Goal: Task Accomplishment & Management: Contribute content

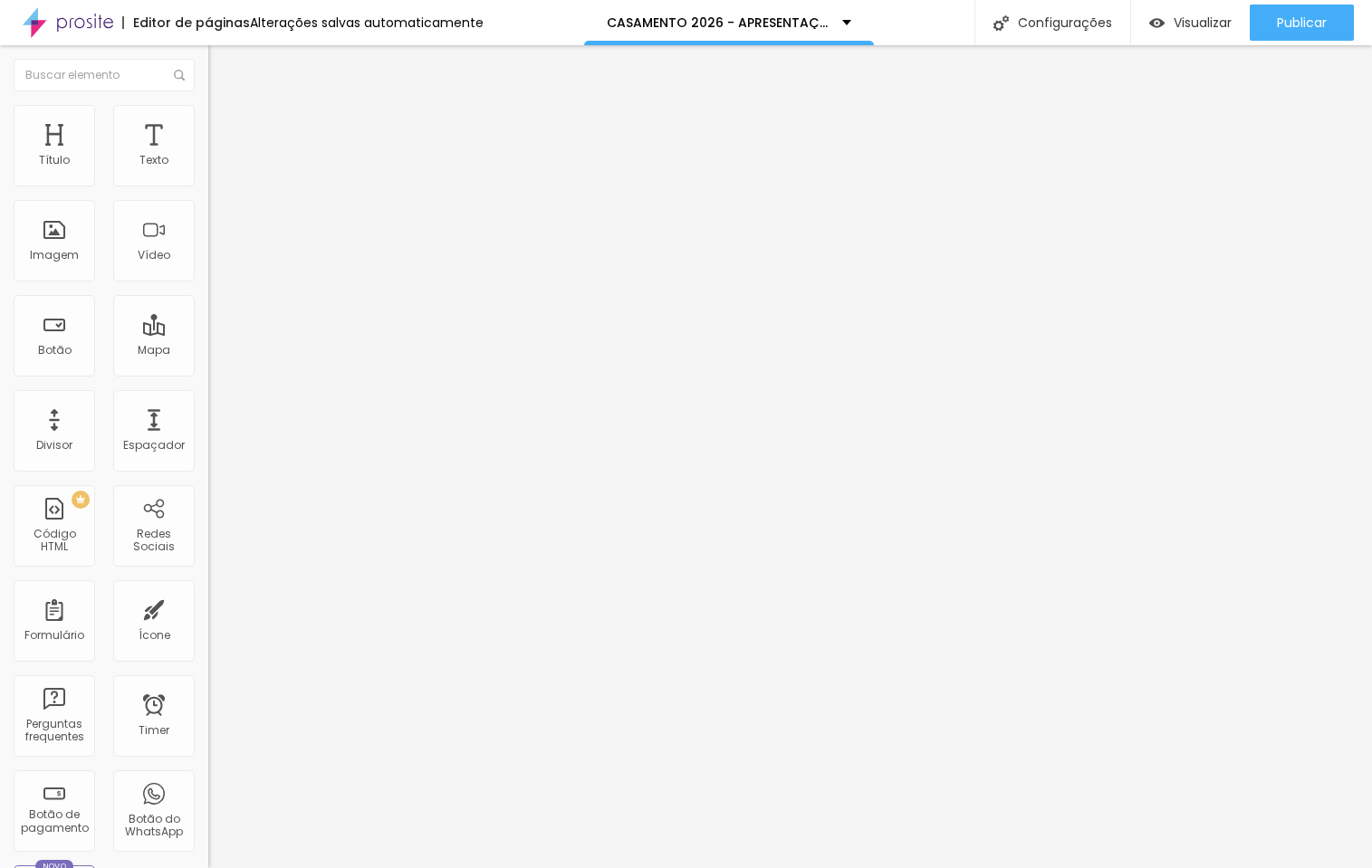
click at [224, 124] on span "Estilo" at bounding box center [238, 117] width 28 height 16
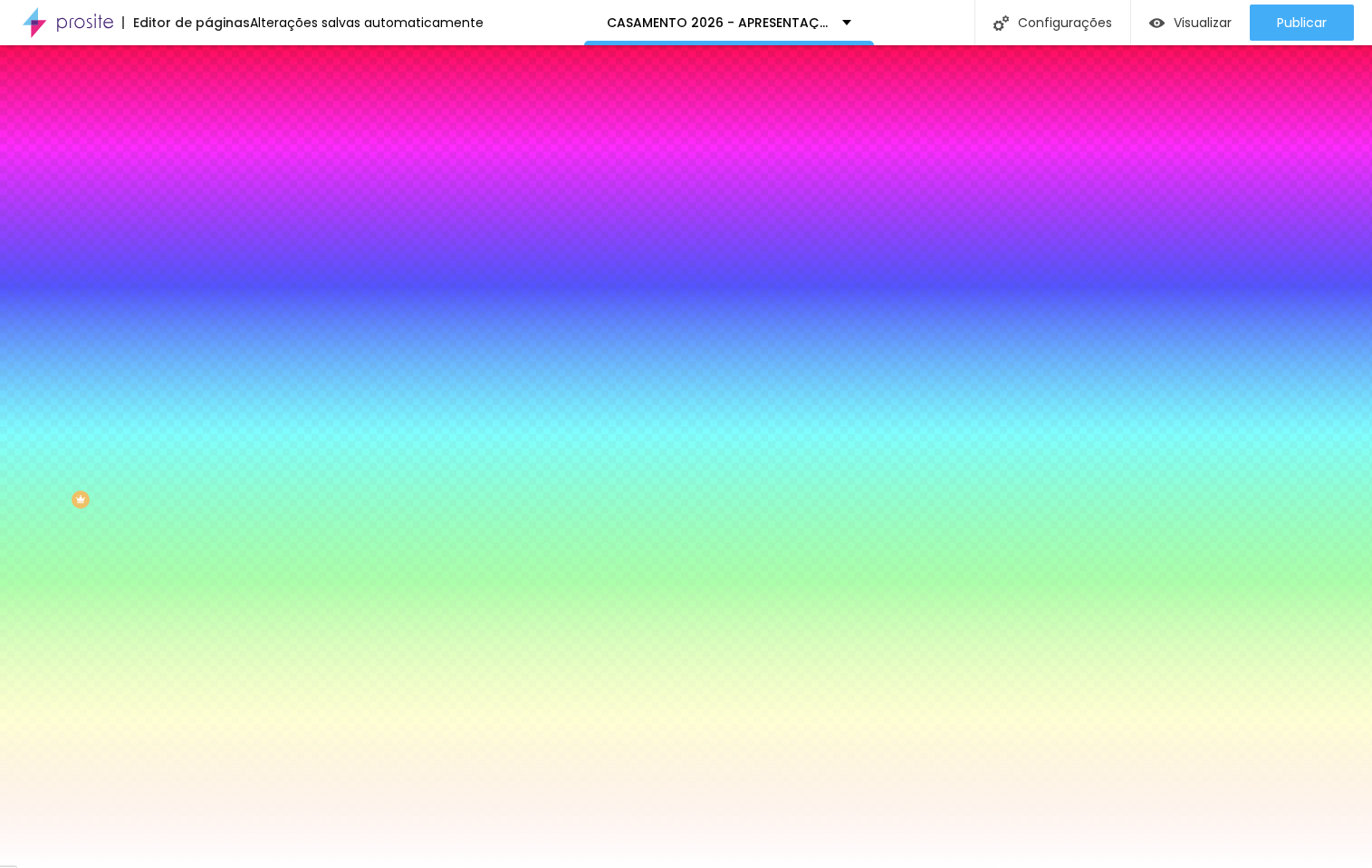
click at [222, 68] on img "button" at bounding box center [229, 66] width 15 height 15
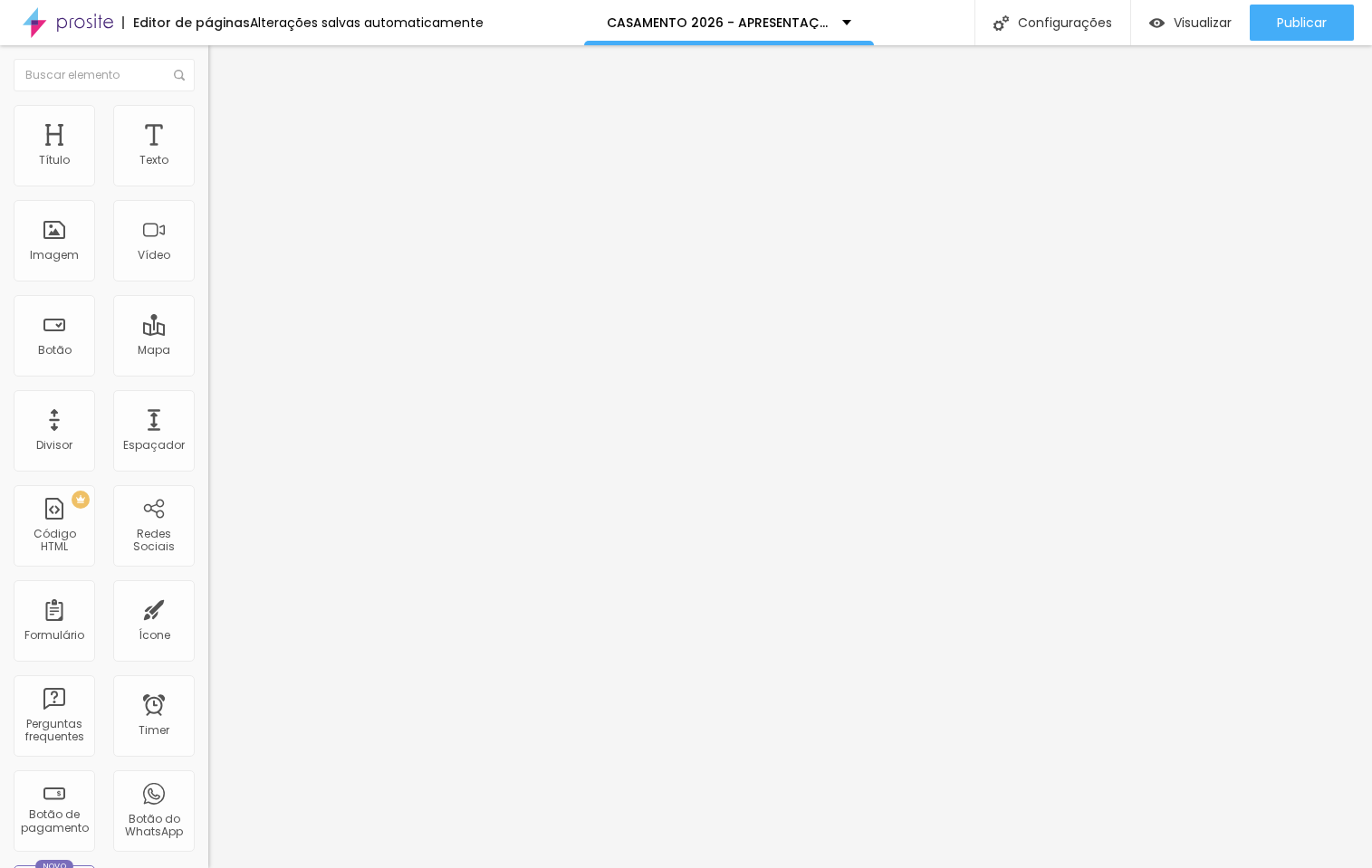
click at [208, 155] on span "Adicionar imagem" at bounding box center [266, 148] width 116 height 16
click at [208, 165] on span "Encaixotado" at bounding box center [244, 157] width 71 height 16
click at [208, 193] on span "Completo" at bounding box center [235, 185] width 55 height 16
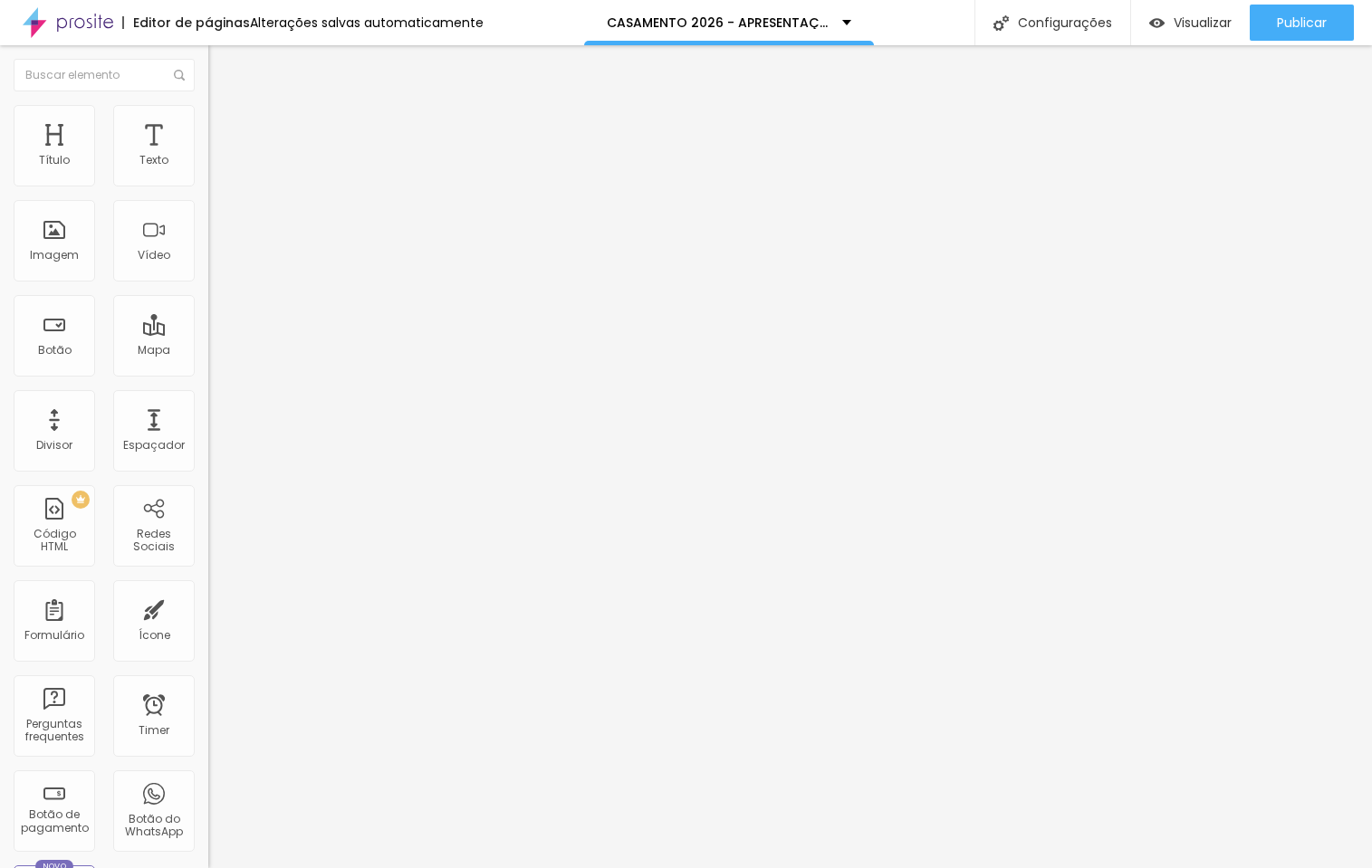
click at [208, 176] on span "Encaixotado" at bounding box center [244, 167] width 71 height 16
click at [208, 182] on div "Encaixotado Completo" at bounding box center [313, 177] width 208 height 28
click at [224, 125] on span "Estilo" at bounding box center [238, 117] width 28 height 16
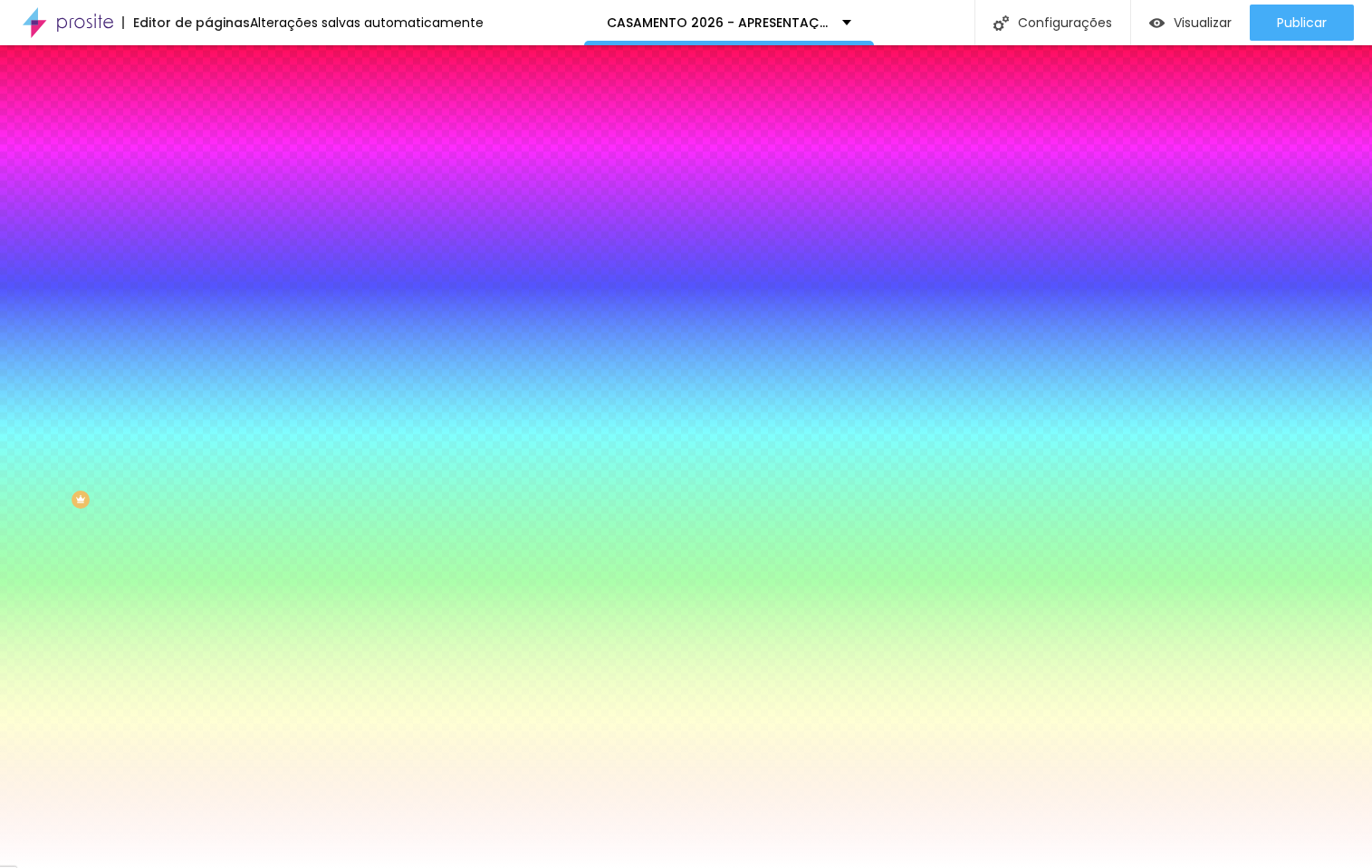
click at [208, 247] on div at bounding box center [313, 247] width 208 height 0
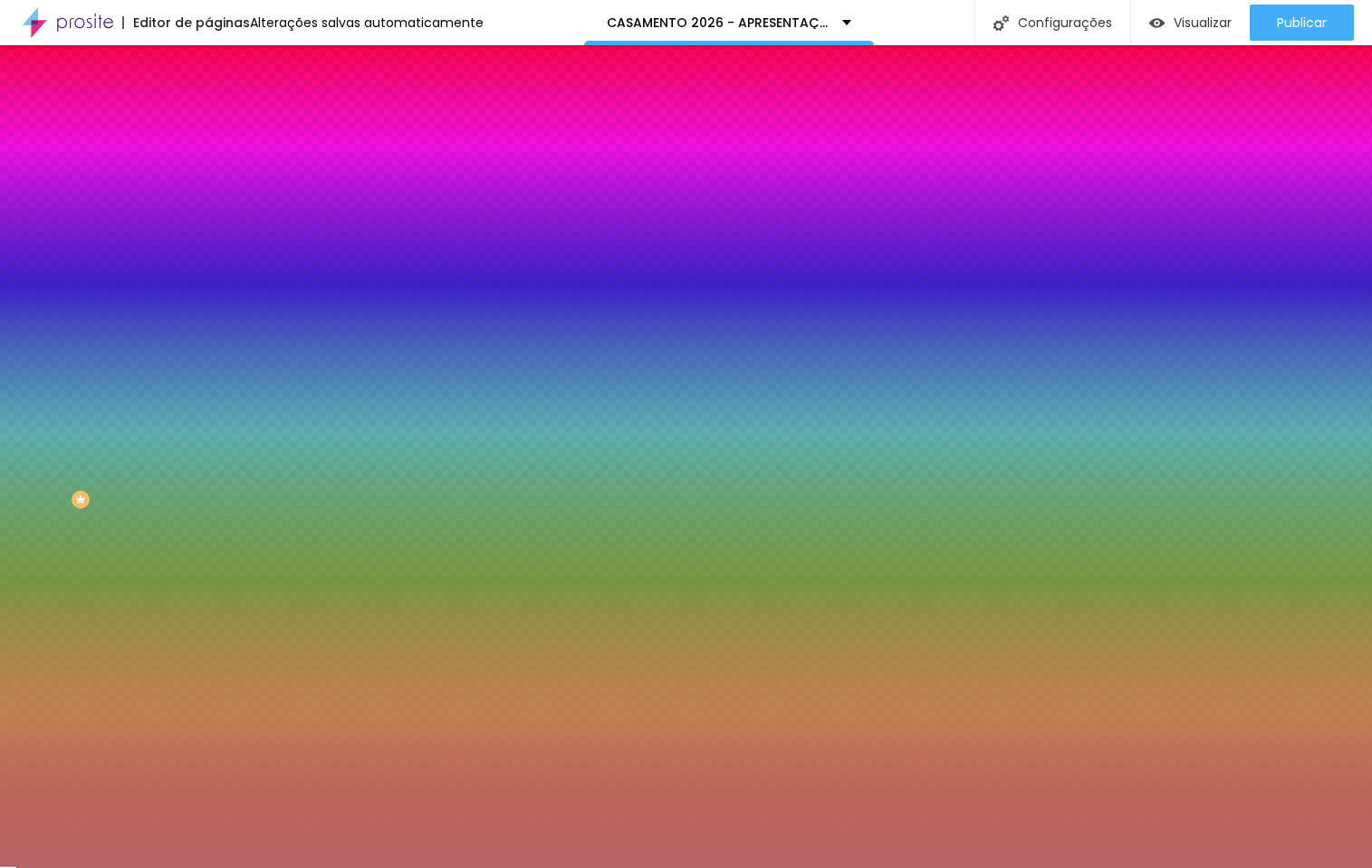
type input "#000000"
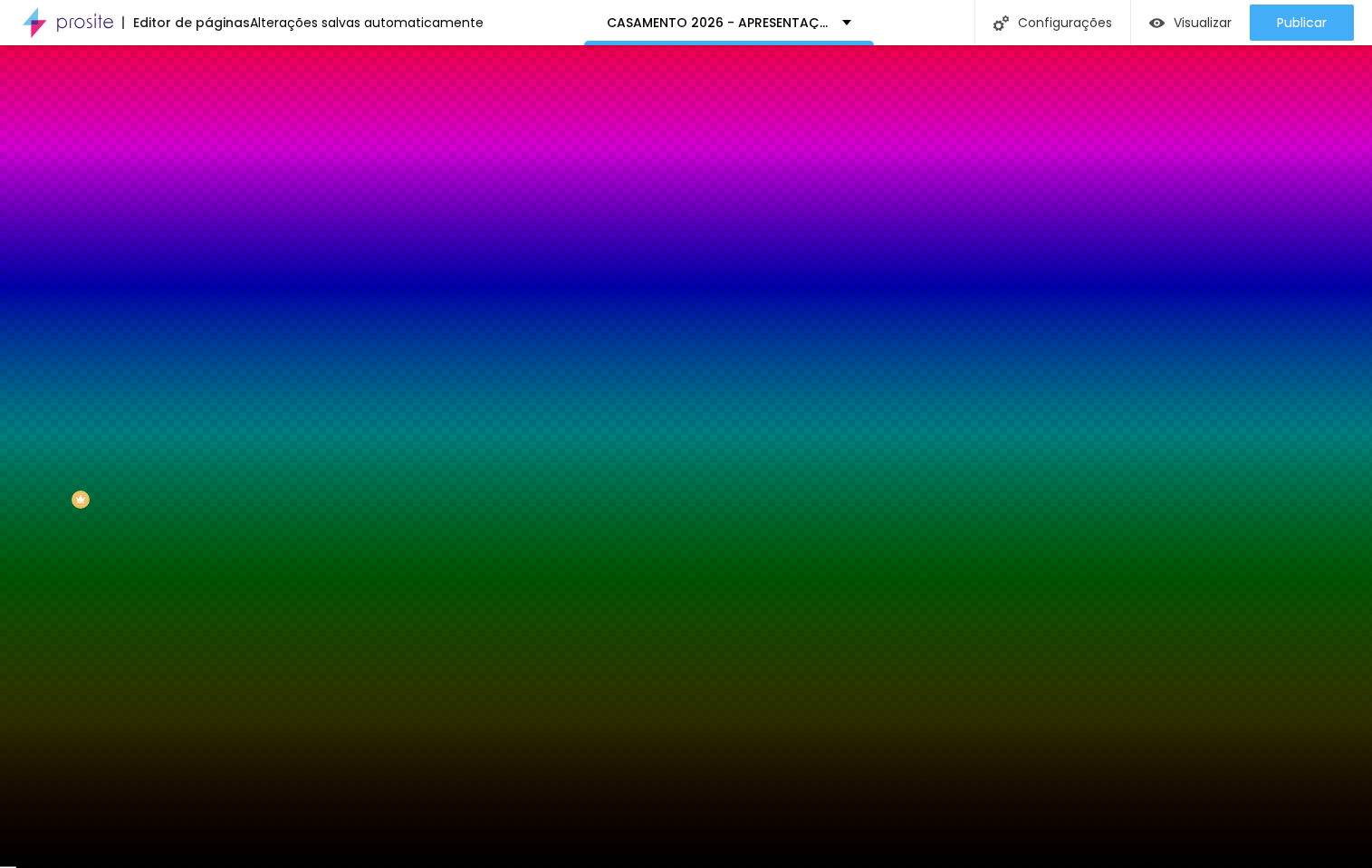
drag, startPoint x: 83, startPoint y: 389, endPoint x: -25, endPoint y: 568, distance: 209.1
click at [0, 568] on html "Editor de páginas Alterações salvas automaticamente CASAMENTO 2026 - APRESENTAÇ…" at bounding box center [686, 434] width 1372 height 868
click at [224, 107] on span "Conteúdo" at bounding box center [252, 99] width 56 height 16
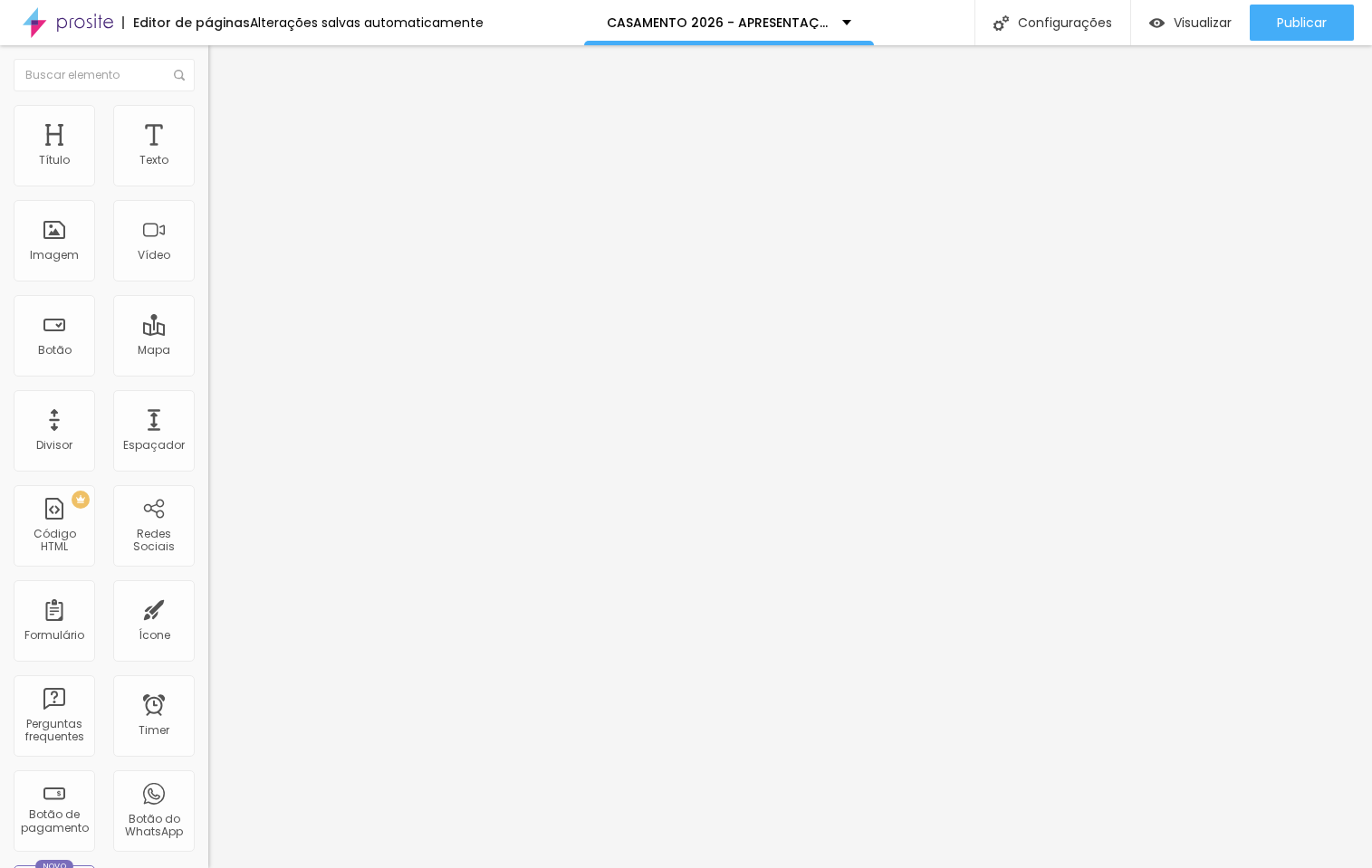
click at [208, 165] on span "Encaixotado" at bounding box center [244, 157] width 71 height 16
click at [208, 193] on span "Completo" at bounding box center [235, 185] width 55 height 16
click at [224, 127] on span "Avançado" at bounding box center [254, 135] width 60 height 16
type input "13"
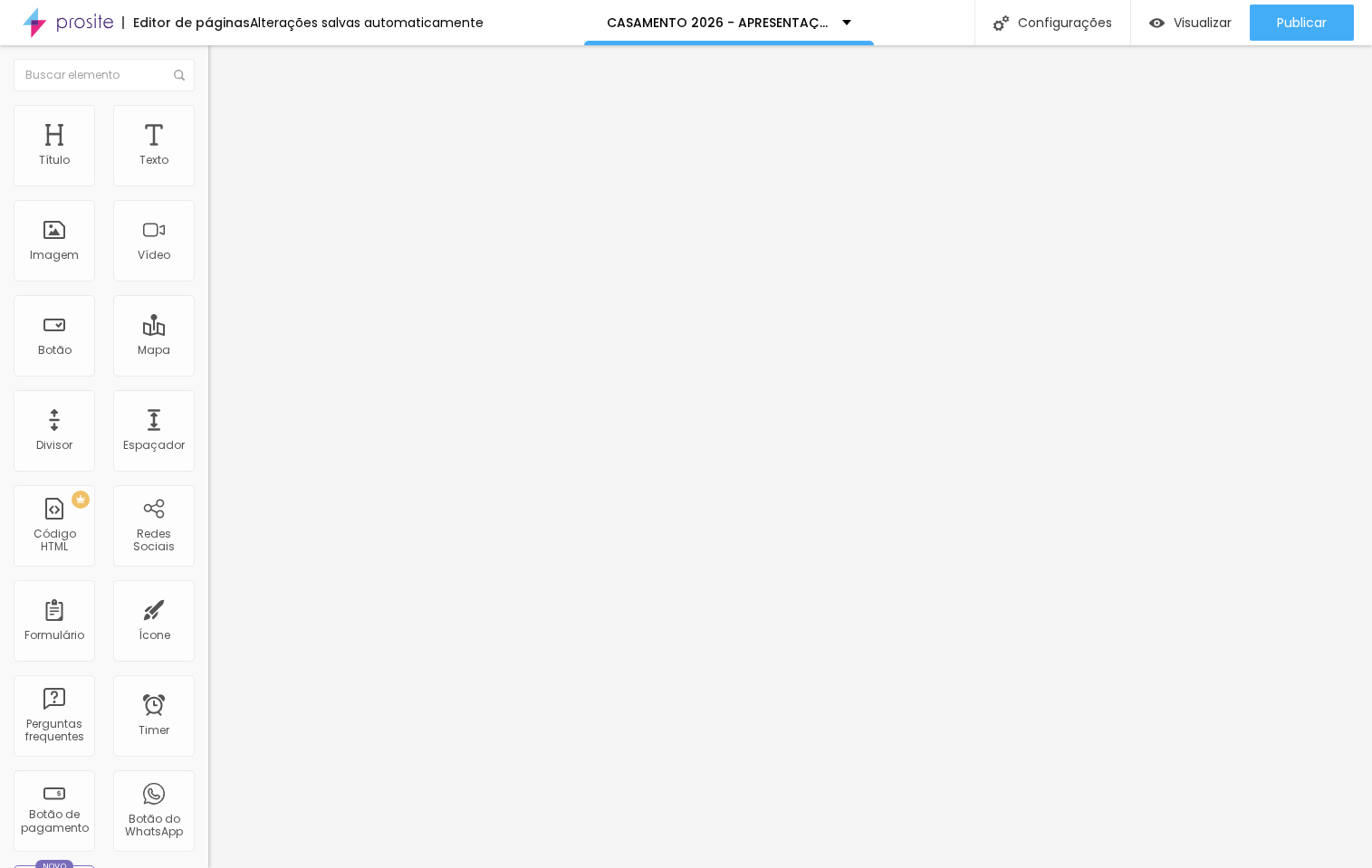
type input "2"
type input "0"
drag, startPoint x: 44, startPoint y: 221, endPoint x: 25, endPoint y: 221, distance: 19.0
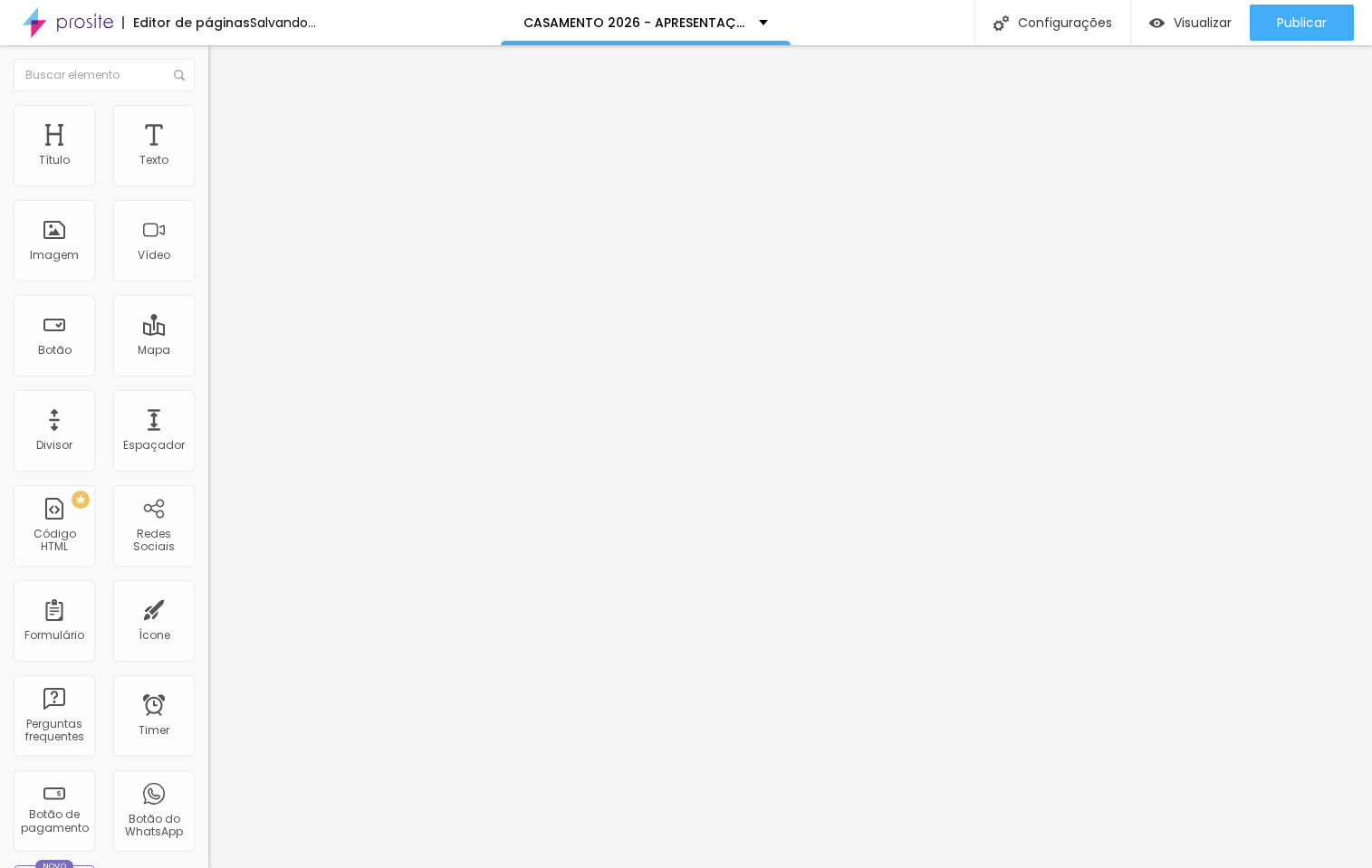
type input "0"
click at [208, 397] on div "0 px Espaçamento vertical" at bounding box center [313, 525] width 208 height 256
type input "15"
type input "10"
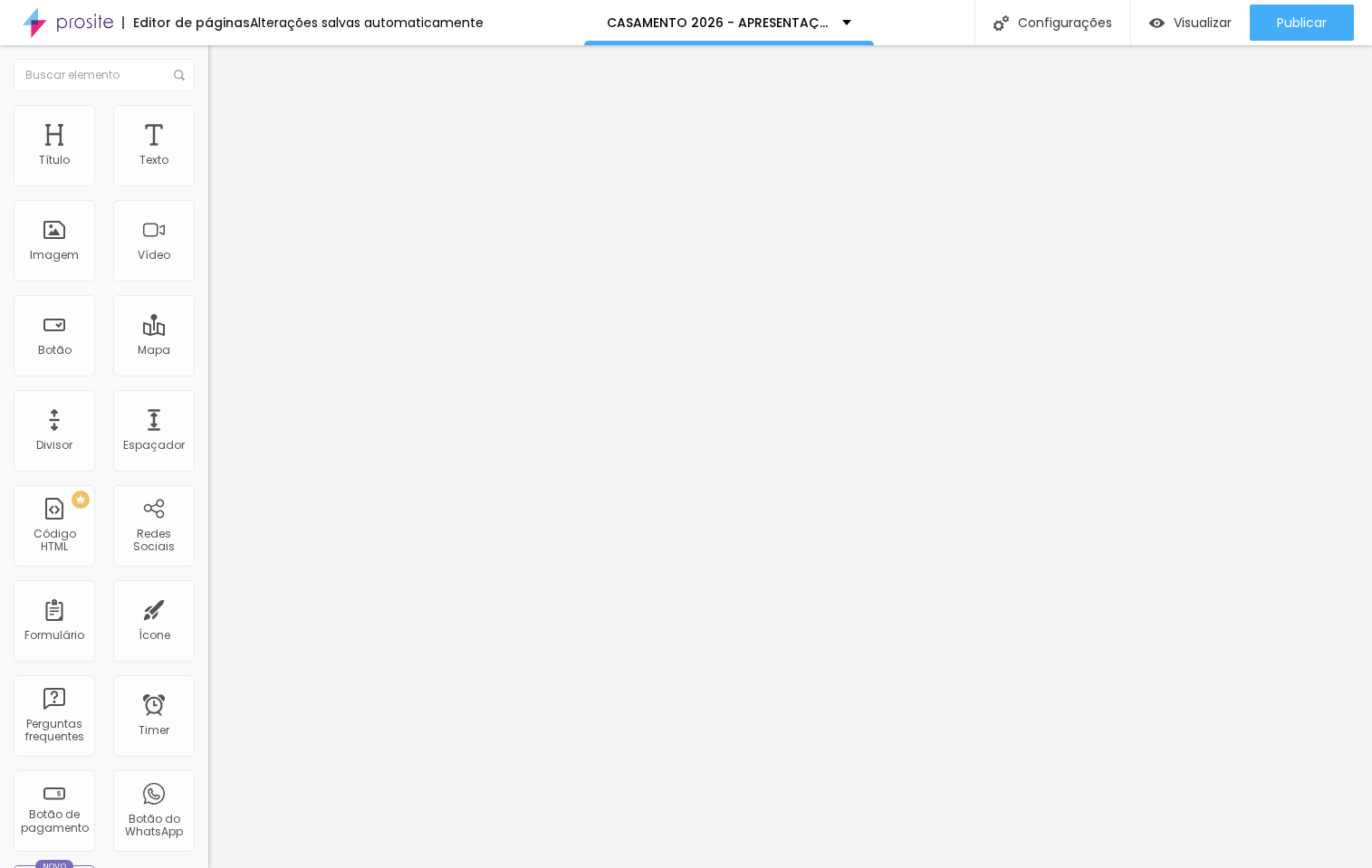
type input "10"
type input "5"
type input "0"
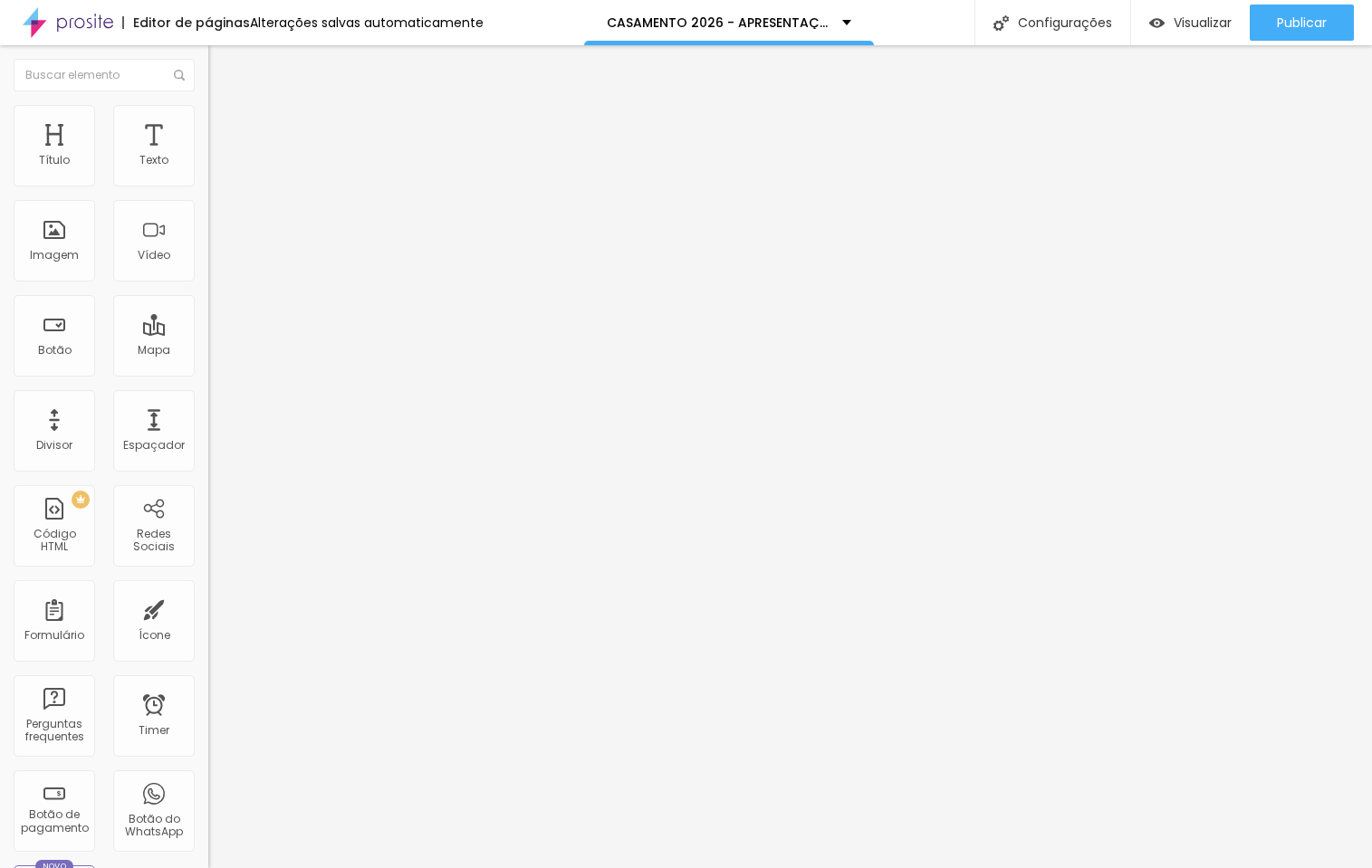
drag, startPoint x: 115, startPoint y: 181, endPoint x: -38, endPoint y: 185, distance: 153.1
type input "0"
click at [0, 185] on html "Editor de páginas Alterações salvas automaticamente CASAMENTO 2026 - APRESENTAÇ…" at bounding box center [686, 434] width 1372 height 868
click at [208, 118] on li "Estilo" at bounding box center [313, 114] width 208 height 18
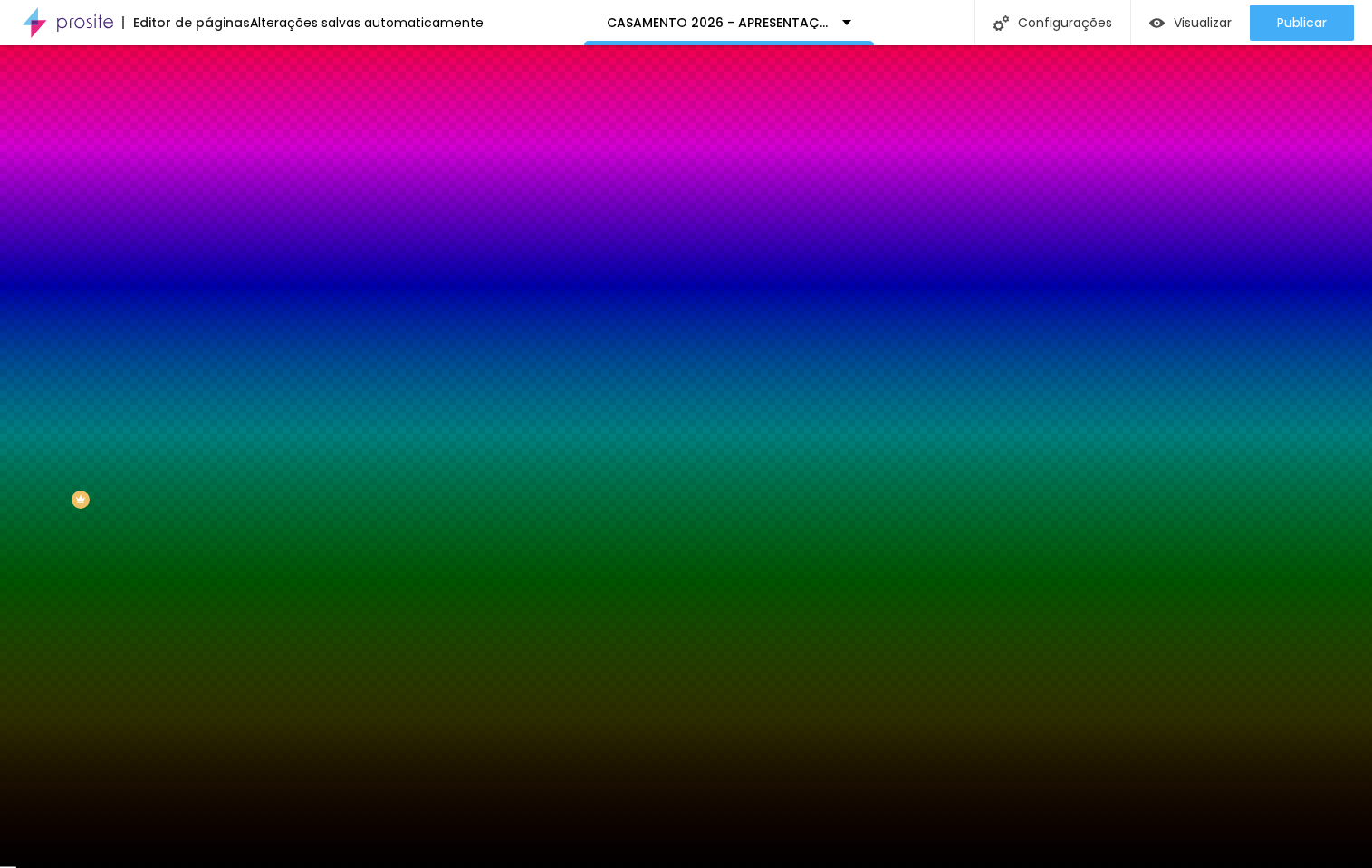
click at [224, 107] on span "Conteúdo" at bounding box center [252, 99] width 56 height 16
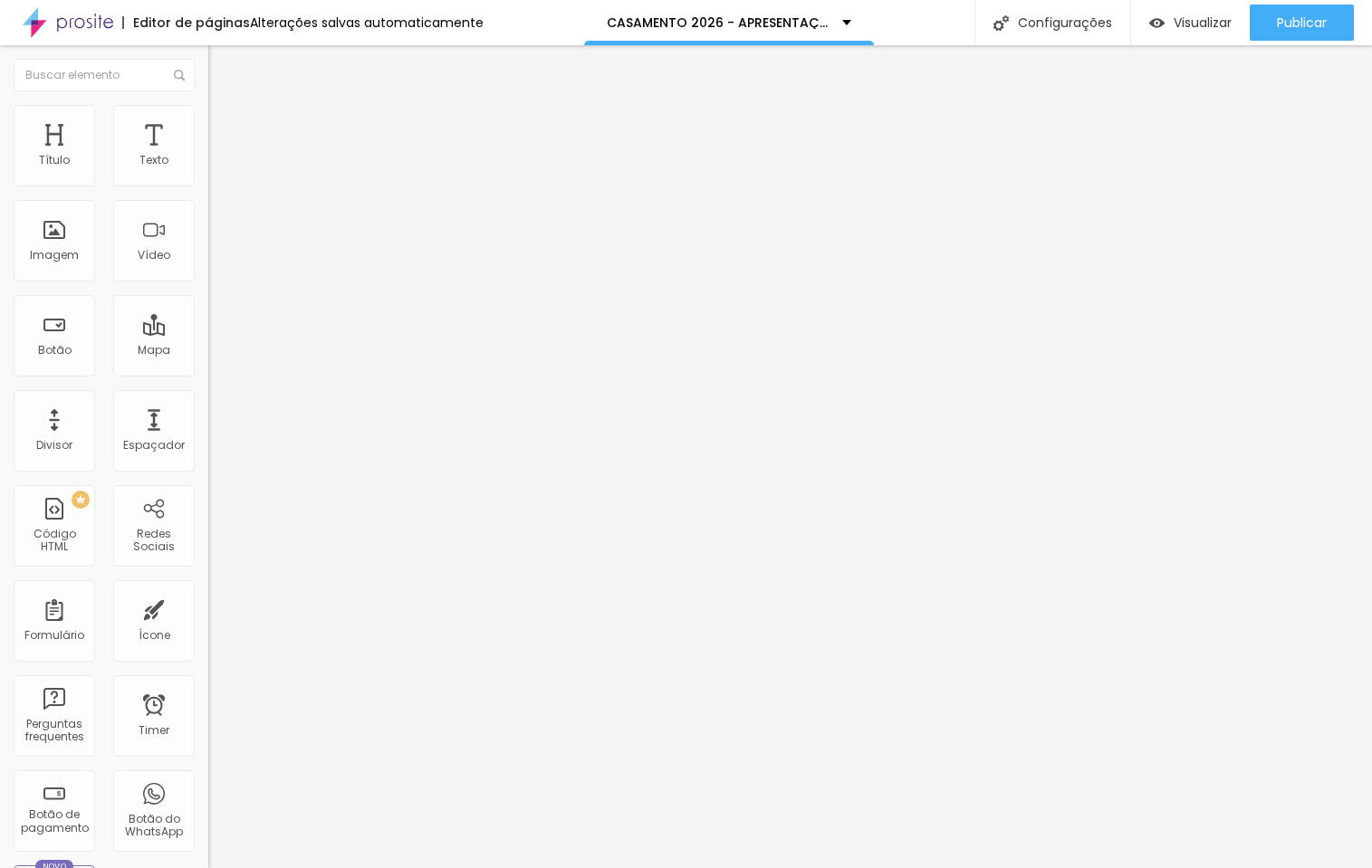
click at [208, 165] on span "Completo" at bounding box center [235, 157] width 55 height 16
click at [208, 176] on span "Encaixotado" at bounding box center [244, 167] width 71 height 16
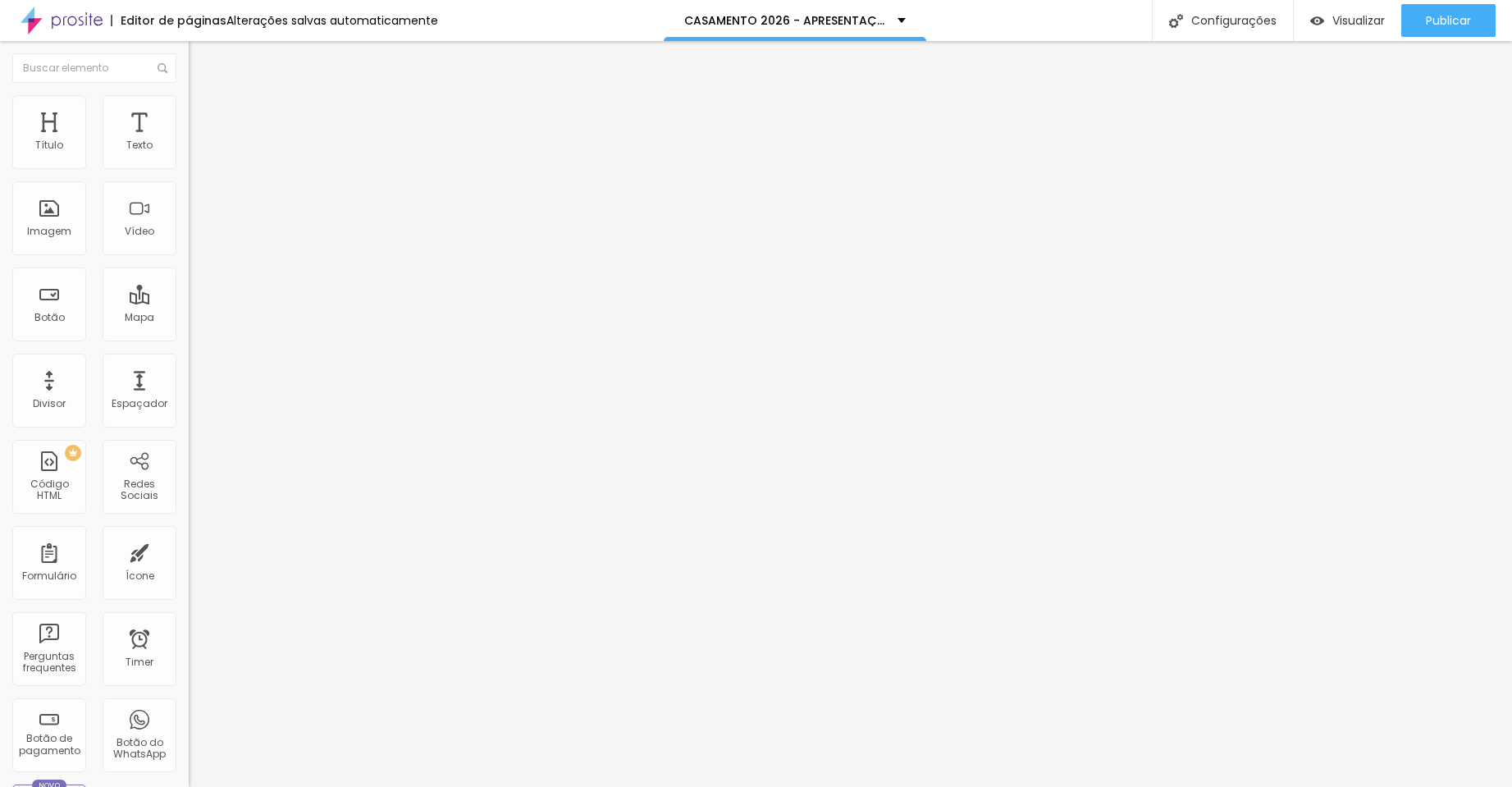
click at [203, 111] on span "Estilo" at bounding box center [216, 106] width 25 height 14
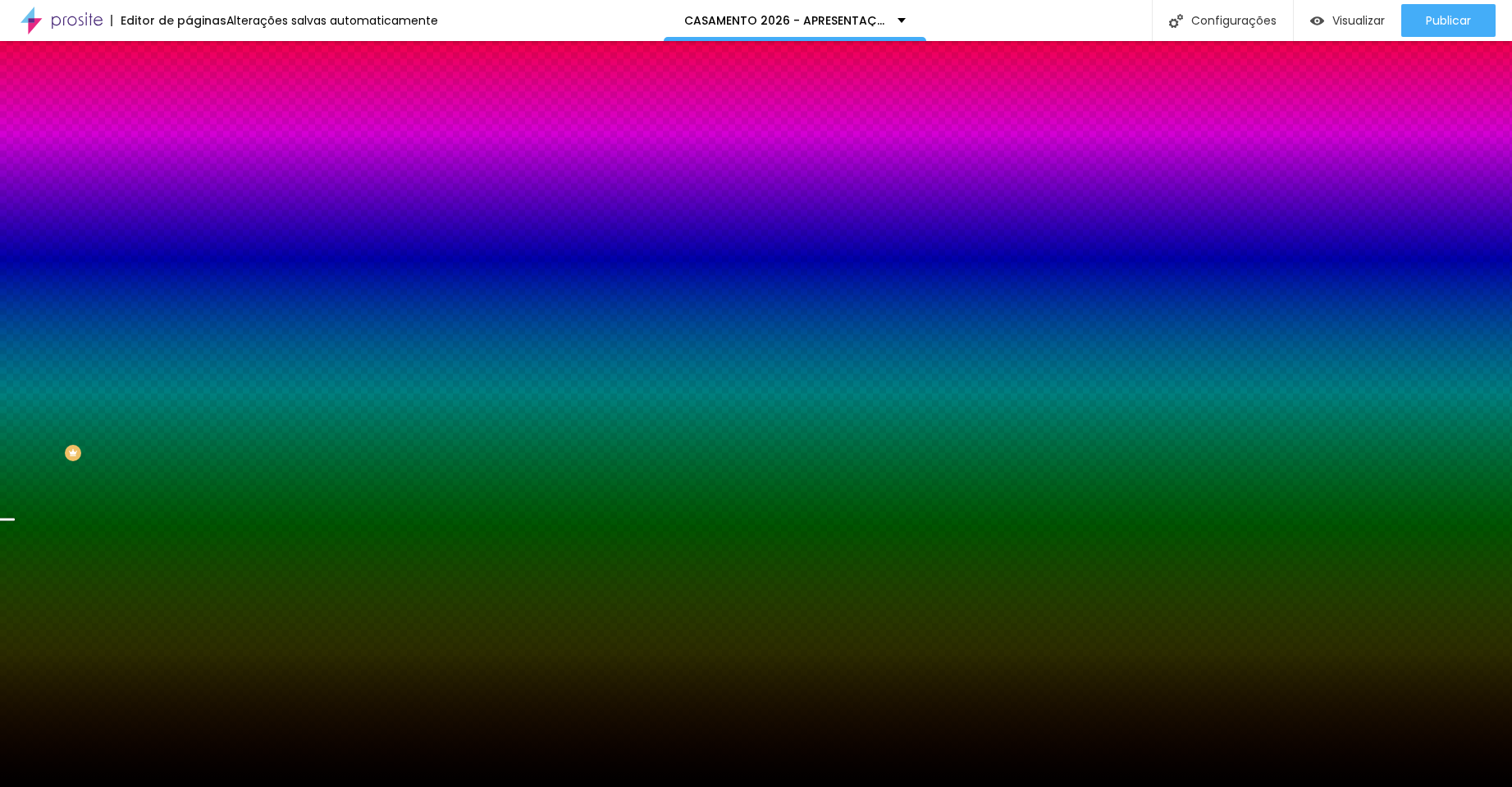
click at [189, 151] on span "Trocar imagem" at bounding box center [234, 143] width 89 height 14
click at [189, 111] on li "Avançado" at bounding box center [283, 119] width 189 height 16
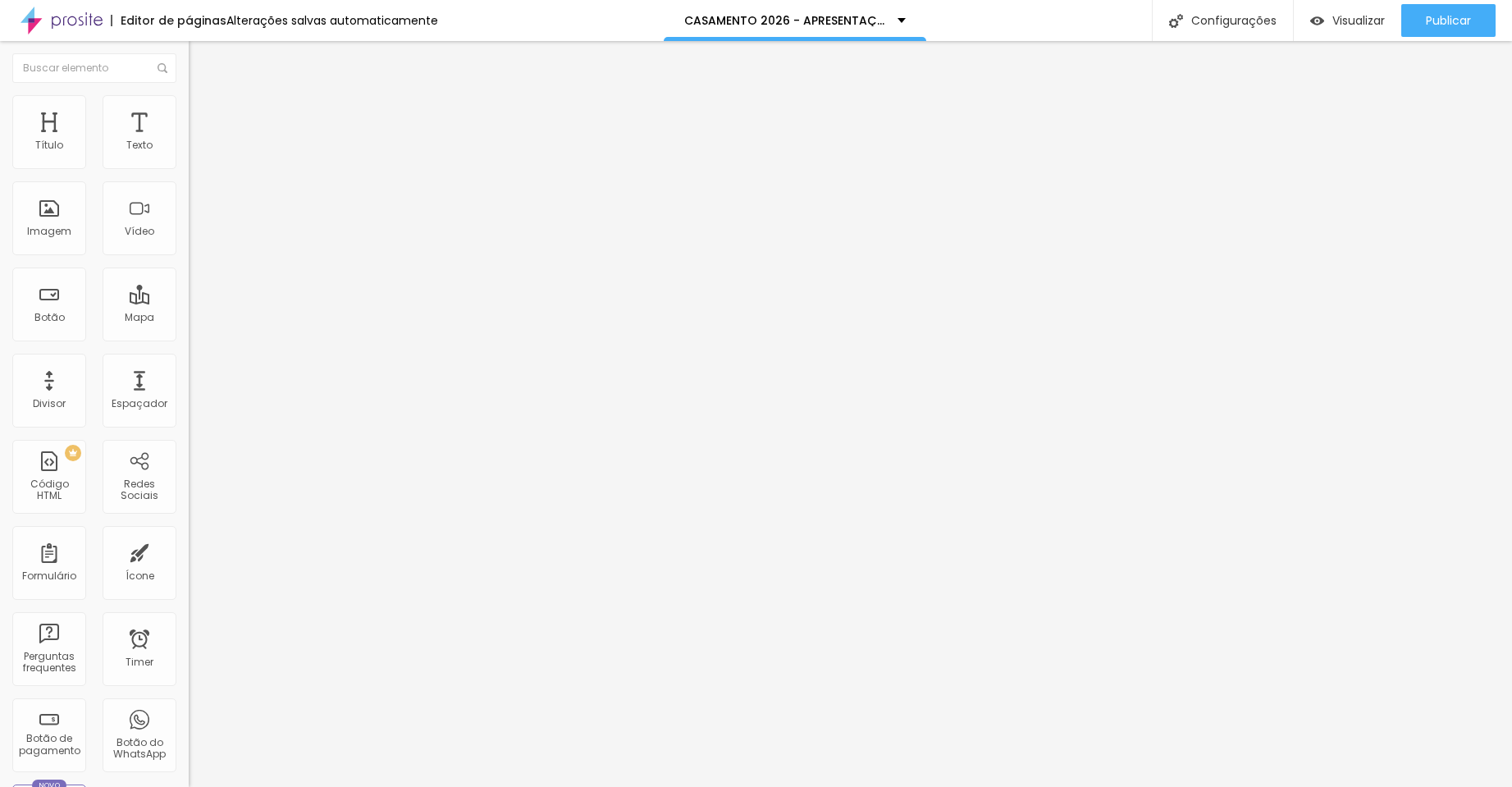
type input "15"
type input "10"
type input "5"
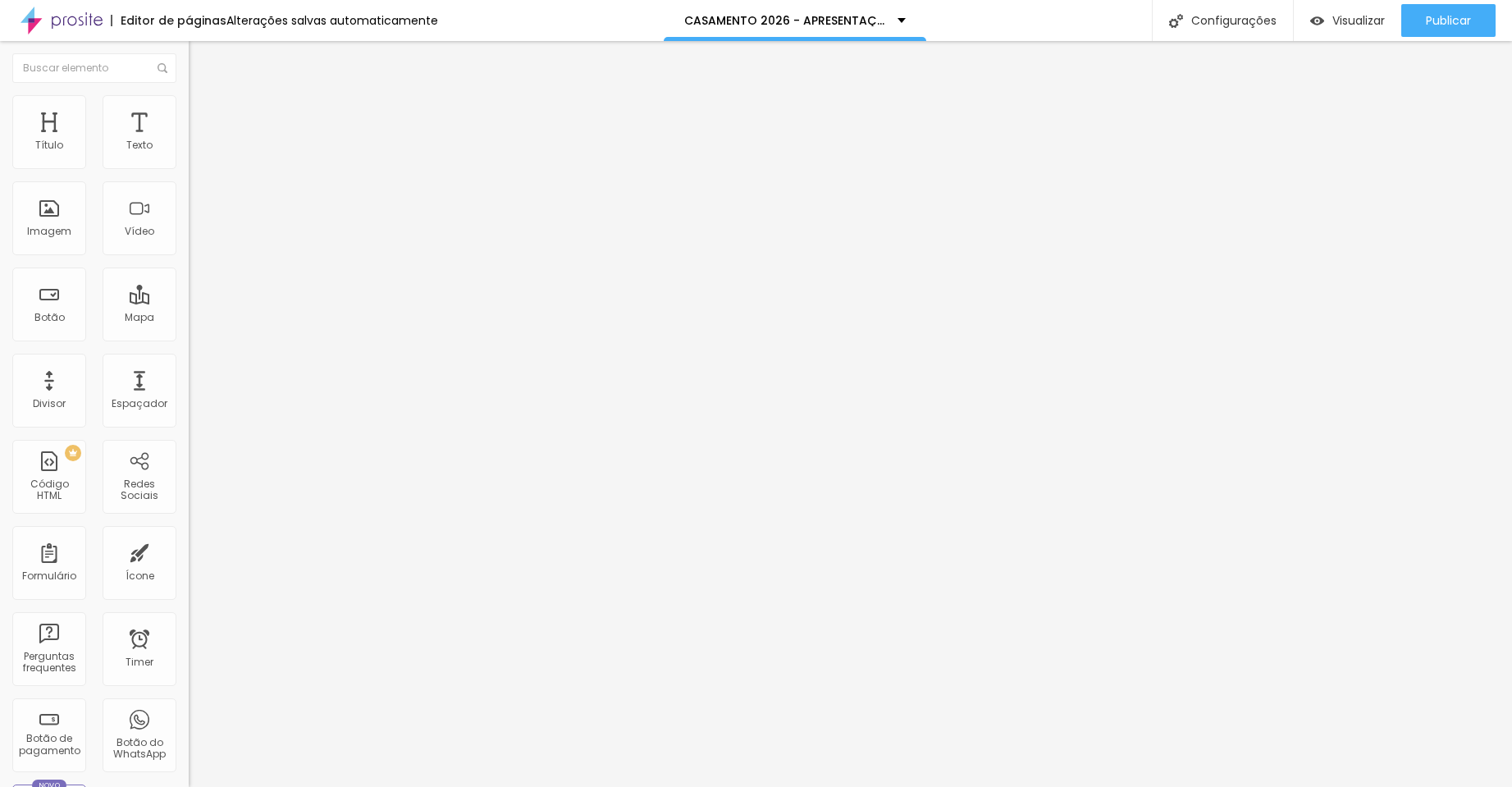
type input "5"
type input "10"
type input "15"
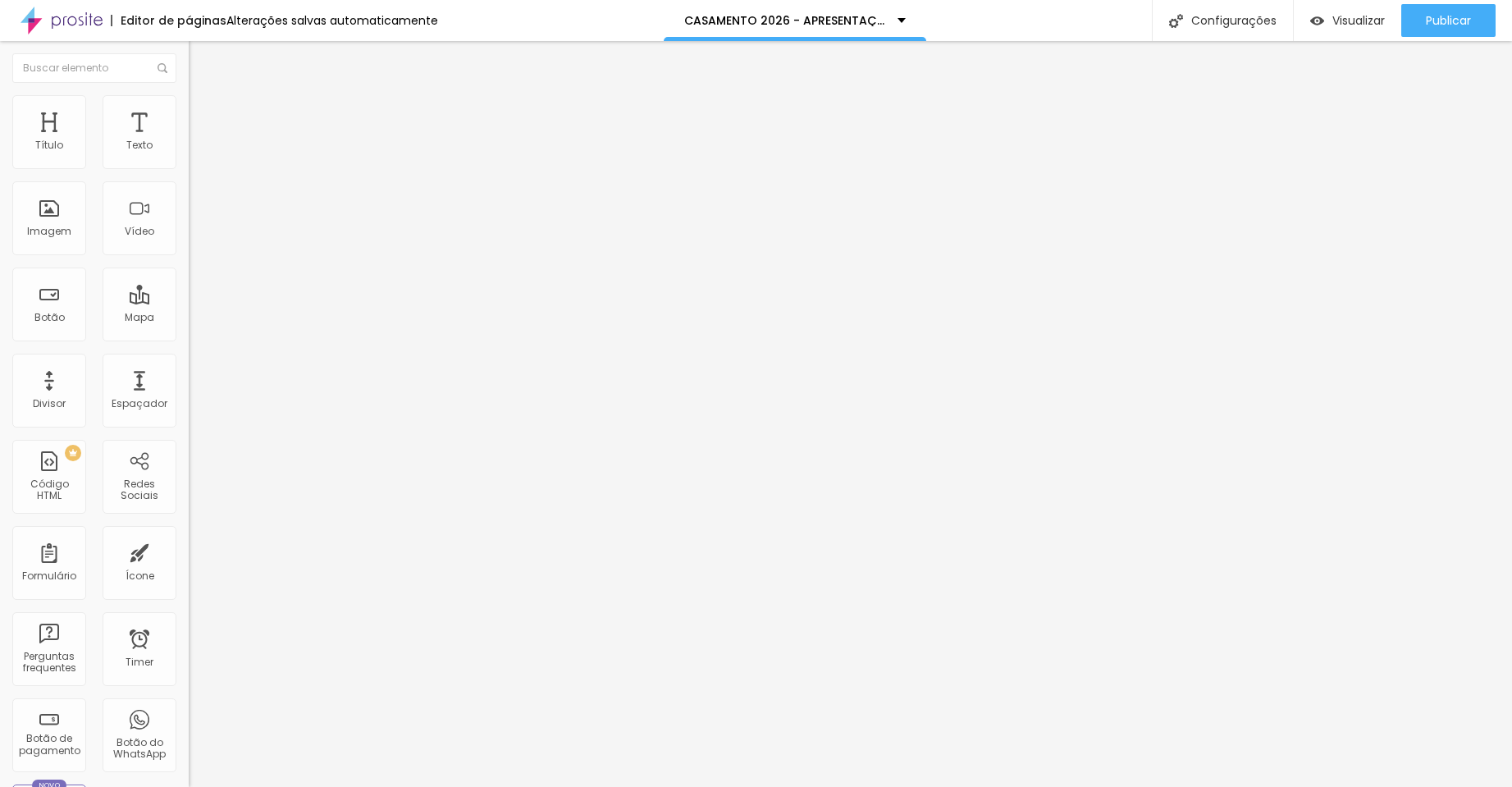
type input "20"
click at [189, 318] on input "range" at bounding box center [241, 325] width 105 height 13
click at [189, 105] on li "Estilo" at bounding box center [283, 103] width 189 height 16
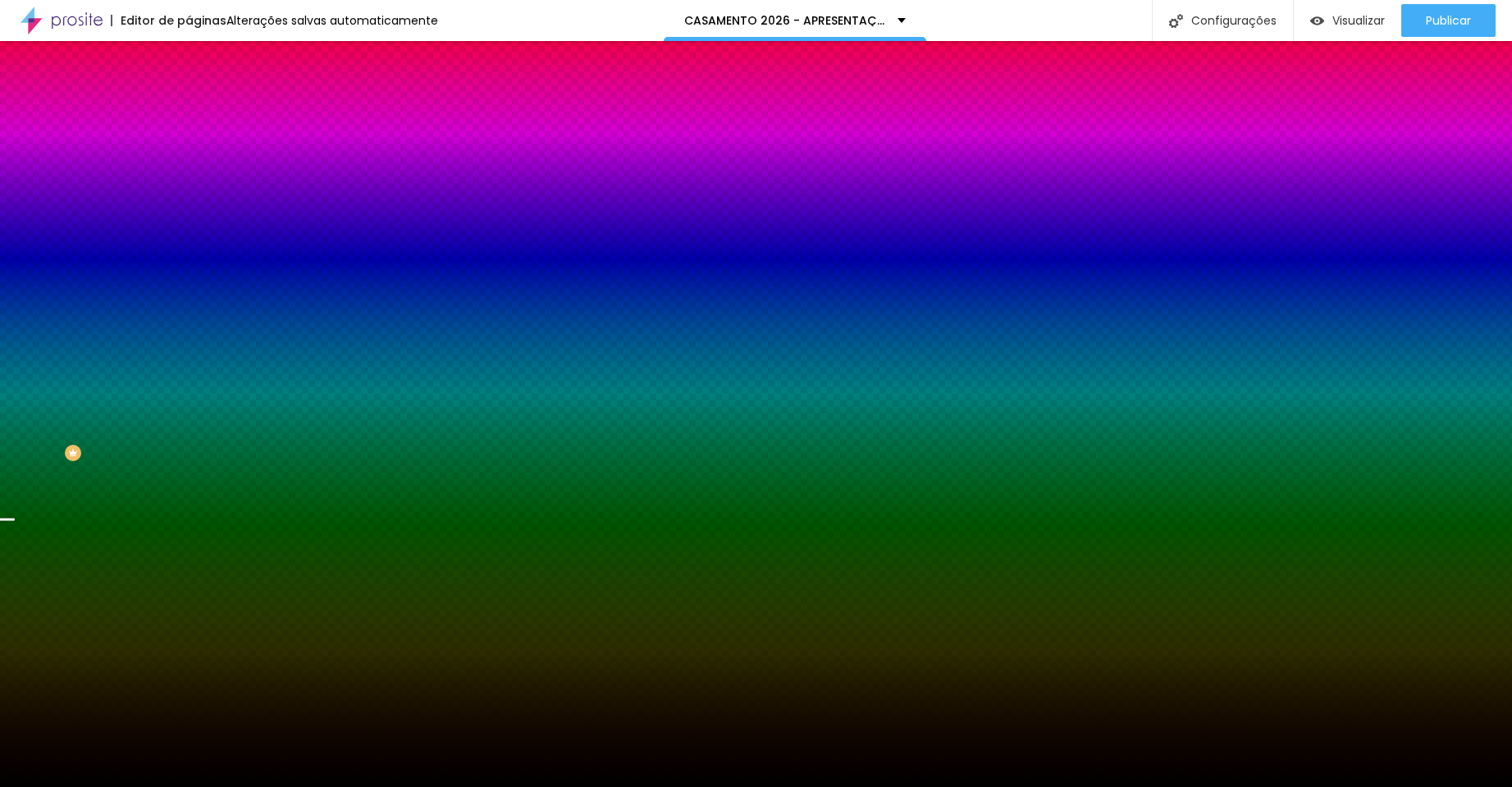
click at [189, 94] on img at bounding box center [196, 86] width 15 height 15
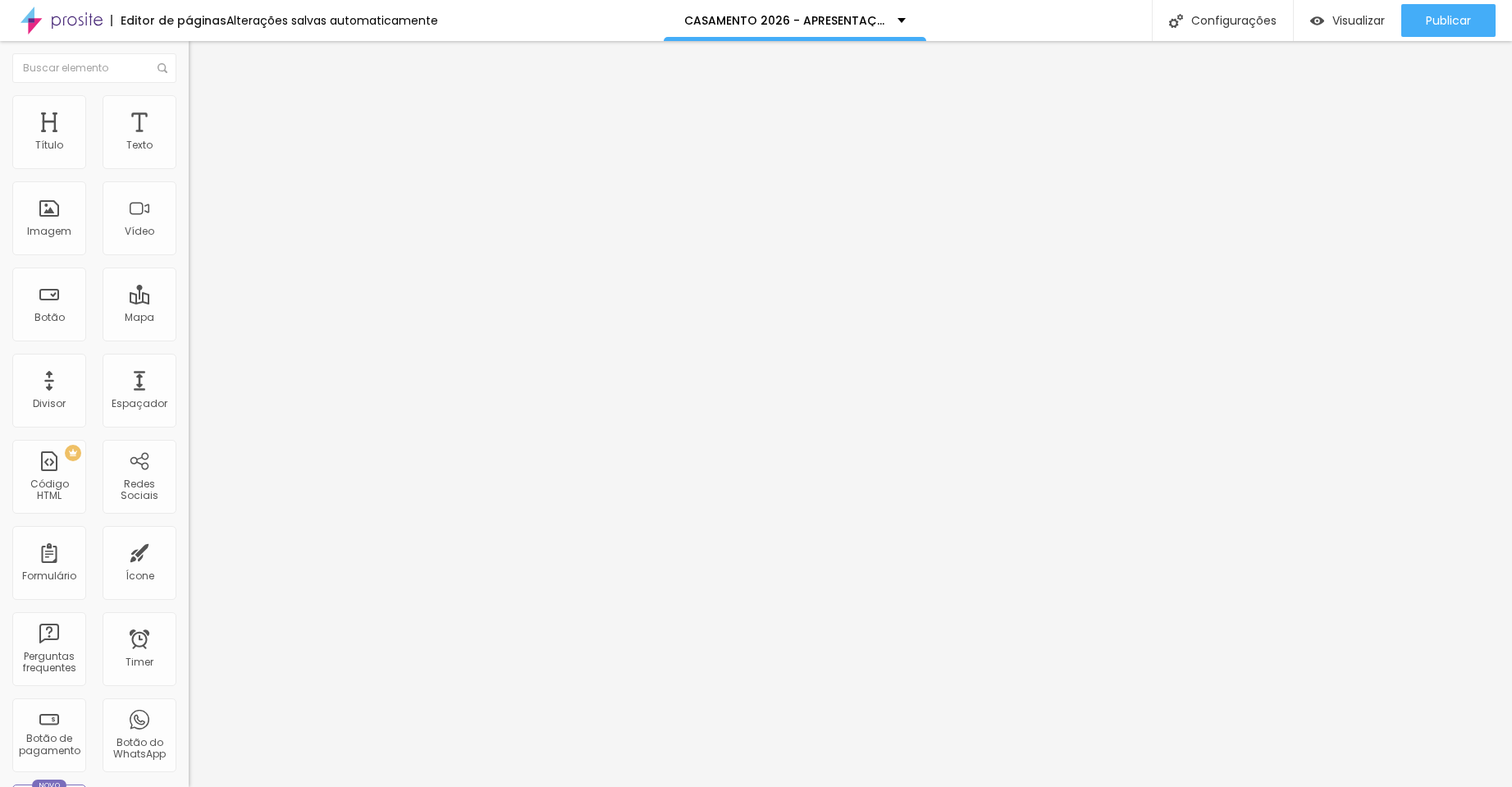
click at [189, 149] on span "Encaixotado" at bounding box center [221, 143] width 64 height 14
click at [189, 175] on span "Completo" at bounding box center [213, 168] width 50 height 14
click at [189, 159] on span "Encaixotado" at bounding box center [221, 152] width 64 height 14
click at [189, 111] on li "Avançado" at bounding box center [283, 119] width 189 height 16
click at [189, 111] on li "Estilo" at bounding box center [283, 103] width 189 height 16
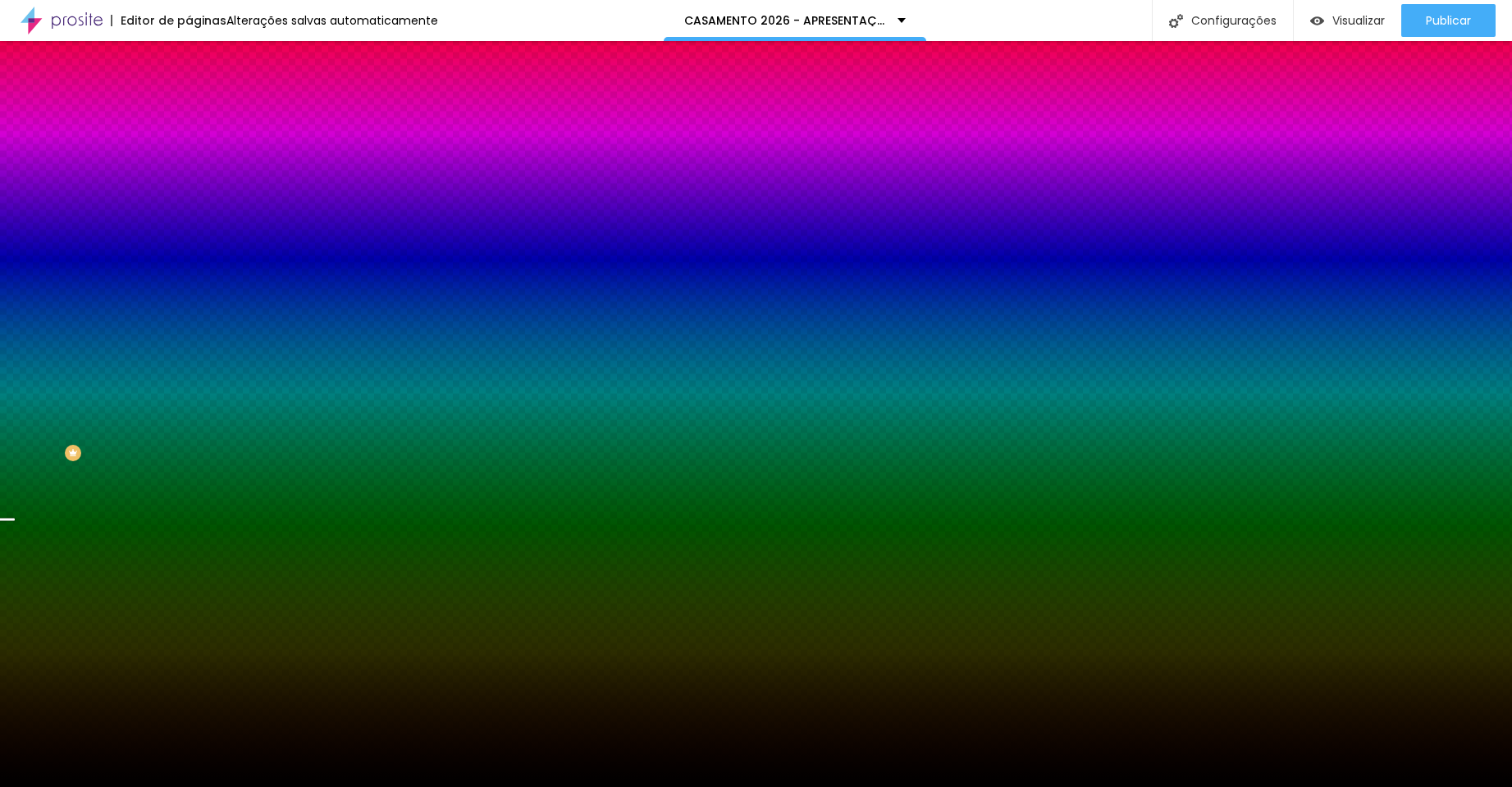
click at [278, 148] on img at bounding box center [283, 143] width 10 height 10
click at [189, 151] on span "Adicionar imagem" at bounding box center [241, 143] width 105 height 14
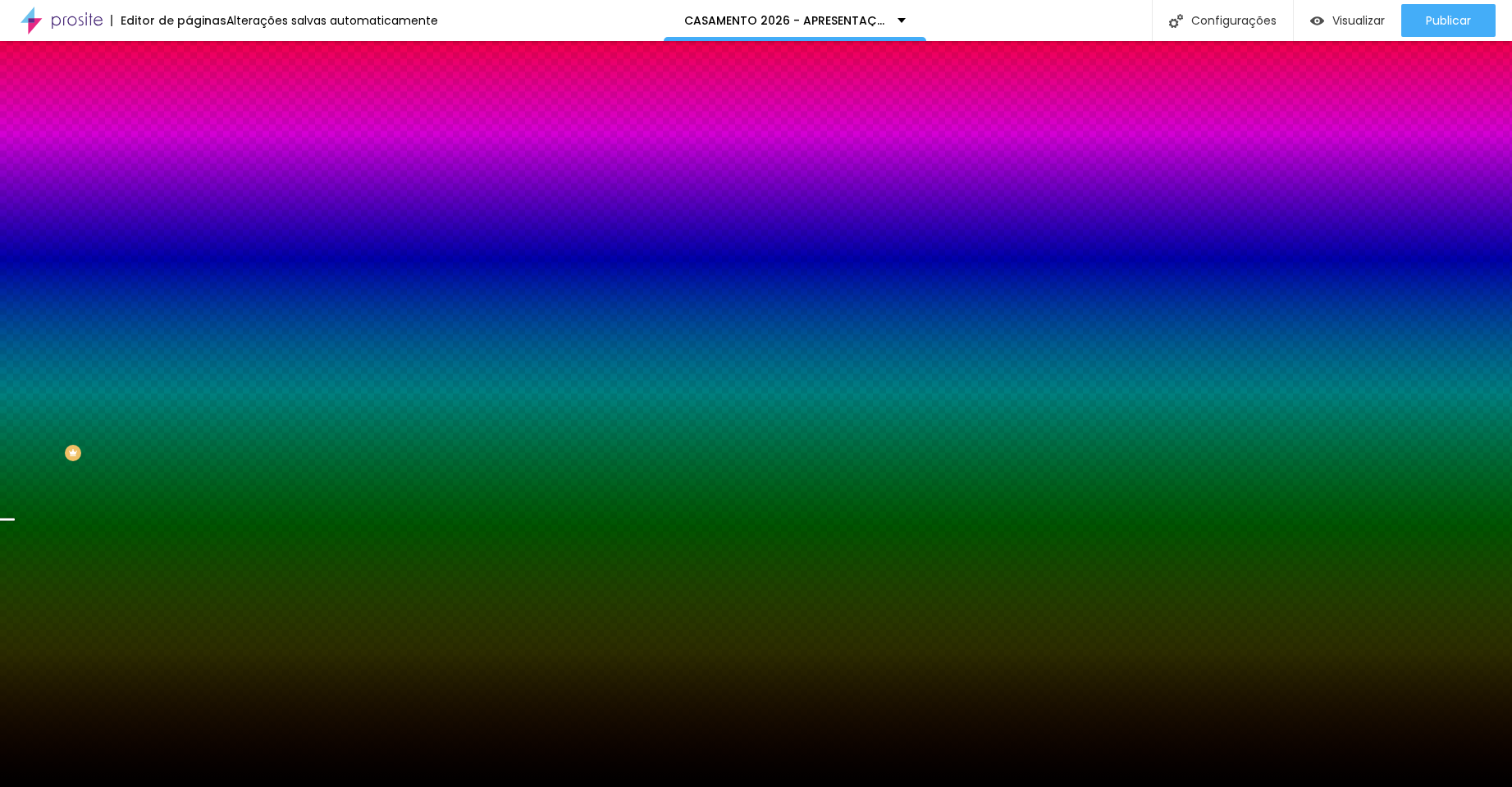
click at [203, 97] on span "Conteúdo" at bounding box center [229, 89] width 51 height 14
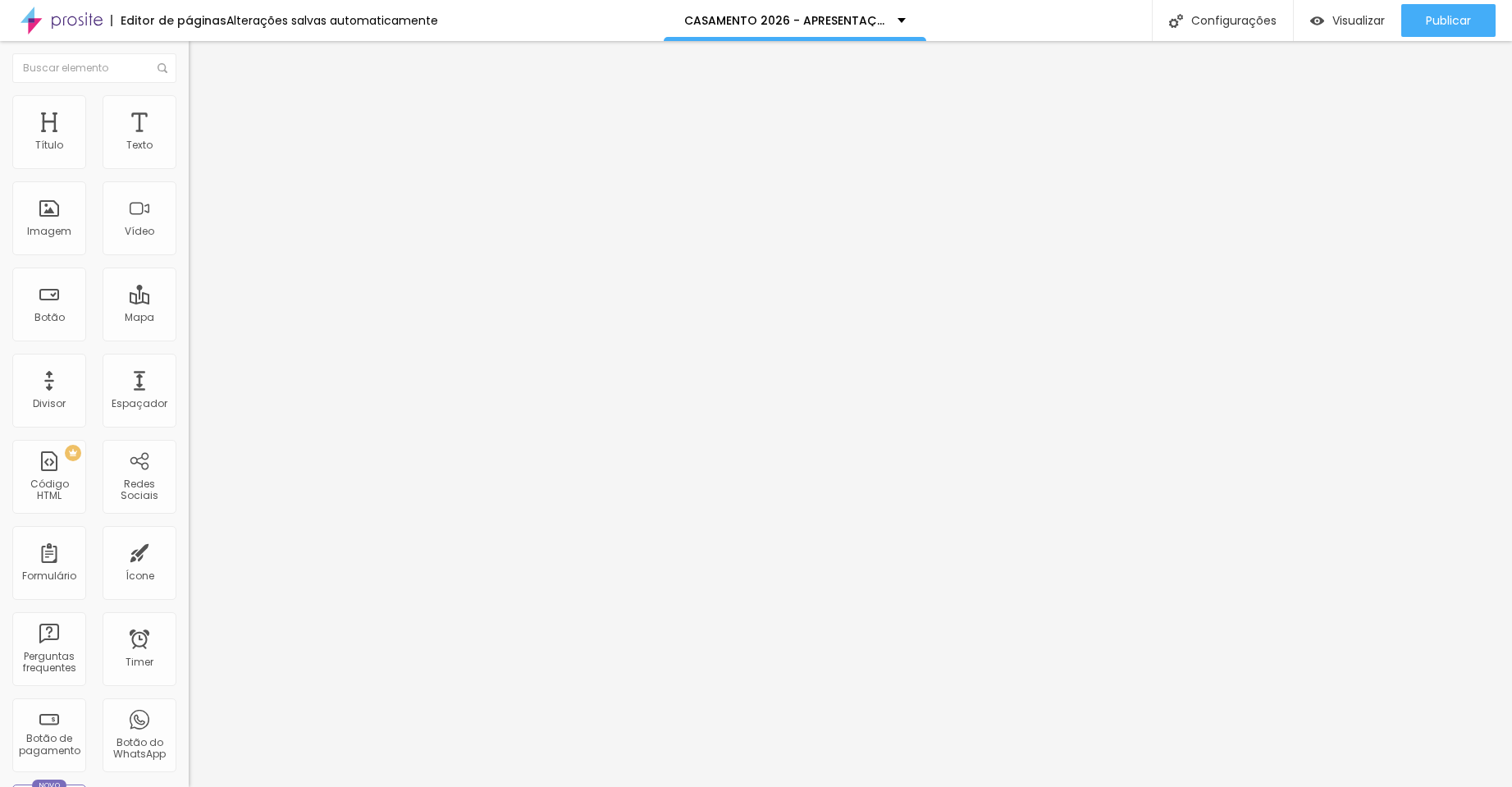
click at [189, 149] on span "Encaixotado" at bounding box center [221, 143] width 64 height 14
click at [189, 175] on span "Completo" at bounding box center [213, 168] width 50 height 14
click at [189, 125] on li "Avançado" at bounding box center [283, 119] width 189 height 16
click at [203, 113] on span "Estilo" at bounding box center [216, 106] width 25 height 14
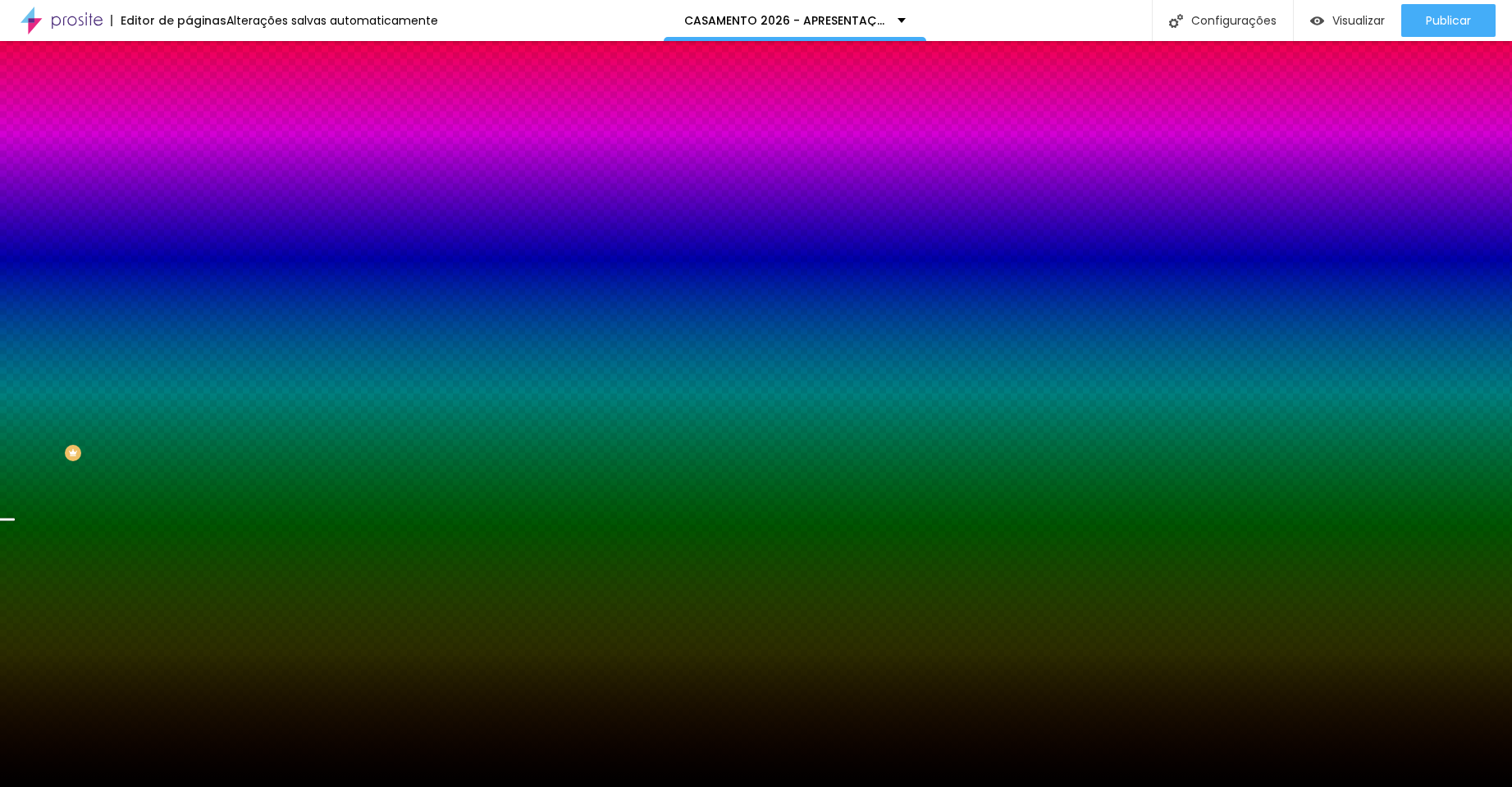
click at [203, 116] on span "Avançado" at bounding box center [230, 122] width 54 height 14
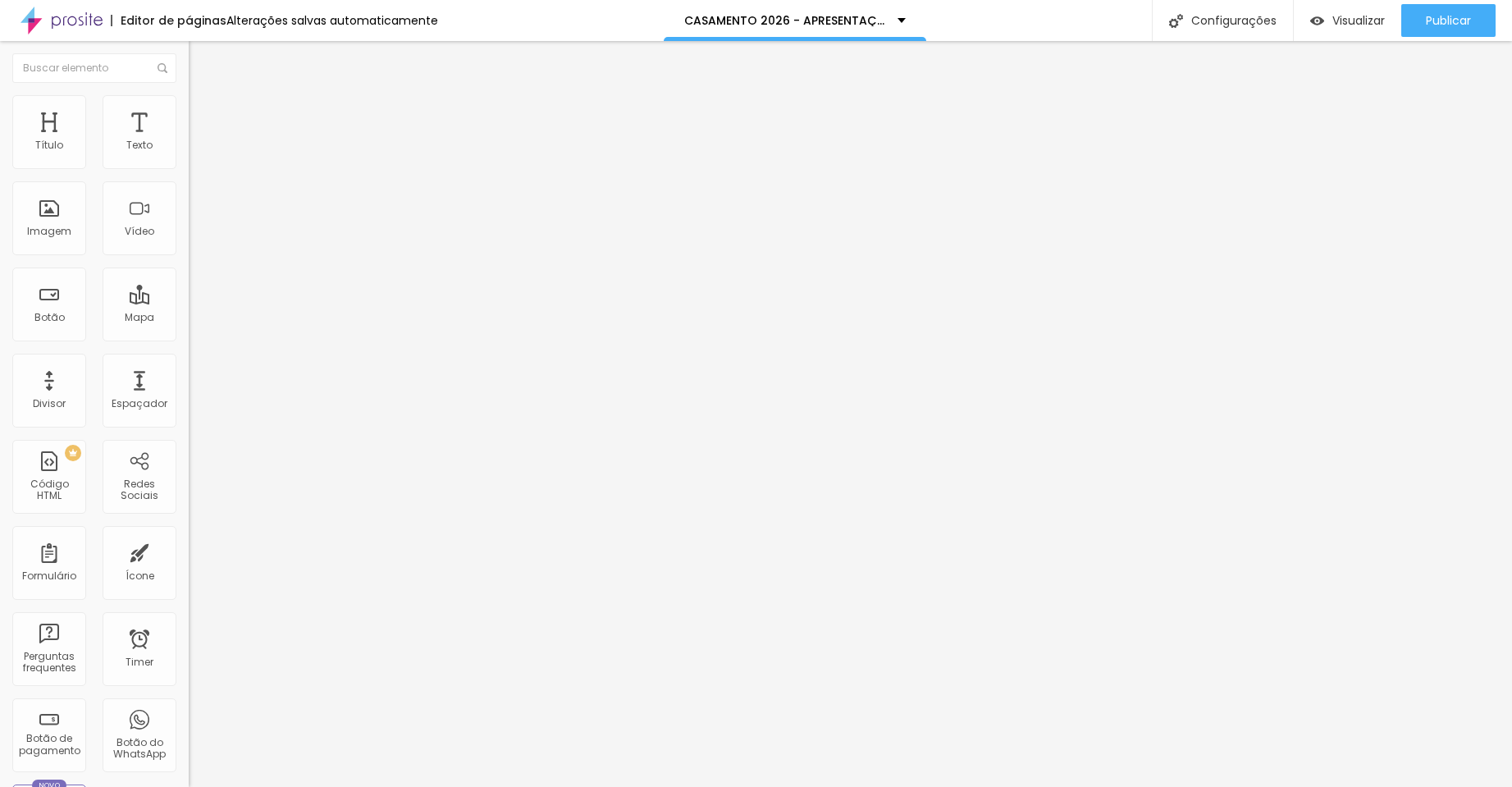
click at [189, 105] on li "Estilo" at bounding box center [283, 103] width 189 height 16
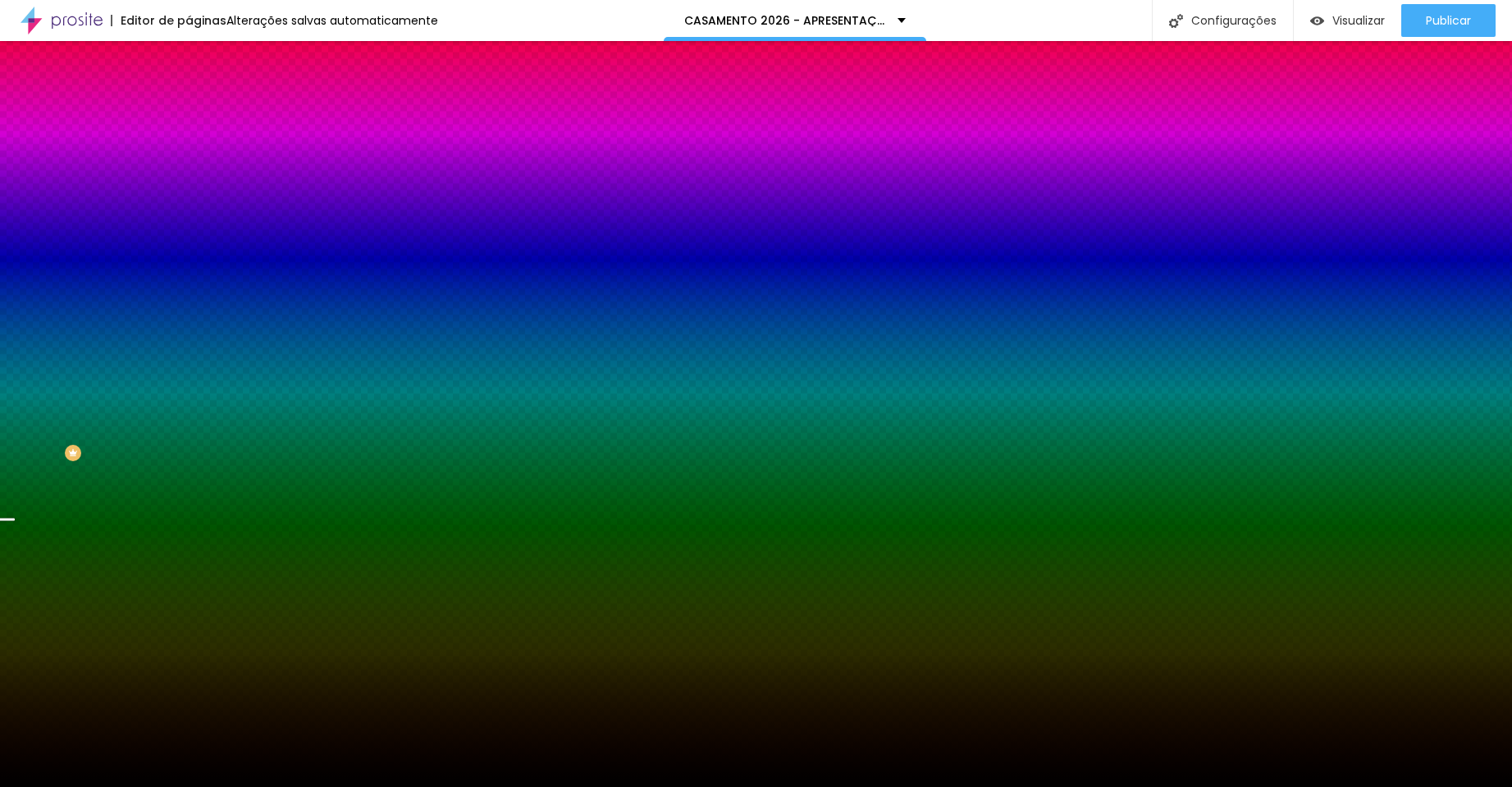
click at [203, 116] on span "Avançado" at bounding box center [230, 122] width 54 height 14
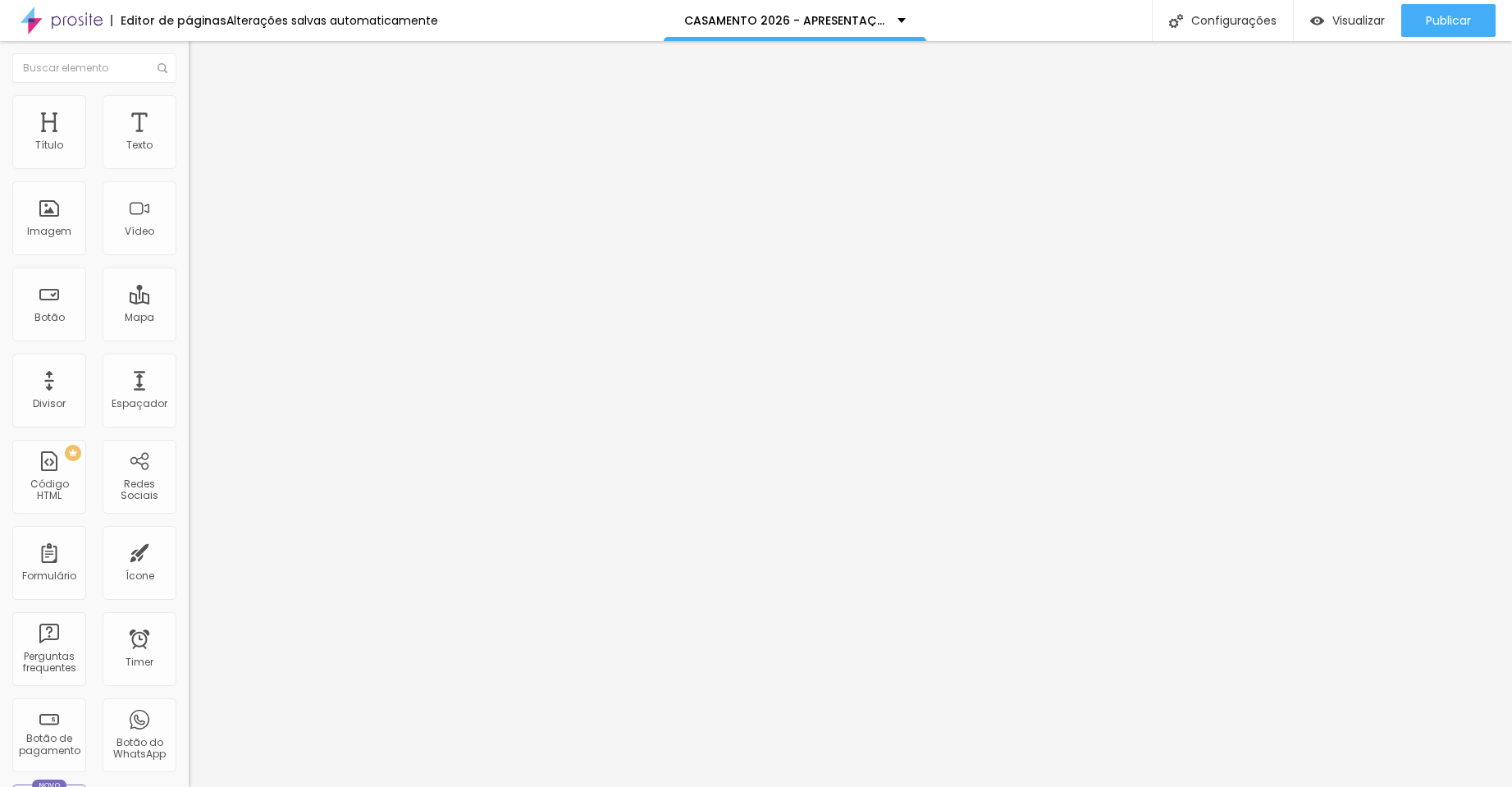
type input "25"
type input "30"
type input "25"
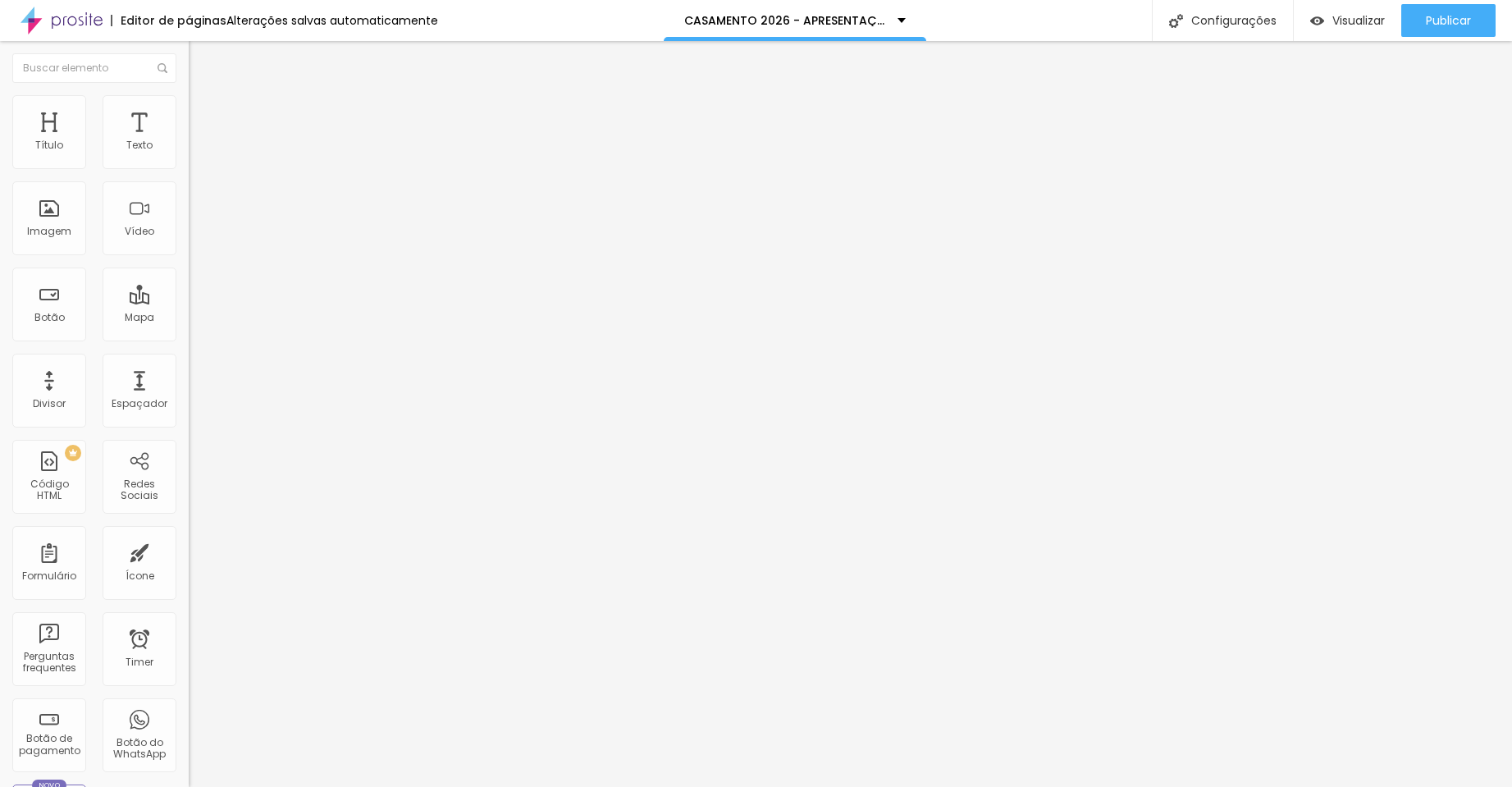
type input "25"
type input "20"
type input "15"
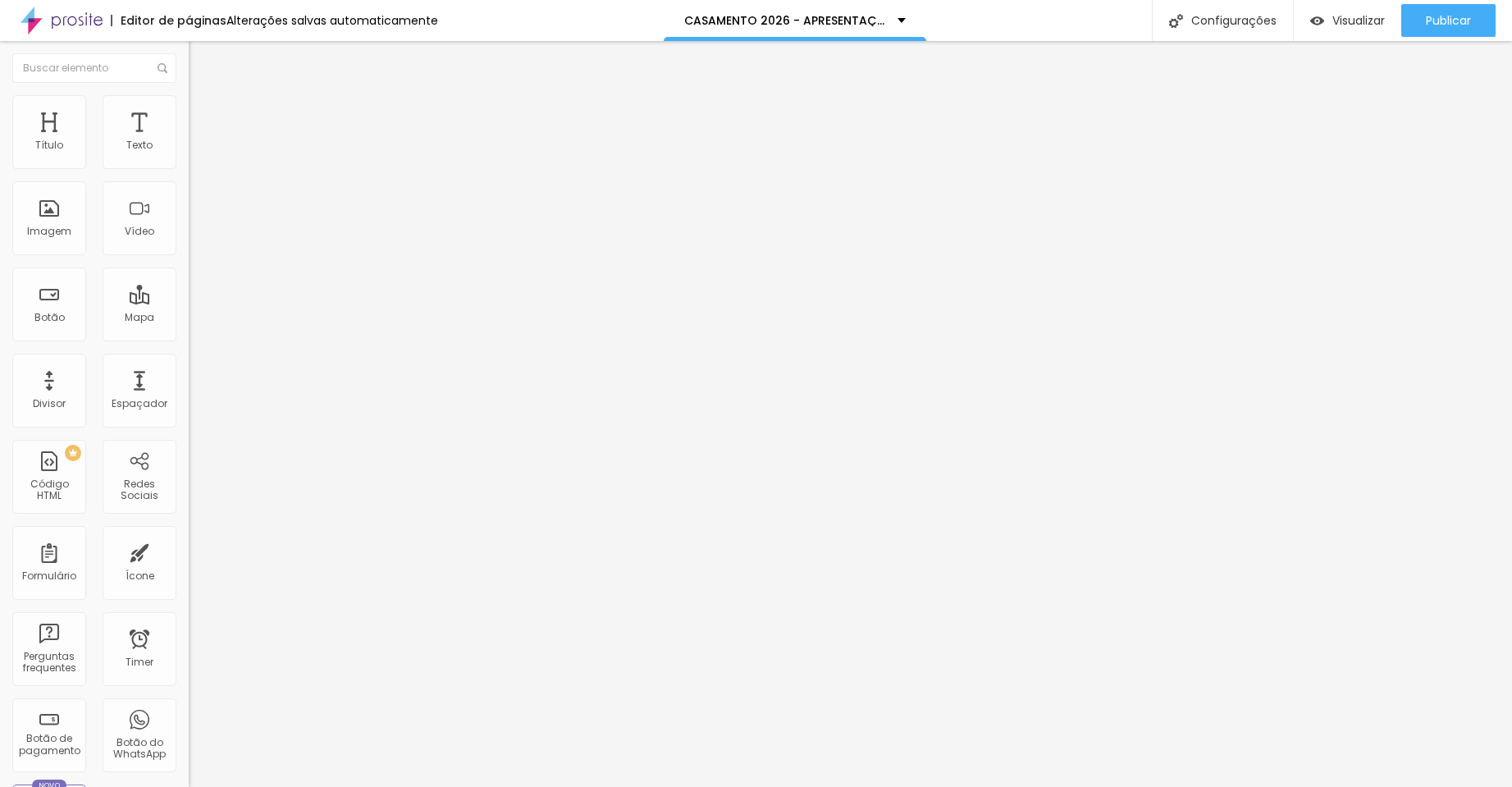
type input "20"
type input "25"
drag, startPoint x: 107, startPoint y: 161, endPoint x: 114, endPoint y: 168, distance: 9.9
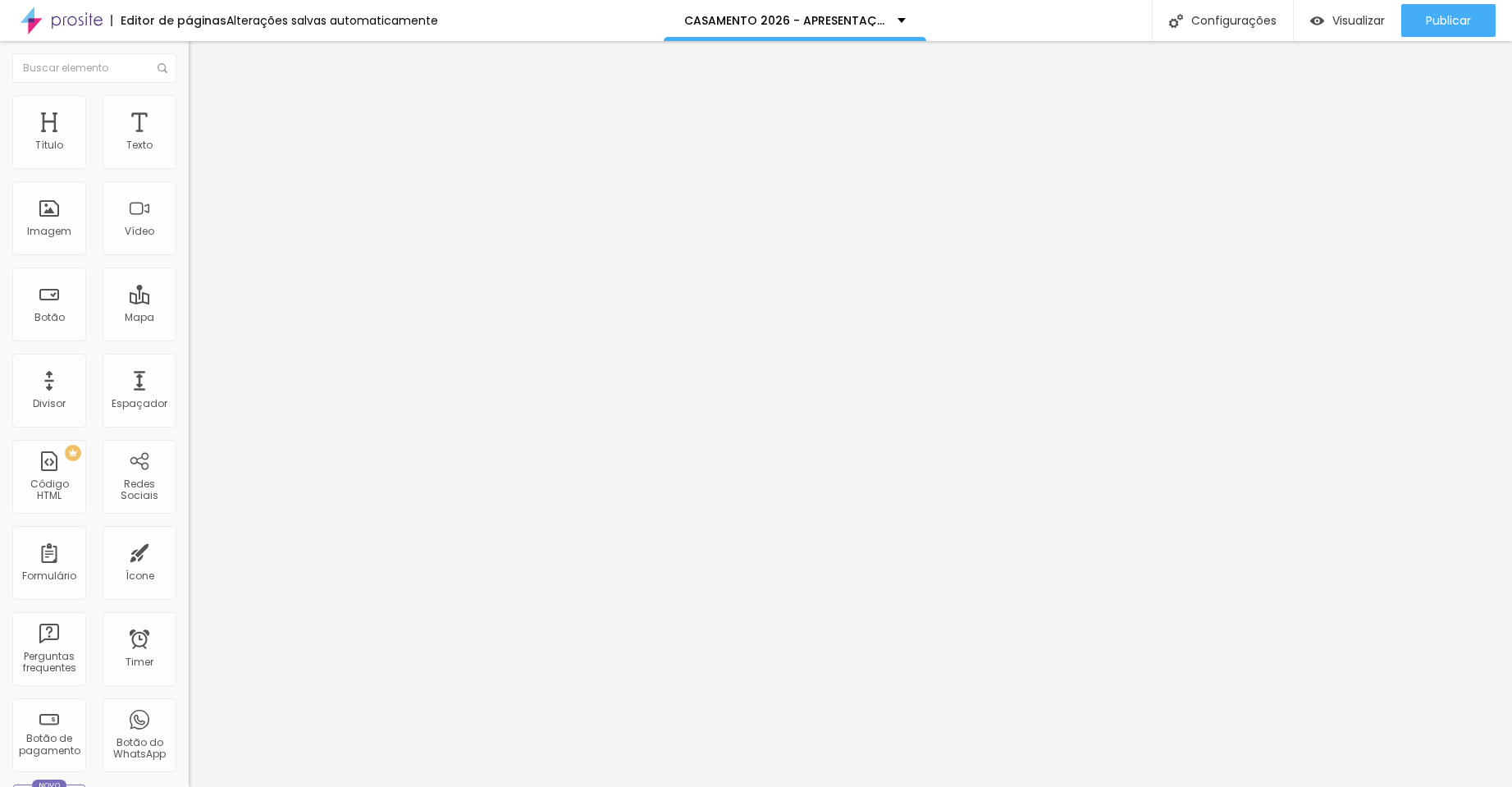
type input "25"
click at [189, 318] on div at bounding box center [283, 326] width 189 height 15
type input "13"
type input "7"
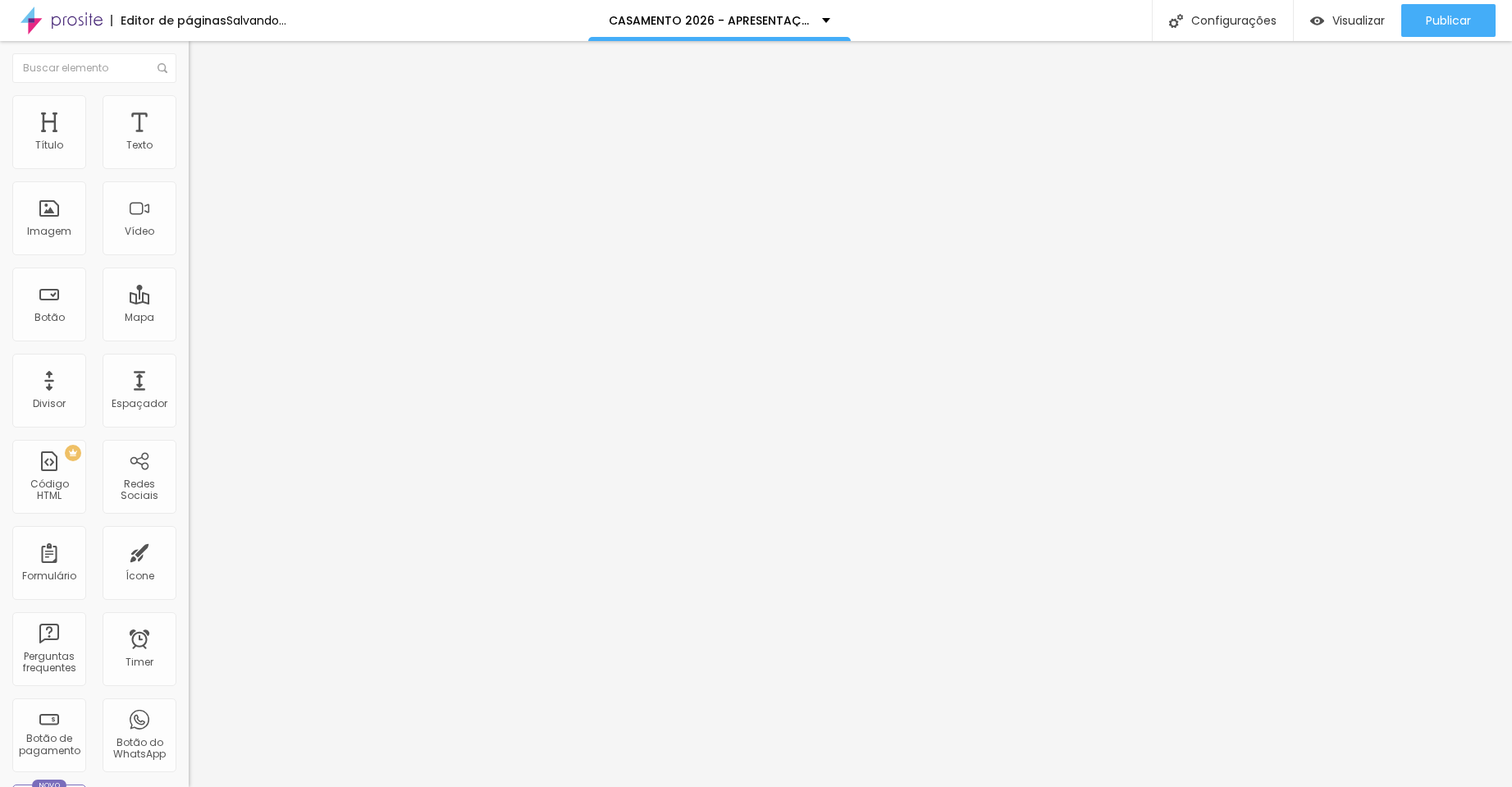
type input "7"
type input "0"
type input "20"
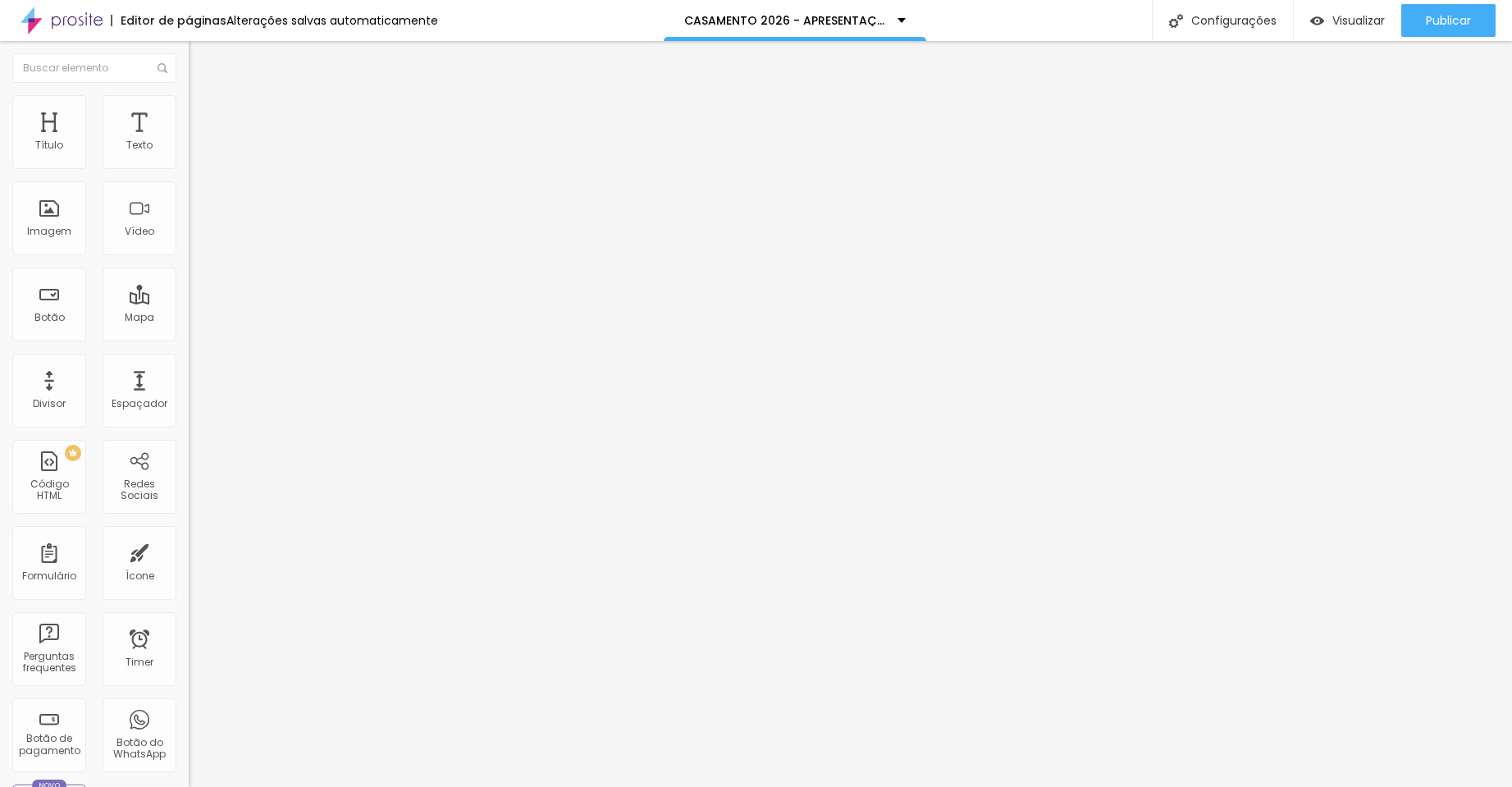
type input "117"
type input "168"
type input "245"
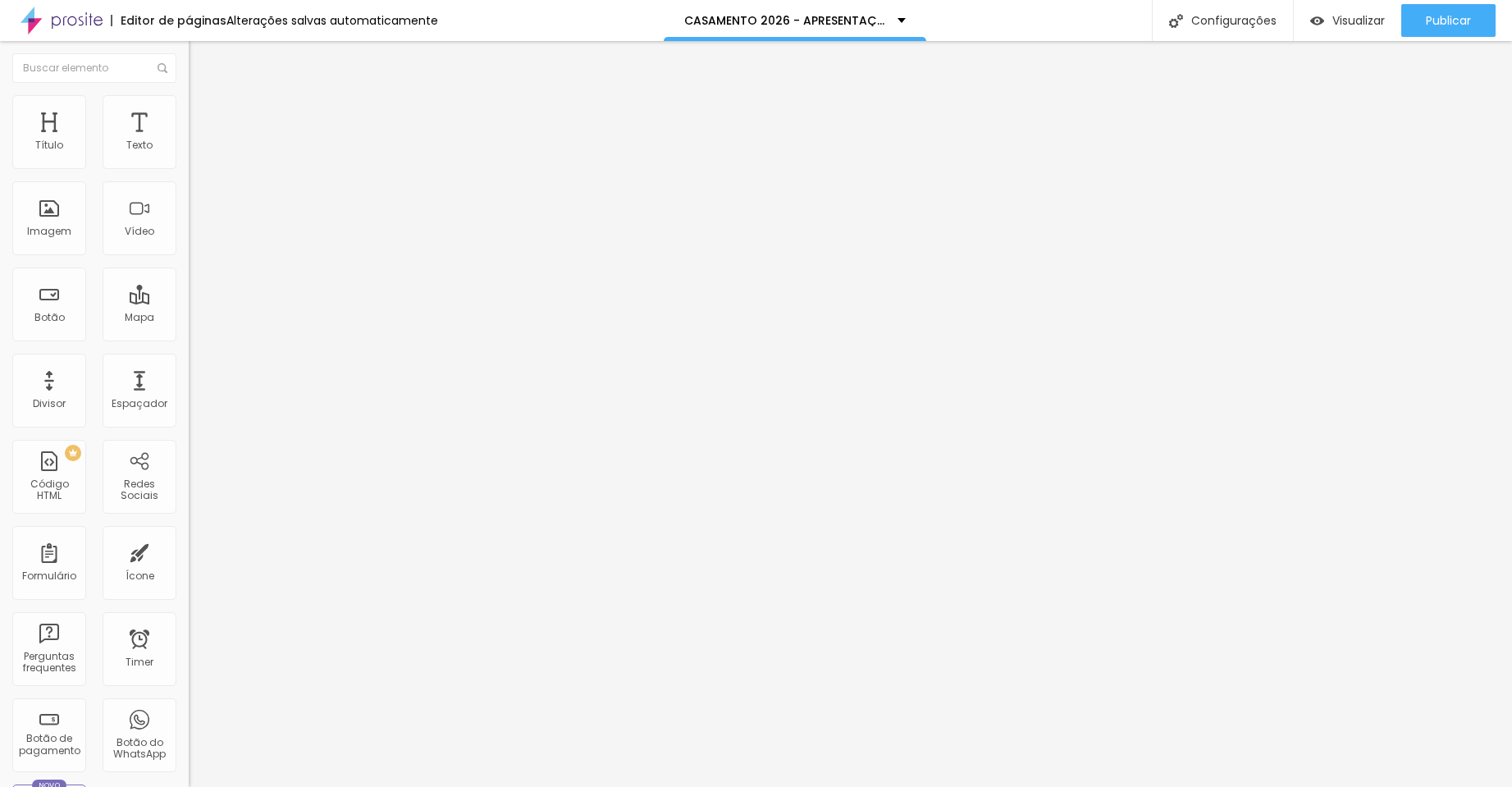
type input "245"
type input "270"
type input "286"
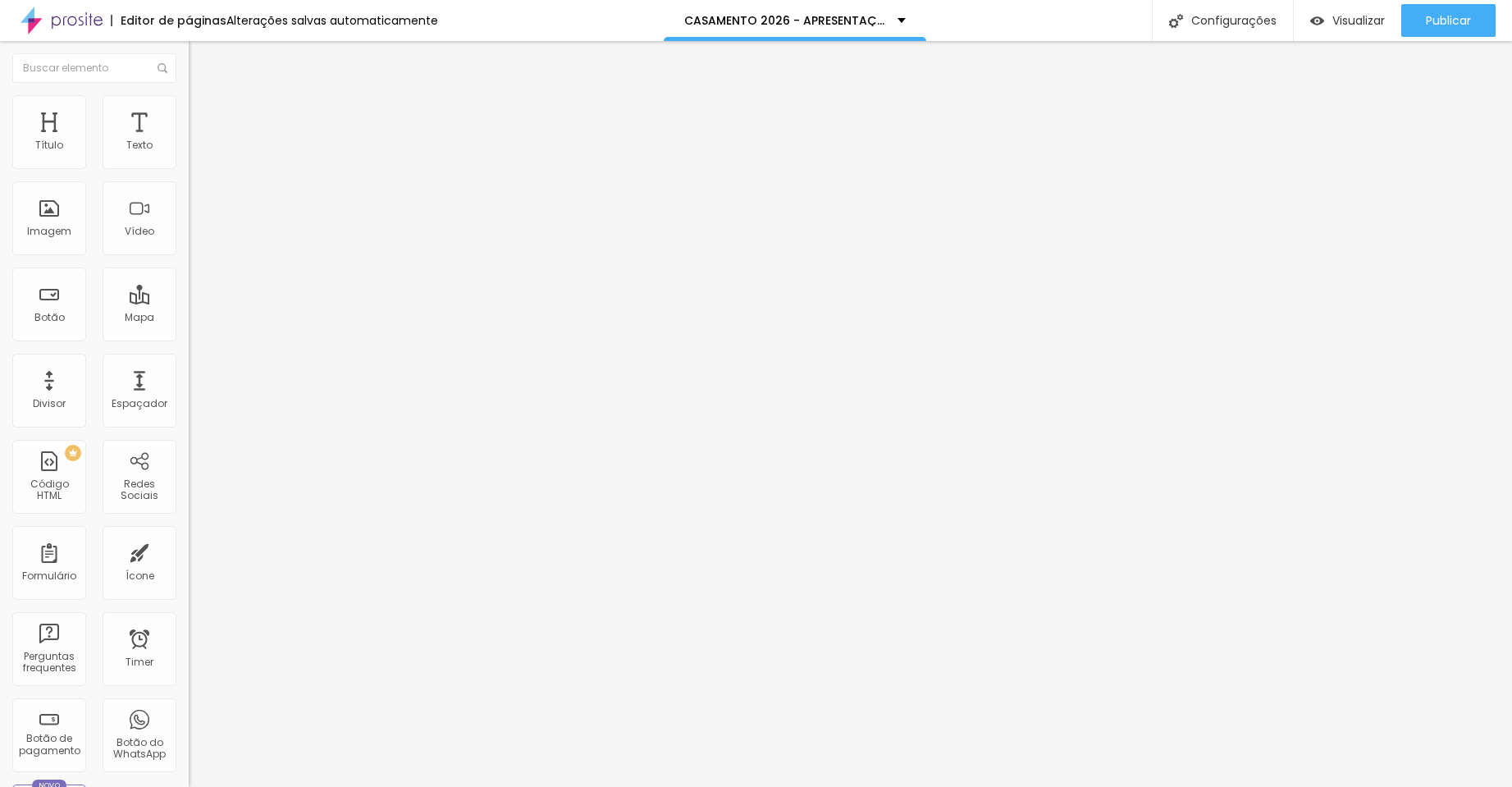
type input "347"
type input "383"
type input "423"
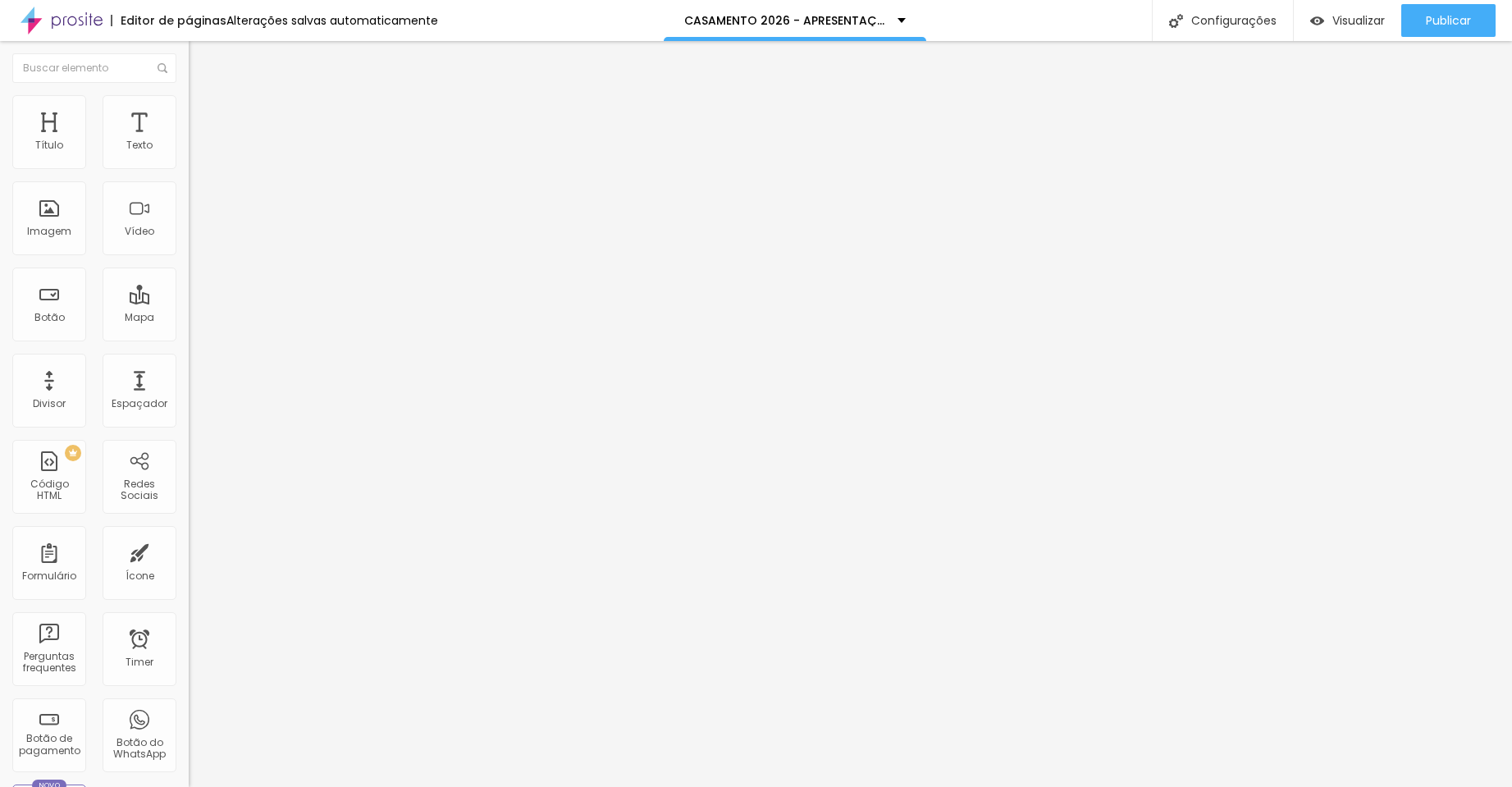
type input "423"
type input "434"
type input "444"
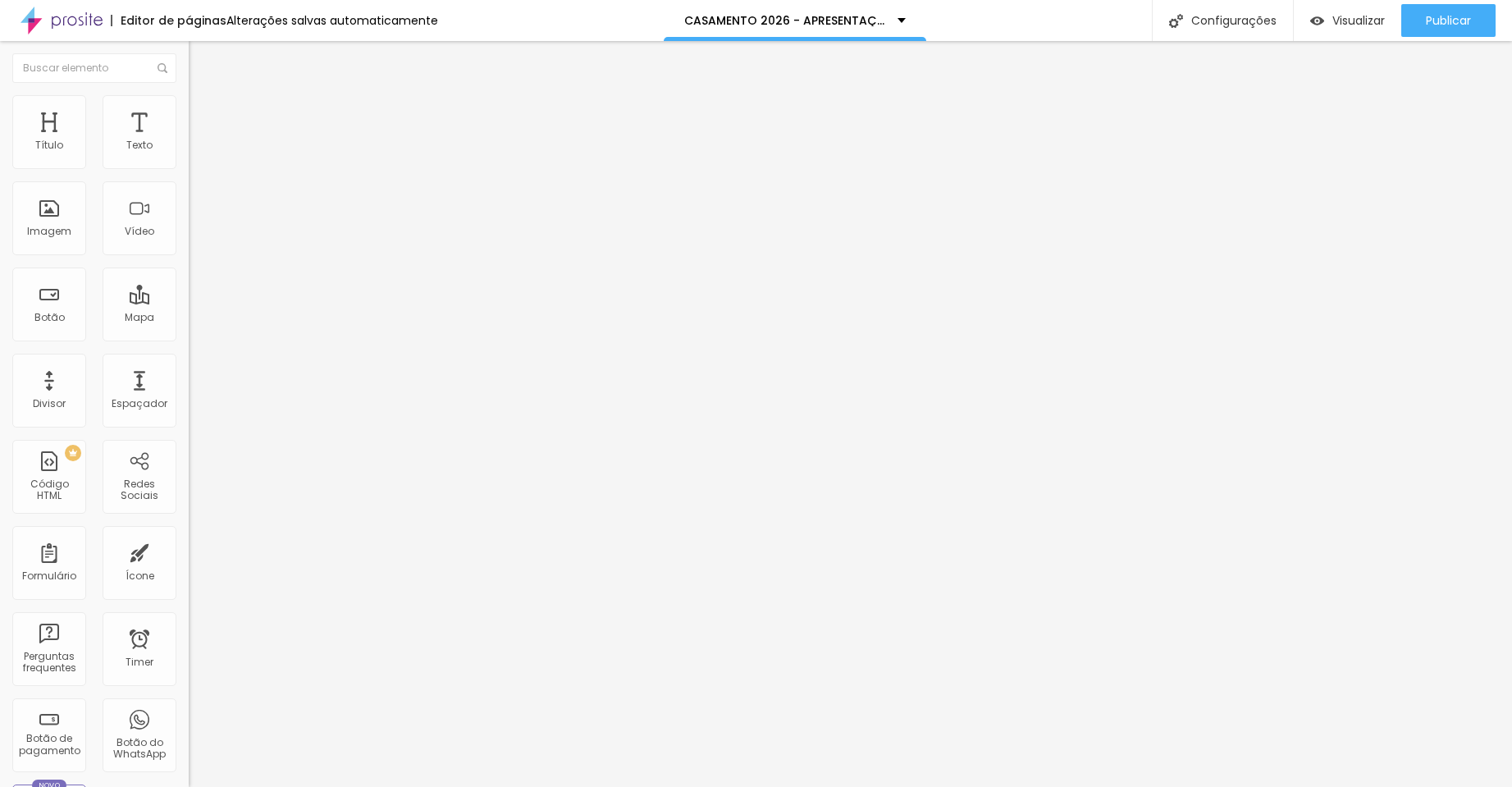
type input "465"
type input "476"
type input "500"
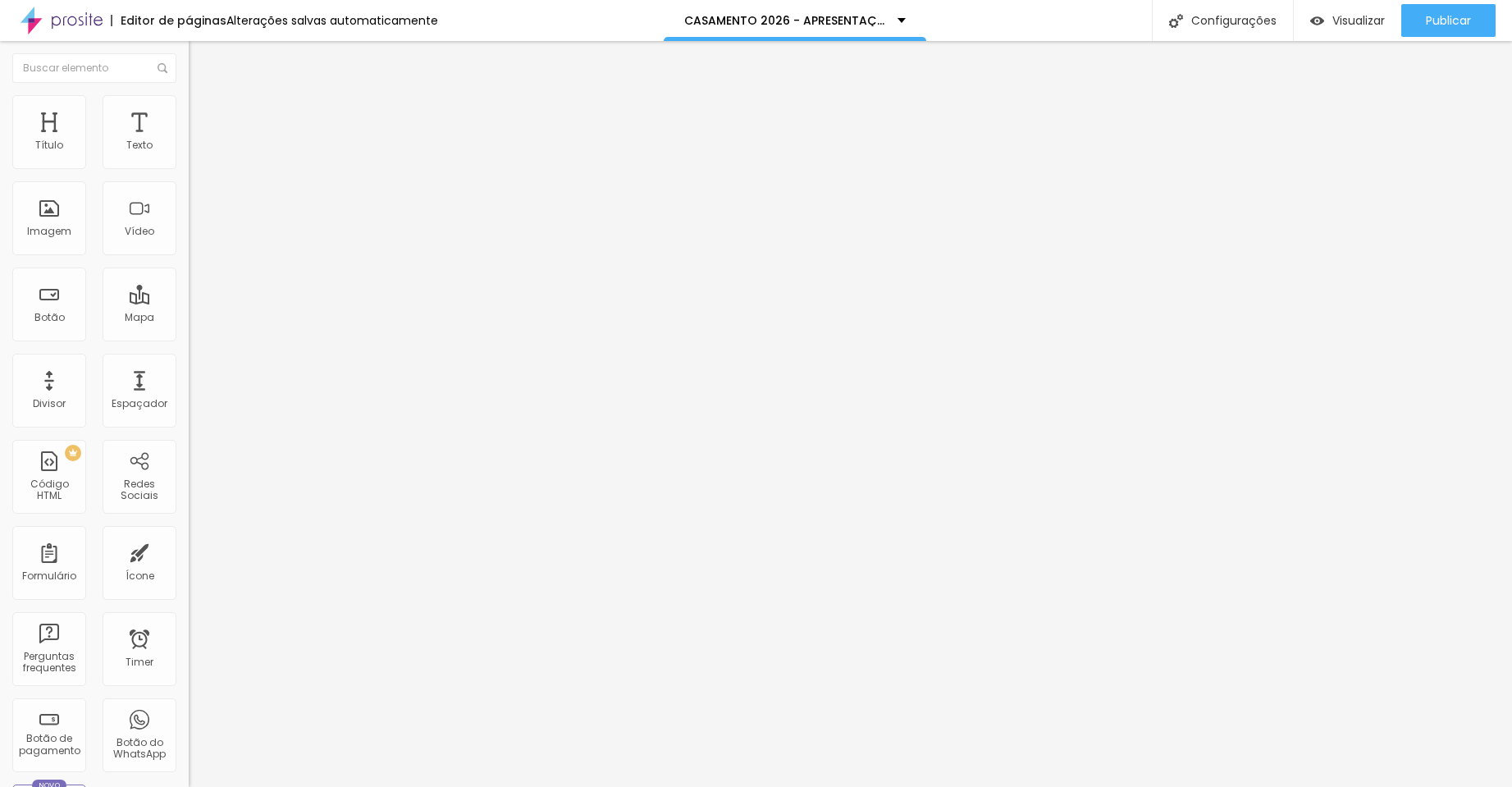
type input "500"
drag, startPoint x: 39, startPoint y: 199, endPoint x: 136, endPoint y: 204, distance: 97.1
type input "500"
click at [189, 360] on div "500 px Espaçamento vertical" at bounding box center [283, 476] width 189 height 232
click at [203, 113] on span "Estilo" at bounding box center [216, 106] width 25 height 14
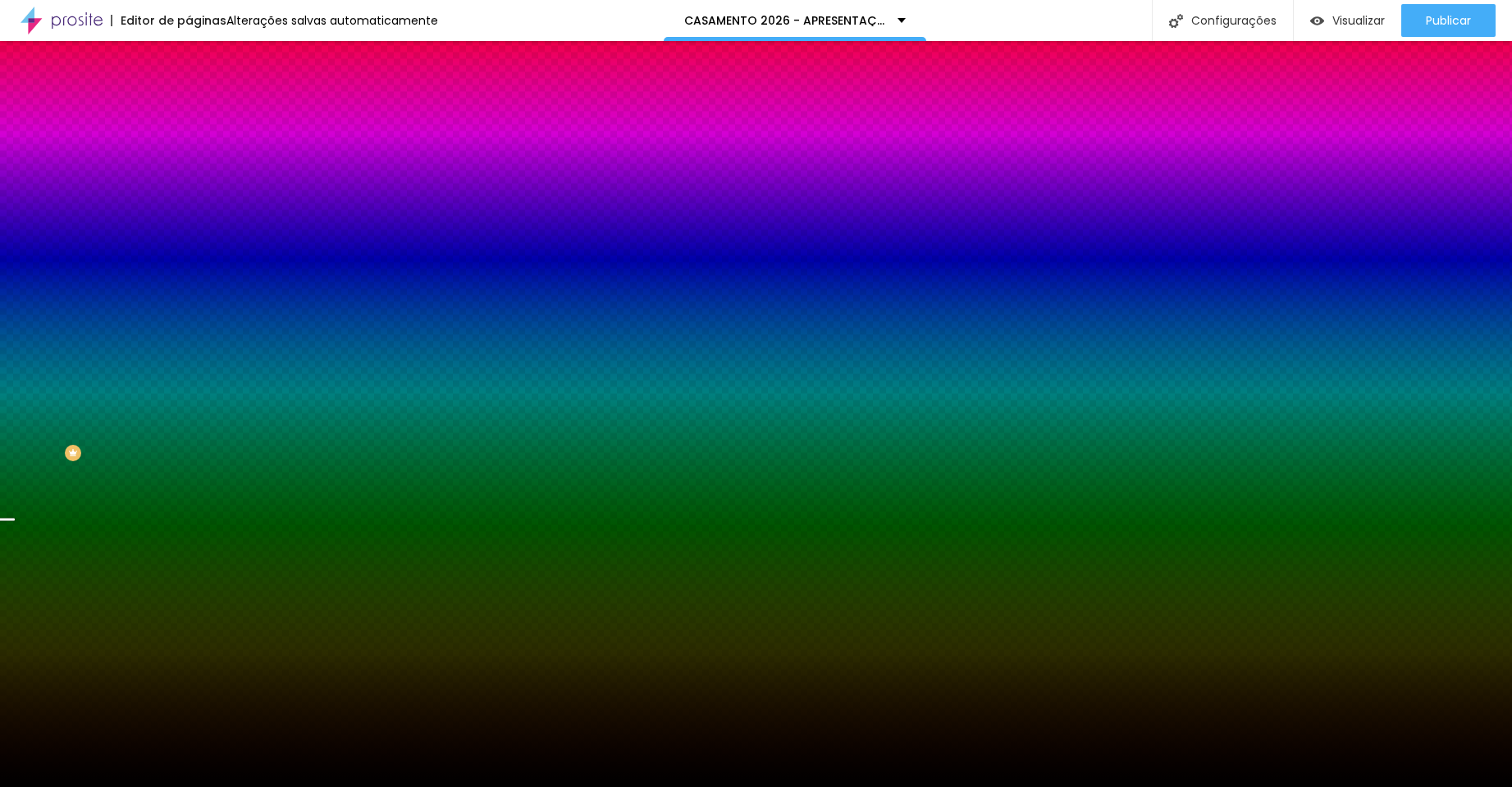
click at [189, 151] on span "Trocar imagem" at bounding box center [234, 143] width 89 height 14
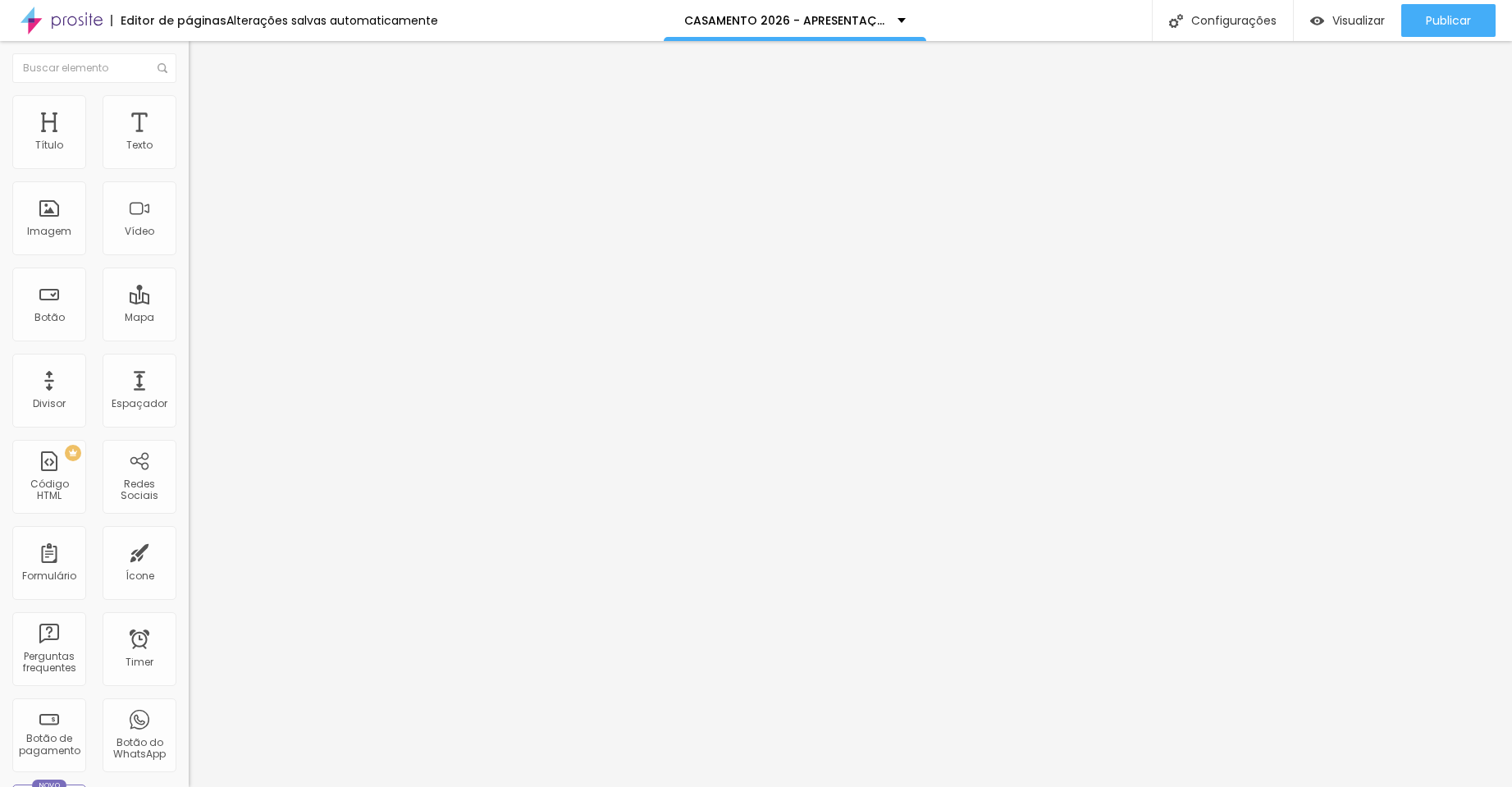
click at [203, 113] on span "Estilo" at bounding box center [216, 106] width 25 height 14
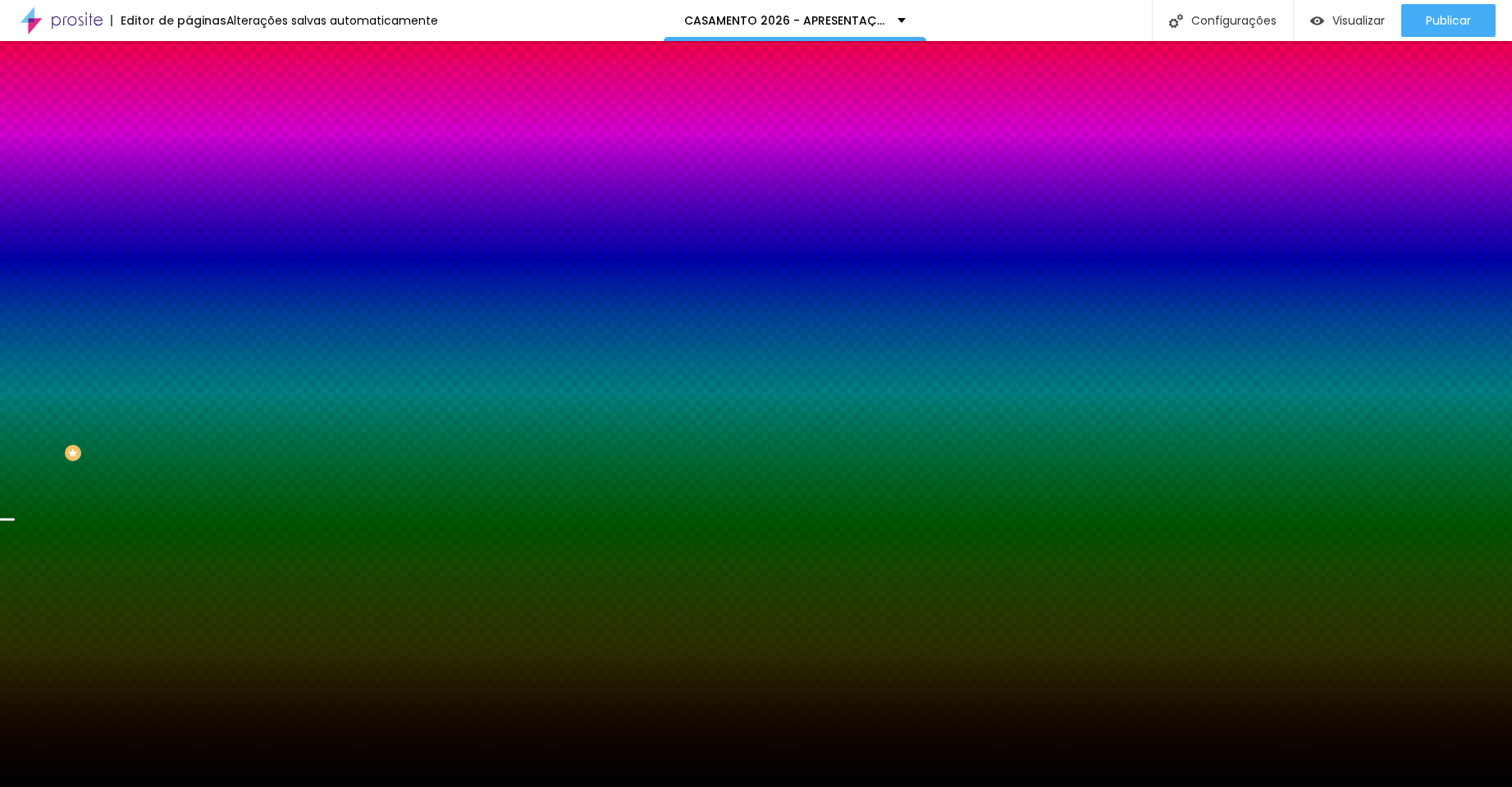
click at [189, 224] on div at bounding box center [283, 224] width 189 height 0
click at [15, 478] on div at bounding box center [6, 479] width 16 height 3
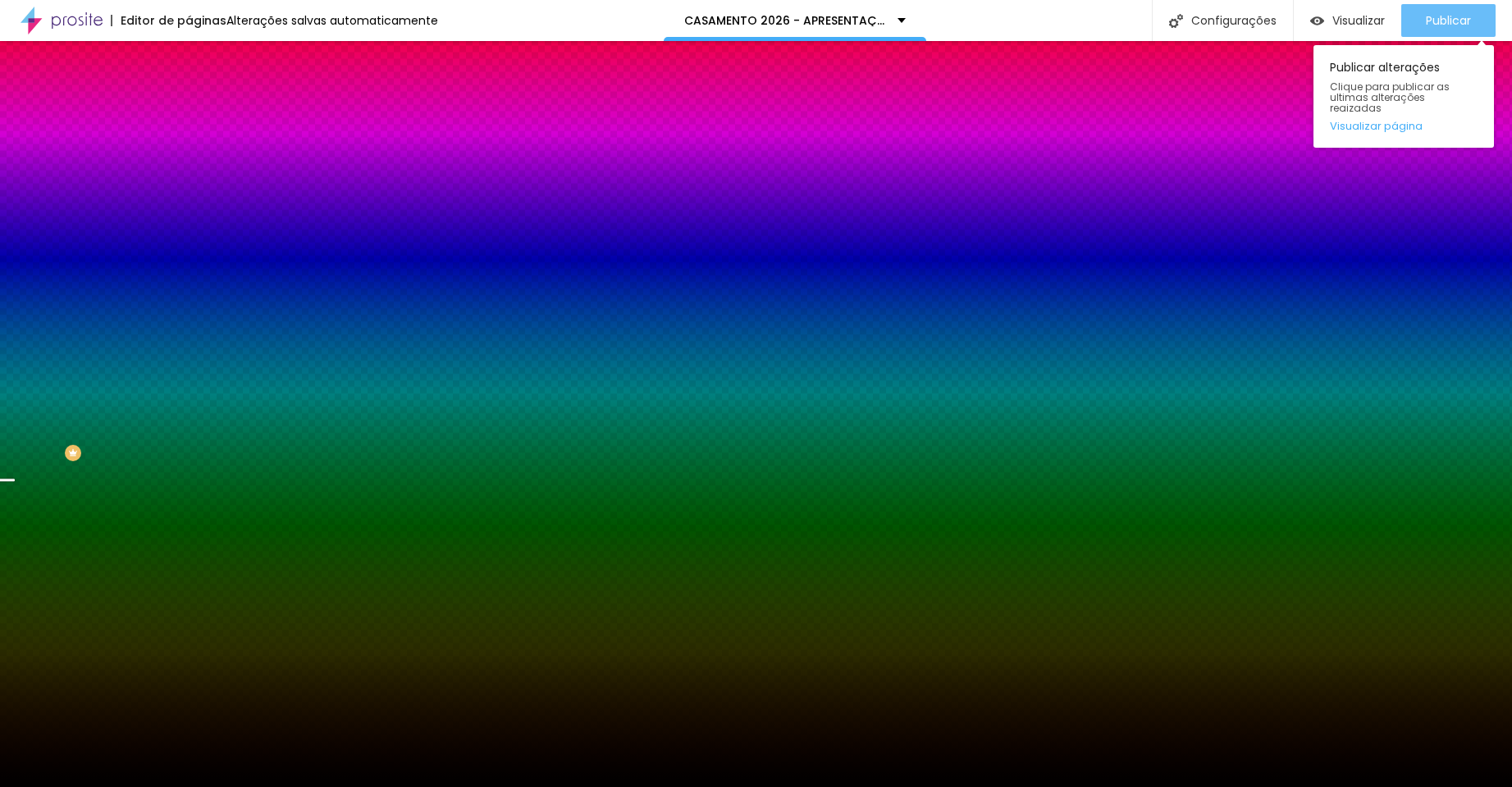
click at [1242, 19] on span "Publicar" at bounding box center [1449, 21] width 46 height 13
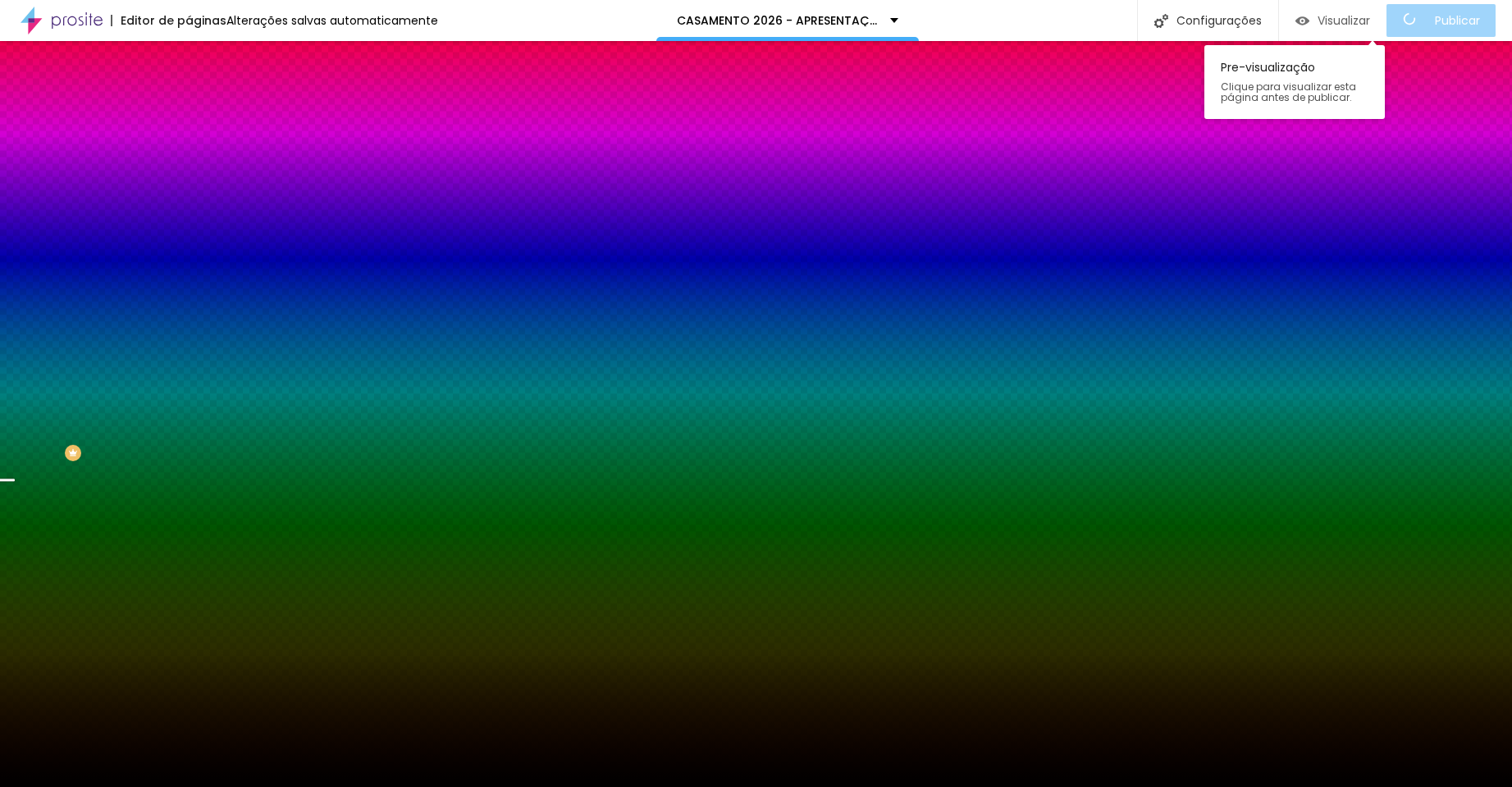
click at [1242, 23] on span "Visualizar" at bounding box center [1343, 21] width 52 height 13
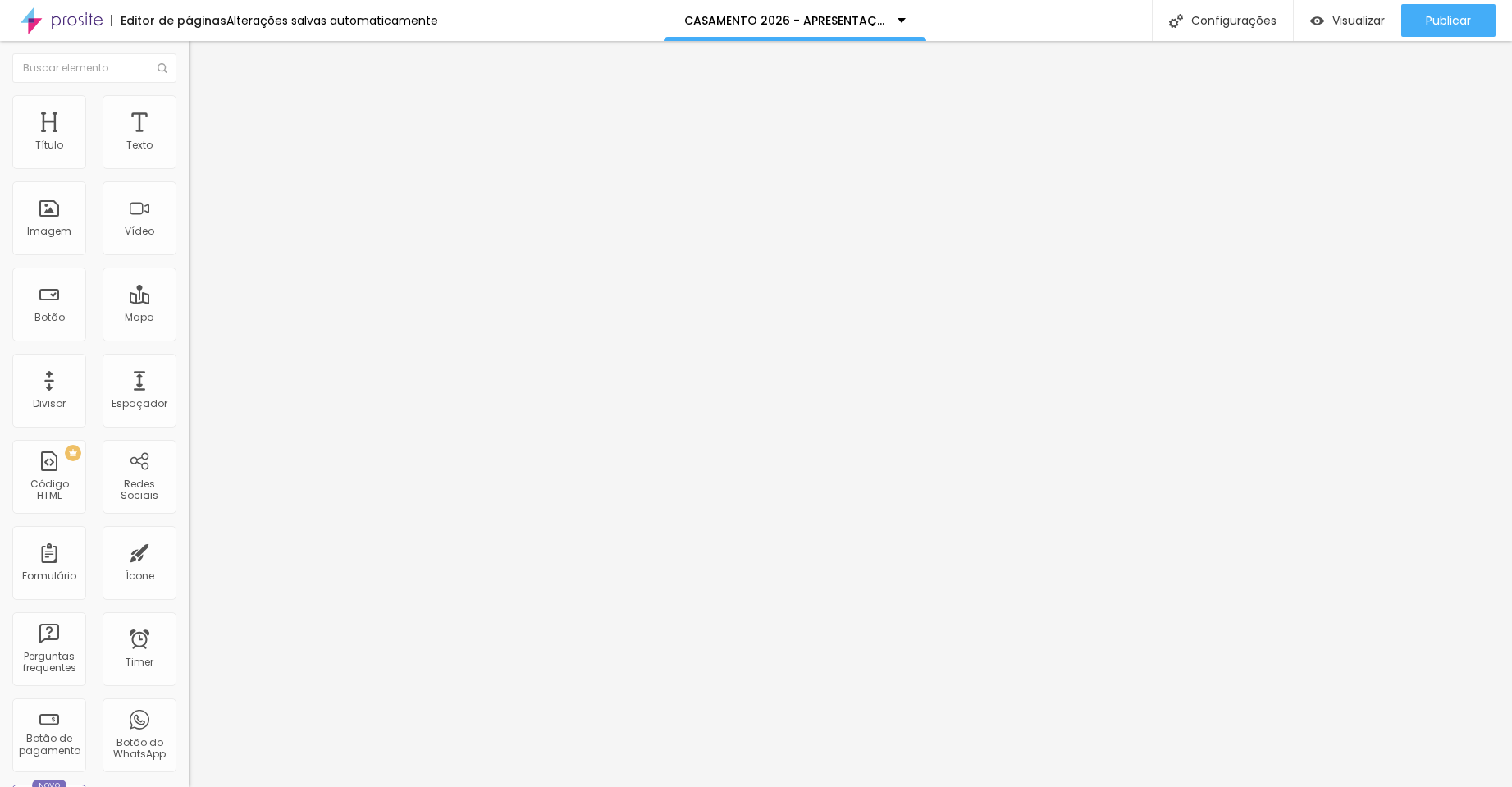
click at [189, 101] on img at bounding box center [196, 103] width 15 height 15
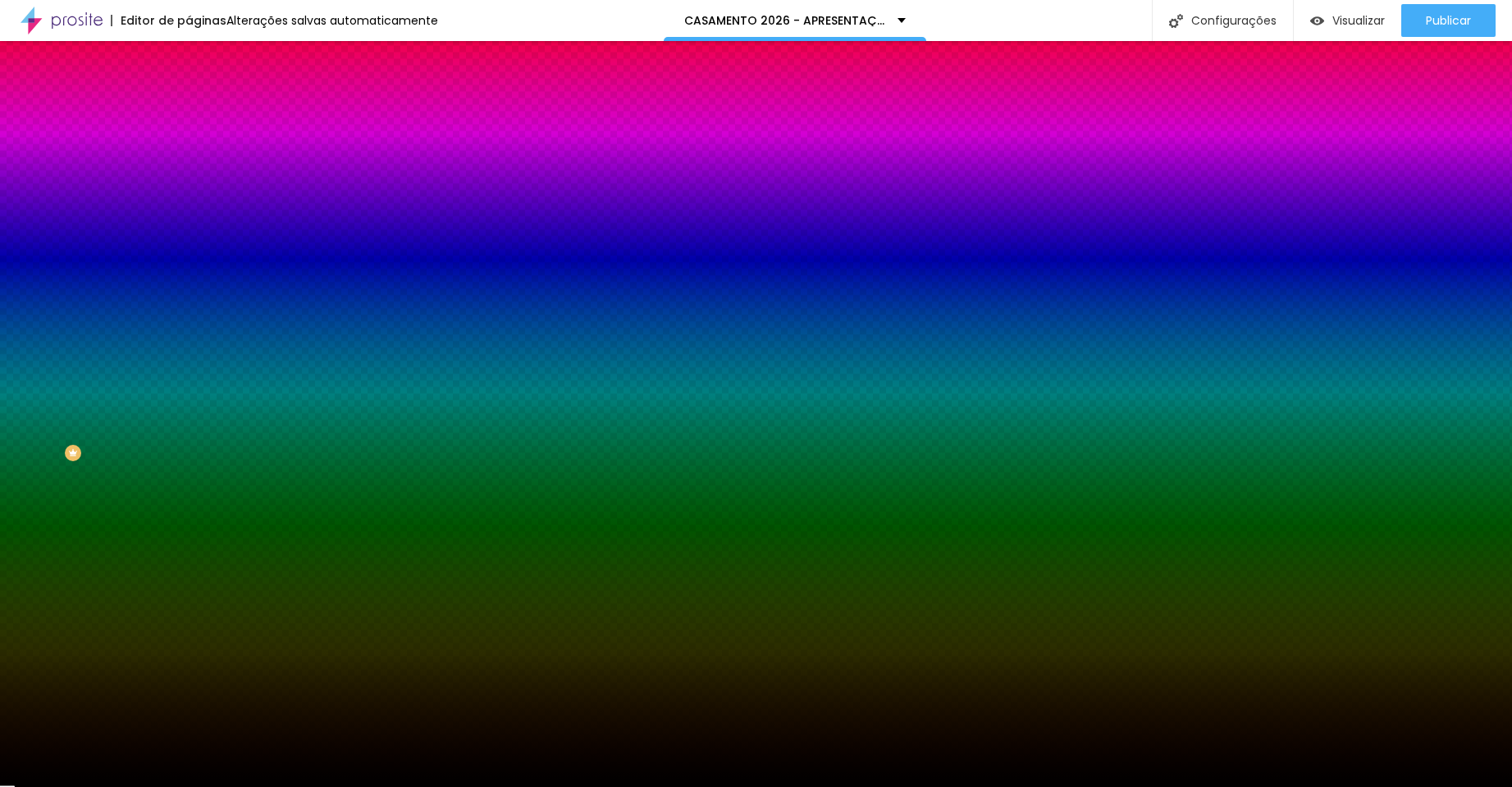
click at [189, 66] on button "Editar Seção" at bounding box center [283, 60] width 189 height 38
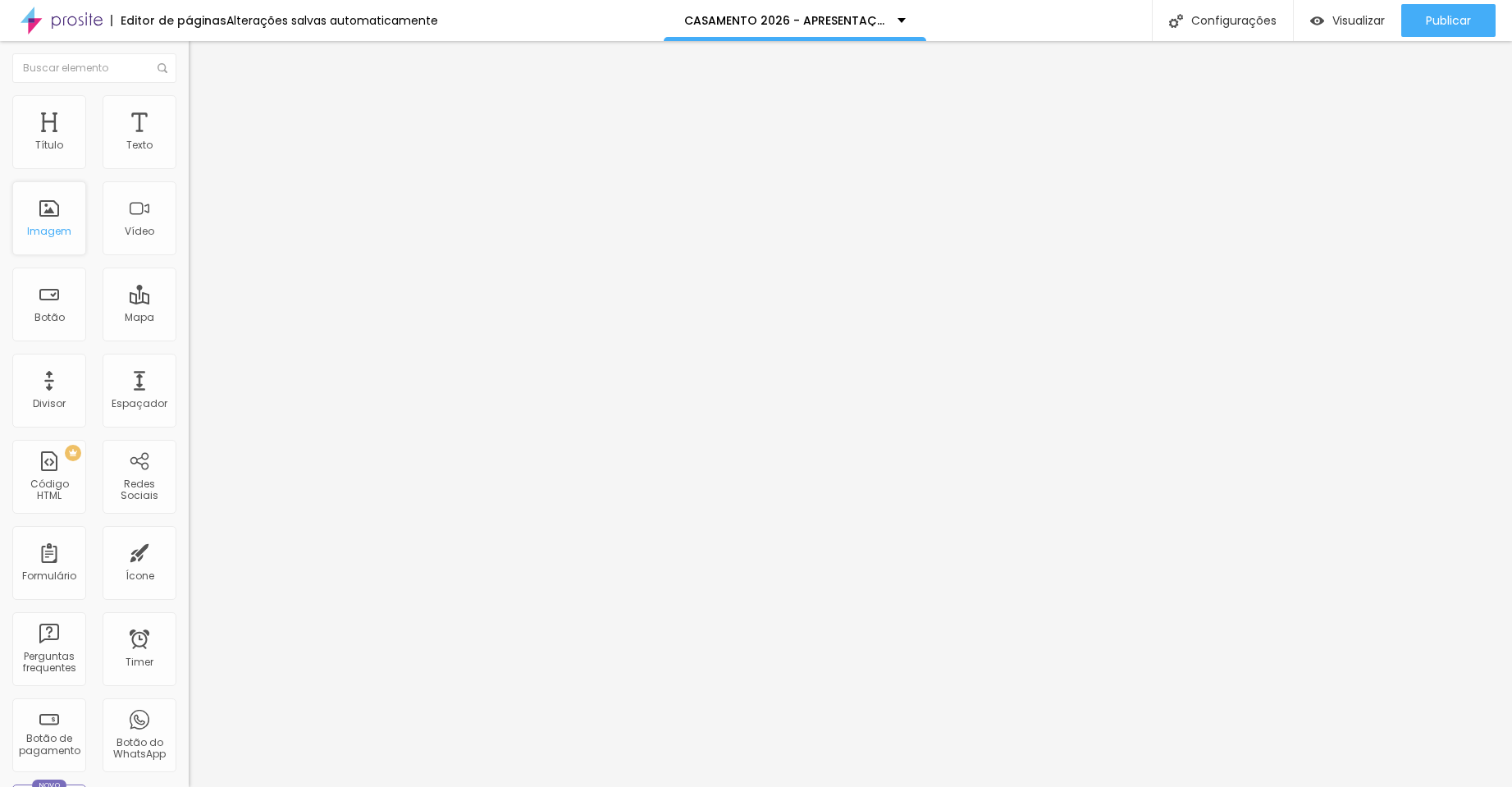
click at [61, 233] on div "Imagem" at bounding box center [49, 232] width 45 height 12
click at [51, 224] on div "Imagem" at bounding box center [50, 218] width 74 height 74
click at [189, 100] on img at bounding box center [196, 103] width 15 height 15
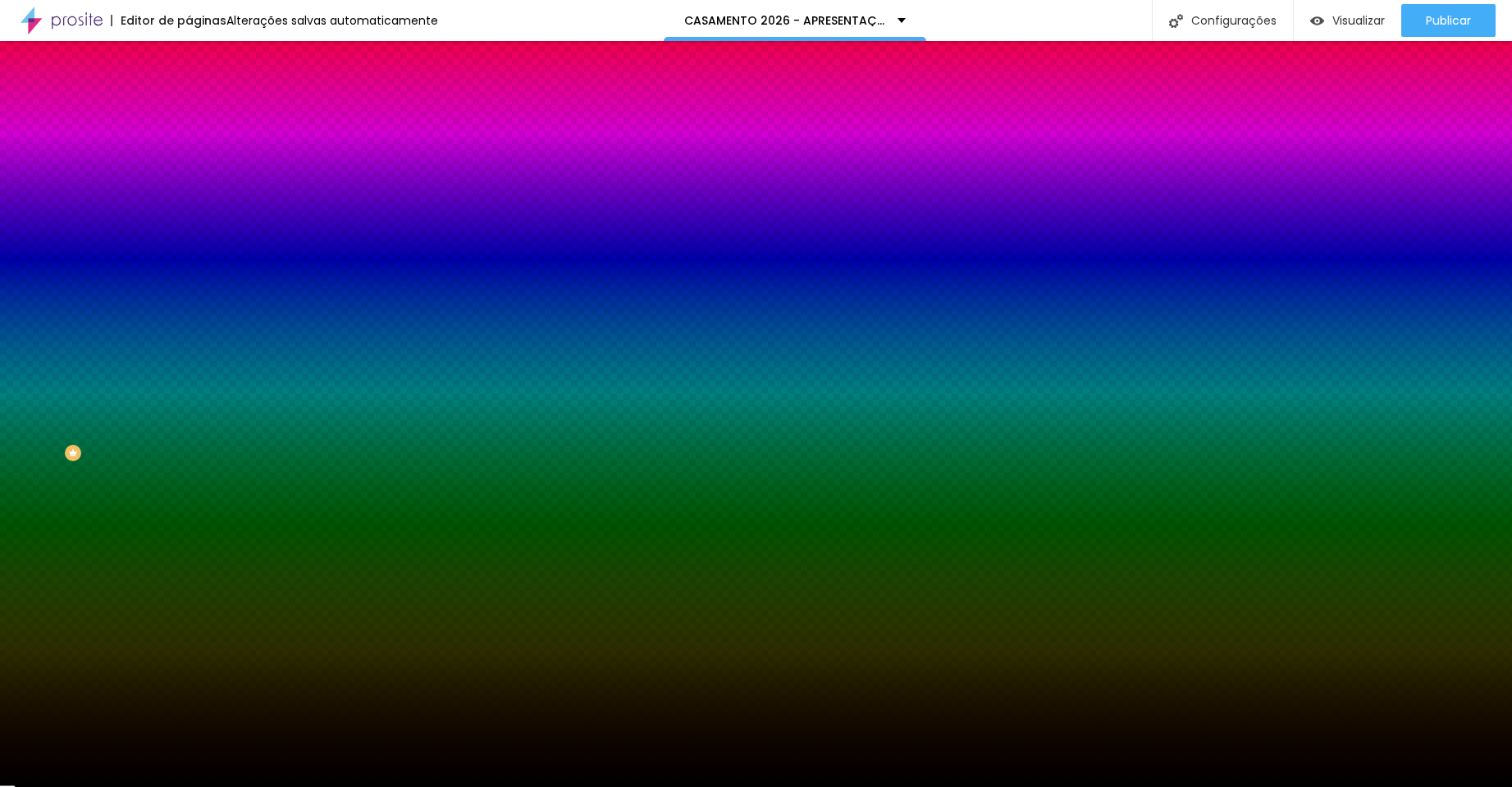
click at [189, 111] on li "Avançado" at bounding box center [283, 119] width 189 height 16
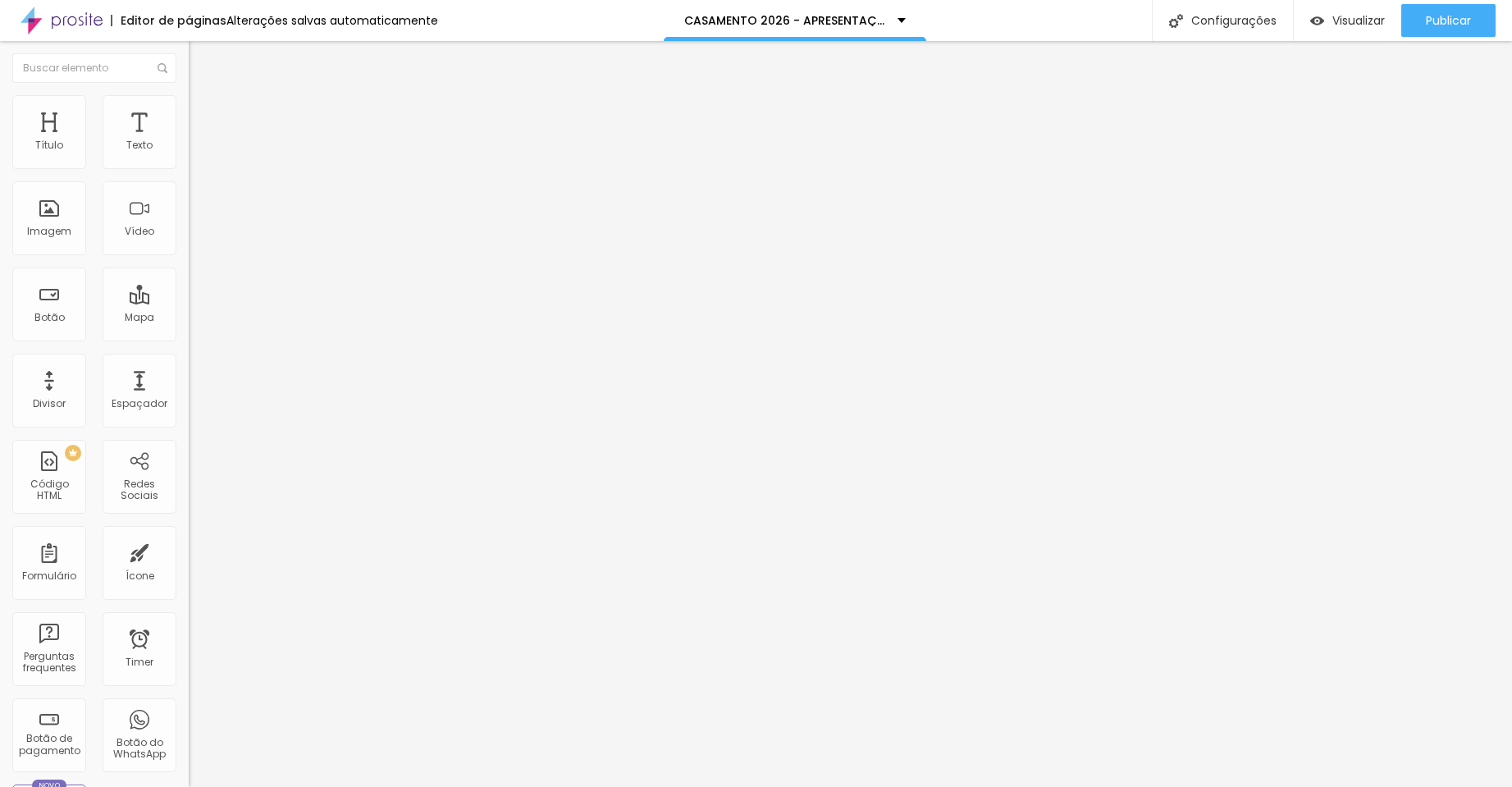
click at [189, 107] on li "Estilo" at bounding box center [283, 103] width 189 height 16
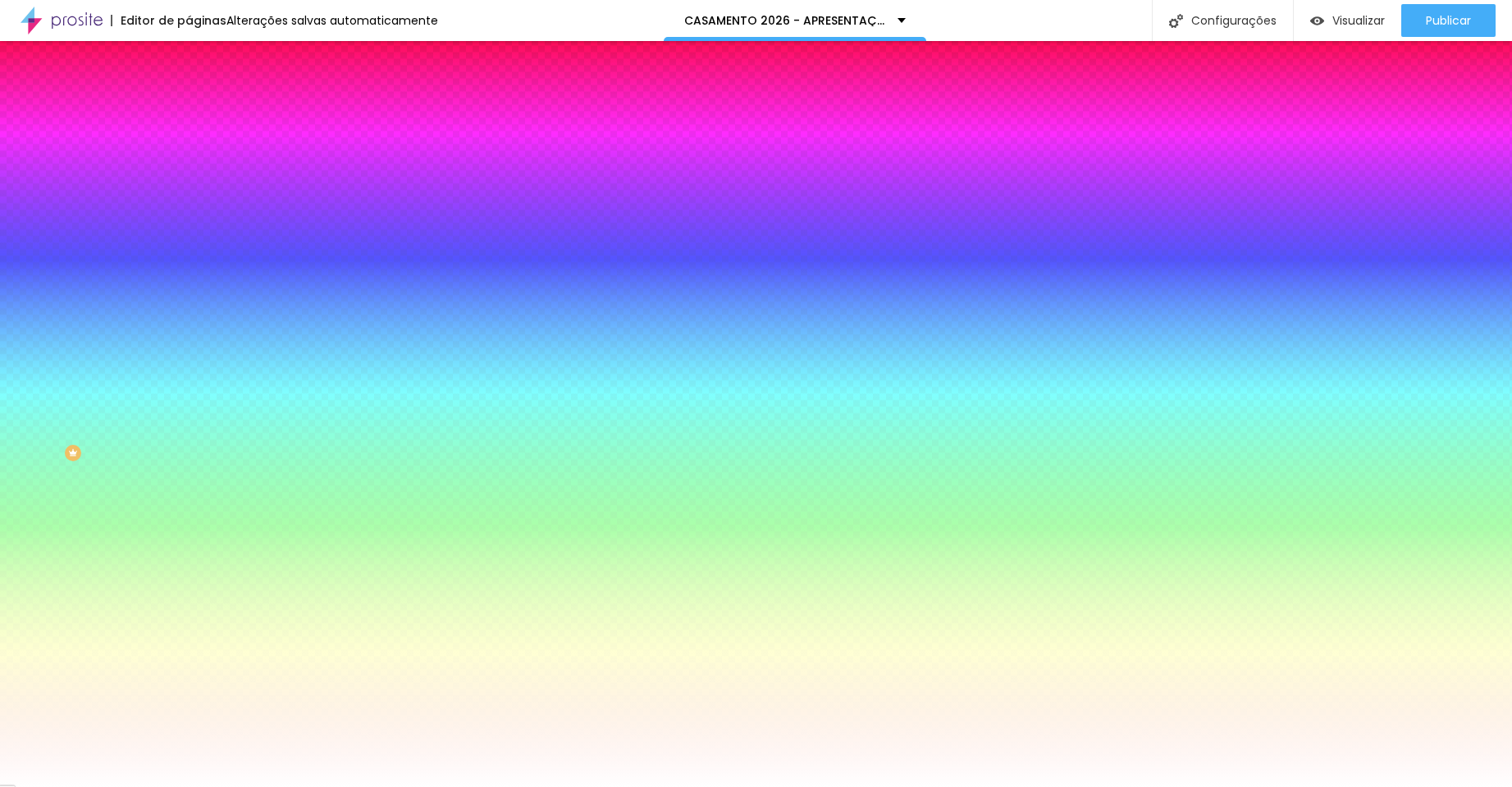
click at [203, 120] on span "Avançado" at bounding box center [230, 122] width 54 height 14
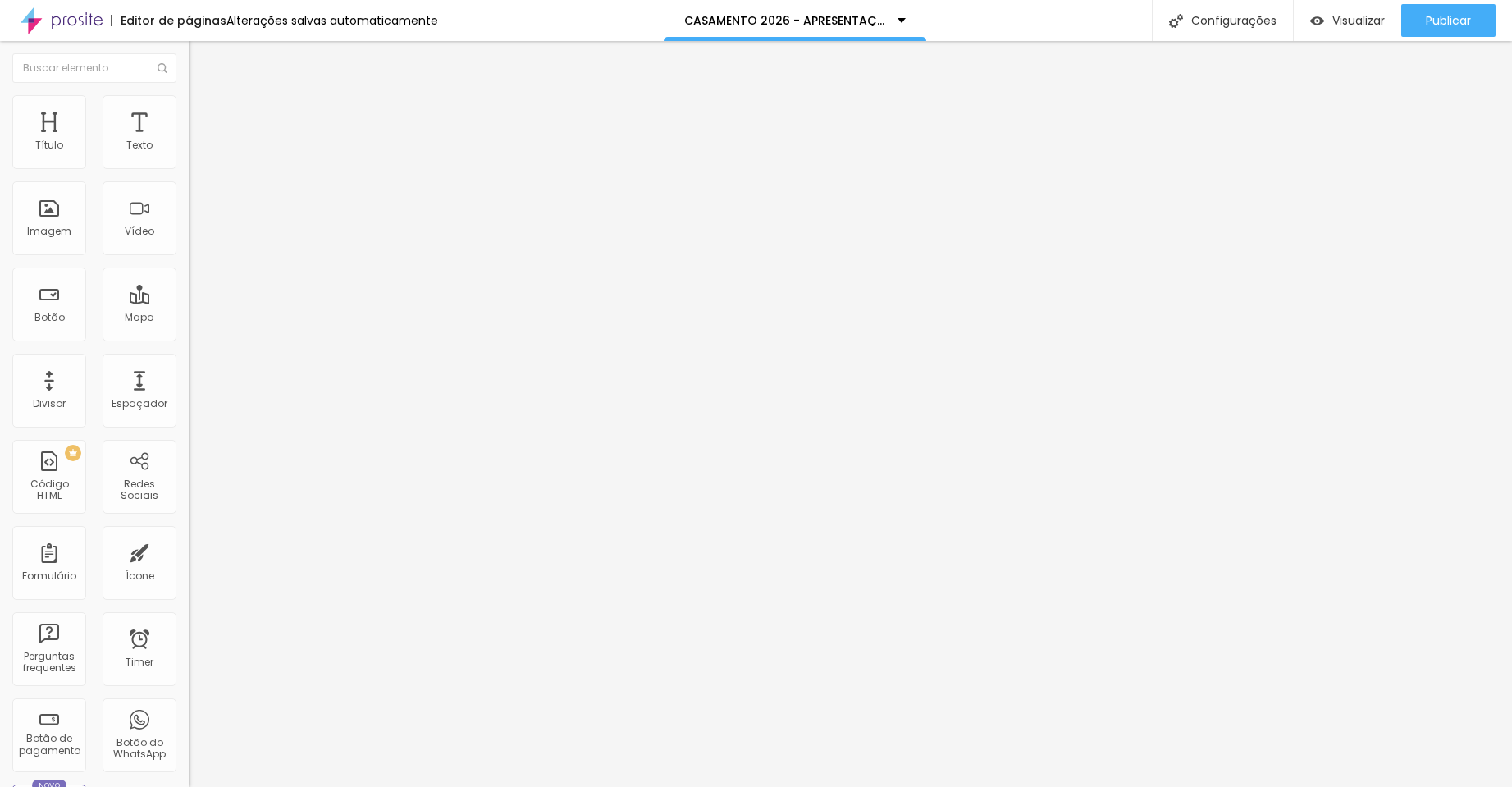
type input "15"
type input "0"
drag, startPoint x: 70, startPoint y: 163, endPoint x: -90, endPoint y: 173, distance: 160.3
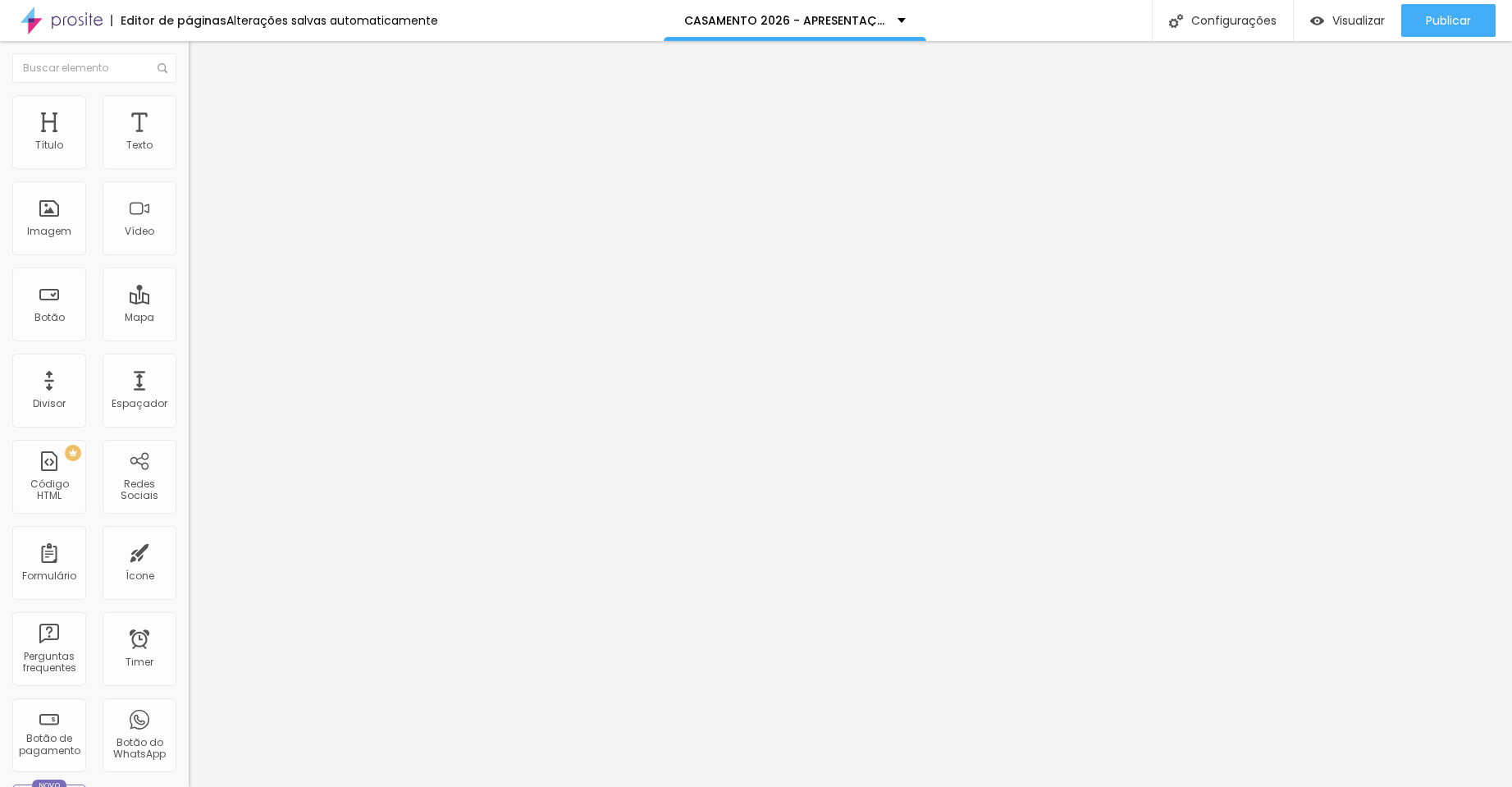
type input "0"
click at [0, 173] on html "Editor de páginas Alterações salvas automaticamente CASAMENTO 2026 - APRESENTAÇ…" at bounding box center [756, 393] width 1512 height 787
click at [189, 141] on span "Adicionar imagem" at bounding box center [241, 134] width 105 height 14
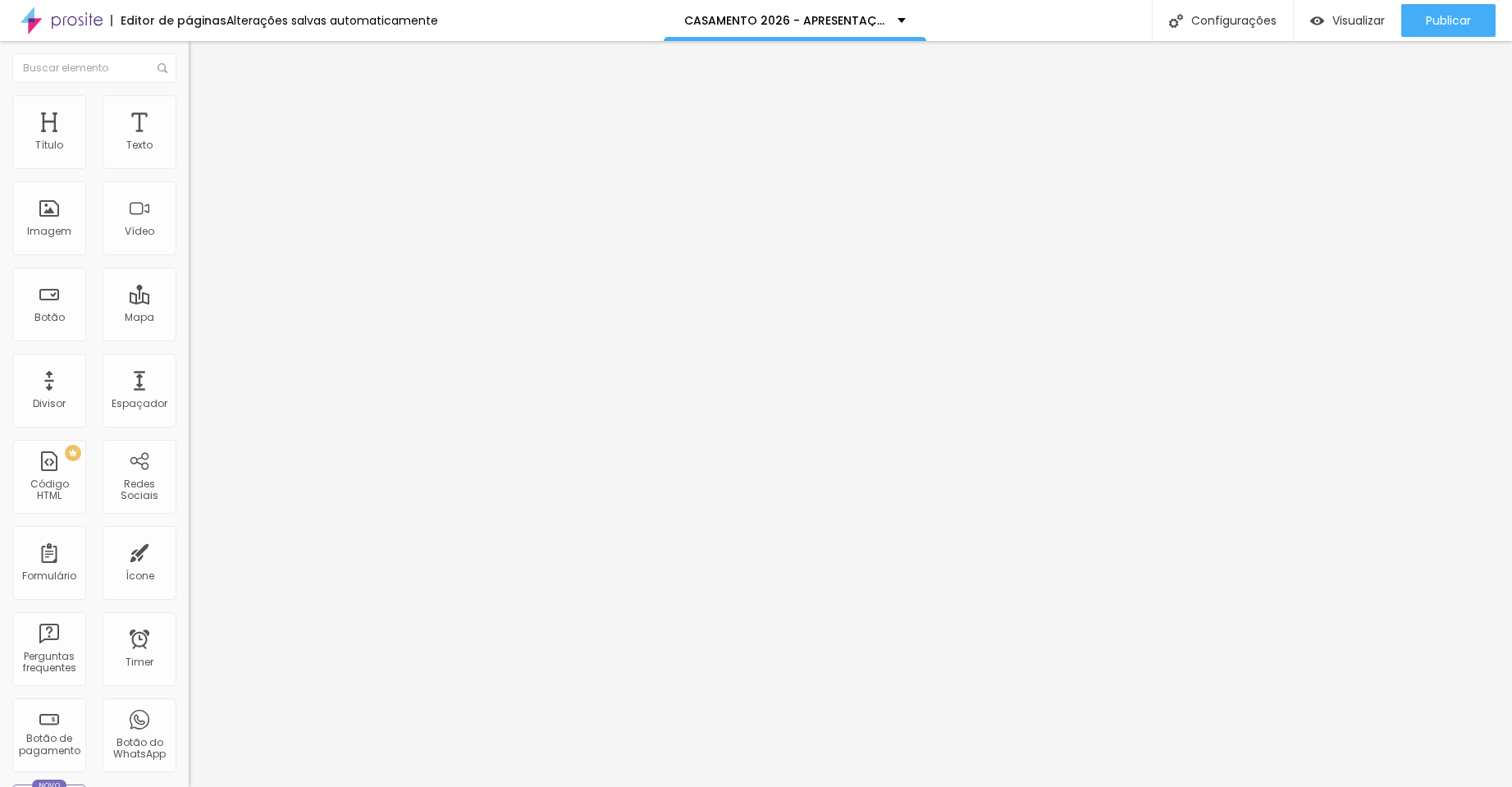
click at [189, 256] on span "Original" at bounding box center [208, 250] width 40 height 14
click at [189, 275] on div "Padrão 4:3" at bounding box center [283, 270] width 189 height 10
click at [189, 267] on span "Cinema" at bounding box center [209, 260] width 41 height 14
click at [189, 300] on div "Original" at bounding box center [283, 295] width 189 height 10
click at [189, 108] on li "Estilo" at bounding box center [283, 103] width 189 height 16
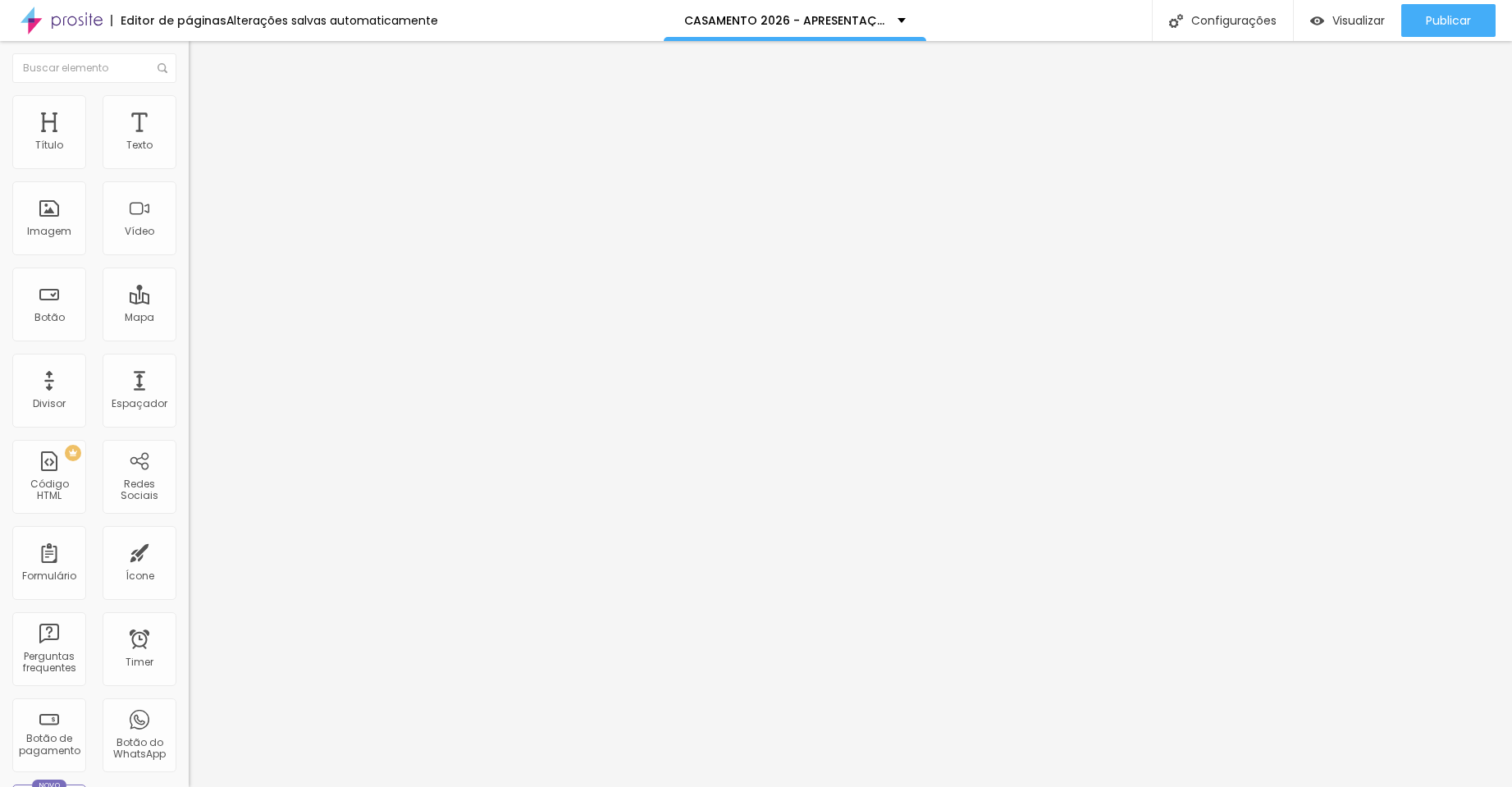
type input "95"
type input "90"
type input "85"
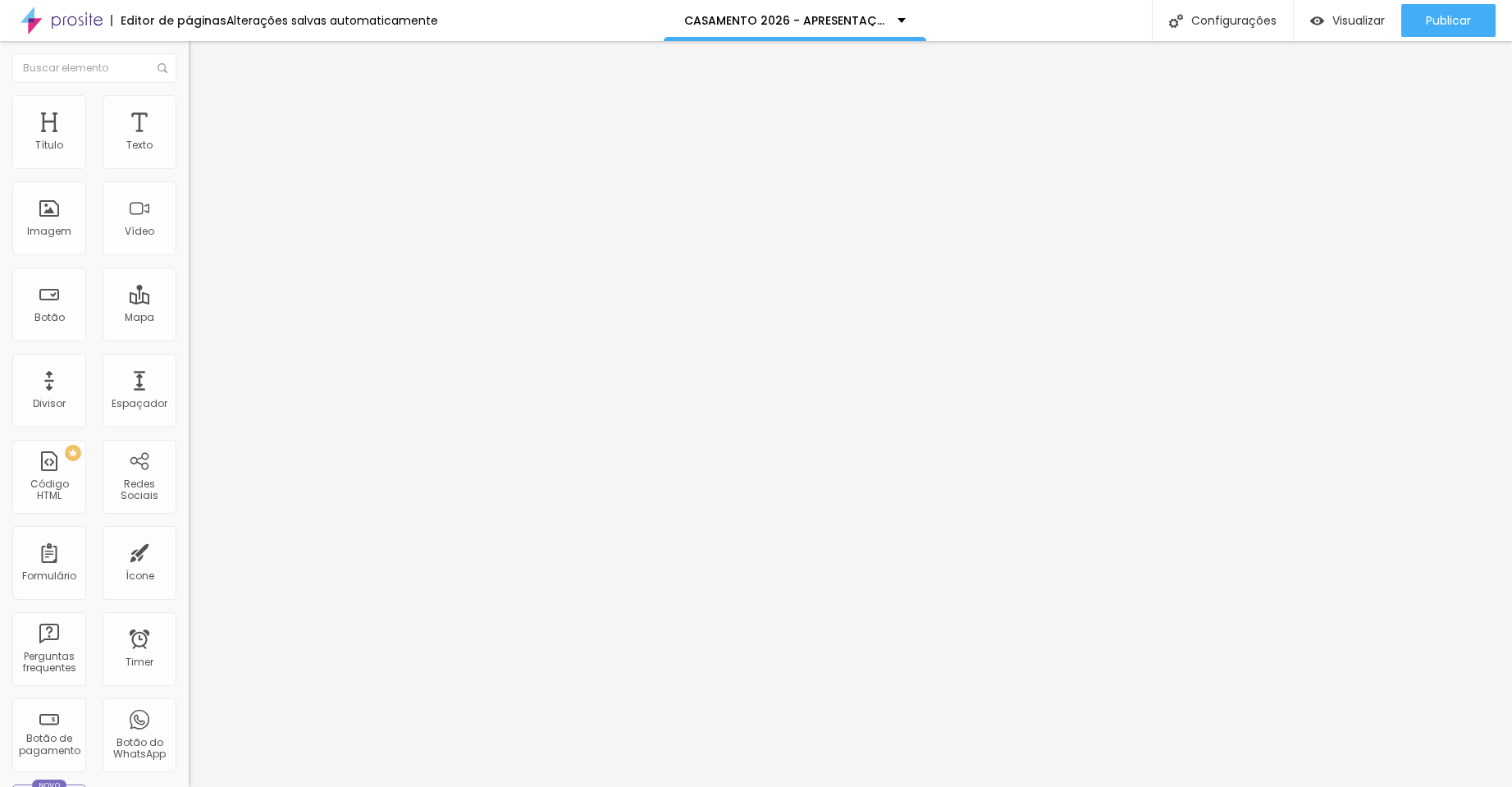
type input "85"
type input "80"
type input "75"
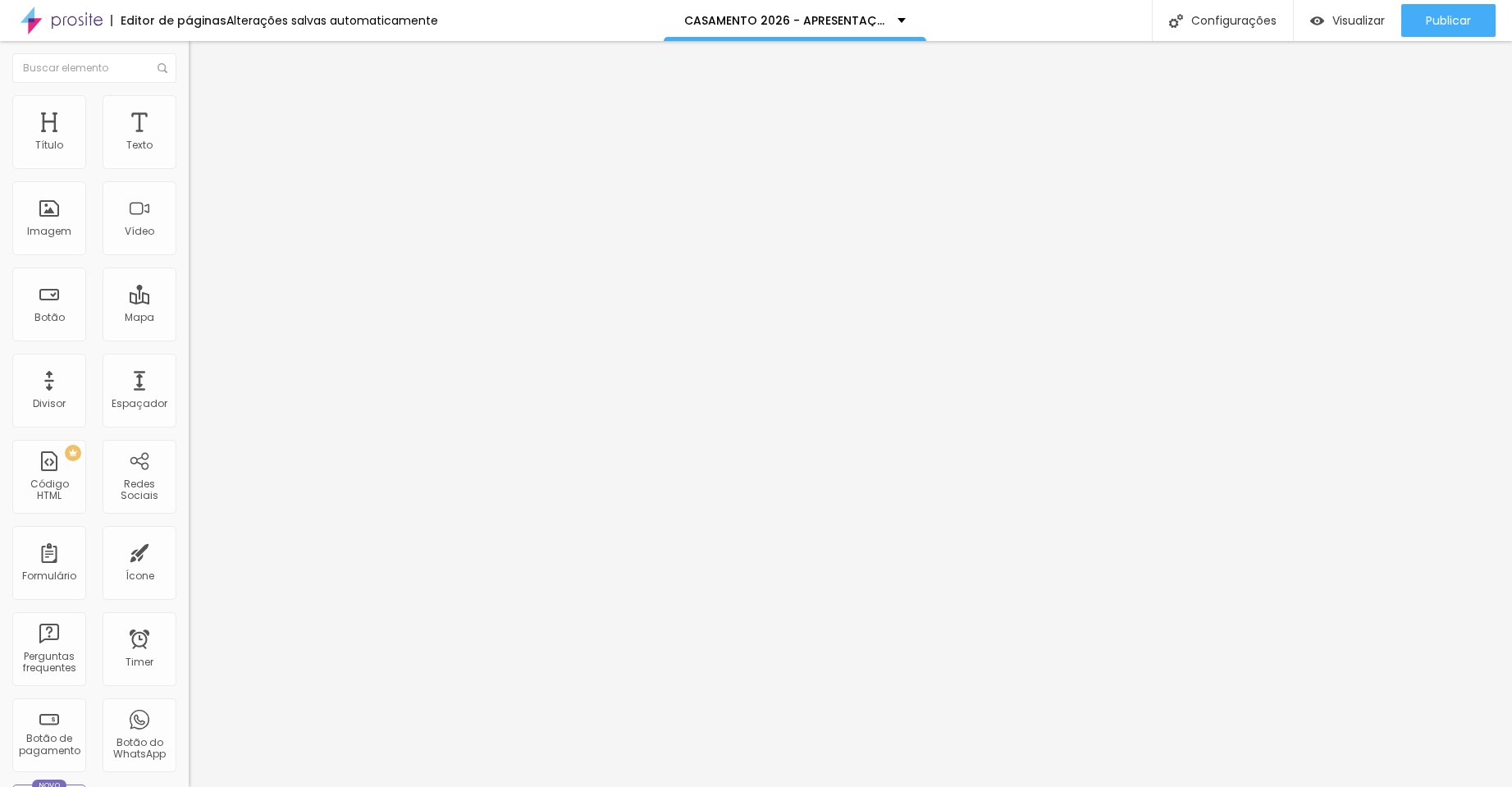
type input "70"
type input "65"
type input "60"
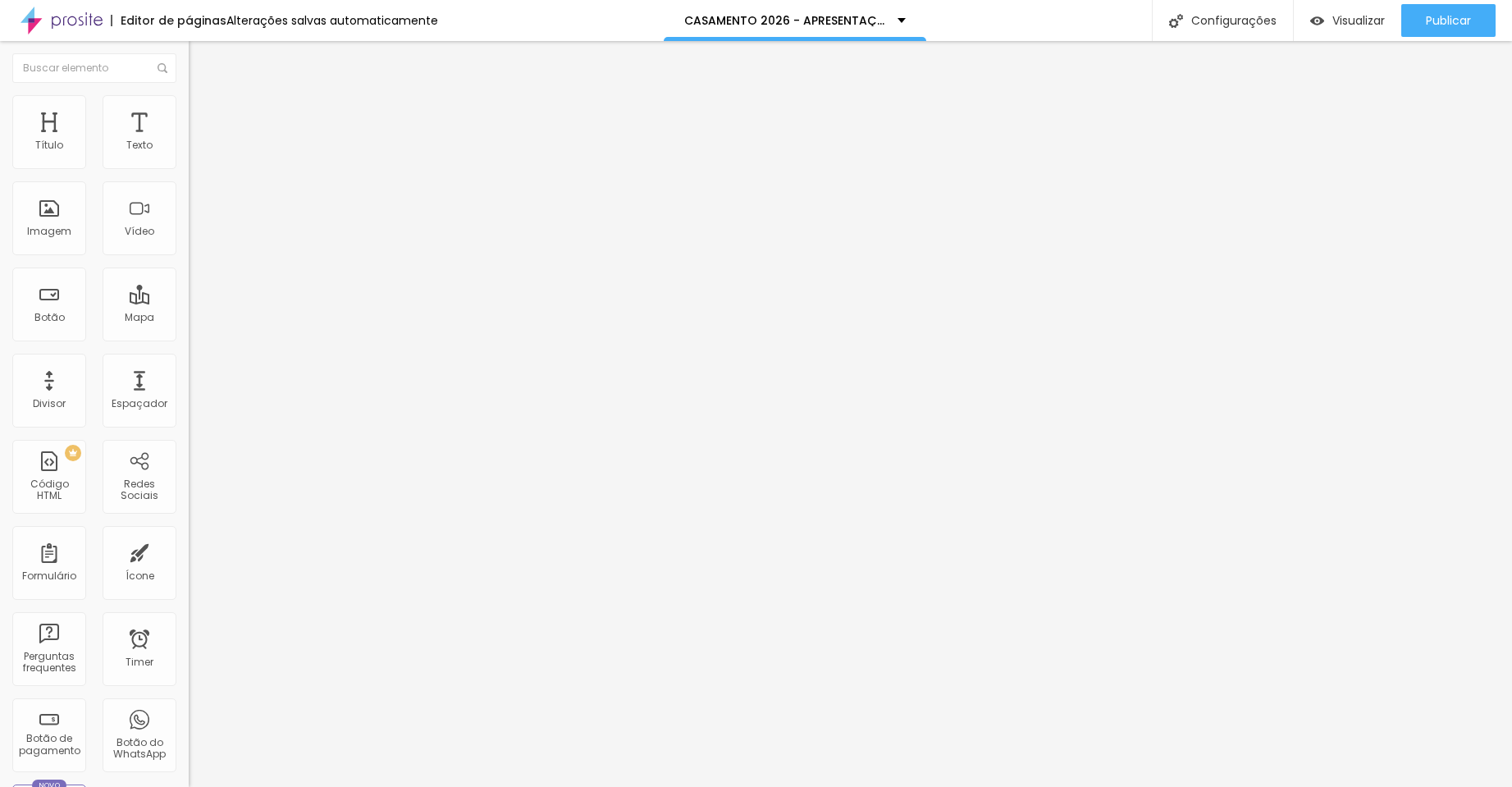
type input "60"
type input "55"
type input "60"
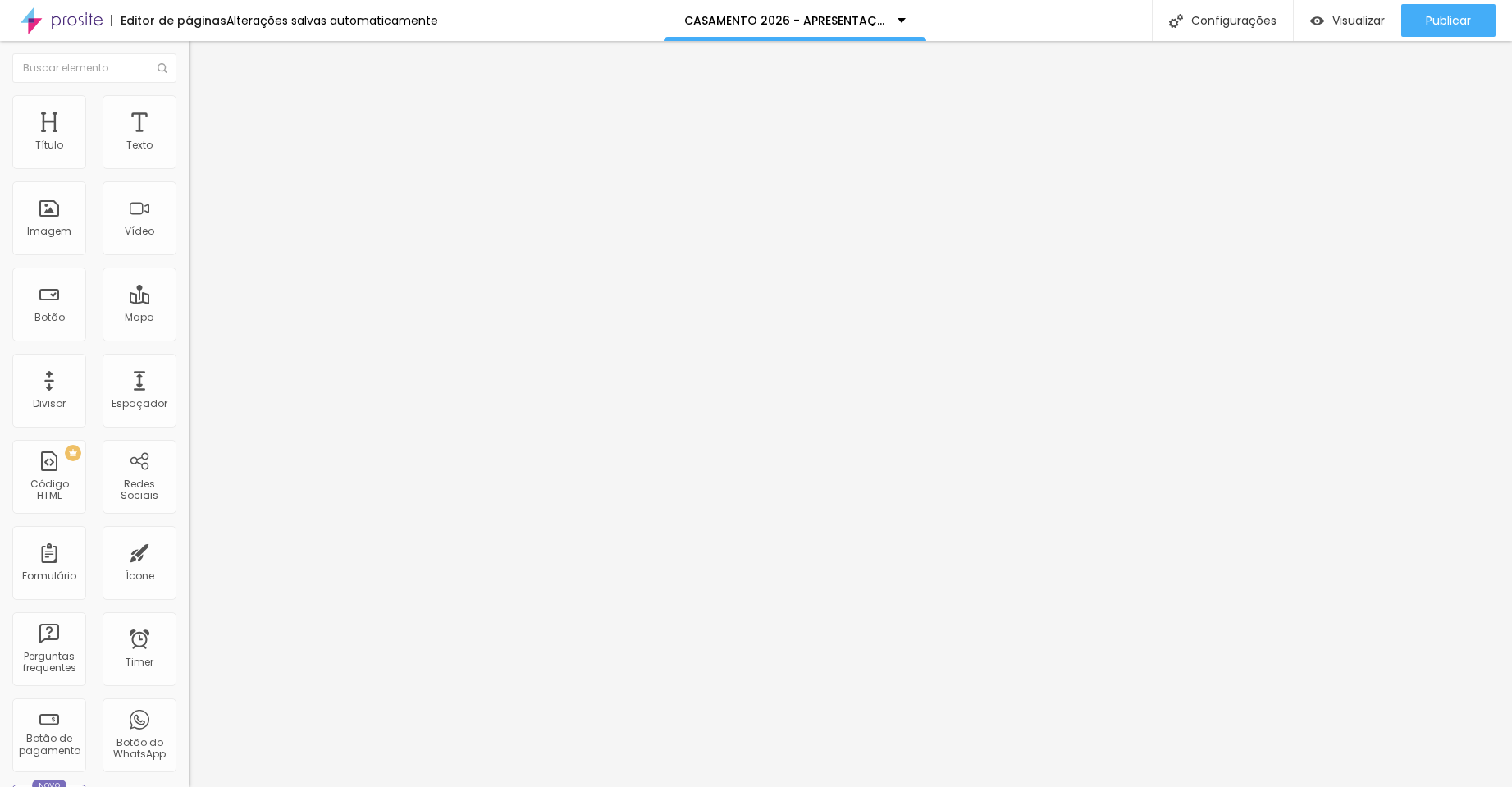
type input "65"
type input "70"
type input "75"
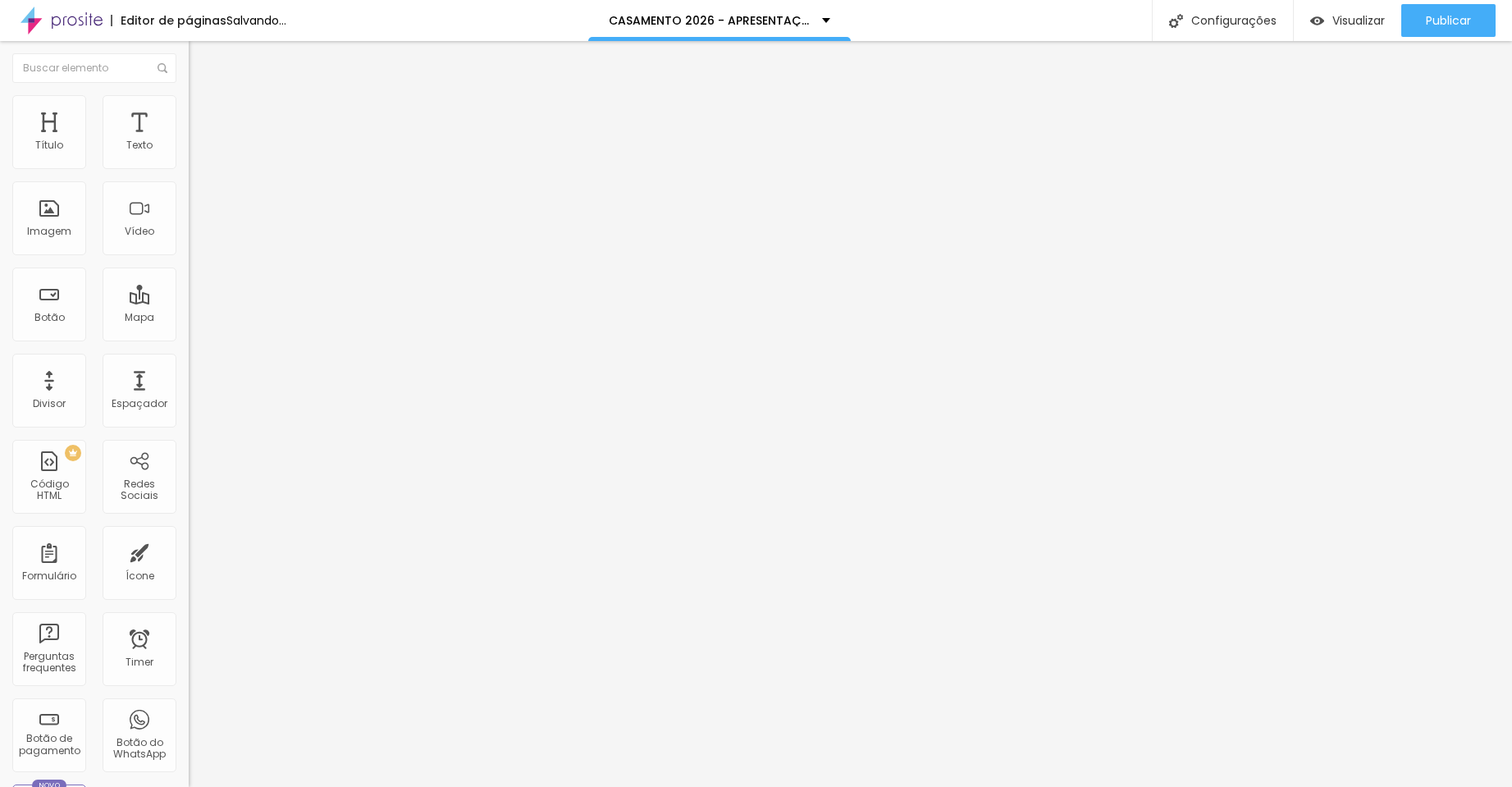
type input "75"
type input "80"
type input "85"
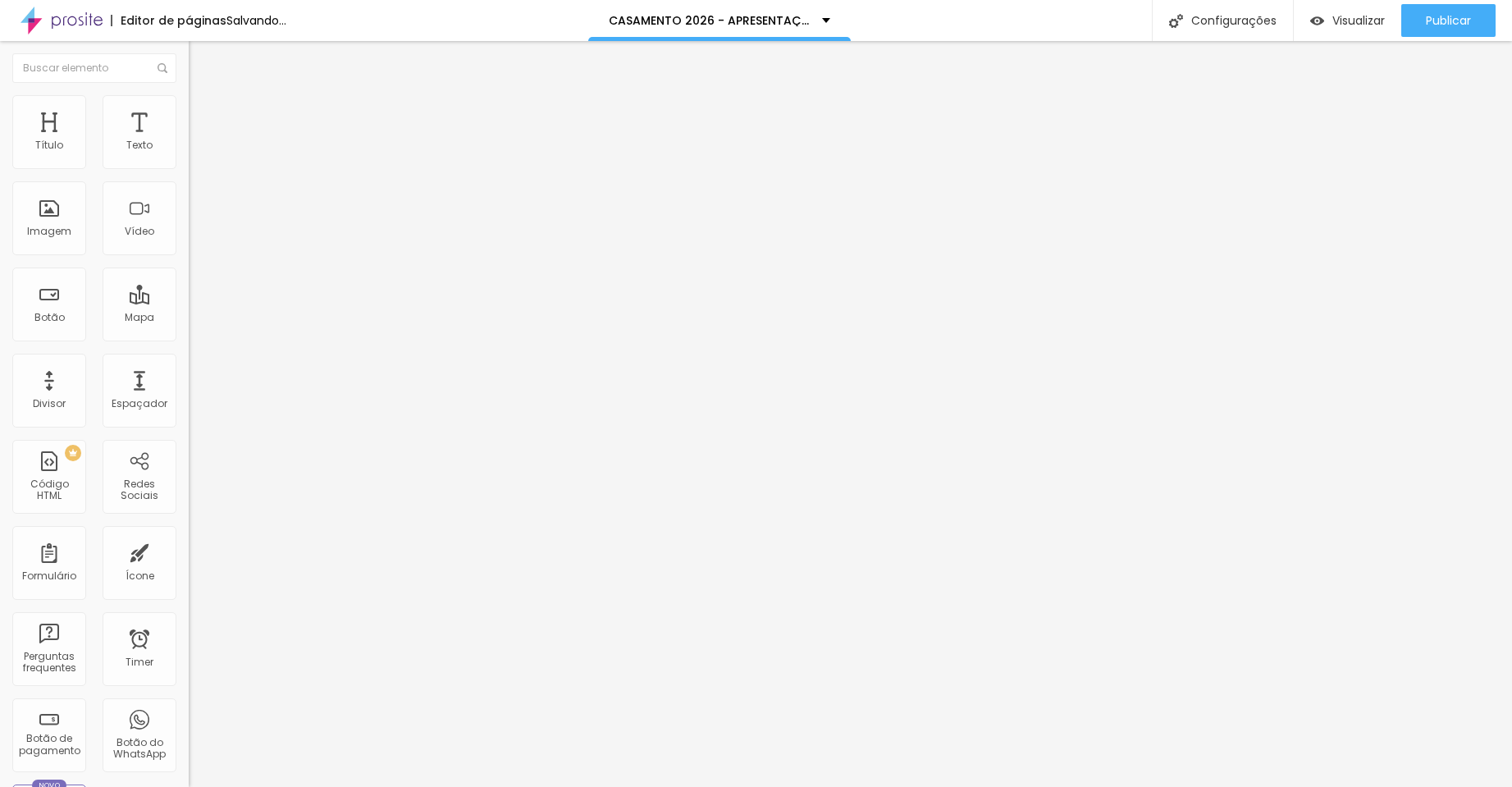
type input "100"
drag, startPoint x: 168, startPoint y: 181, endPoint x: 314, endPoint y: 175, distance: 146.1
click at [314, 175] on div "Título Texto Imagem Vídeo Botão Mapa Divisor Espaçador PREMIUM Código HTML Rede…" at bounding box center [756, 414] width 1512 height 746
click at [203, 116] on span "Avançado" at bounding box center [230, 122] width 54 height 14
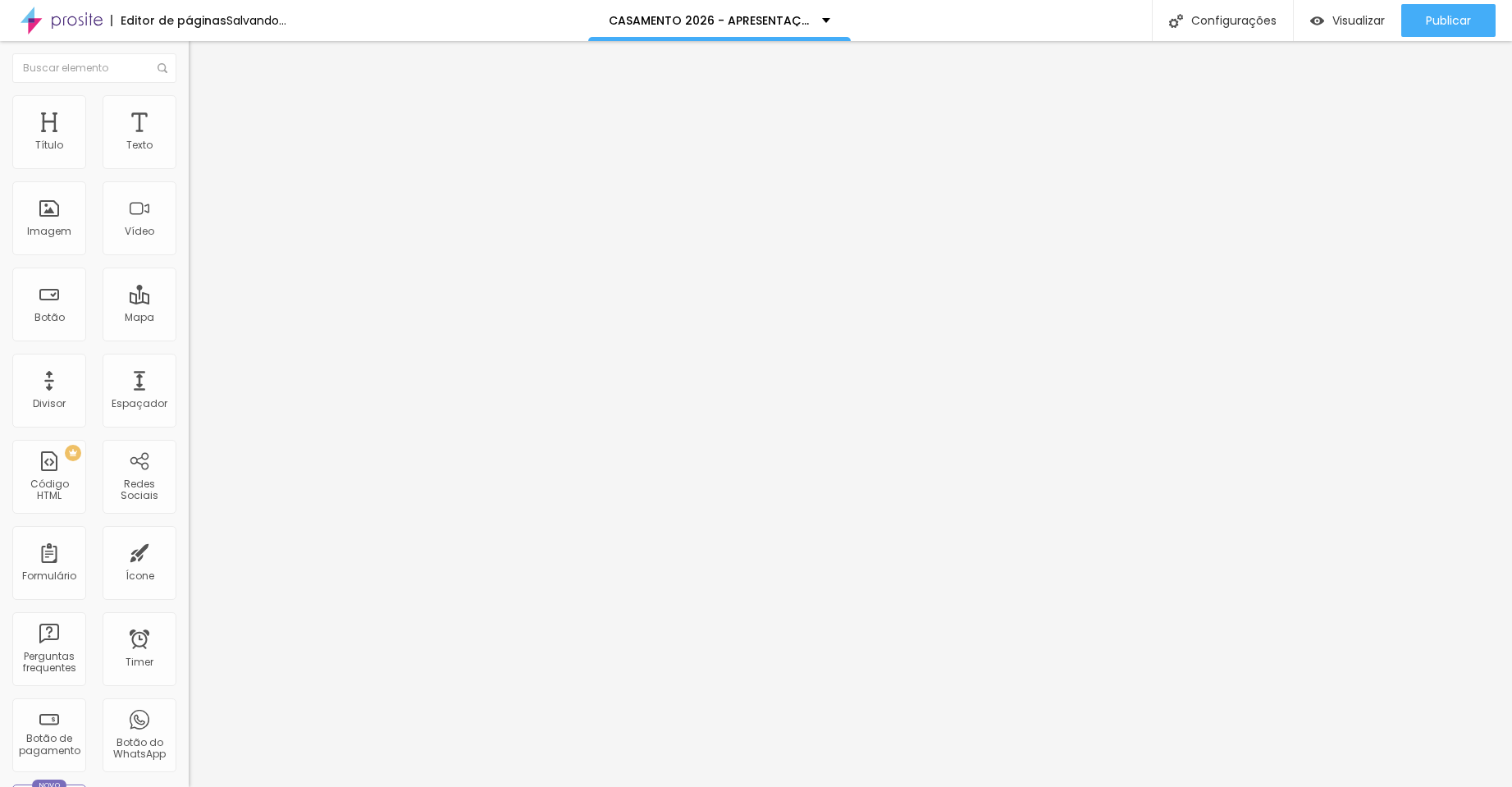
type input "7"
type input "4"
type input "0"
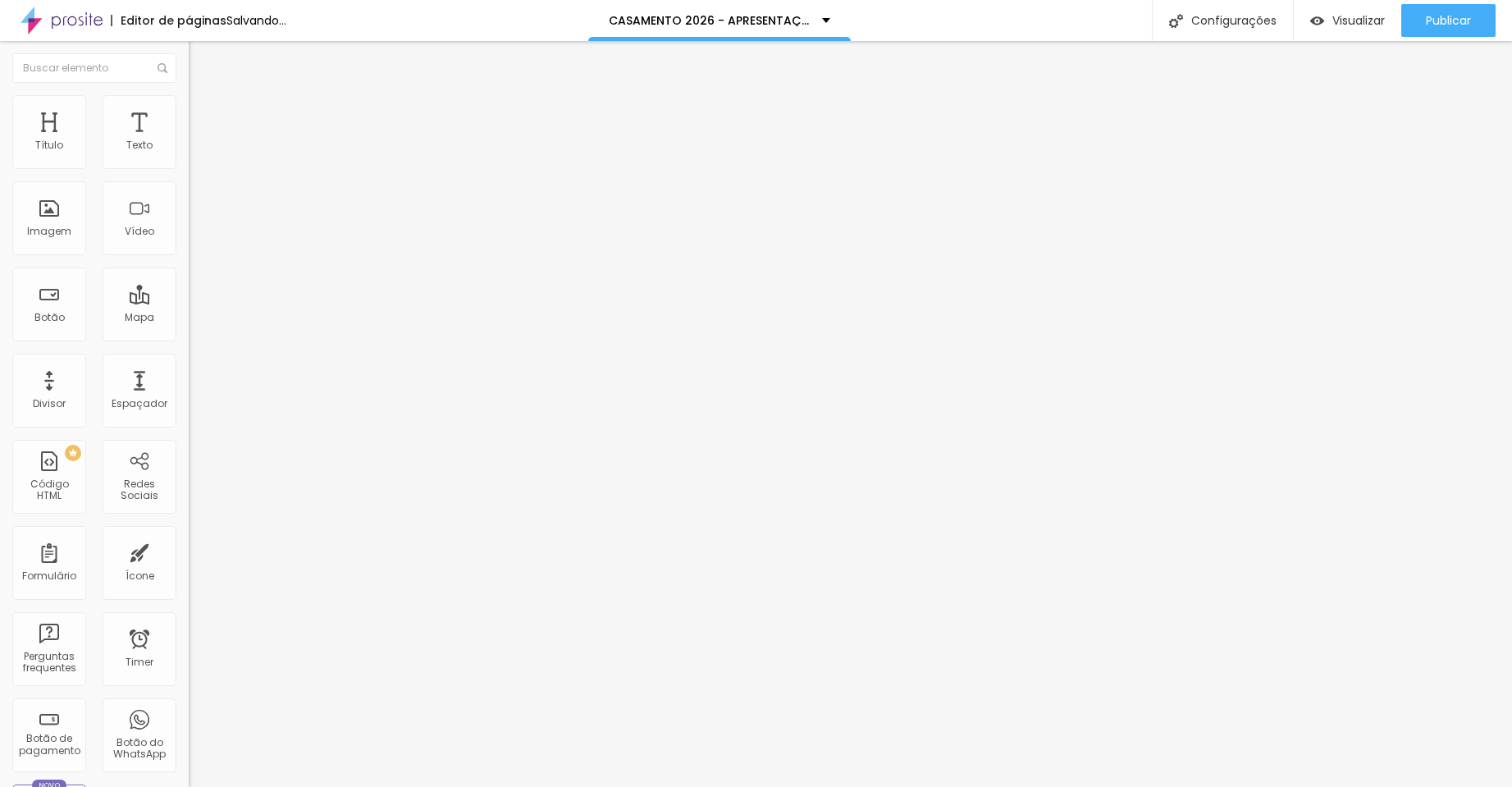
type input "0"
drag, startPoint x: 48, startPoint y: 164, endPoint x: -20, endPoint y: 164, distance: 68.0
type input "0"
click at [0, 164] on html "Editor de páginas Salvando... CASAMENTO 2026 - APRESENTAÇÃO Configurações Confi…" at bounding box center [756, 393] width 1512 height 787
type input "7"
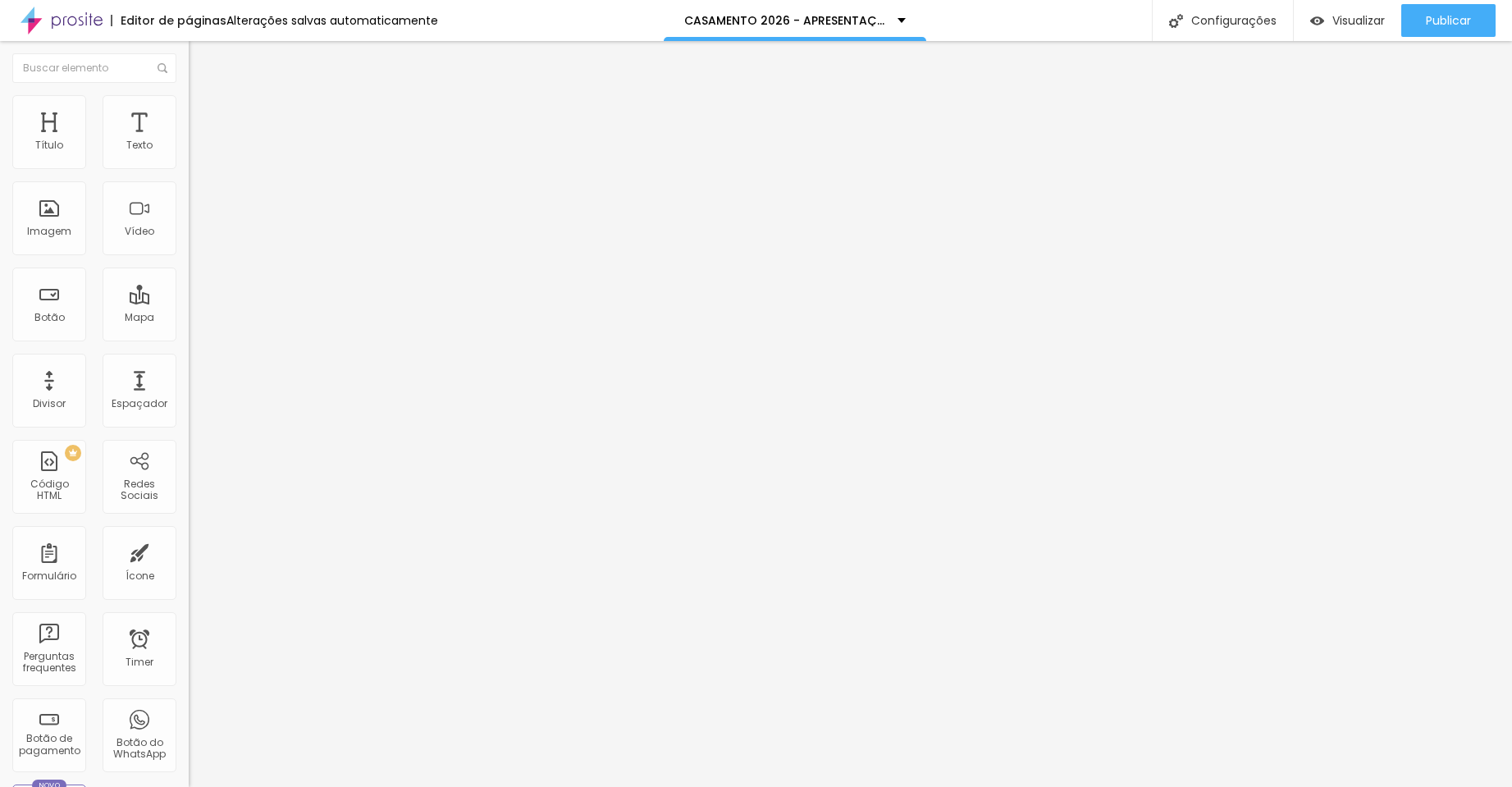
type input "7"
type input "6"
type input "5"
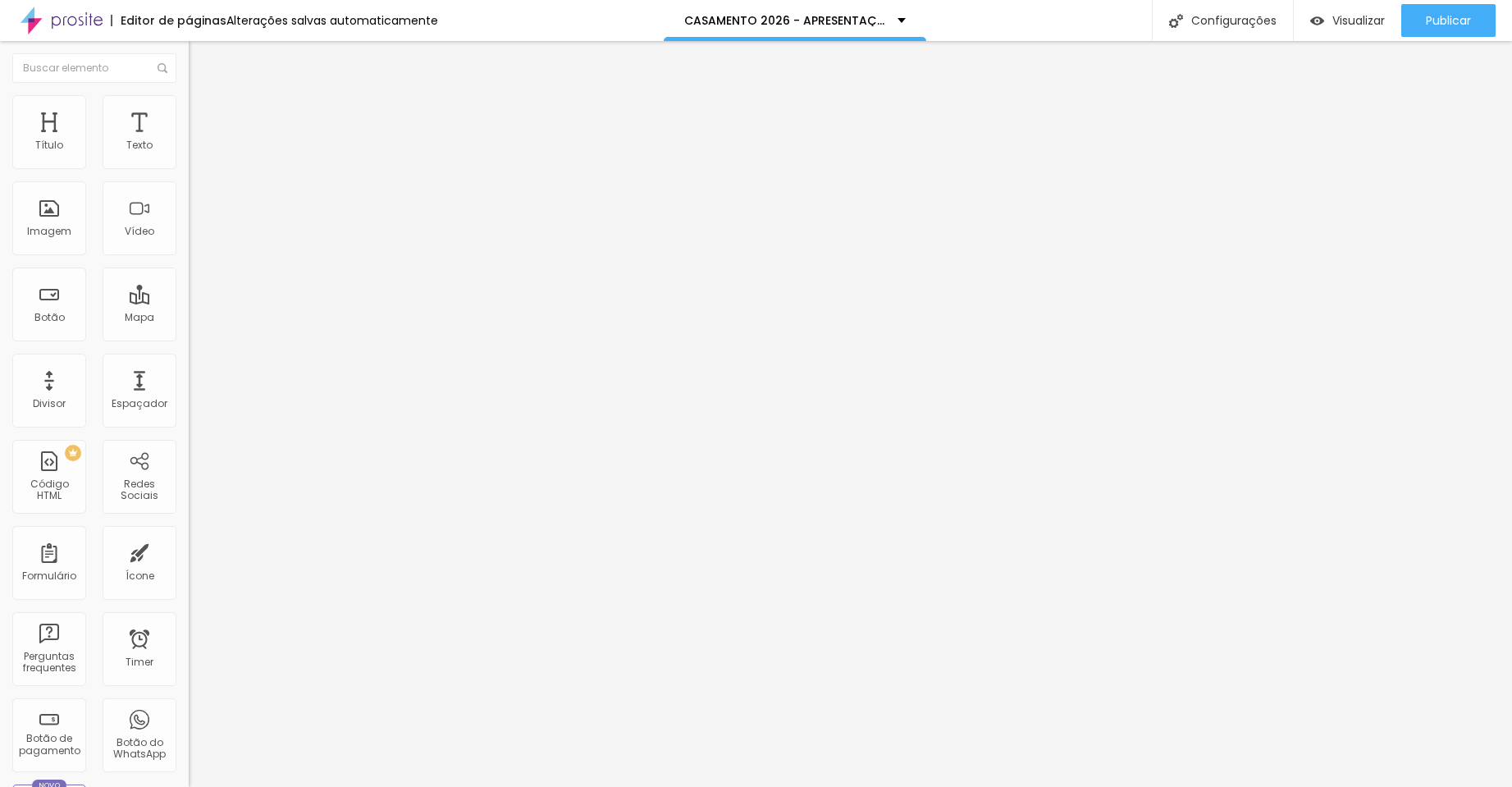
type input "3"
type input "1"
type input "0"
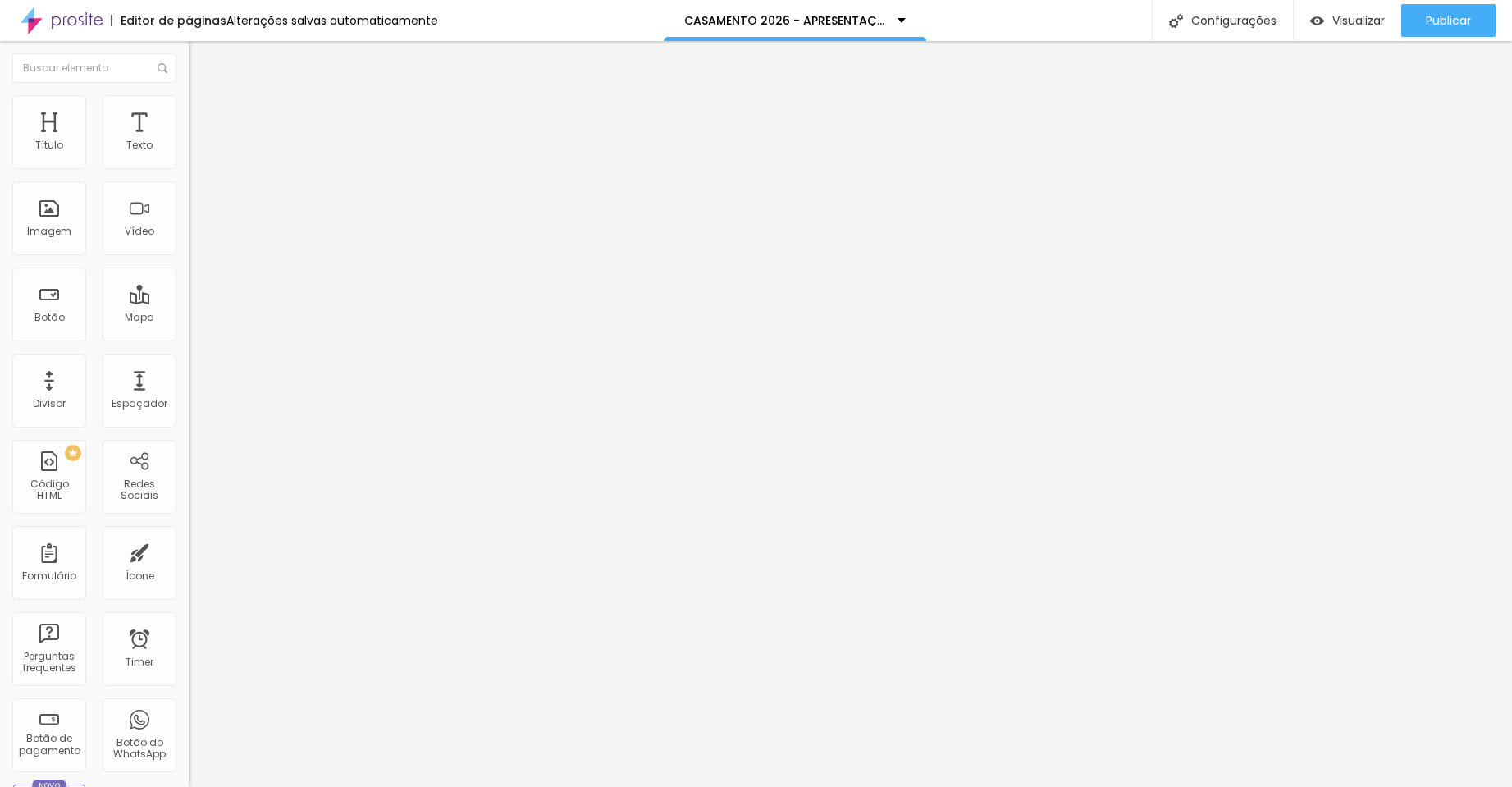
type input "0"
drag, startPoint x: 45, startPoint y: 200, endPoint x: -131, endPoint y: 204, distance: 176.0
type input "0"
click at [0, 204] on html "Editor de páginas Alterações salvas automaticamente CASAMENTO 2026 - APRESENTAÇ…" at bounding box center [756, 393] width 1512 height 787
click at [189, 93] on ul "Conteúdo Estilo Avançado" at bounding box center [283, 103] width 189 height 49
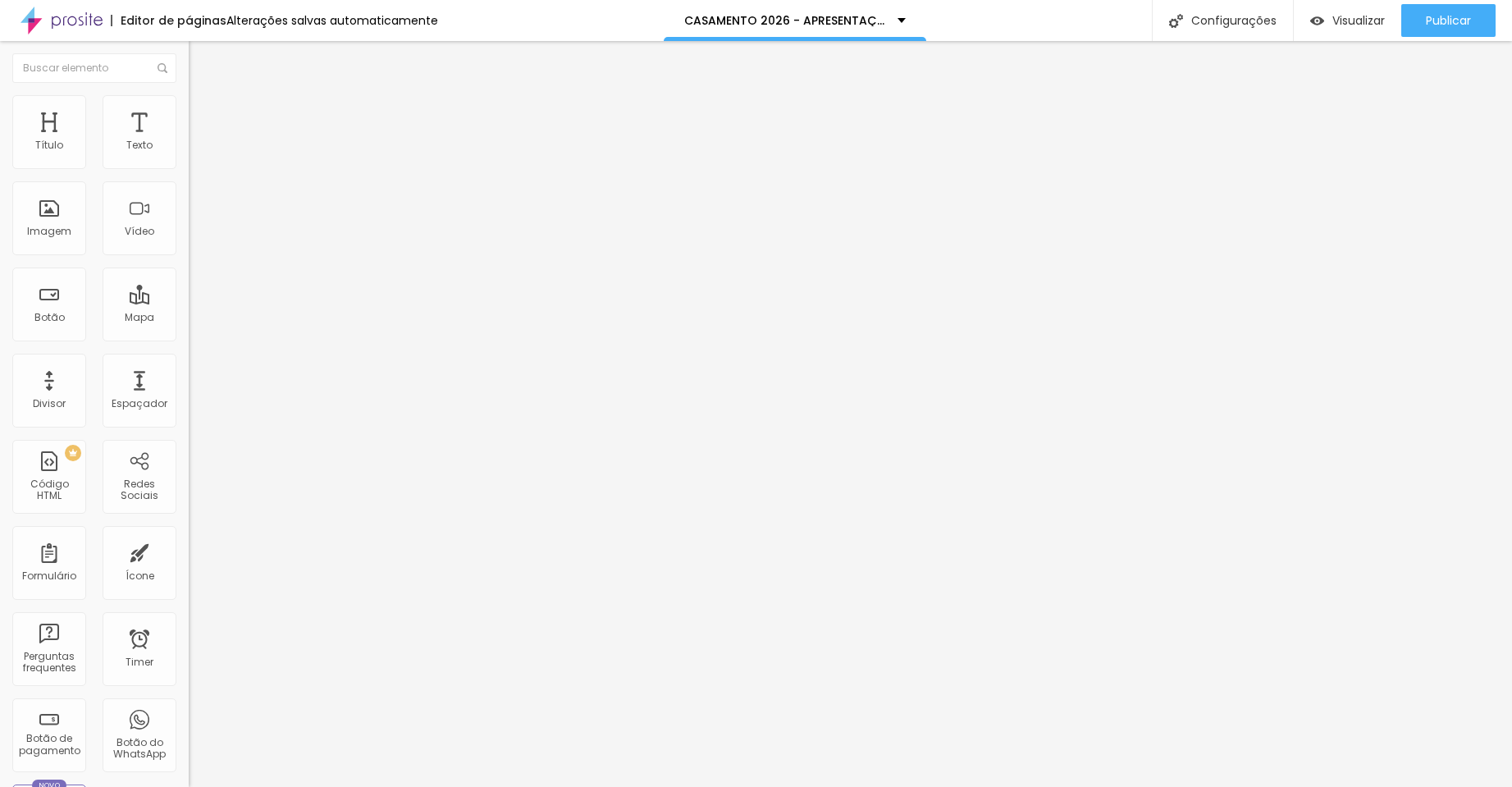
click at [189, 97] on li "Estilo" at bounding box center [283, 103] width 189 height 16
click at [201, 66] on img "button" at bounding box center [207, 60] width 13 height 13
click at [201, 54] on img "button" at bounding box center [207, 60] width 13 height 13
click at [1242, 12] on div "Visualizar" at bounding box center [1347, 20] width 75 height 33
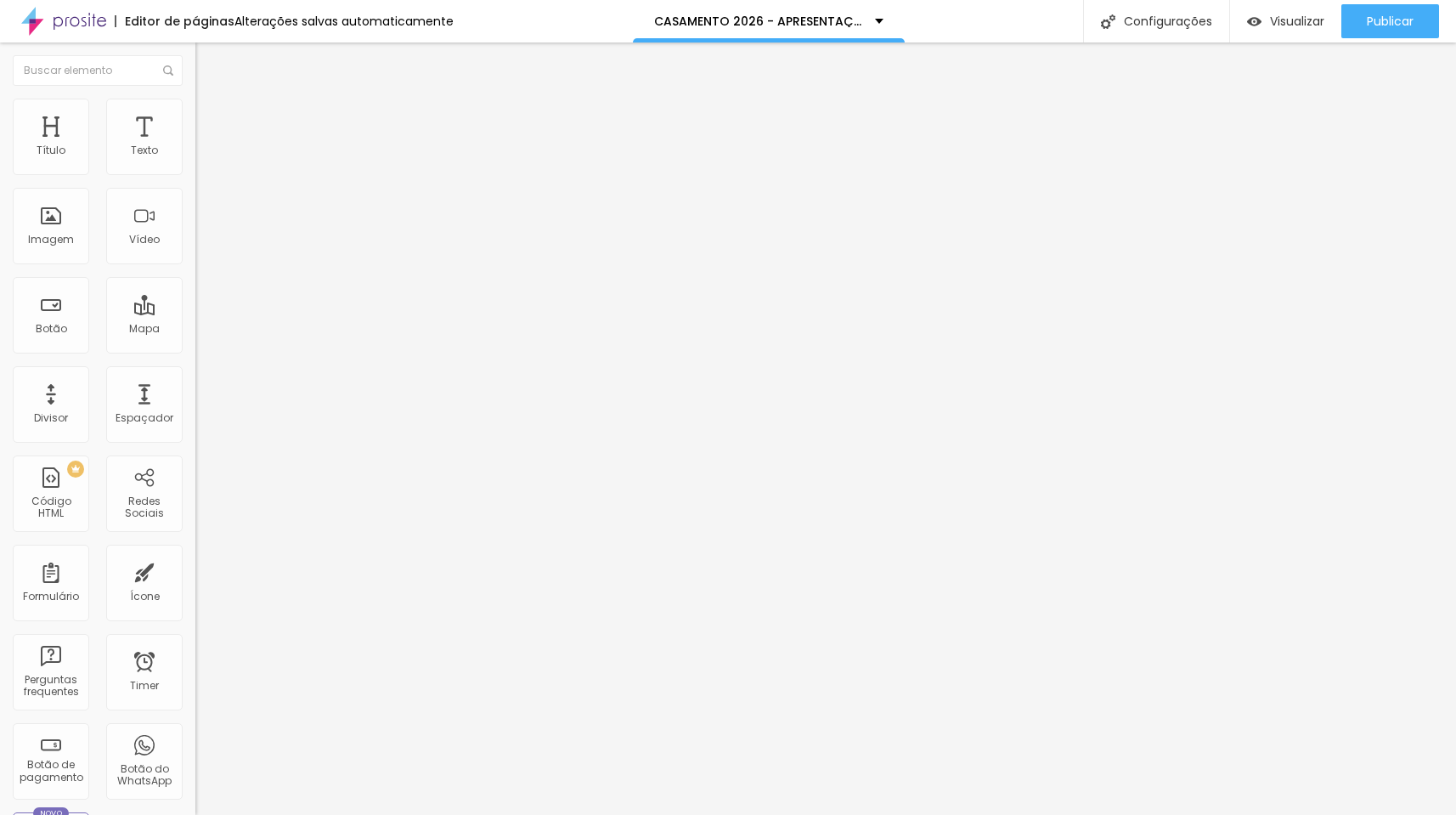
click at [196, 146] on span "Adicionar imagem" at bounding box center [250, 139] width 109 height 15
click at [196, 102] on li "Estilo" at bounding box center [293, 107] width 196 height 17
type input "95"
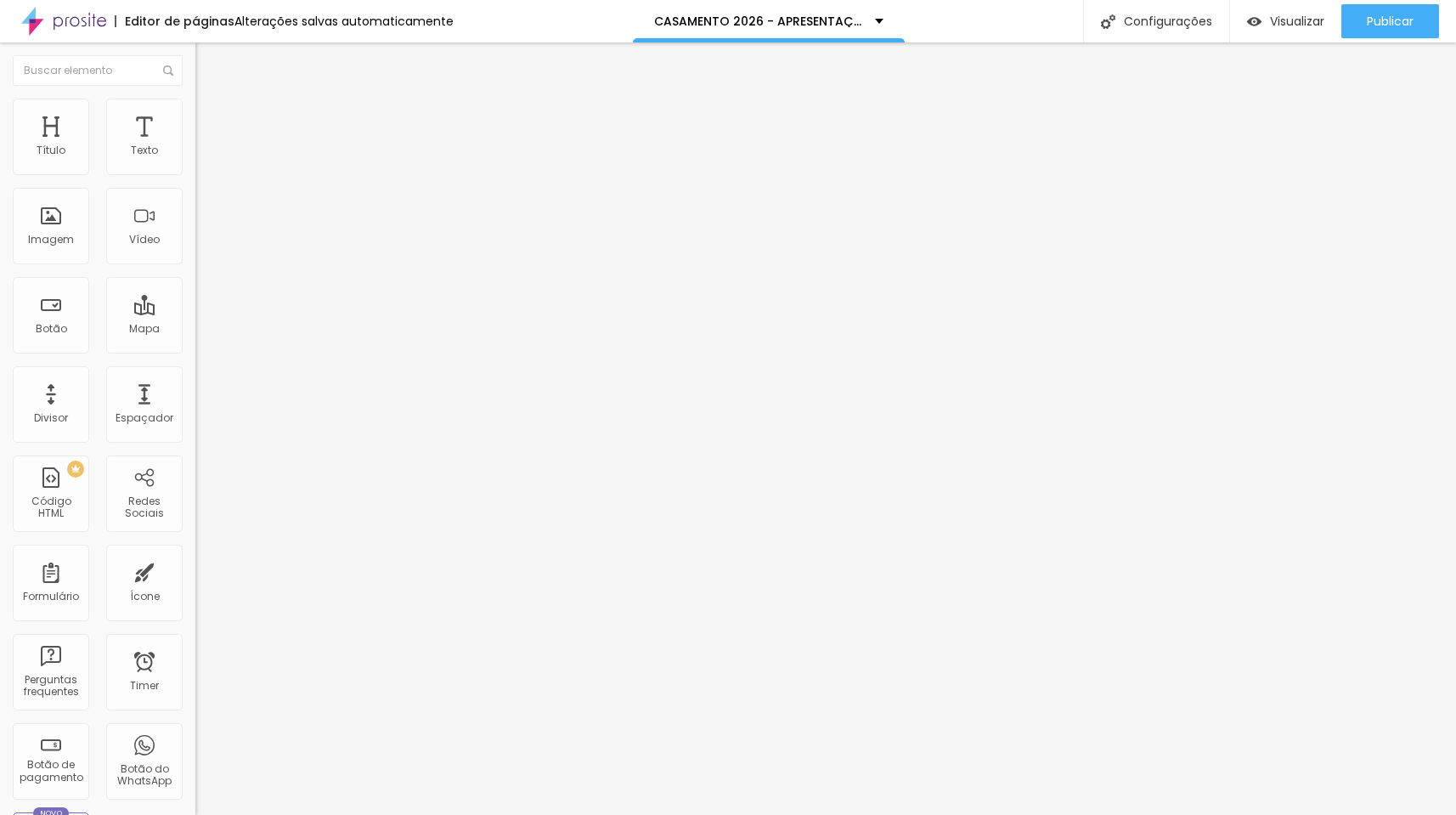
type input "95"
type input "90"
type input "85"
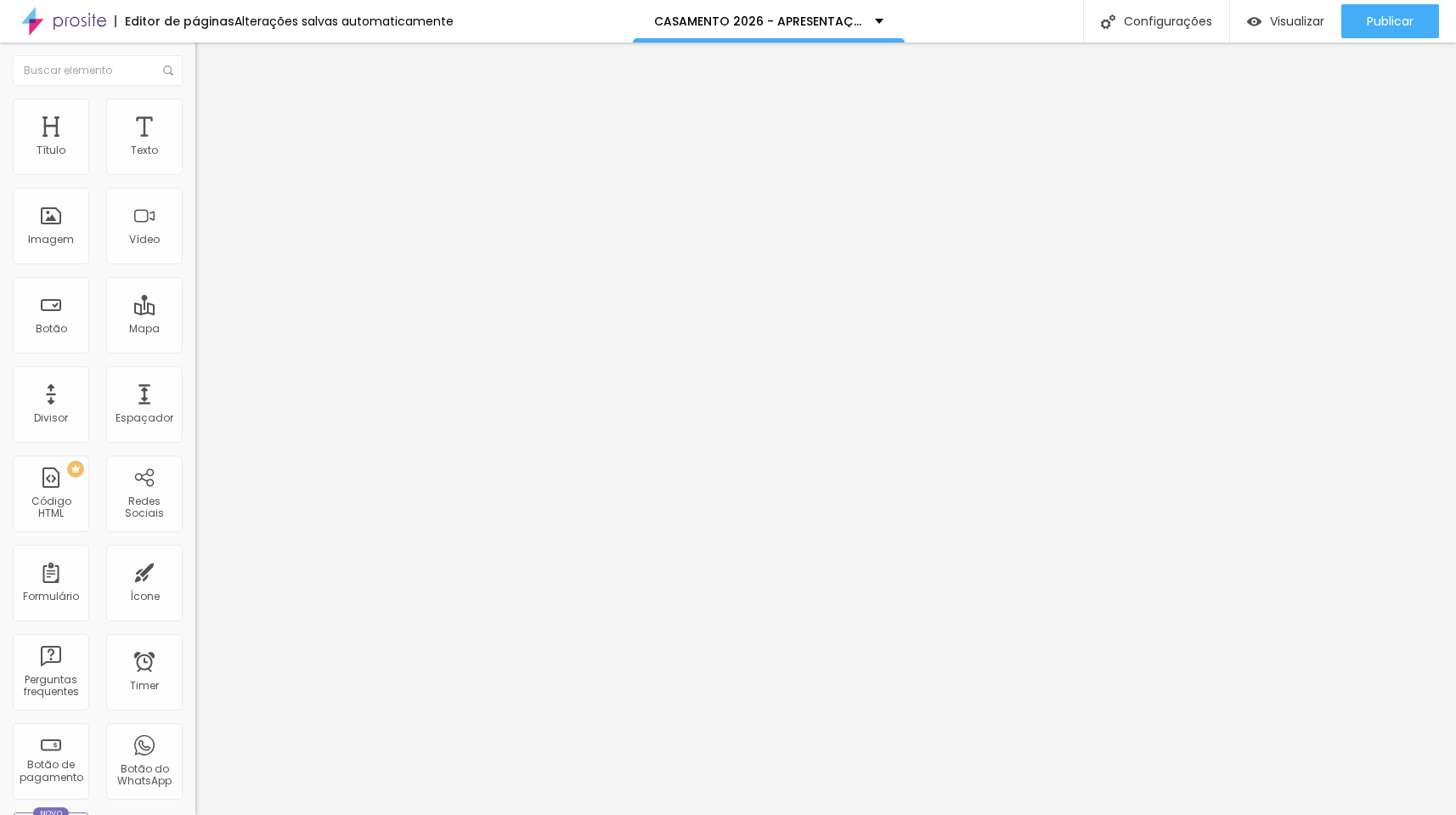
type input "80"
type input "85"
type input "90"
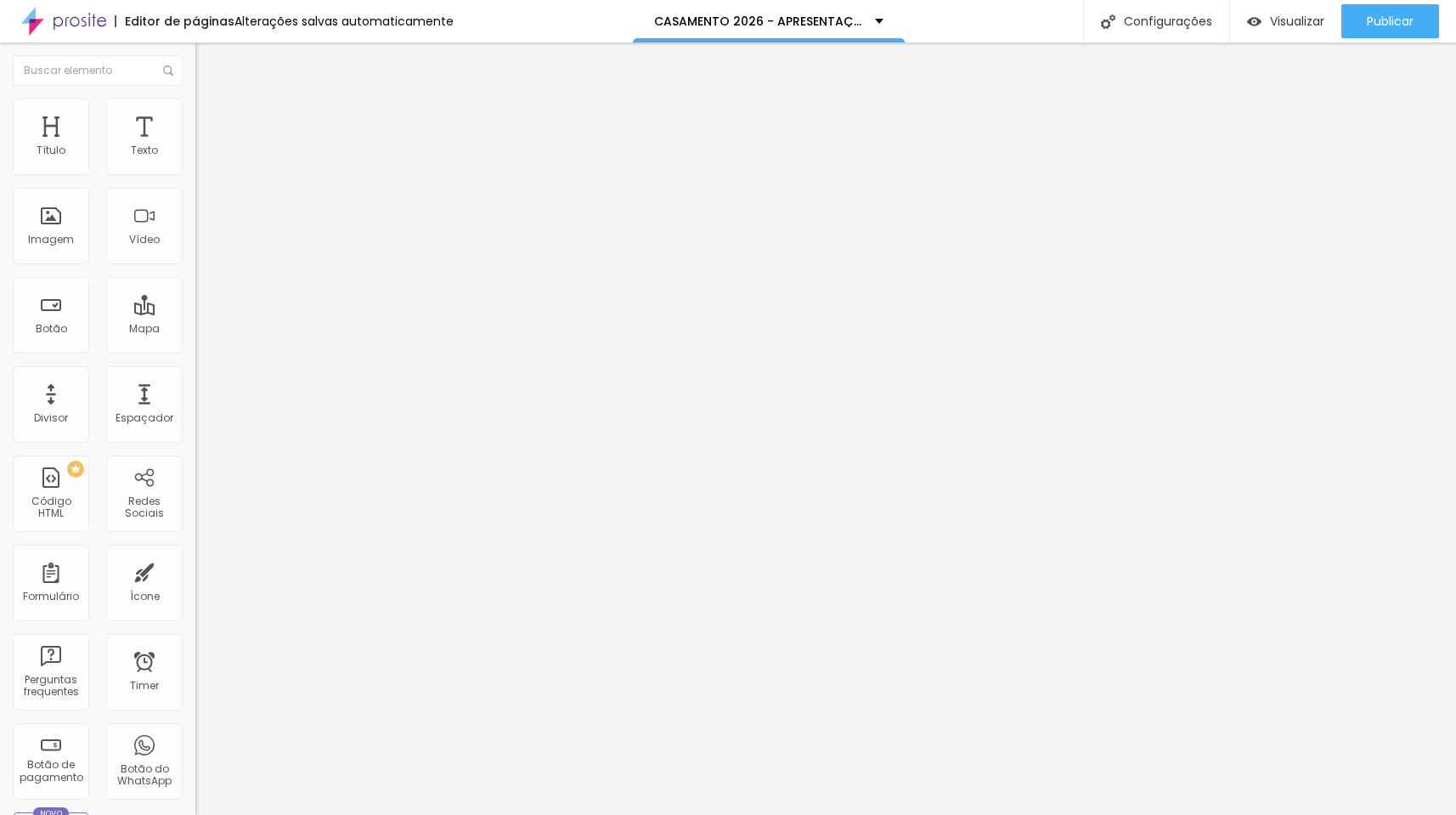
type input "90"
type input "95"
type input "100"
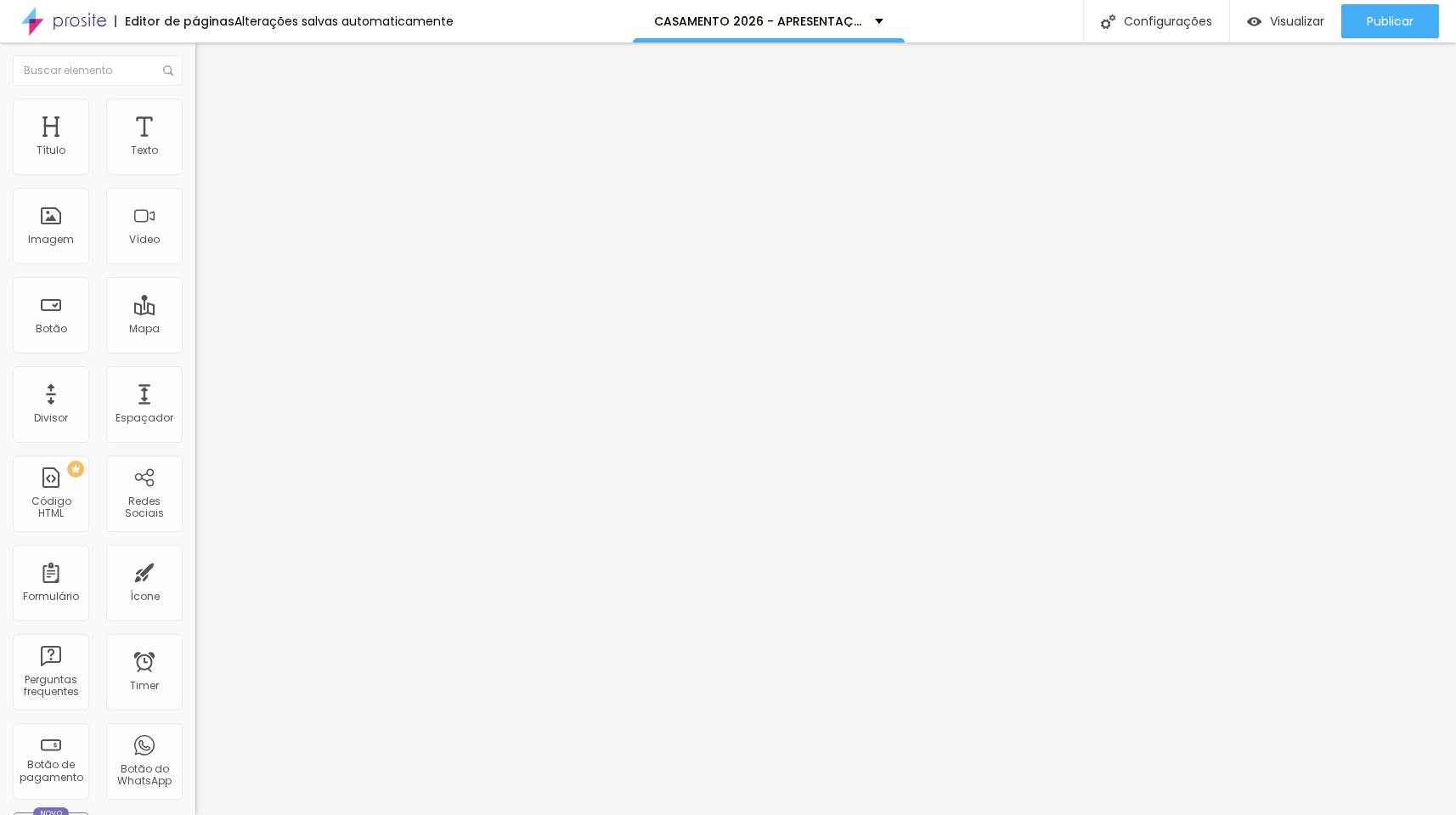
drag, startPoint x: 176, startPoint y: 188, endPoint x: 227, endPoint y: 190, distance: 51.0
click at [227, 190] on div "Título Texto Imagem Vídeo Botão Mapa Divisor Espaçador PREMIUM Código HTML Rede…" at bounding box center [728, 429] width 1456 height 772
click at [210, 121] on span "Avançado" at bounding box center [238, 127] width 56 height 15
type input "2"
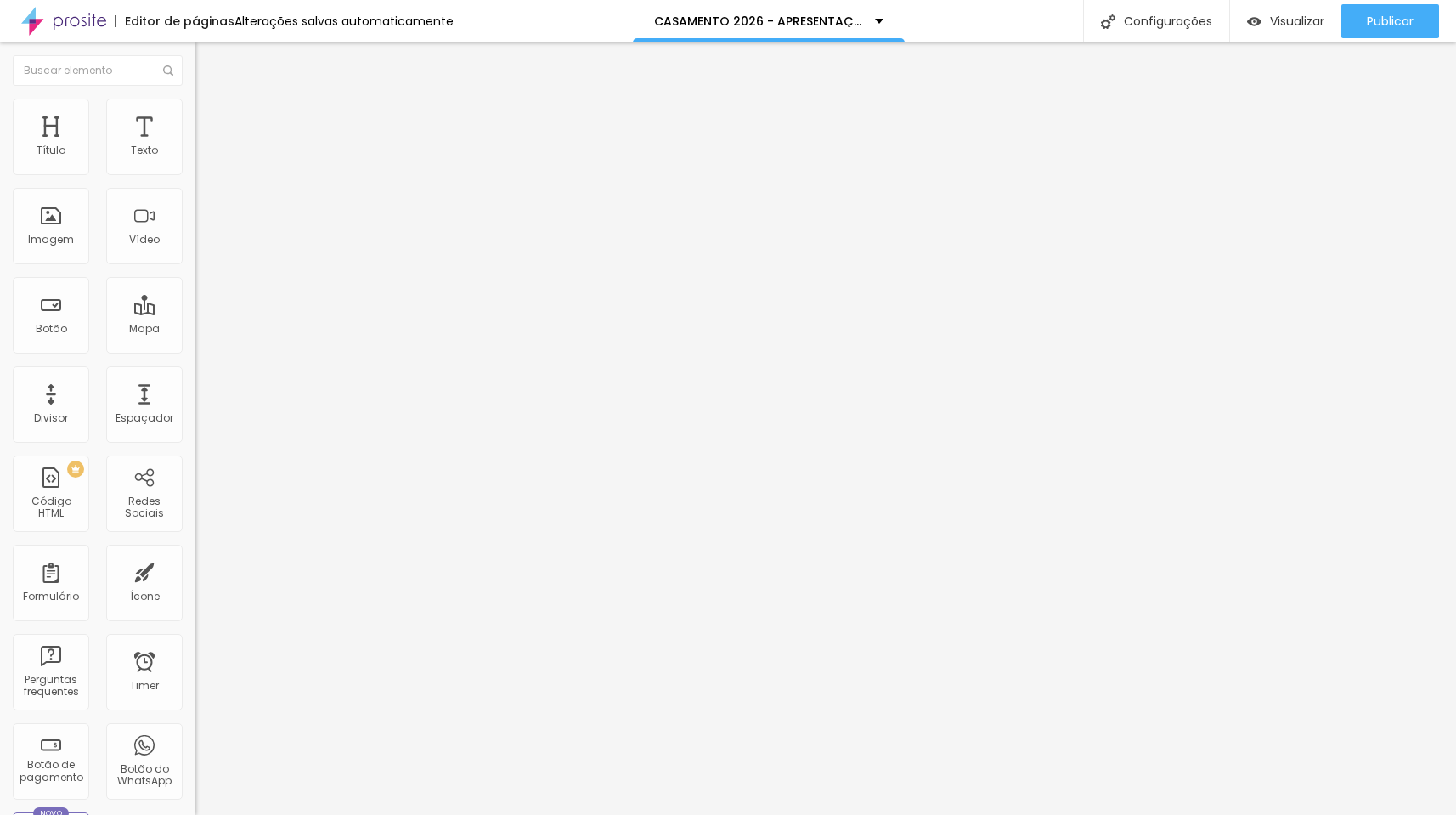
type input "7"
type input "13"
type input "20"
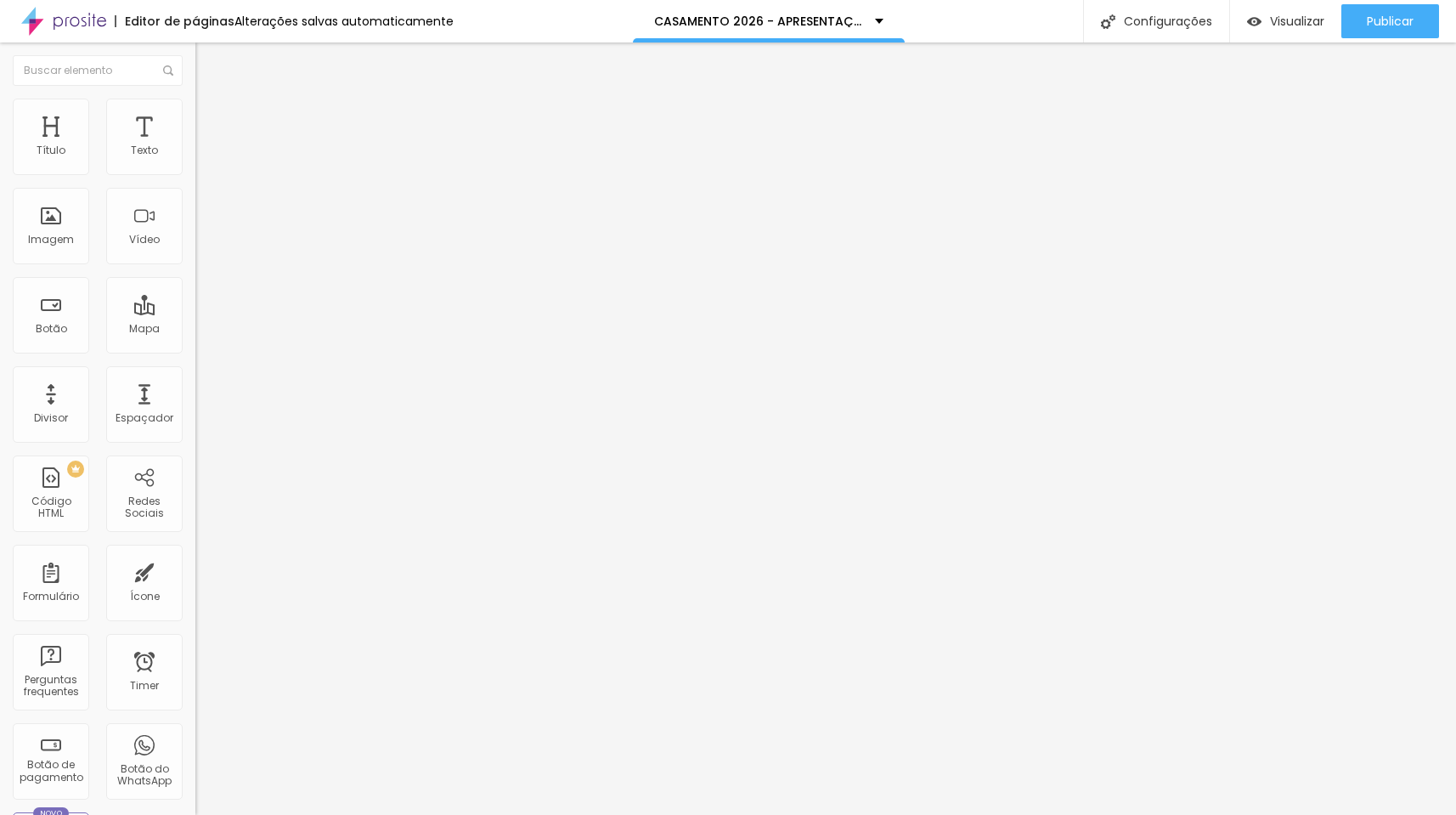
type input "20"
type input "24"
type input "29"
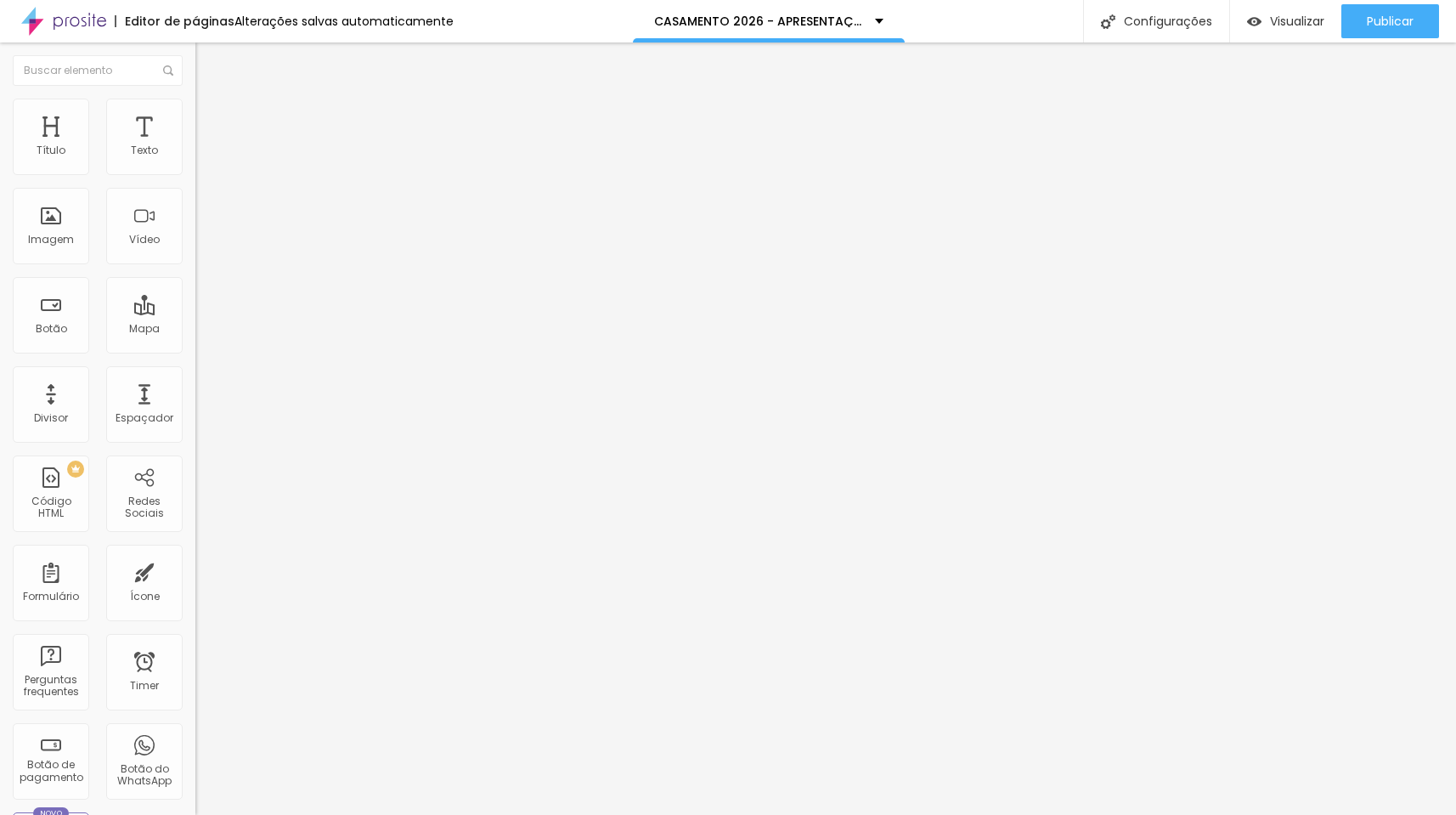
type input "39"
type input "44"
type input "45"
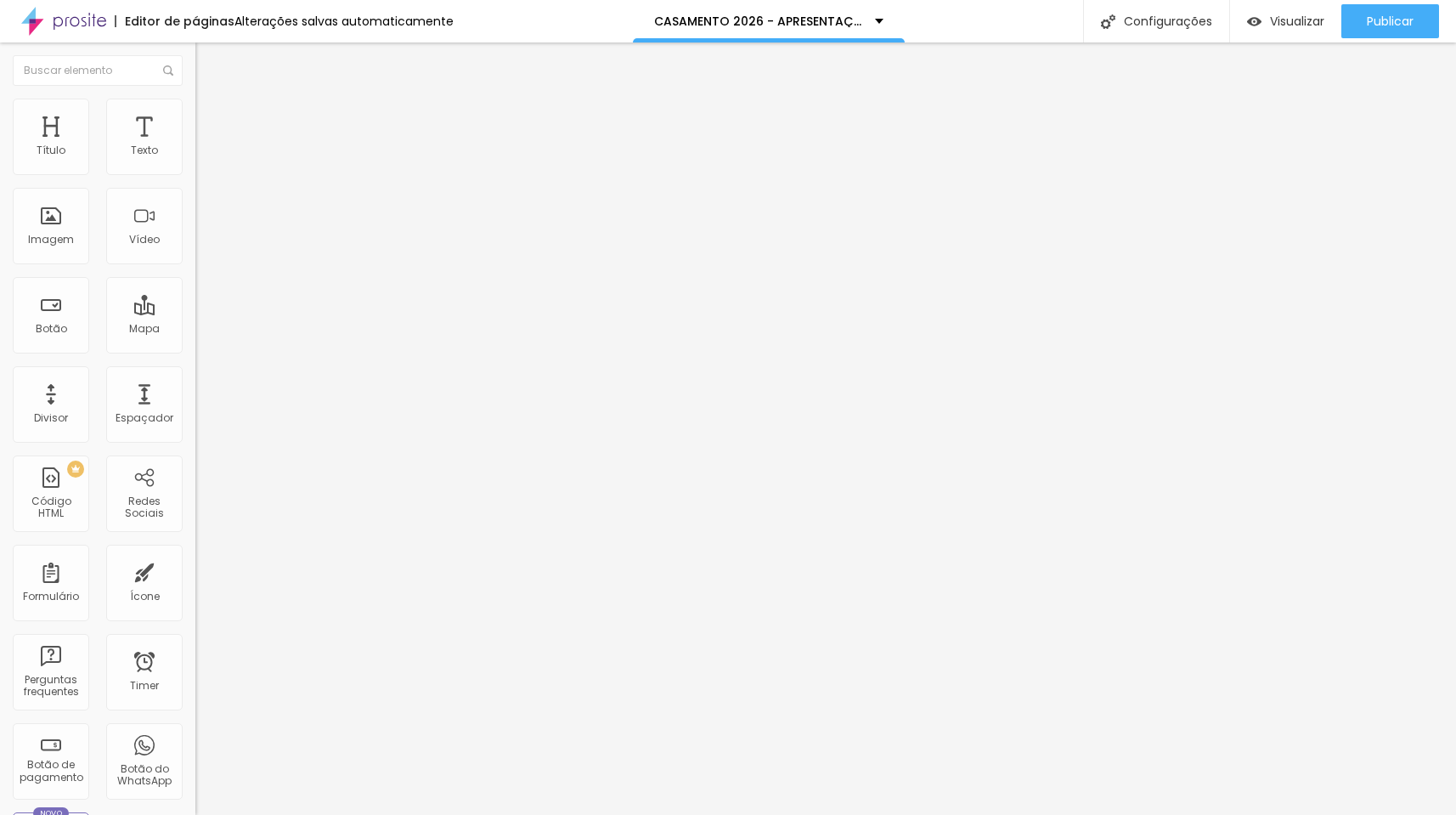
type input "45"
type input "46"
type input "45"
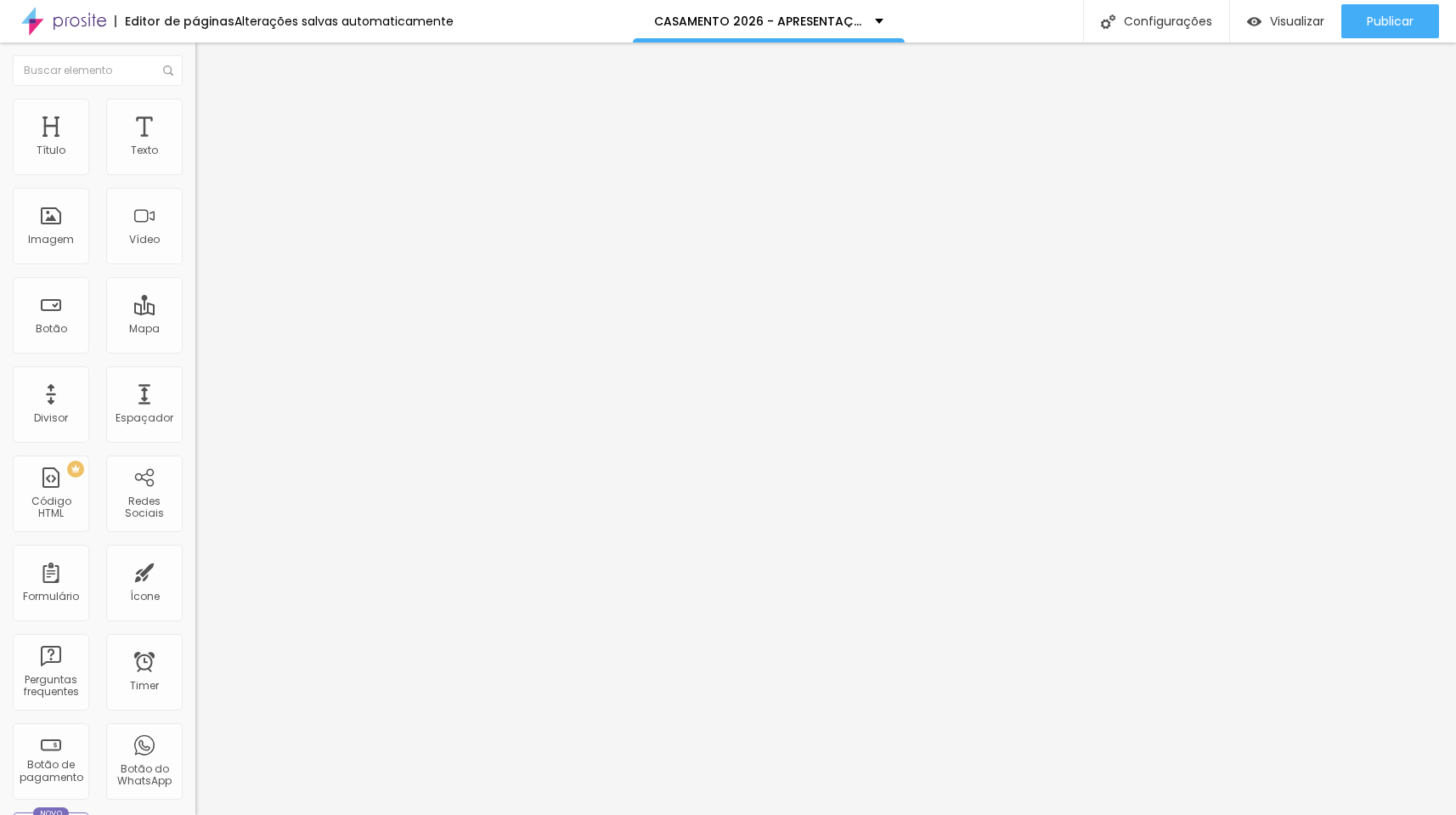
type input "40"
type input "38"
type input "35"
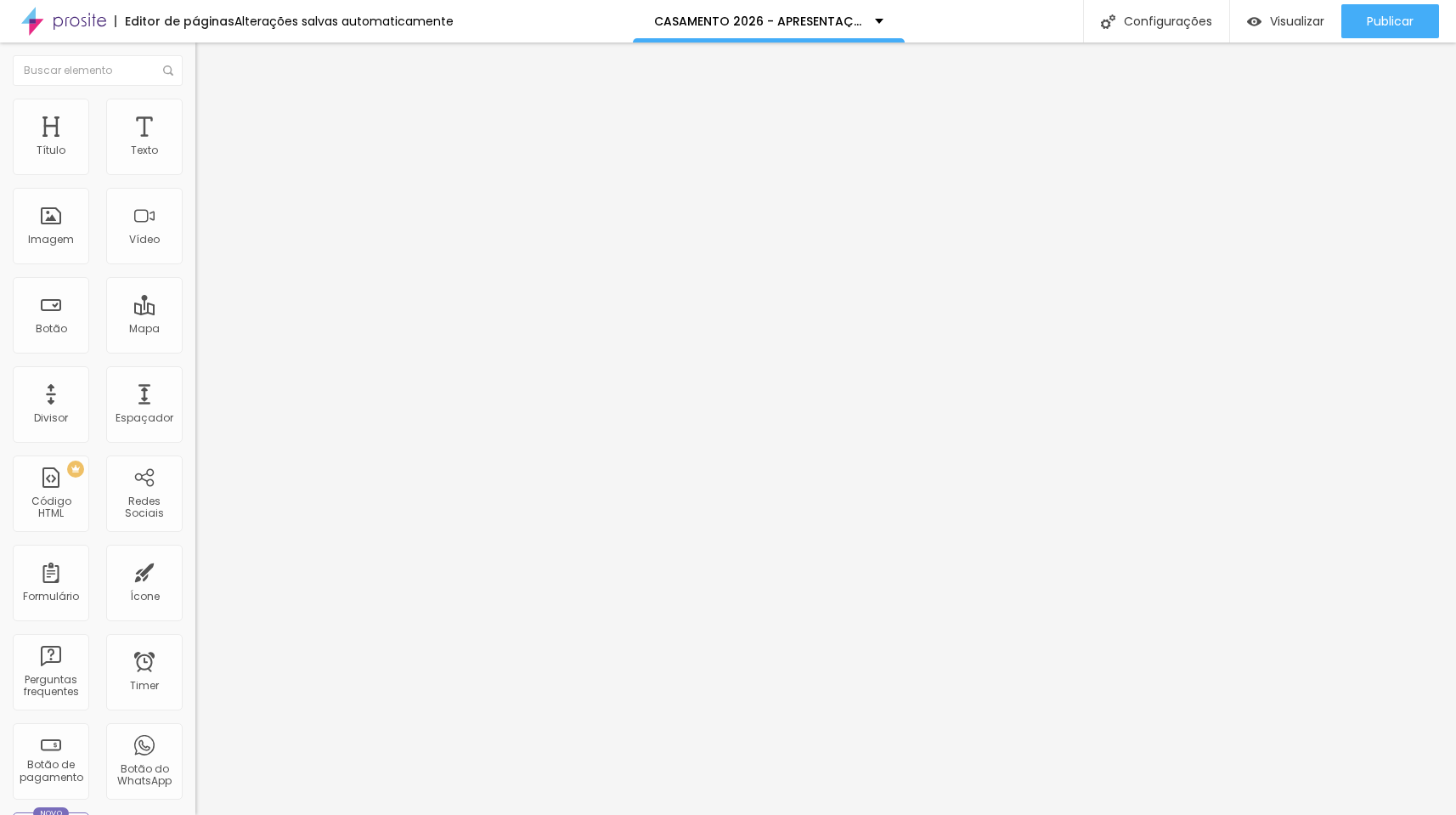
type input "35"
type input "31"
type input "27"
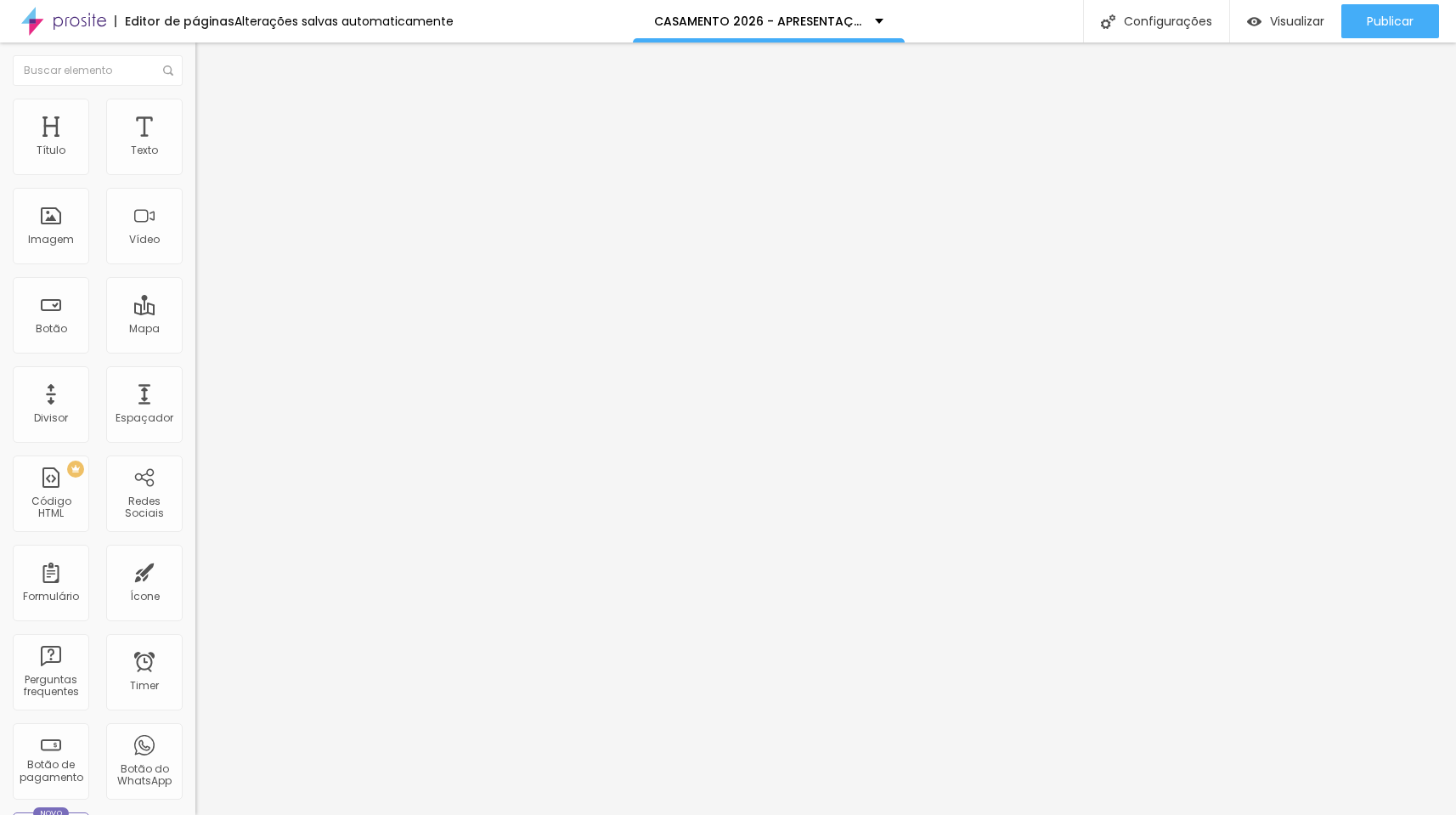
type input "25"
type input "22"
type input "20"
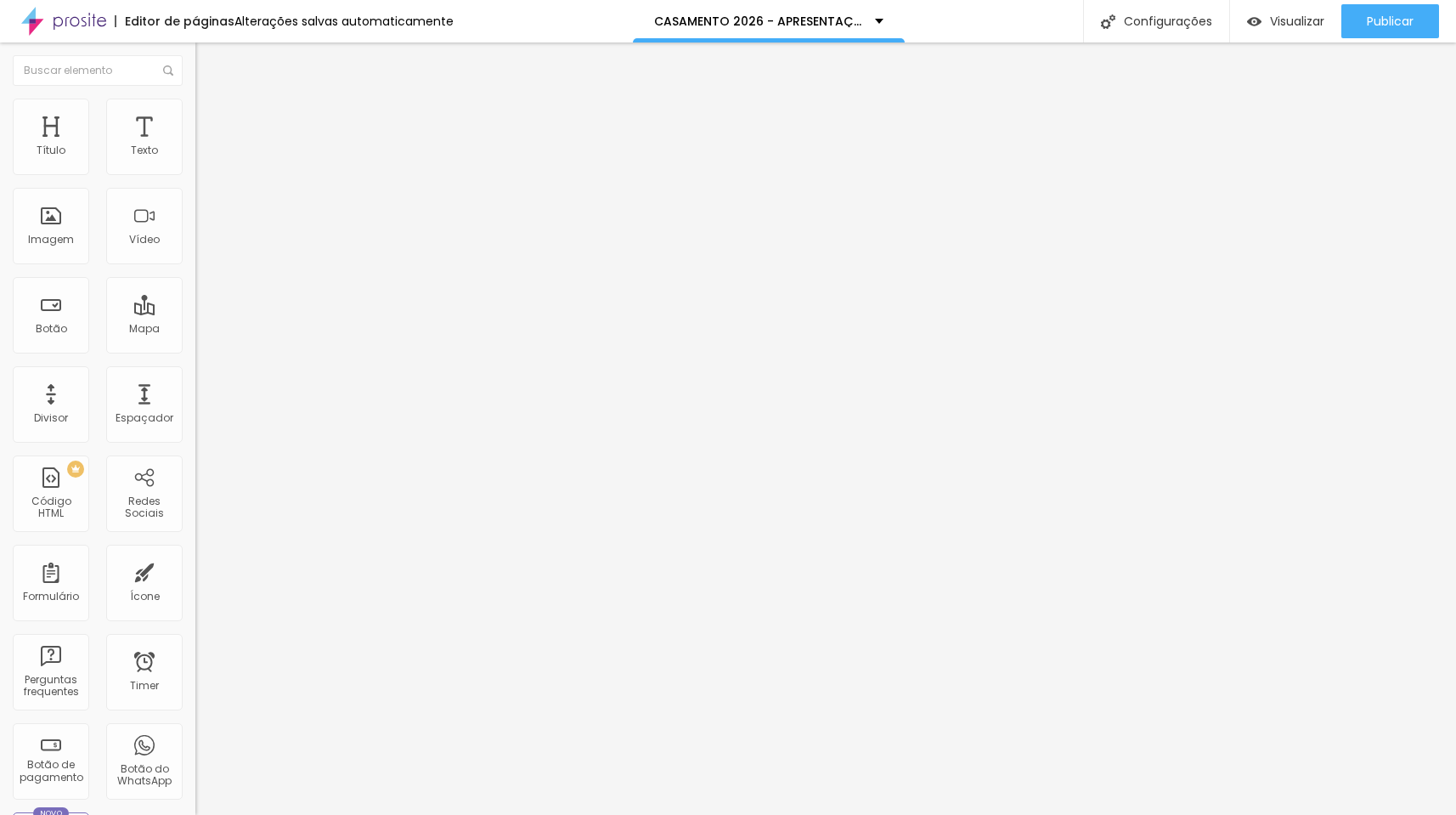
type input "20"
type input "17"
type input "15"
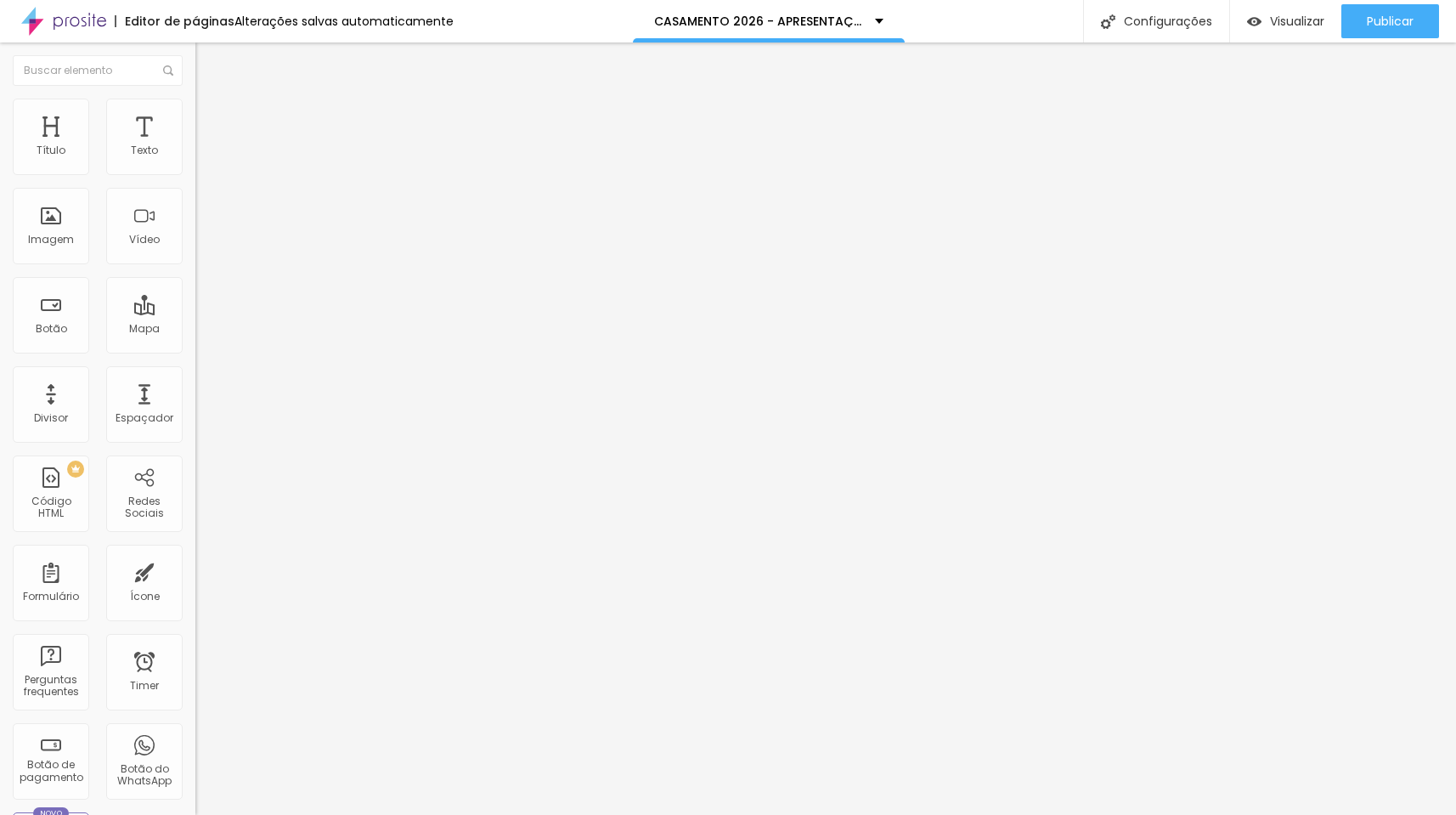
type input "12"
type input "8"
type input "4"
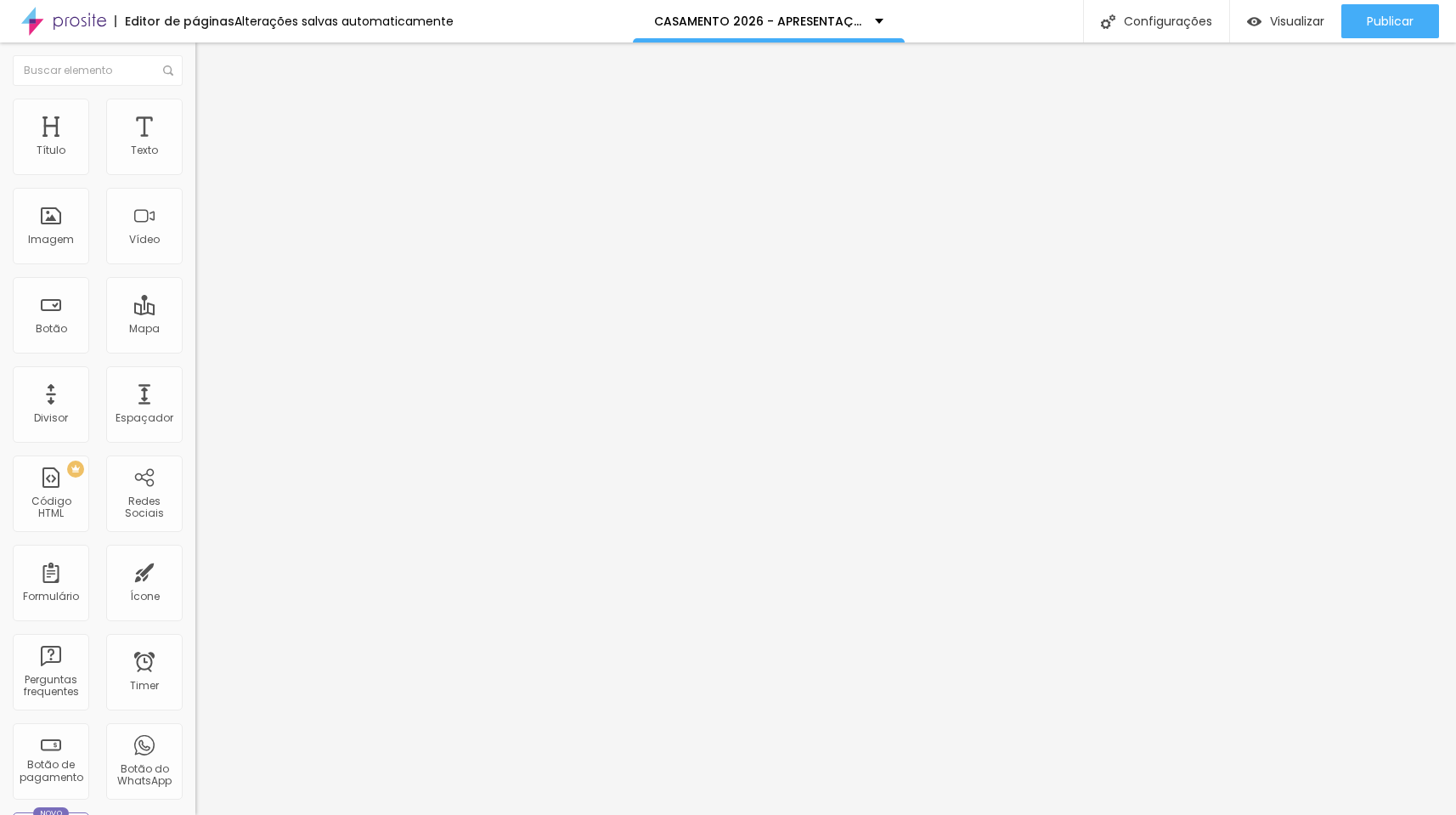
type input "4"
drag, startPoint x: 42, startPoint y: 167, endPoint x: -73, endPoint y: 178, distance: 115.5
click at [0, 178] on html "Editor de páginas Alterações salvas automaticamente CASAMENTO 2026 - APRESENTAÇ…" at bounding box center [728, 407] width 1456 height 815
drag, startPoint x: 42, startPoint y: 205, endPoint x: -108, endPoint y: 217, distance: 150.5
click at [0, 217] on html "Editor de páginas Alterações salvas automaticamente CASAMENTO 2026 - APRESENTAÇ…" at bounding box center [728, 407] width 1456 height 815
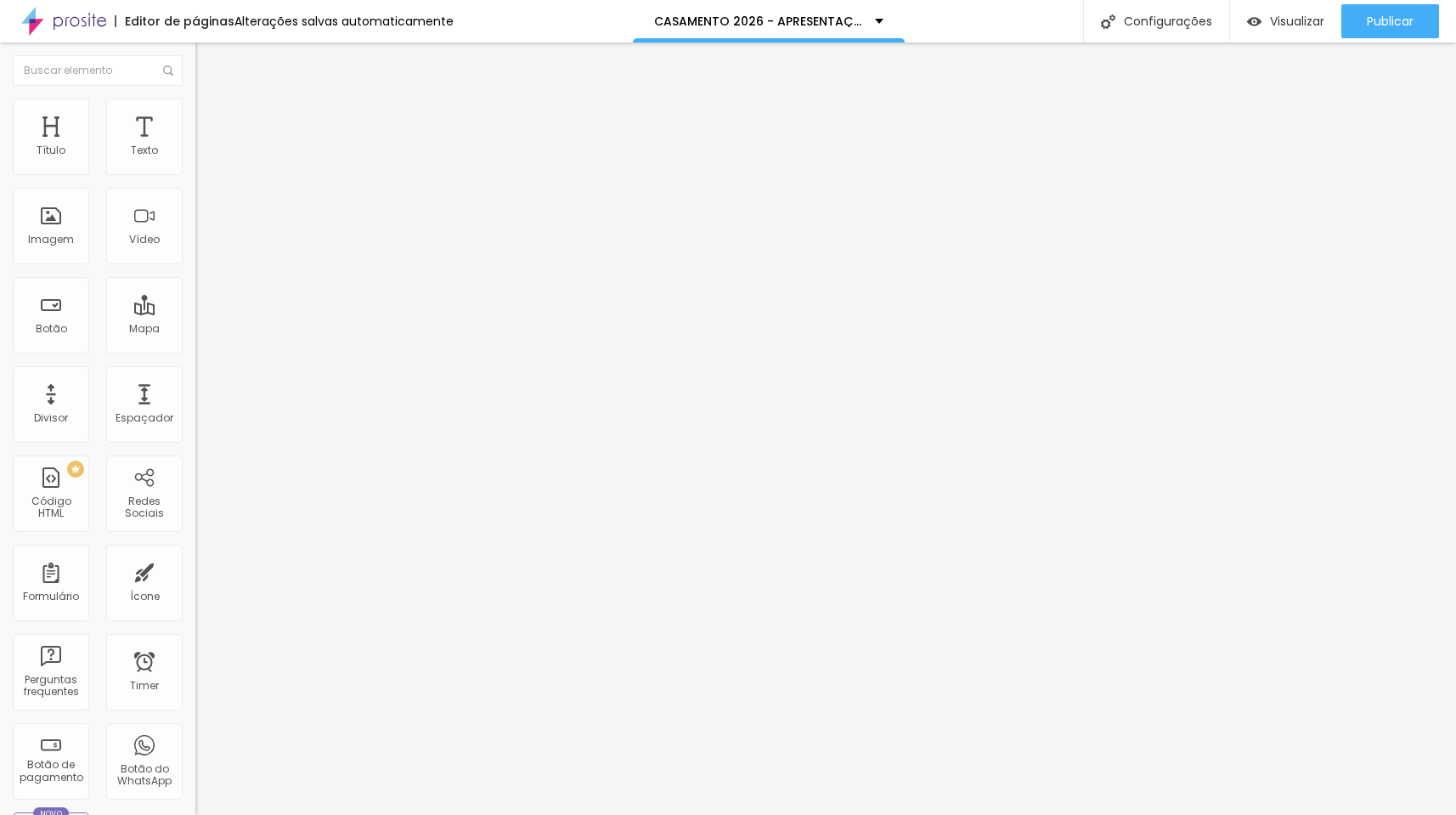
click at [196, 109] on img at bounding box center [204, 107] width 16 height 16
click at [196, 99] on li "Conteúdo" at bounding box center [293, 89] width 196 height 17
click at [196, 115] on img at bounding box center [204, 123] width 16 height 16
click at [196, 710] on div "Editar Imagem Conteúdo Estilo Avançado 0 Espaço de cima 0 Espaço de baixo ID Ht…" at bounding box center [293, 429] width 196 height 772
click at [210, 114] on span "Estilo" at bounding box center [224, 110] width 26 height 15
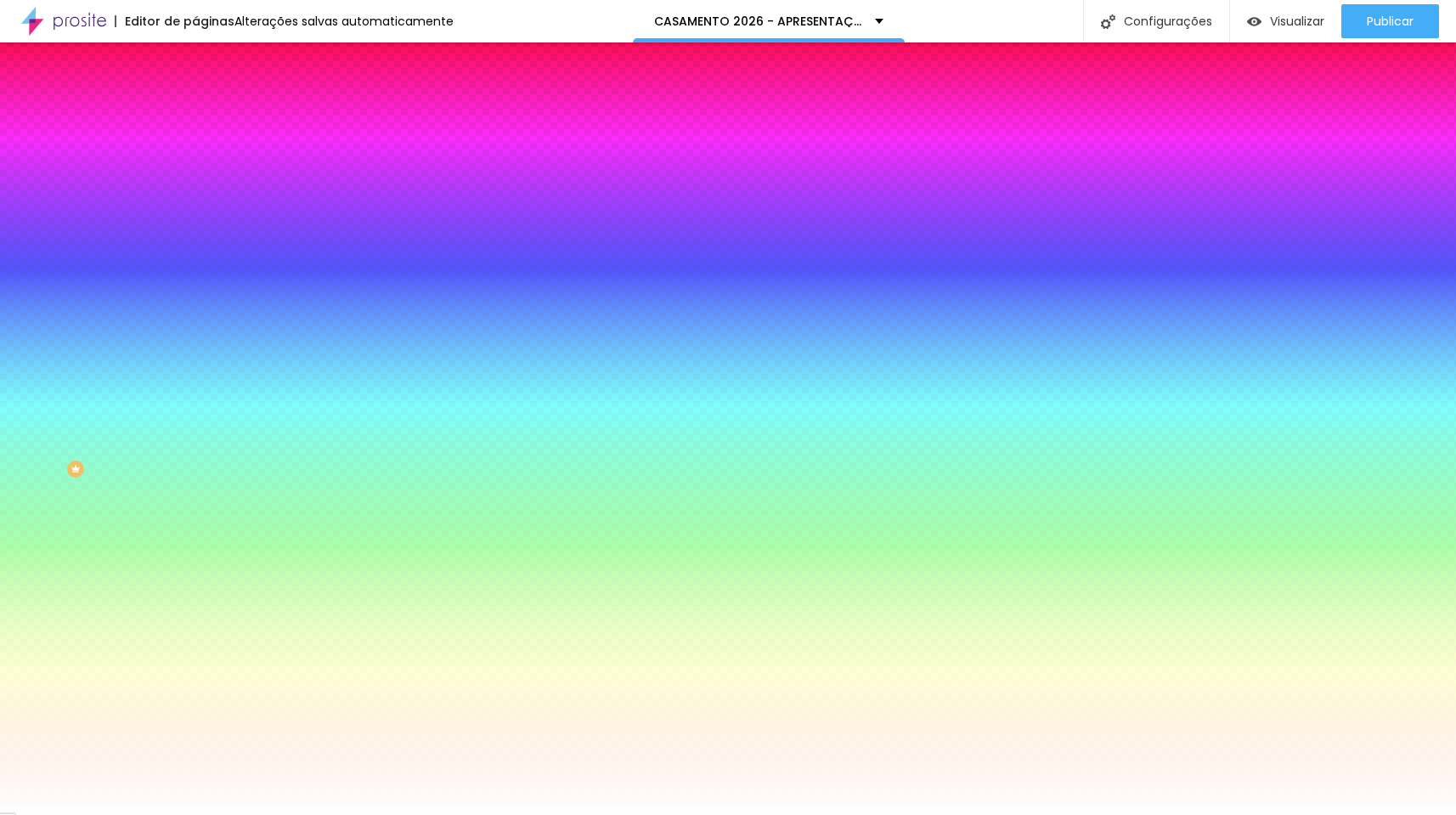
click at [210, 120] on span "Avançado" at bounding box center [238, 127] width 56 height 15
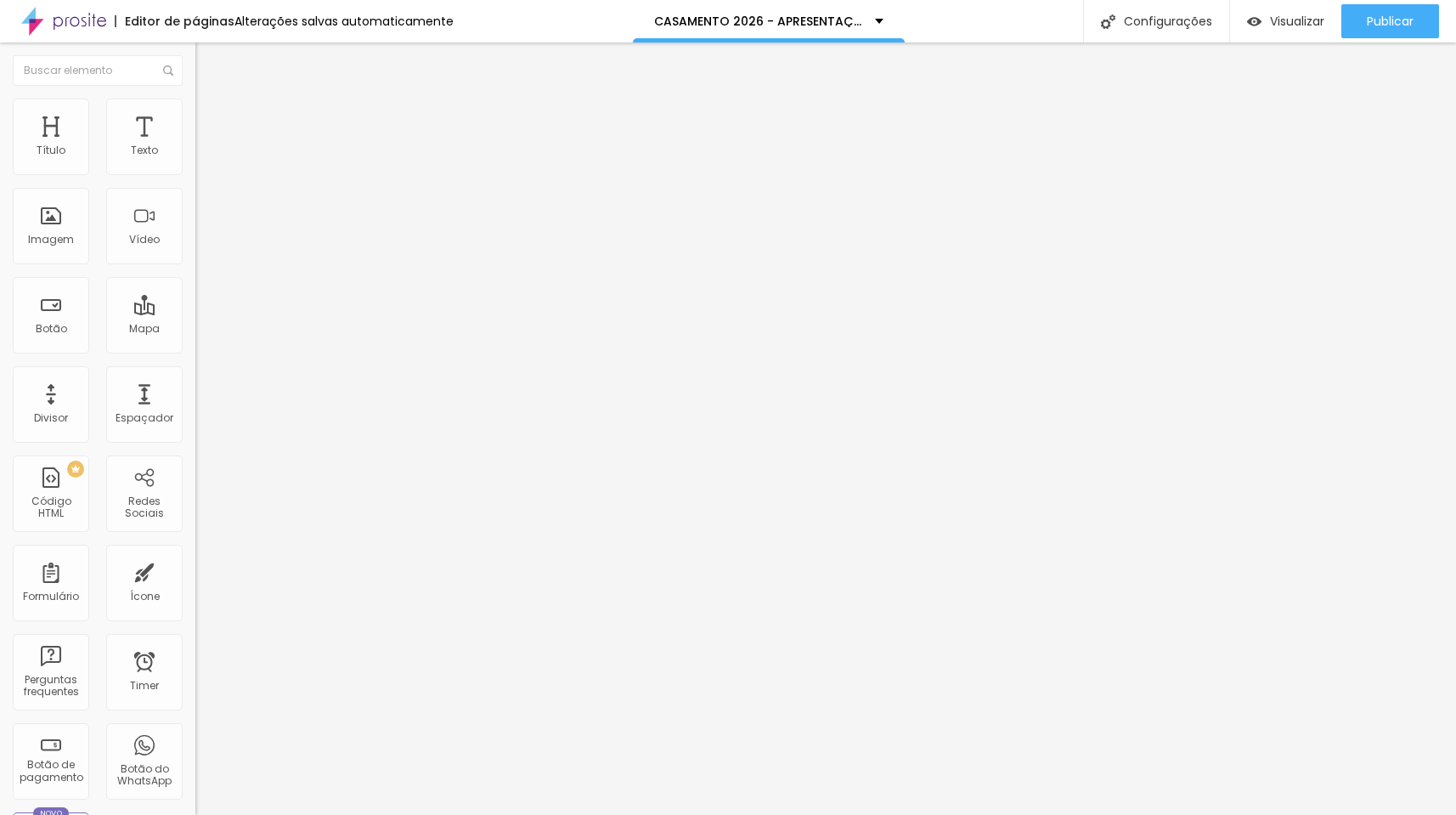
drag, startPoint x: 70, startPoint y: 171, endPoint x: -99, endPoint y: 189, distance: 170.0
click at [0, 189] on html "Editor de páginas Alterações salvas automaticamente CASAMENTO 2026 - APRESENTAÇ…" at bounding box center [728, 407] width 1456 height 815
click at [196, 107] on img at bounding box center [204, 107] width 16 height 16
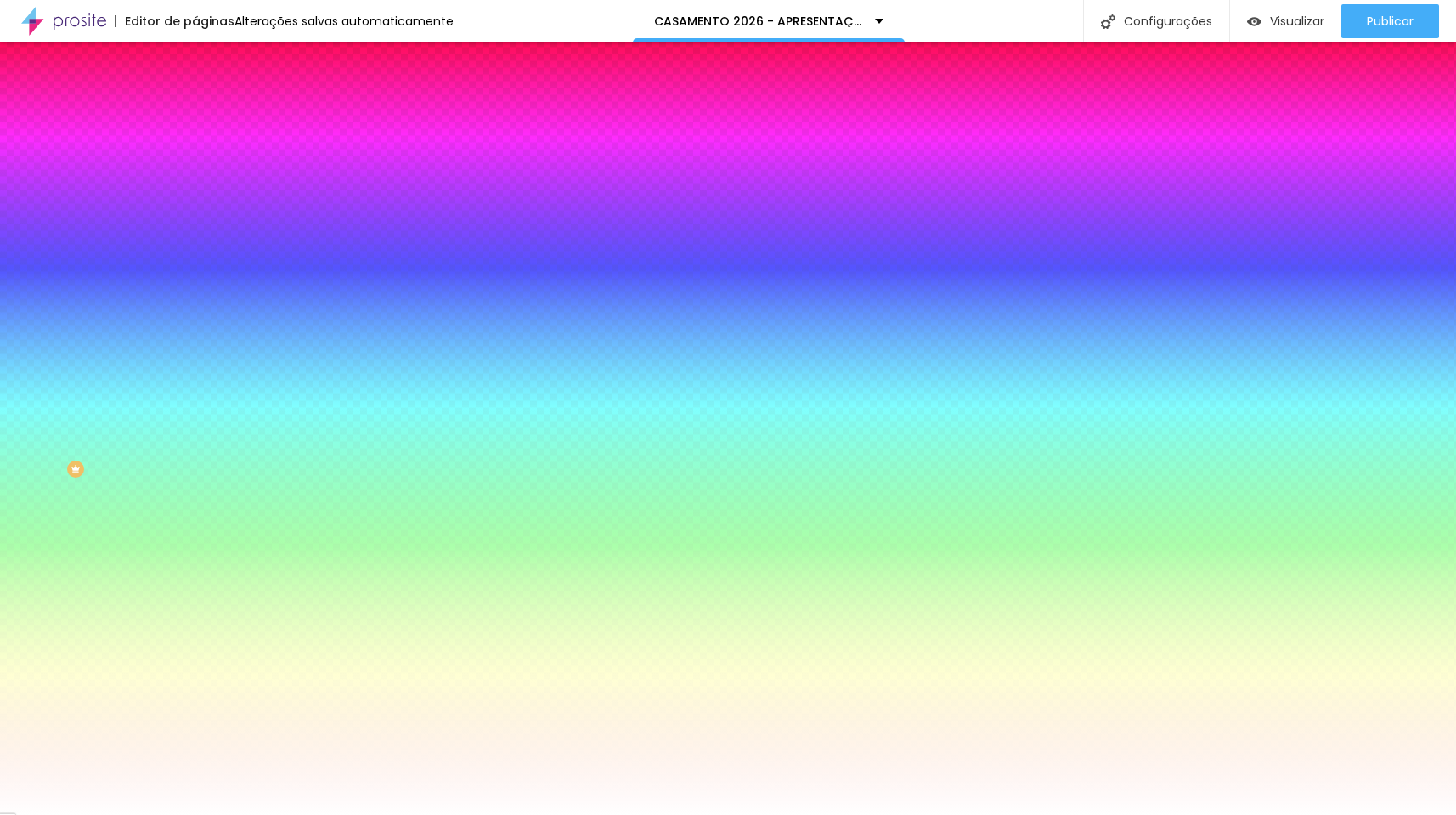
click at [196, 128] on ul "Conteúdo Estilo Avançado" at bounding box center [293, 107] width 196 height 51
click at [210, 126] on span "Avançado" at bounding box center [238, 127] width 56 height 15
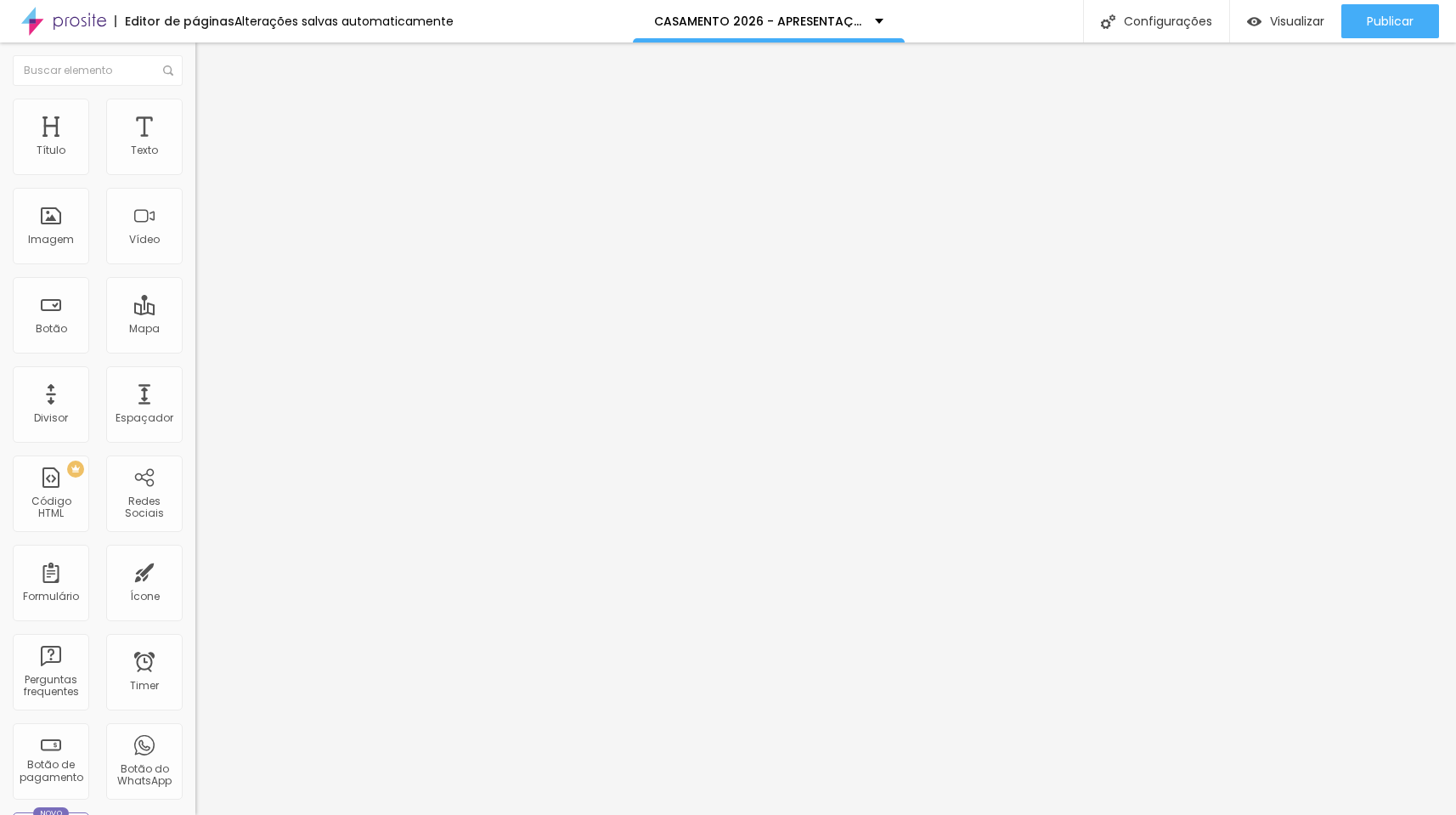
drag, startPoint x: 109, startPoint y: 169, endPoint x: -23, endPoint y: 183, distance: 132.7
click at [0, 183] on html "Editor de páginas Alterações salvas automaticamente CASAMENTO 2026 - APRESENTAÇ…" at bounding box center [728, 407] width 1456 height 815
drag, startPoint x: 44, startPoint y: 205, endPoint x: -49, endPoint y: 214, distance: 93.4
click at [0, 214] on html "Editor de páginas Alterações salvas automaticamente CASAMENTO 2026 - APRESENTAÇ…" at bounding box center [728, 407] width 1456 height 815
click at [196, 101] on img at bounding box center [204, 107] width 16 height 16
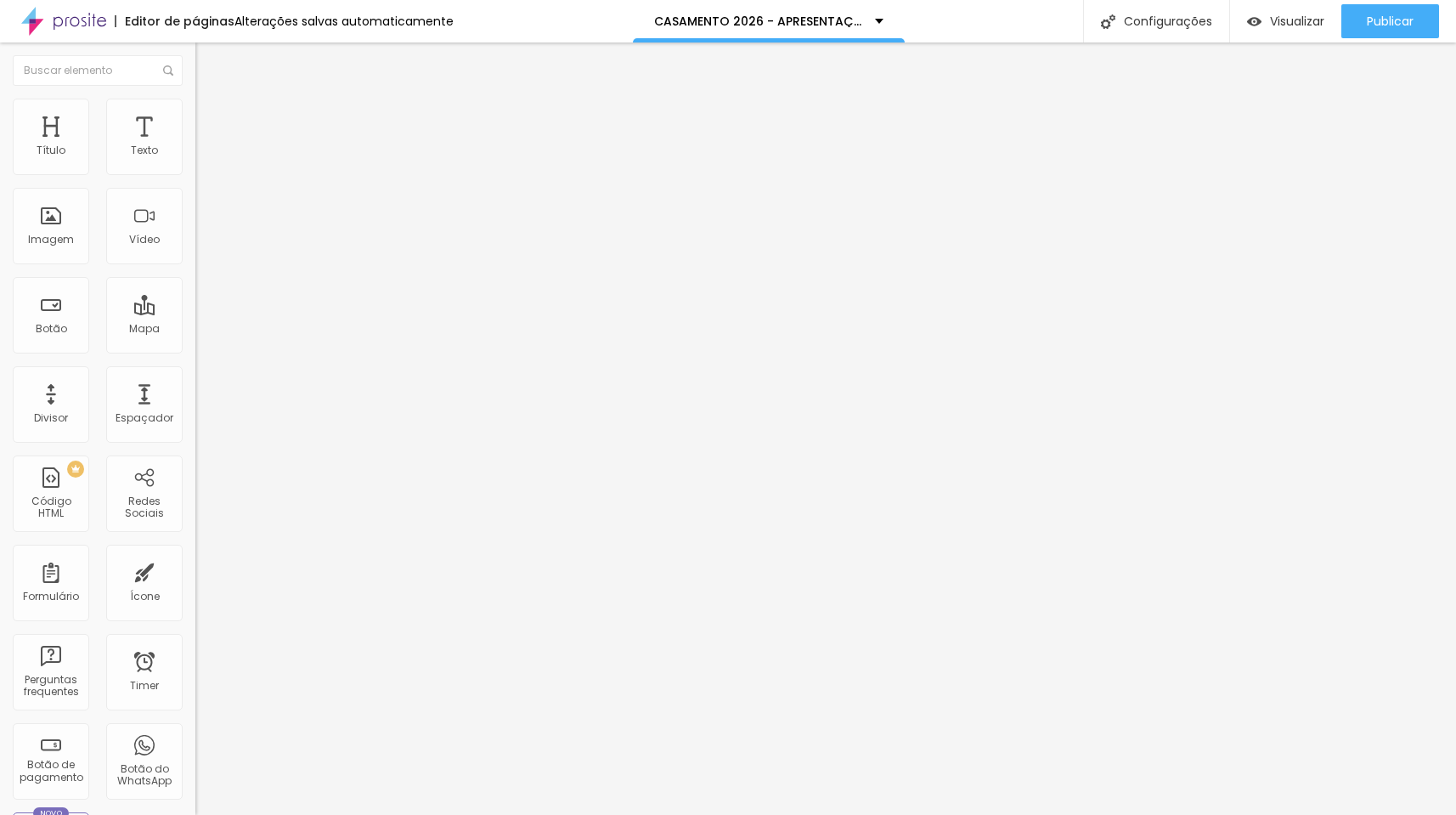
click at [196, 115] on img at bounding box center [204, 123] width 16 height 16
drag, startPoint x: 46, startPoint y: 169, endPoint x: -71, endPoint y: 173, distance: 117.1
click at [0, 173] on html "Editor de páginas Alterações salvas automaticamente CASAMENTO 2026 - APRESENTAÇ…" at bounding box center [728, 407] width 1456 height 815
drag, startPoint x: 47, startPoint y: 206, endPoint x: -106, endPoint y: 215, distance: 153.3
click at [0, 215] on html "Editor de páginas Salvando... CASAMENTO 2026 - APRESENTAÇÃO Configurações Confi…" at bounding box center [728, 407] width 1456 height 815
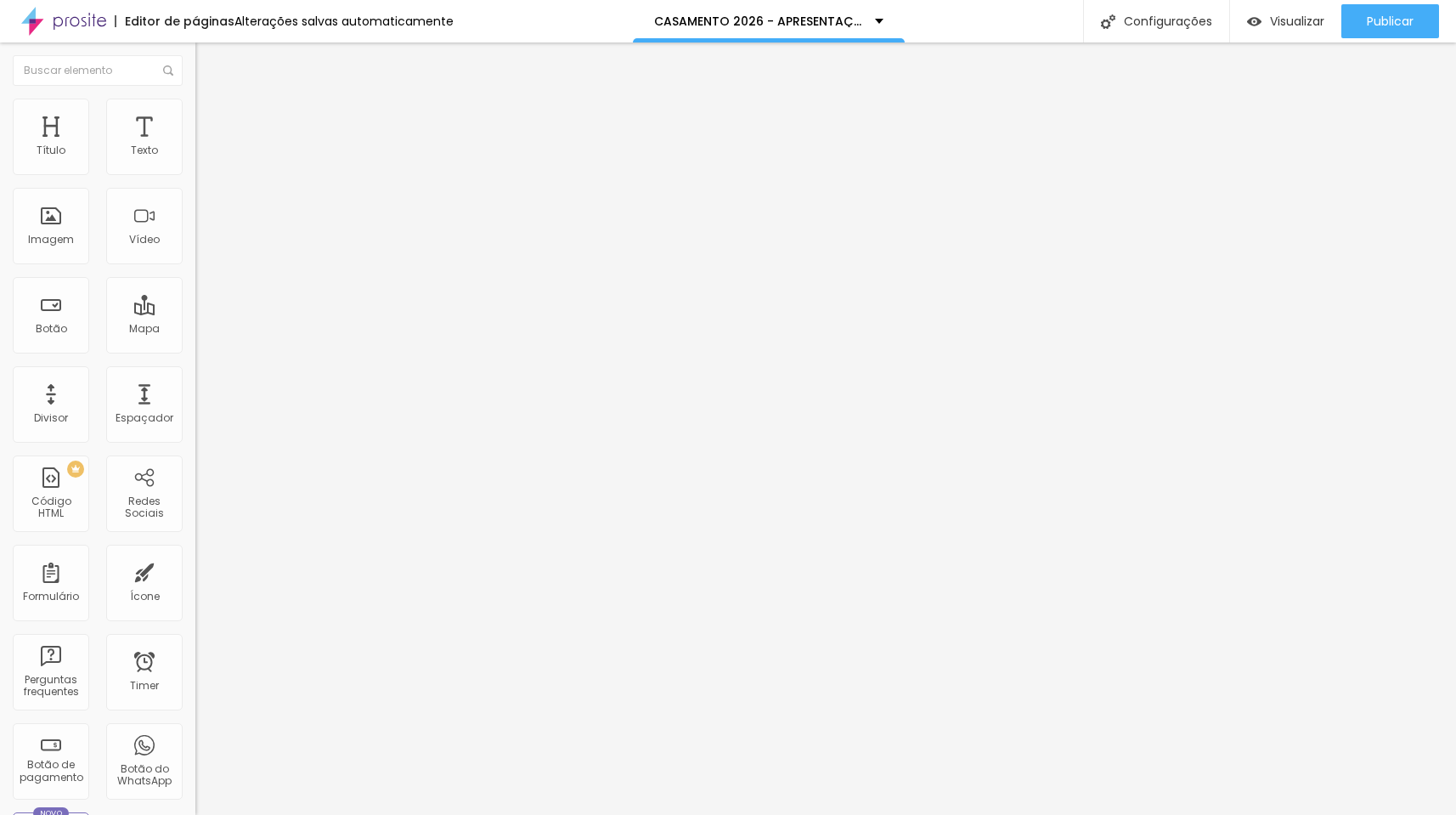
click at [208, 64] on img "button" at bounding box center [215, 62] width 14 height 14
click at [196, 146] on span "Adicionar imagem" at bounding box center [250, 139] width 109 height 15
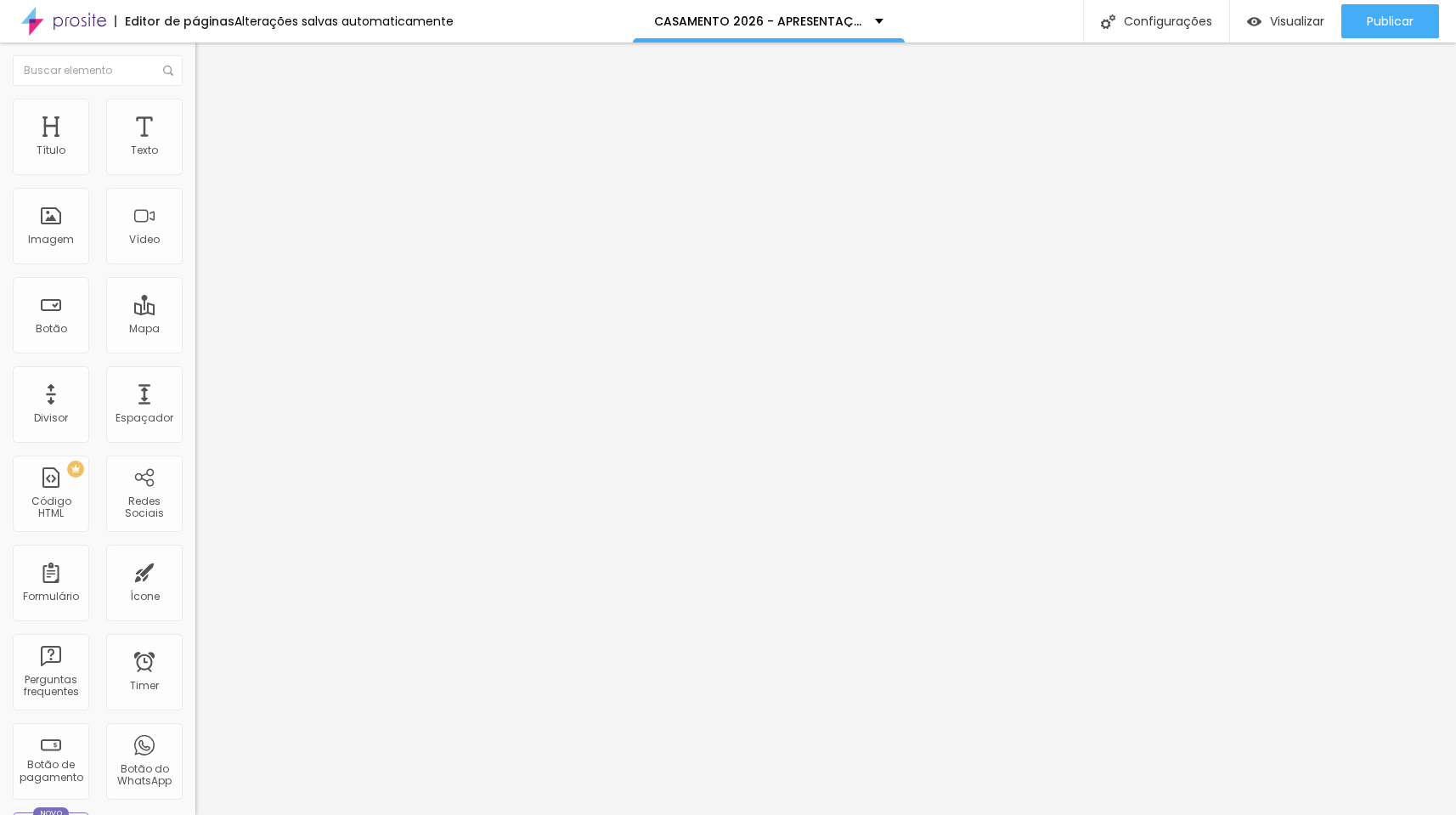
click at [210, 117] on span "Estilo" at bounding box center [224, 110] width 26 height 15
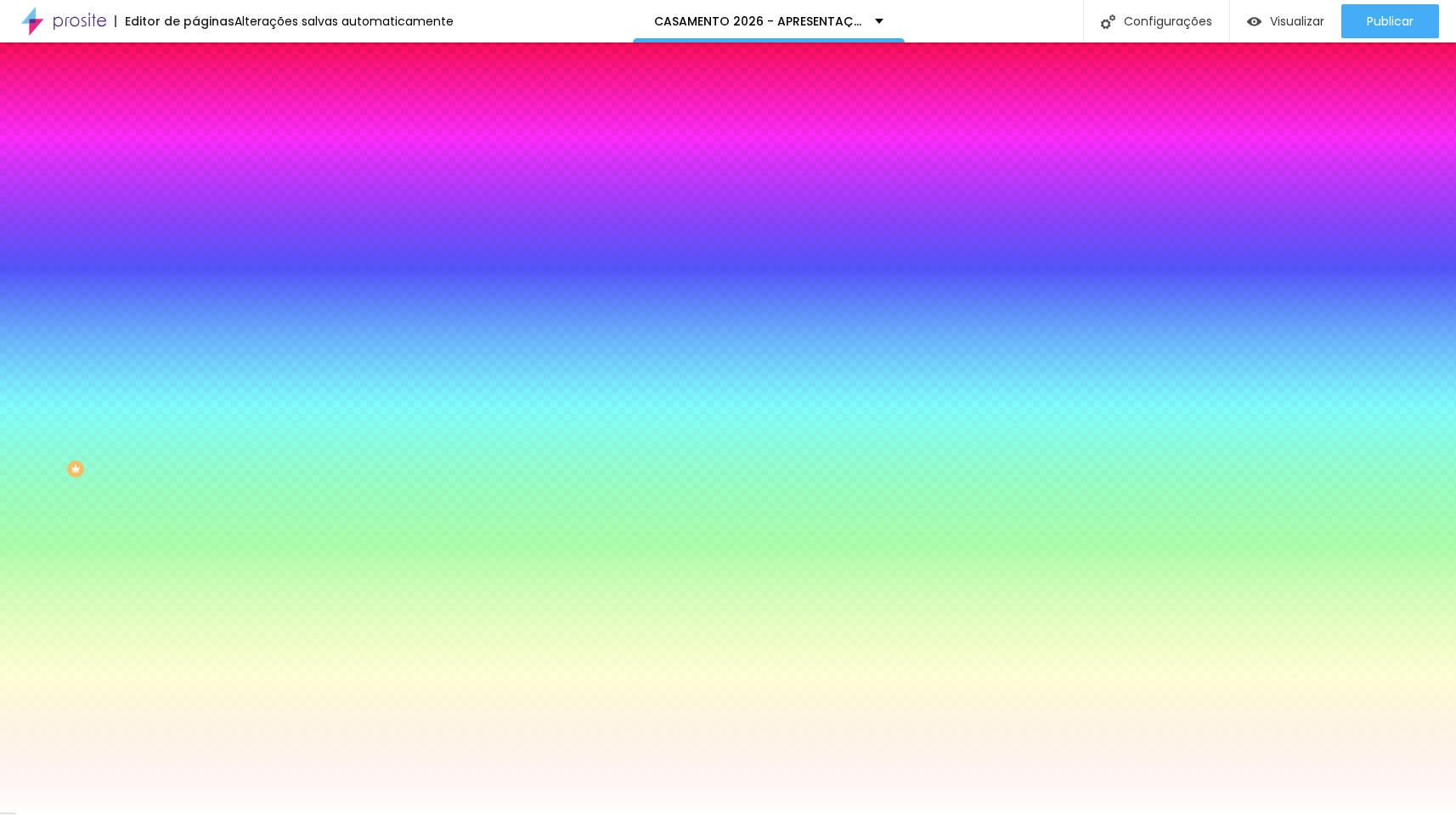
click at [196, 115] on img at bounding box center [204, 123] width 16 height 16
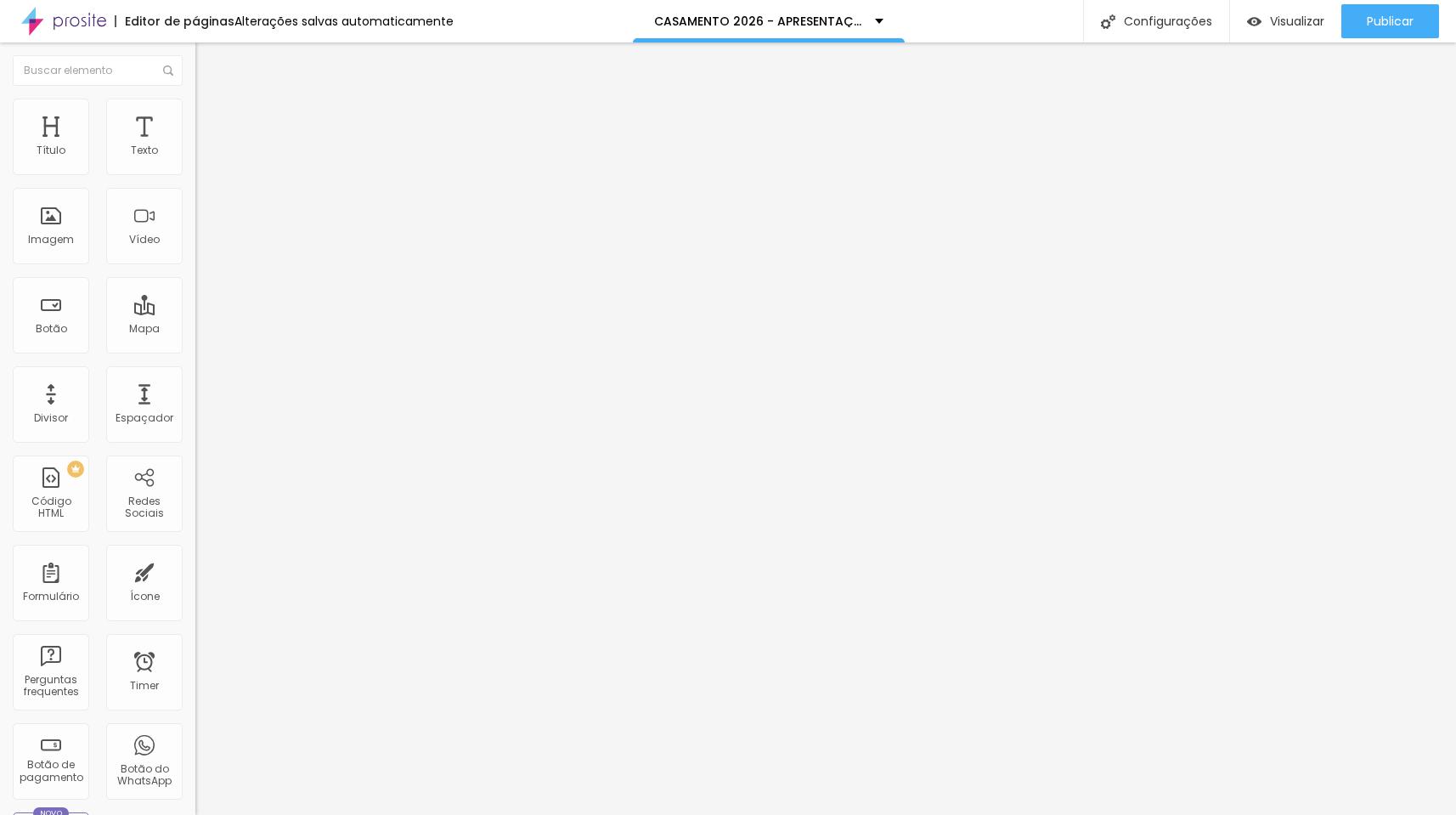
click at [210, 117] on span "Estilo" at bounding box center [224, 110] width 26 height 15
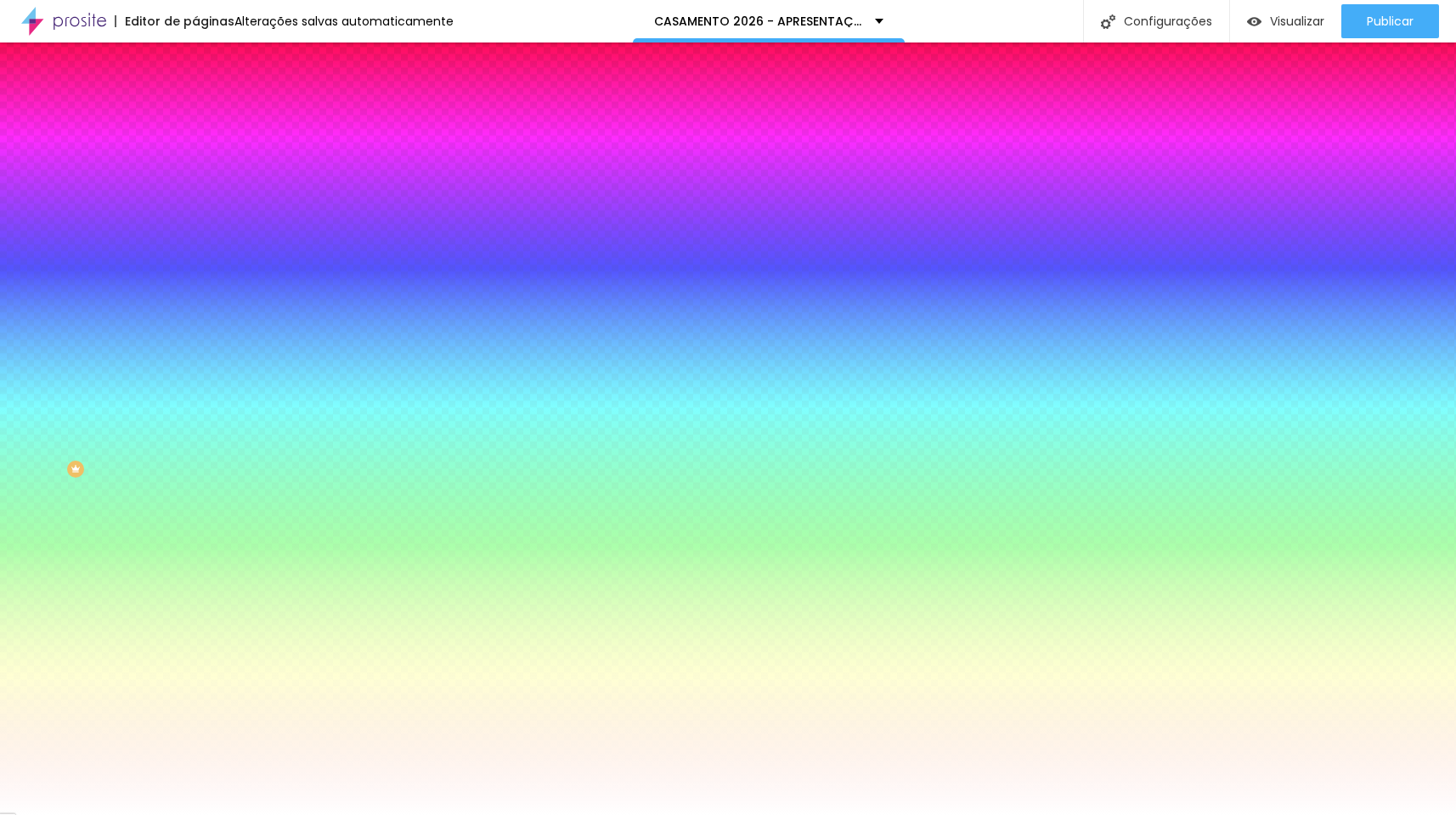
click at [196, 156] on span "Adicionar imagem" at bounding box center [250, 148] width 109 height 15
click at [196, 99] on li "Conteúdo" at bounding box center [293, 89] width 196 height 17
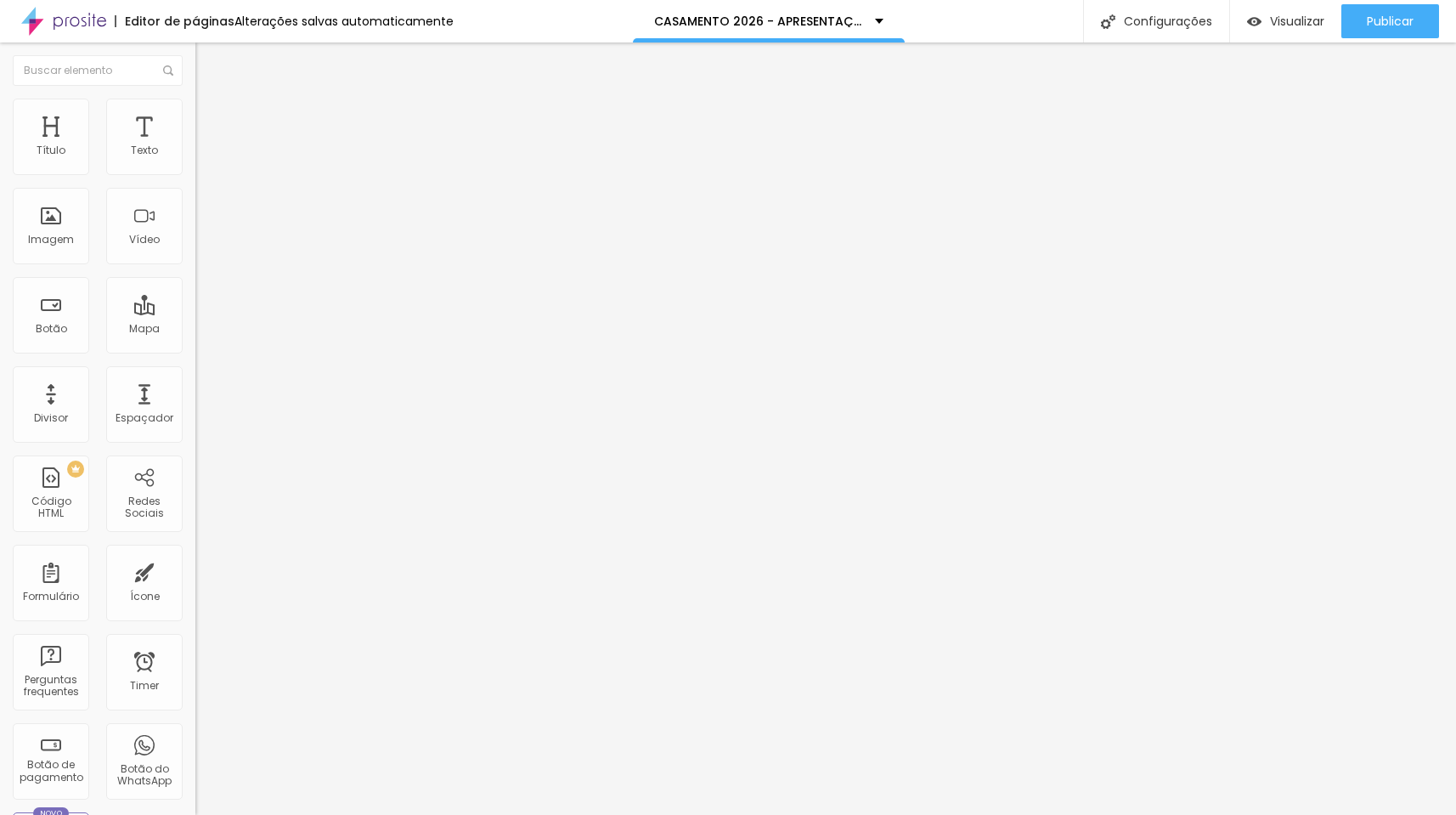
click at [196, 155] on span "Encaixotado" at bounding box center [229, 148] width 66 height 15
click at [196, 181] on span "Completo" at bounding box center [221, 174] width 52 height 15
click at [196, 165] on span "Encaixotado" at bounding box center [229, 157] width 66 height 15
click at [208, 66] on img "button" at bounding box center [215, 62] width 14 height 14
click at [196, 155] on span "Encaixotado" at bounding box center [229, 148] width 66 height 15
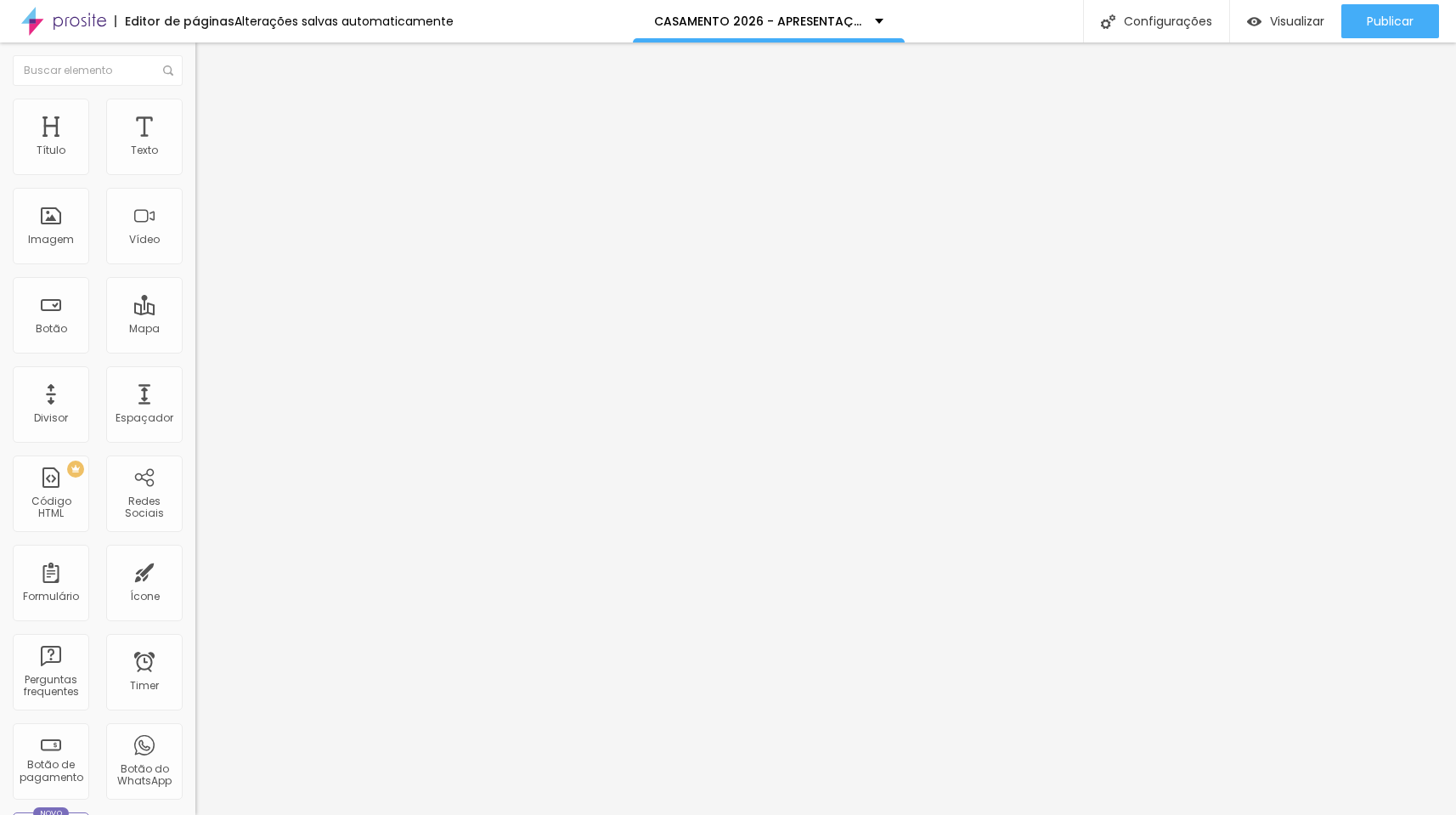
click at [210, 117] on span "Estilo" at bounding box center [224, 110] width 26 height 15
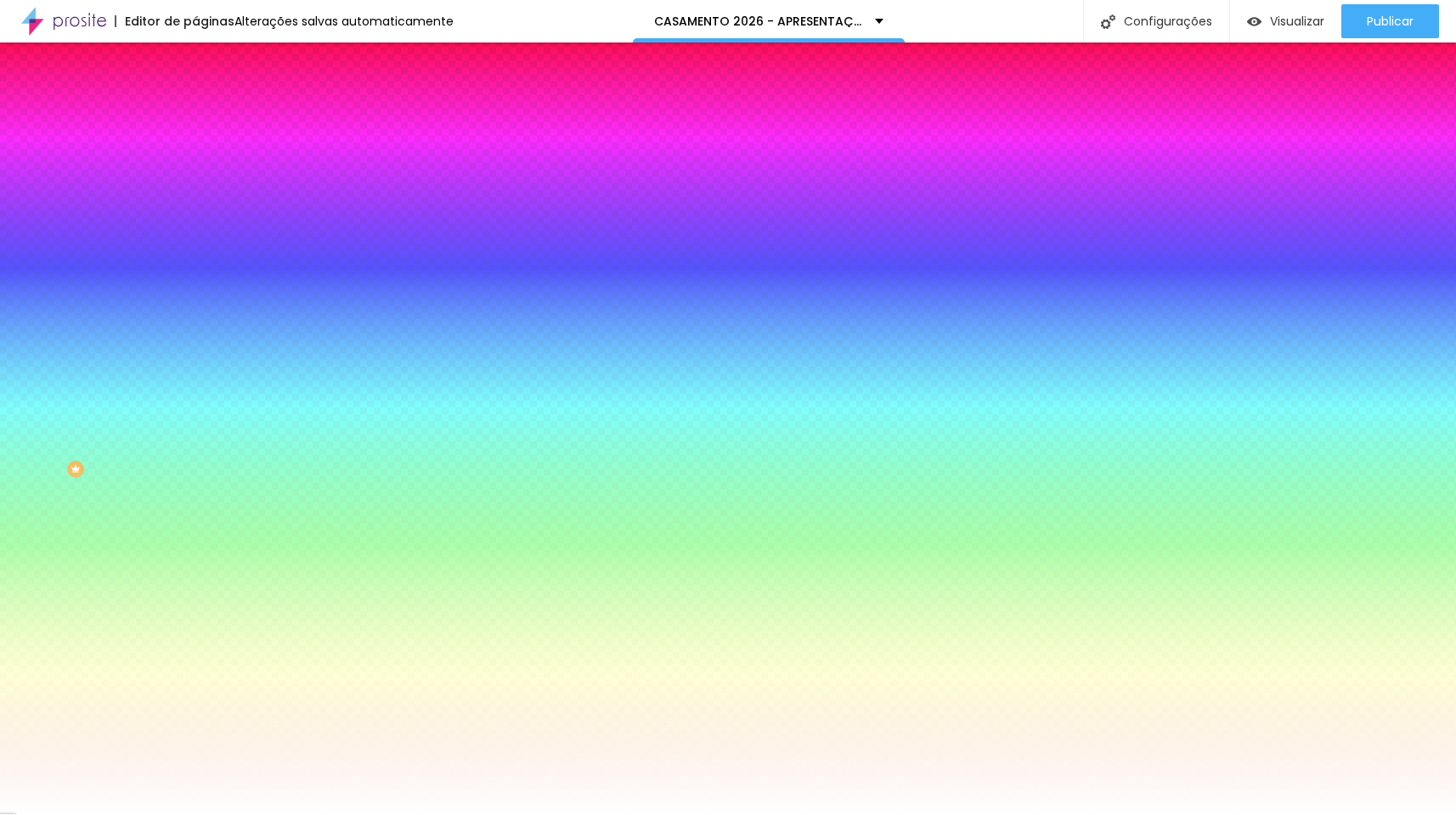
click at [210, 120] on span "Avançado" at bounding box center [238, 127] width 56 height 15
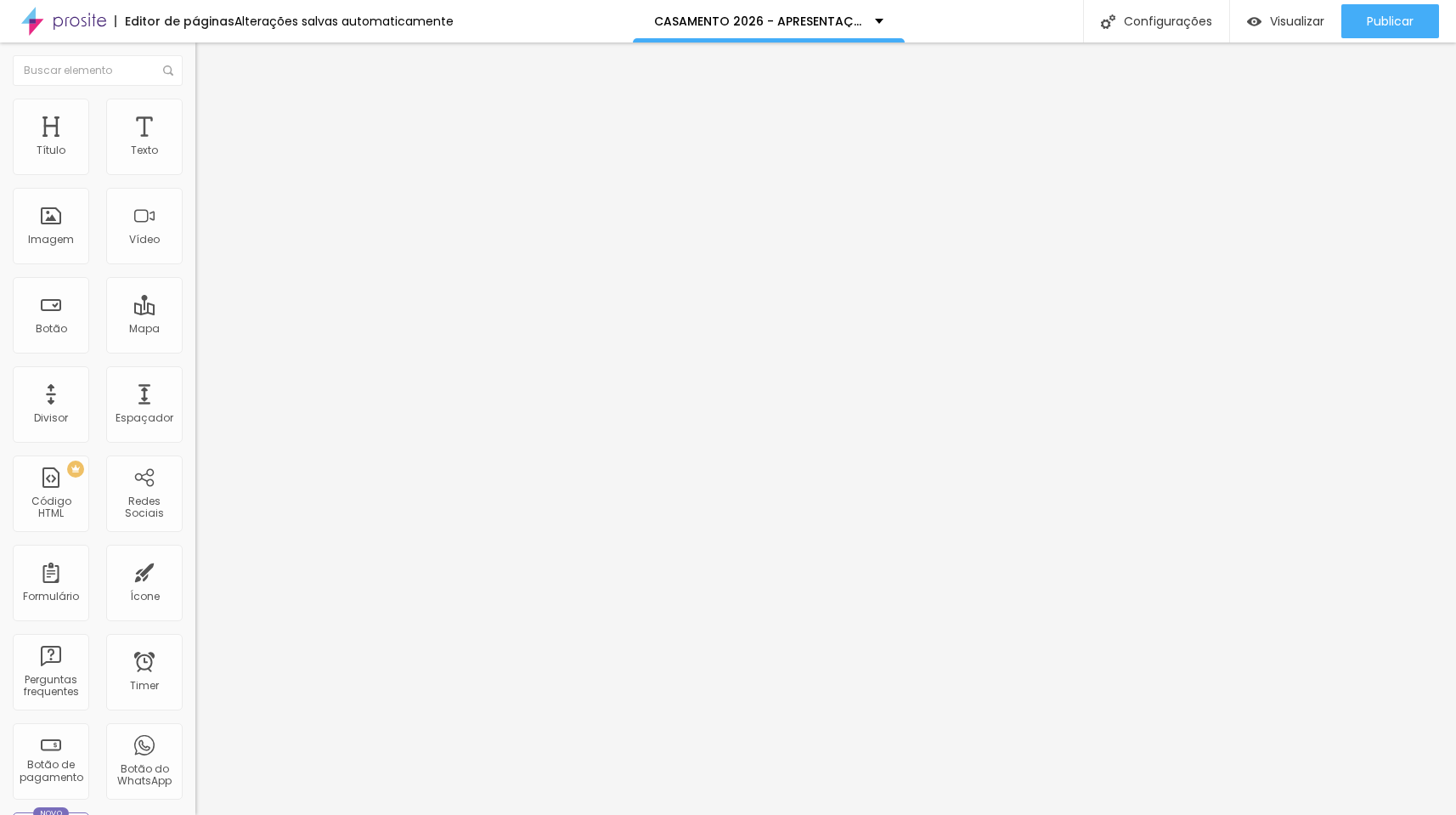
drag, startPoint x: 39, startPoint y: 170, endPoint x: -91, endPoint y: 170, distance: 130.0
click at [0, 170] on html "Editor de páginas Alterações salvas automaticamente CASAMENTO 2026 - APRESENTAÇ…" at bounding box center [728, 407] width 1456 height 815
drag, startPoint x: 37, startPoint y: 204, endPoint x: 86, endPoint y: 217, distance: 50.7
click at [196, 373] on div "296 px Espaçamento vertical" at bounding box center [293, 493] width 196 height 240
click at [196, 99] on li "Conteúdo" at bounding box center [293, 89] width 196 height 17
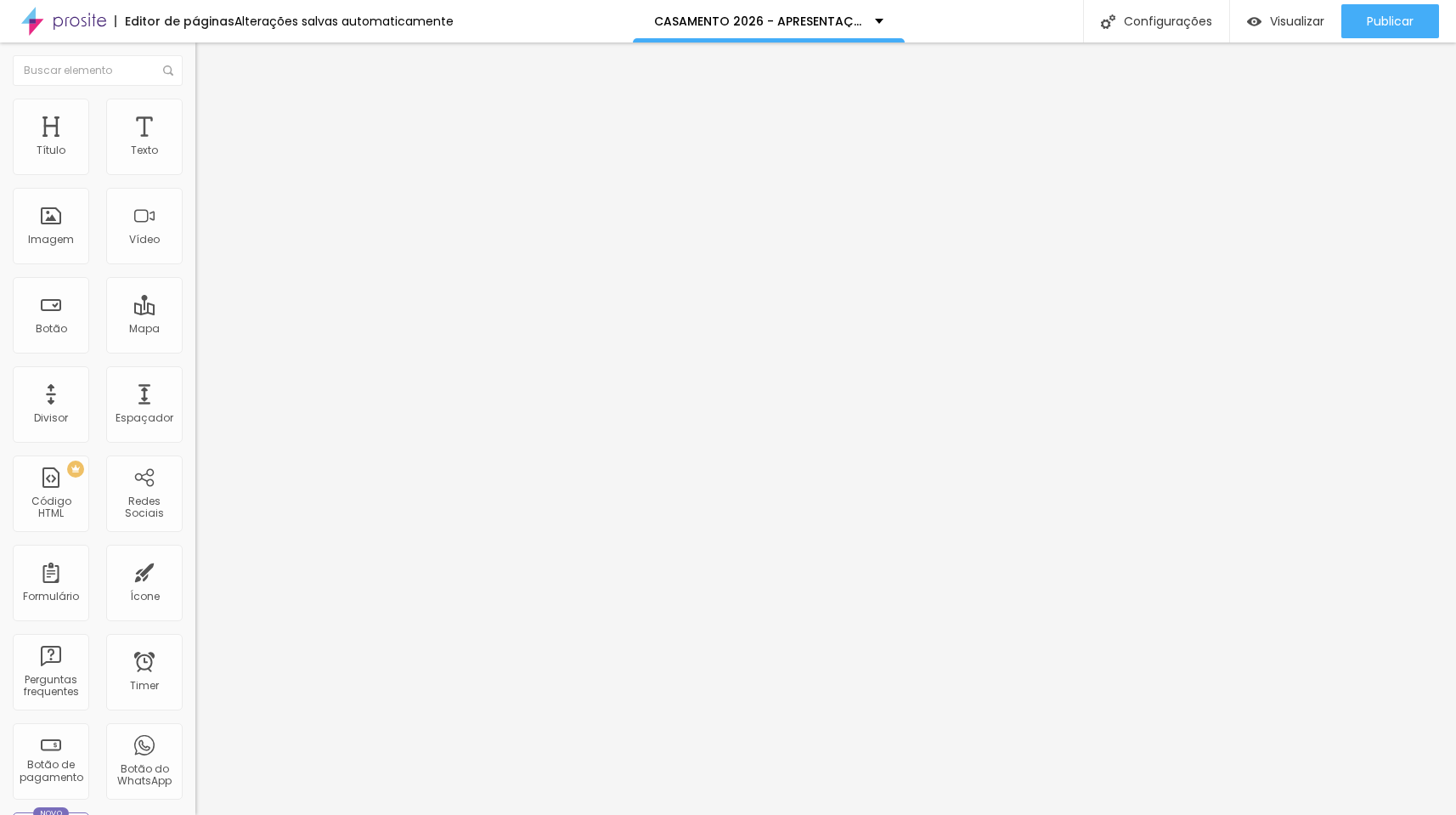
click at [196, 155] on span "Encaixotado" at bounding box center [229, 148] width 66 height 15
click at [196, 179] on div "Completo" at bounding box center [293, 175] width 196 height 10
click at [210, 114] on span "Estilo" at bounding box center [224, 110] width 26 height 15
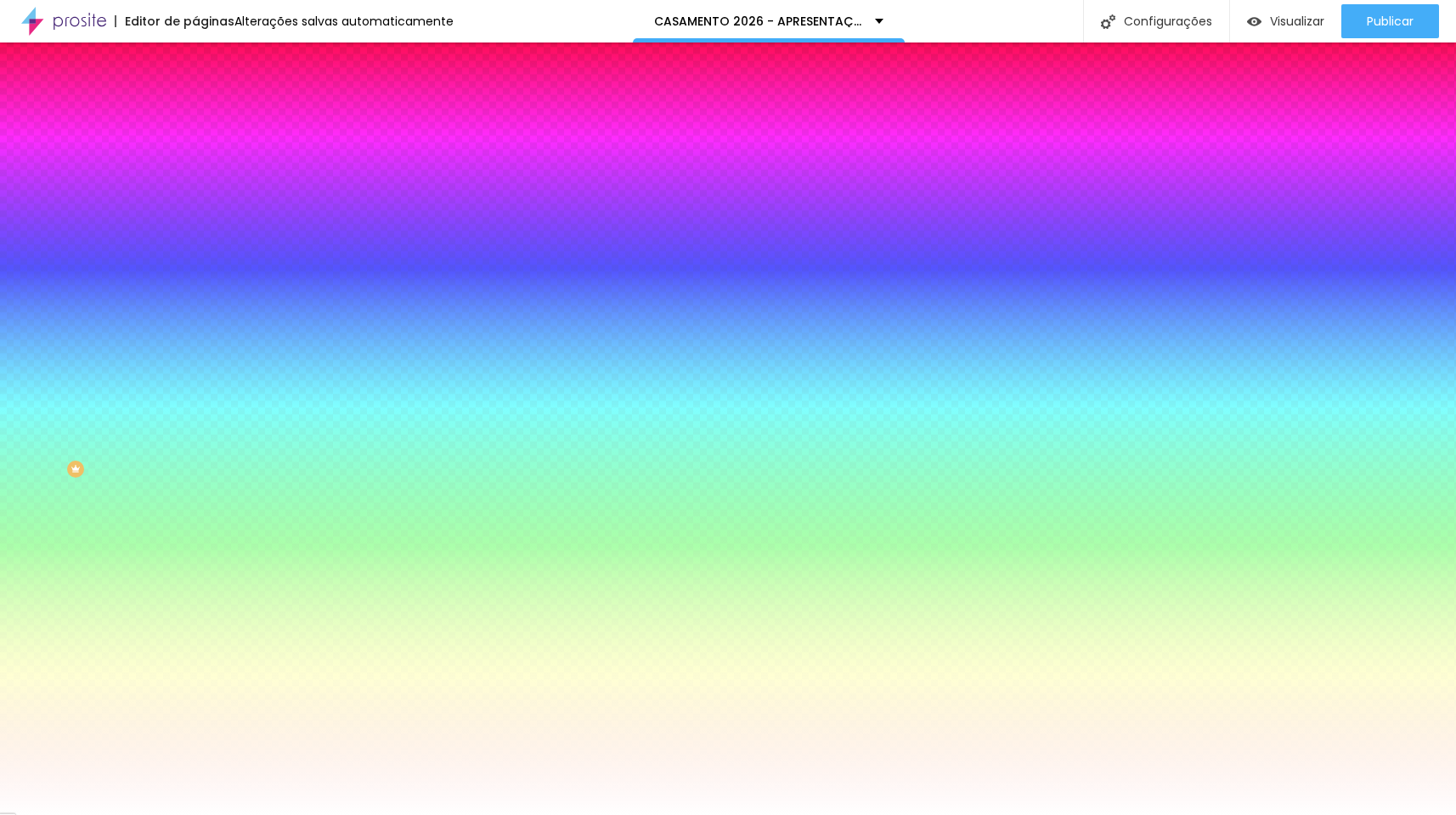
click at [210, 120] on span "Avançado" at bounding box center [238, 127] width 56 height 15
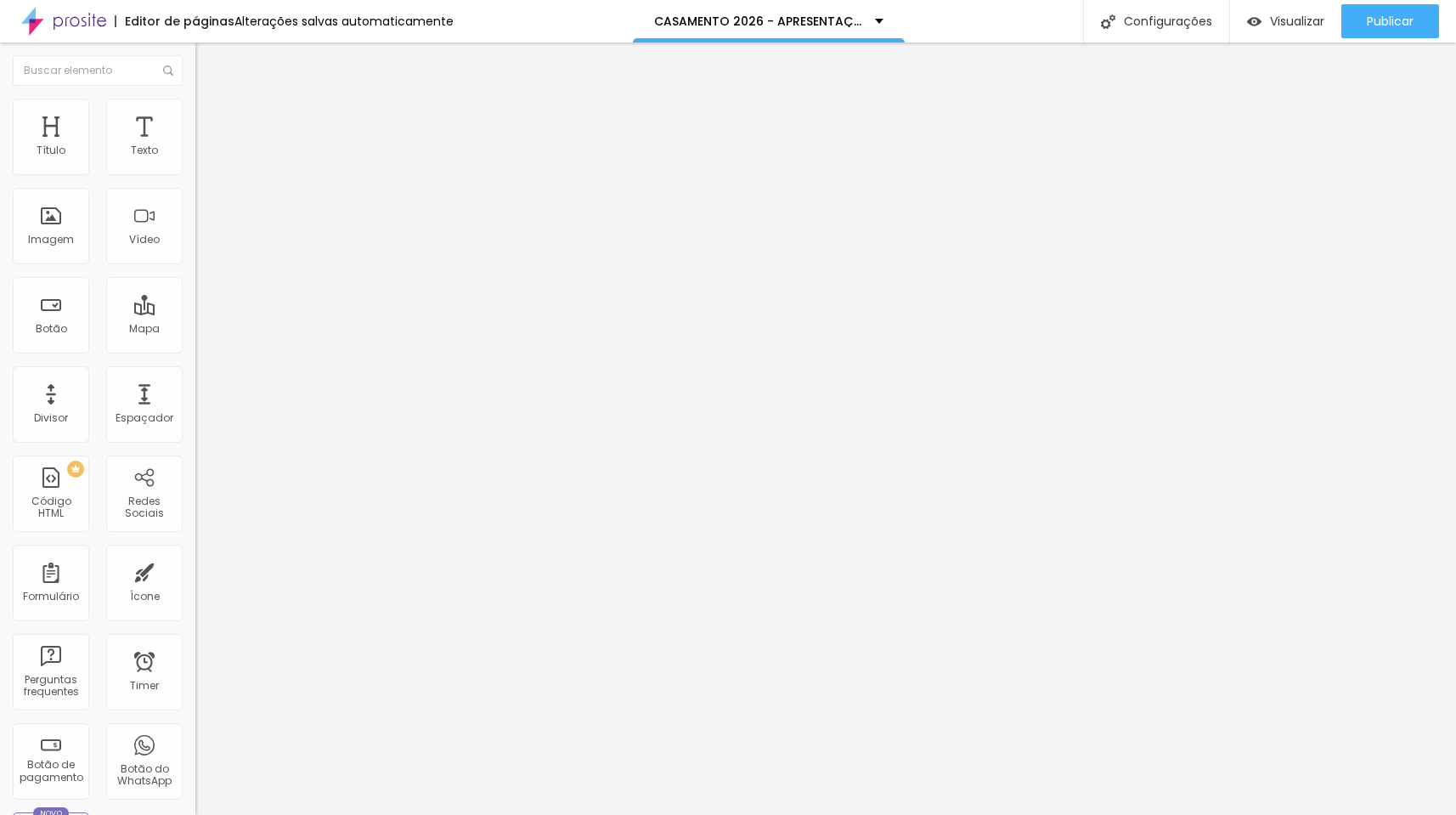
drag, startPoint x: 88, startPoint y: 204, endPoint x: 102, endPoint y: 208, distance: 14.6
click at [196, 570] on input "range" at bounding box center [250, 577] width 109 height 14
click at [196, 115] on li "Estilo" at bounding box center [293, 107] width 196 height 17
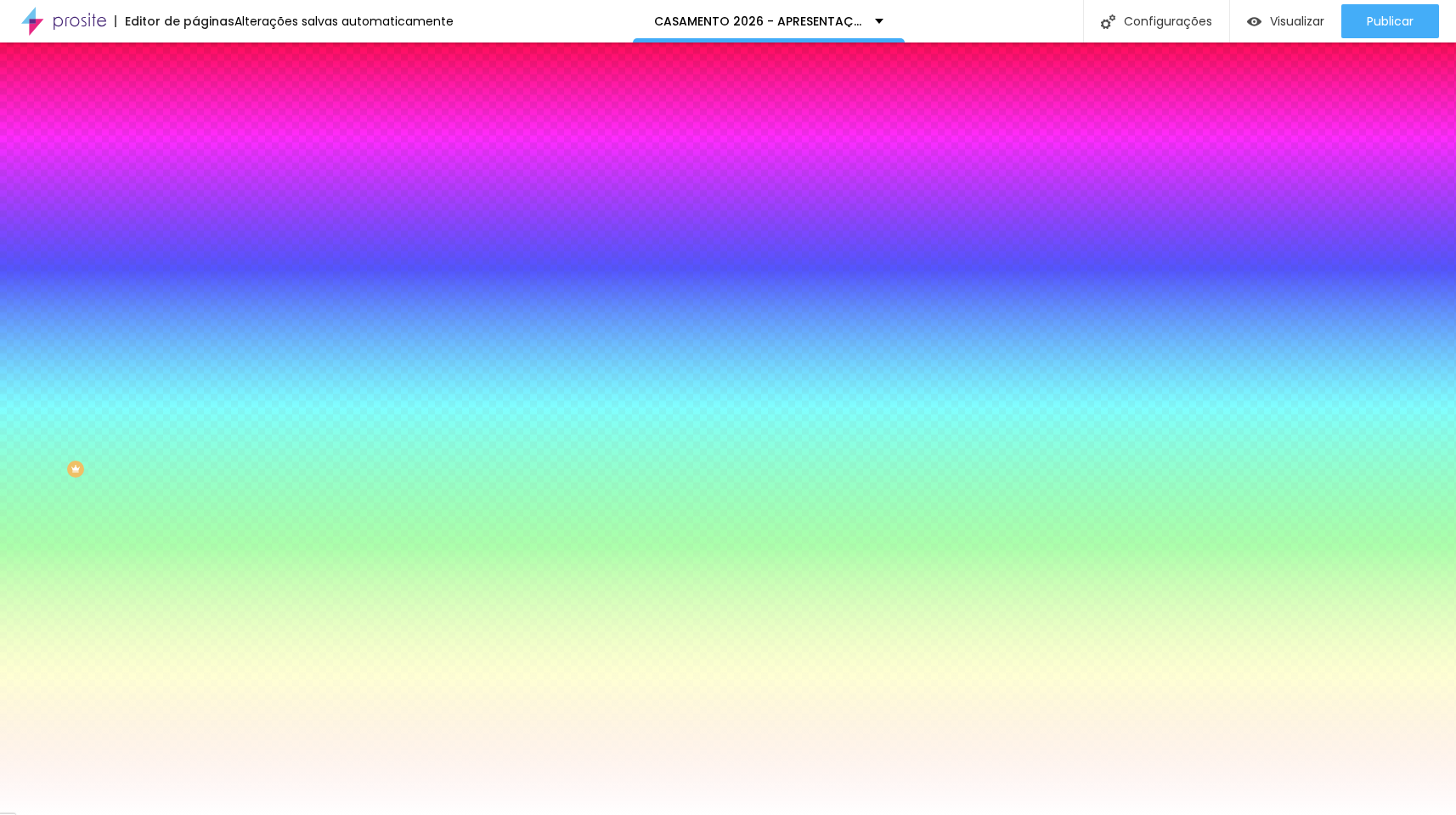
click at [196, 99] on li "Conteúdo" at bounding box center [293, 89] width 196 height 17
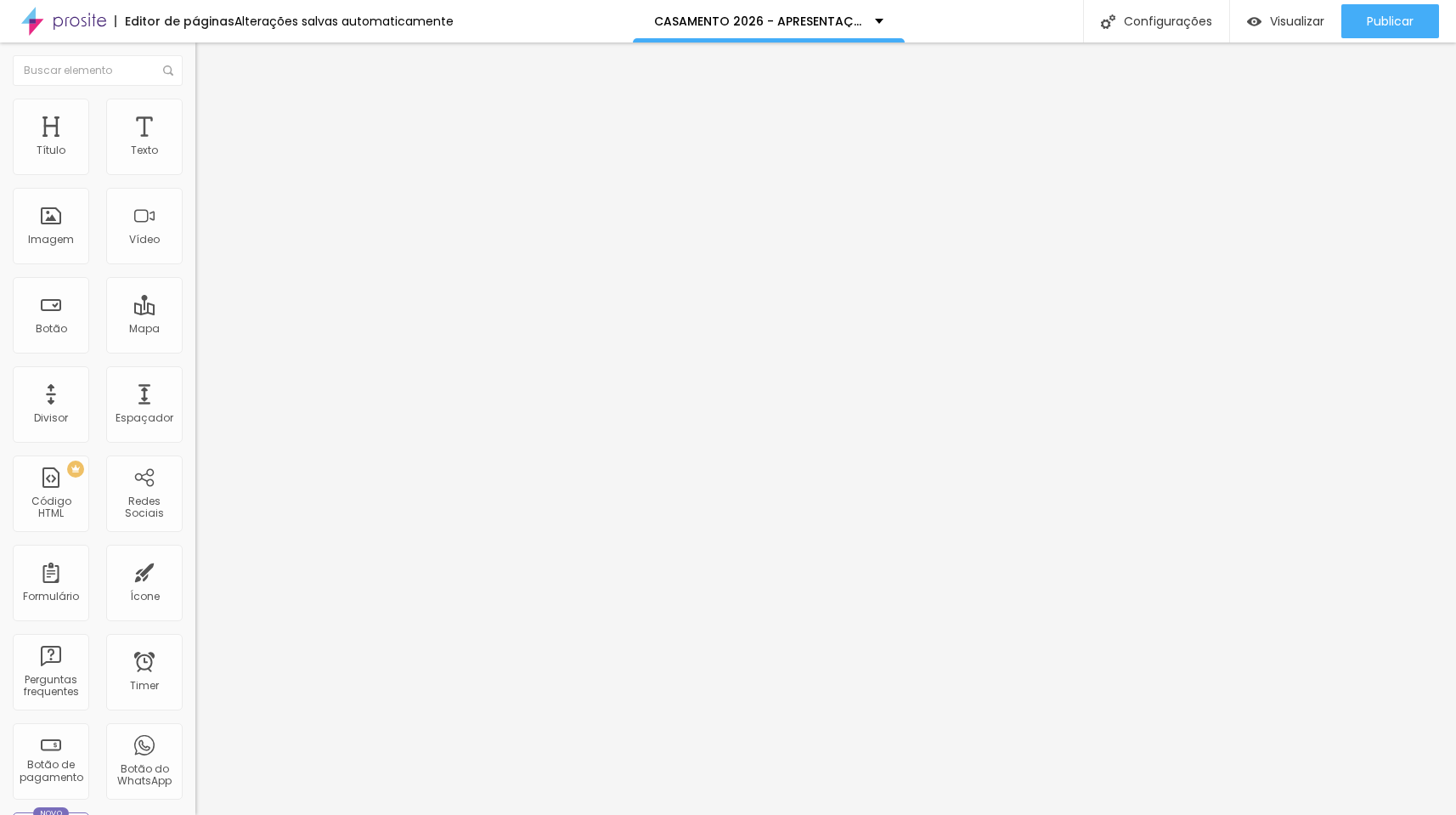
click at [196, 155] on span "Completo" at bounding box center [221, 148] width 52 height 15
click at [196, 165] on span "Encaixotado" at bounding box center [229, 157] width 66 height 15
click at [196, 108] on img at bounding box center [204, 107] width 16 height 16
drag, startPoint x: 51, startPoint y: 170, endPoint x: 27, endPoint y: 171, distance: 24.0
click at [196, 171] on div "0 Espaço de cima" at bounding box center [293, 235] width 196 height 240
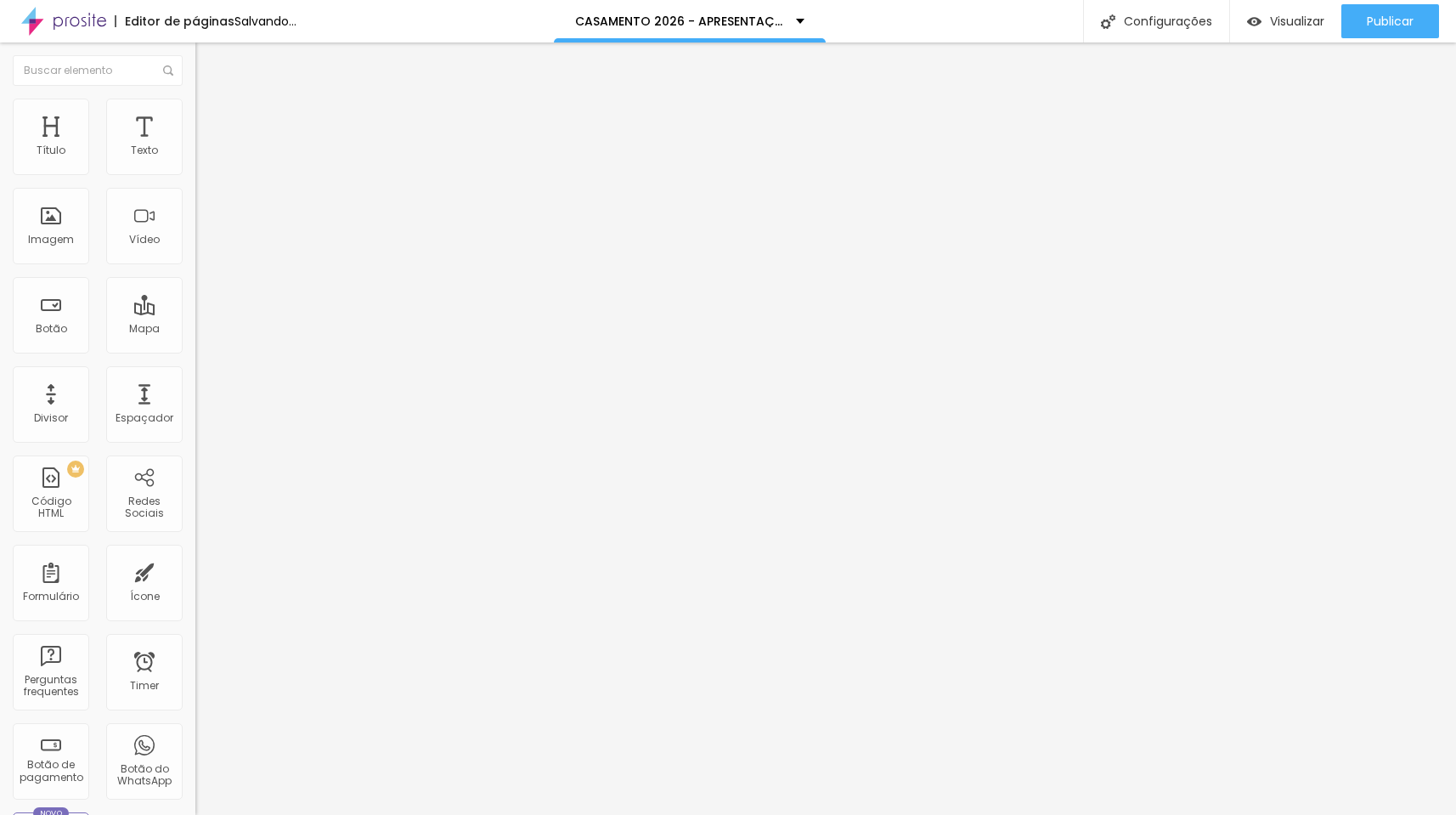
drag, startPoint x: 50, startPoint y: 203, endPoint x: 21, endPoint y: 206, distance: 29.2
click at [196, 356] on div "0 Espaço de baixo" at bounding box center [293, 476] width 196 height 240
click at [196, 54] on button "Editar Título" at bounding box center [293, 62] width 196 height 39
click at [196, 113] on li "Estilo" at bounding box center [293, 107] width 196 height 17
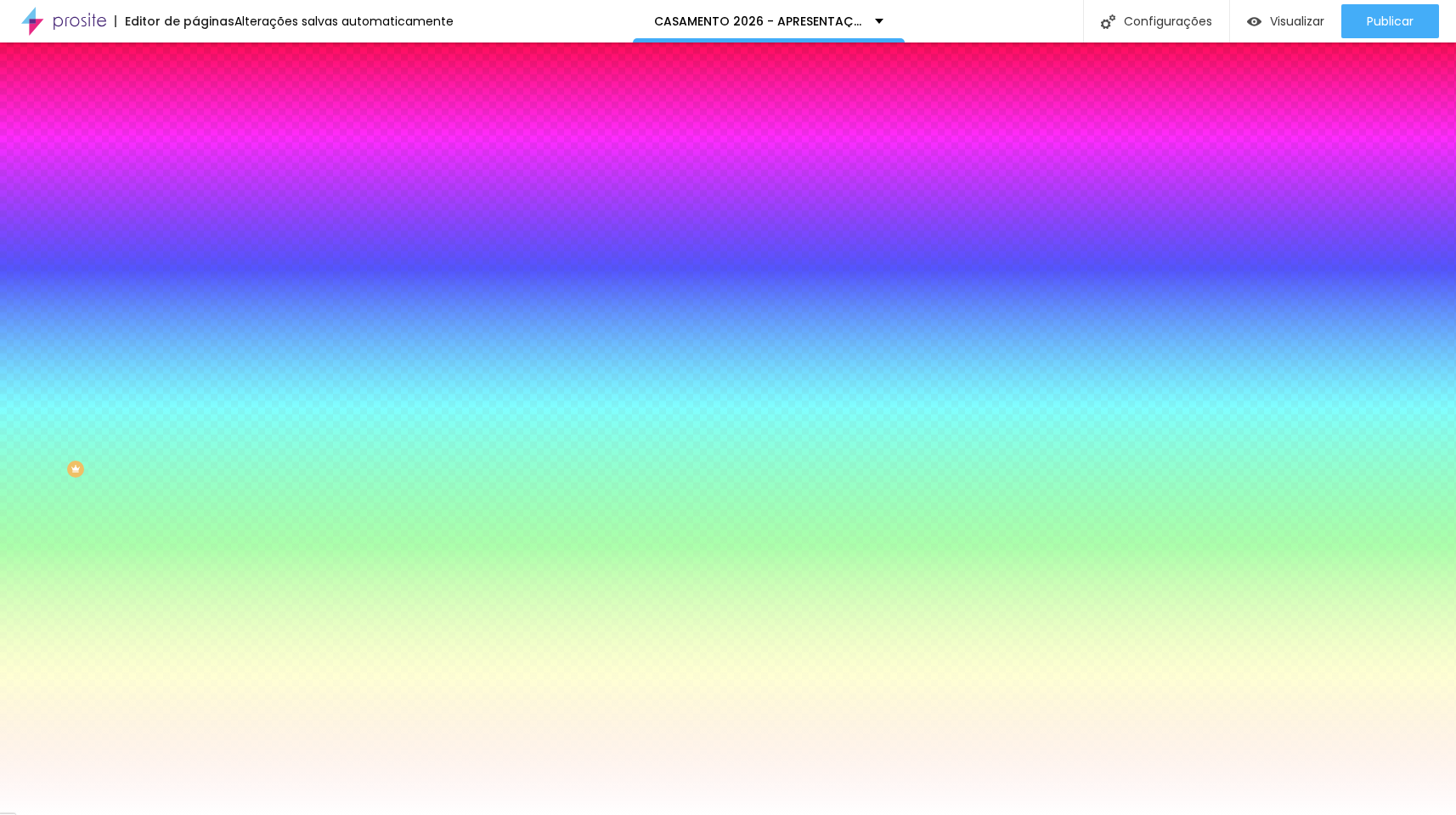
click at [196, 115] on li "Avançado" at bounding box center [293, 123] width 196 height 17
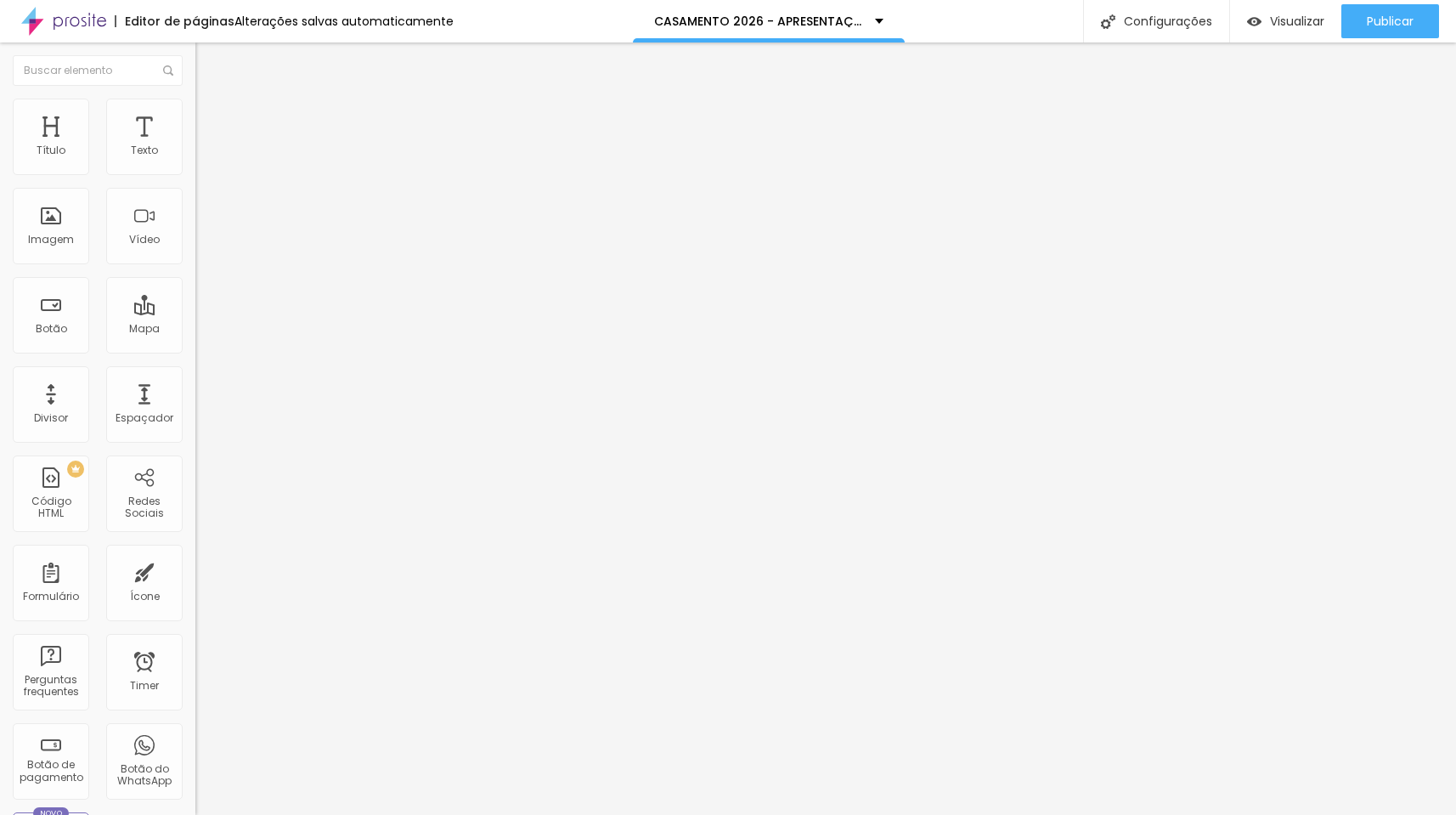
click at [196, 570] on input "range" at bounding box center [250, 577] width 109 height 14
click at [196, 99] on li "Conteúdo" at bounding box center [293, 89] width 196 height 17
click at [196, 155] on span "Encaixotado" at bounding box center [229, 148] width 66 height 15
click at [196, 179] on div "Completo" at bounding box center [293, 175] width 196 height 10
click at [210, 117] on span "Estilo" at bounding box center [224, 110] width 26 height 15
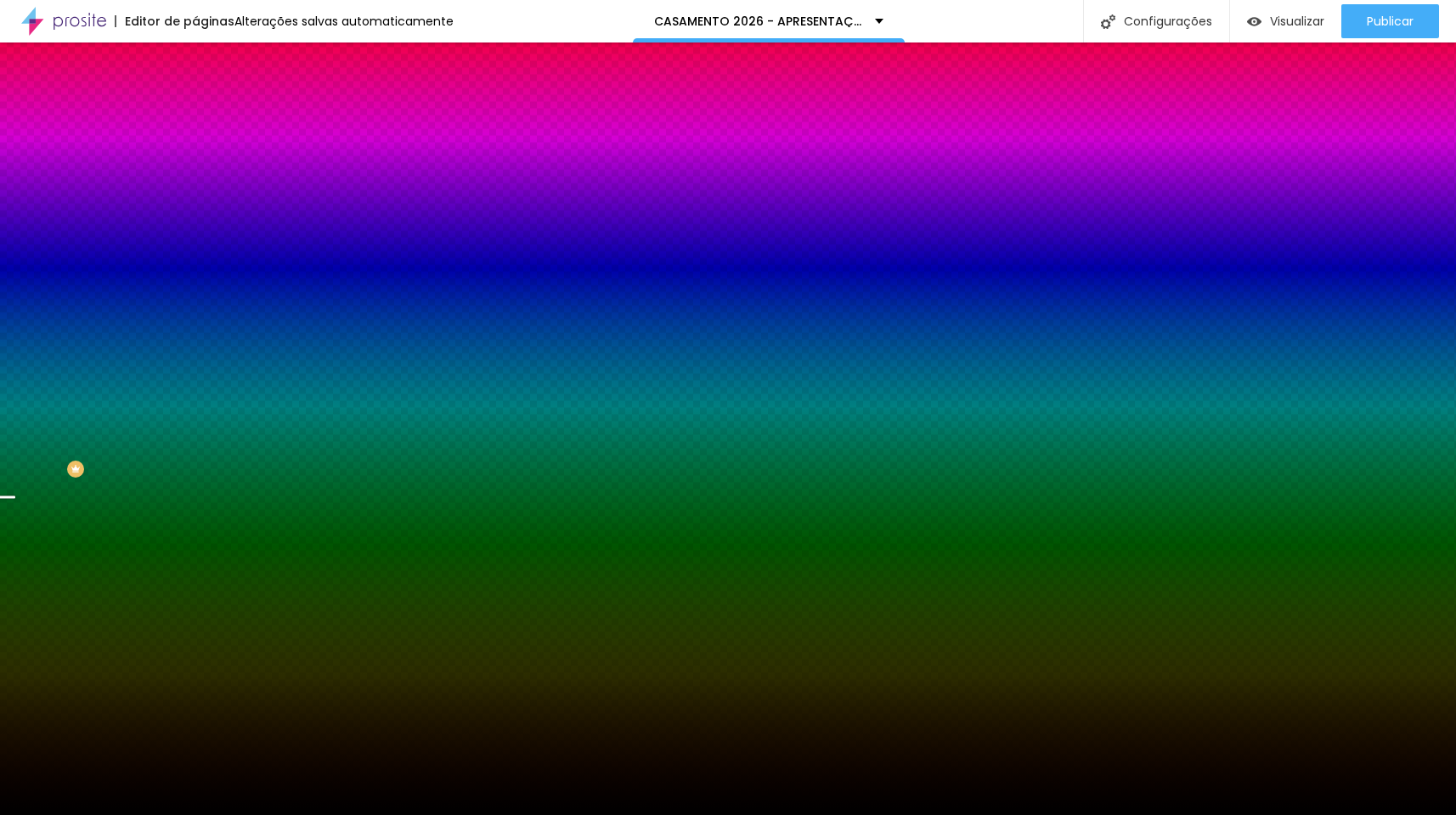
click at [208, 63] on img "button" at bounding box center [215, 62] width 14 height 14
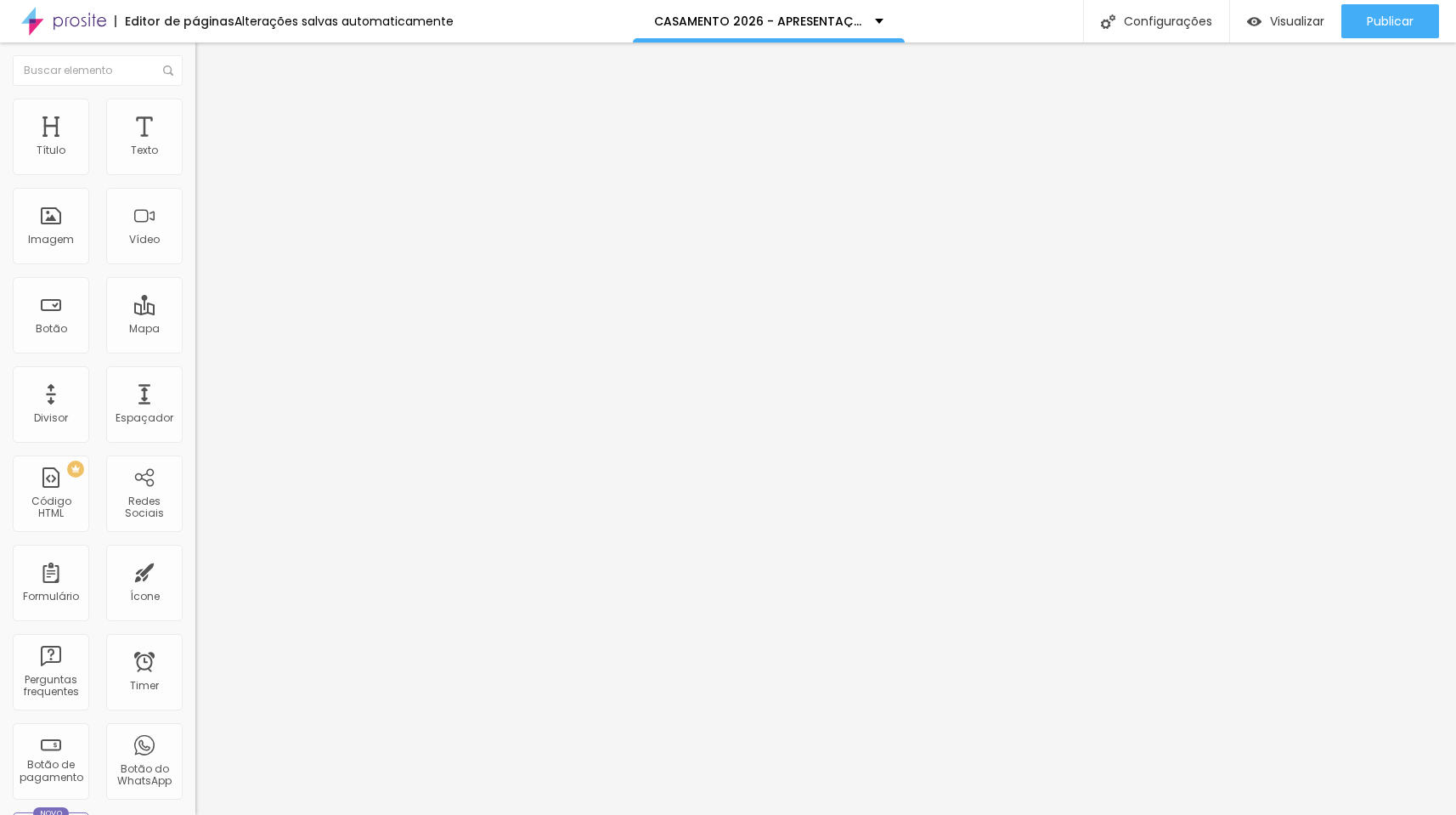
click at [196, 99] on li "Estilo" at bounding box center [293, 107] width 196 height 17
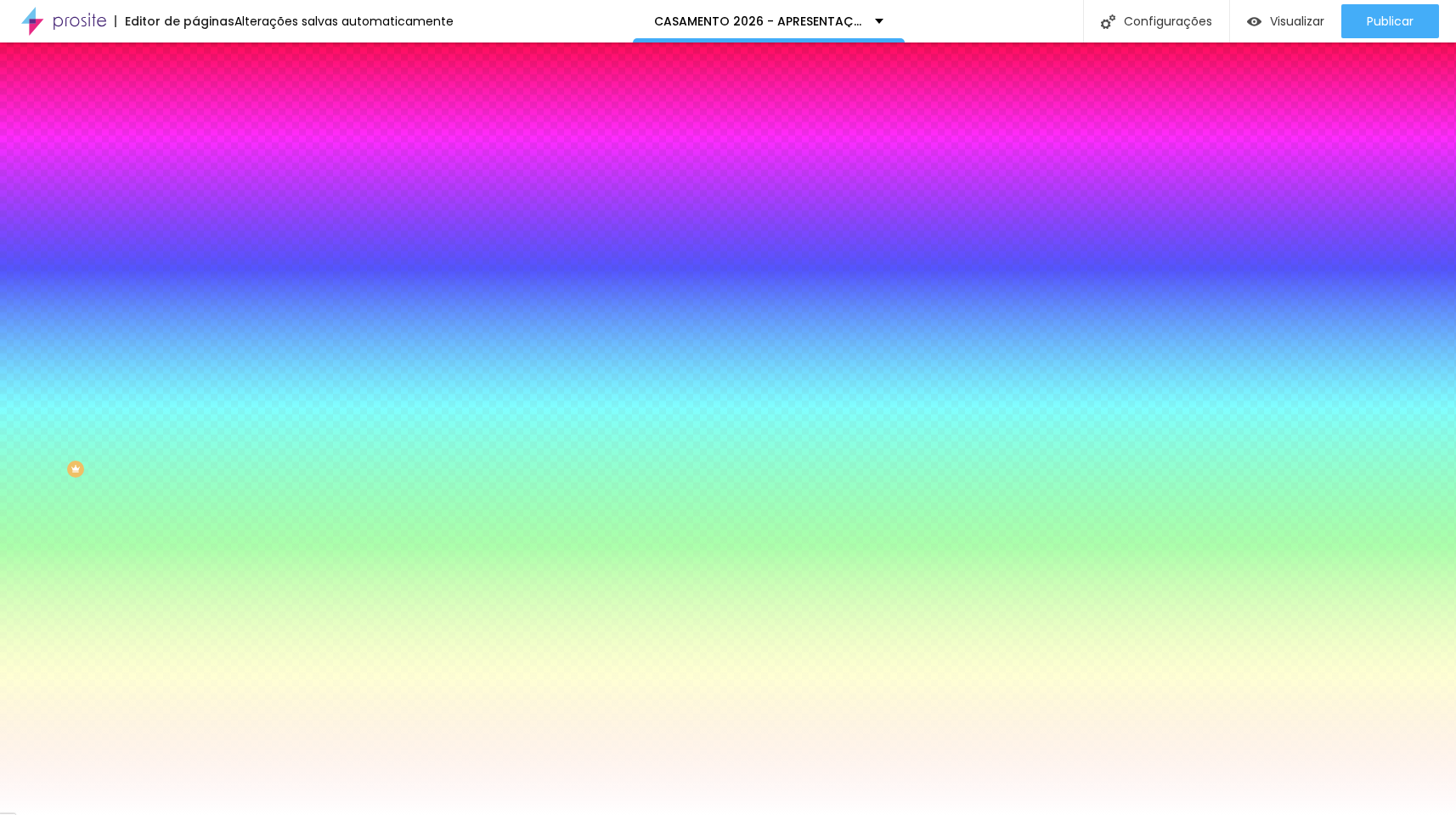
click at [196, 176] on span "Nenhum" at bounding box center [217, 169] width 45 height 15
click at [196, 203] on span "Parallax" at bounding box center [217, 196] width 42 height 15
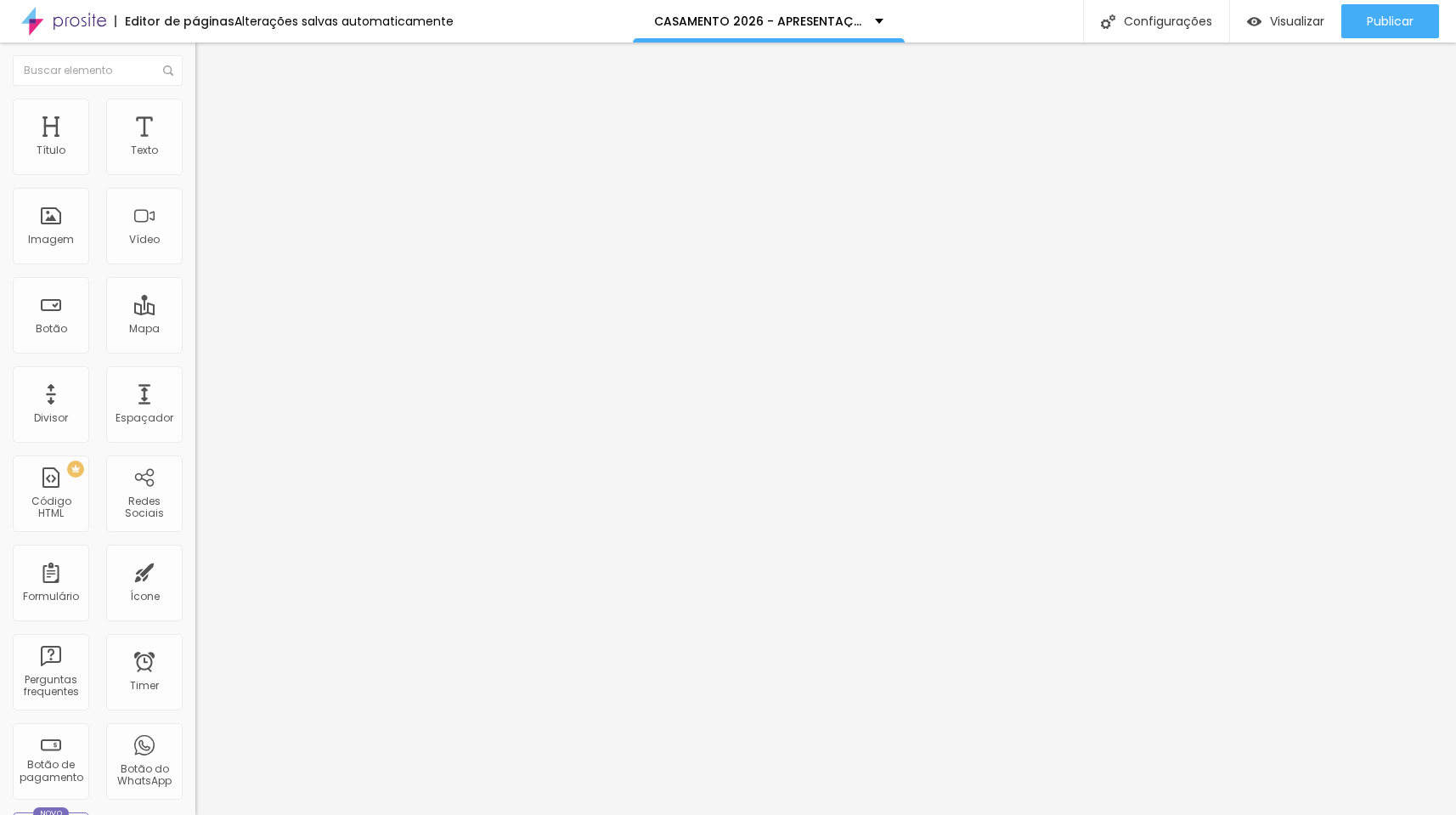
click at [210, 117] on span "Estilo" at bounding box center [224, 110] width 26 height 15
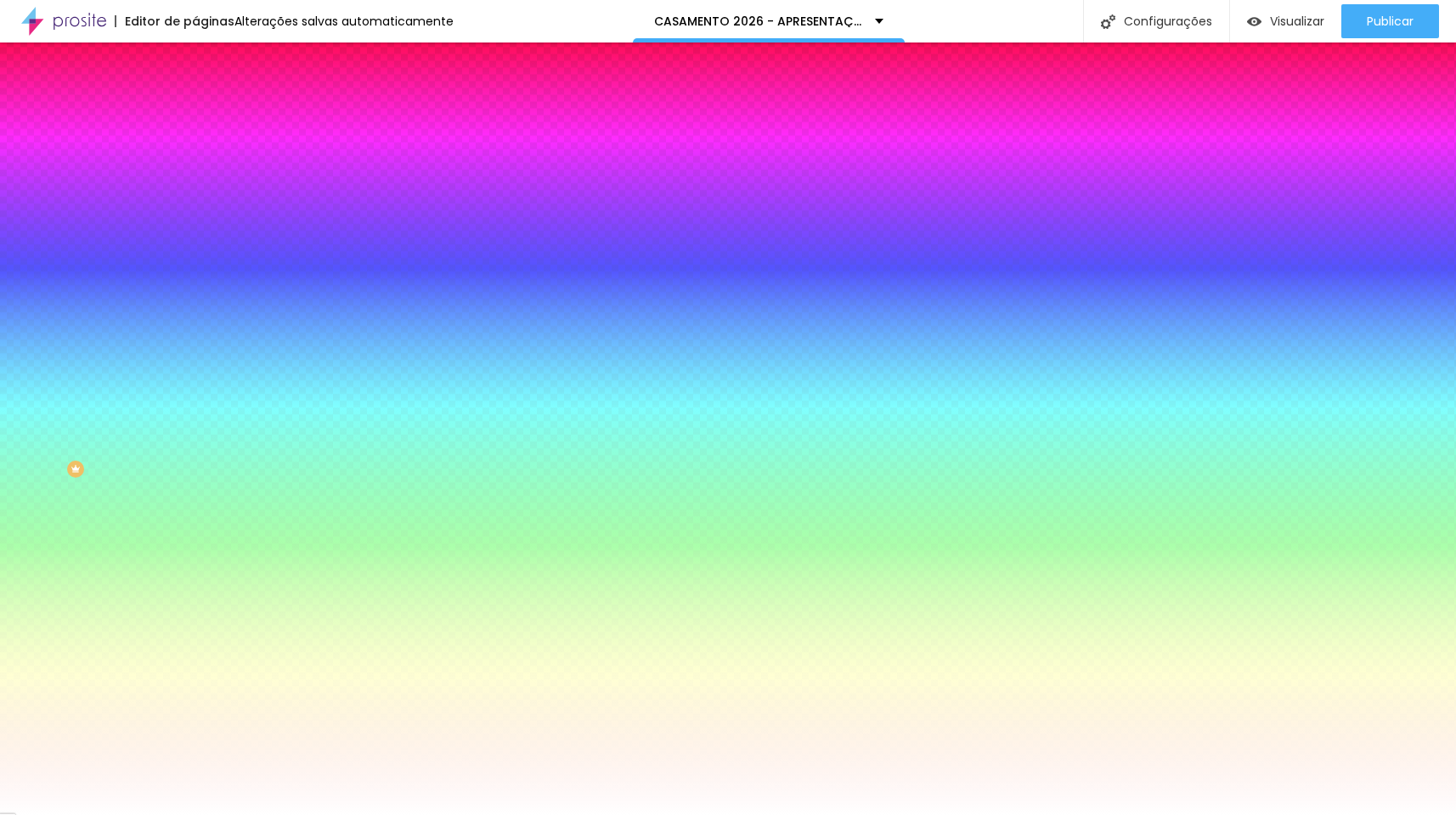
click at [196, 231] on div at bounding box center [293, 231] width 196 height 0
drag, startPoint x: 171, startPoint y: 457, endPoint x: 176, endPoint y: 406, distance: 51.2
click at [16, 487] on div at bounding box center [6, 488] width 17 height 3
drag, startPoint x: 170, startPoint y: 405, endPoint x: 169, endPoint y: 389, distance: 16.0
click at [16, 376] on div at bounding box center [6, 375] width 17 height 3
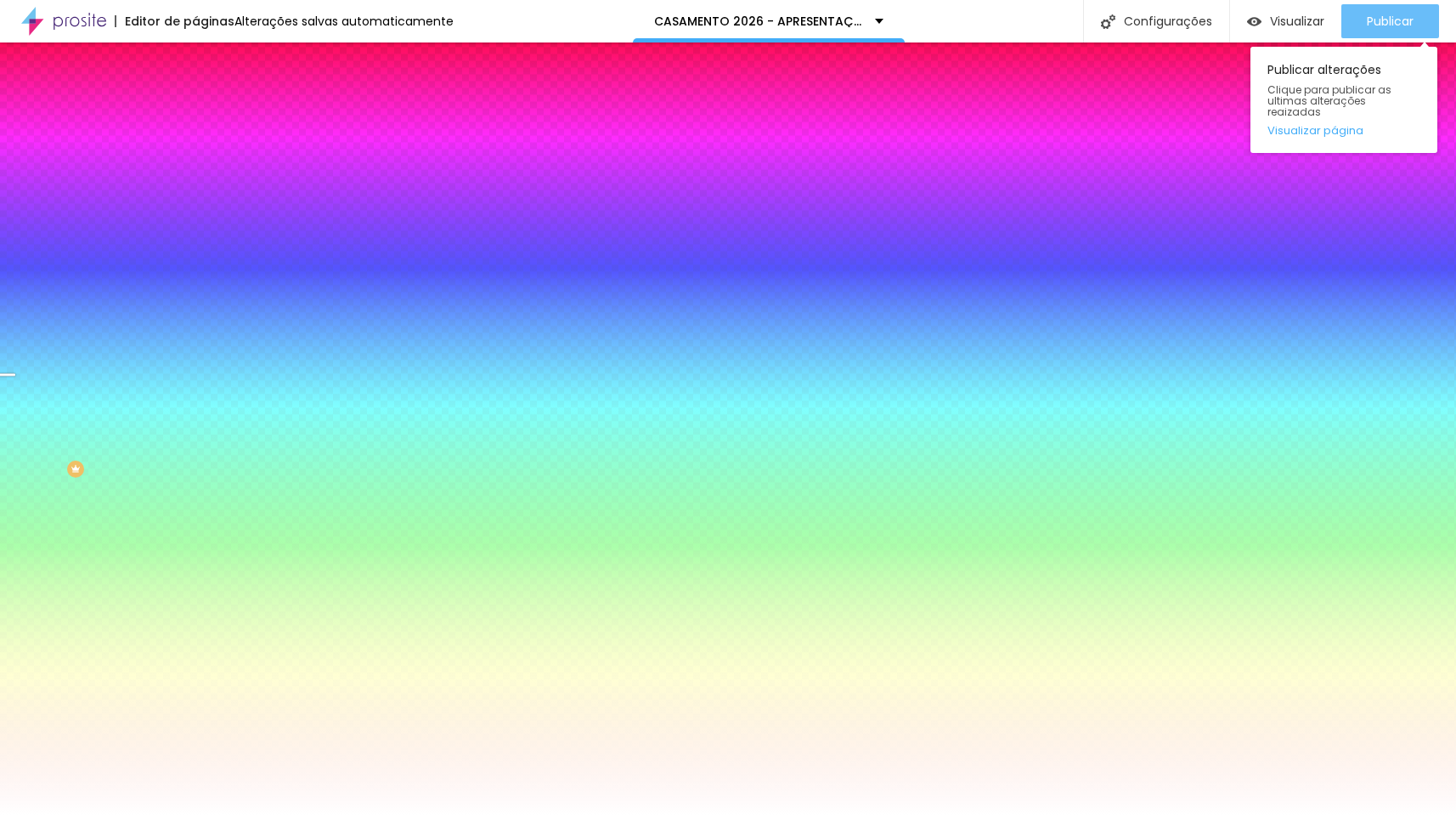
click at [1287, 17] on span "Publicar" at bounding box center [1390, 22] width 47 height 14
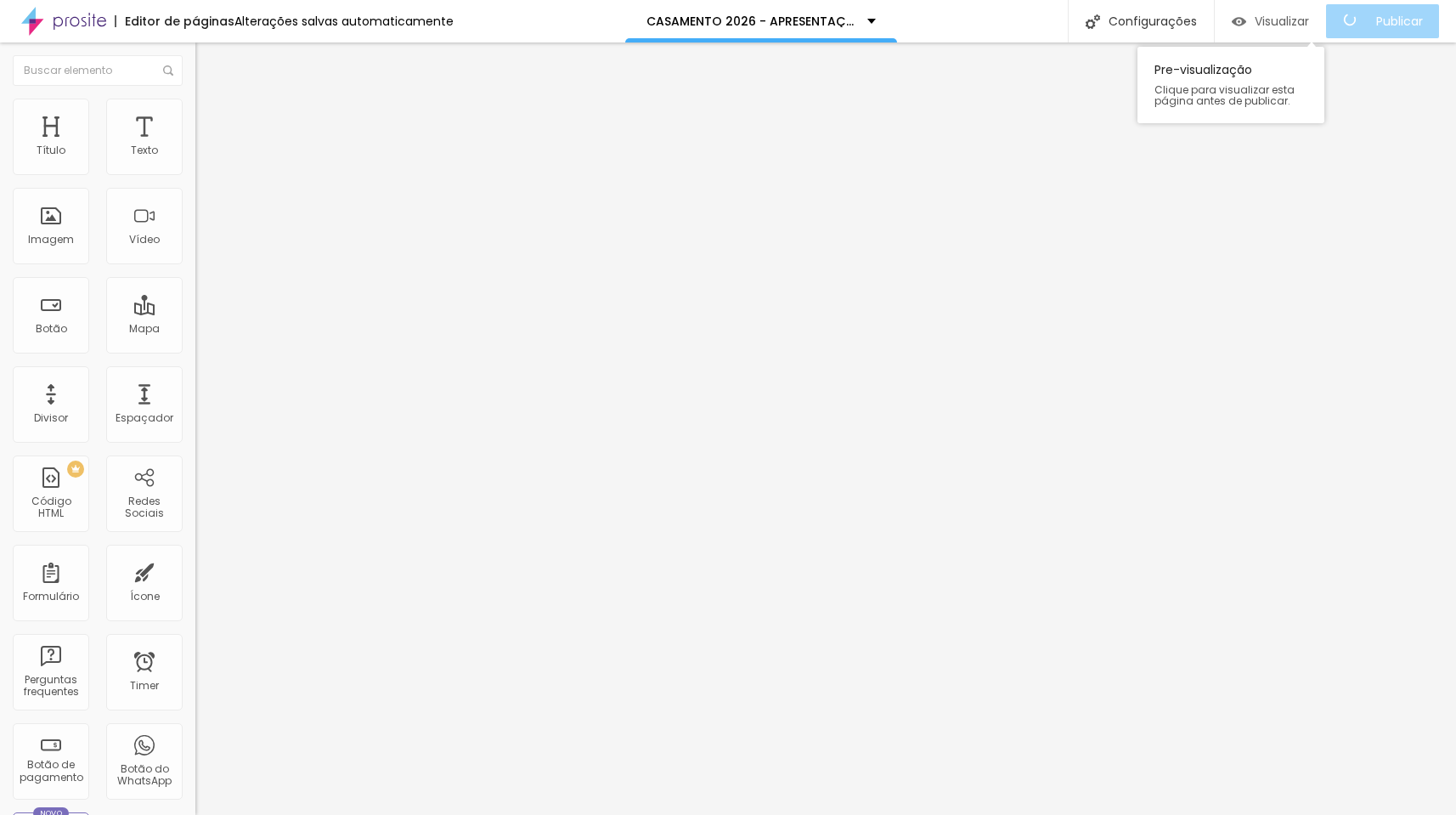
click at [1278, 21] on span "Visualizar" at bounding box center [1282, 22] width 54 height 14
click at [196, 114] on ul "Conteúdo Estilo Avançado" at bounding box center [293, 107] width 196 height 51
click at [210, 114] on span "Estilo" at bounding box center [224, 110] width 26 height 15
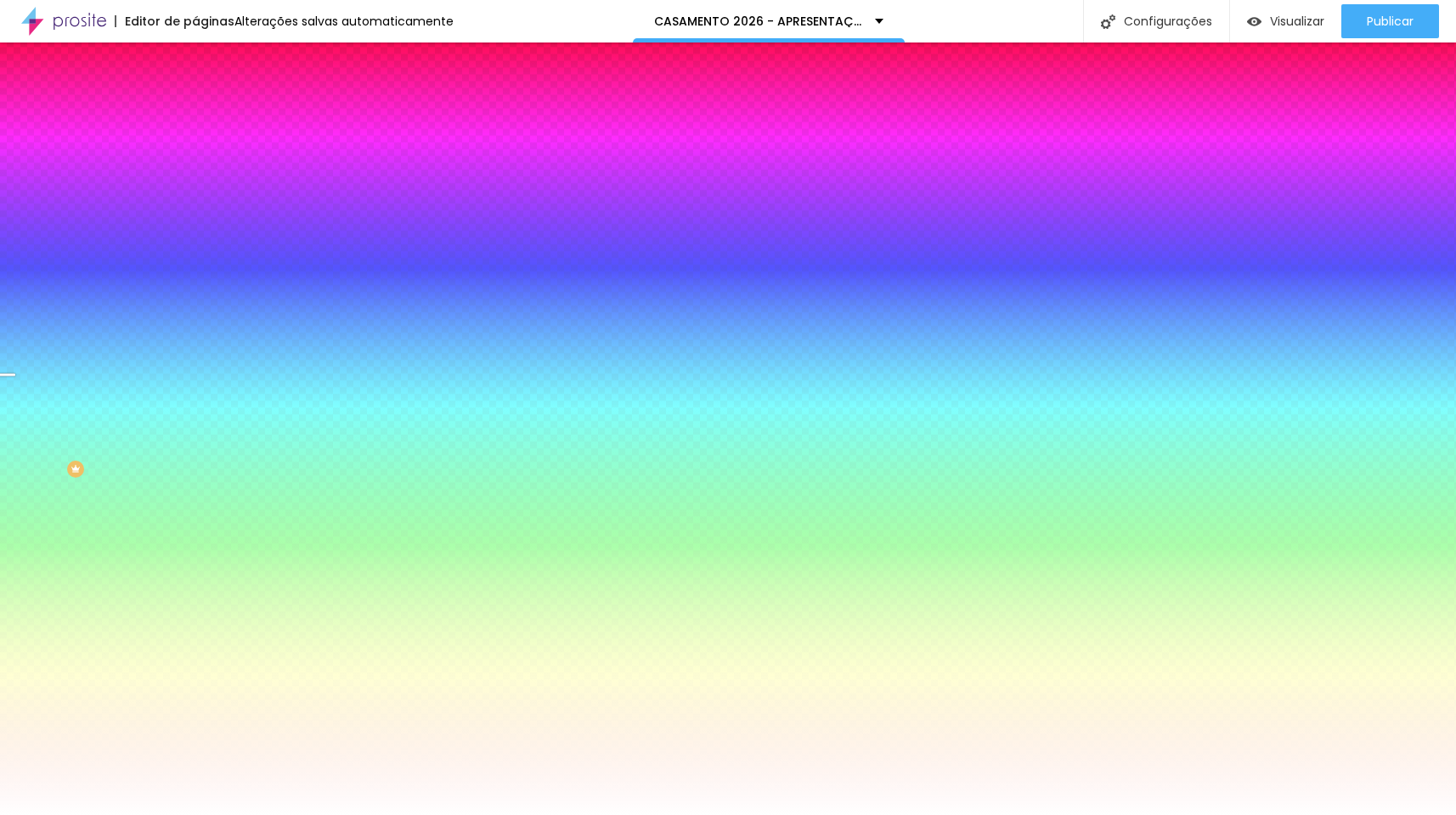
click at [196, 156] on span "Trocar imagem" at bounding box center [242, 148] width 93 height 15
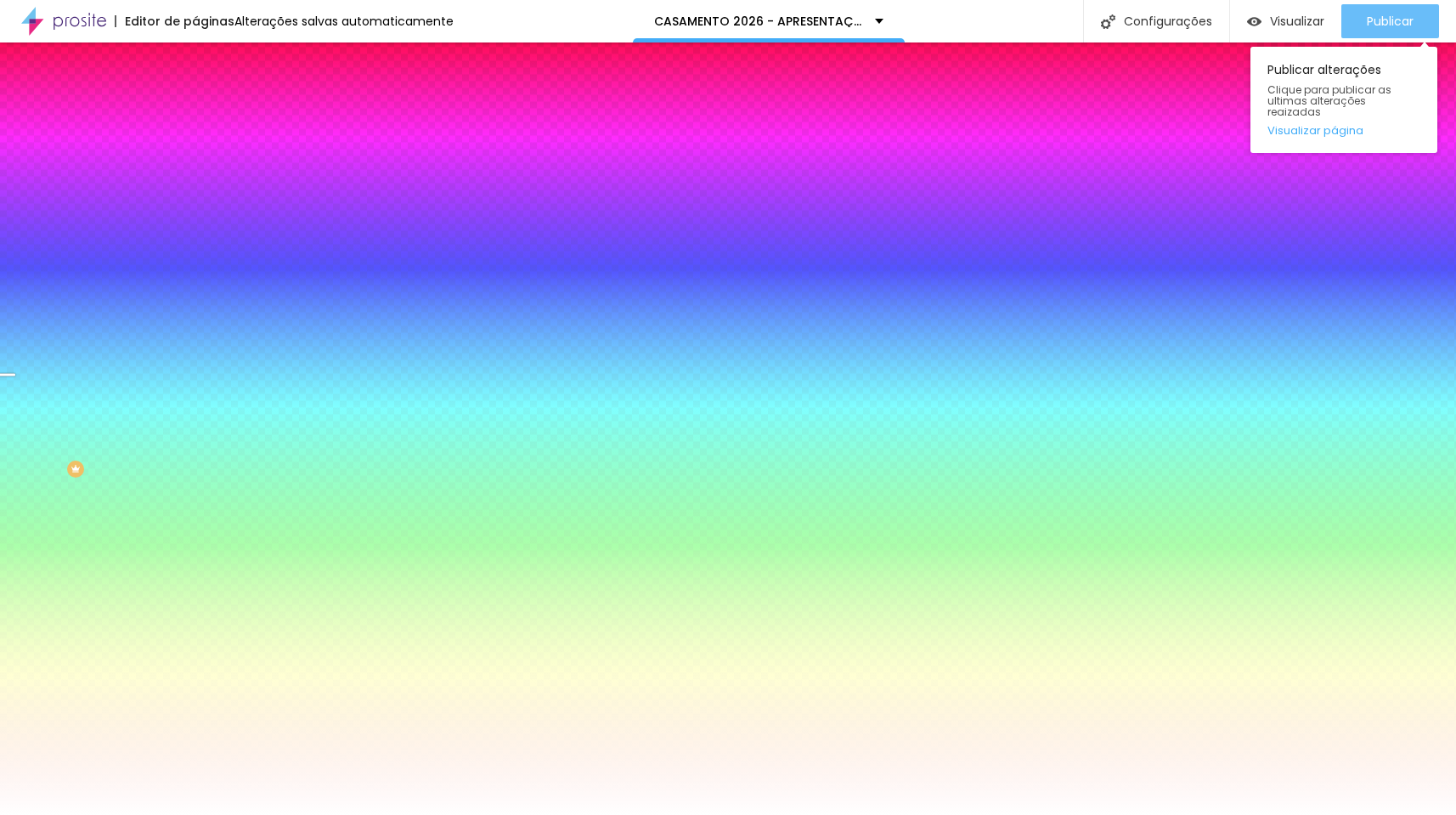
click at [1381, 21] on span "Publicar" at bounding box center [1390, 22] width 47 height 14
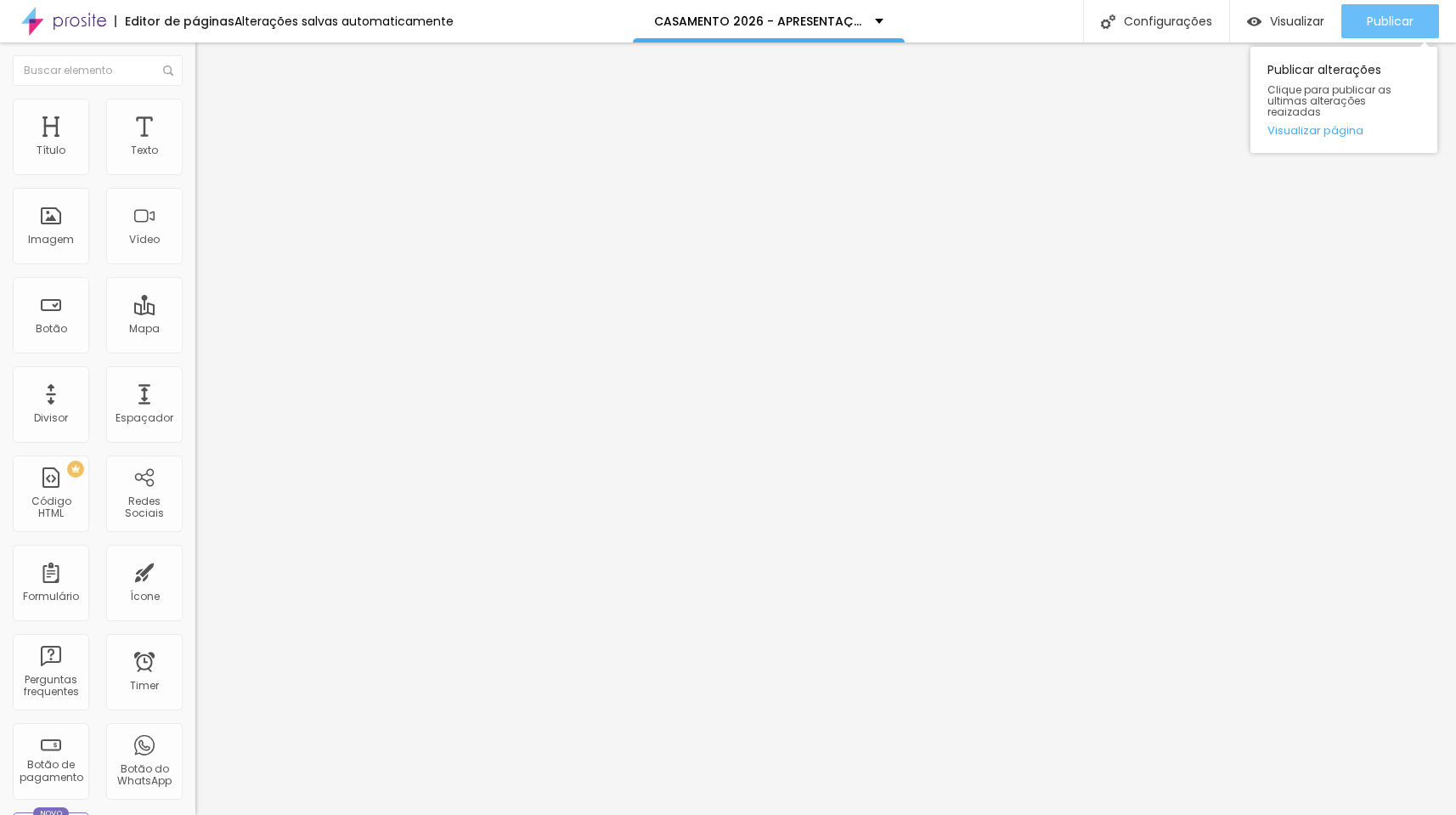
click at [1360, 29] on button "Publicar" at bounding box center [1390, 21] width 98 height 34
click at [1367, 15] on span "Publicar" at bounding box center [1390, 22] width 47 height 14
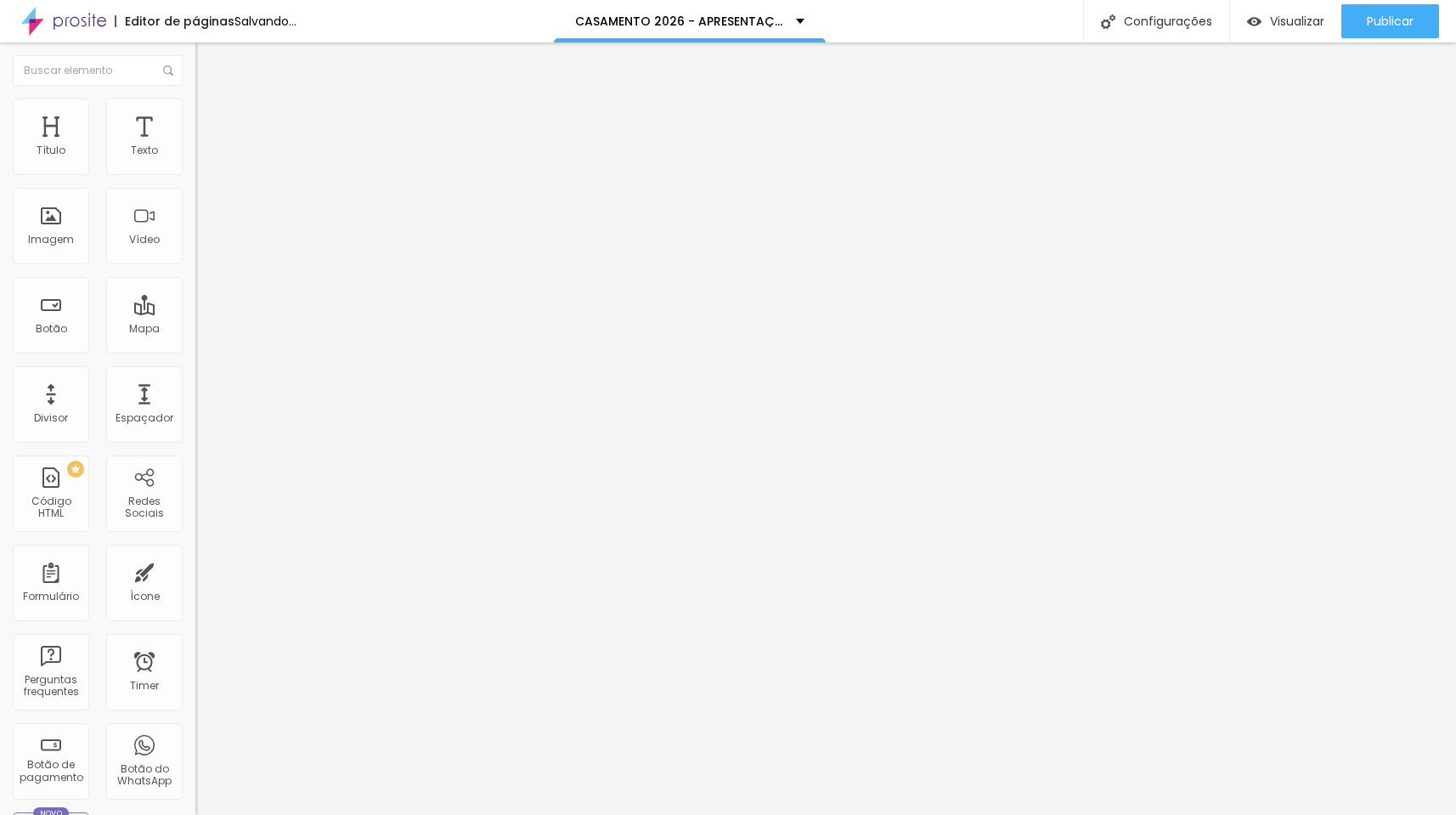
click at [196, 146] on span "Adicionar imagem" at bounding box center [250, 139] width 109 height 15
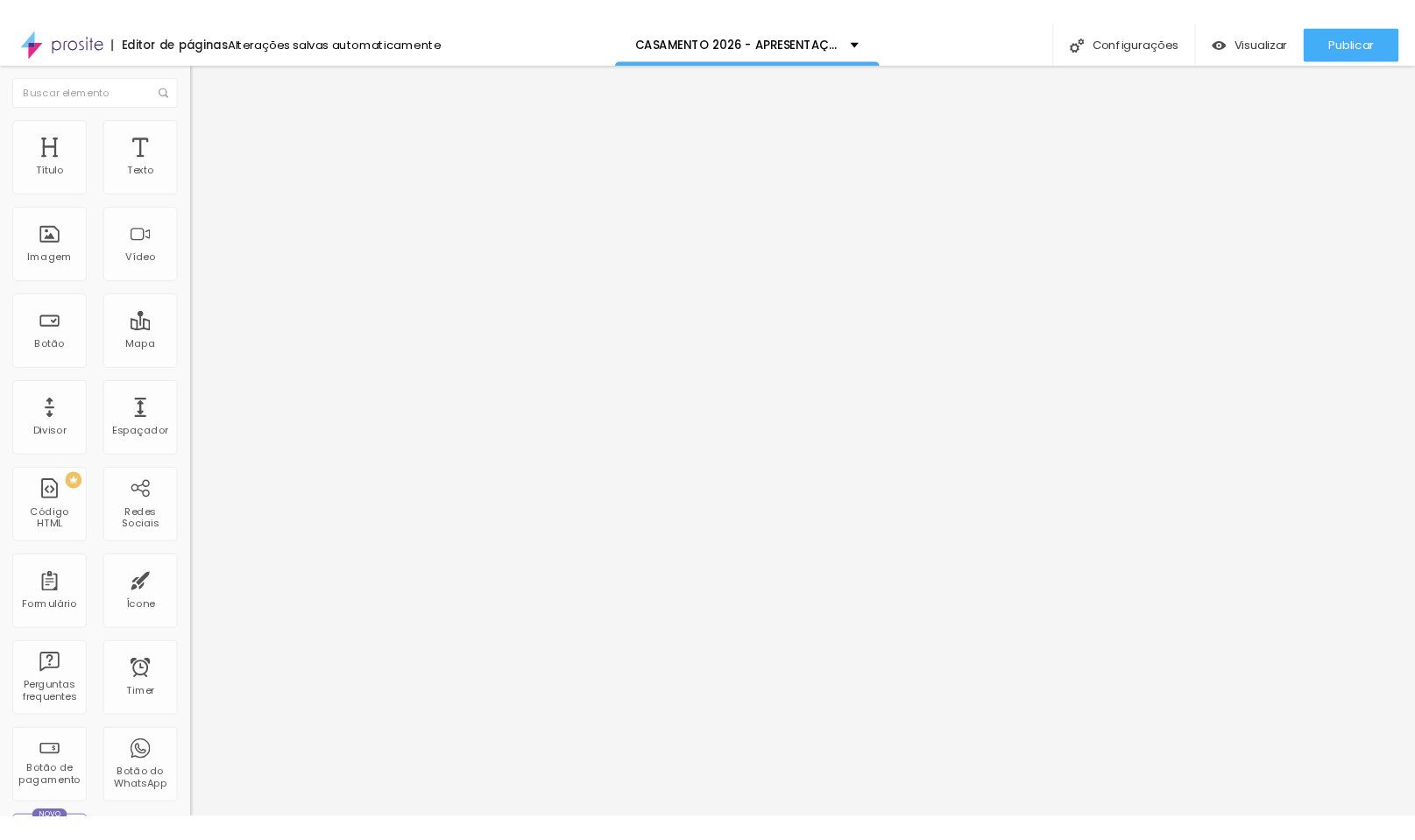
scroll to position [3832, 0]
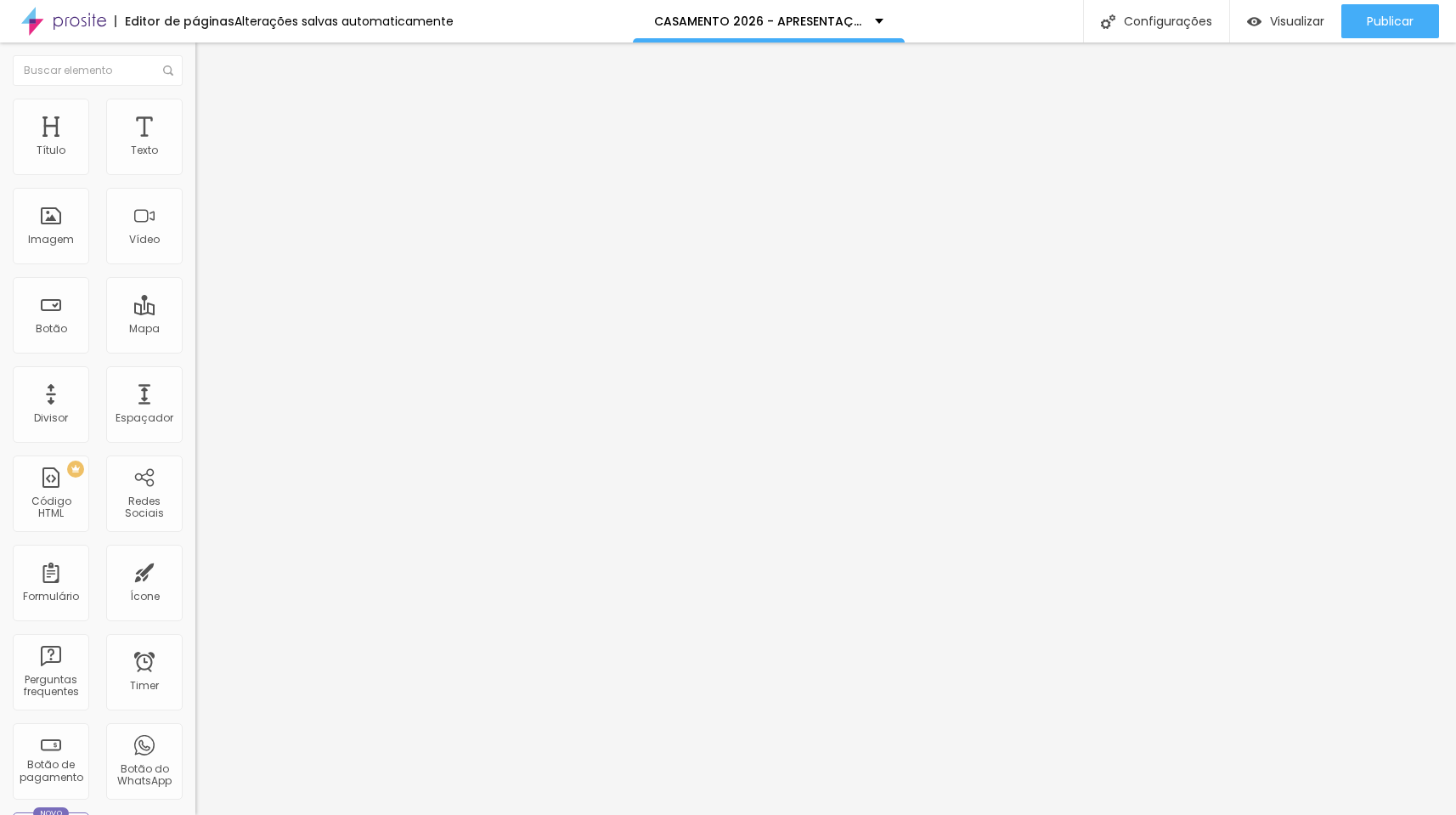
click at [196, 108] on img at bounding box center [204, 107] width 16 height 16
type input "95"
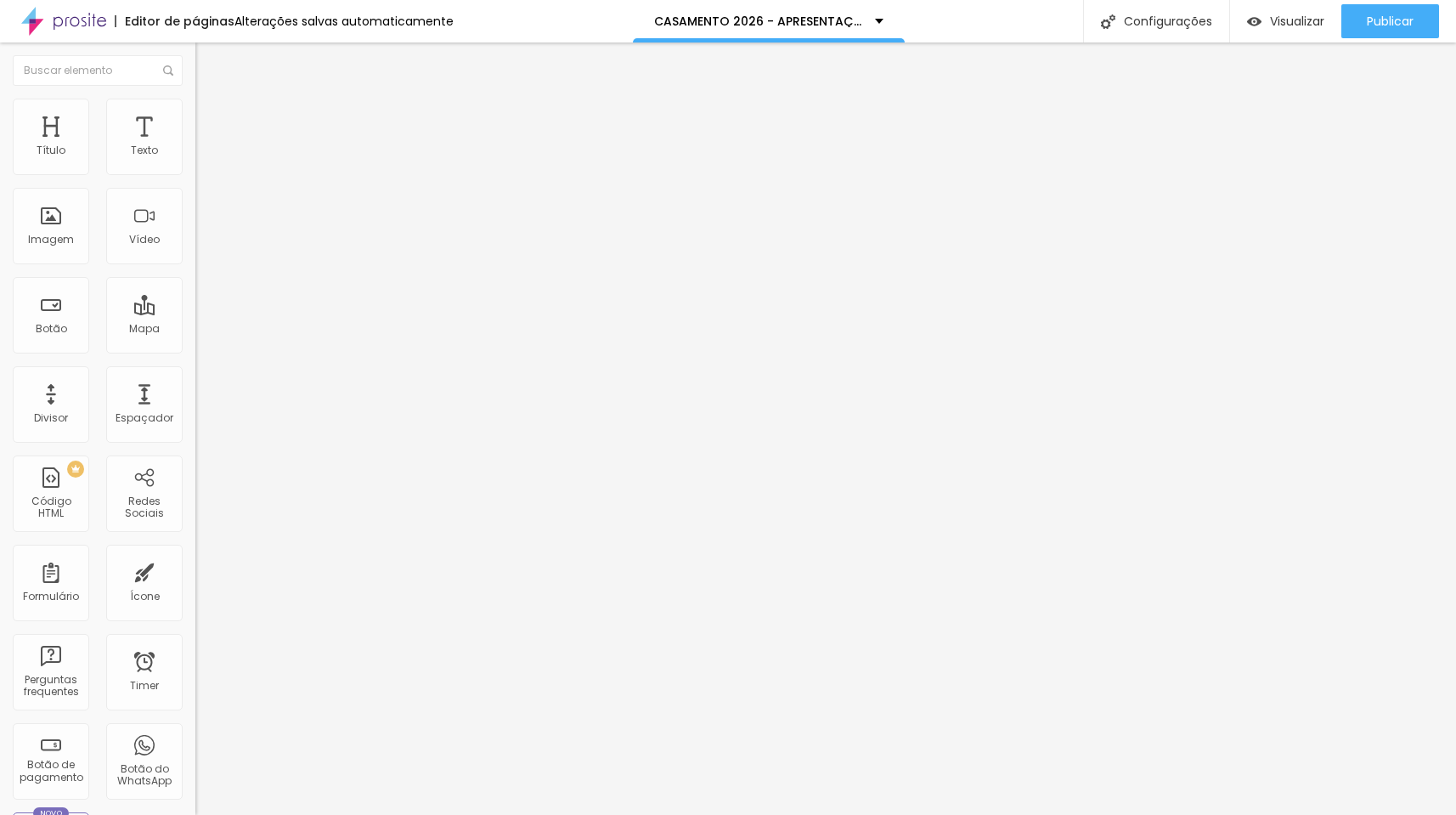
type input "60"
type input "45"
type input "40"
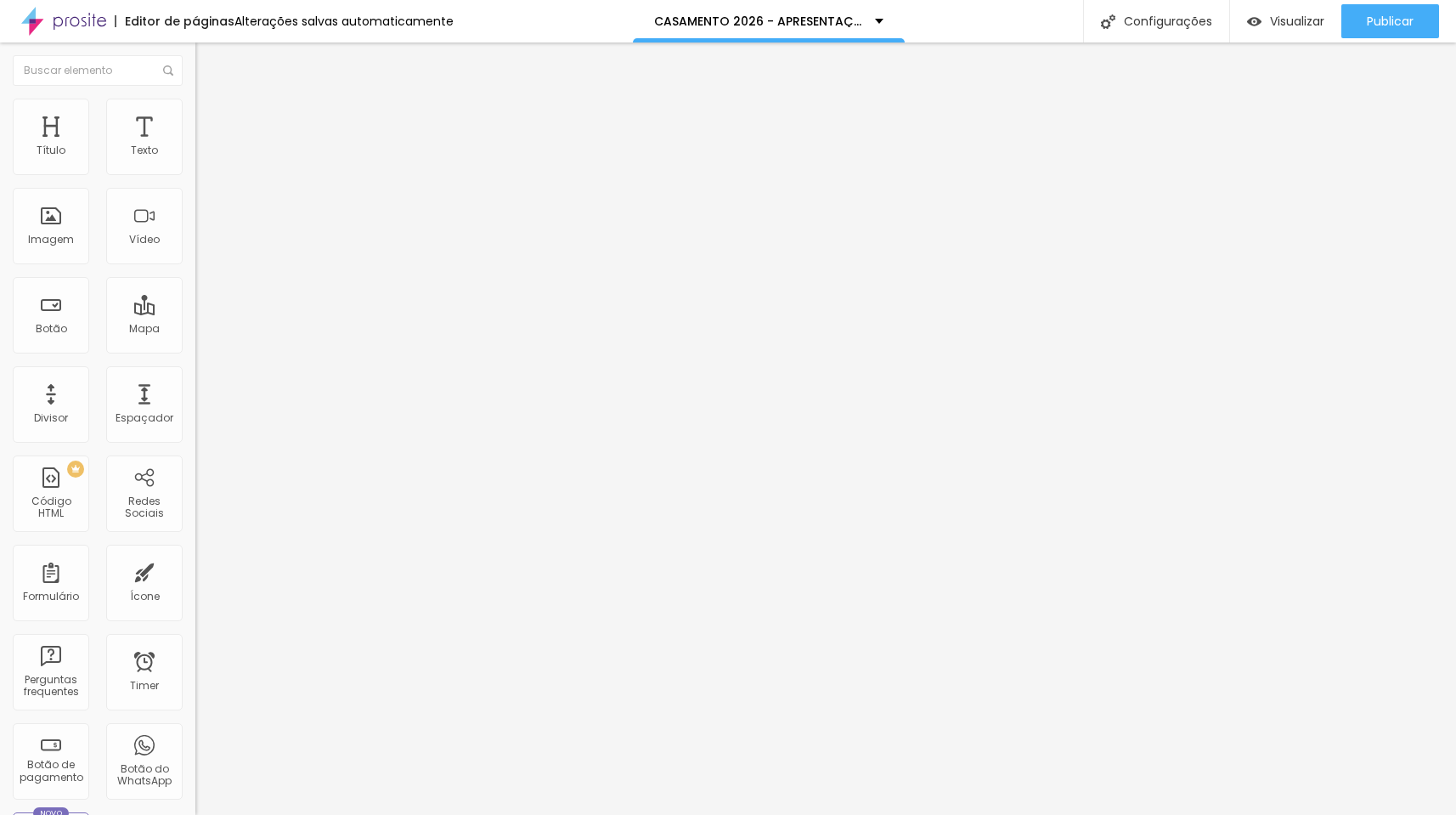
type input "40"
type input "35"
type input "30"
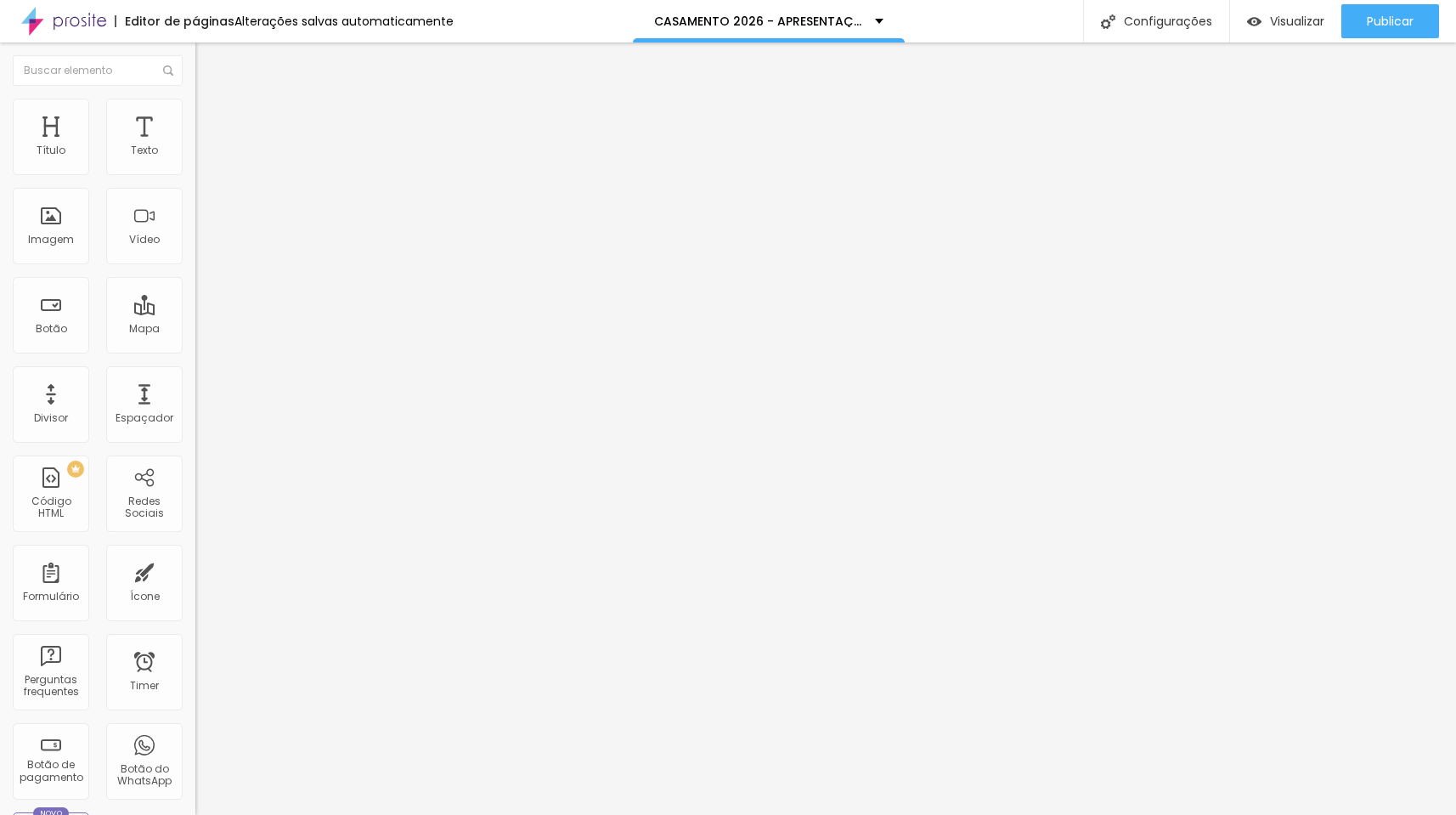
type input "25"
type input "30"
type input "35"
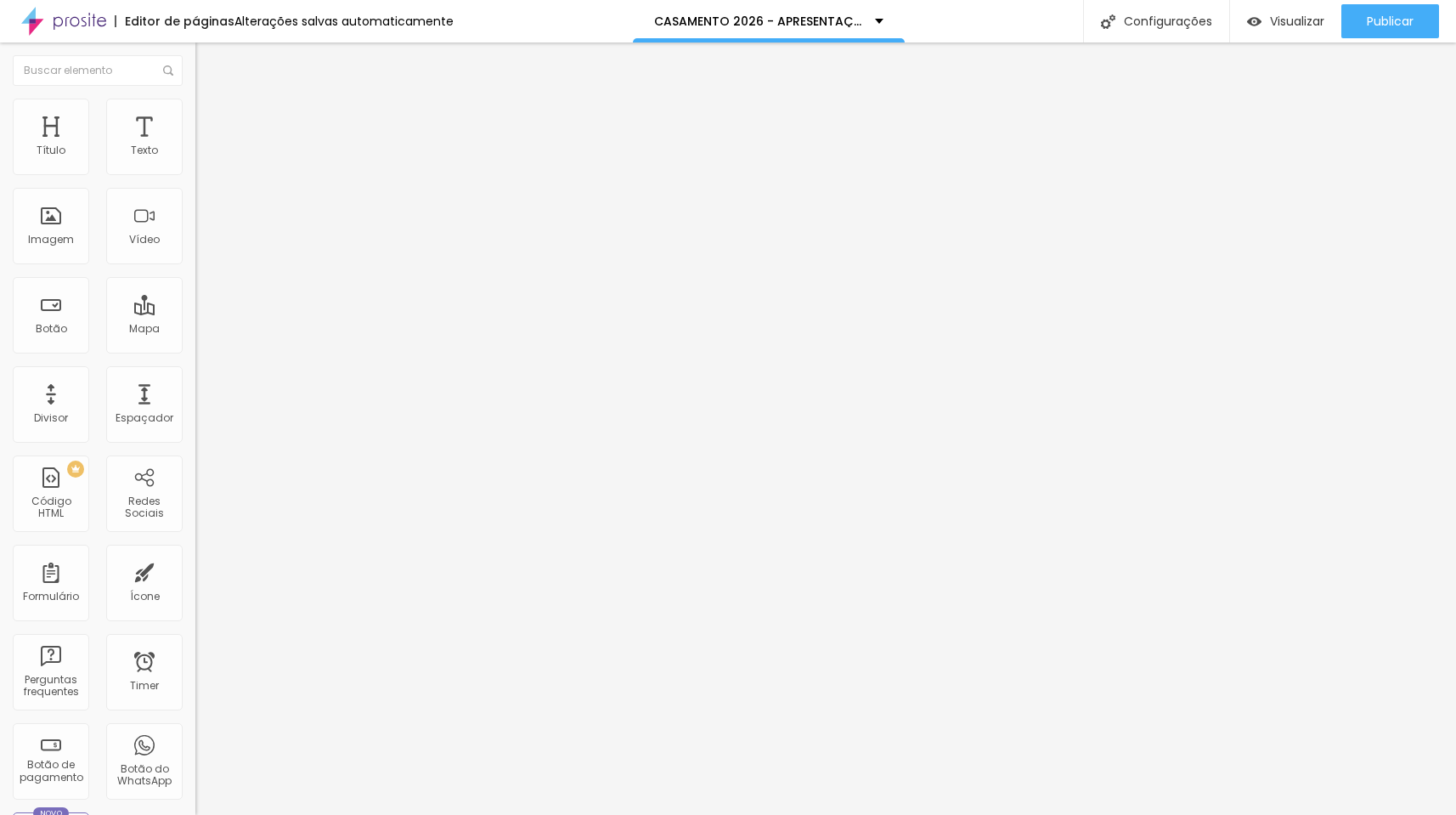
type input "35"
type input "30"
type input "25"
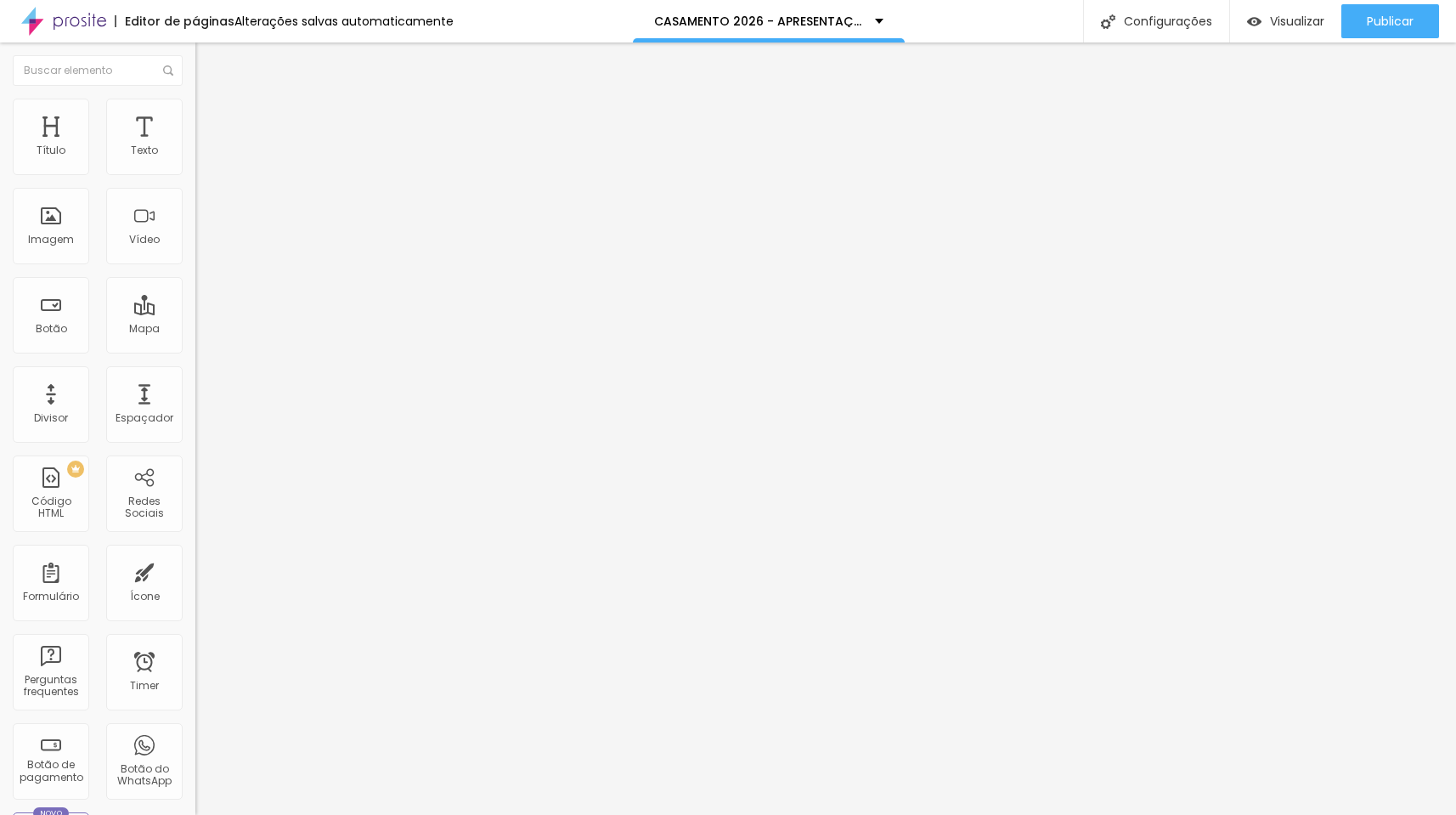
type input "30"
type input "25"
drag, startPoint x: 178, startPoint y: 185, endPoint x: 42, endPoint y: 195, distance: 136.4
type input "25"
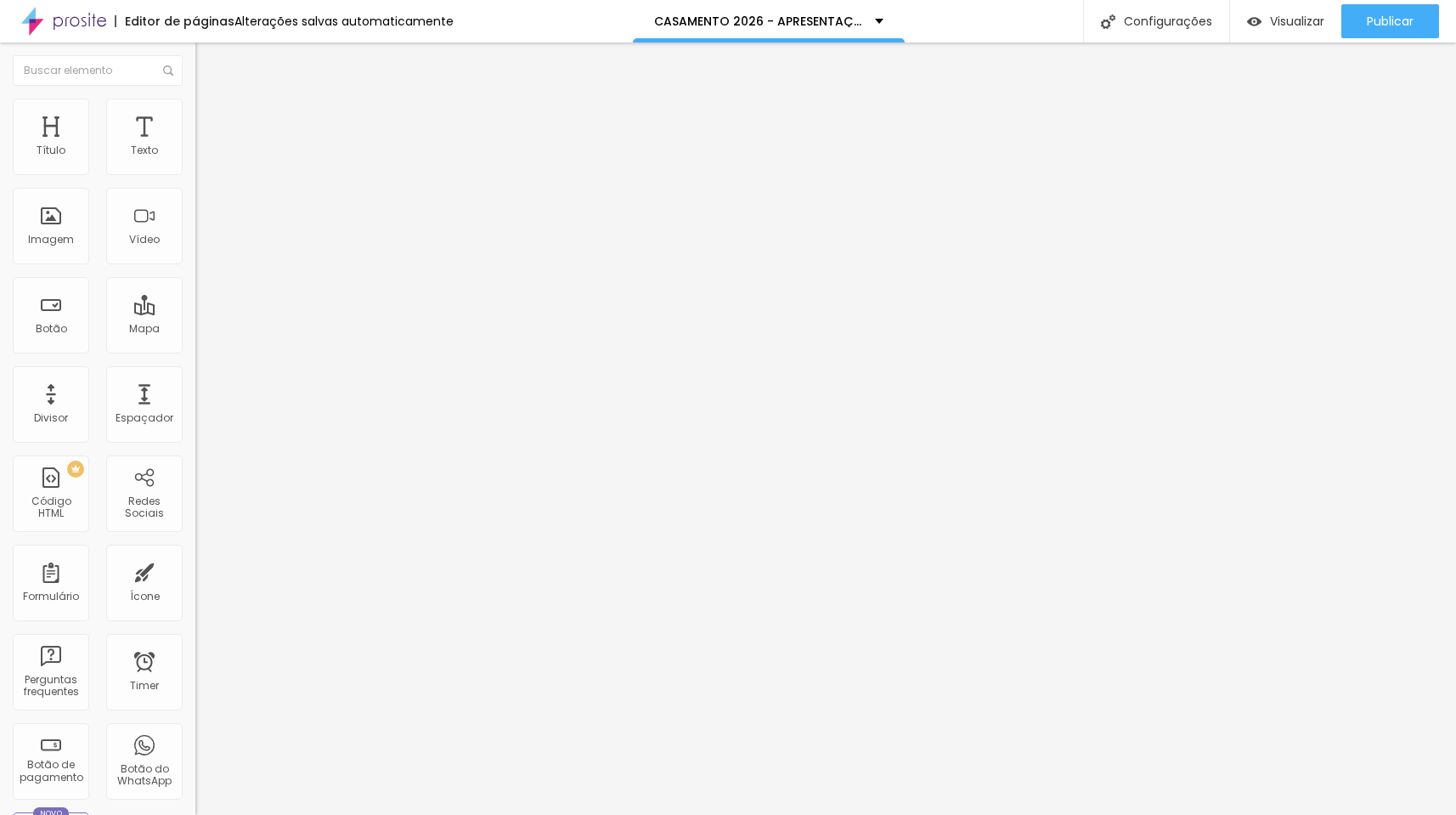
click at [196, 176] on div at bounding box center [293, 169] width 196 height 16
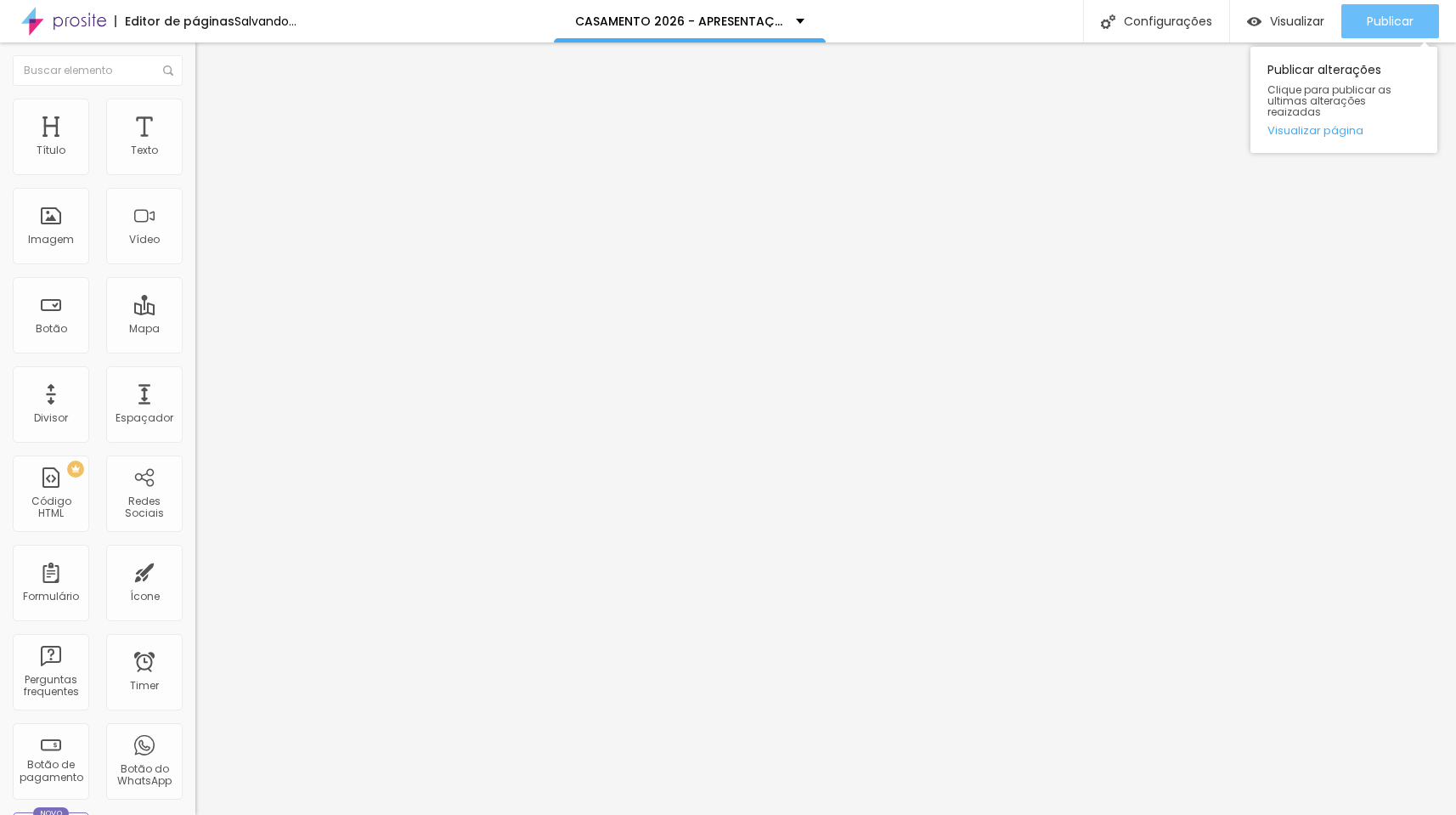
click at [1363, 17] on button "Publicar" at bounding box center [1390, 21] width 98 height 34
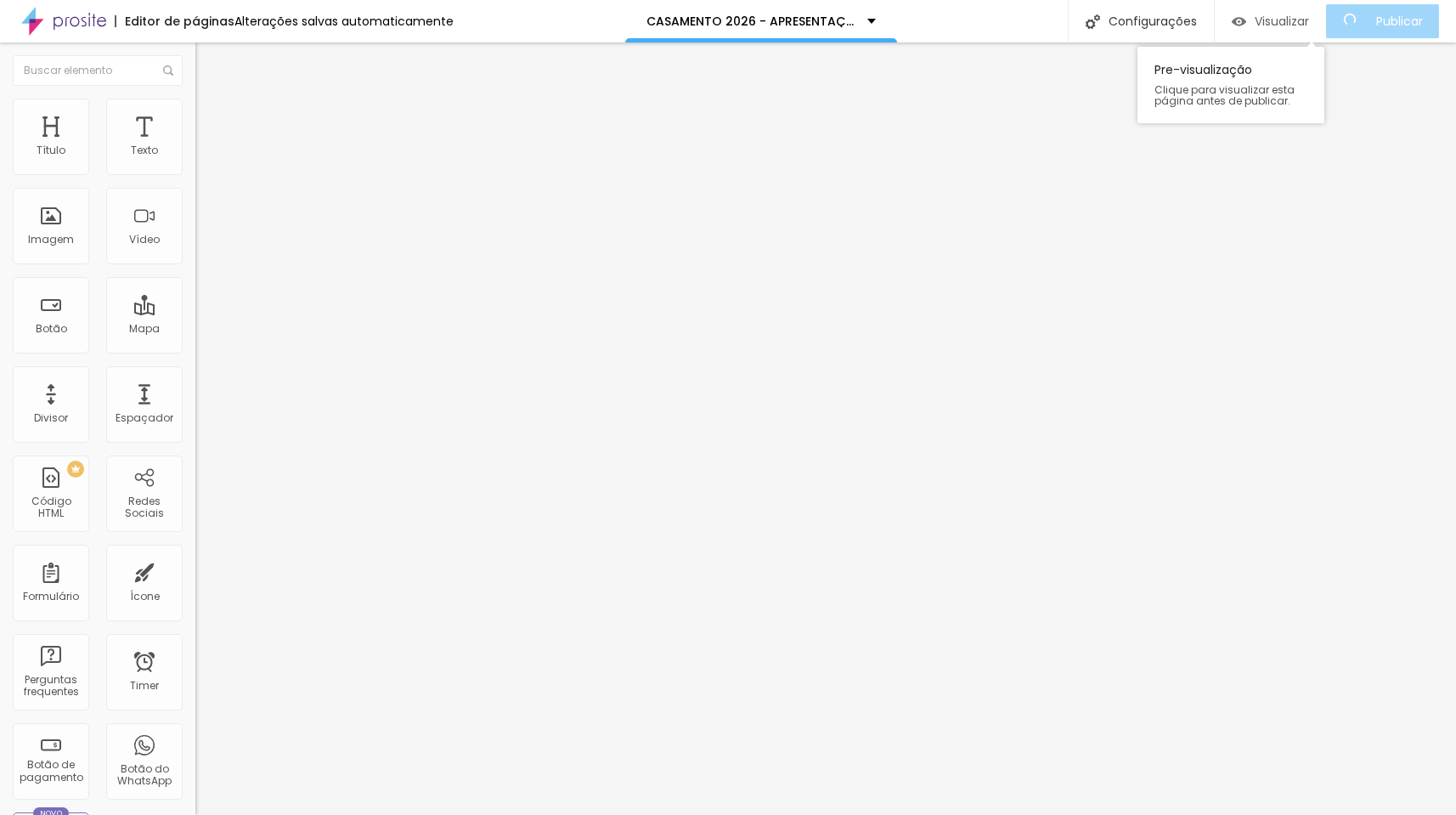
click at [1293, 22] on span "Visualizar" at bounding box center [1282, 22] width 54 height 14
click at [196, 111] on li "Estilo" at bounding box center [293, 107] width 196 height 17
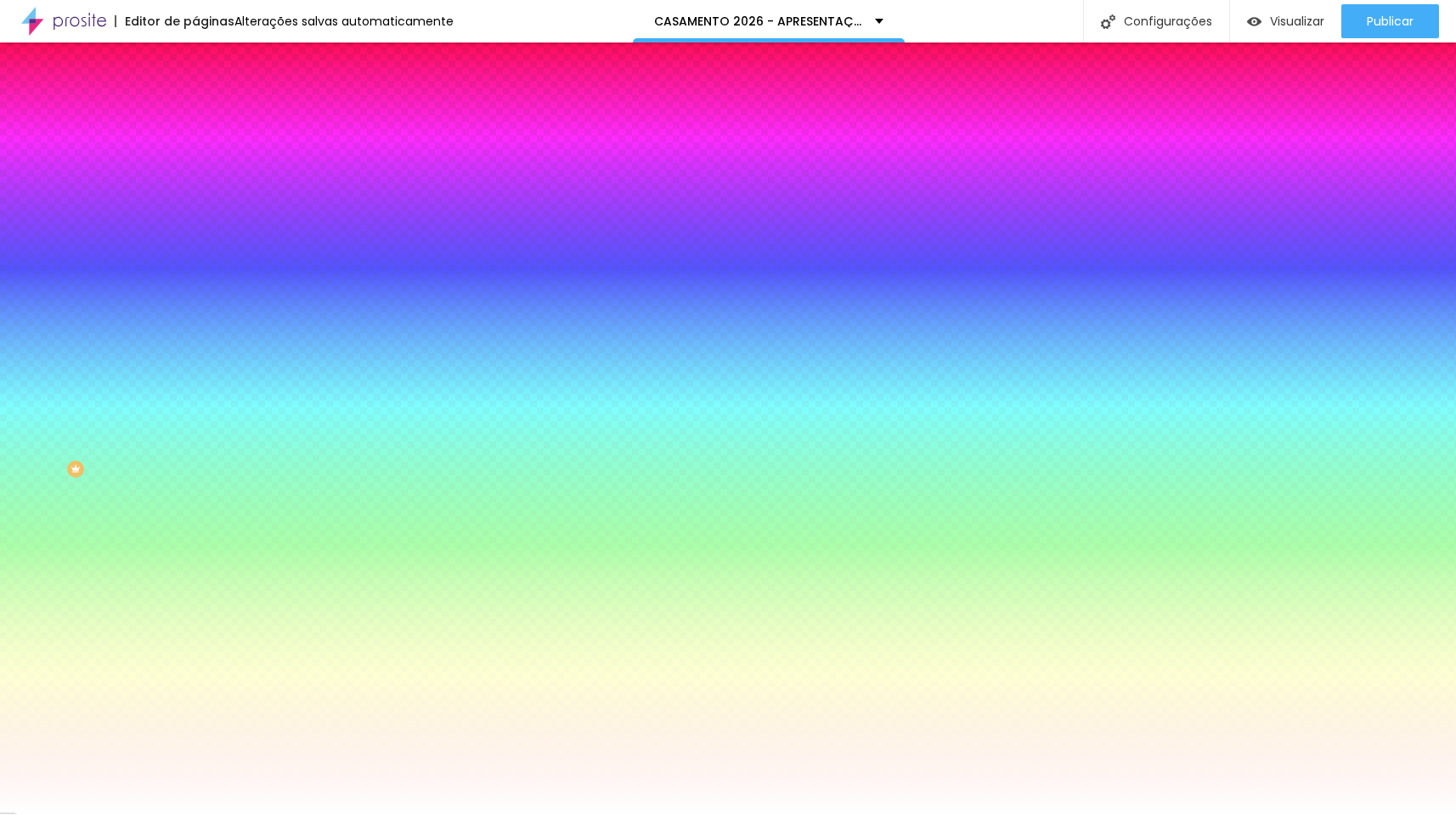
click at [210, 120] on span "Avançado" at bounding box center [238, 127] width 56 height 15
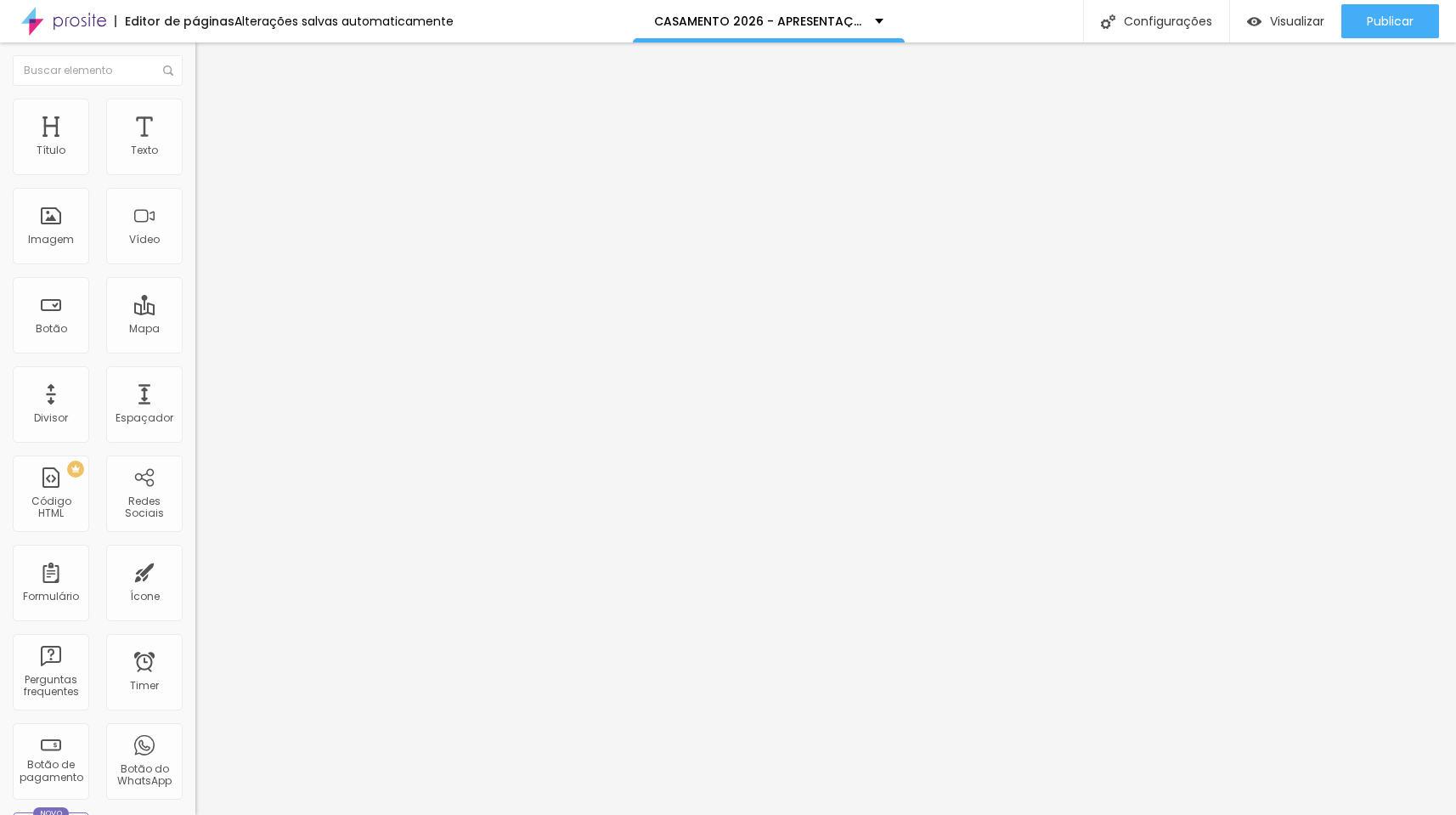
click at [210, 100] on span "Conteúdo" at bounding box center [237, 93] width 52 height 15
click at [196, 155] on img at bounding box center [202, 148] width 12 height 12
click at [196, 113] on li "Estilo" at bounding box center [293, 107] width 196 height 17
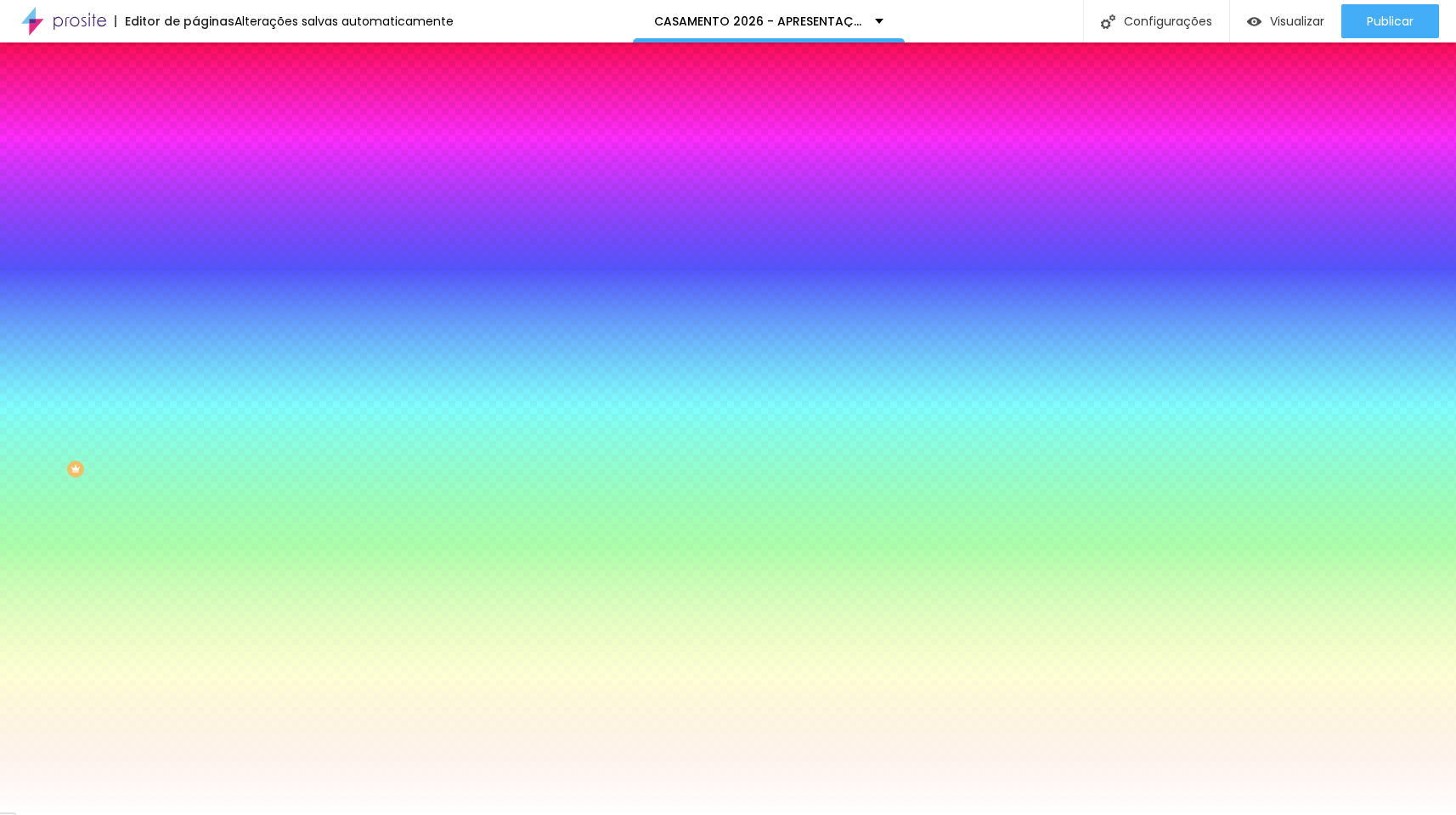
click at [196, 115] on li "Avançado" at bounding box center [293, 123] width 196 height 17
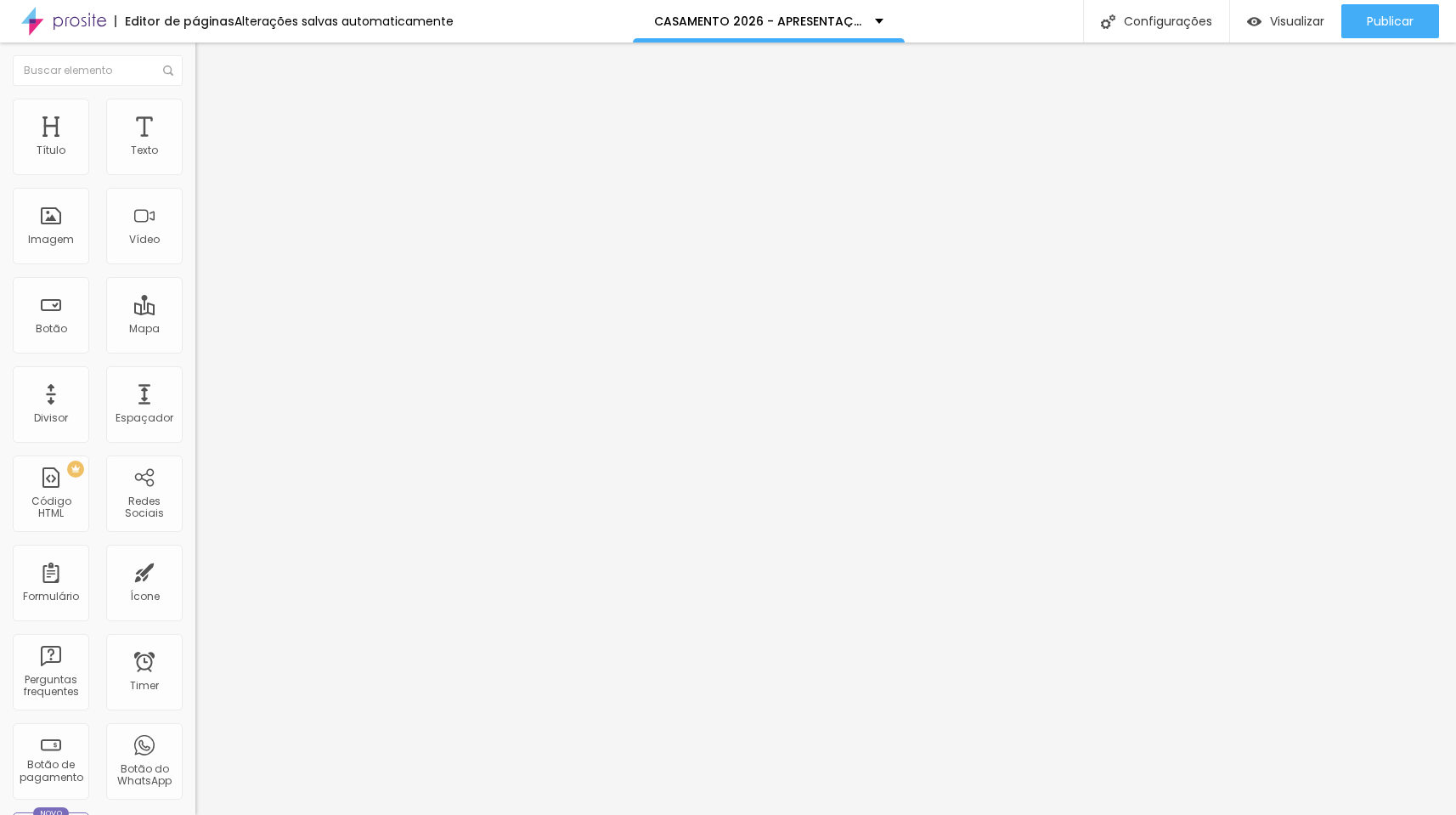
type input "25"
type input "30"
type input "35"
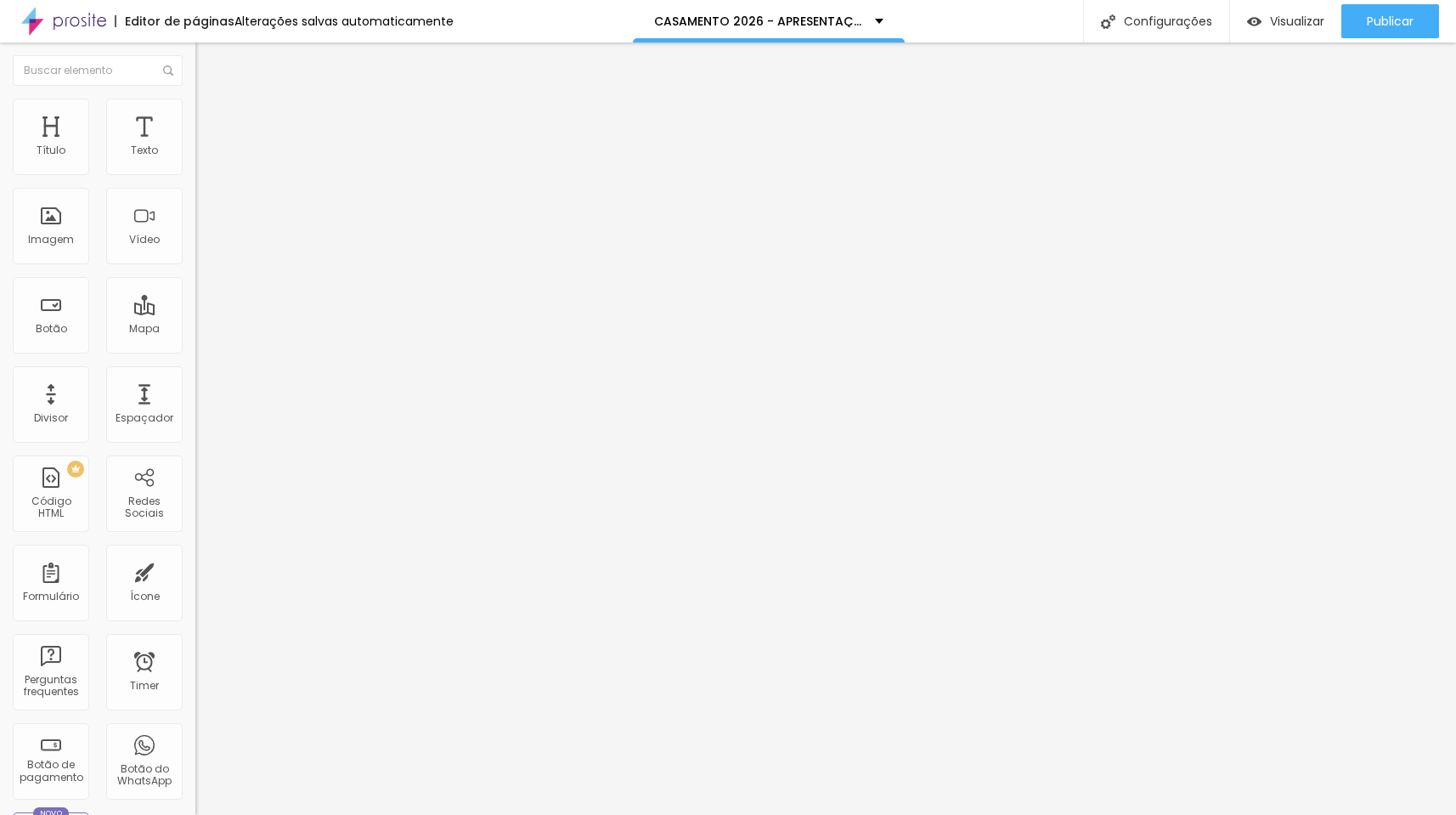
type input "35"
type input "40"
type input "45"
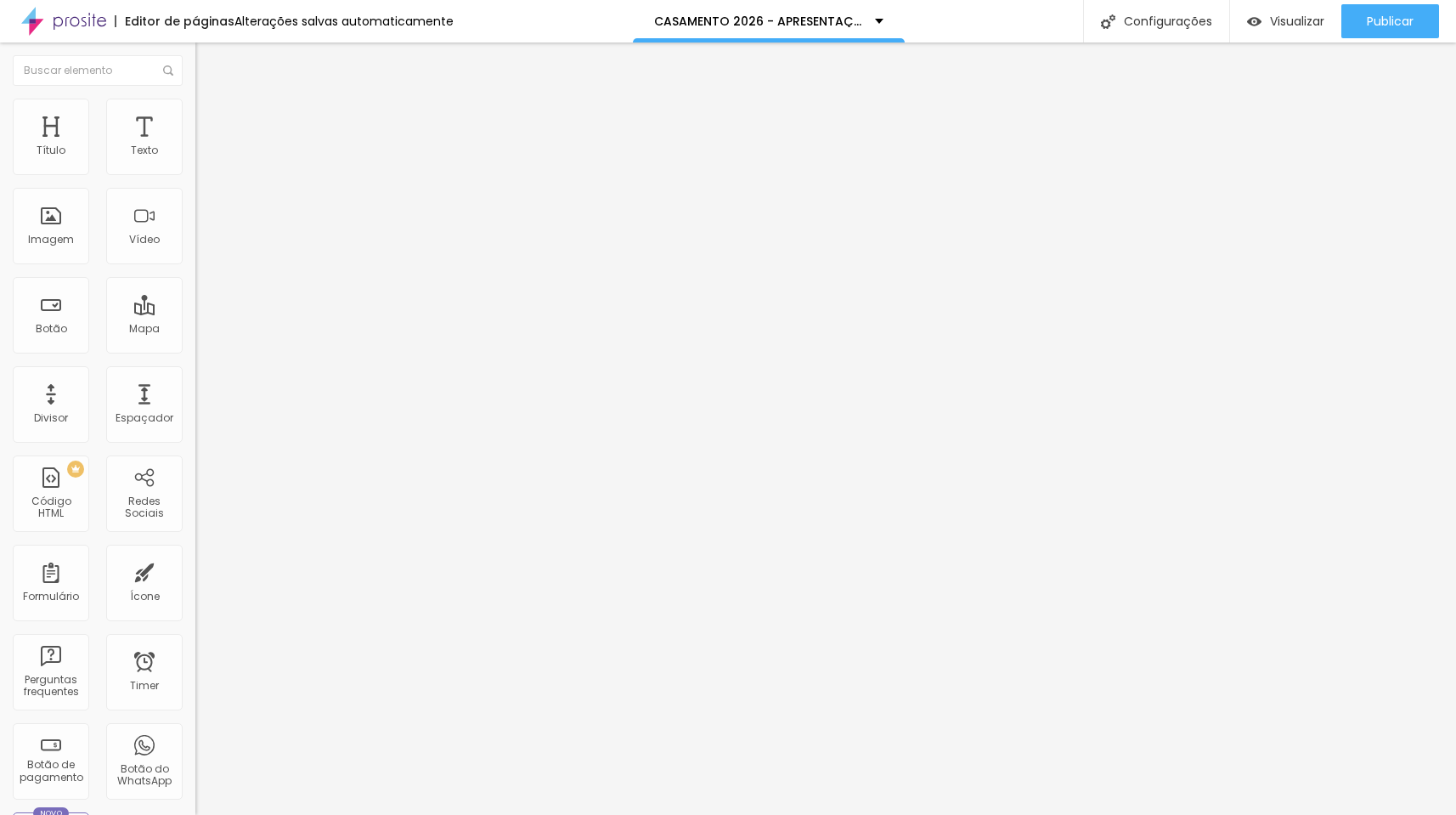
type input "50"
drag, startPoint x: 73, startPoint y: 167, endPoint x: 299, endPoint y: 176, distance: 226.2
type input "50"
click at [299, 176] on div "Título Texto Imagem Vídeo Botão Mapa Divisor Espaçador PREMIUM Código HTML Rede…" at bounding box center [728, 429] width 1456 height 772
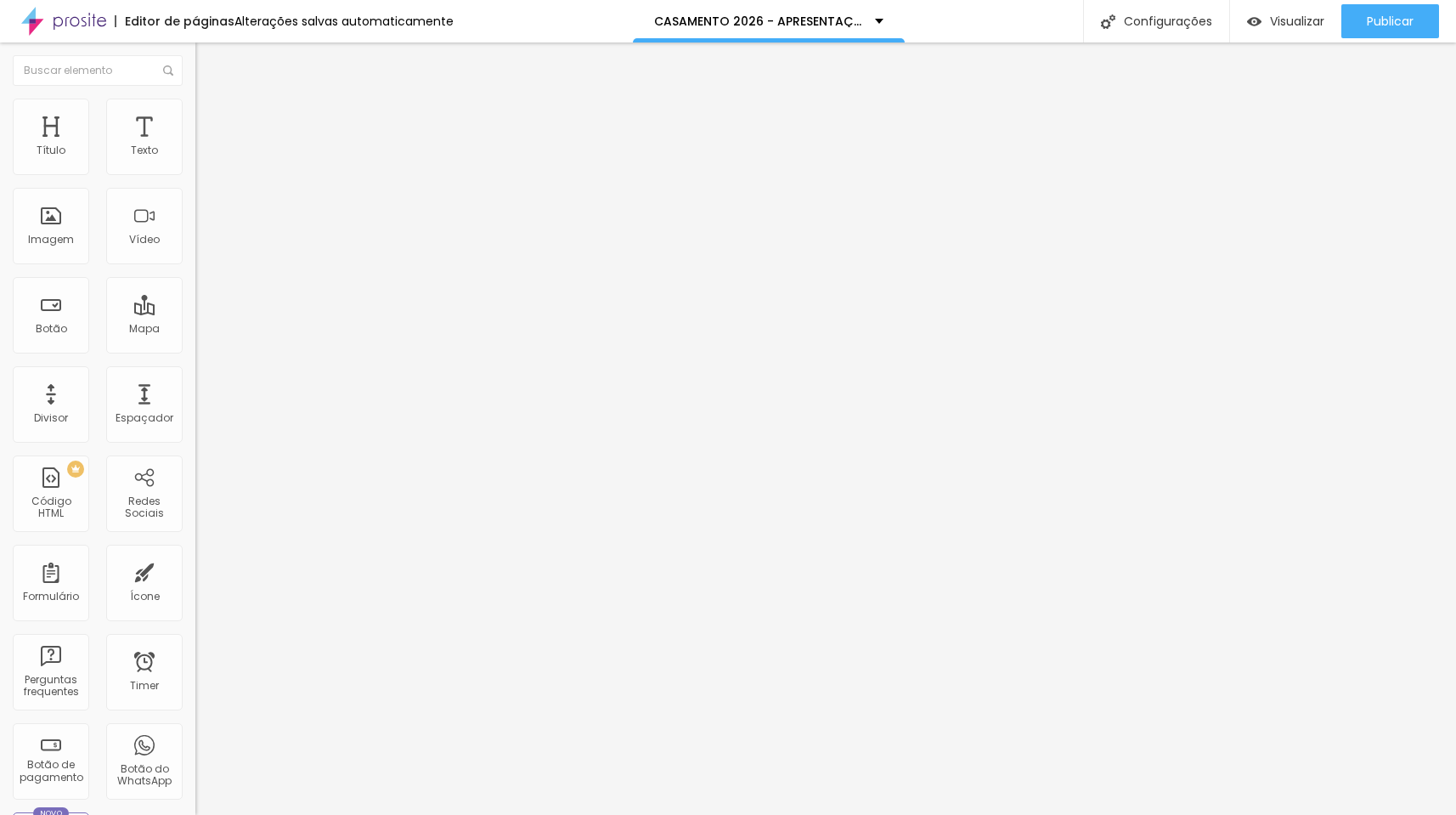
click at [196, 115] on li "Avançado" at bounding box center [293, 123] width 196 height 17
click at [210, 117] on span "Estilo" at bounding box center [224, 110] width 26 height 15
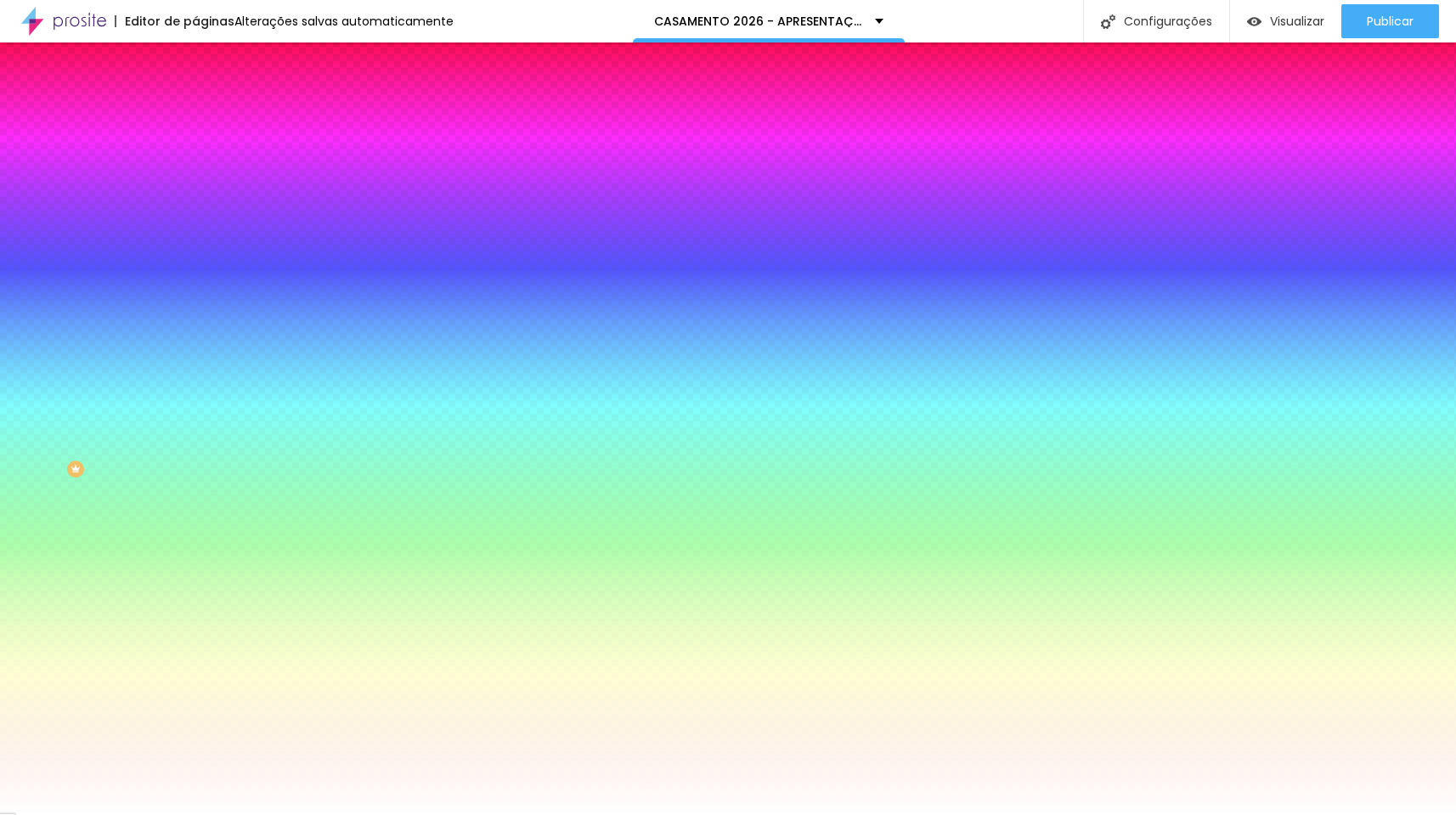
click at [196, 97] on img at bounding box center [204, 89] width 16 height 16
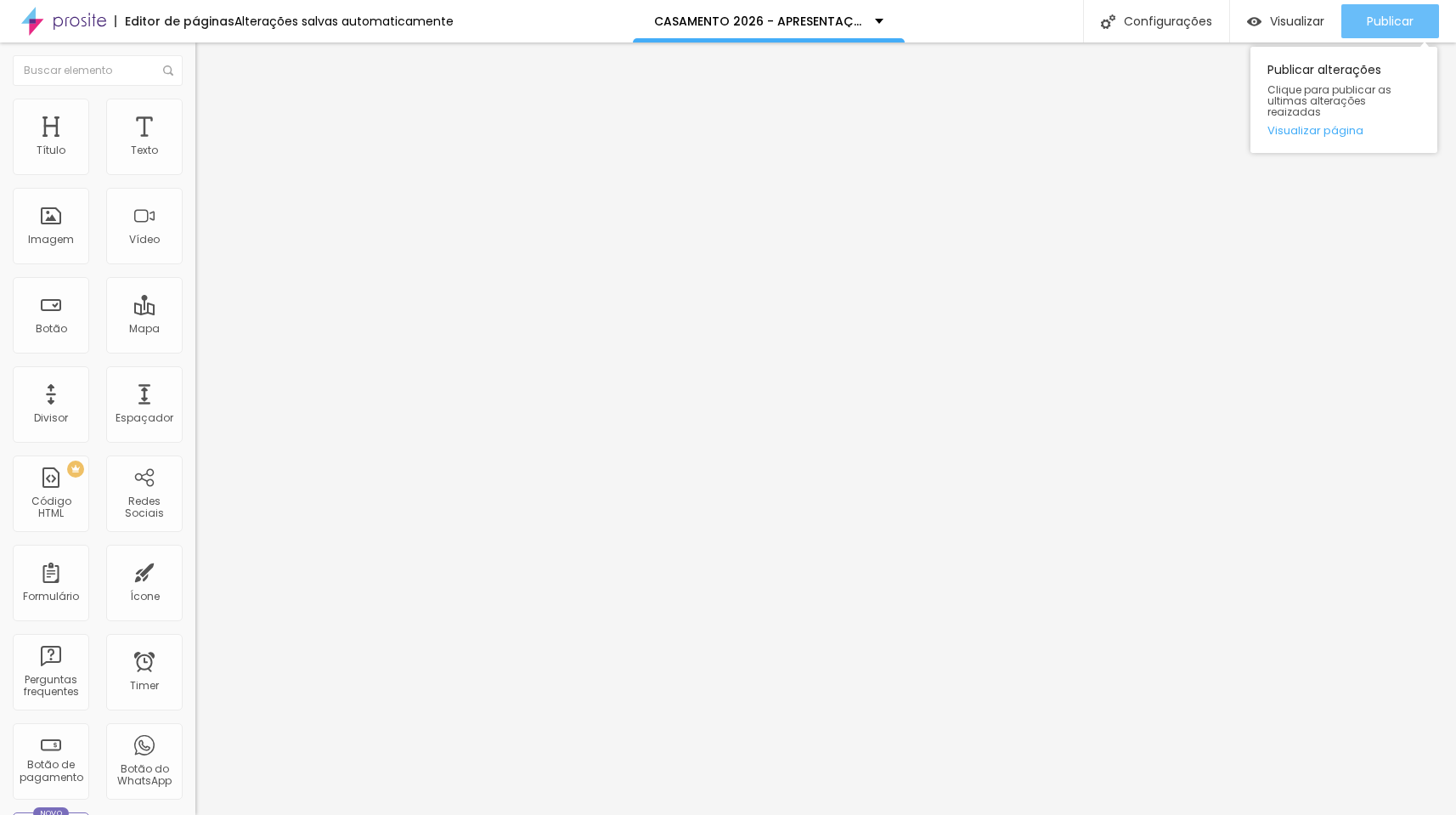
click at [1423, 15] on button "Publicar" at bounding box center [1390, 21] width 98 height 34
click at [288, 146] on span at bounding box center [293, 139] width 10 height 15
click at [210, 116] on span "Estilo" at bounding box center [224, 110] width 26 height 15
type input "2"
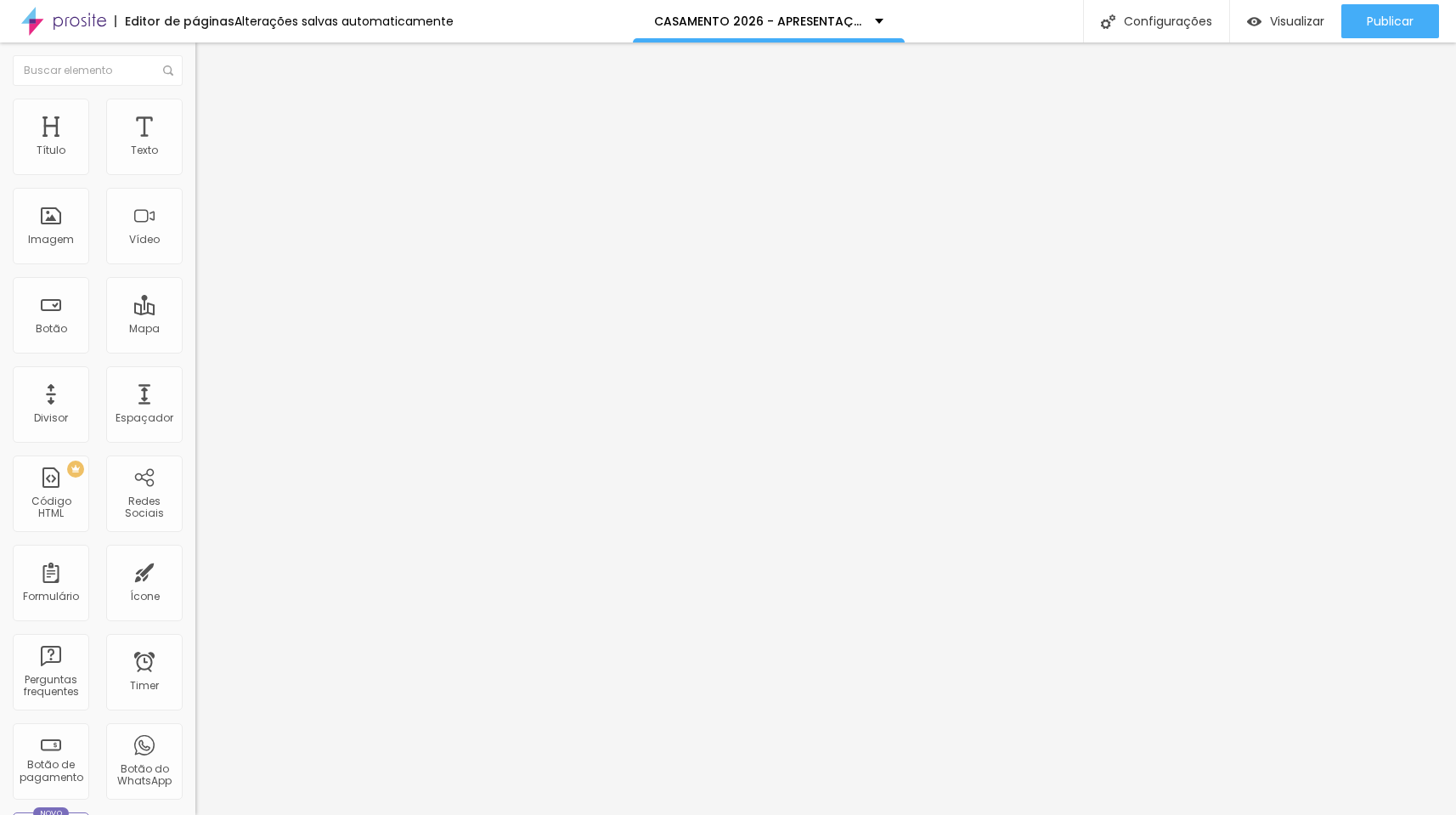
type input "31"
type input "30"
type input "21"
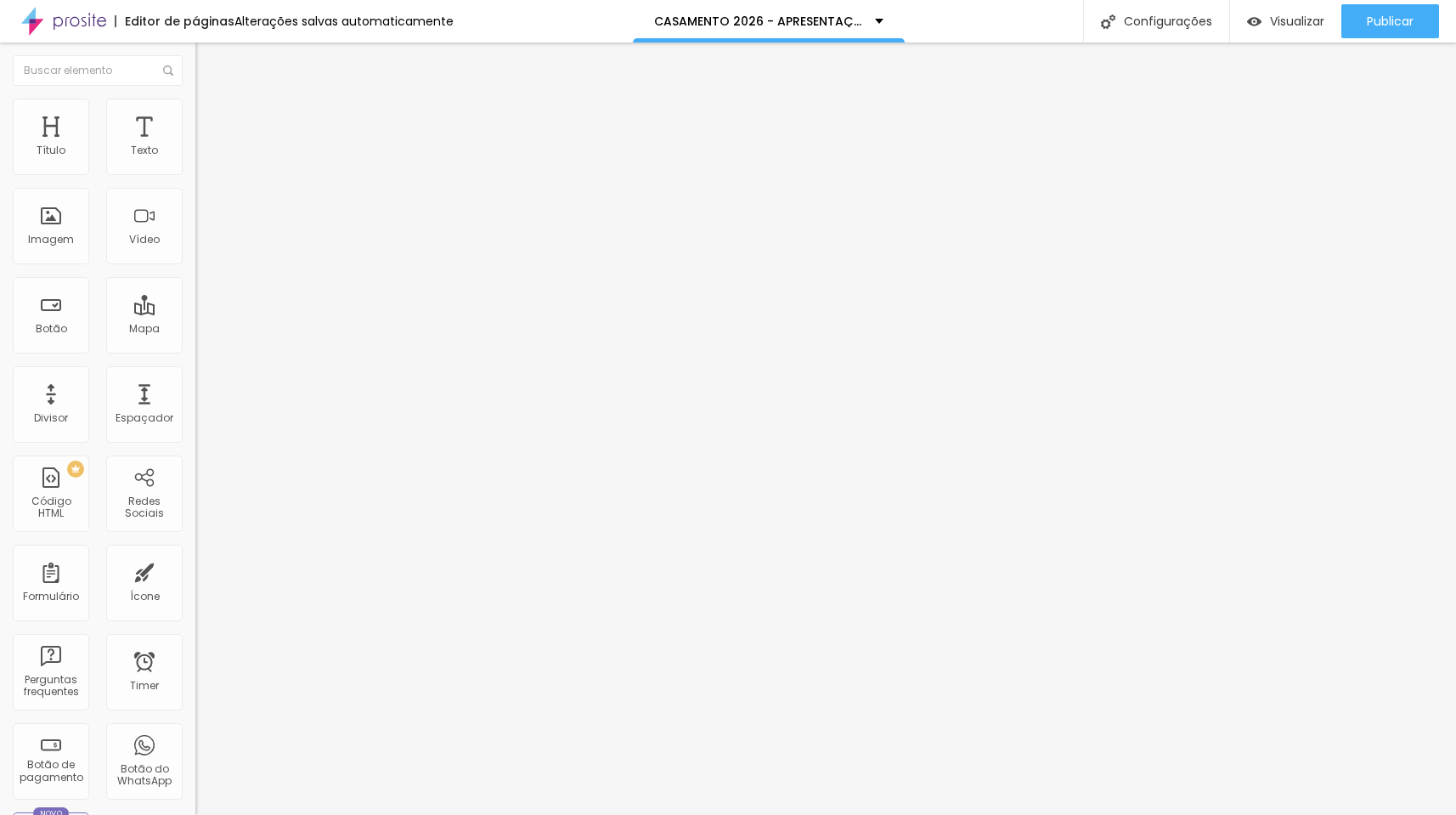
type input "21"
type input "11"
type input "8"
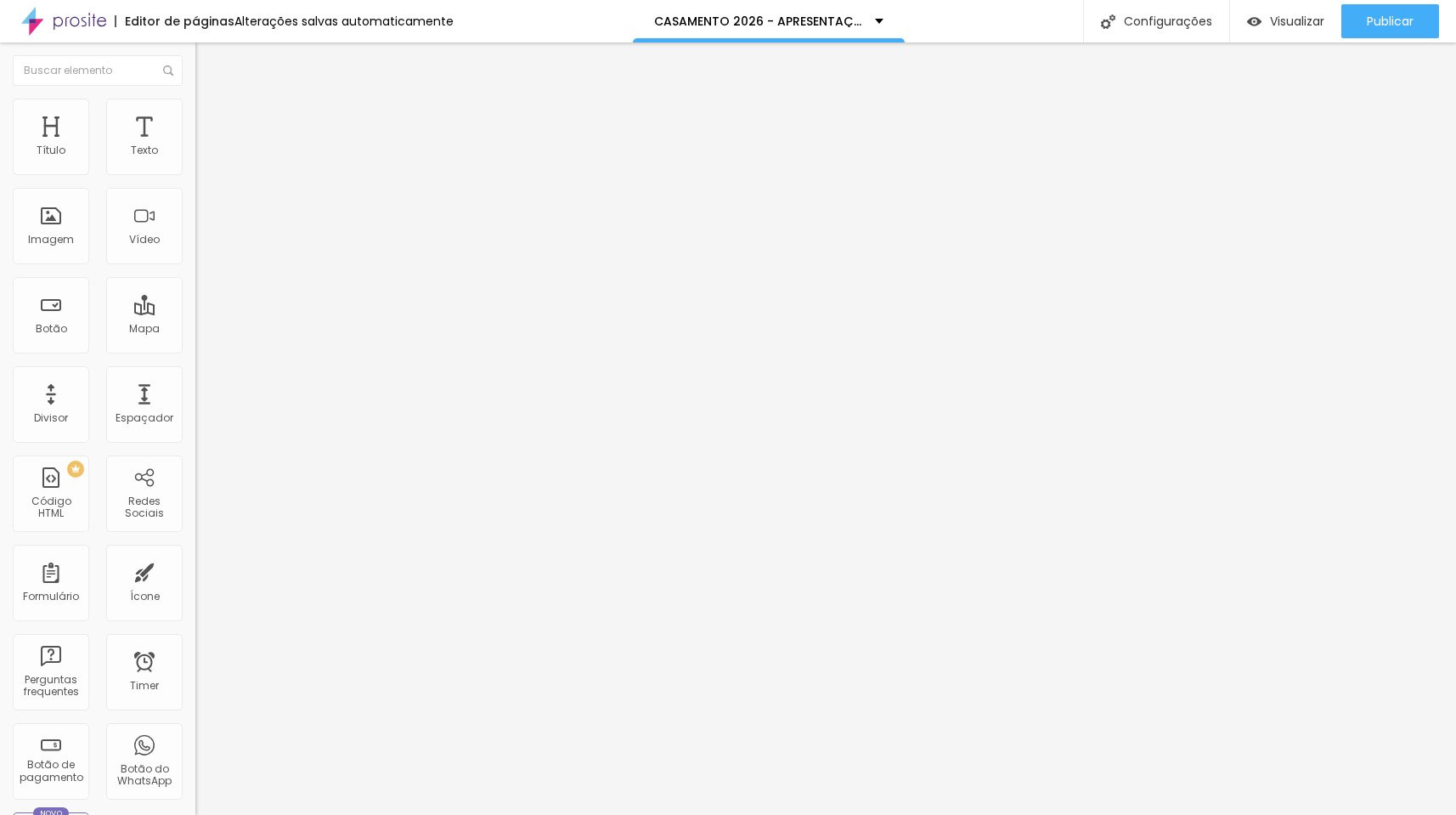
type input "0"
drag, startPoint x: 38, startPoint y: 221, endPoint x: 9, endPoint y: 224, distance: 29.2
click at [196, 224] on div "0 Borda arredondada" at bounding box center [293, 295] width 196 height 240
click at [210, 120] on span "Avançado" at bounding box center [238, 127] width 56 height 15
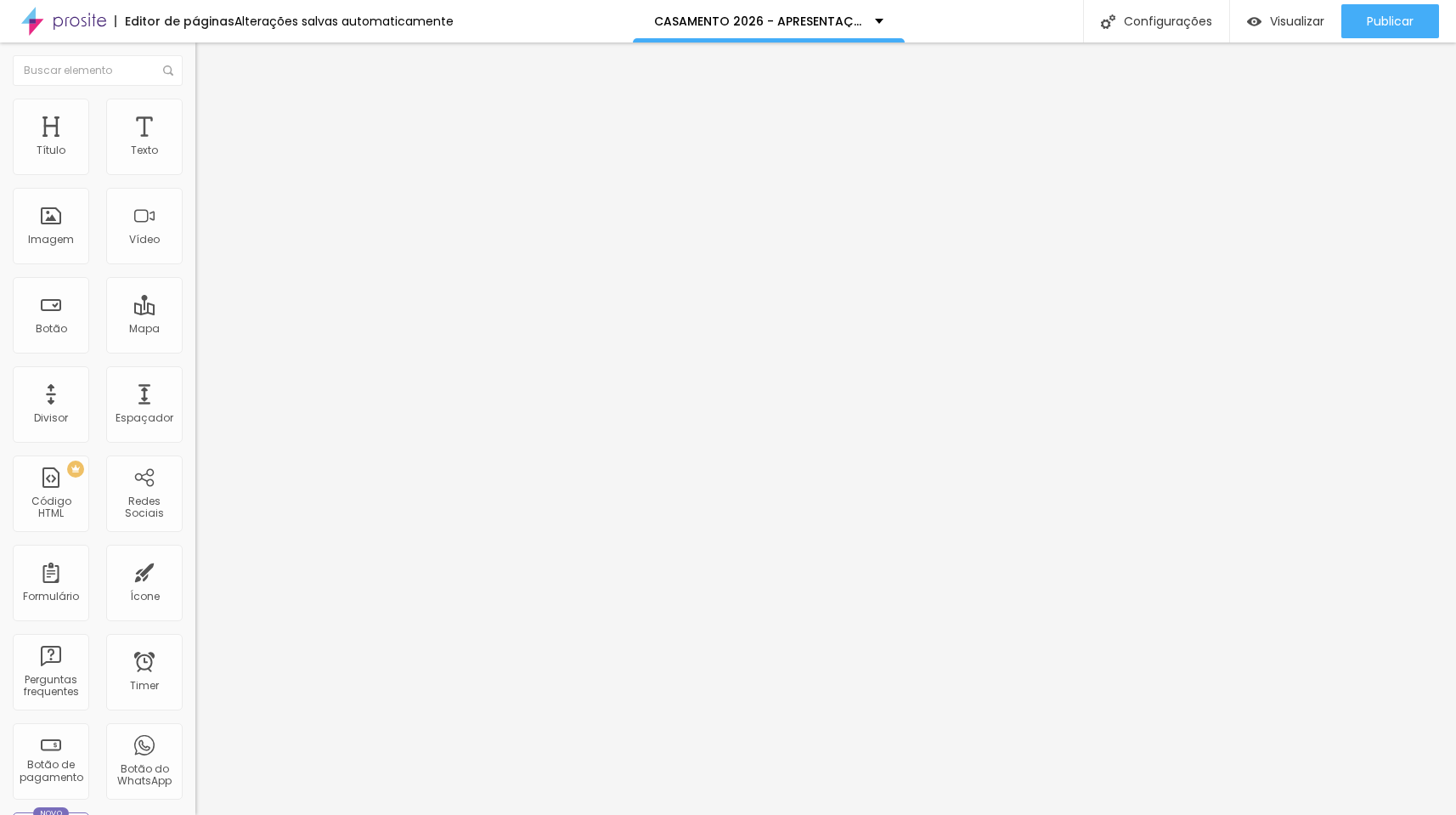
type input "16"
type input "17"
type input "18"
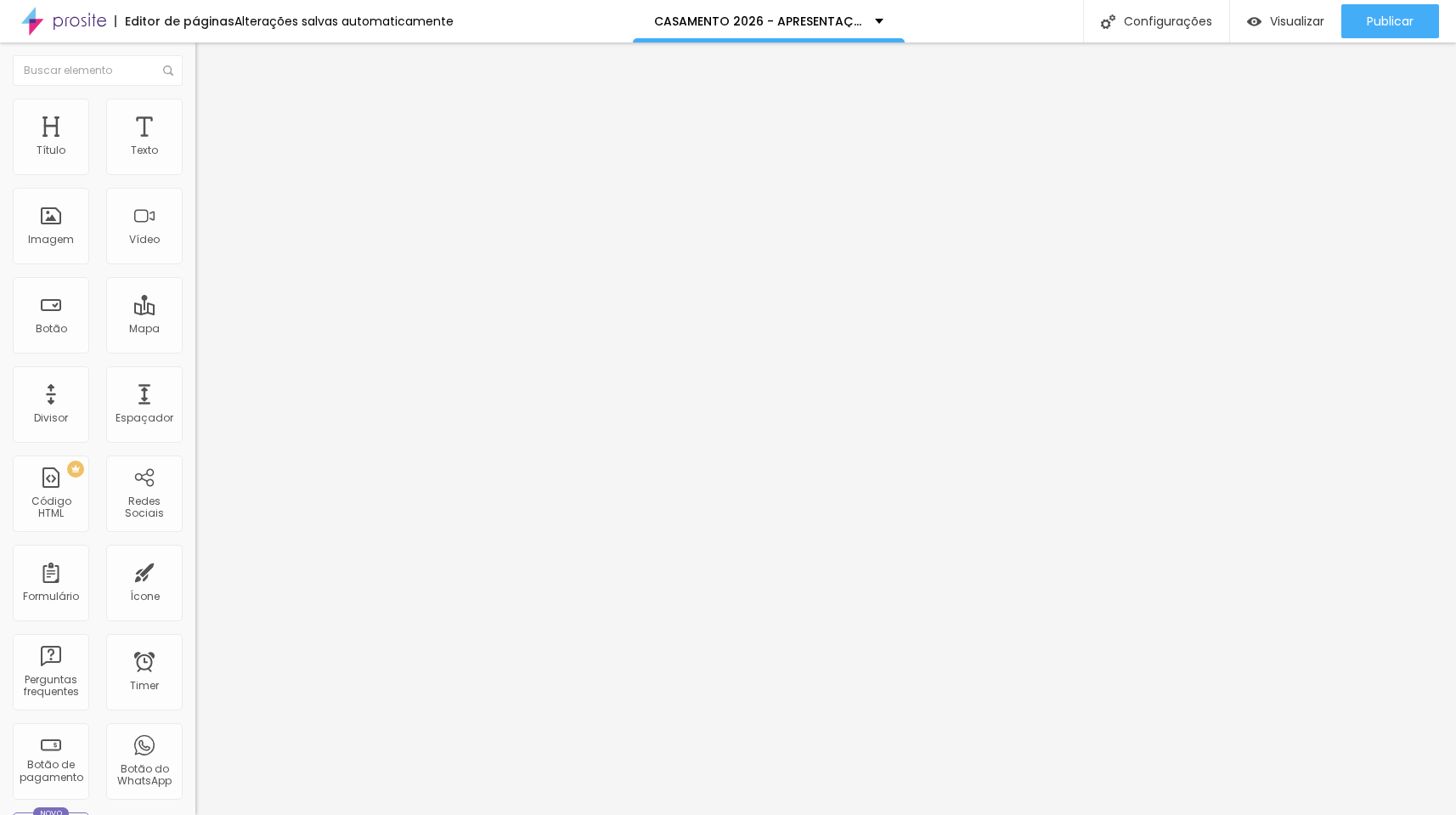
type input "18"
type input "19"
type input "20"
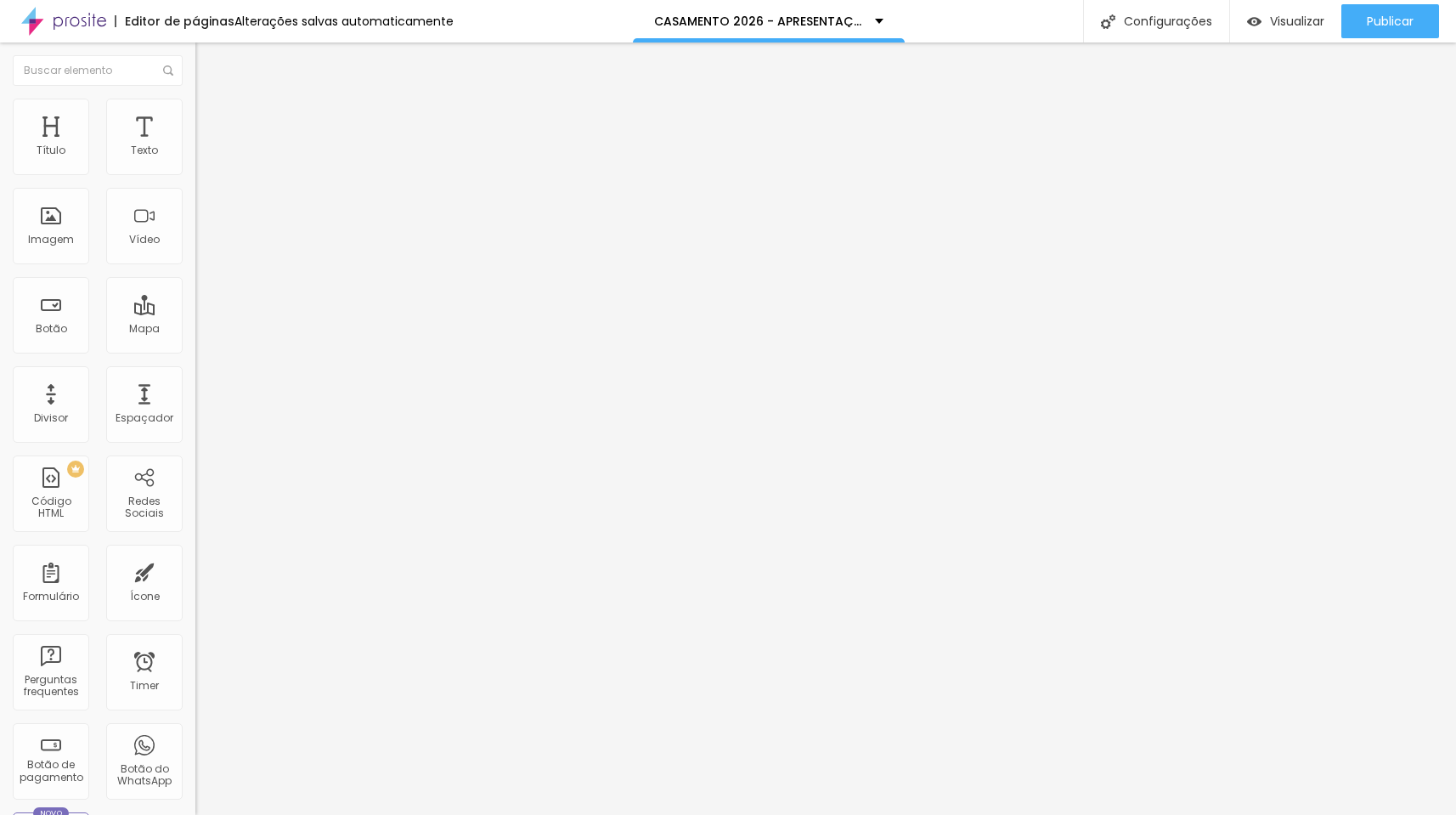
type input "21"
type input "23"
type input "24"
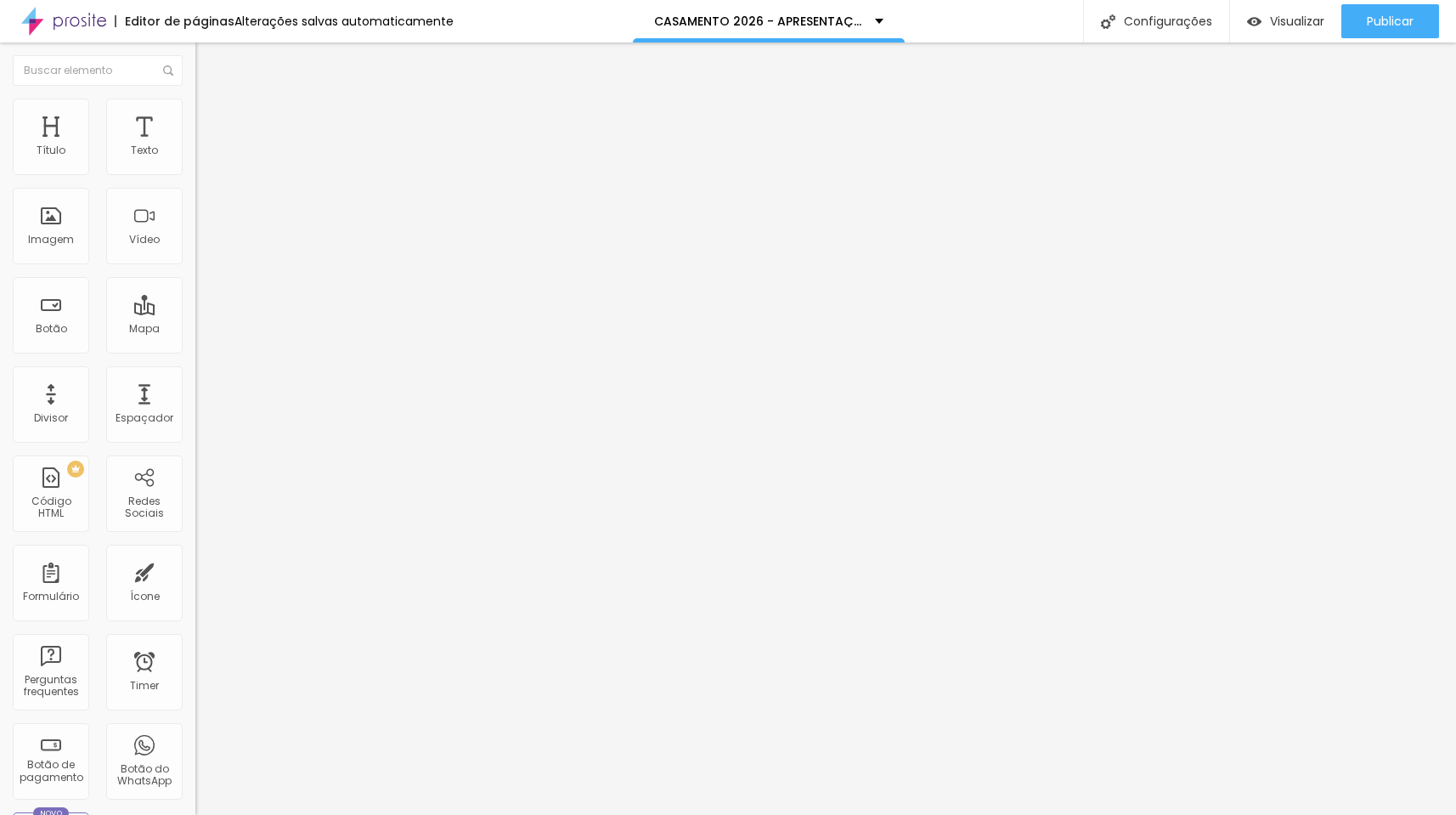
type input "24"
type input "26"
type input "27"
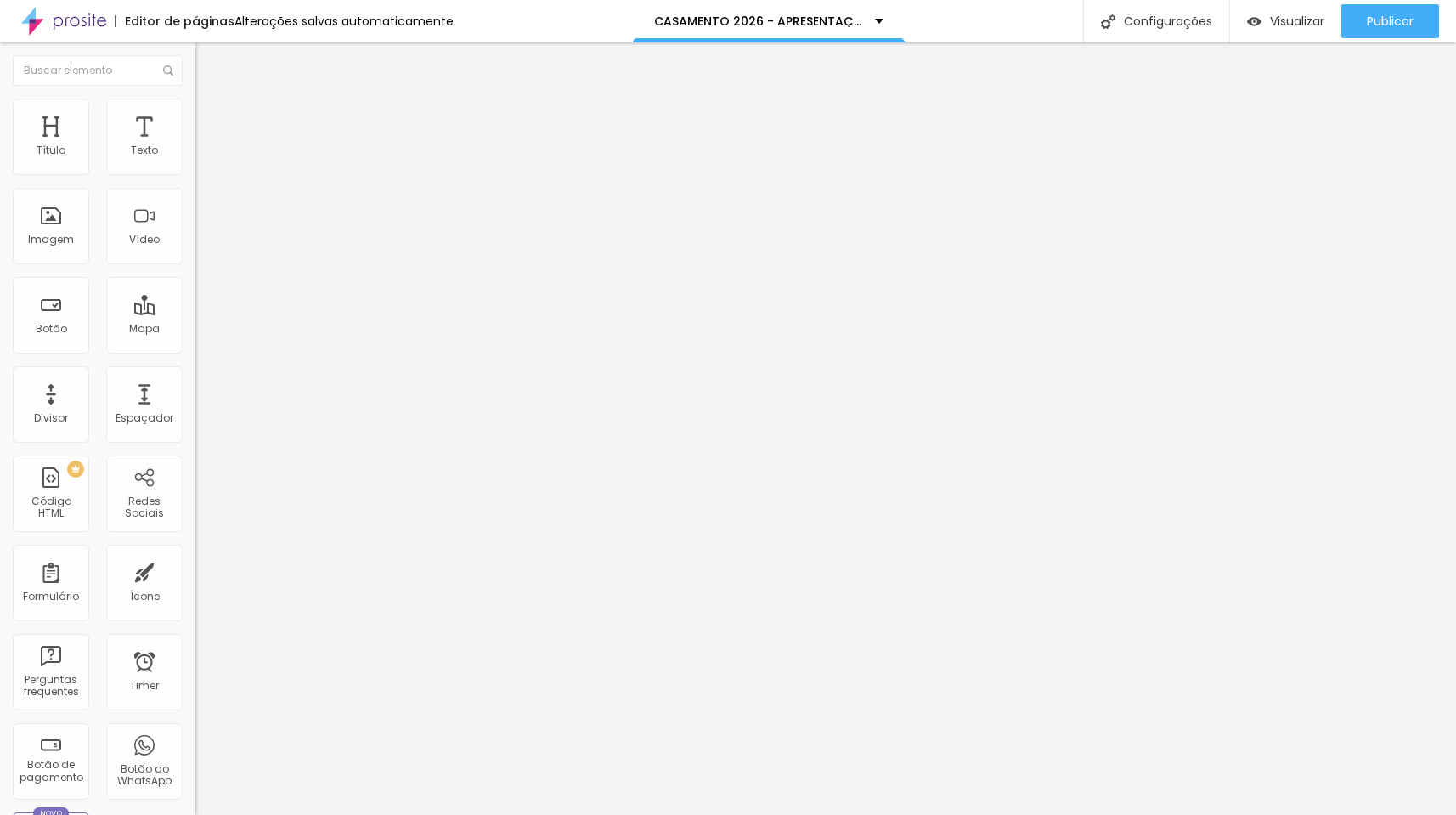
type input "28"
type input "29"
type input "30"
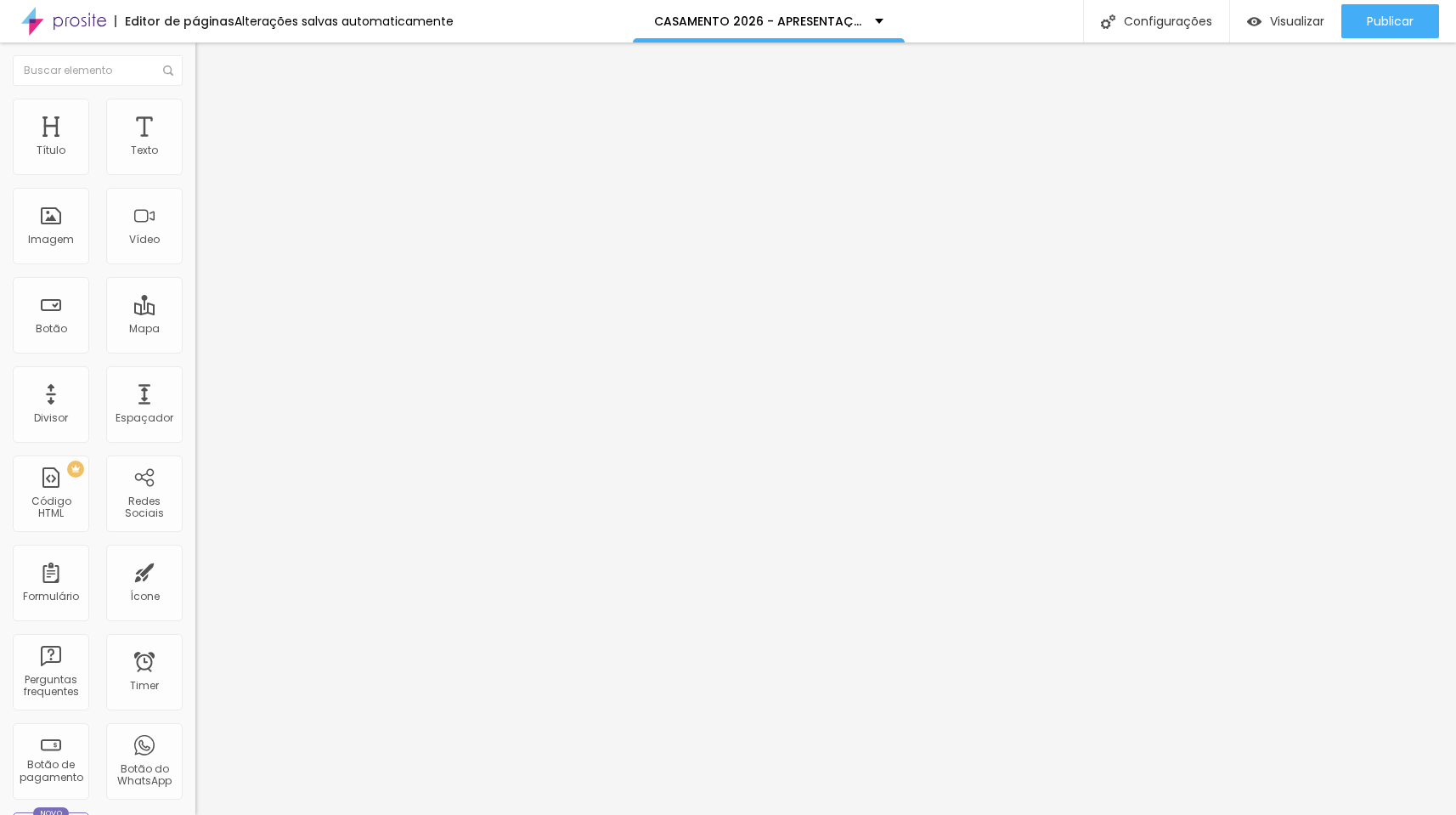
type input "30"
type input "31"
type input "32"
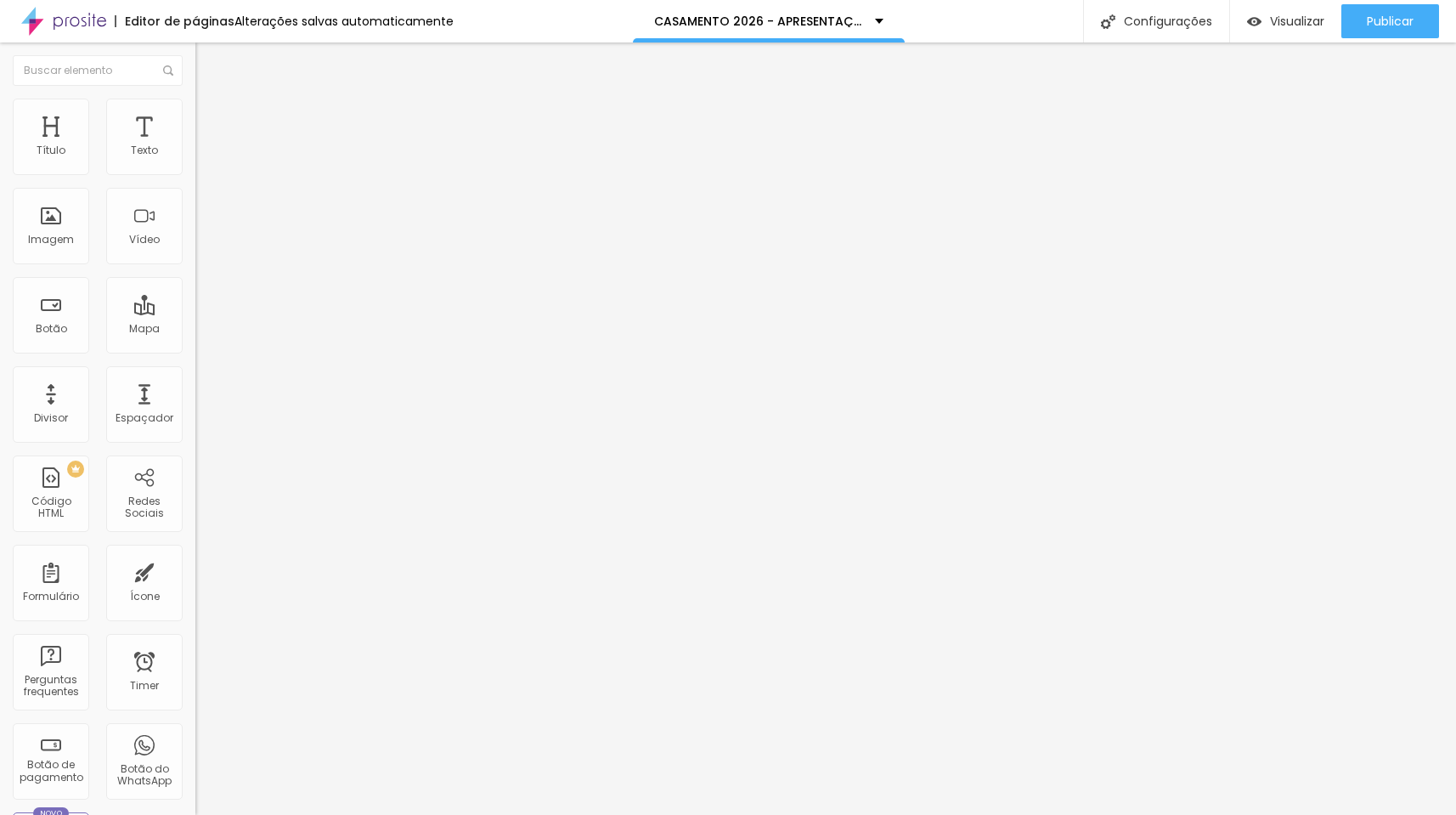
type input "33"
type input "34"
type input "35"
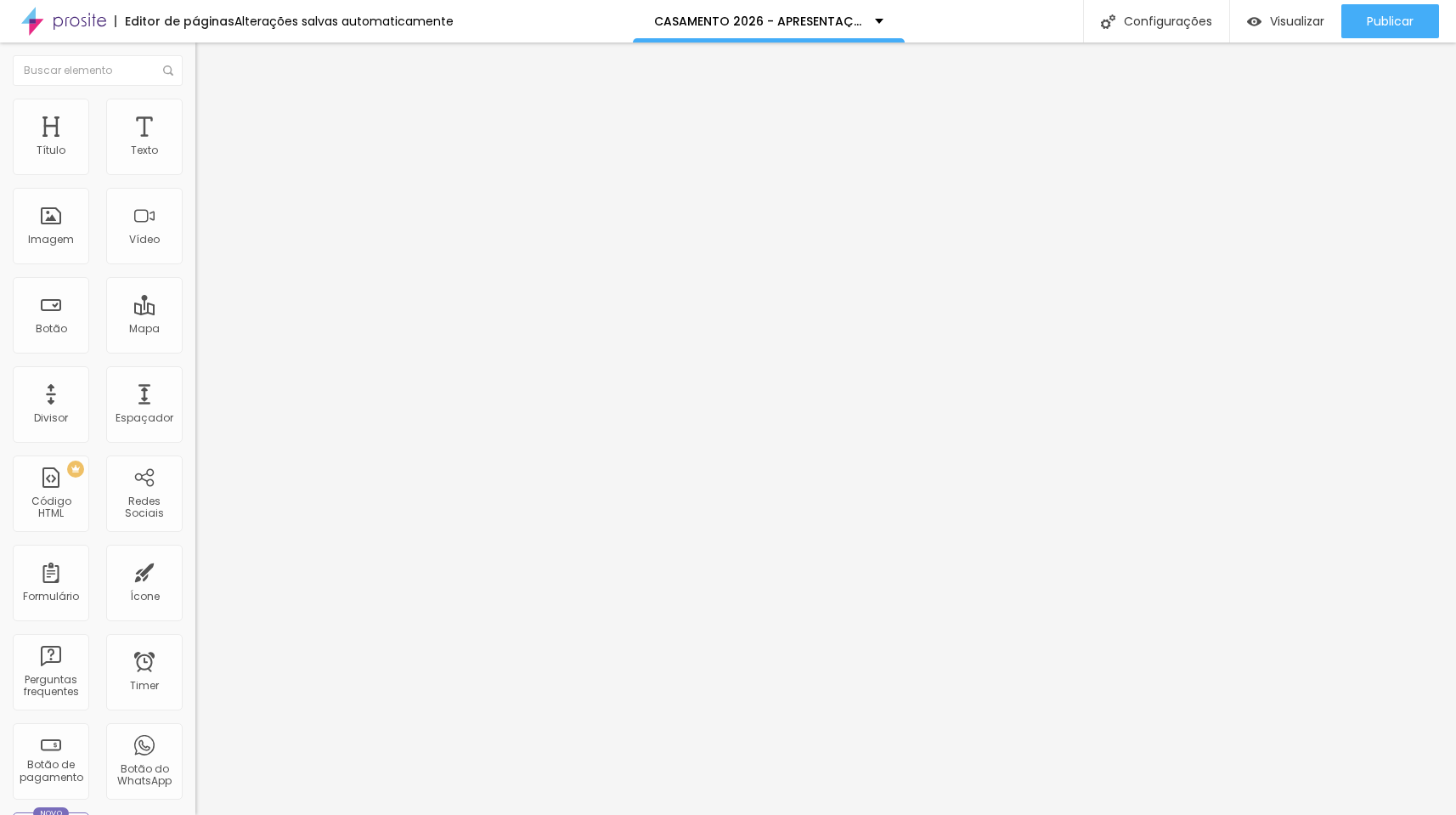
type input "35"
type input "36"
type input "37"
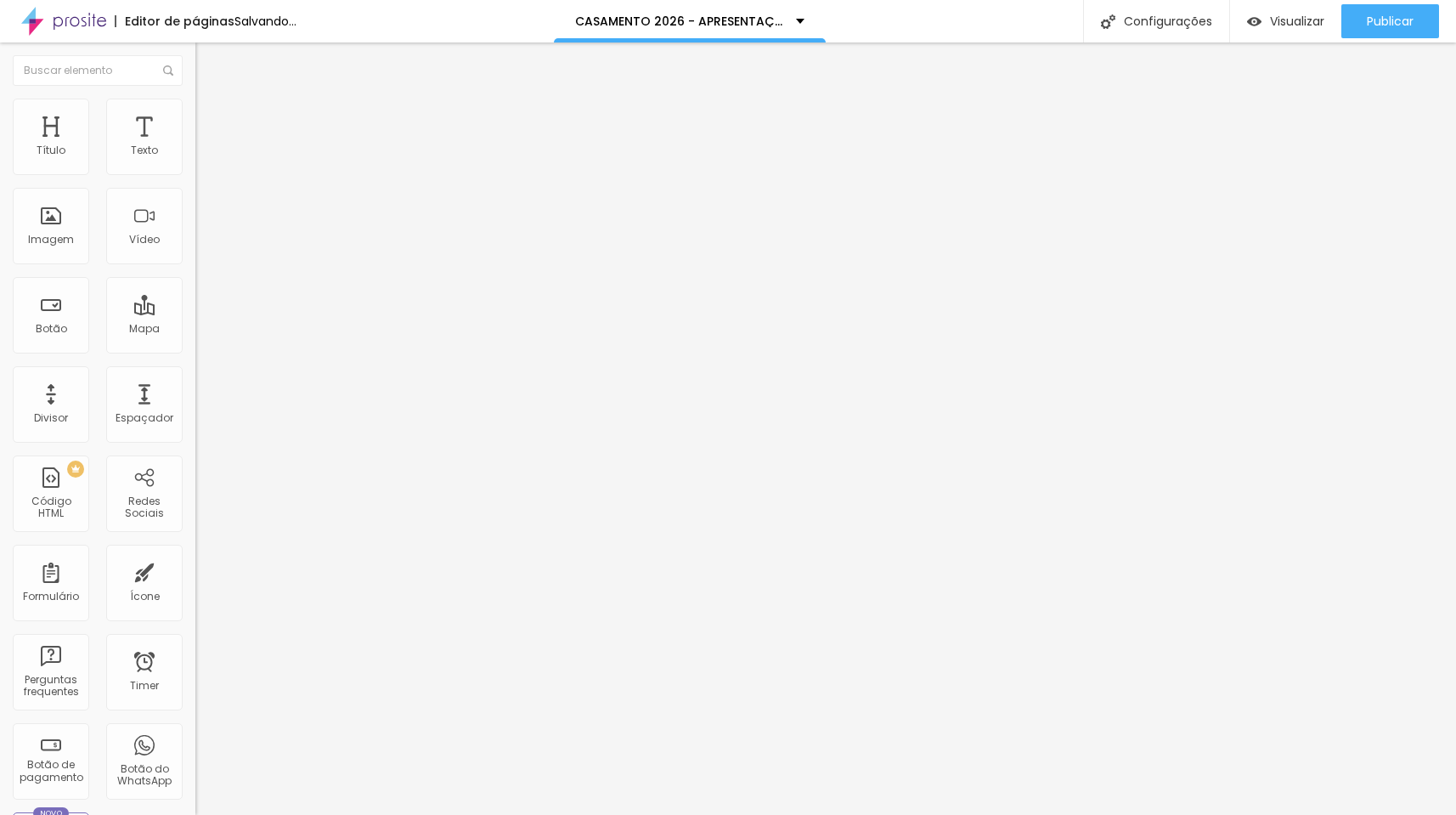
type input "38"
type input "40"
type input "41"
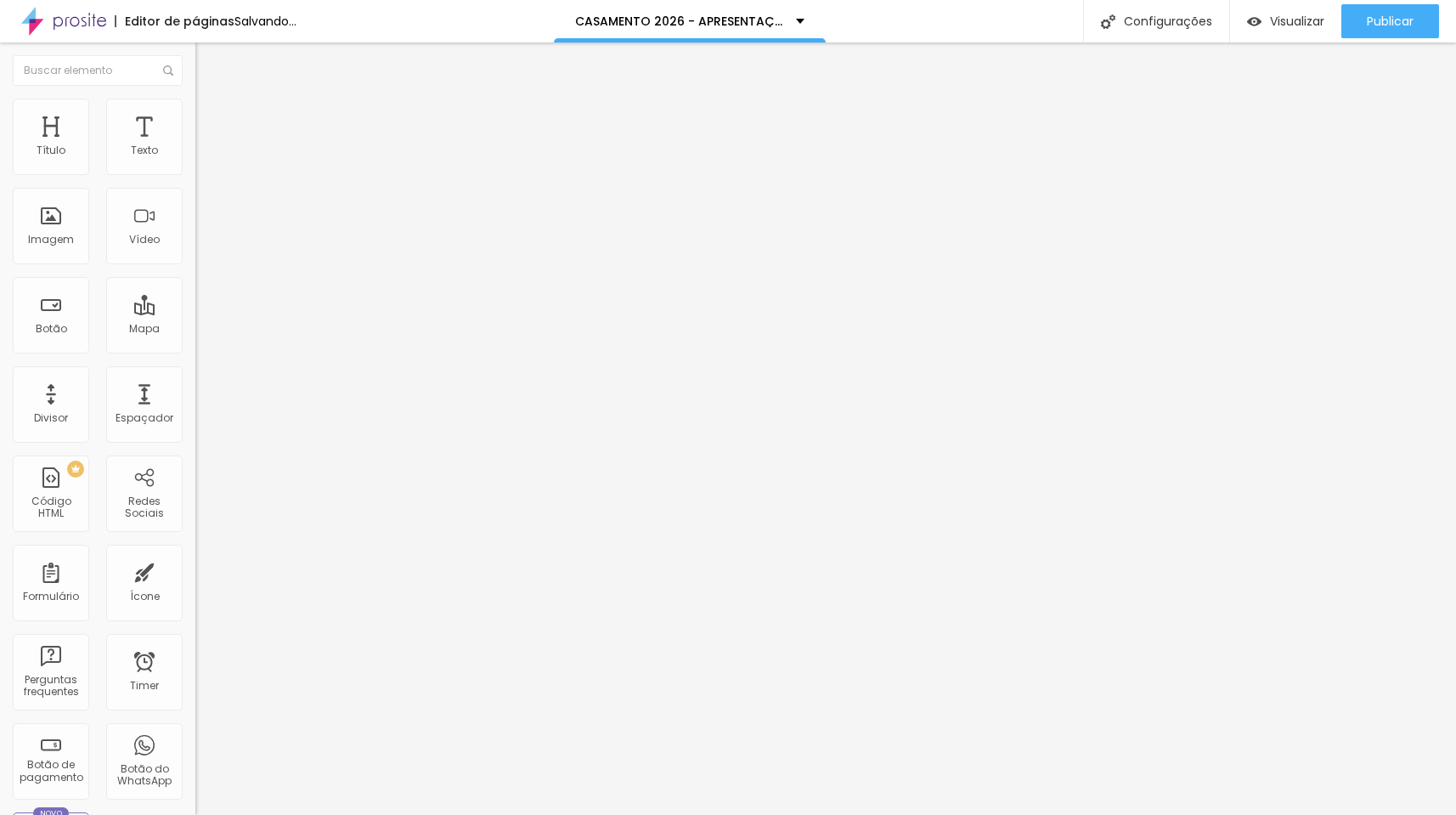
type input "41"
type input "43"
type input "45"
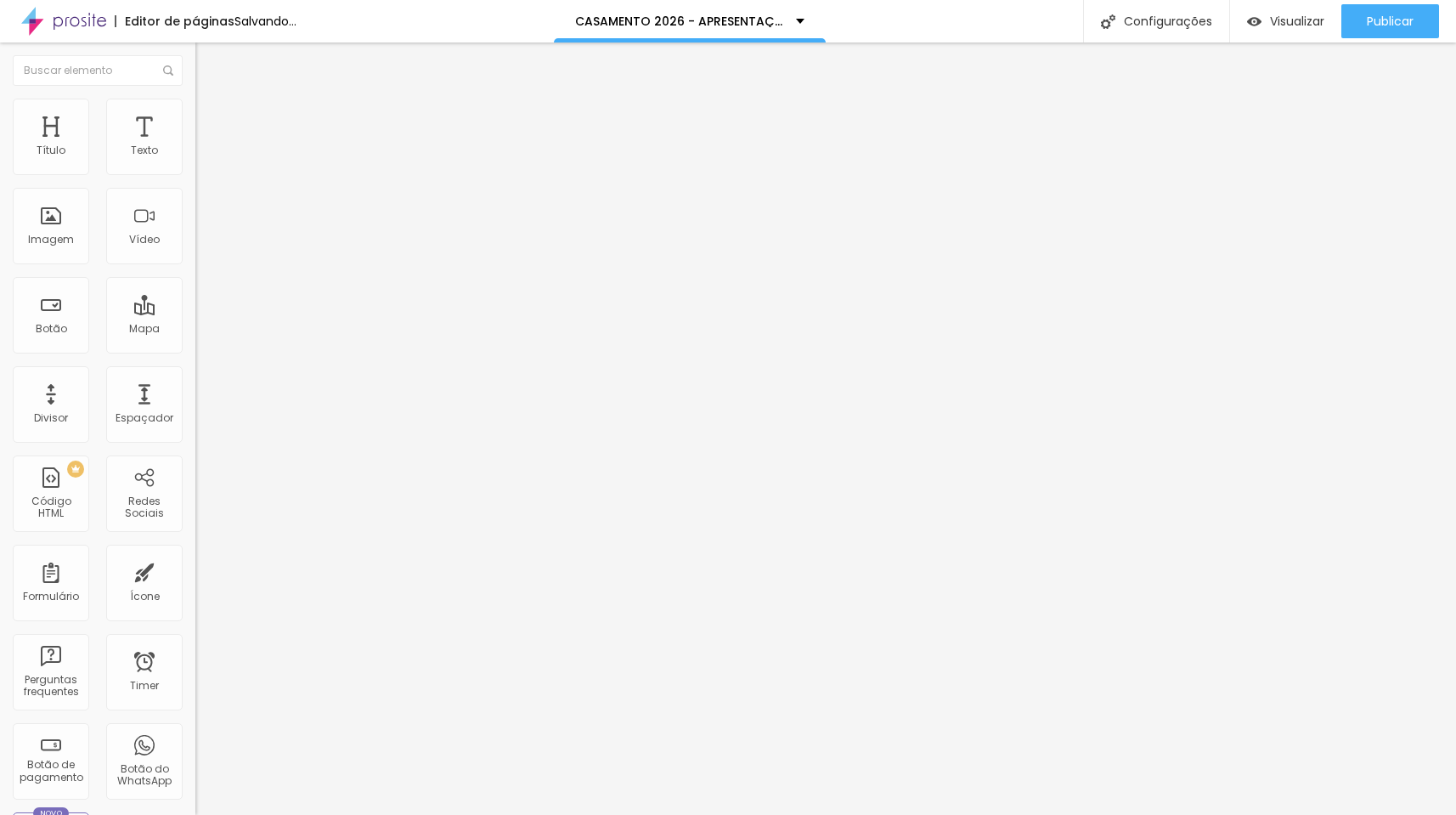
type input "46"
type input "47"
type input "49"
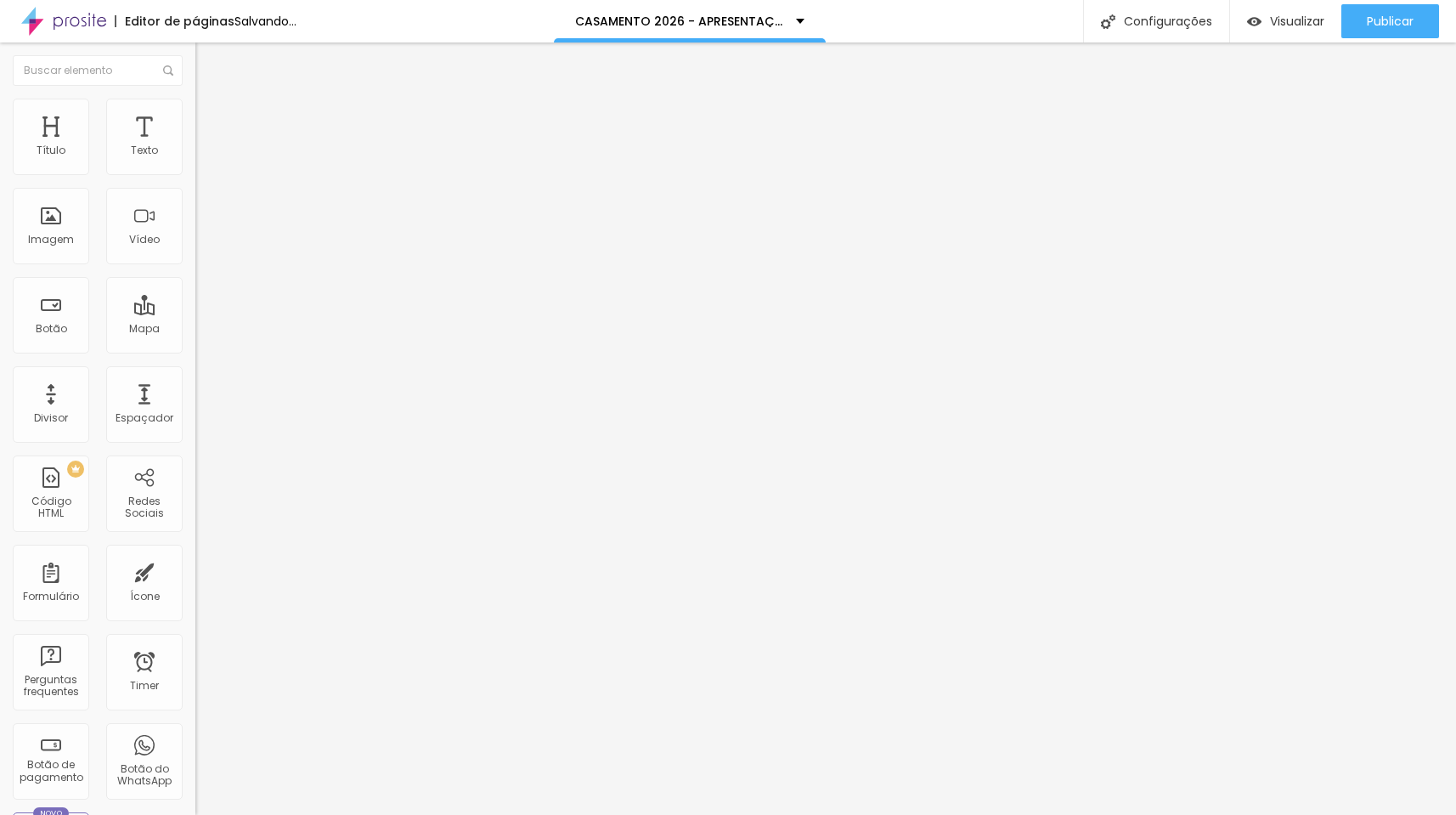
type input "49"
type input "52"
type input "53"
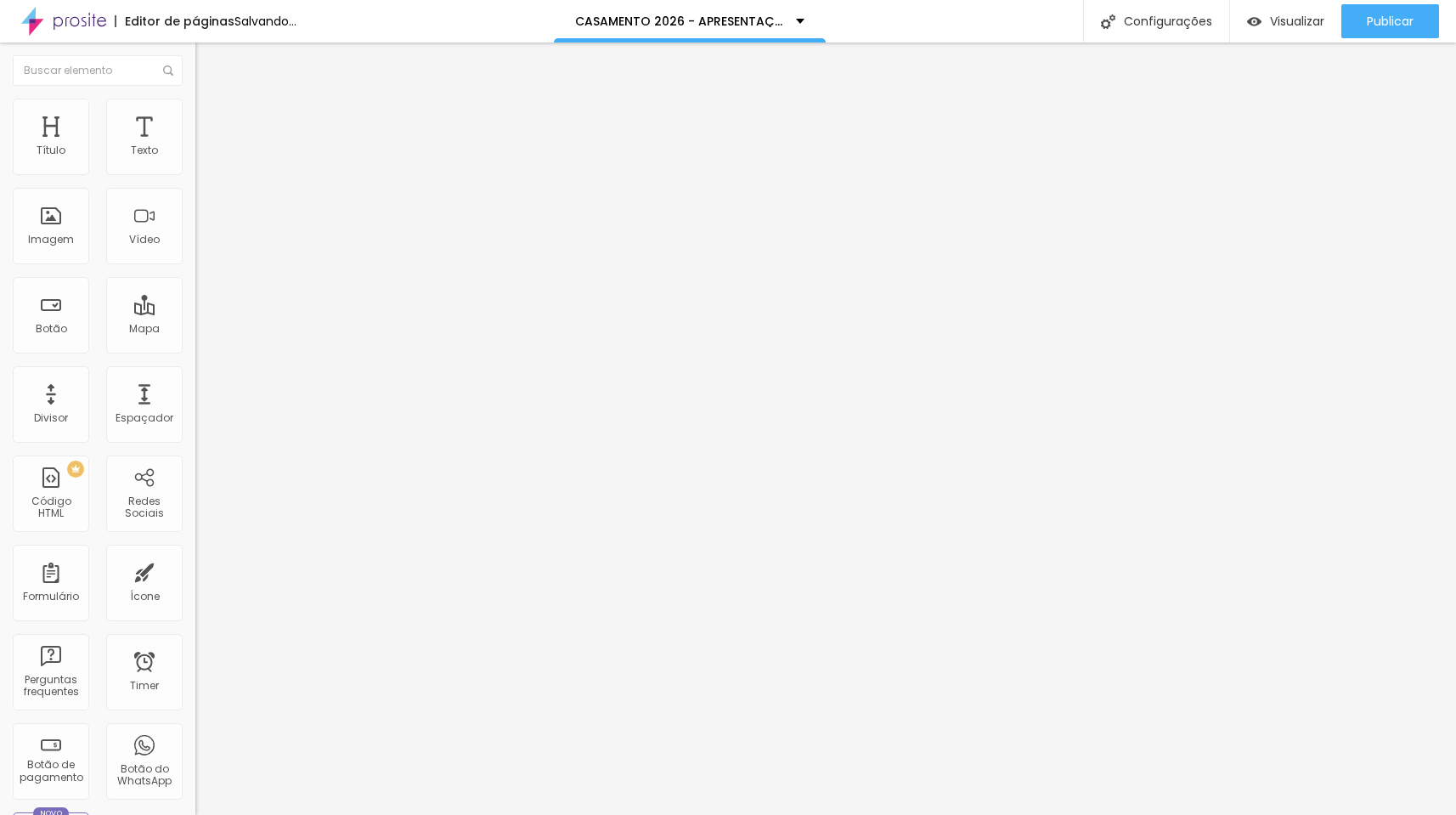
type input "58"
type input "60"
type input "62"
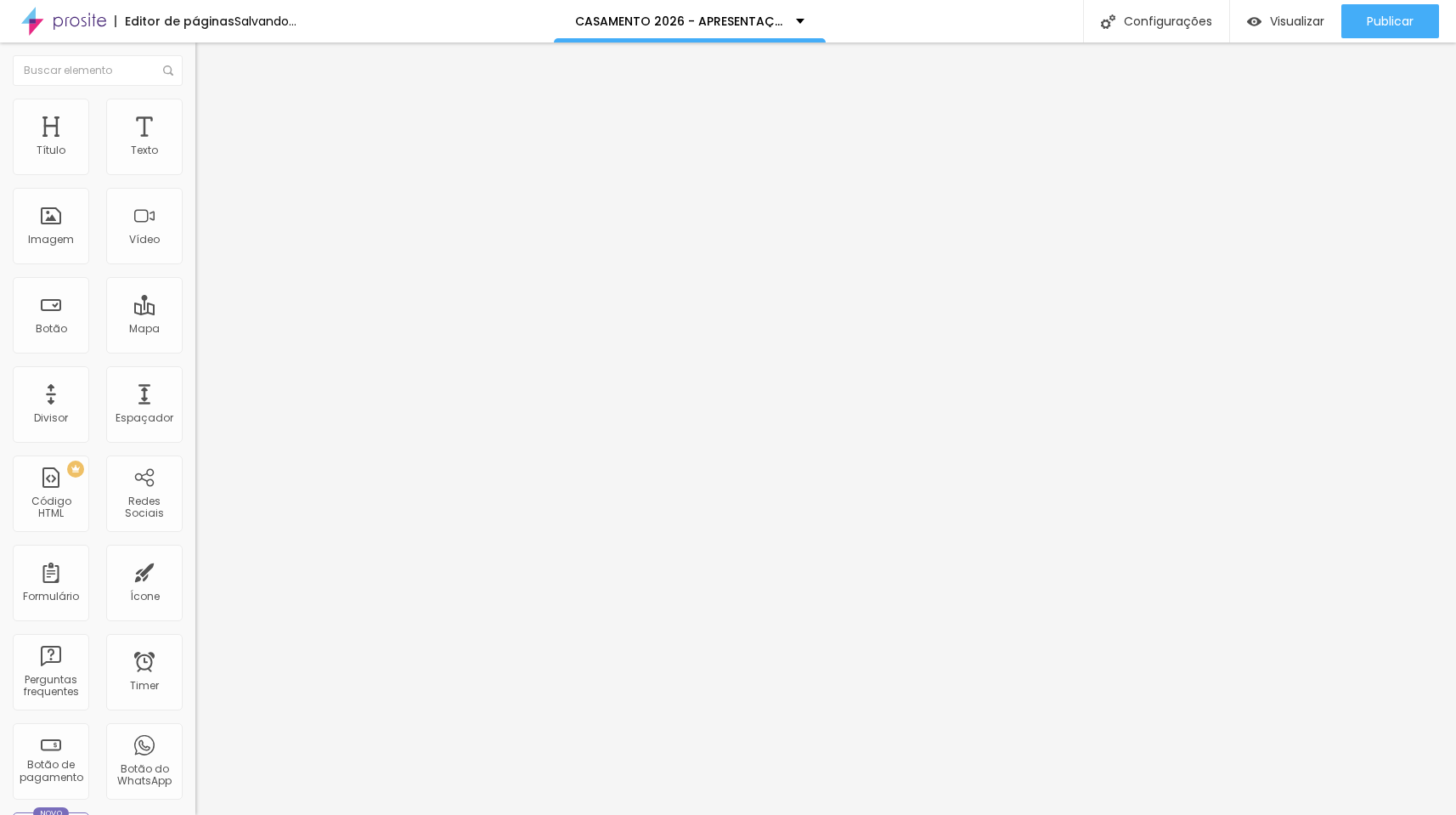
type input "62"
type input "63"
type input "65"
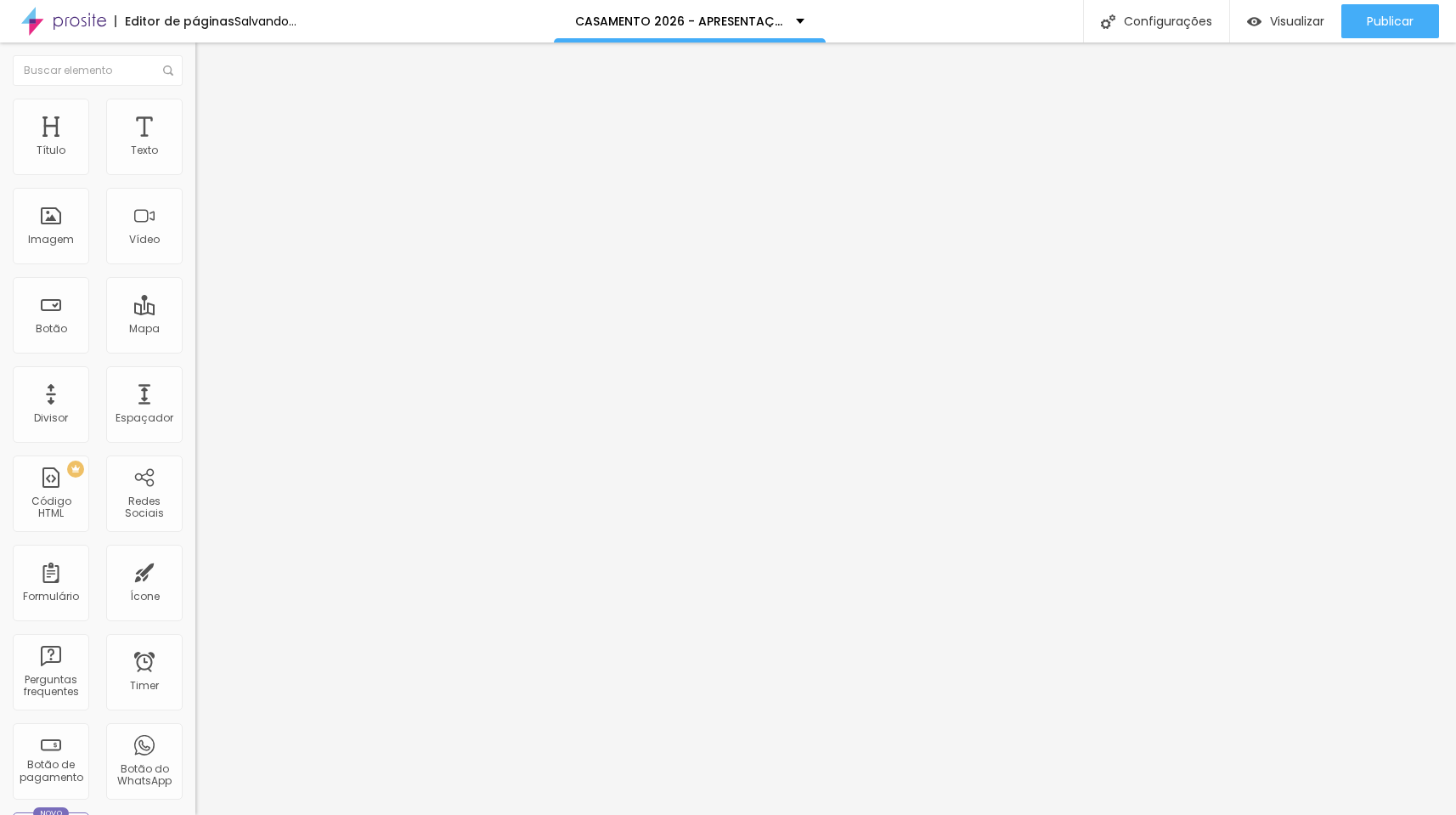
type input "67"
type input "68"
type input "70"
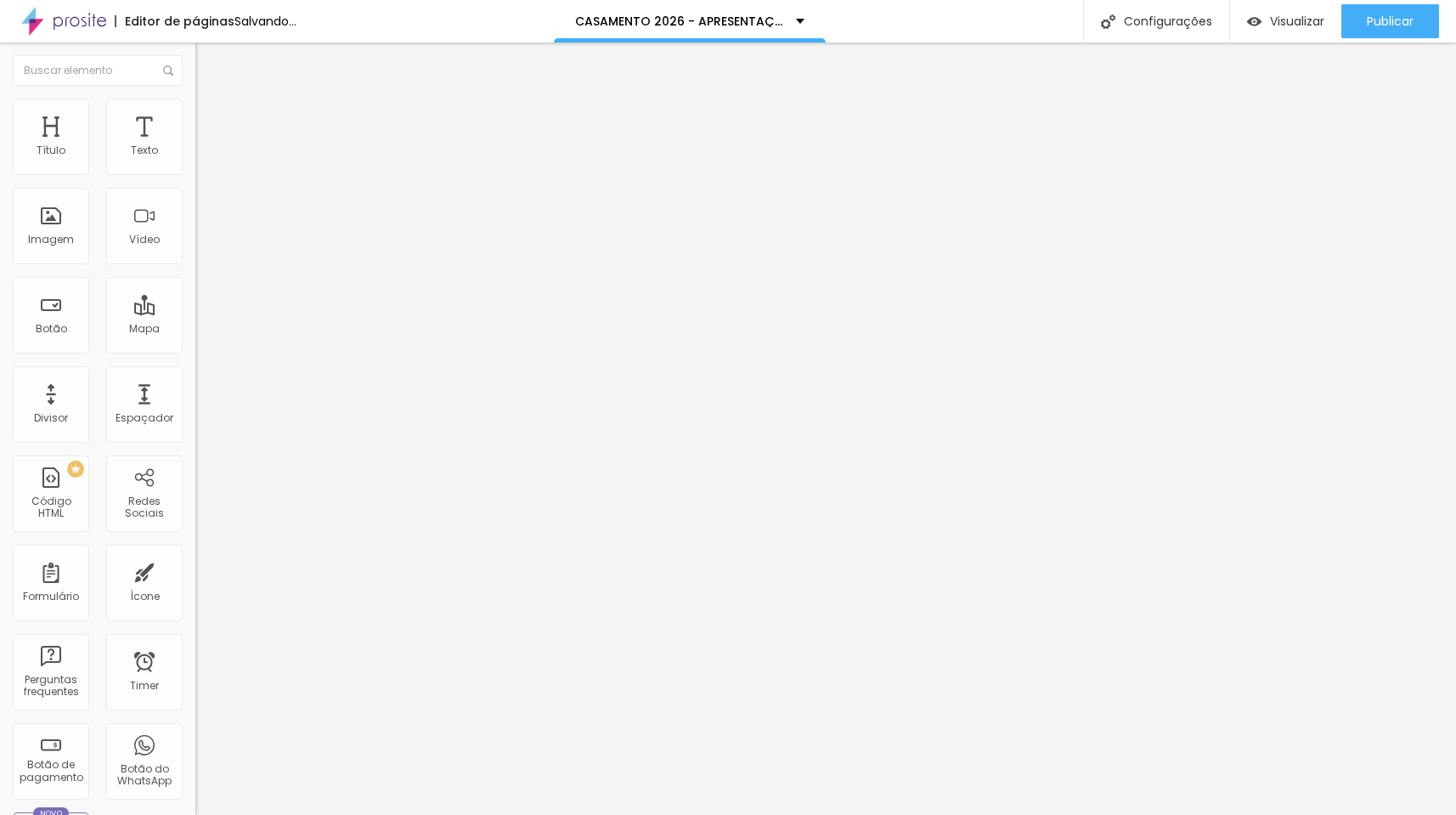
type input "70"
type input "71"
type input "100"
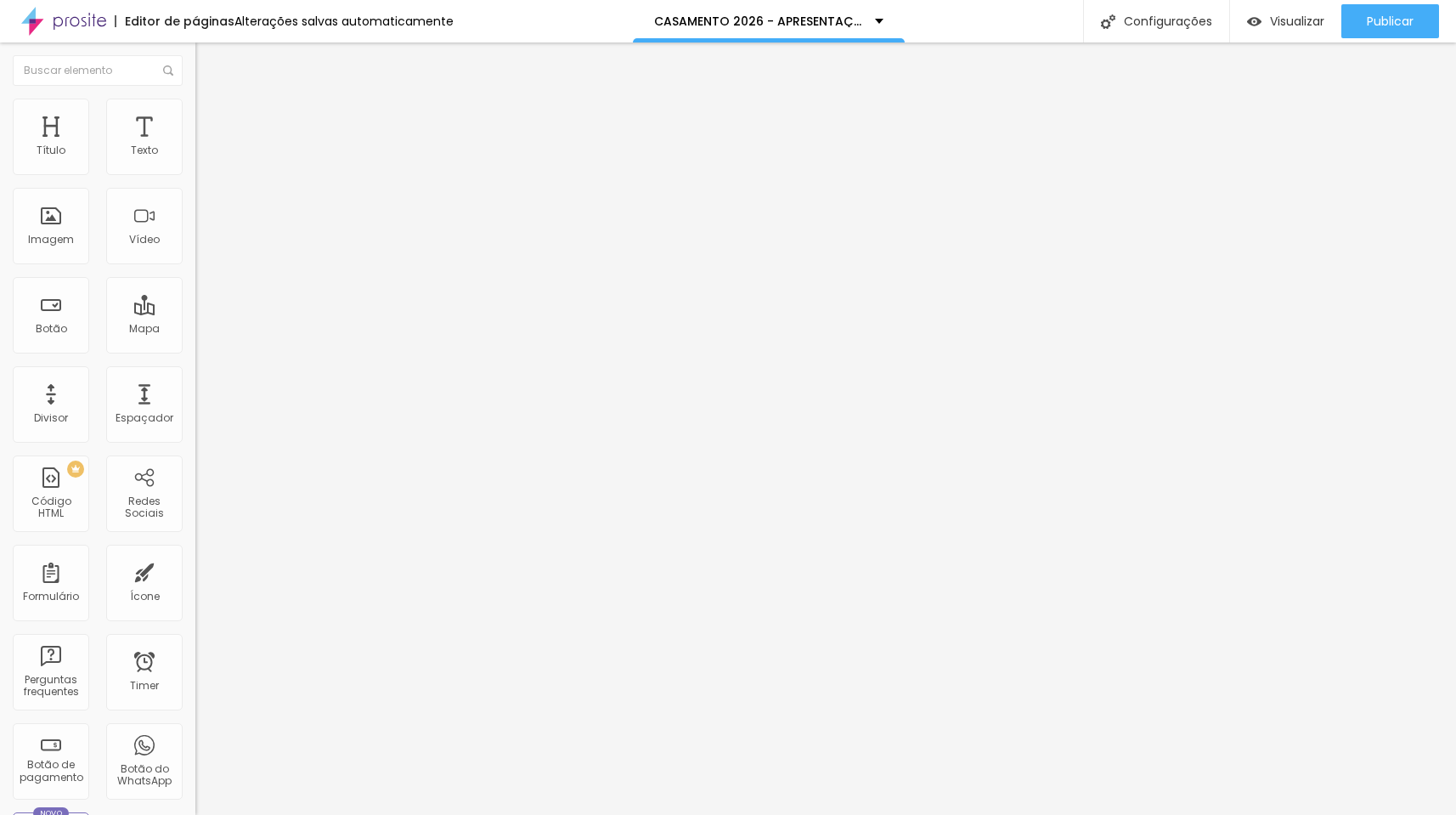
drag, startPoint x: 55, startPoint y: 170, endPoint x: 172, endPoint y: 181, distance: 117.5
type input "100"
click at [196, 181] on div "100 Espaço de cima" at bounding box center [293, 252] width 196 height 240
type input "9"
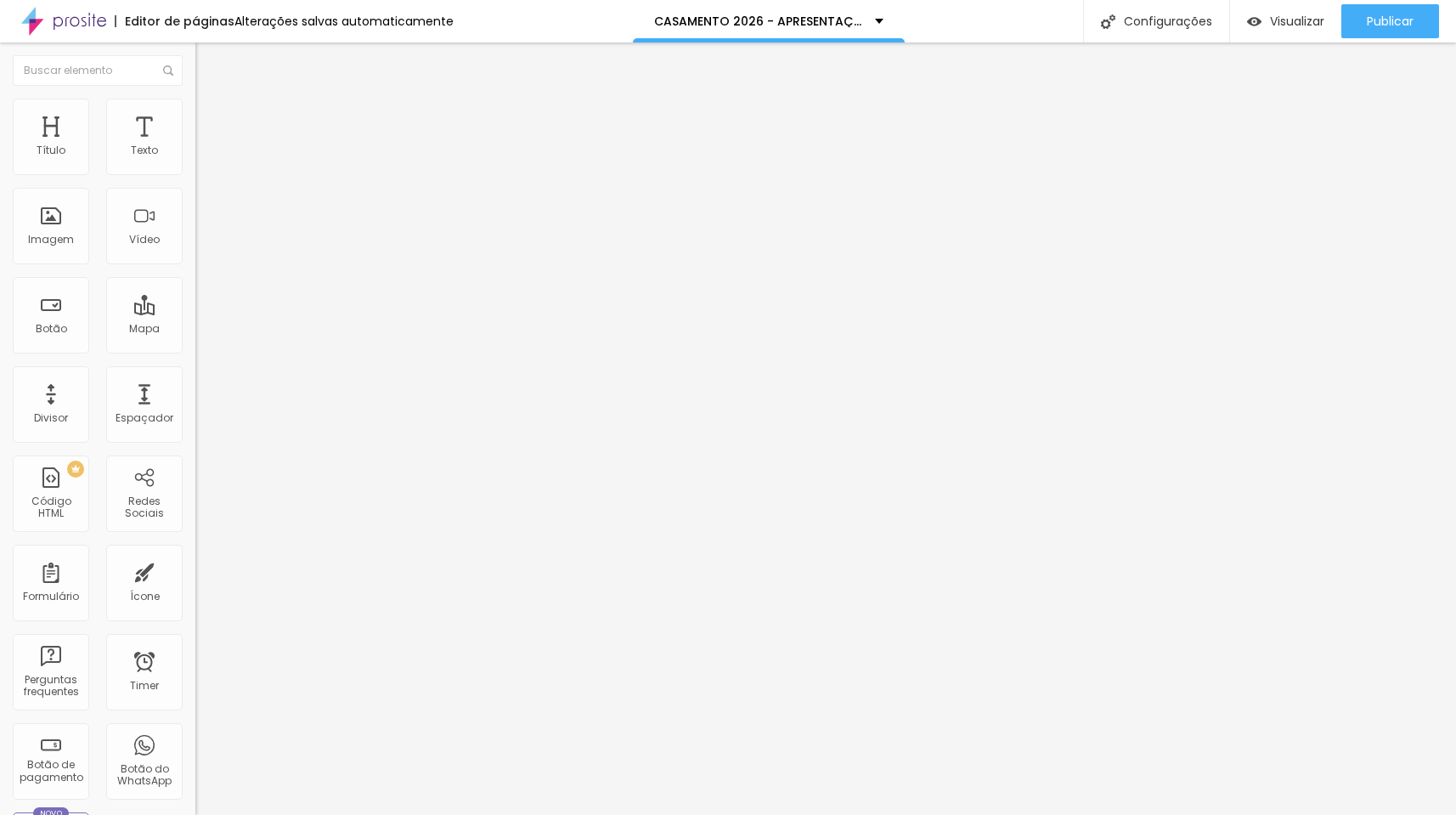
type input "11"
type input "16"
type input "24"
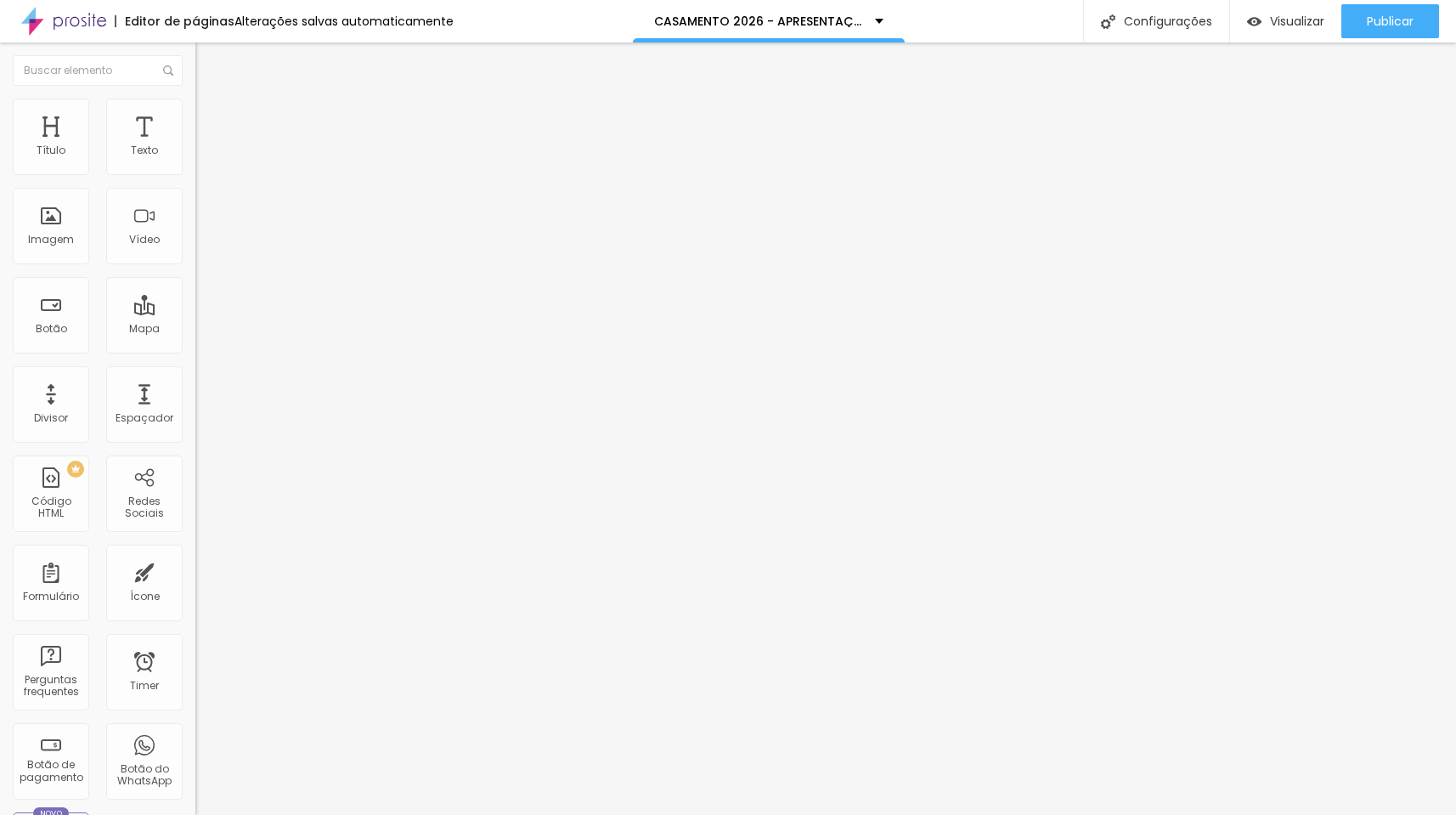
type input "24"
type input "28"
type input "30"
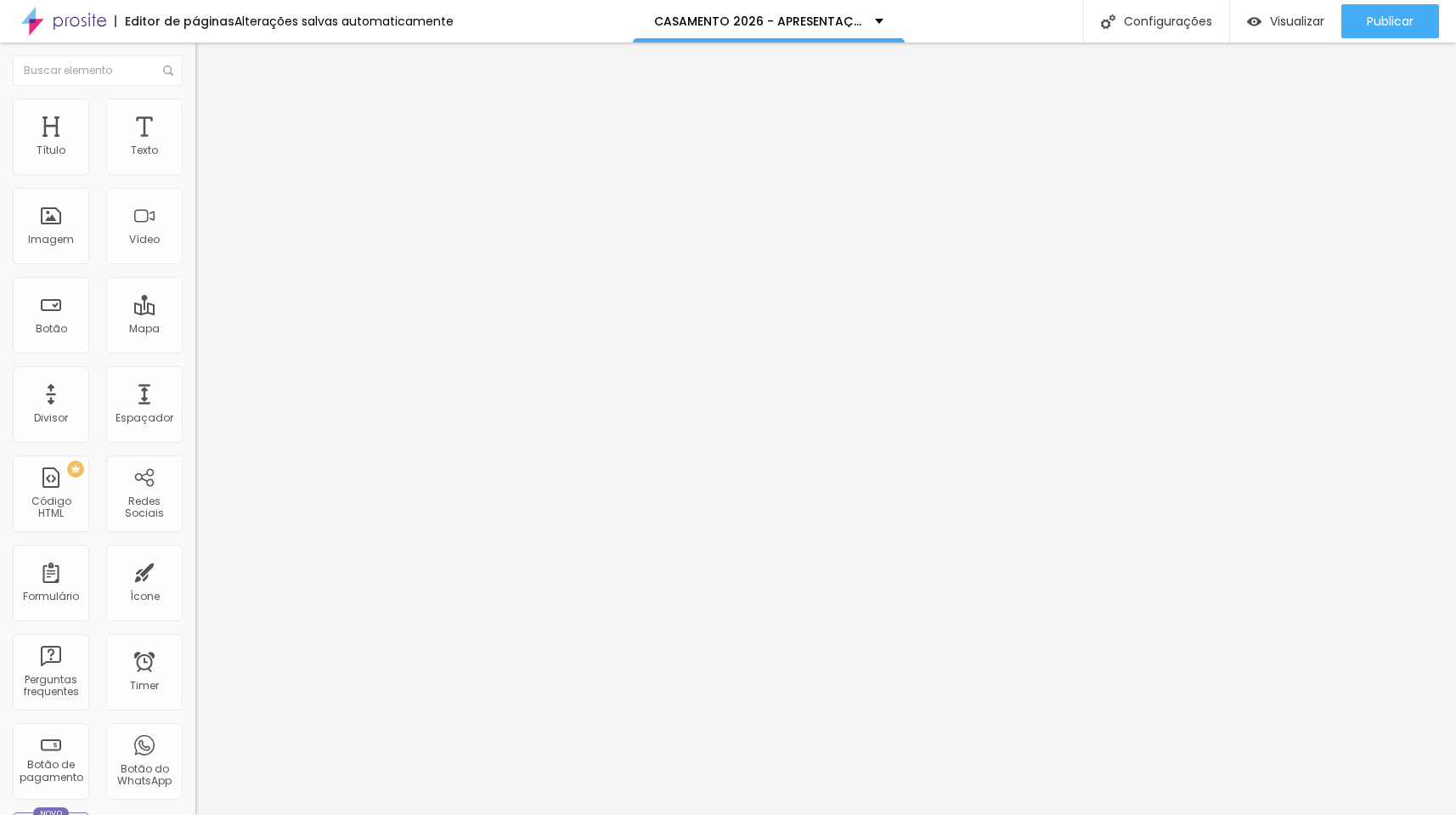
type input "35"
type input "38"
type input "39"
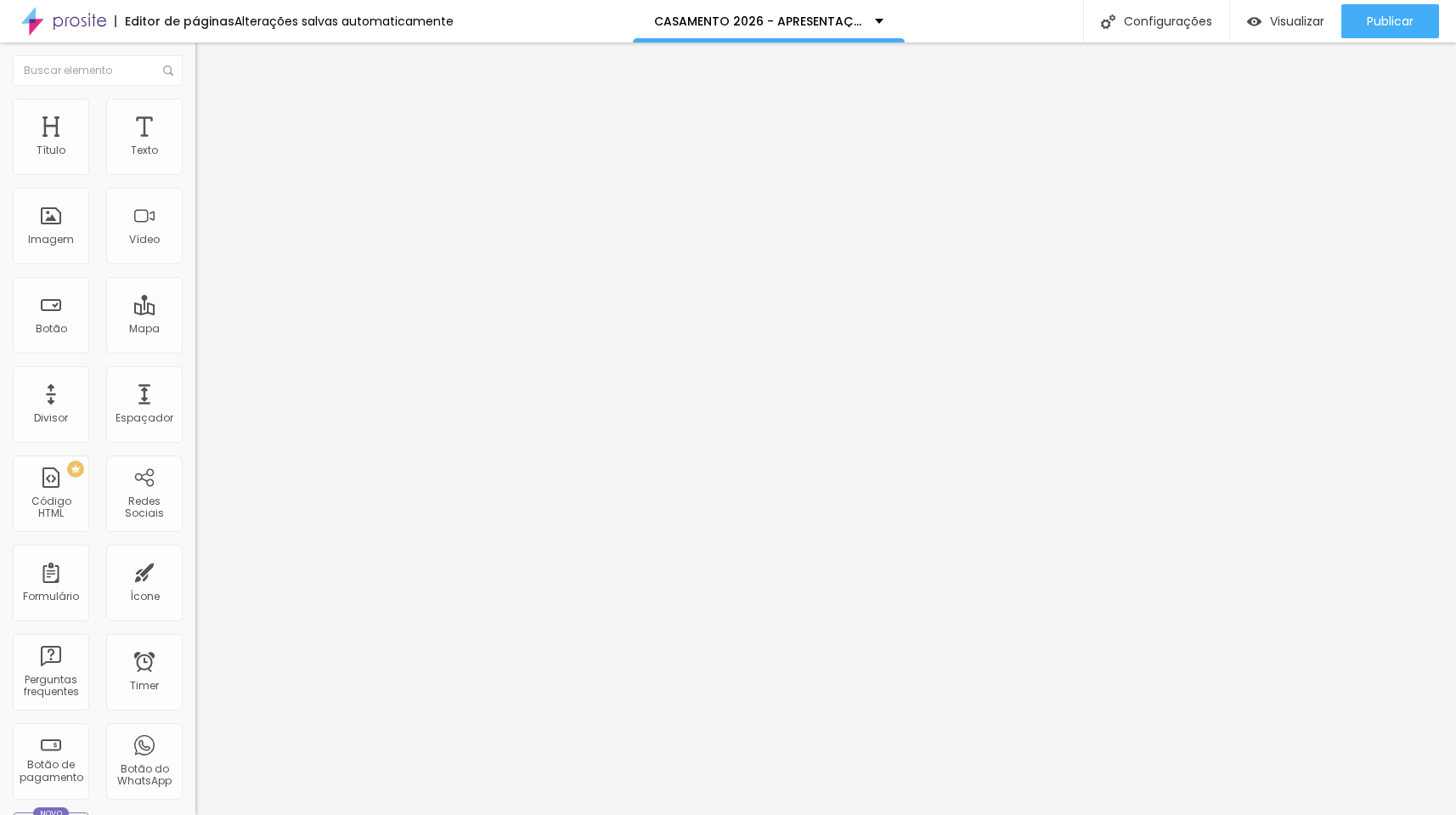
type input "39"
type input "43"
type input "44"
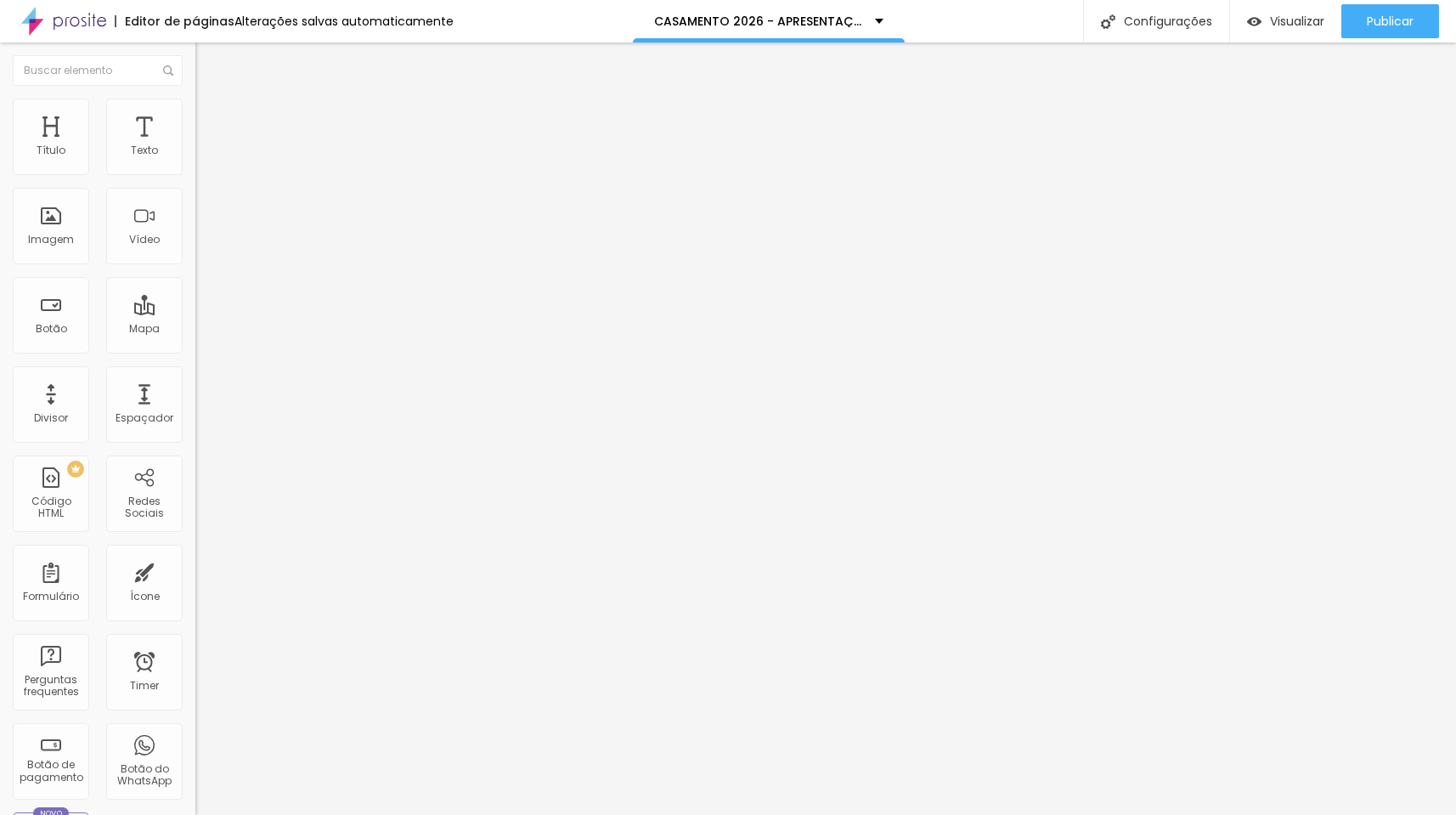
type input "45"
type input "47"
type input "49"
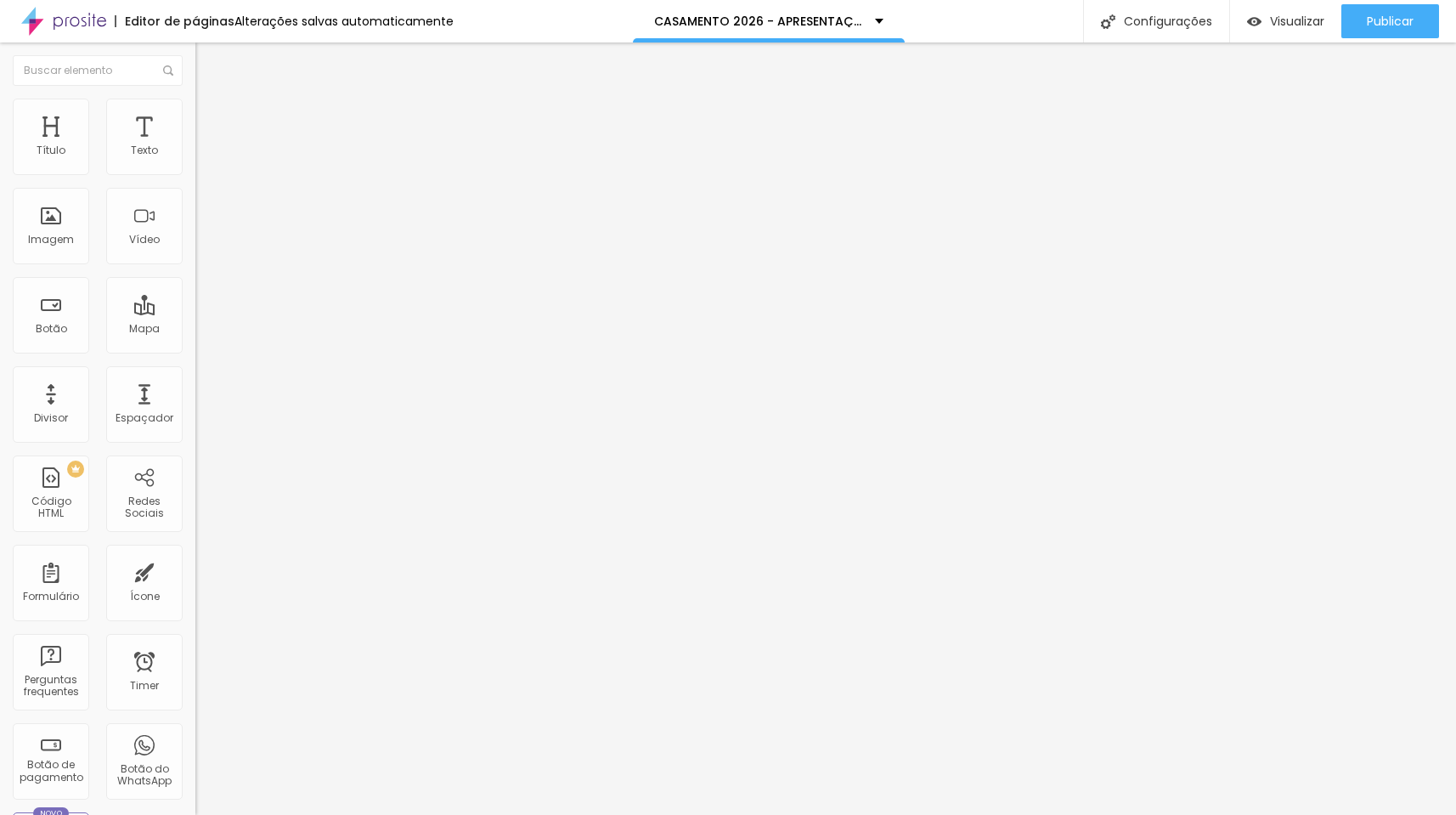
type input "49"
type input "50"
type input "51"
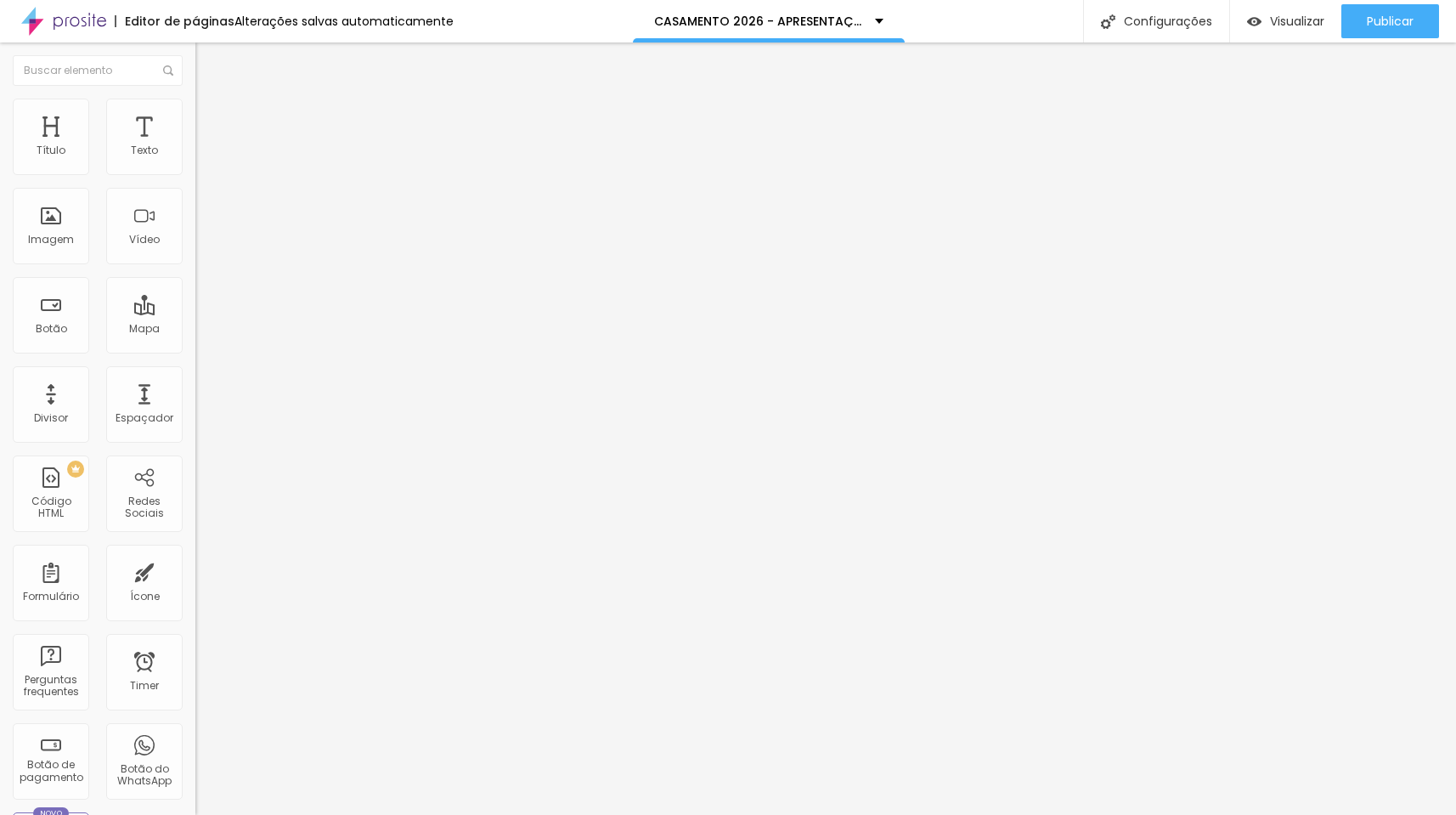
type input "53"
type input "54"
type input "58"
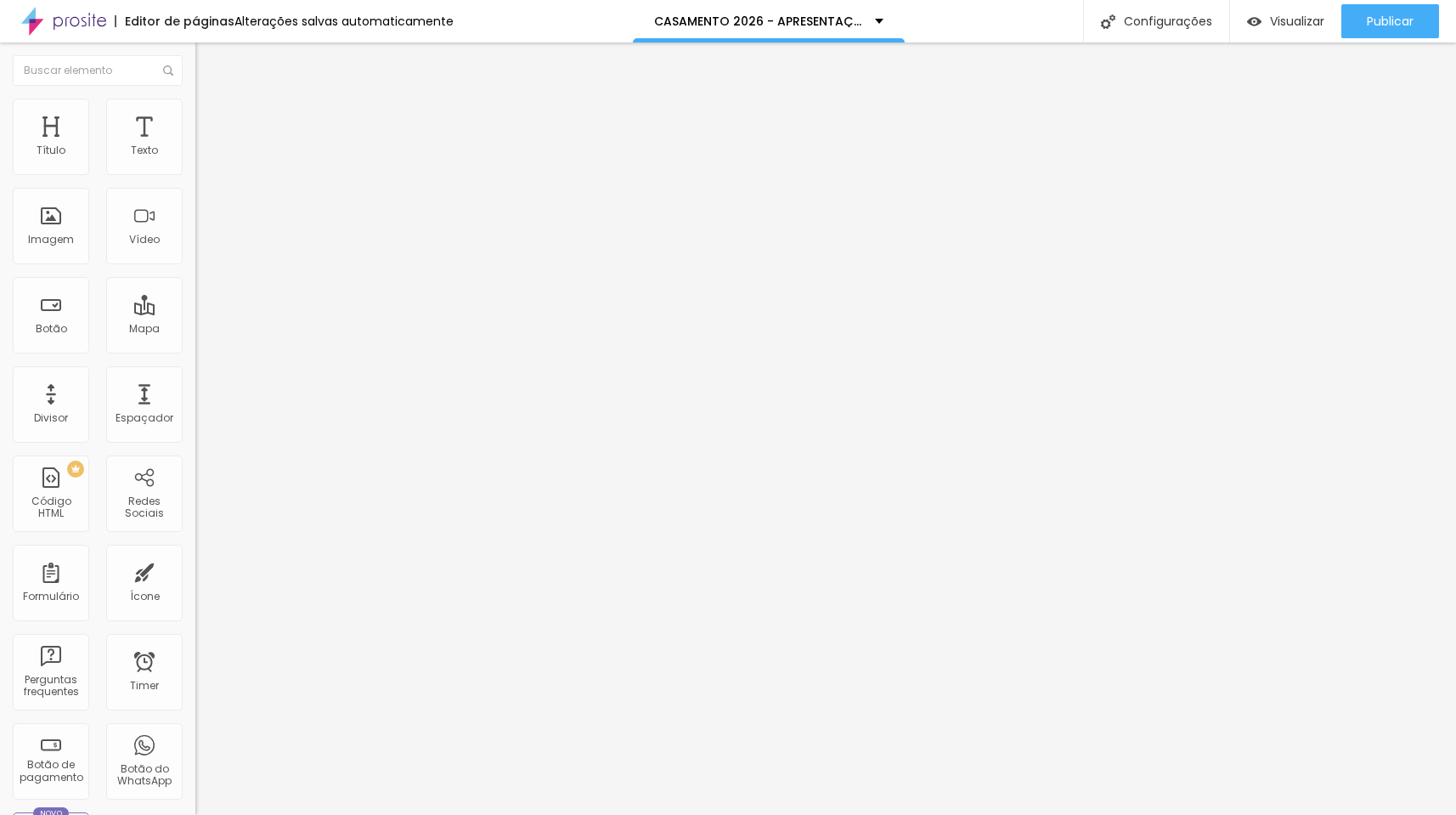
type input "58"
type input "61"
type input "63"
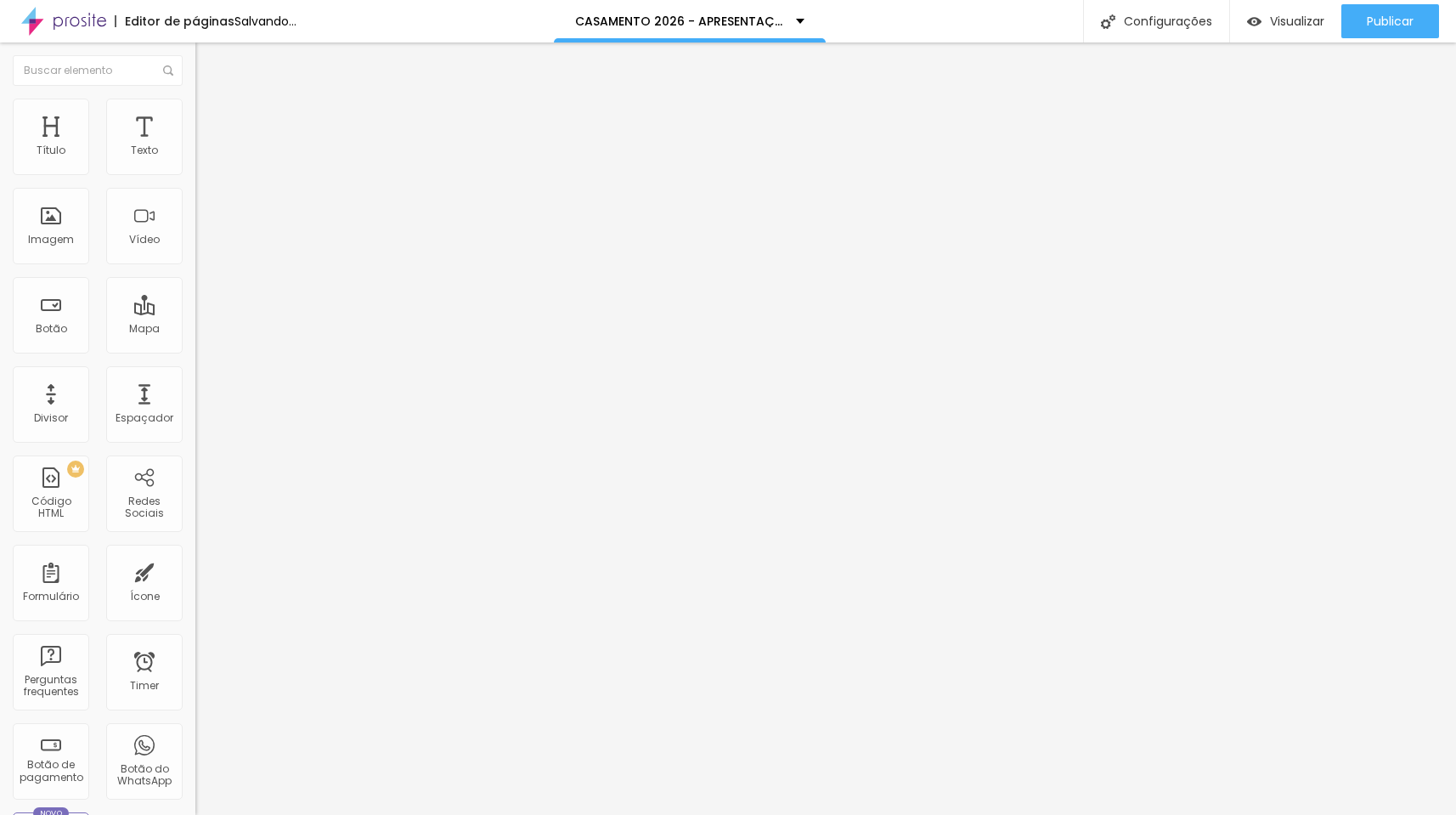
type input "67"
type input "70"
type input "72"
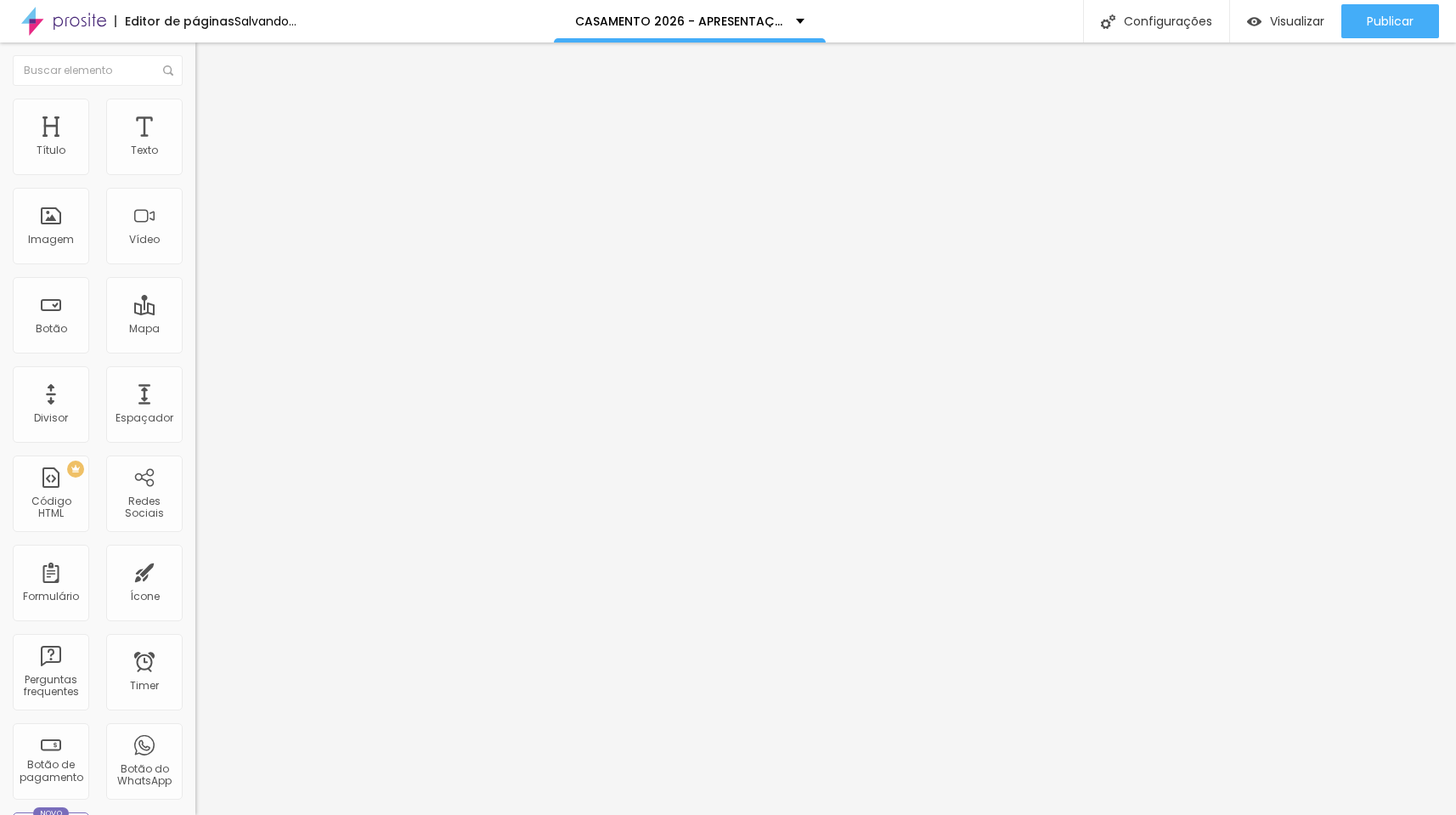
type input "72"
type input "74"
type input "79"
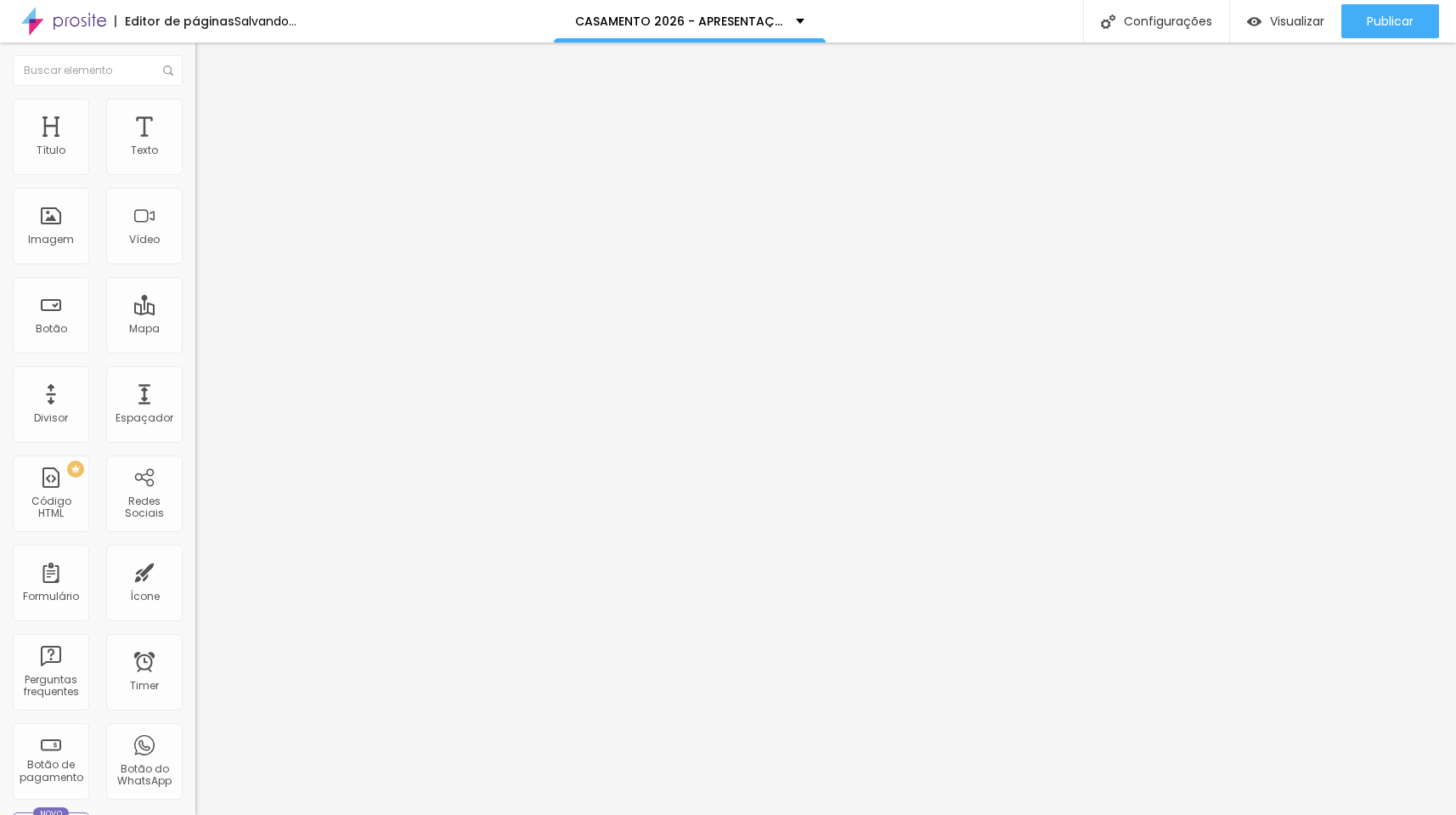
type input "83"
type input "85"
type input "90"
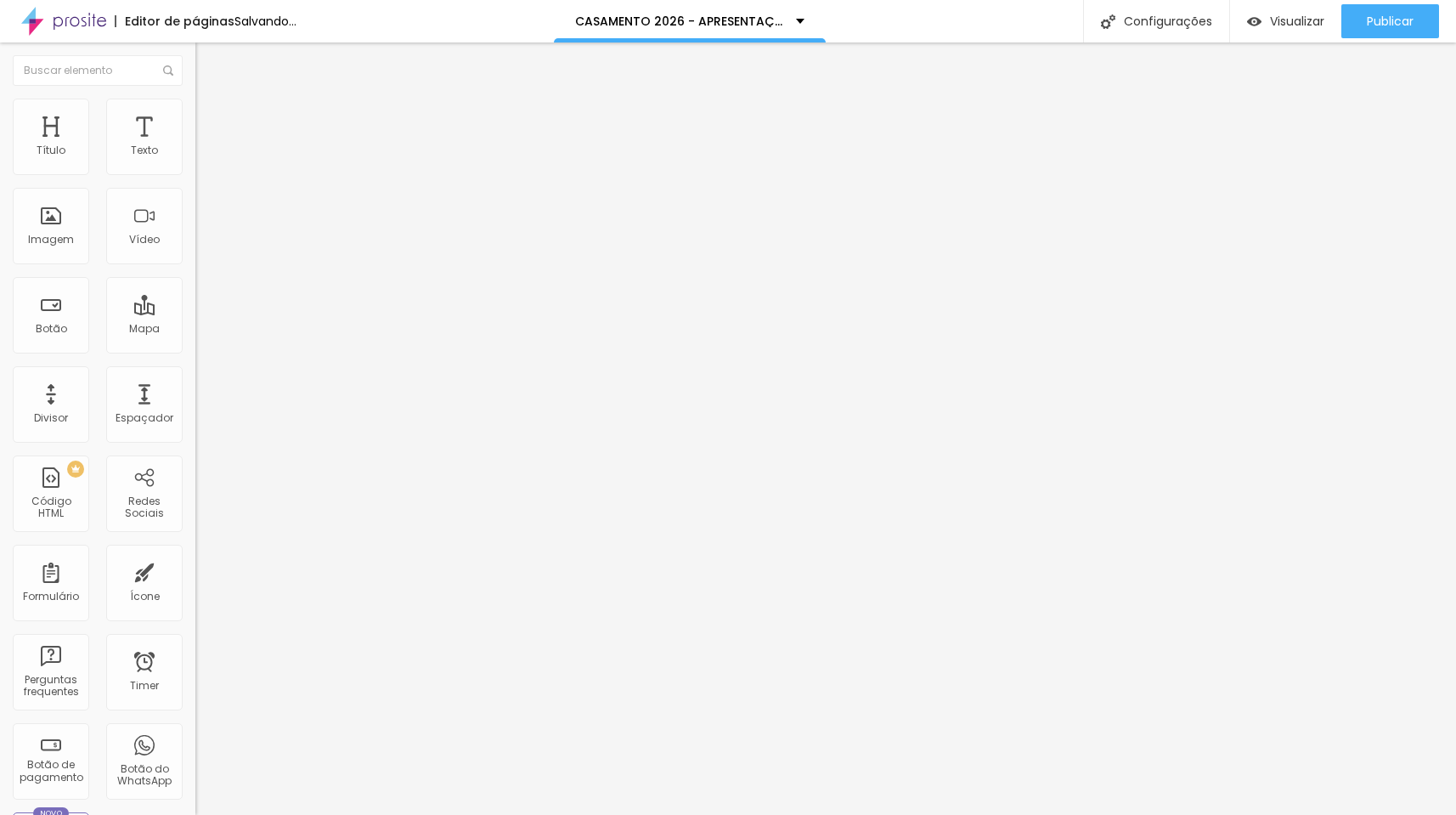
type input "90"
type input "96"
type input "98"
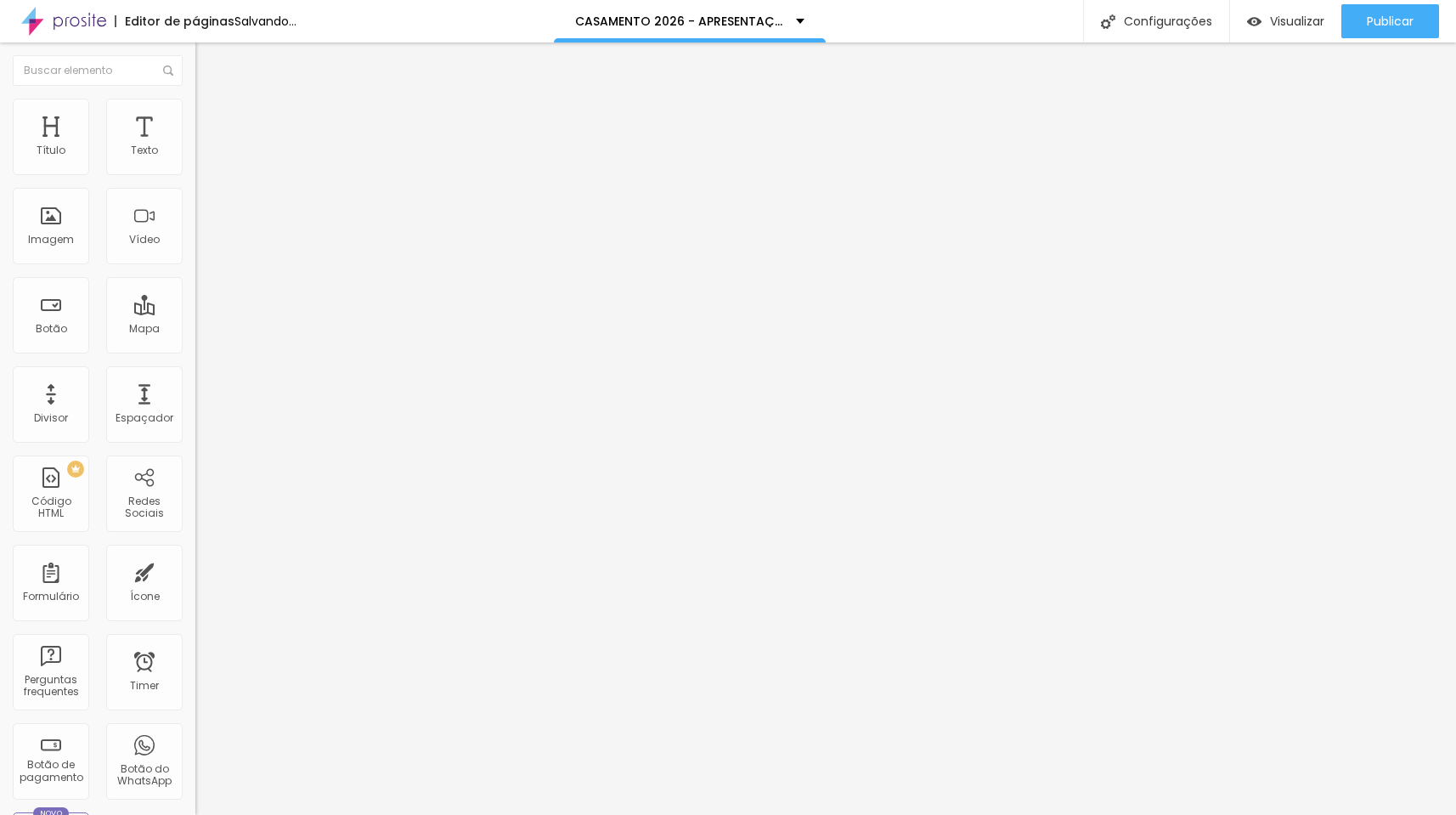
type input "100"
drag, startPoint x: 49, startPoint y: 206, endPoint x: 264, endPoint y: 223, distance: 215.7
type input "100"
click at [264, 223] on div "Título Texto Imagem Vídeo Botão Mapa Divisor Espaçador PREMIUM Código HTML Rede…" at bounding box center [728, 429] width 1456 height 772
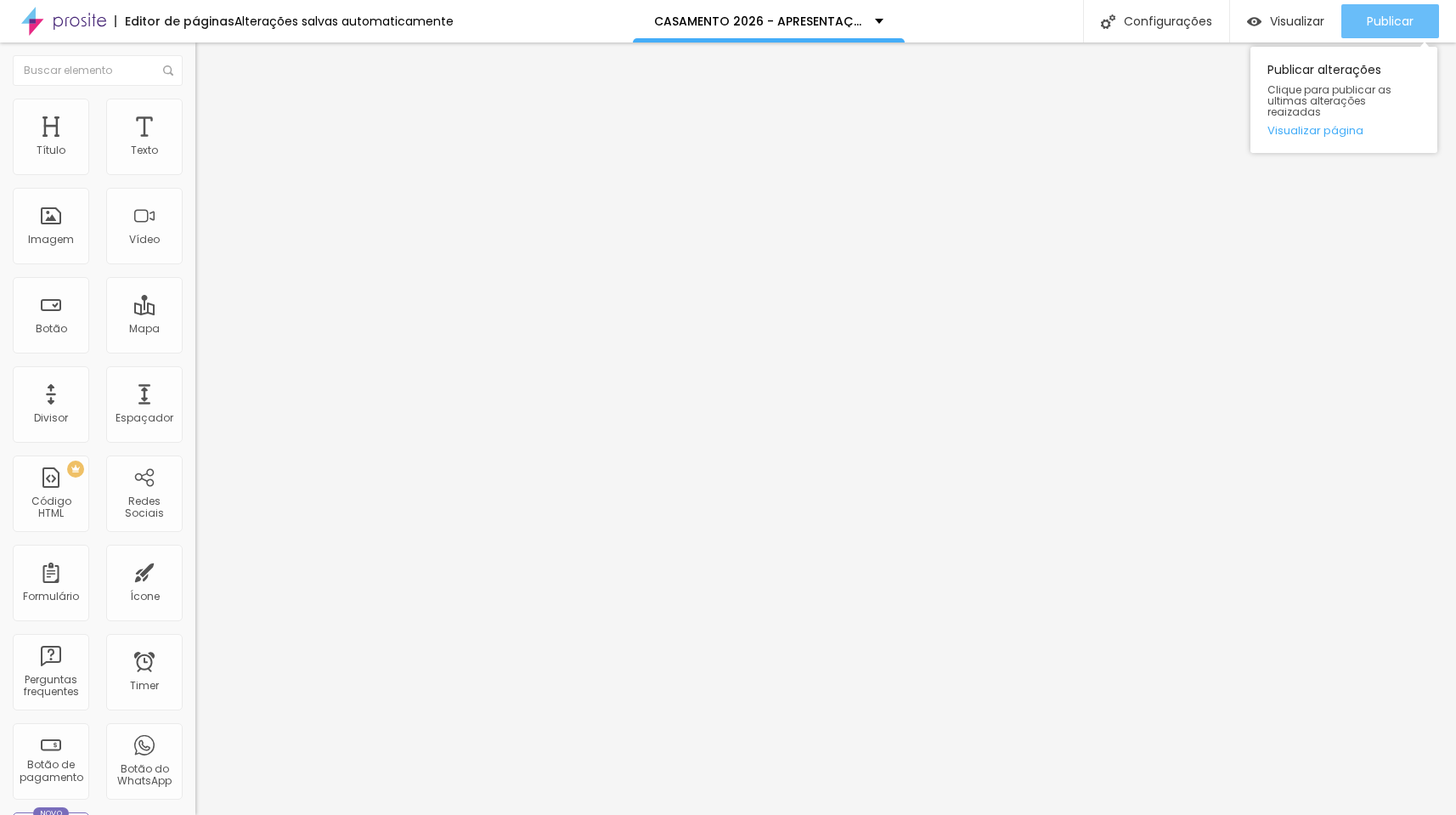
click at [1375, 16] on span "Publicar" at bounding box center [1390, 22] width 47 height 14
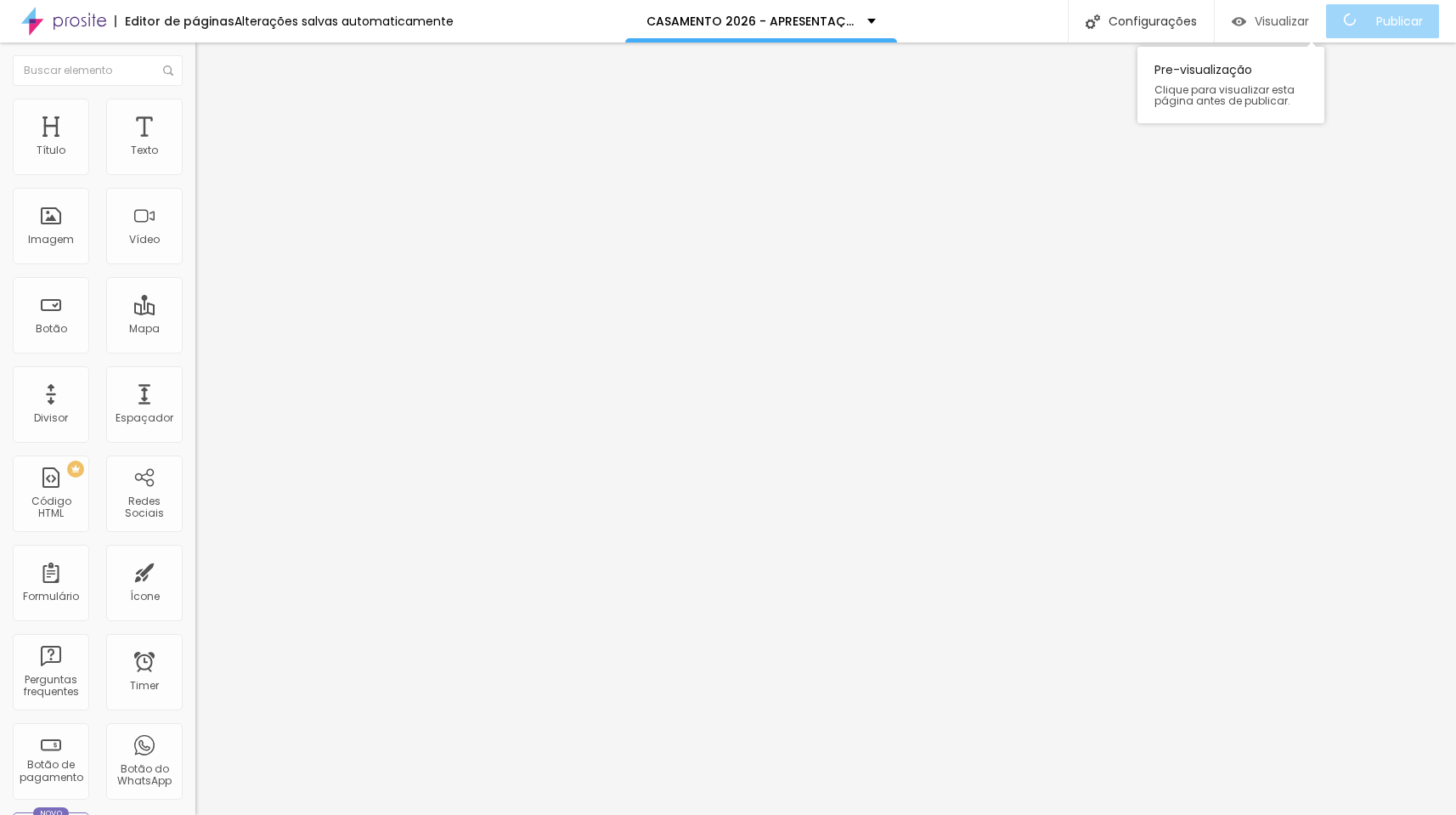
click at [1295, 24] on span "Visualizar" at bounding box center [1282, 22] width 54 height 14
click at [203, 246] on icon "button" at bounding box center [208, 241] width 10 height 10
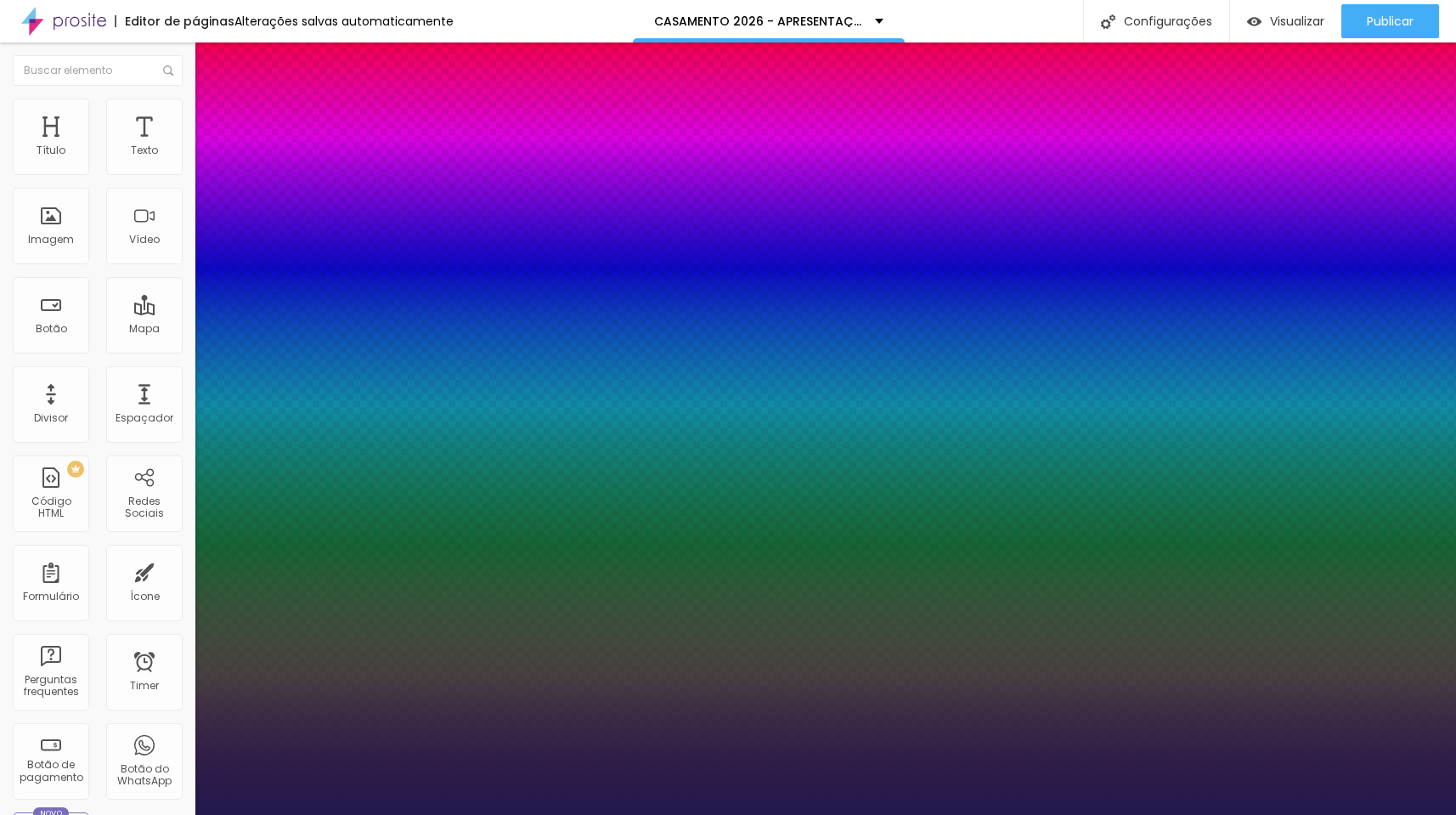
type input "1"
drag, startPoint x: 231, startPoint y: 474, endPoint x: 275, endPoint y: 478, distance: 44.2
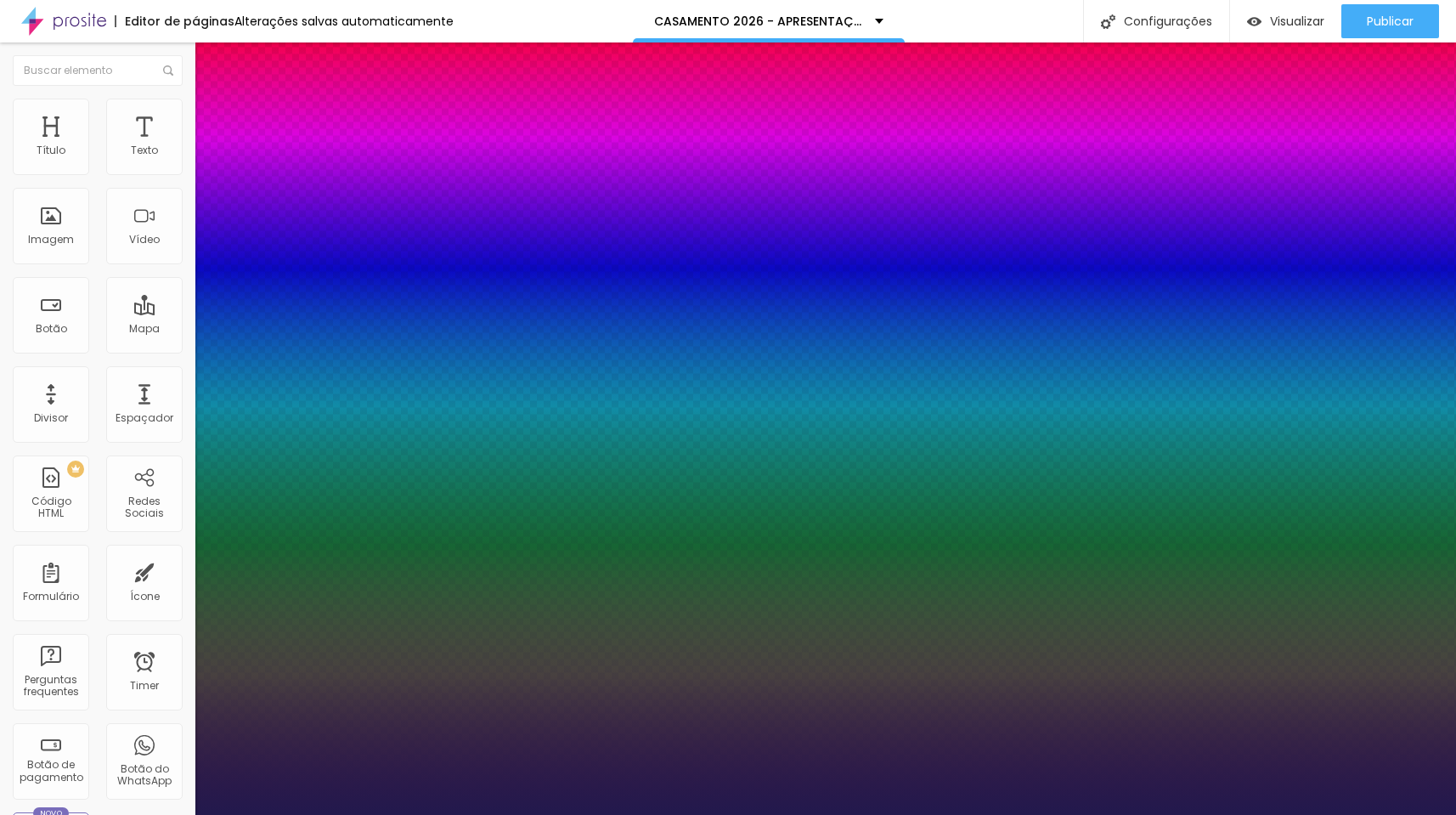
click at [1370, 814] on div at bounding box center [728, 815] width 1456 height 0
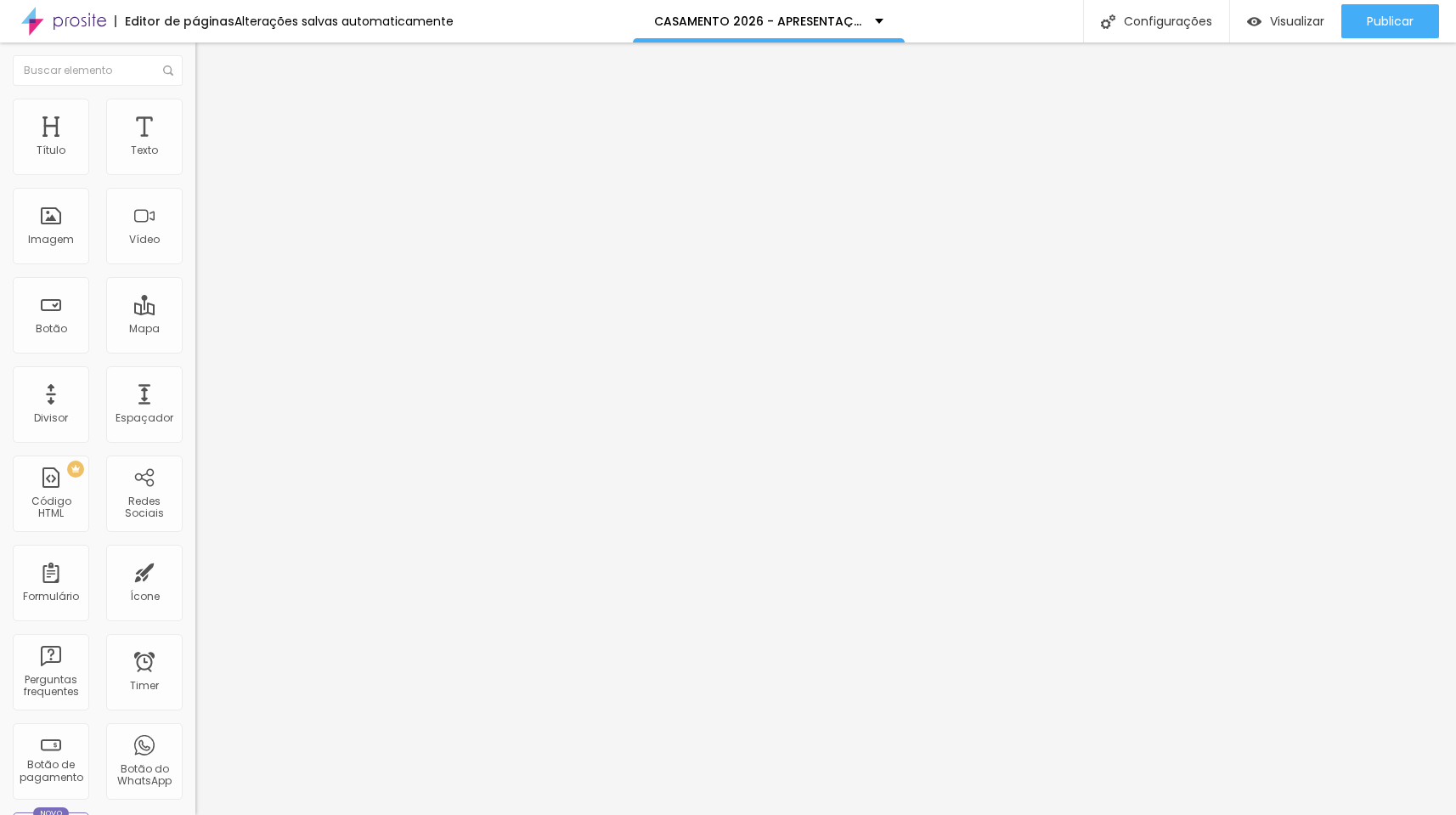
click at [196, 252] on button "button" at bounding box center [207, 243] width 24 height 17
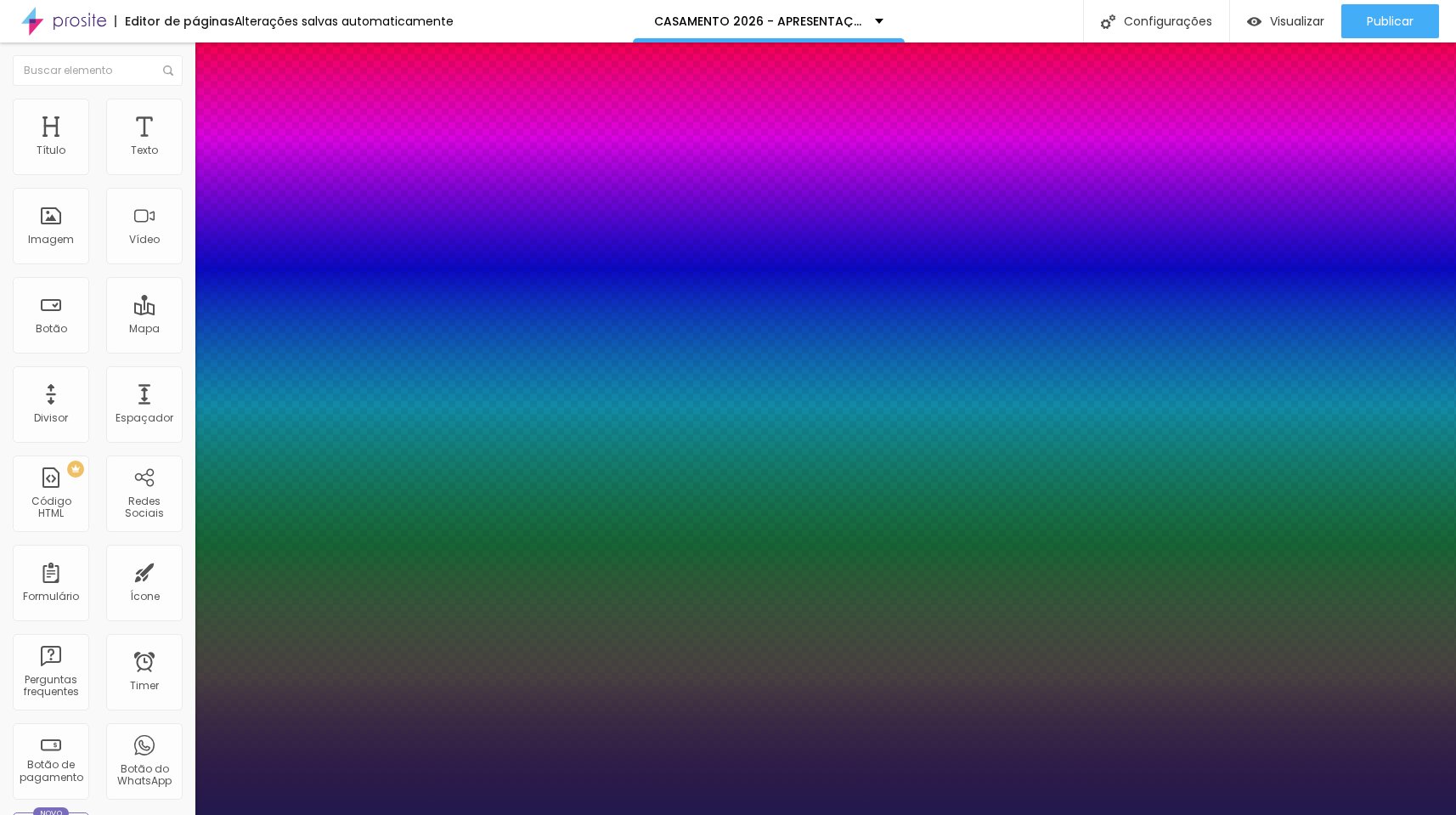
click at [633, 814] on div at bounding box center [728, 815] width 1456 height 0
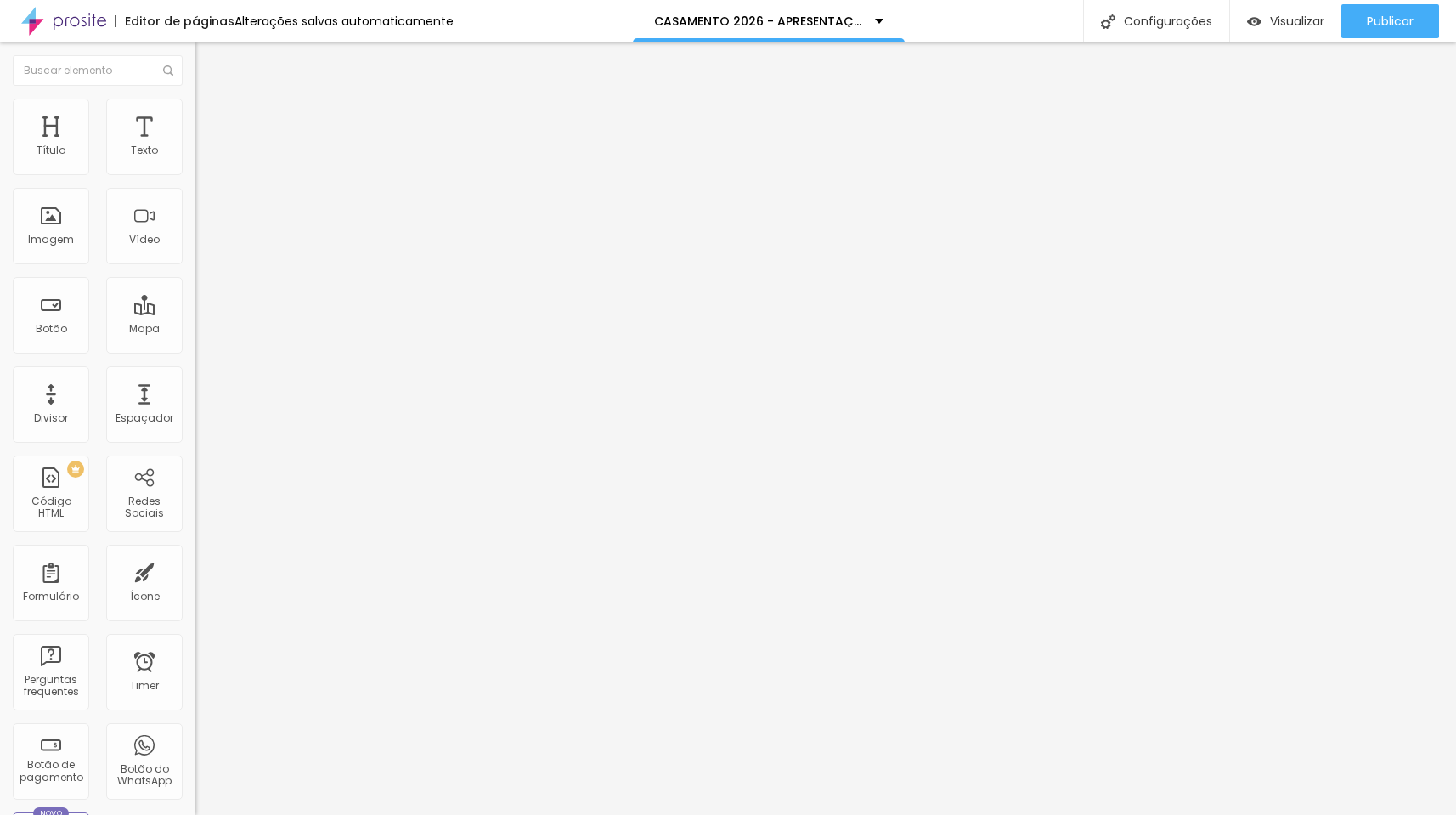
click at [203, 246] on icon "button" at bounding box center [208, 241] width 10 height 10
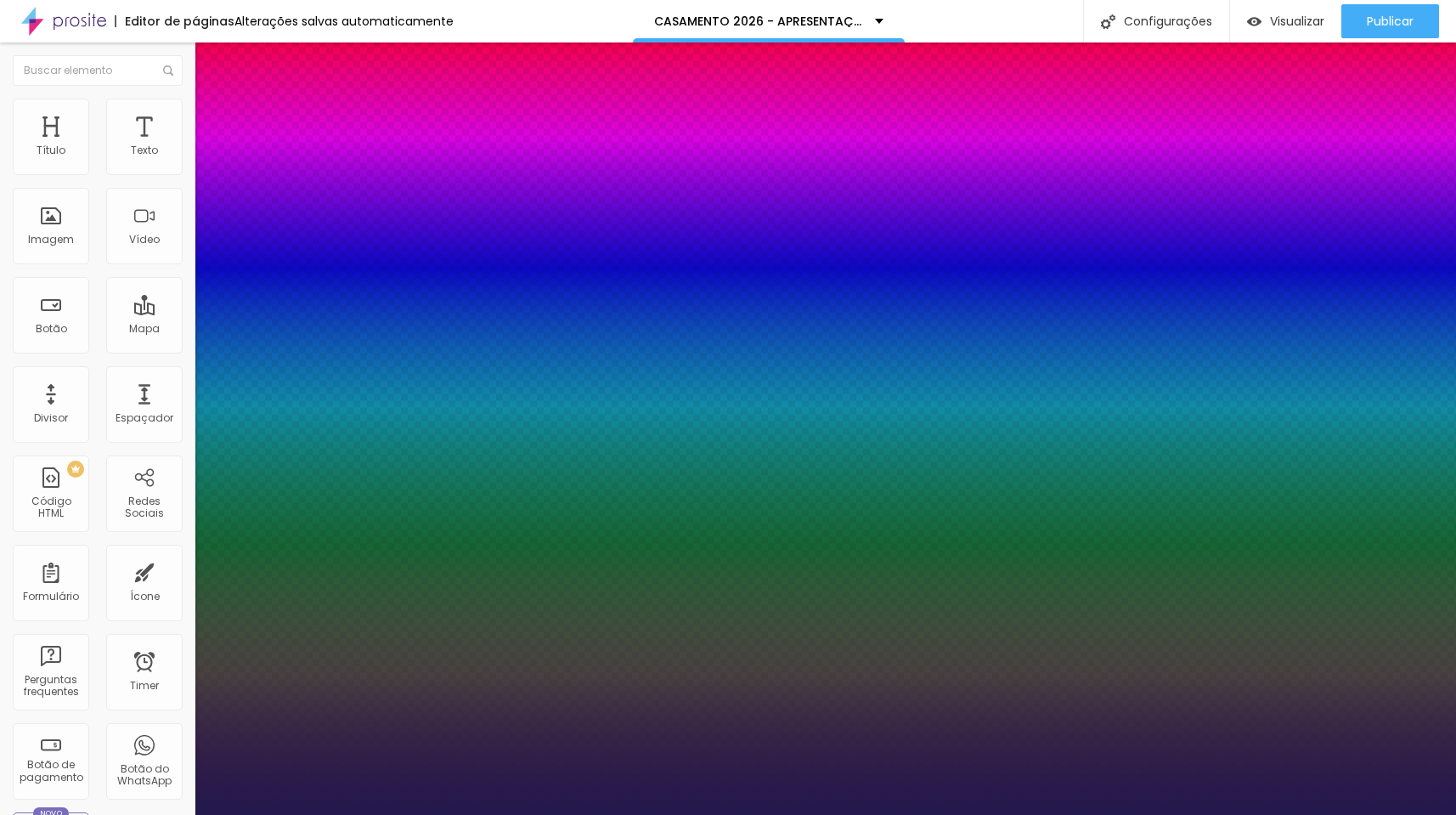
click at [1226, 814] on div at bounding box center [728, 815] width 1456 height 0
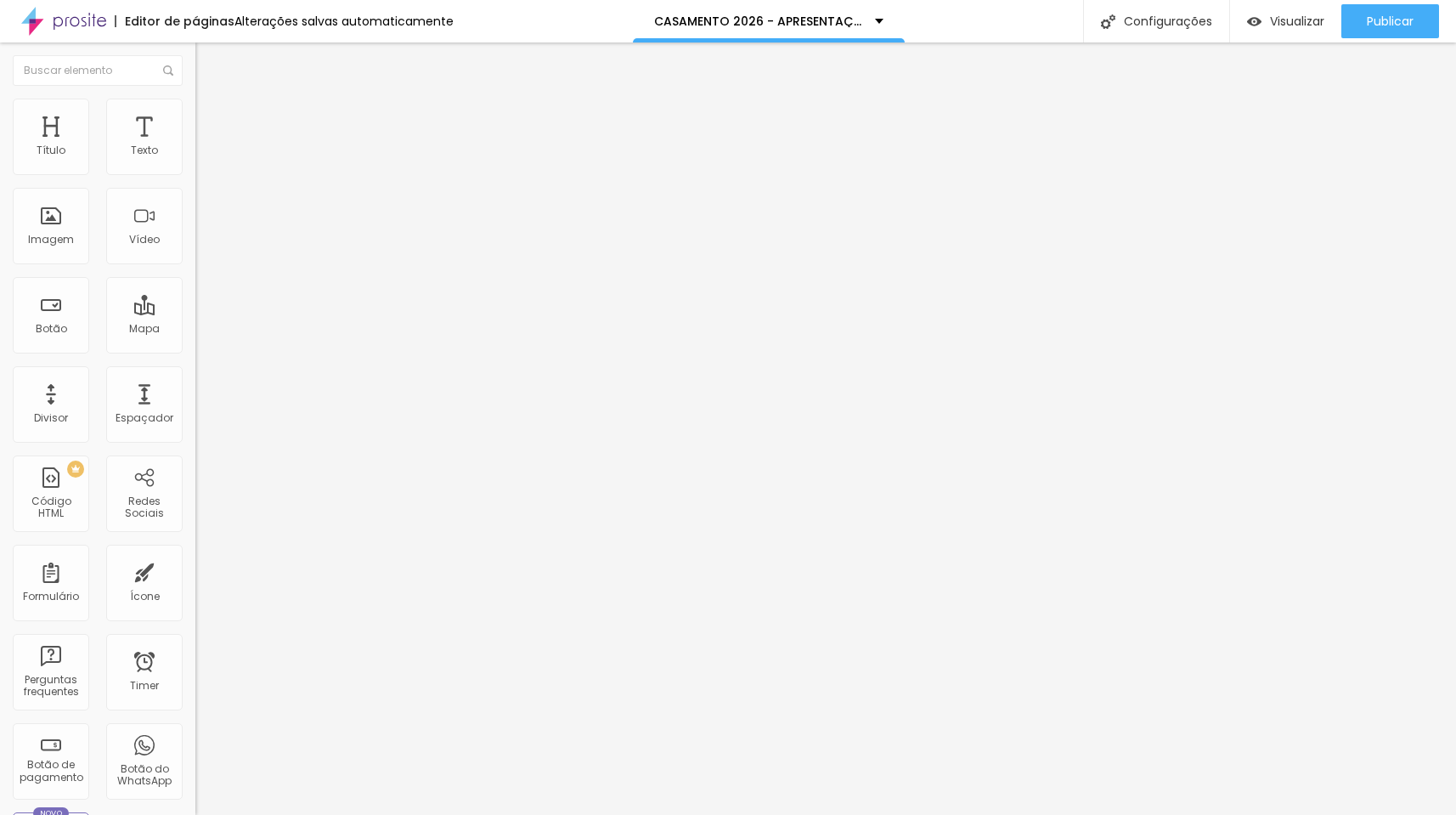
click at [196, 252] on button "button" at bounding box center [207, 243] width 24 height 17
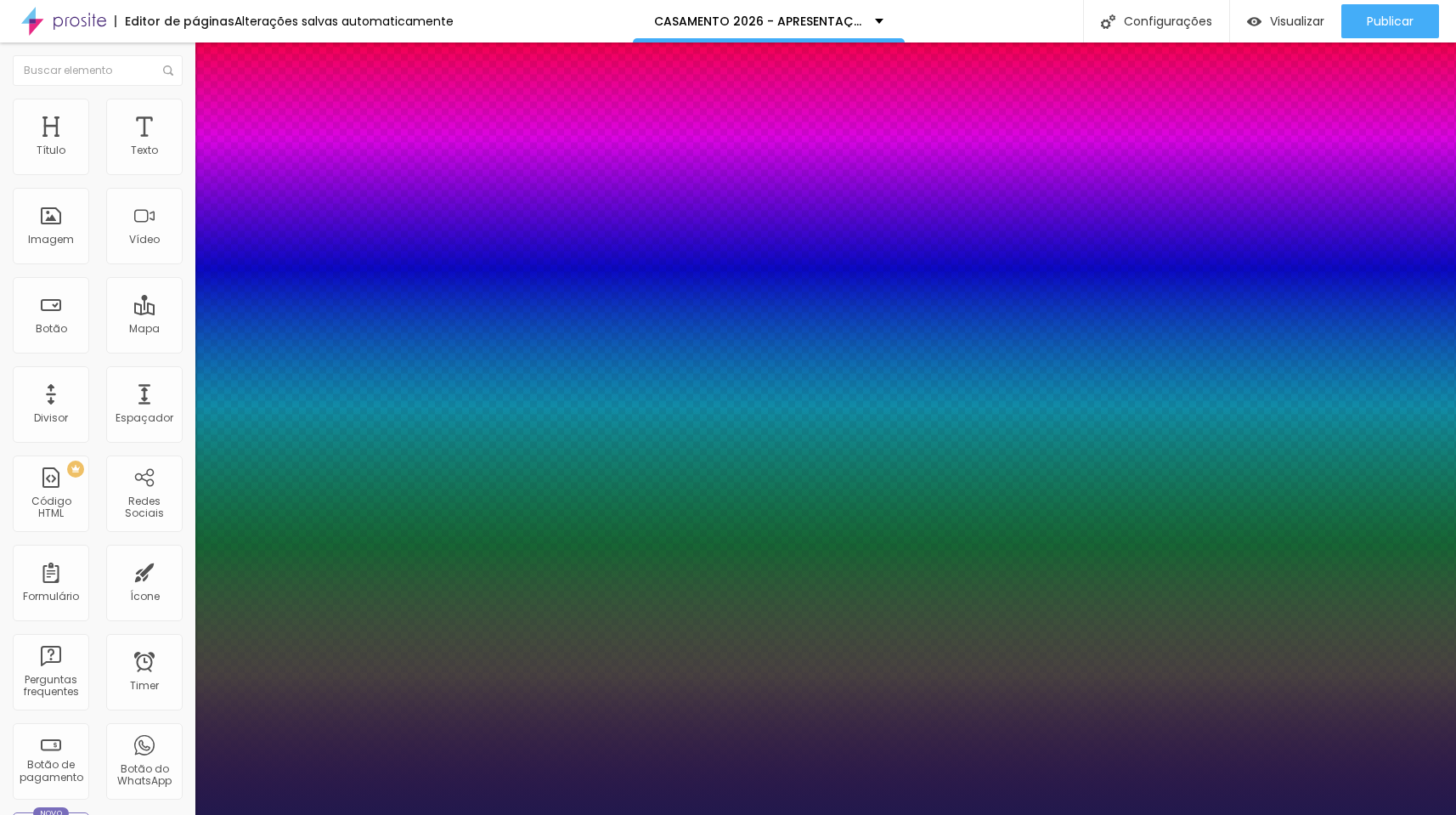
drag, startPoint x: 230, startPoint y: 475, endPoint x: 240, endPoint y: 475, distance: 10.0
click at [1323, 814] on div at bounding box center [728, 815] width 1456 height 0
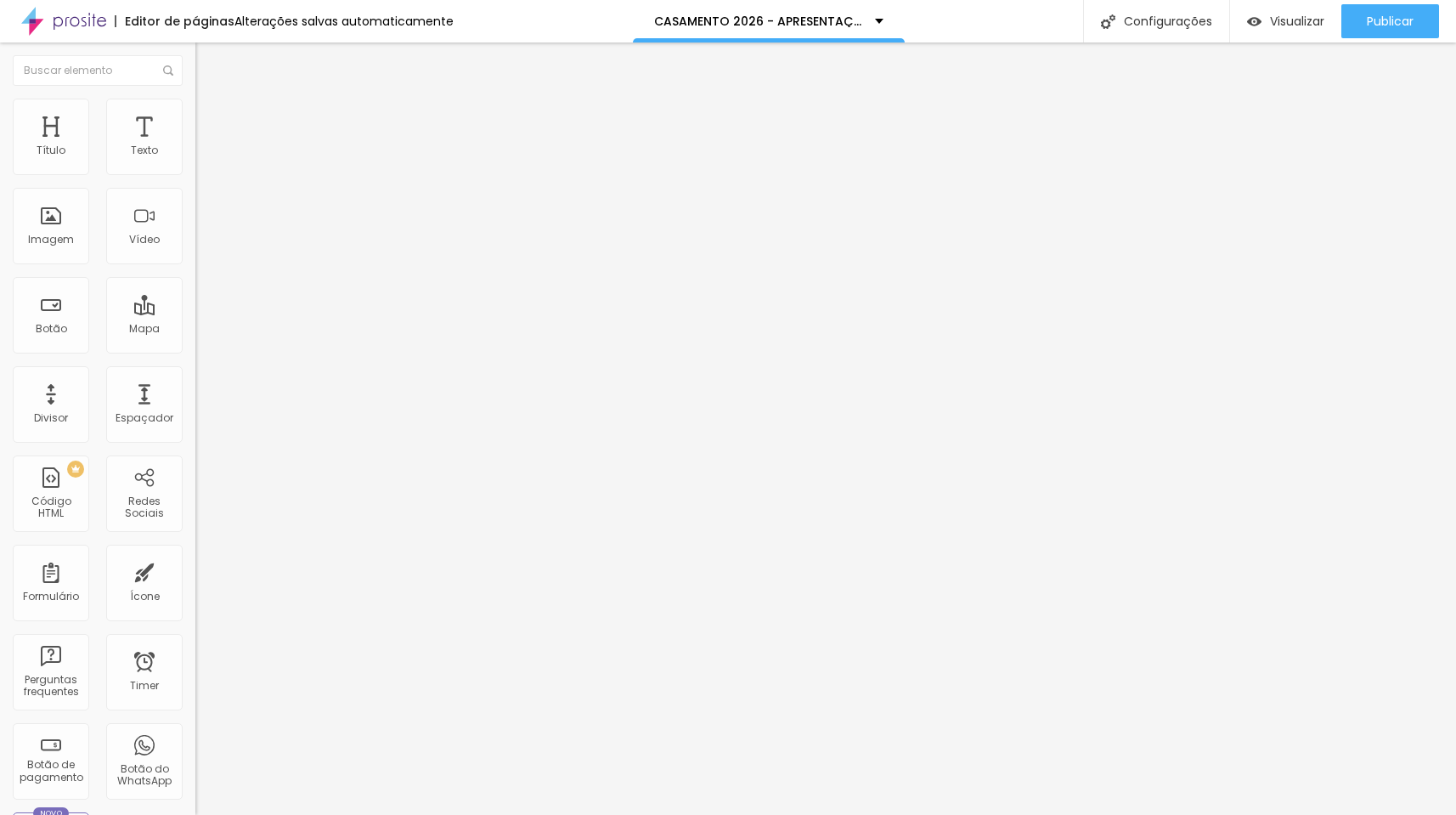
click at [210, 115] on span "Avançado" at bounding box center [238, 110] width 56 height 15
drag, startPoint x: 50, startPoint y: 207, endPoint x: 71, endPoint y: 213, distance: 21.8
click at [196, 553] on div at bounding box center [293, 561] width 196 height 16
click at [196, 328] on input "10" at bounding box center [232, 336] width 73 height 17
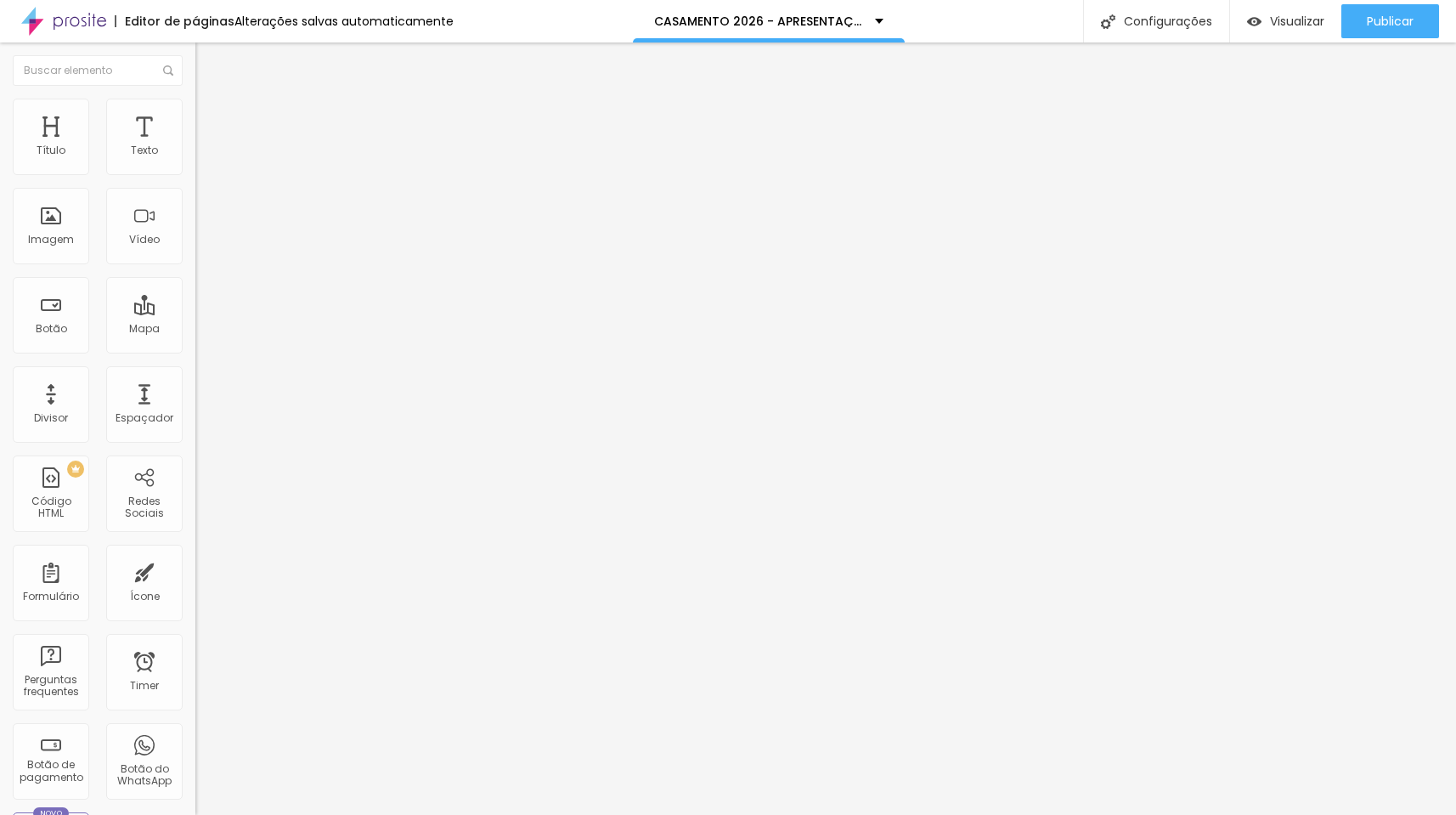
click at [210, 117] on span "Avançado" at bounding box center [238, 110] width 56 height 15
drag, startPoint x: 68, startPoint y: 169, endPoint x: -33, endPoint y: 177, distance: 101.3
click at [0, 177] on html "Editor de páginas Alterações salvas automaticamente CASAMENTO 2026 - APRESENTAÇ…" at bounding box center [728, 407] width 1456 height 815
drag, startPoint x: 72, startPoint y: 208, endPoint x: -11, endPoint y: 211, distance: 83.1
click at [0, 211] on html "Editor de páginas Alterações salvas automaticamente CASAMENTO 2026 - APRESENTAÇ…" at bounding box center [728, 407] width 1456 height 815
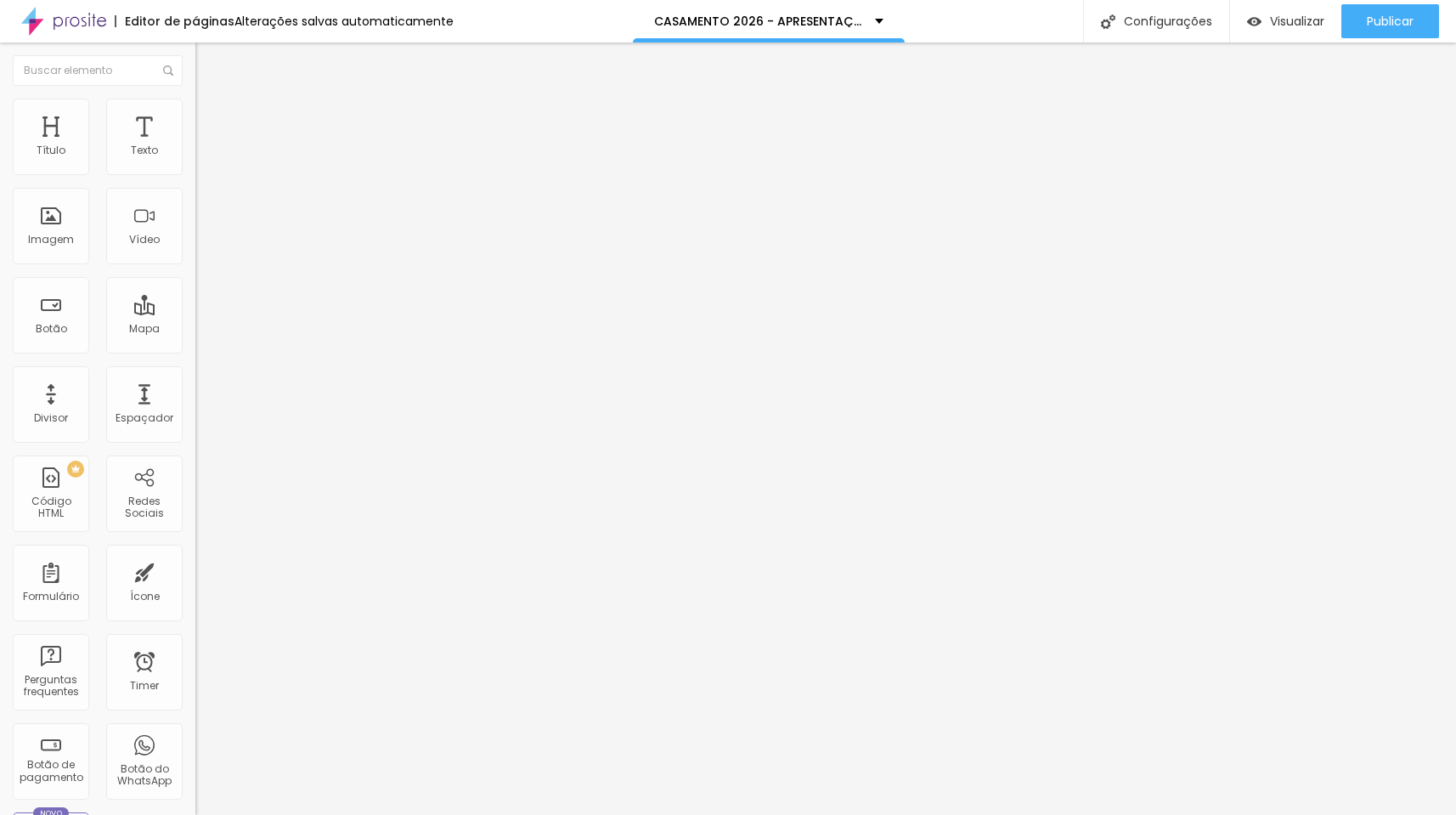
click at [196, 110] on li "Avançado" at bounding box center [293, 107] width 196 height 17
drag, startPoint x: 51, startPoint y: 170, endPoint x: 85, endPoint y: 173, distance: 34.1
click at [196, 313] on input "range" at bounding box center [250, 320] width 109 height 14
click at [210, 115] on span "Avançado" at bounding box center [238, 110] width 56 height 15
drag, startPoint x: 85, startPoint y: 169, endPoint x: 107, endPoint y: 177, distance: 23.4
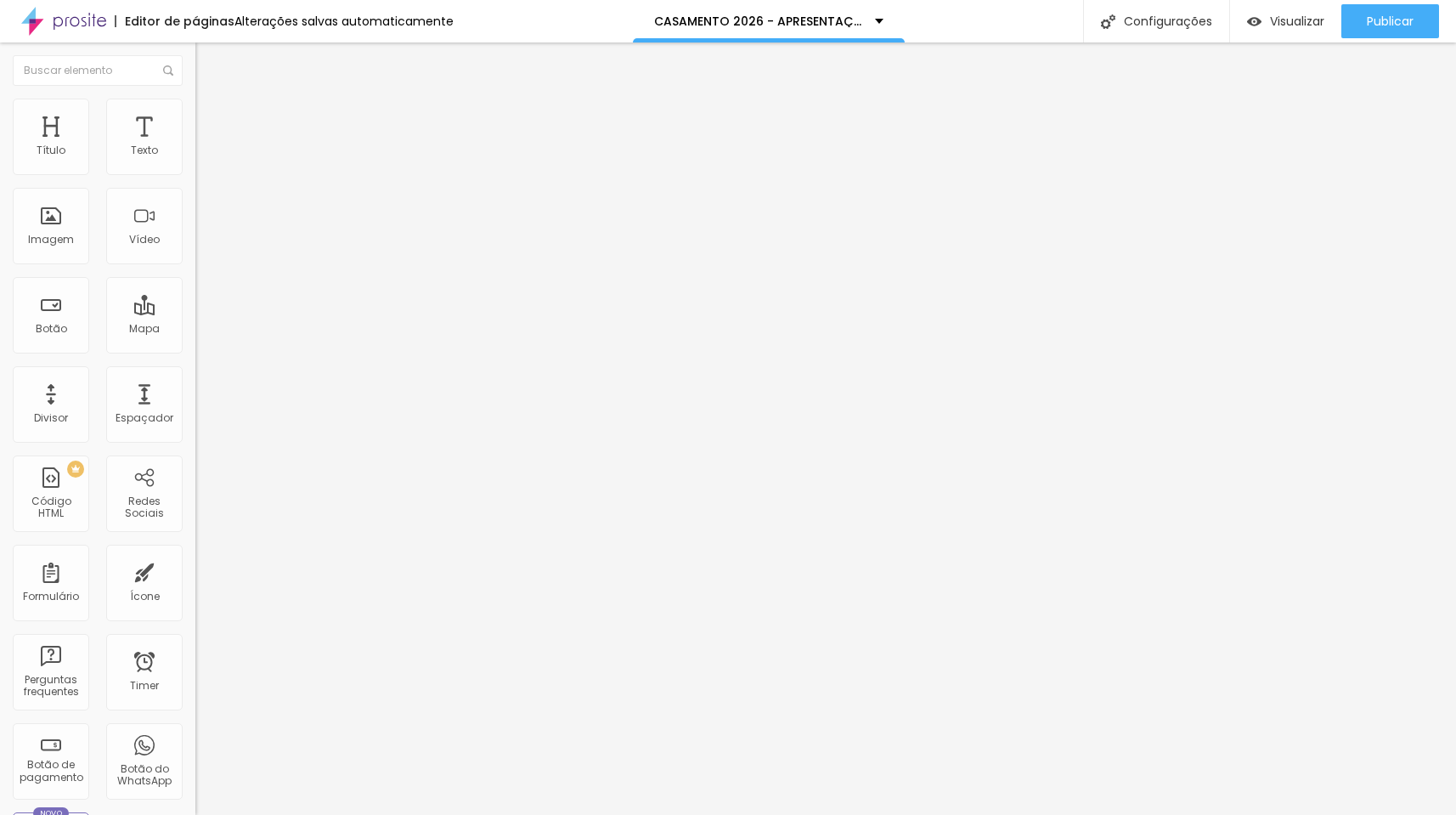
click at [196, 177] on div "65 Espaço de cima" at bounding box center [293, 235] width 196 height 240
click at [1384, 28] on span "Publicar" at bounding box center [1390, 22] width 47 height 14
click at [1292, 16] on span "Visualizar" at bounding box center [1297, 22] width 54 height 14
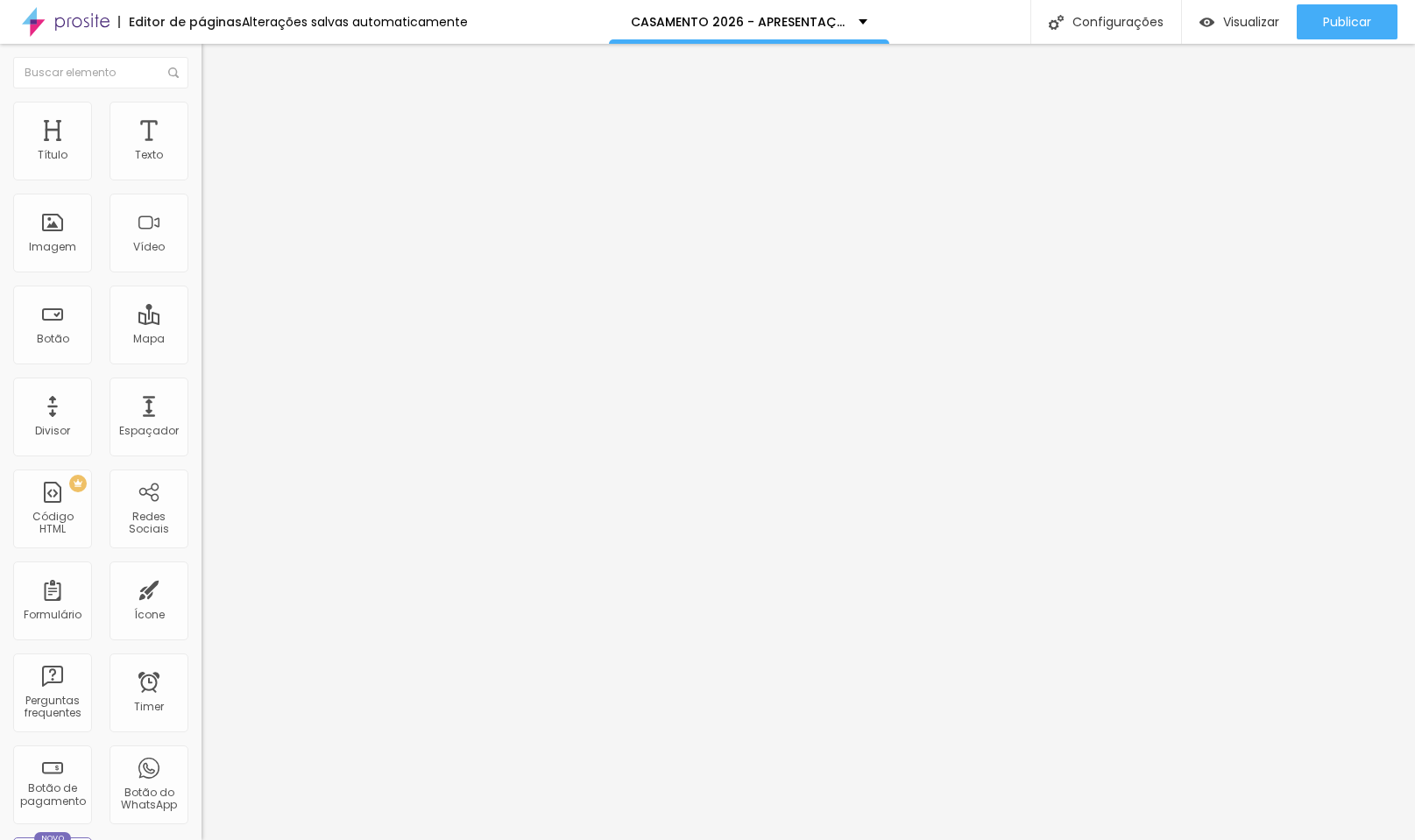
click at [202, 112] on img at bounding box center [210, 110] width 16 height 16
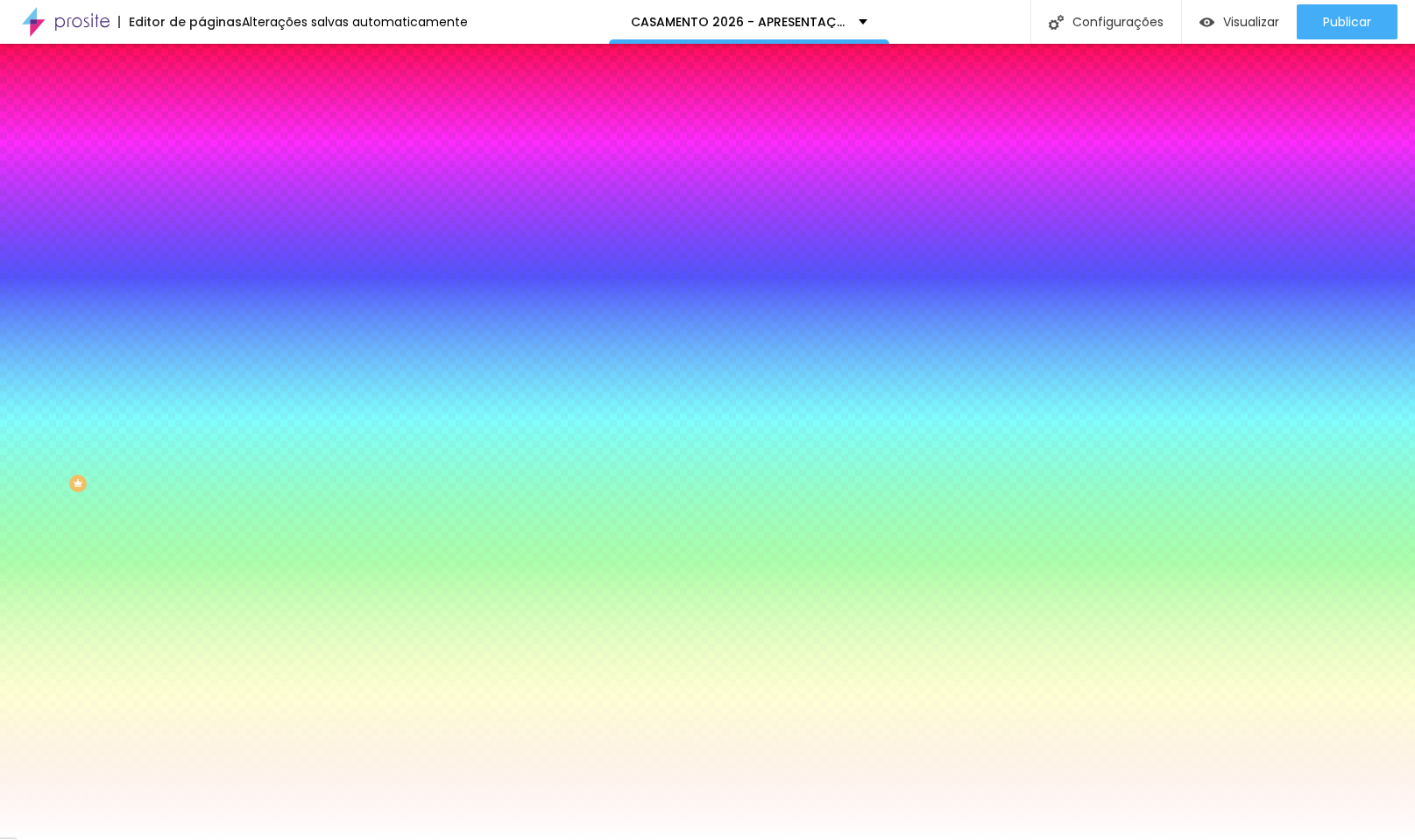
click at [202, 119] on li "Avançado" at bounding box center [303, 127] width 202 height 17
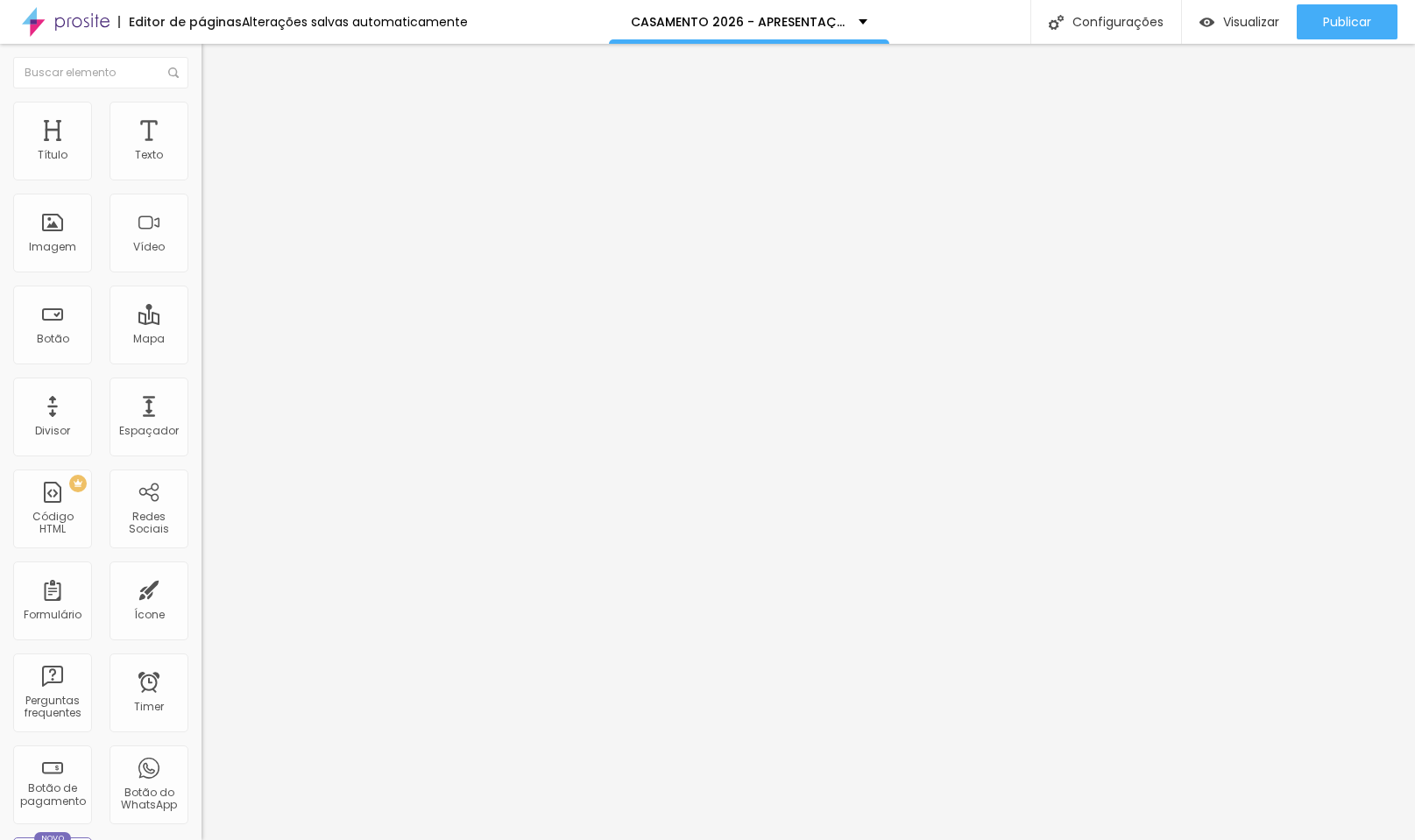
click at [217, 120] on span "Estilo" at bounding box center [231, 113] width 27 height 15
drag, startPoint x: 181, startPoint y: 192, endPoint x: 282, endPoint y: 190, distance: 101.0
click at [282, 190] on div "Título Texto Imagem Vídeo Botão Mapa Divisor Espaçador PREMIUM Código HTML Rede…" at bounding box center [707, 442] width 1415 height 796
click at [217, 124] on span "Avançado" at bounding box center [246, 131] width 58 height 15
drag, startPoint x: 45, startPoint y: 173, endPoint x: 108, endPoint y: 173, distance: 63.0
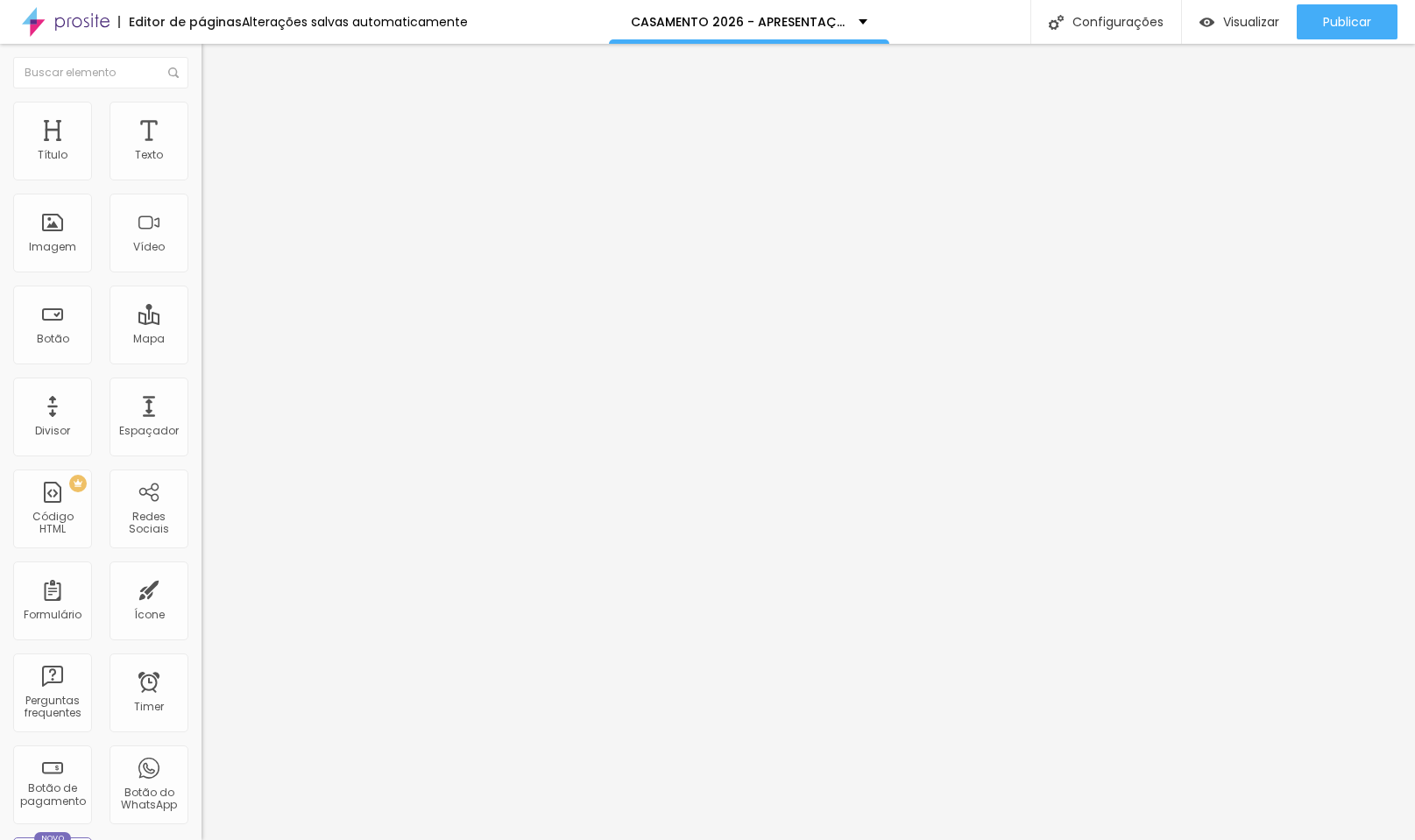
click at [202, 339] on input "range" at bounding box center [258, 347] width 113 height 14
click at [1320, 24] on button "Publicar" at bounding box center [1347, 22] width 101 height 35
click at [202, 103] on img at bounding box center [210, 110] width 16 height 16
click at [202, 179] on input "range" at bounding box center [258, 173] width 113 height 14
click at [217, 128] on span "Avançado" at bounding box center [246, 131] width 58 height 15
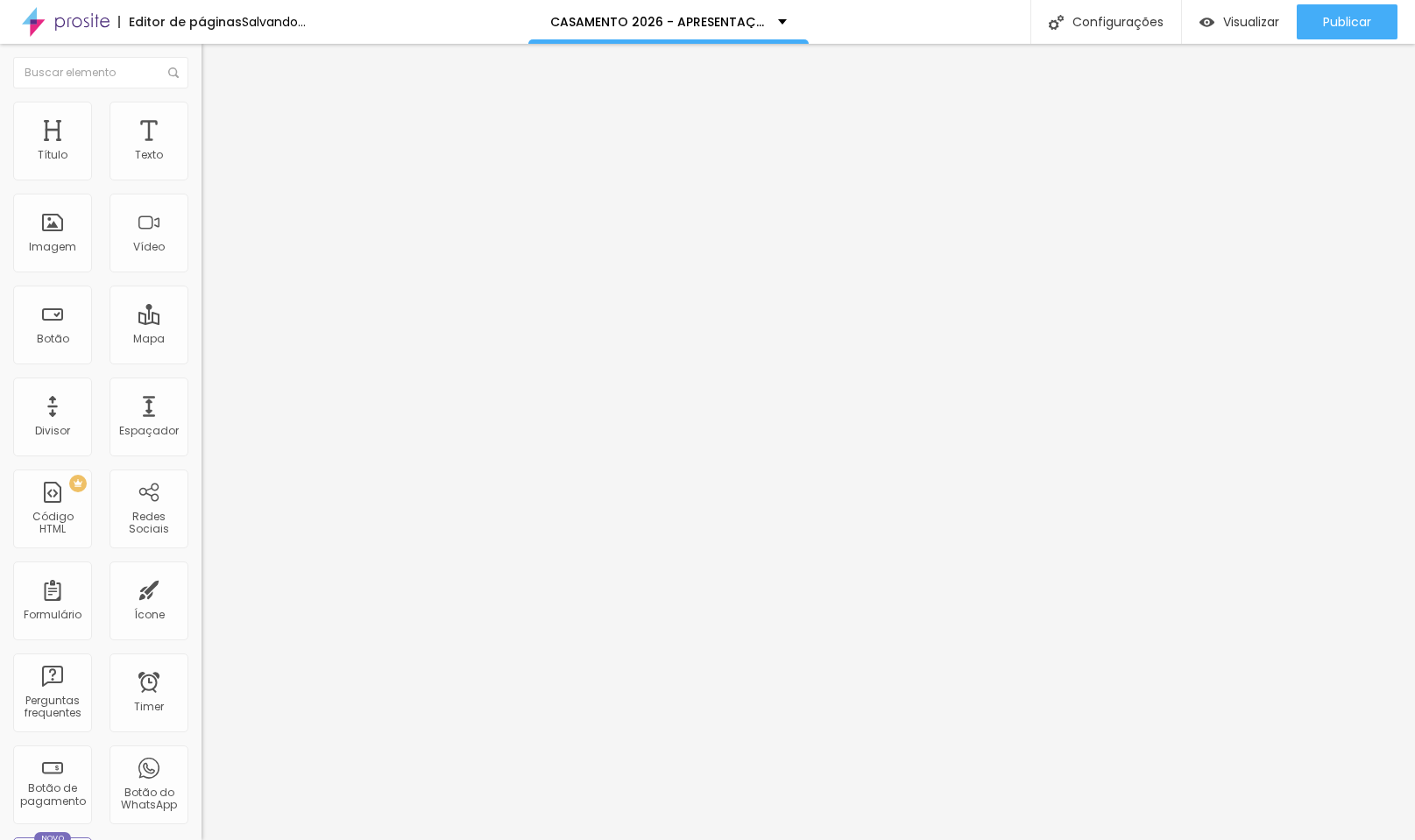
drag, startPoint x: 145, startPoint y: 175, endPoint x: 101, endPoint y: 179, distance: 44.2
click at [202, 339] on input "range" at bounding box center [258, 347] width 113 height 14
drag, startPoint x: 149, startPoint y: 214, endPoint x: 99, endPoint y: 211, distance: 50.1
click at [202, 588] on input "range" at bounding box center [258, 595] width 113 height 14
click at [202, 113] on li "Avançado" at bounding box center [303, 110] width 202 height 17
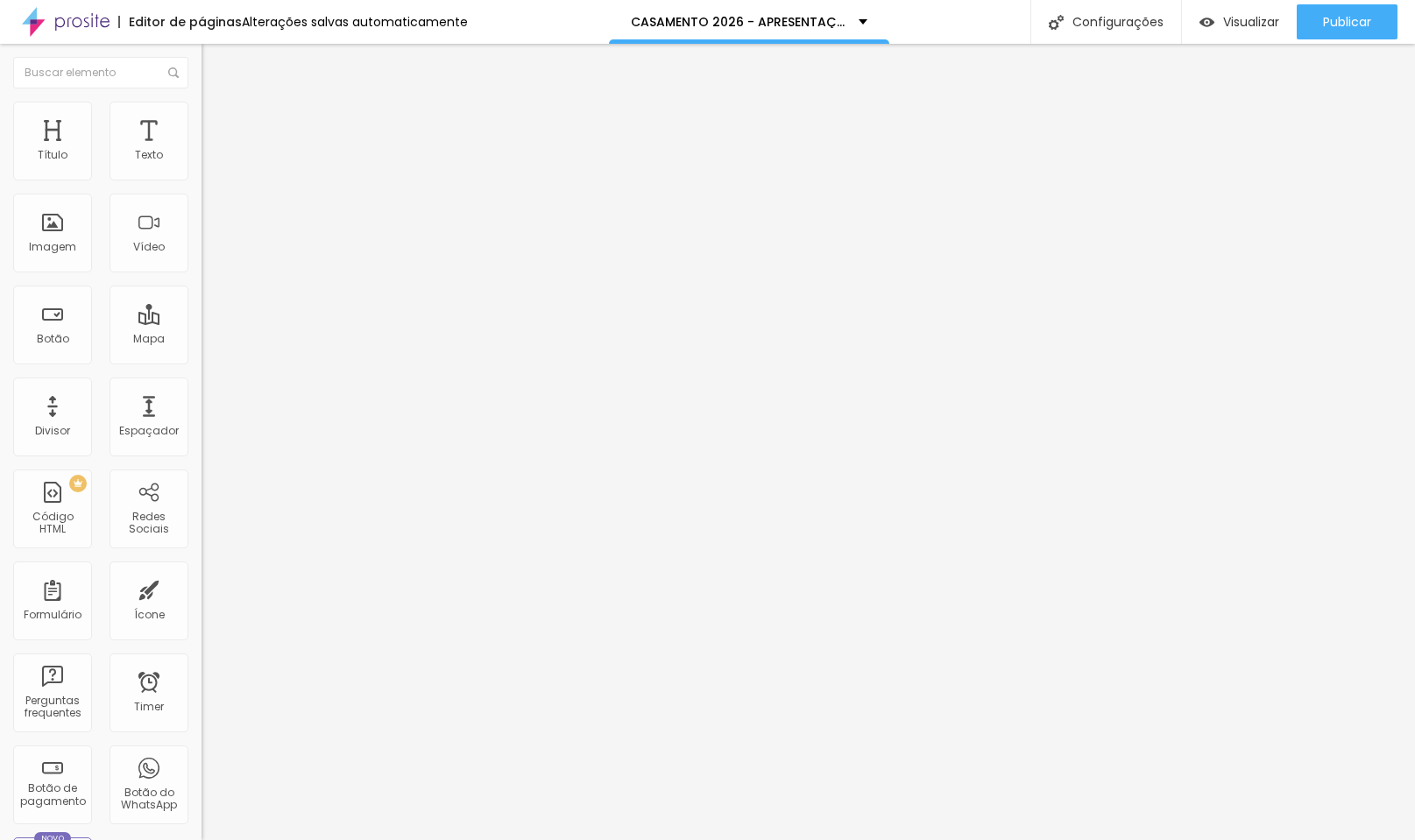
drag, startPoint x: 44, startPoint y: 176, endPoint x: -10, endPoint y: 189, distance: 55.5
click at [0, 189] on html "Editor de páginas Alterações salvas automaticamente CASAMENTO 2026 - APRESENTAÇ…" at bounding box center [707, 420] width 1415 height 840
click at [202, 116] on li "Avançado" at bounding box center [303, 110] width 202 height 17
drag, startPoint x: 51, startPoint y: 174, endPoint x: 97, endPoint y: 173, distance: 46.0
click at [202, 322] on input "range" at bounding box center [258, 330] width 113 height 14
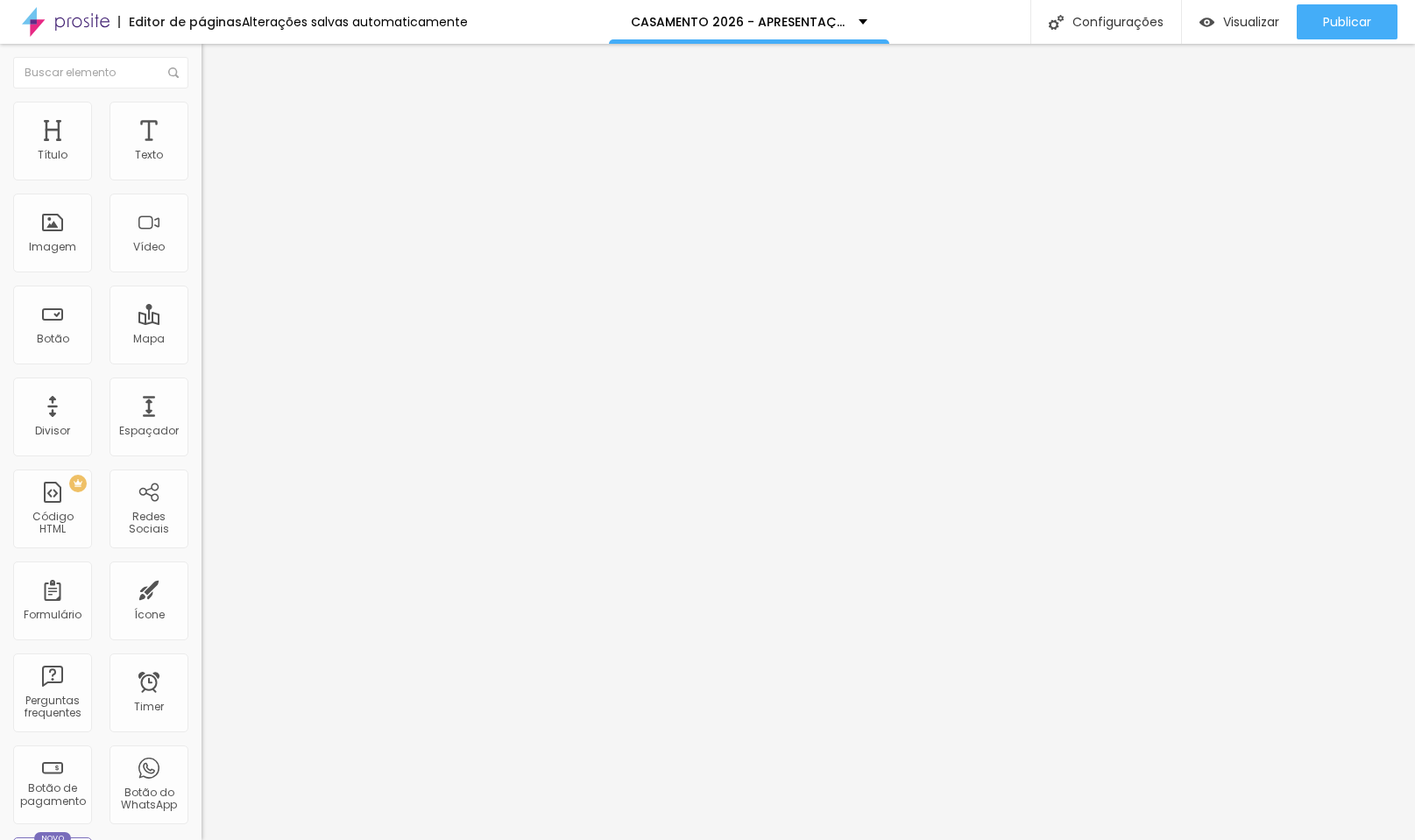
drag, startPoint x: 50, startPoint y: 212, endPoint x: 1, endPoint y: 218, distance: 49.4
click at [202, 218] on div "53 Espaço de cima 0 Espaço de baixo ID Html Classes Html Visível nos dispositiv…" at bounding box center [303, 487] width 202 height 736
click at [1364, 29] on span "Publicar" at bounding box center [1347, 23] width 49 height 14
click at [217, 121] on span "Estilo" at bounding box center [231, 113] width 27 height 15
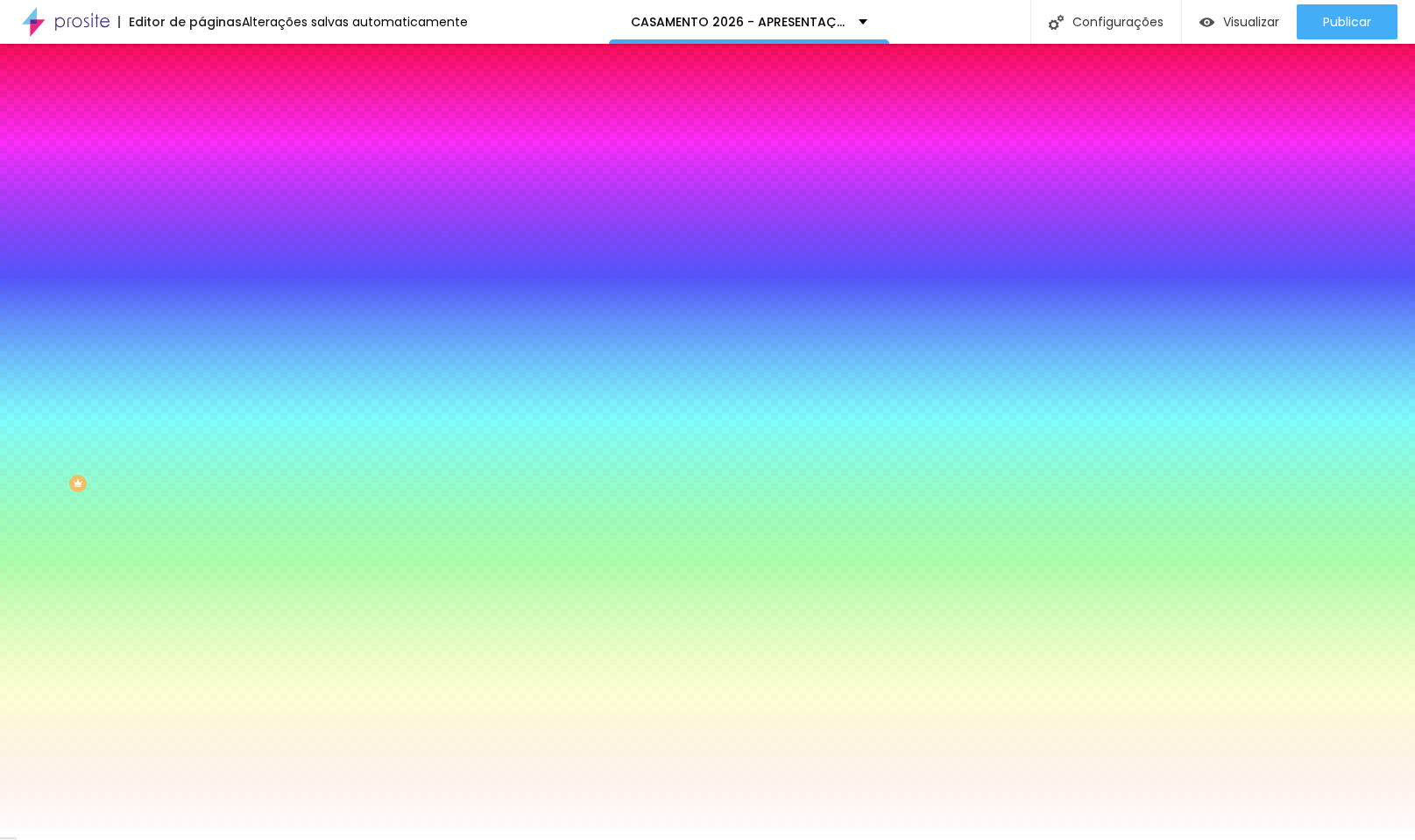
click at [202, 119] on img at bounding box center [210, 127] width 16 height 16
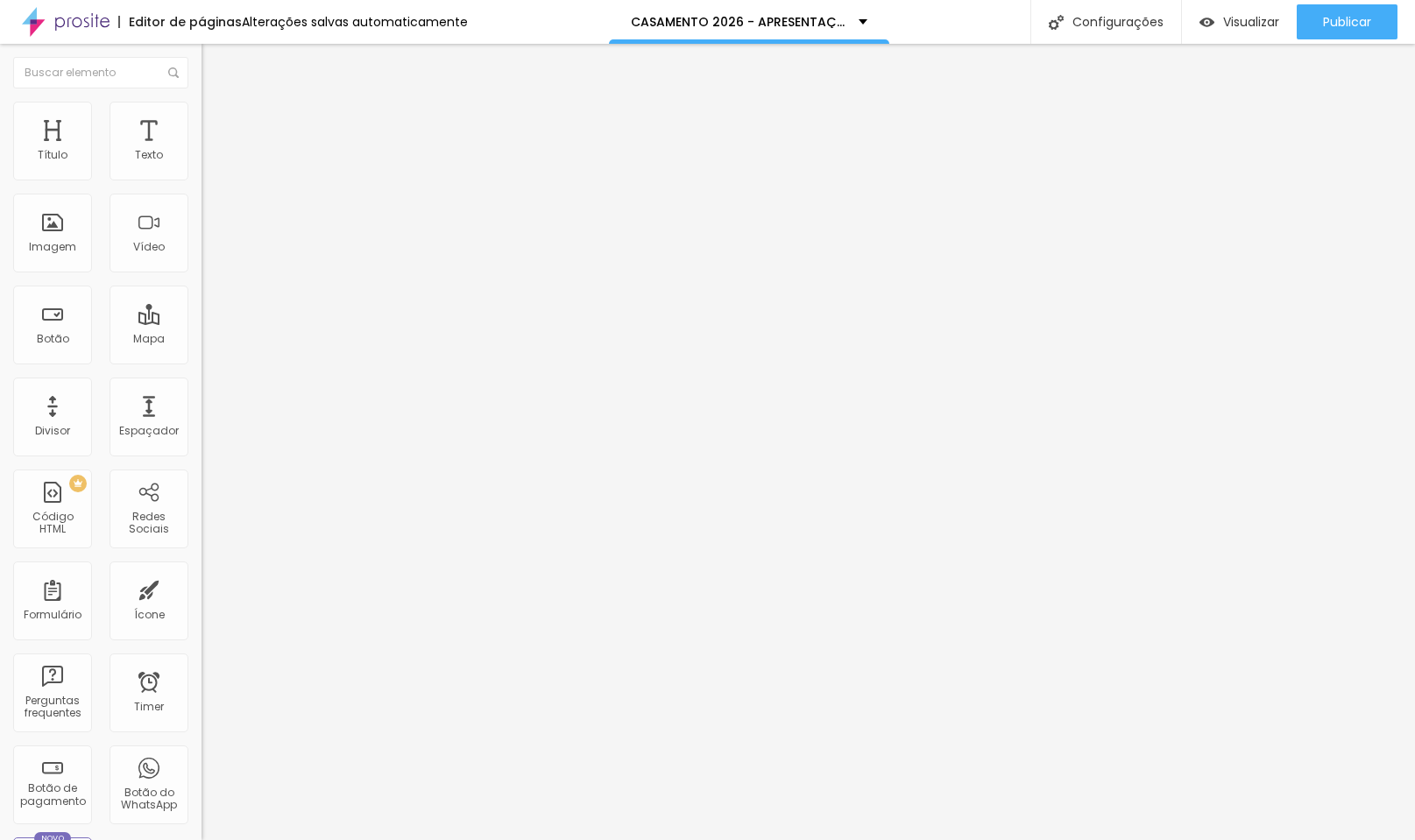
drag, startPoint x: 73, startPoint y: 175, endPoint x: -209, endPoint y: 185, distance: 282.2
click at [0, 185] on html "Editor de páginas Alterações salvas automaticamente CASAMENTO 2026 - APRESENTAÇ…" at bounding box center [707, 420] width 1415 height 840
click at [214, 58] on img "button" at bounding box center [222, 64] width 14 height 14
click at [202, 113] on li "Estilo" at bounding box center [303, 110] width 202 height 17
click at [202, 119] on li "Avançado" at bounding box center [303, 127] width 202 height 17
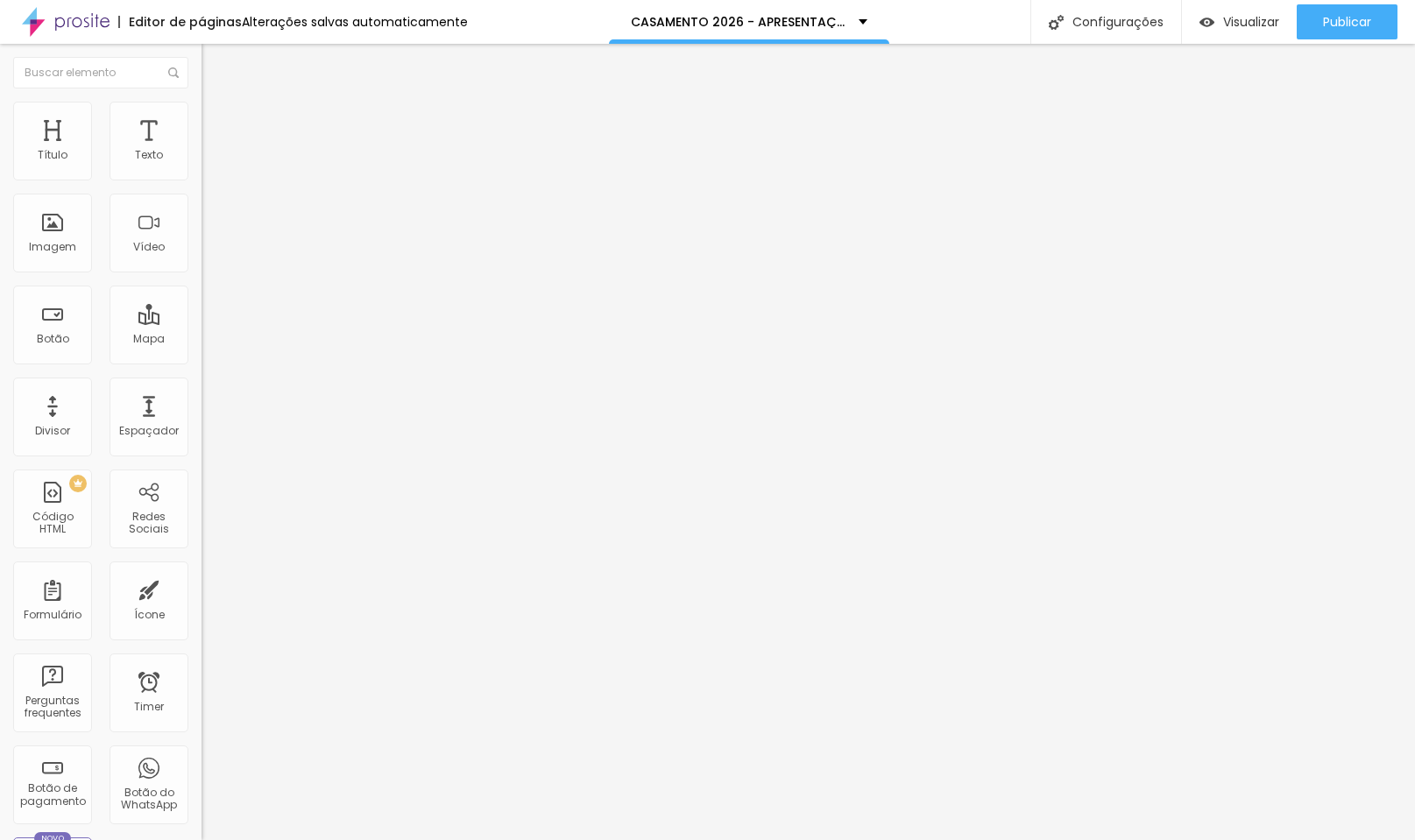
drag, startPoint x: 50, startPoint y: 172, endPoint x: -29, endPoint y: 178, distance: 79.2
click at [0, 178] on html "Editor de páginas Alterações salvas automaticamente CASAMENTO 2026 - APRESENTAÇ…" at bounding box center [707, 420] width 1415 height 840
drag, startPoint x: 49, startPoint y: 212, endPoint x: -44, endPoint y: 220, distance: 93.3
click at [0, 220] on html "Editor de páginas Alterações salvas automaticamente CASAMENTO 2026 - APRESENTAÇ…" at bounding box center [707, 420] width 1415 height 840
click at [217, 121] on span "Estilo" at bounding box center [231, 113] width 27 height 15
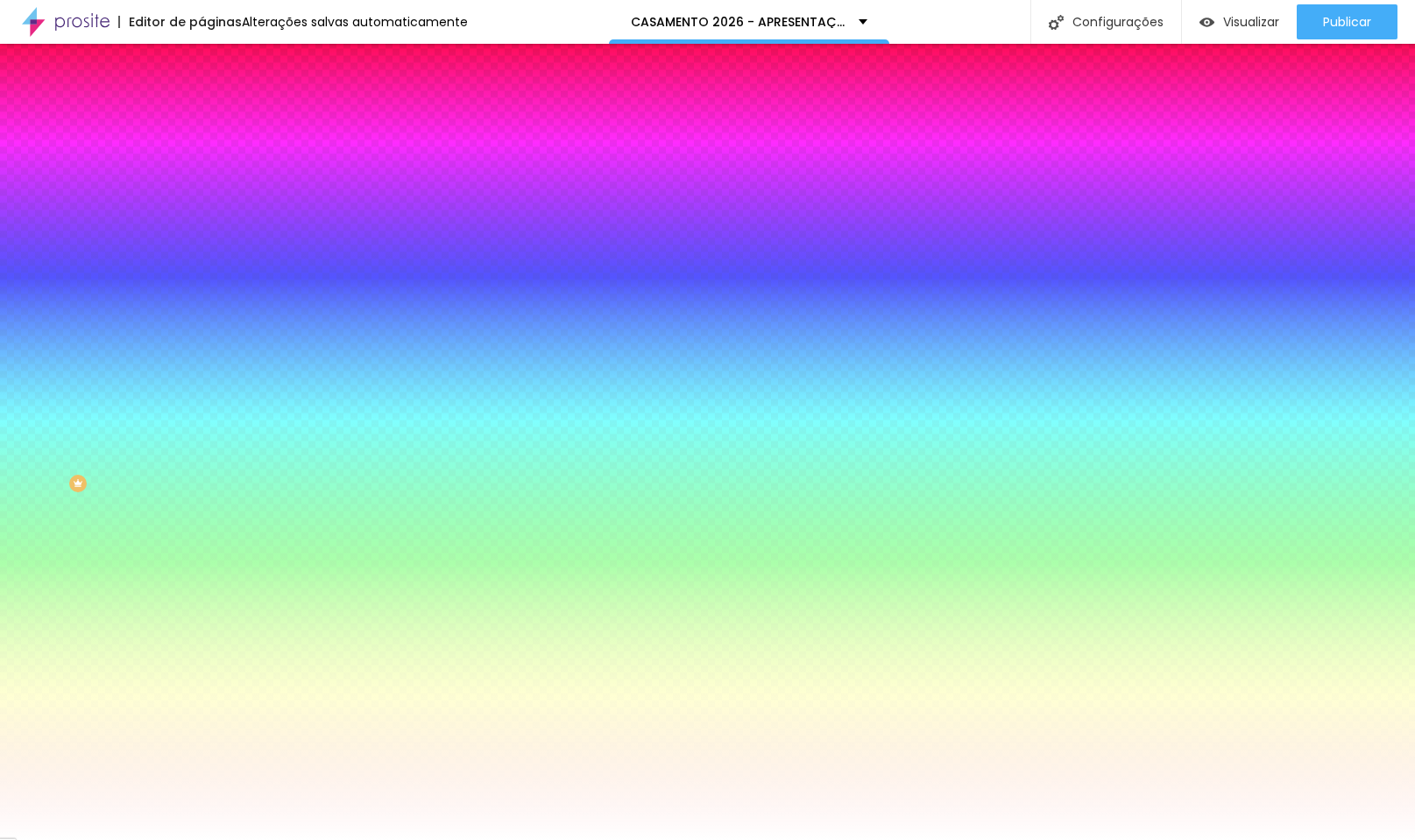
click at [217, 124] on span "Avançado" at bounding box center [246, 131] width 58 height 15
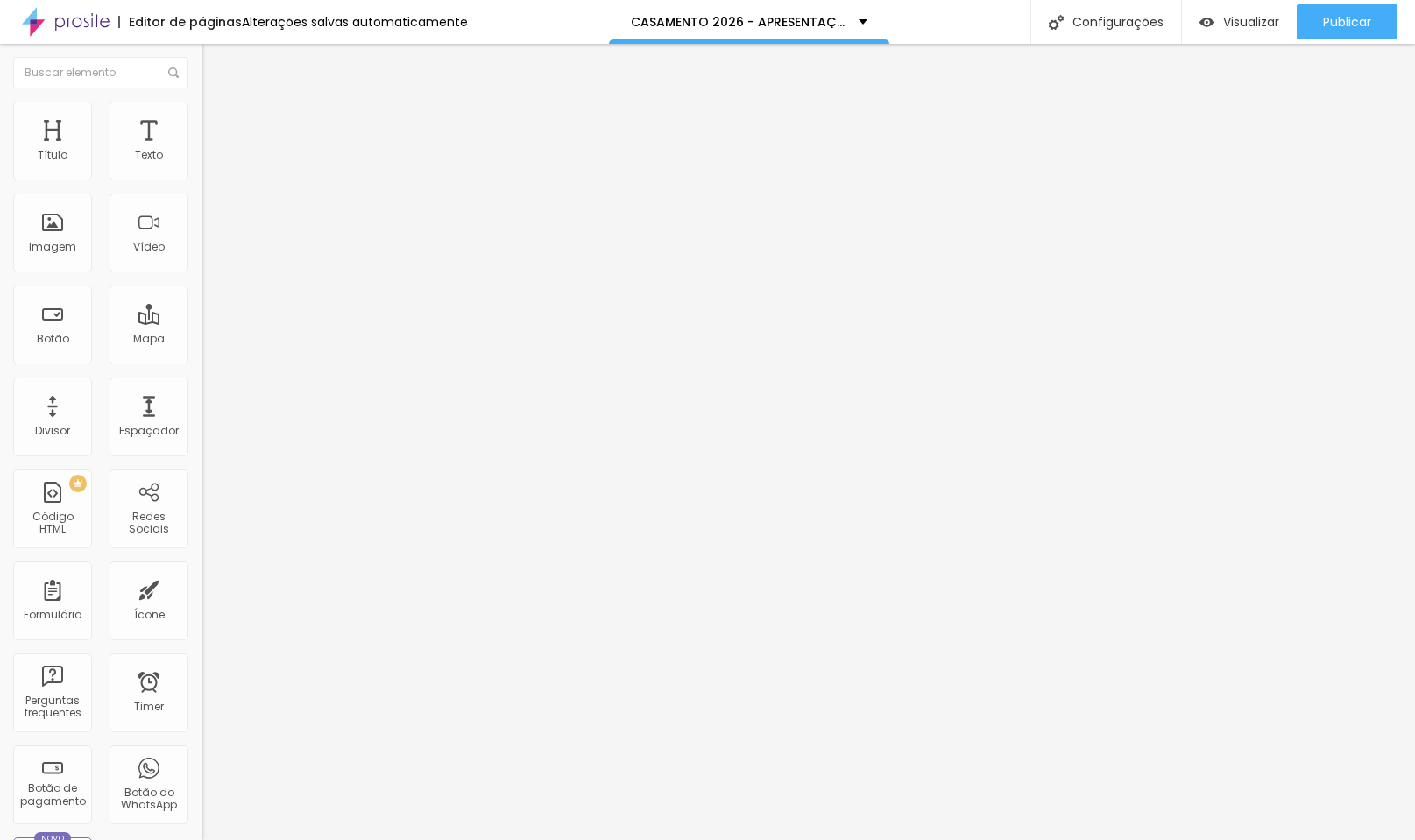
drag, startPoint x: 113, startPoint y: 174, endPoint x: -150, endPoint y: 186, distance: 263.3
click at [0, 186] on html "Editor de páginas Alterações salvas automaticamente CASAMENTO 2026 - APRESENTAÇ…" at bounding box center [707, 420] width 1415 height 840
drag, startPoint x: 39, startPoint y: 213, endPoint x: -211, endPoint y: 221, distance: 250.1
click at [0, 221] on html "Editor de páginas Salvando... CASAMENTO 2026 - APRESENTAÇÃO Configurações Confi…" at bounding box center [707, 420] width 1415 height 840
click at [202, 150] on span "Adicionar imagem" at bounding box center [258, 143] width 113 height 15
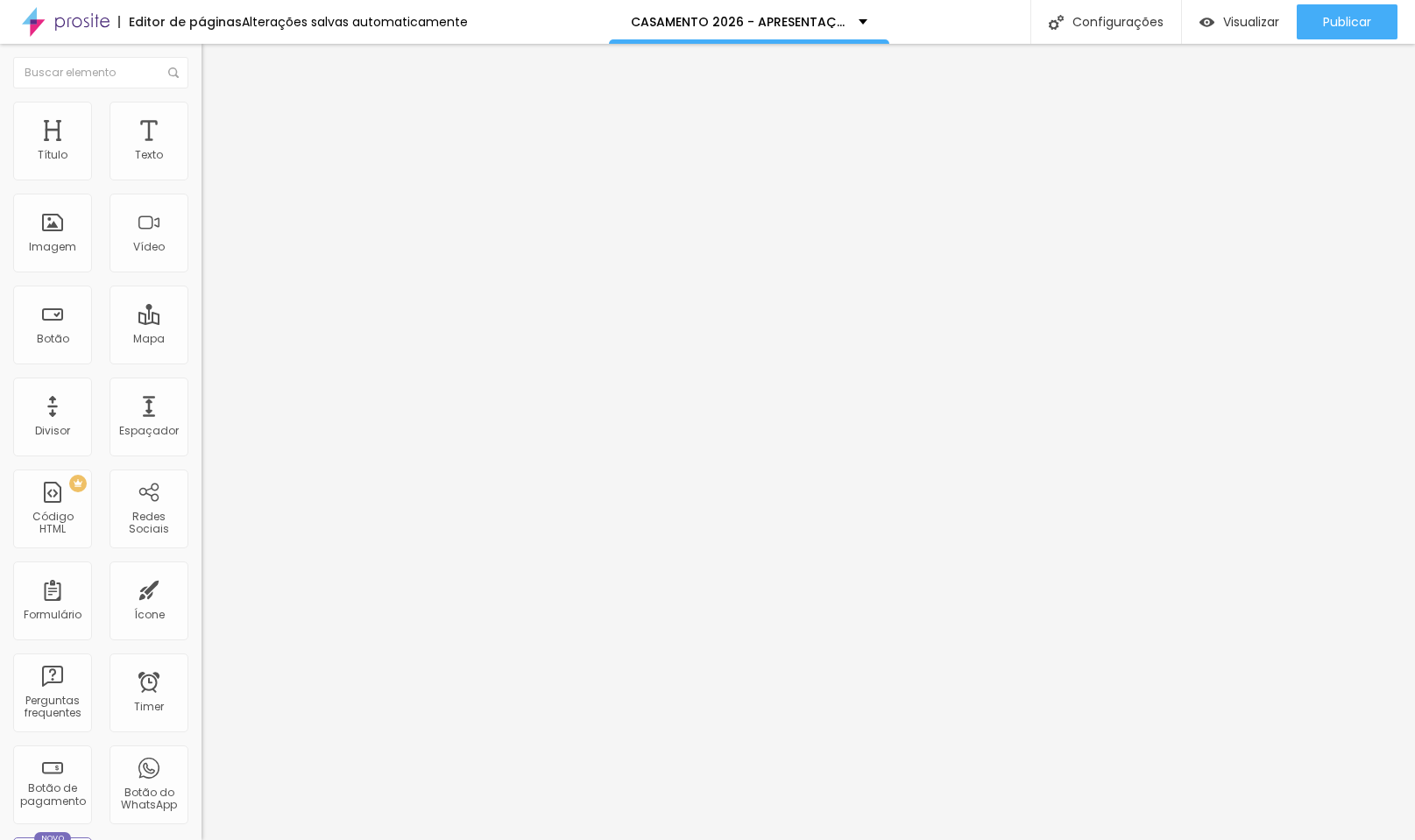
click at [202, 108] on img at bounding box center [210, 110] width 16 height 16
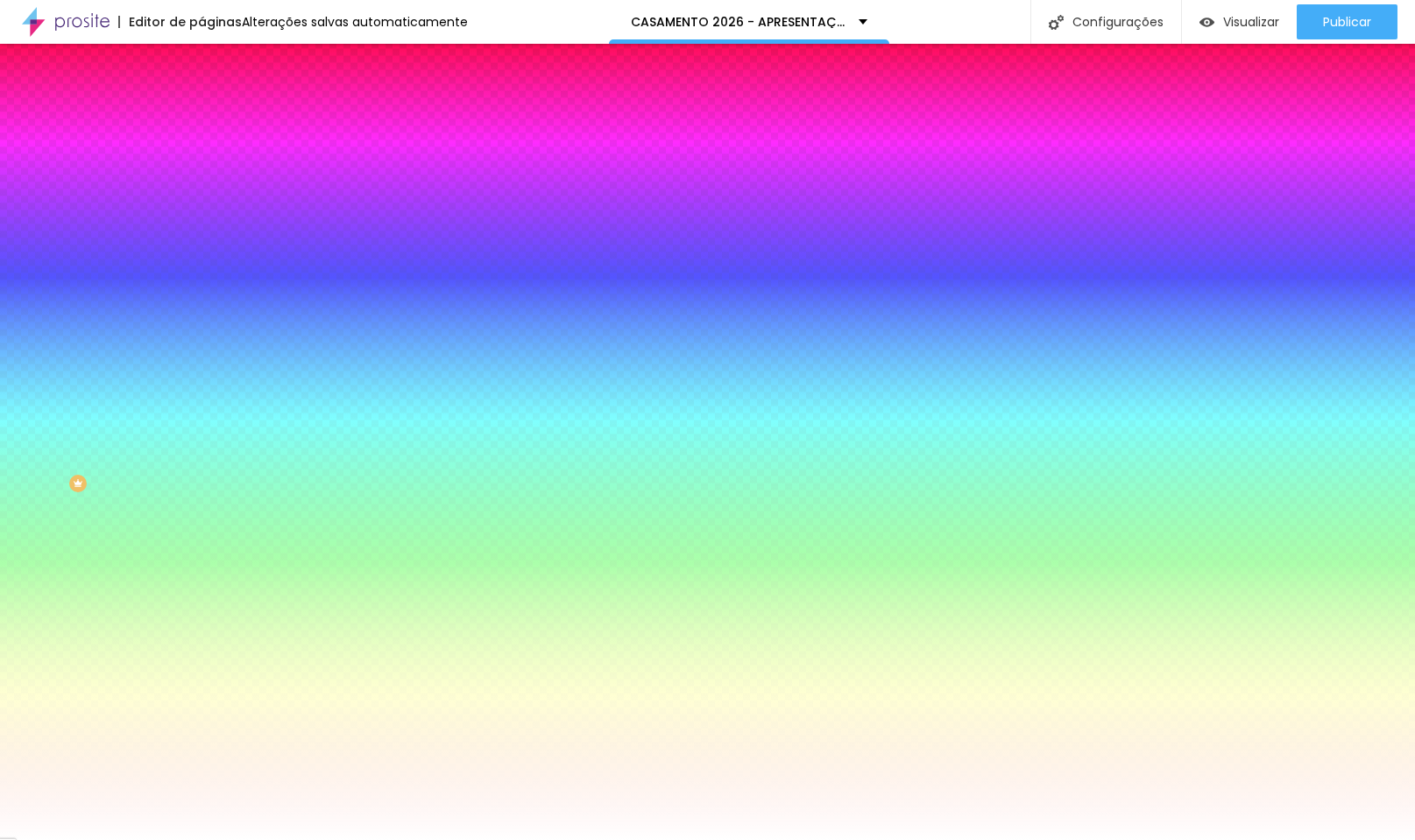
click at [202, 119] on li "Avançado" at bounding box center [303, 127] width 202 height 17
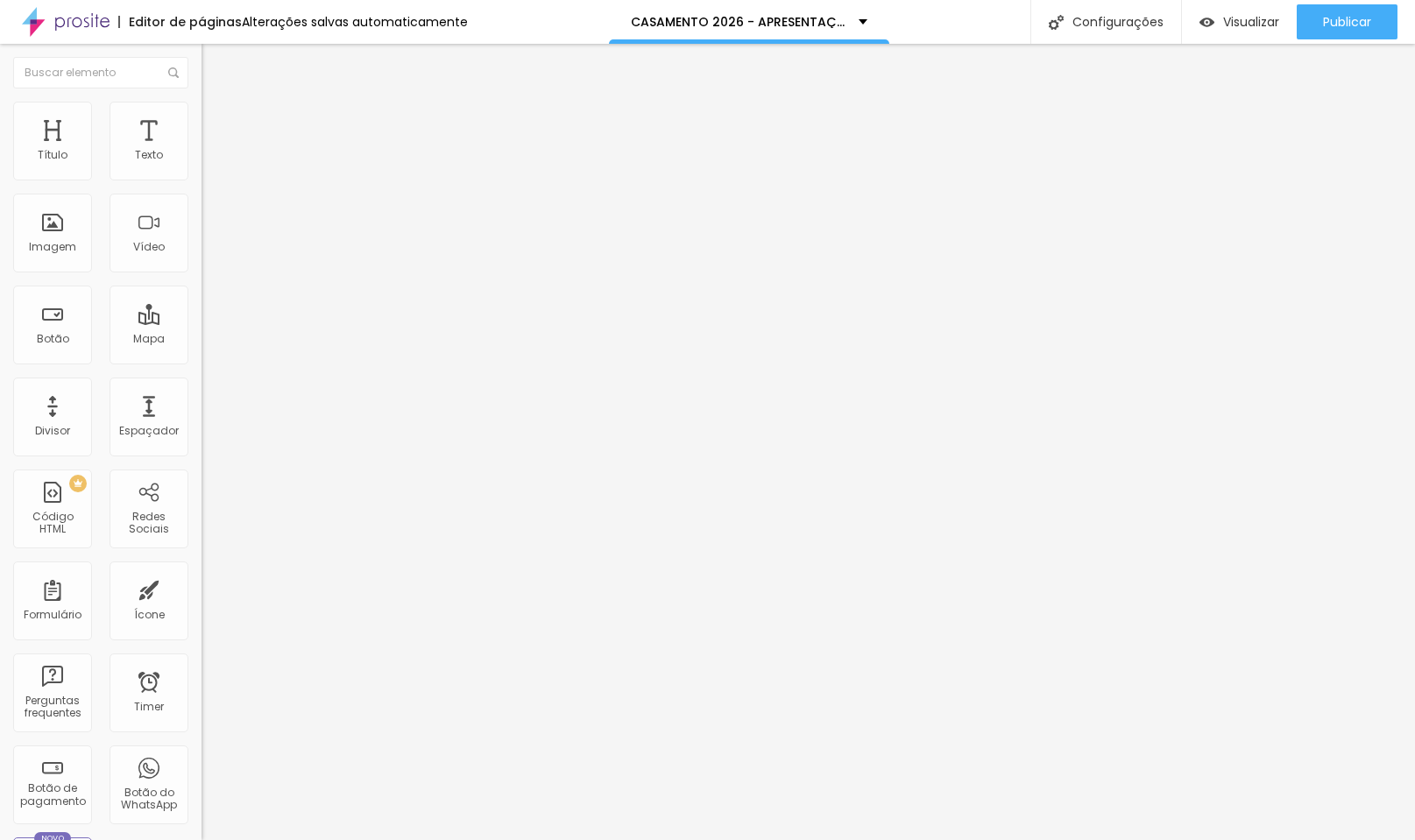
drag, startPoint x: 38, startPoint y: 176, endPoint x: -134, endPoint y: 181, distance: 172.1
click at [0, 181] on html "Editor de páginas Alterações salvas automaticamente CASAMENTO 2026 - APRESENTAÇ…" at bounding box center [707, 420] width 1415 height 840
click at [202, 114] on li "Estilo" at bounding box center [303, 110] width 202 height 17
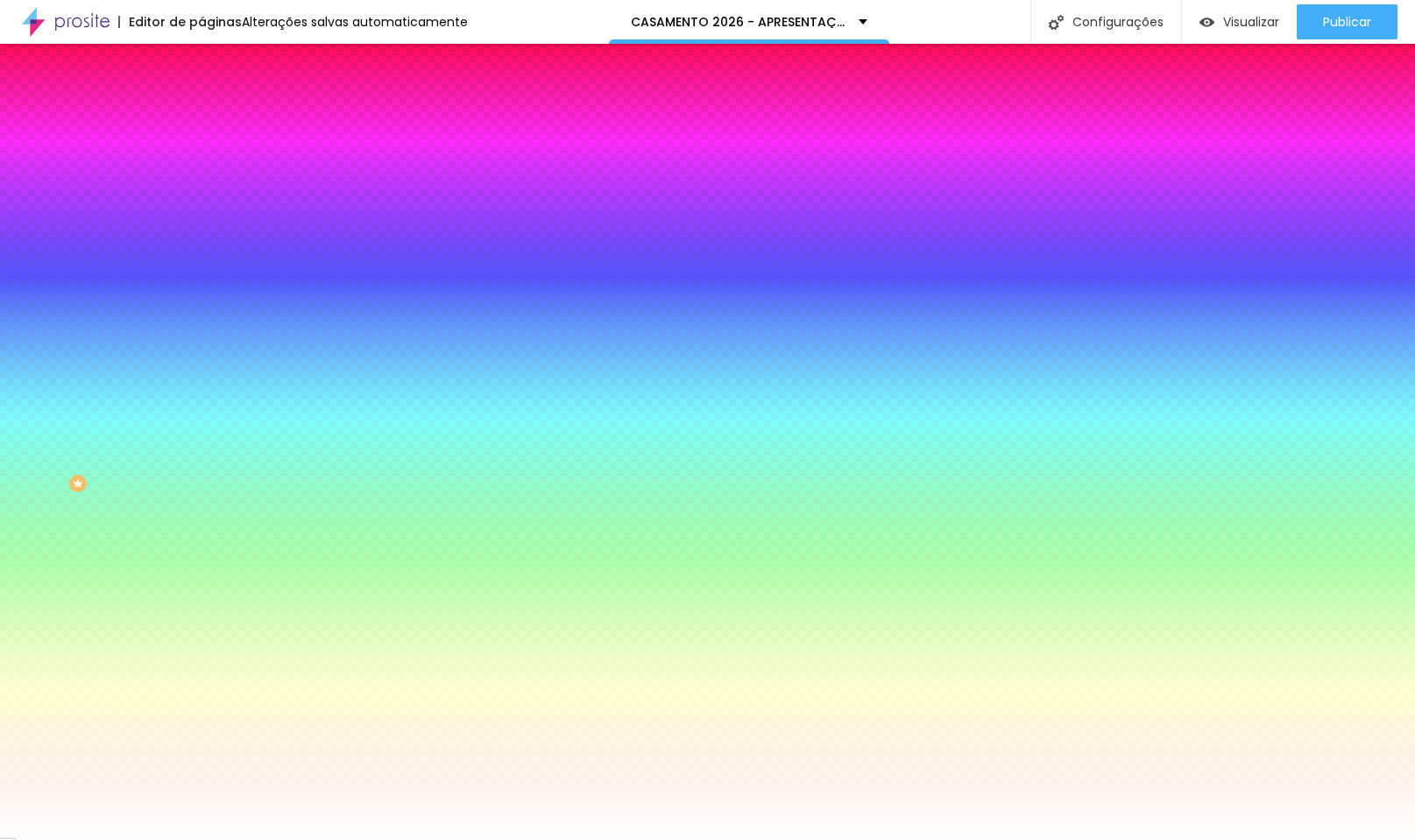
click at [202, 100] on img at bounding box center [210, 92] width 16 height 16
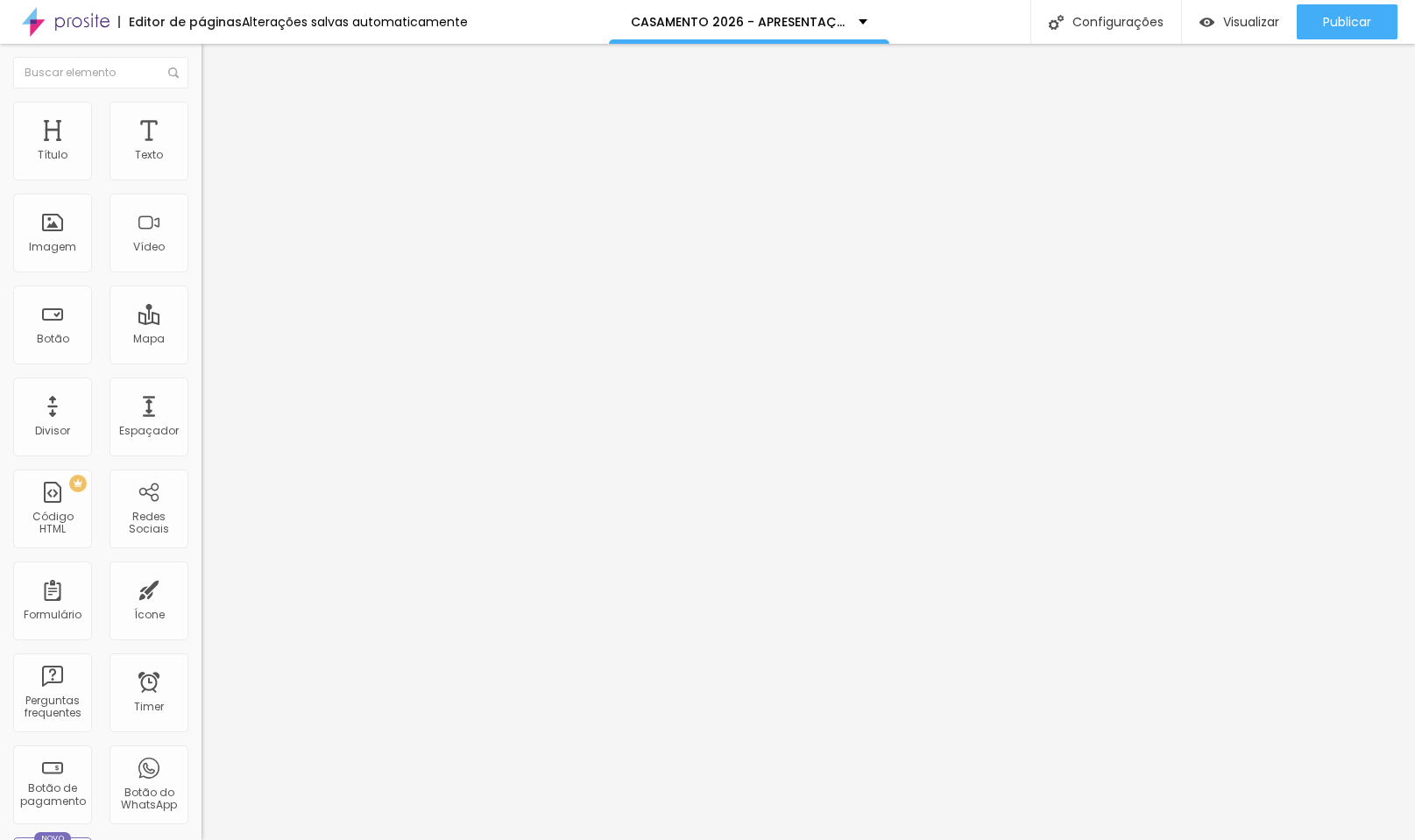
click at [217, 121] on span "Estilo" at bounding box center [231, 113] width 27 height 15
drag, startPoint x: 186, startPoint y: 193, endPoint x: 444, endPoint y: 202, distance: 258.2
click at [444, 202] on div "Título Texto Imagem Vídeo Botão Mapa Divisor Espaçador PREMIUM Código HTML Rede…" at bounding box center [707, 442] width 1415 height 796
click at [217, 123] on span "Avançado" at bounding box center [246, 131] width 58 height 15
drag, startPoint x: 39, startPoint y: 175, endPoint x: -50, endPoint y: 176, distance: 89.0
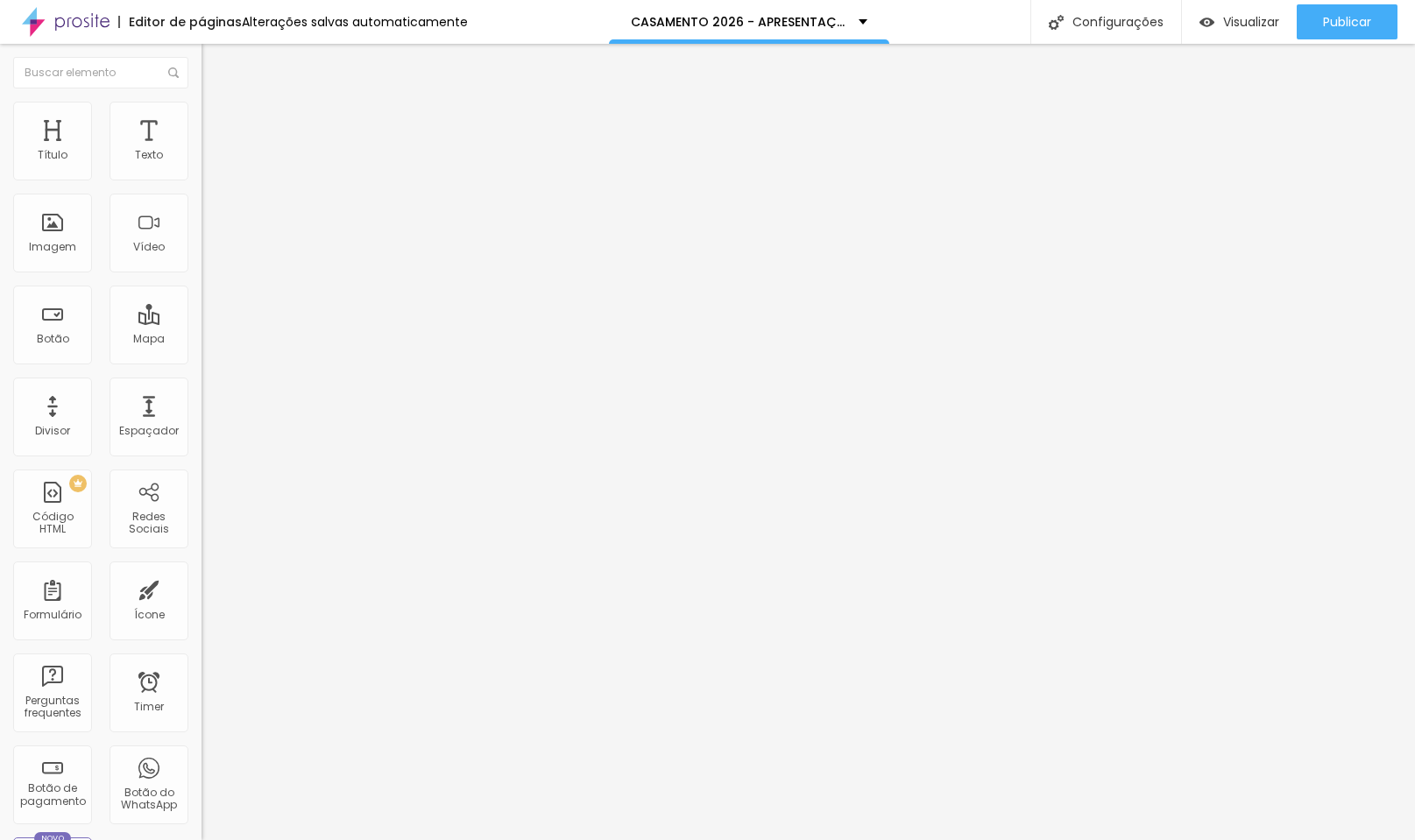
click at [0, 176] on html "Editor de páginas Alterações salvas automaticamente CASAMENTO 2026 - APRESENTAÇ…" at bounding box center [707, 420] width 1415 height 840
click at [217, 121] on span "Estilo" at bounding box center [231, 113] width 27 height 15
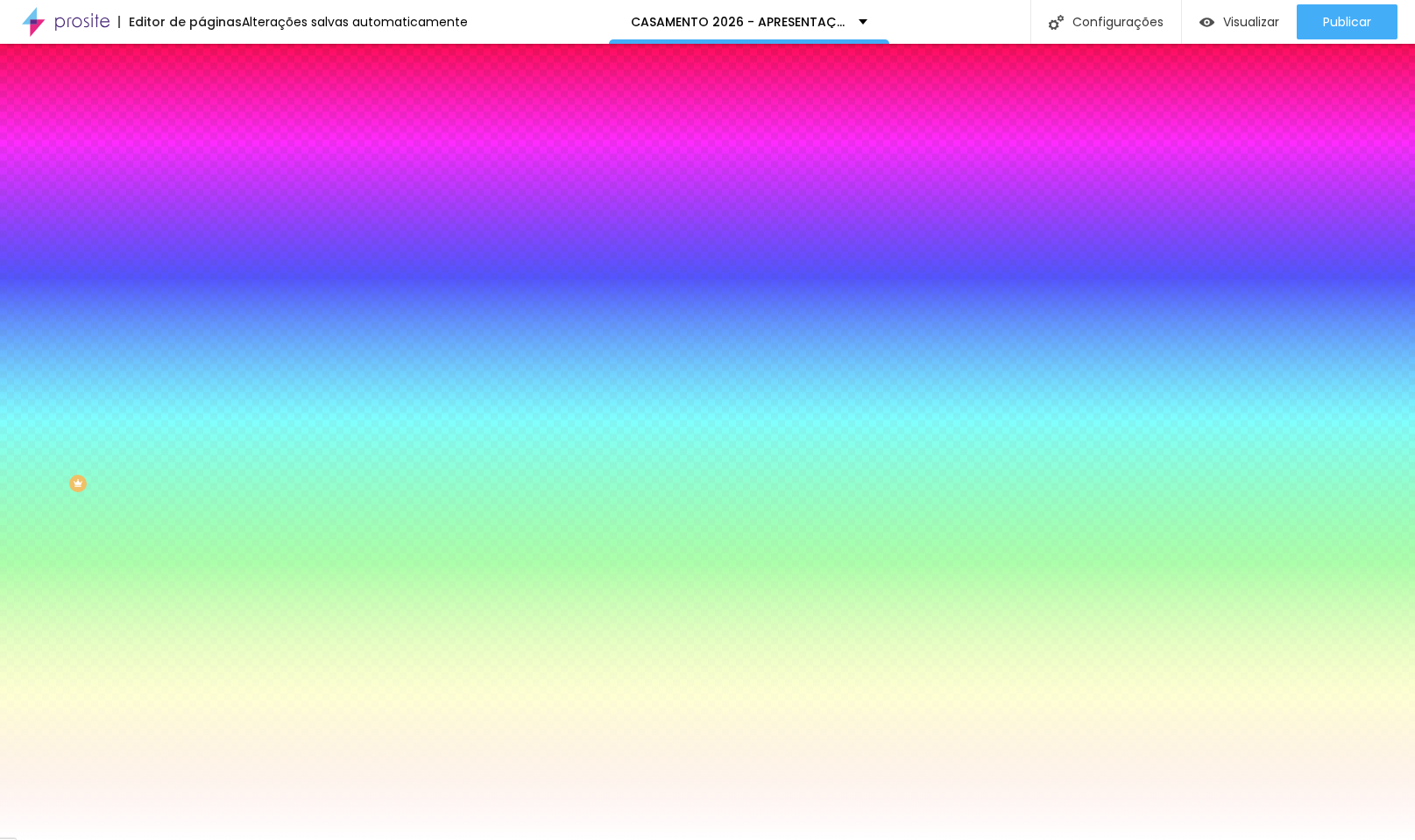
click at [217, 127] on span "Avançado" at bounding box center [246, 131] width 58 height 15
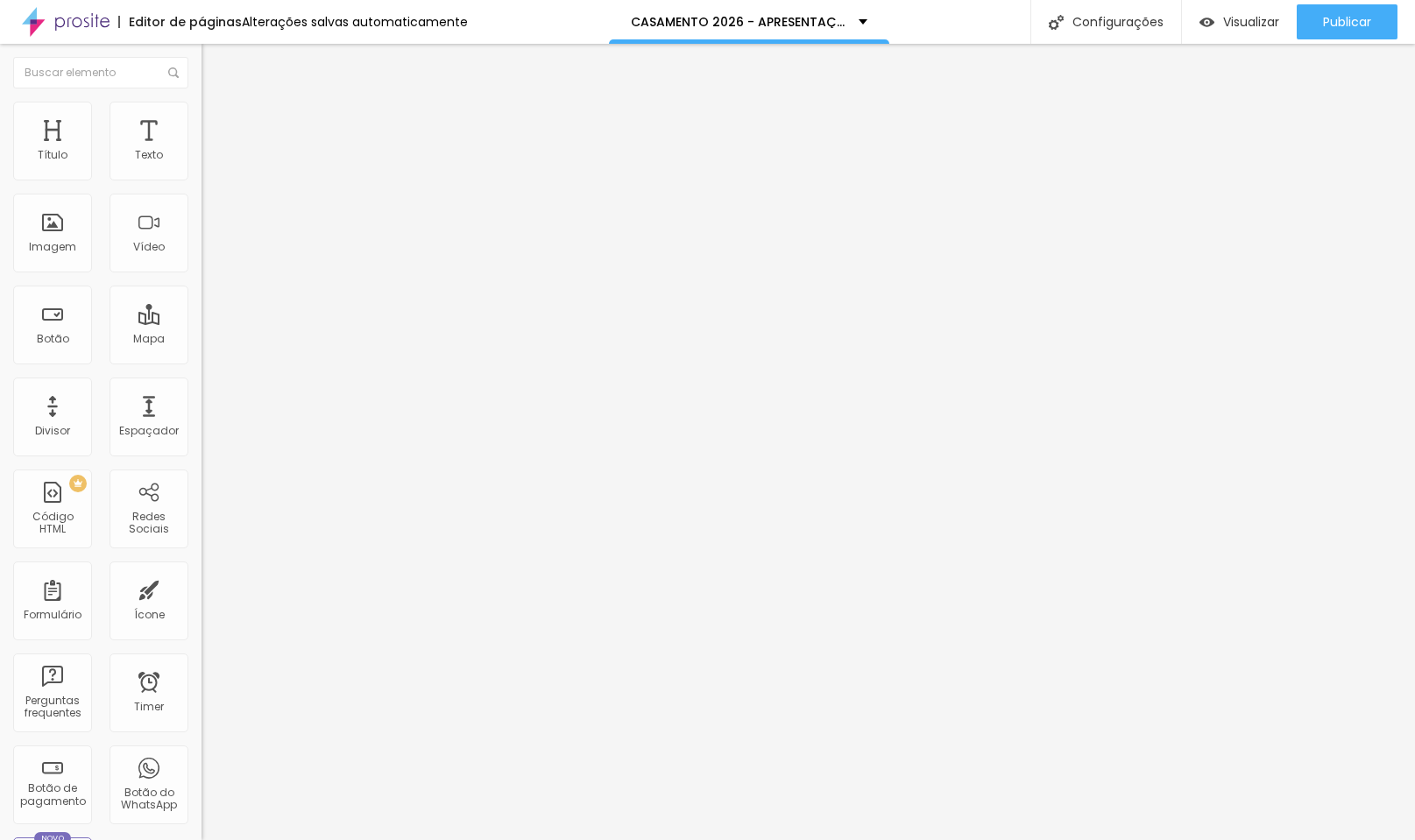
drag, startPoint x: 77, startPoint y: 176, endPoint x: -123, endPoint y: 176, distance: 200.0
click at [0, 176] on html "Editor de páginas Alterações salvas automaticamente CASAMENTO 2026 - APRESENTAÇ…" at bounding box center [707, 420] width 1415 height 840
click at [54, 238] on div "Imagem" at bounding box center [53, 233] width 79 height 79
click at [202, 114] on li "Estilo" at bounding box center [303, 110] width 202 height 17
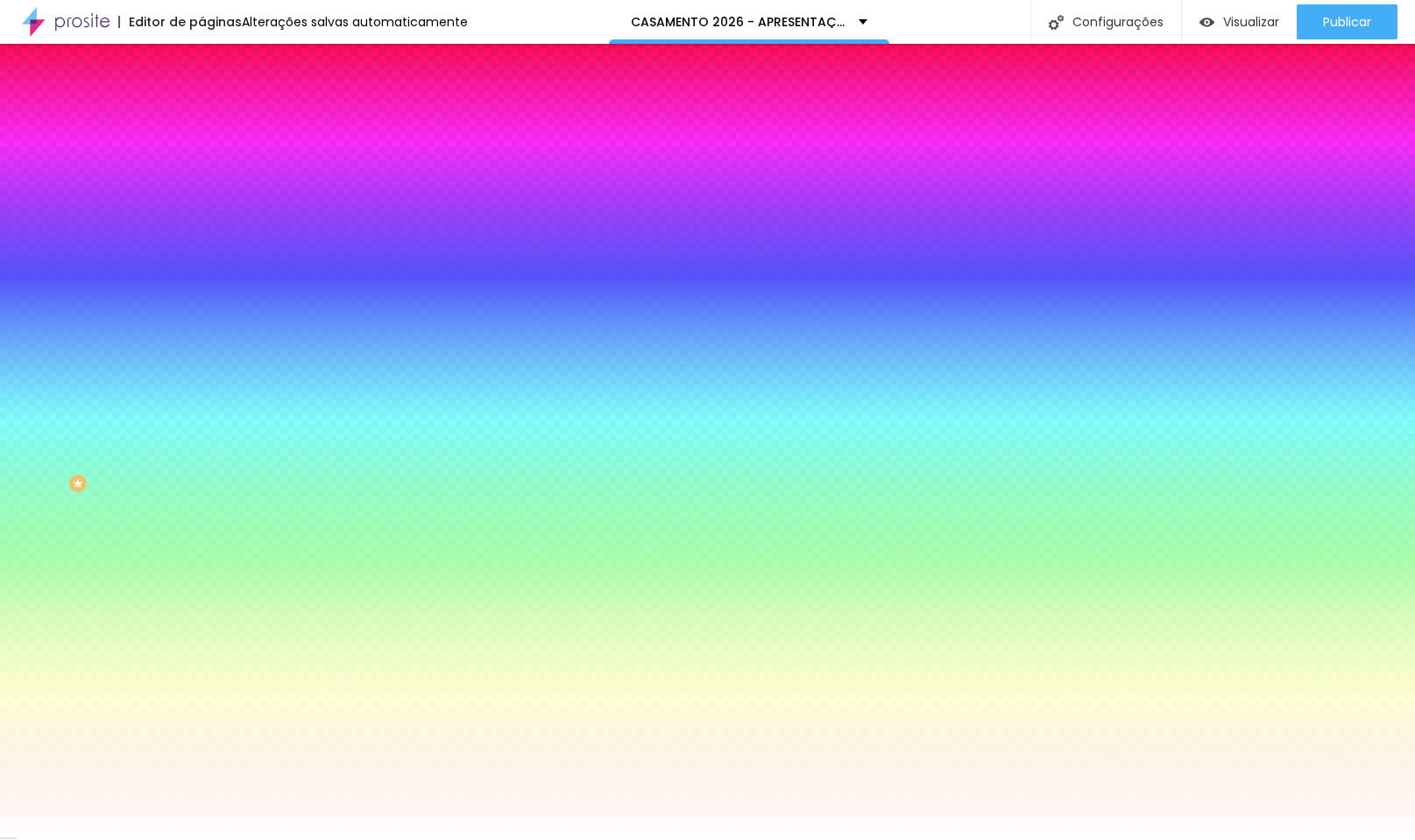
click at [202, 127] on ul "Conteúdo Estilo Avançado" at bounding box center [303, 110] width 202 height 52
click at [217, 123] on span "Avançado" at bounding box center [246, 131] width 58 height 15
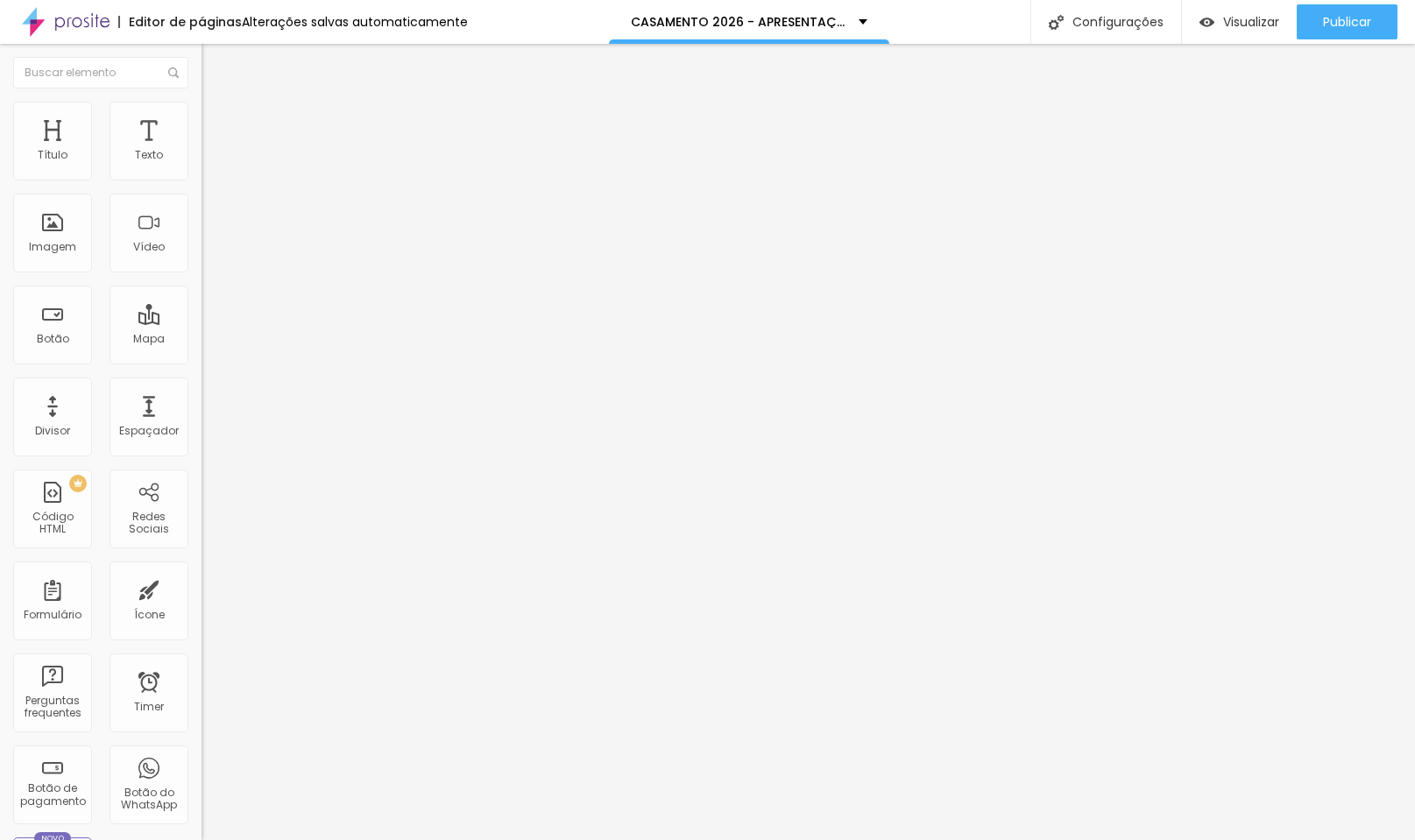
click at [217, 104] on span "Conteúdo" at bounding box center [244, 95] width 54 height 15
click at [202, 150] on span "Adicionar imagem" at bounding box center [258, 143] width 113 height 15
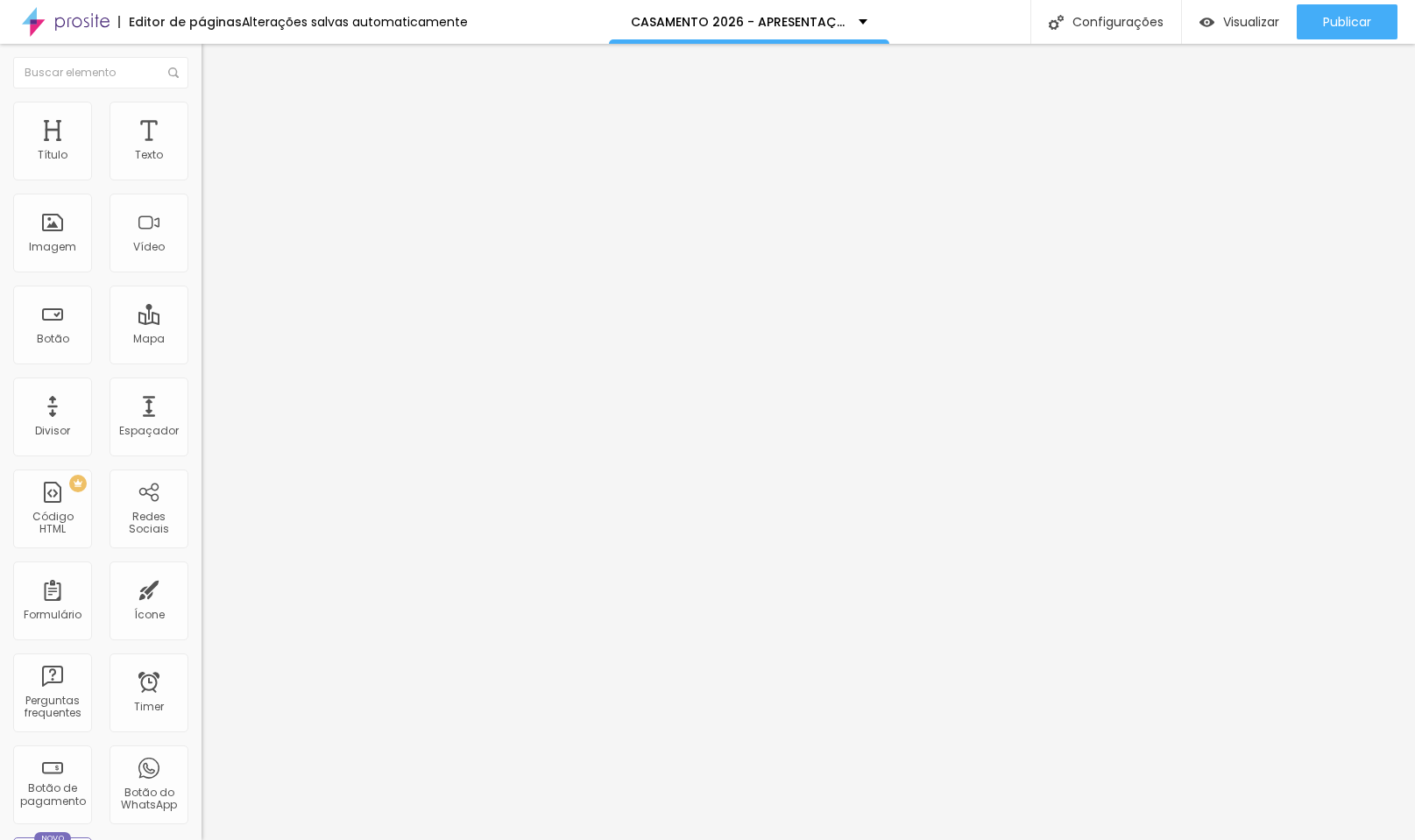
click at [202, 150] on span "Adicionar imagem" at bounding box center [258, 143] width 113 height 15
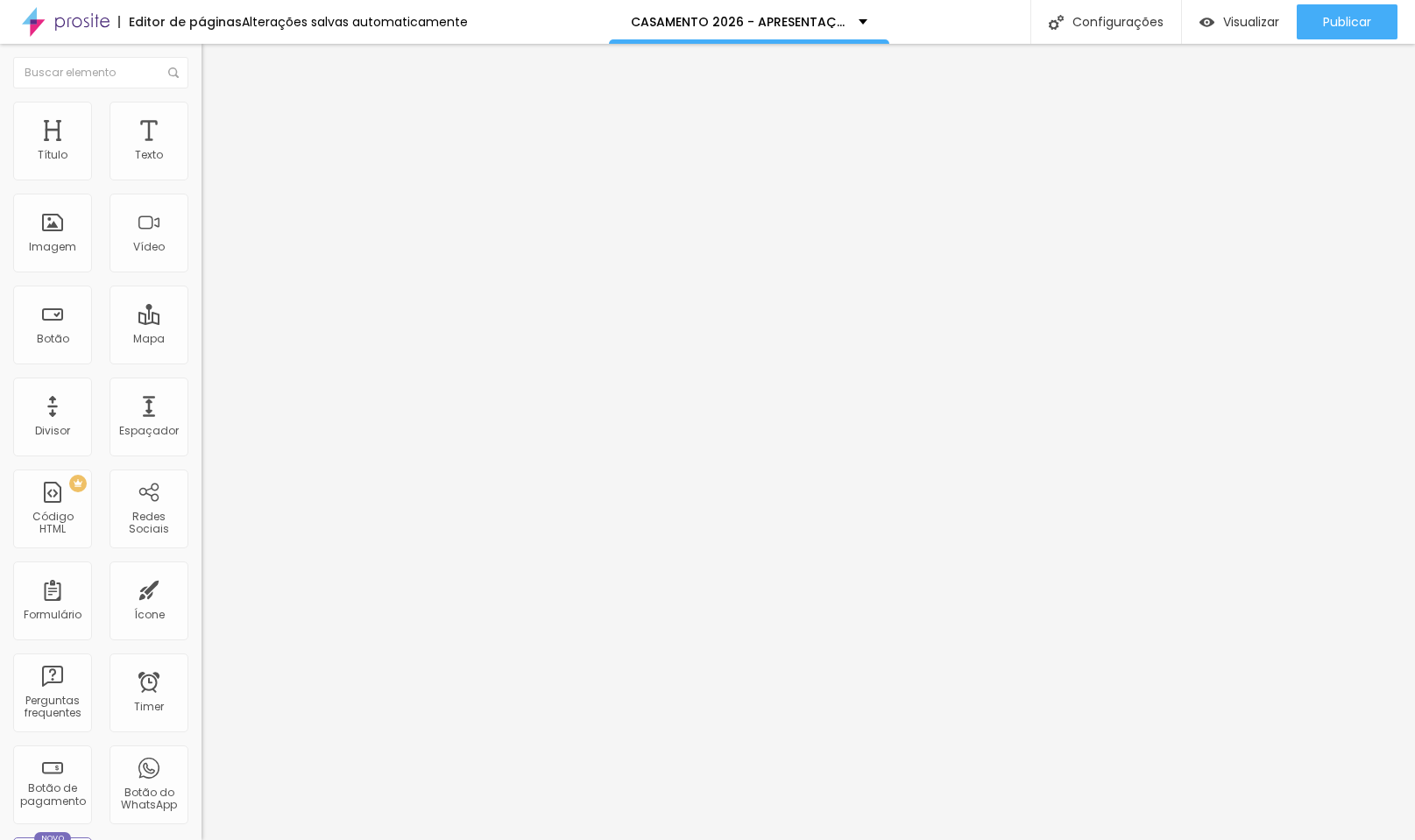
click at [202, 150] on span "Adicionar imagem" at bounding box center [258, 143] width 113 height 15
click at [217, 121] on span "Estilo" at bounding box center [231, 113] width 27 height 15
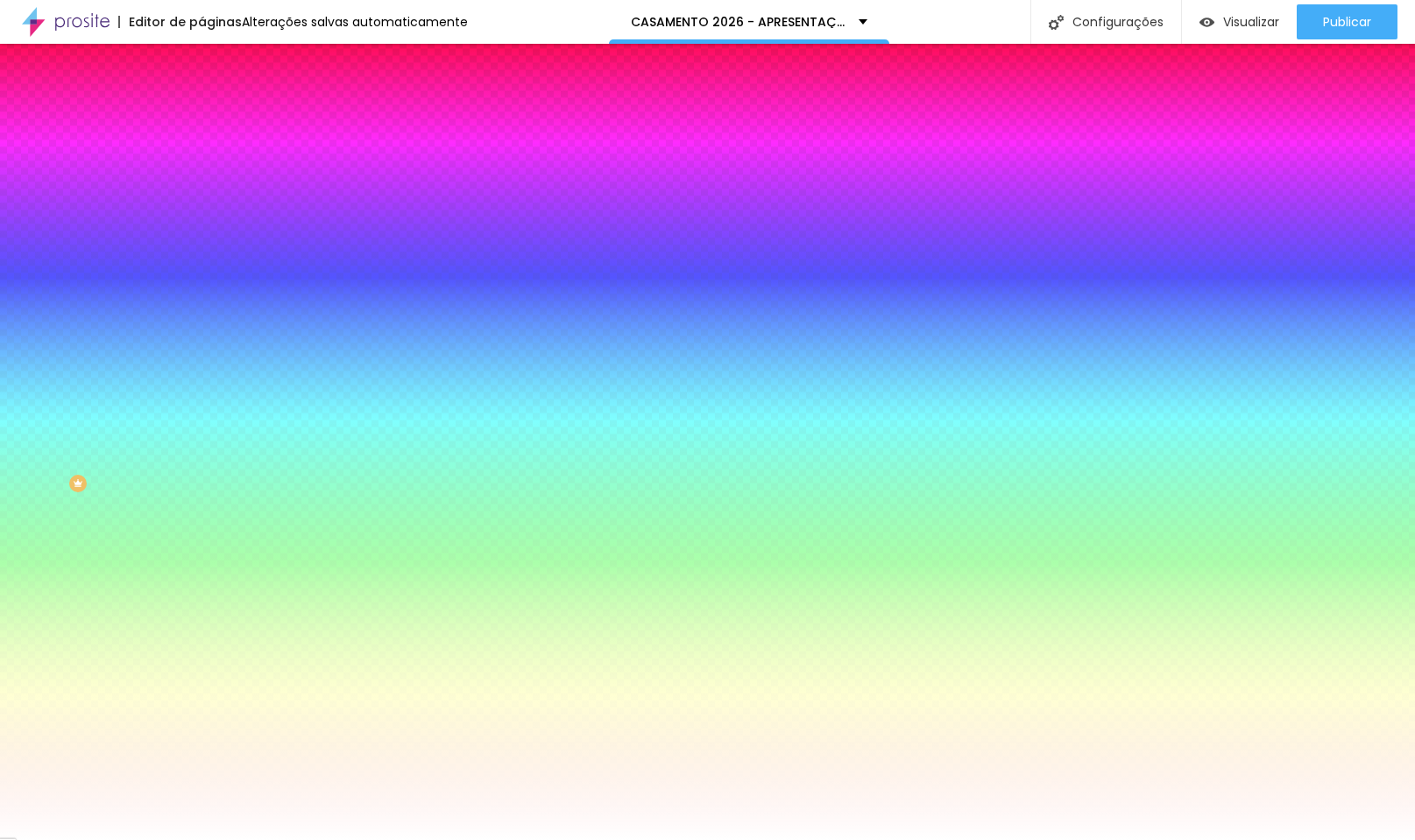
click at [217, 123] on span "Avançado" at bounding box center [246, 131] width 58 height 15
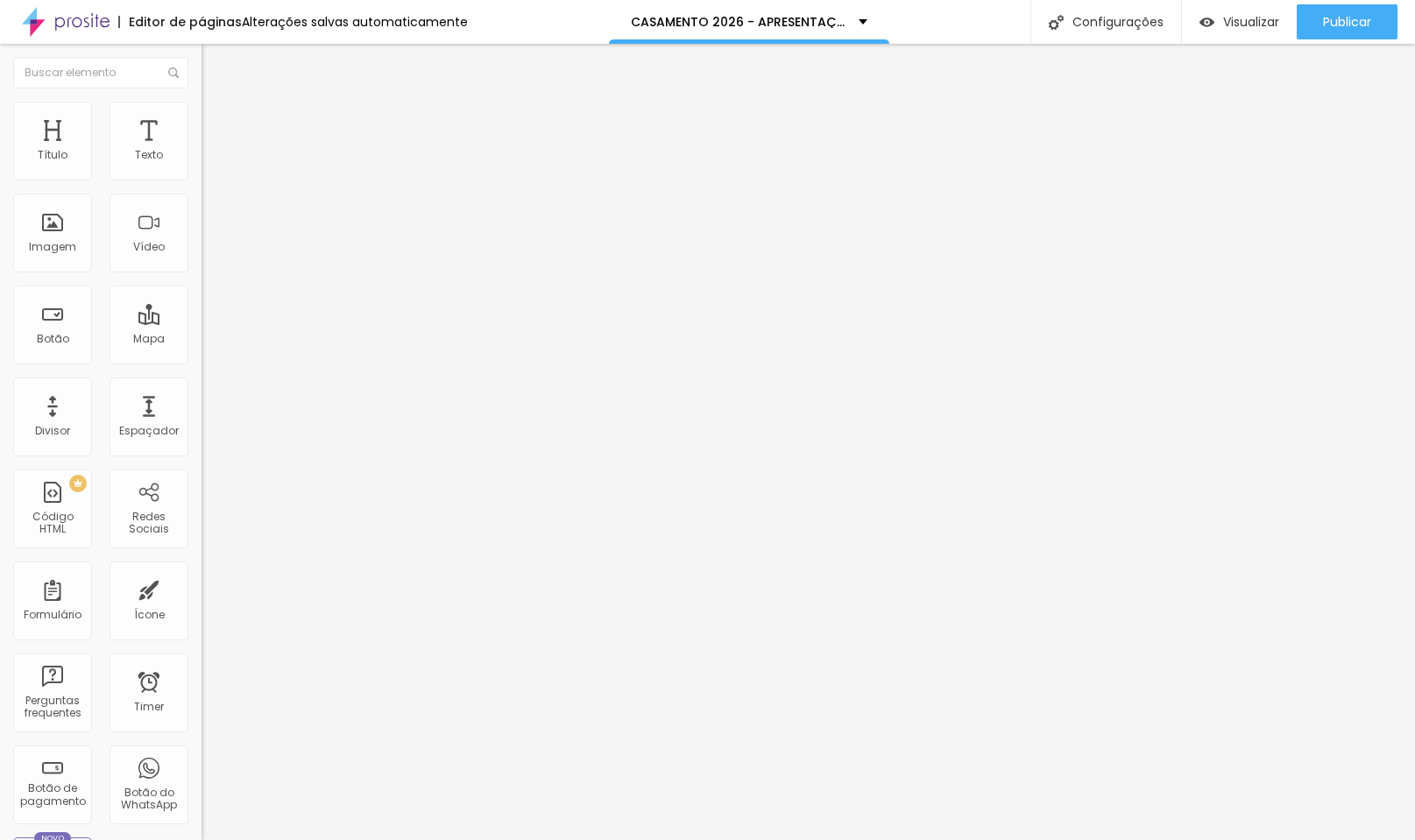
click at [217, 119] on span "Estilo" at bounding box center [231, 113] width 27 height 15
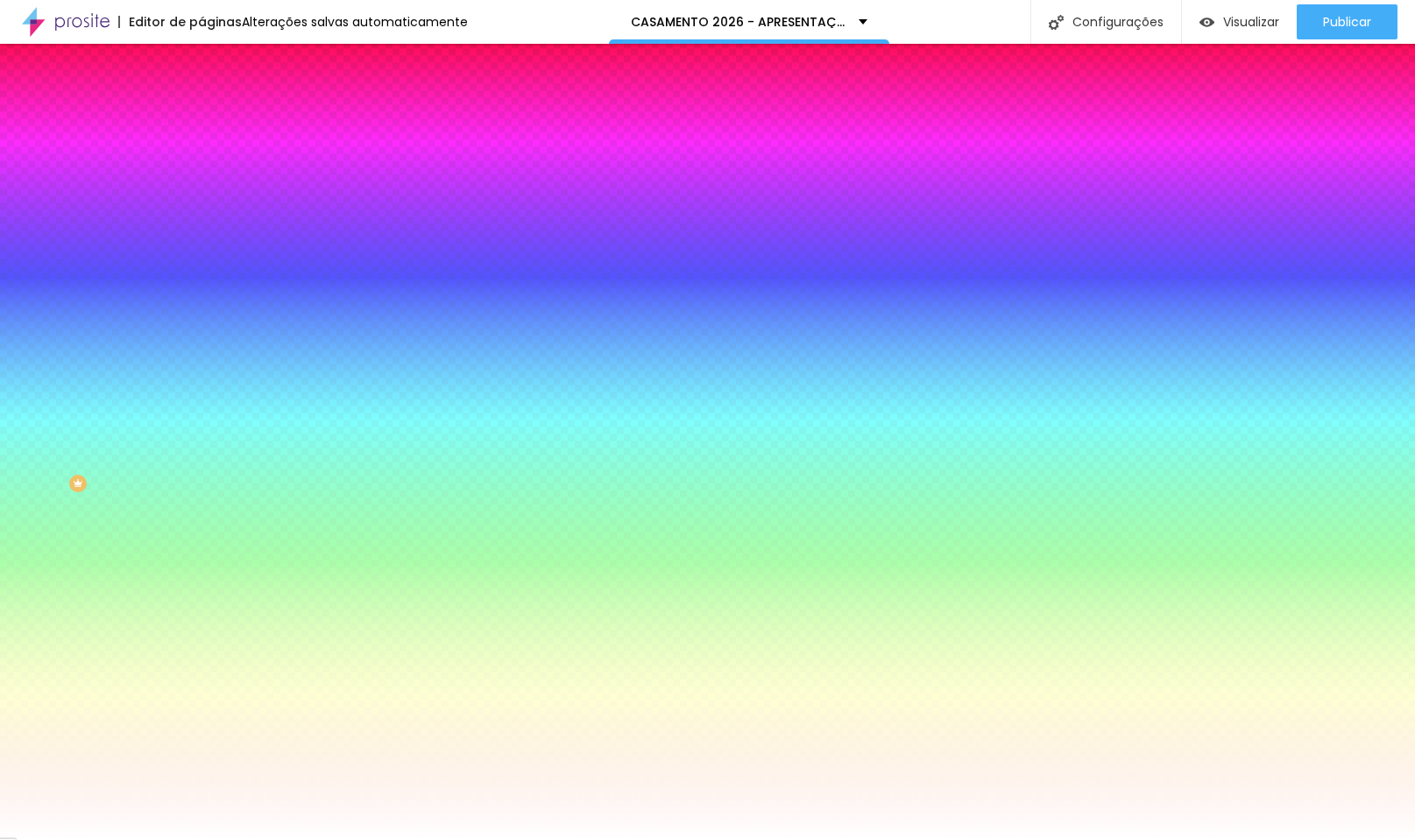
click at [202, 239] on div at bounding box center [303, 239] width 202 height 0
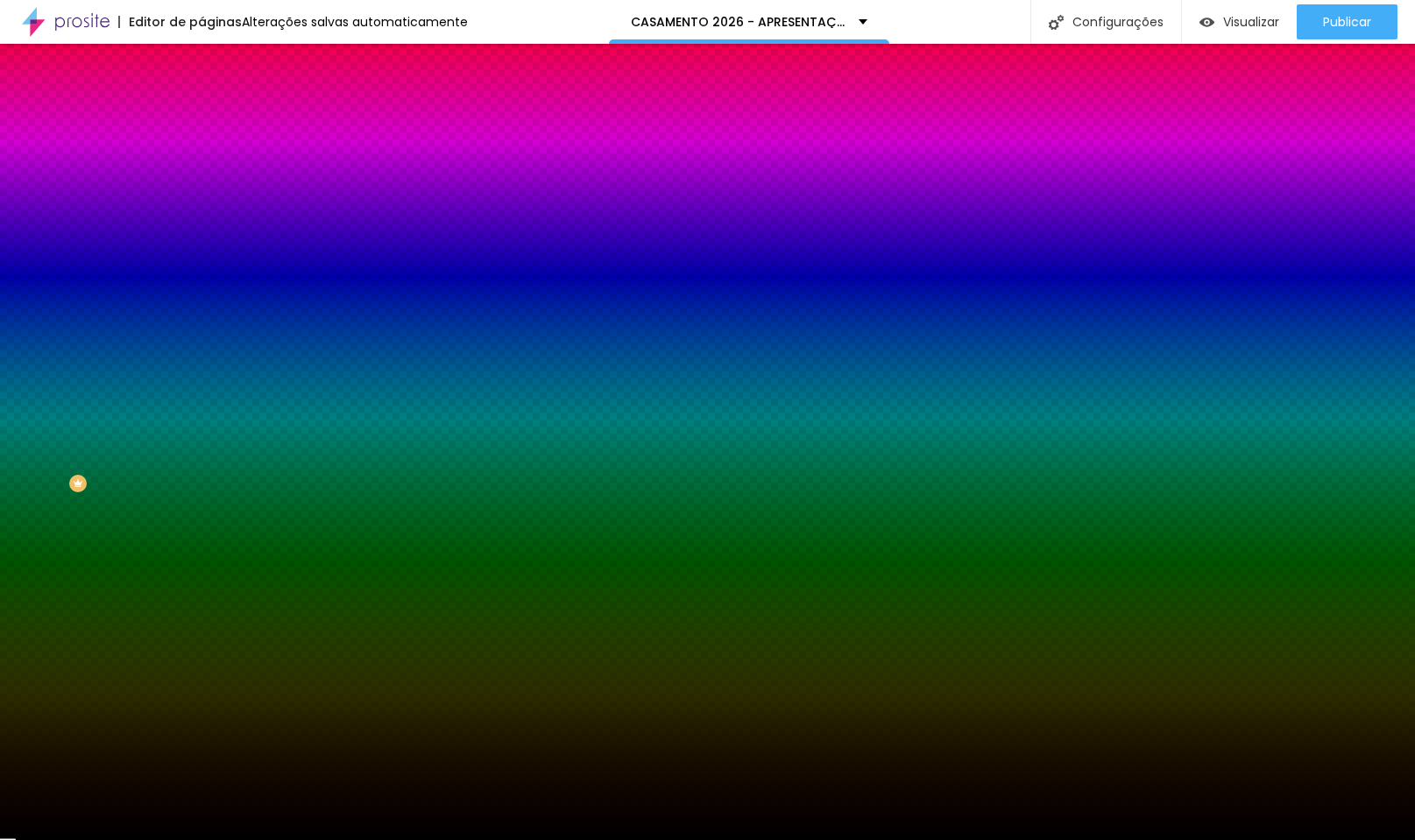
drag, startPoint x: 78, startPoint y: 398, endPoint x: -49, endPoint y: 543, distance: 192.8
click at [0, 543] on html "Editor de páginas Alterações salvas automaticamente CASAMENTO 2026 - APRESENTAÇ…" at bounding box center [707, 420] width 1415 height 840
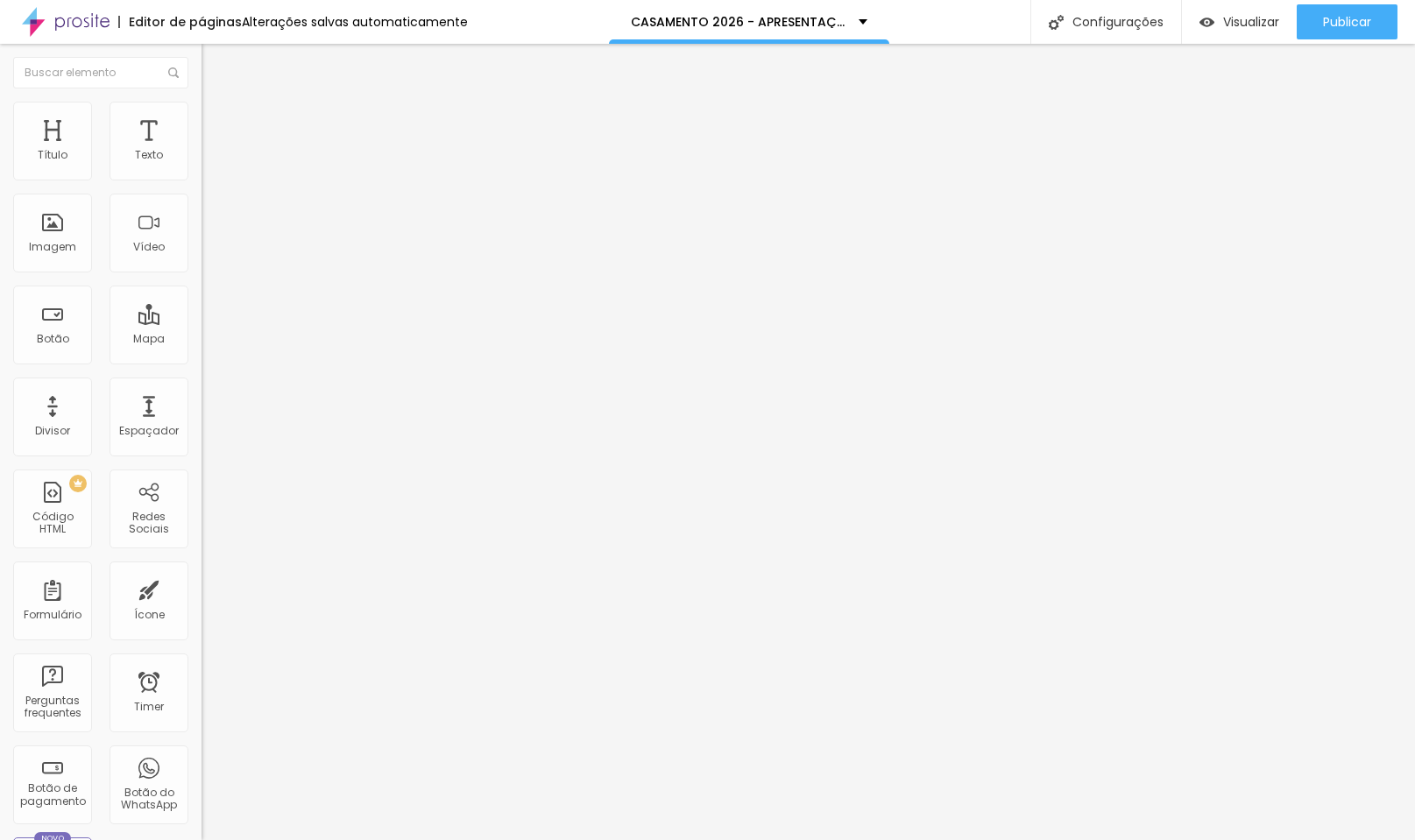
click at [202, 114] on li "Estilo" at bounding box center [303, 110] width 202 height 17
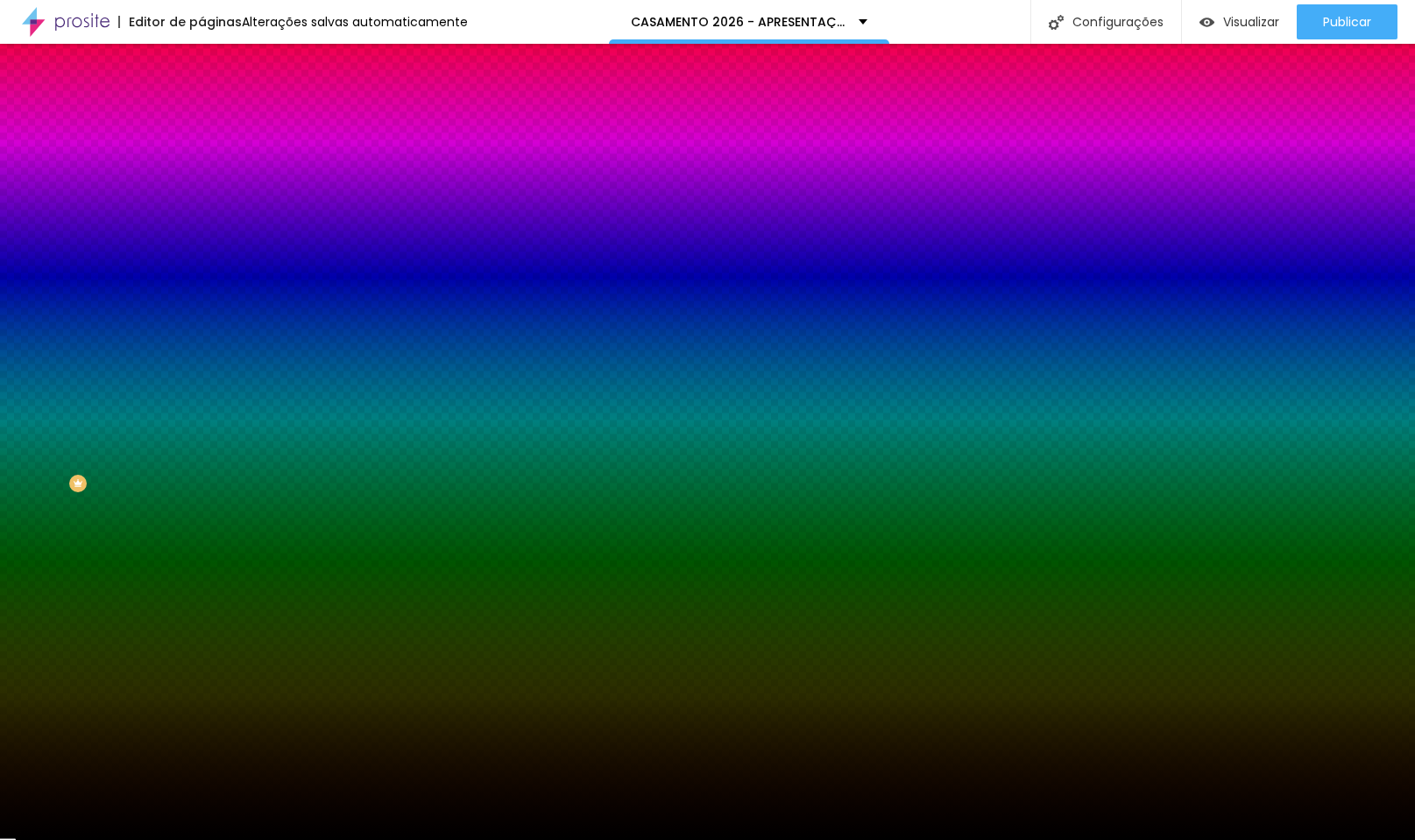
click at [202, 239] on div at bounding box center [303, 239] width 202 height 0
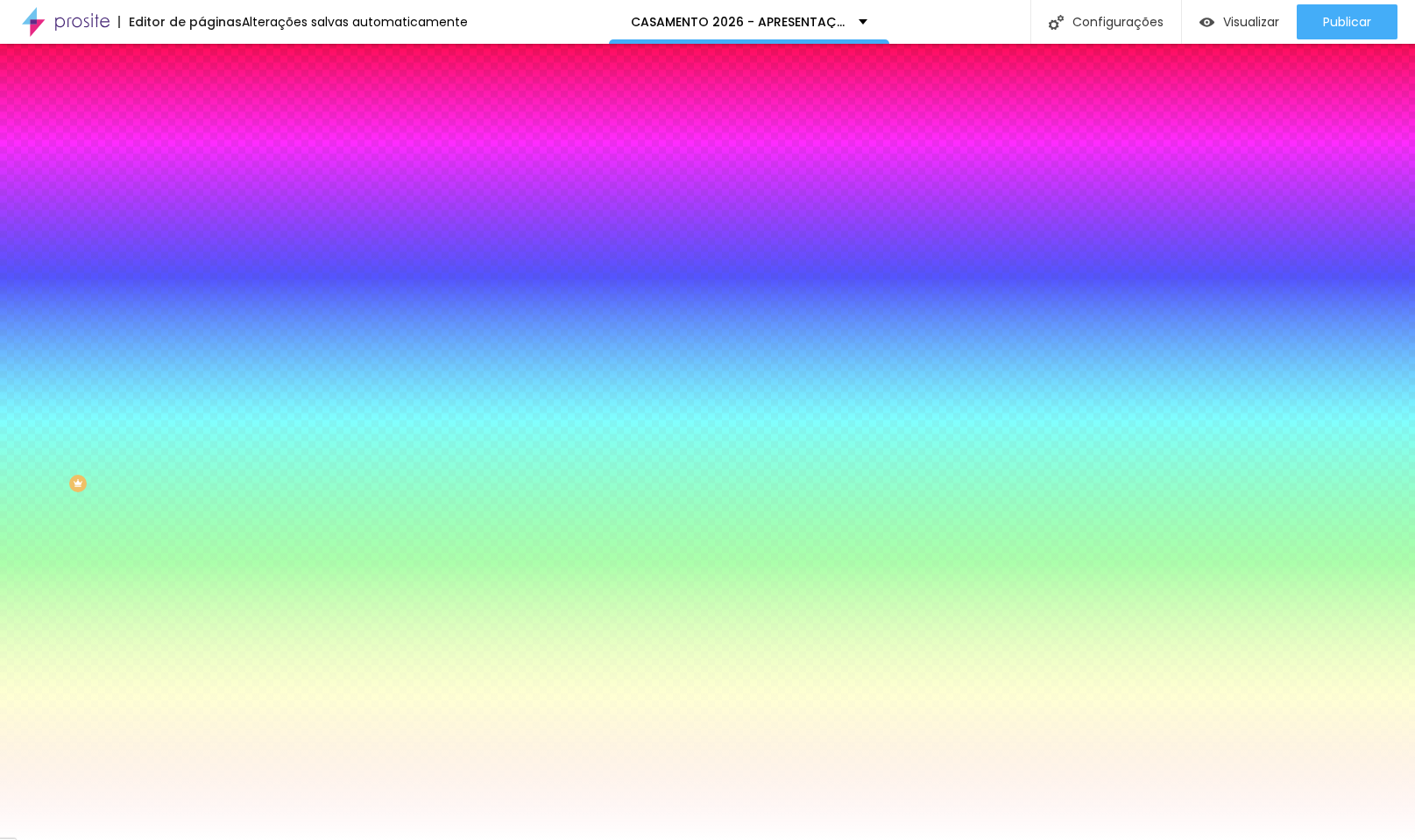
drag, startPoint x: 111, startPoint y: 356, endPoint x: -26, endPoint y: 327, distance: 140.0
click at [0, 327] on html "Editor de páginas Alterações salvas automaticamente CASAMENTO 2026 - APRESENTAÇ…" at bounding box center [707, 420] width 1415 height 840
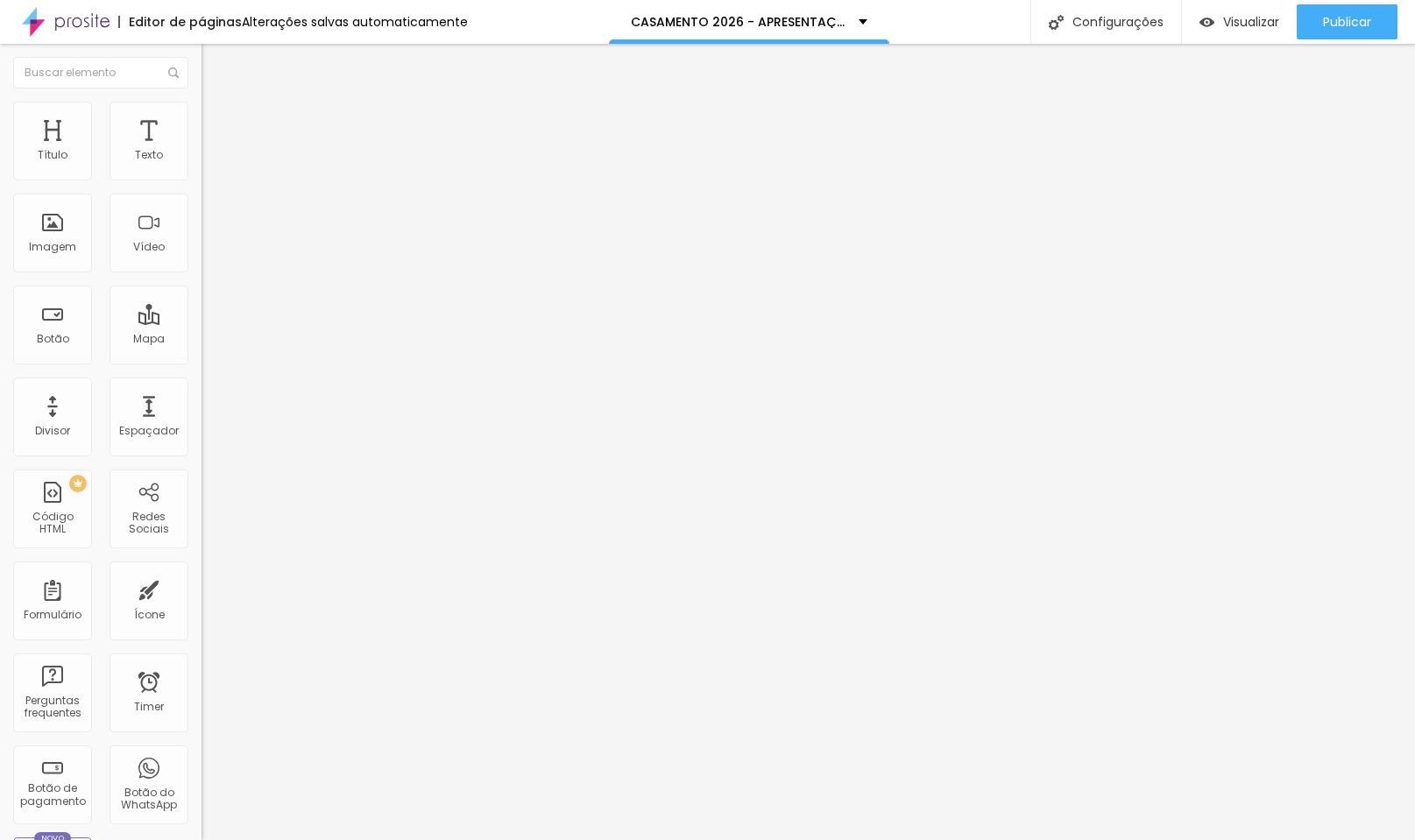
click at [217, 120] on span "Estilo" at bounding box center [231, 113] width 27 height 15
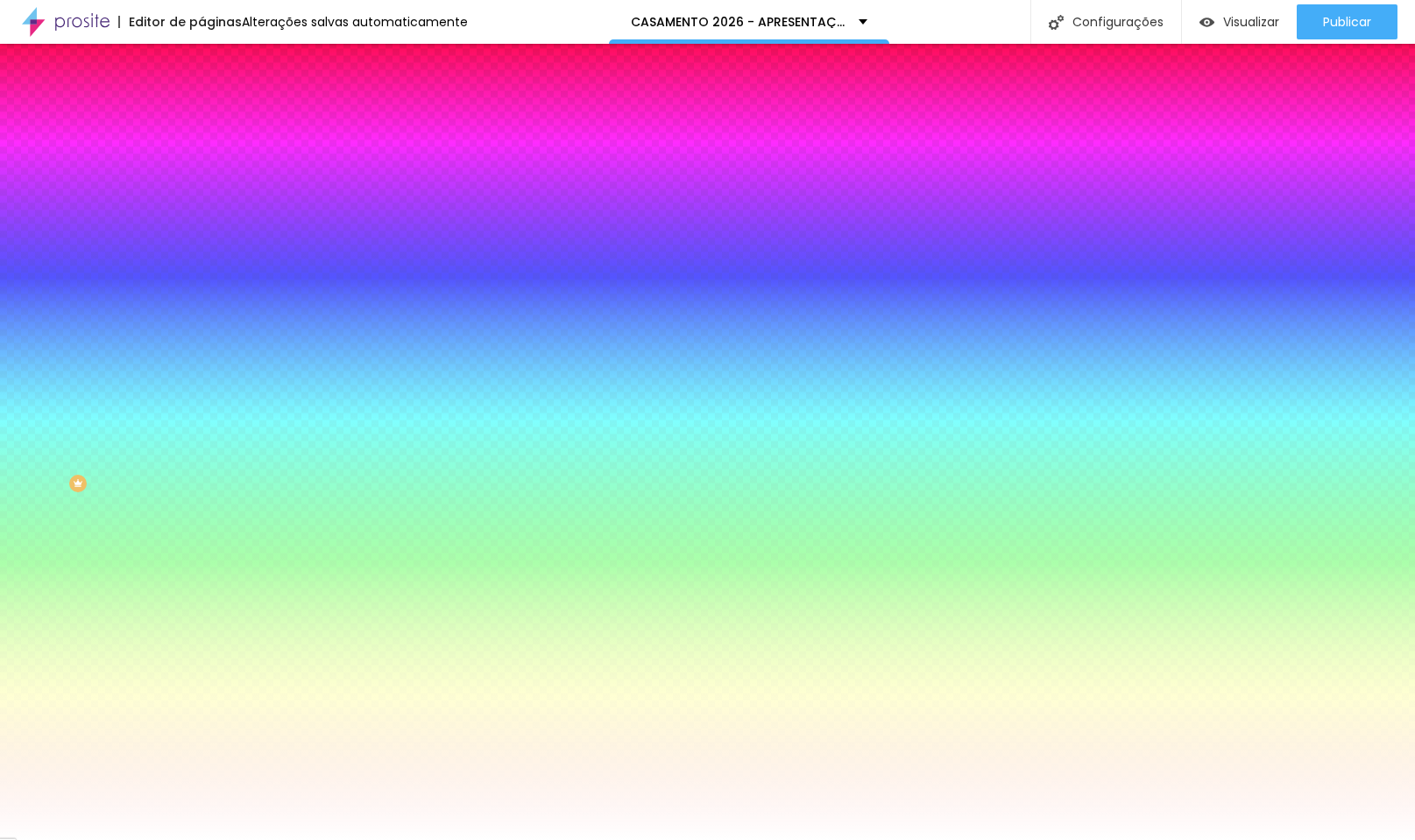
click at [202, 119] on li "Avançado" at bounding box center [303, 127] width 202 height 17
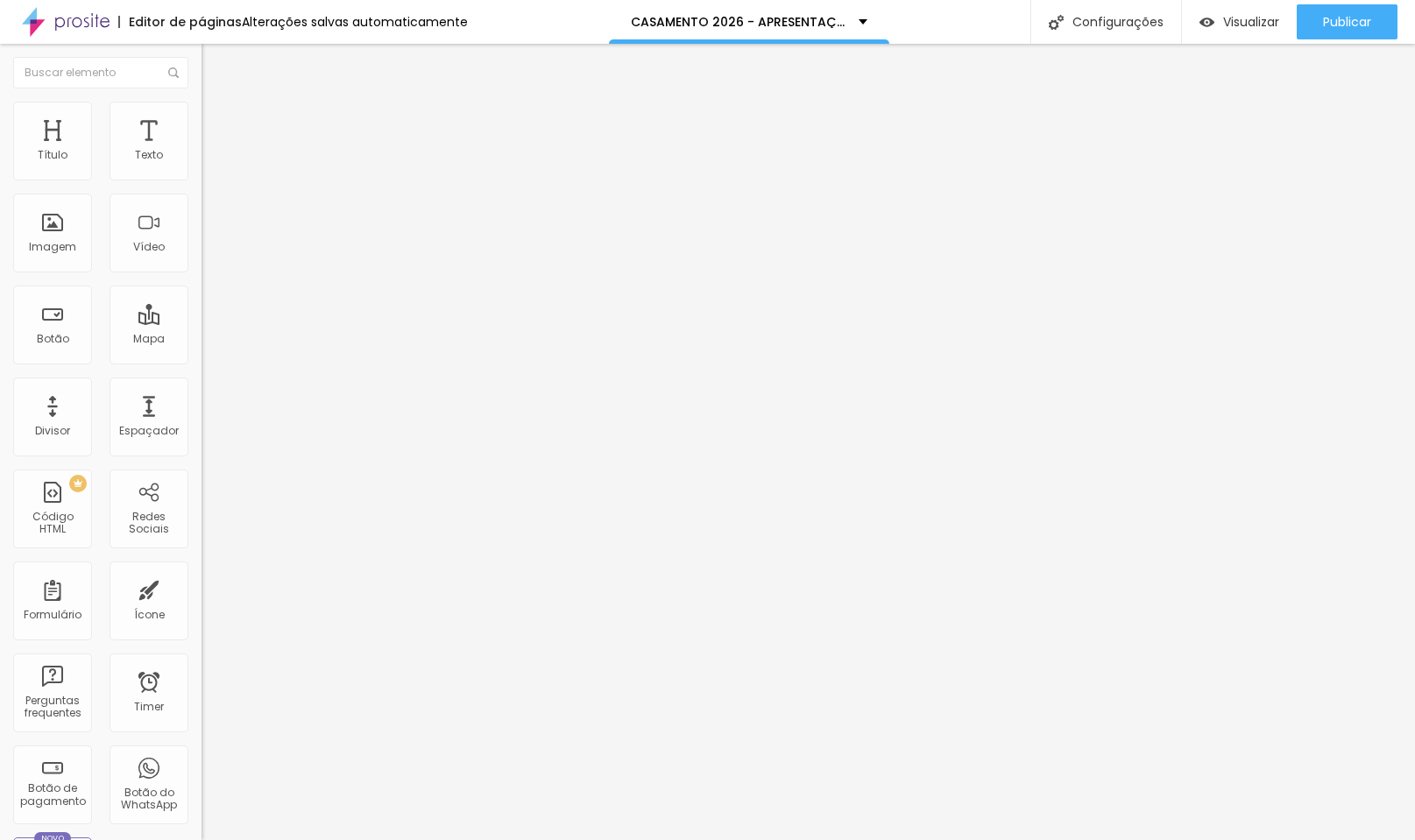
drag, startPoint x: 75, startPoint y: 172, endPoint x: -108, endPoint y: 183, distance: 183.3
click at [0, 183] on html "Editor de páginas Alterações salvas automaticamente CASAMENTO 2026 - APRESENTAÇ…" at bounding box center [707, 420] width 1415 height 840
click at [217, 117] on span "Estilo" at bounding box center [231, 113] width 27 height 15
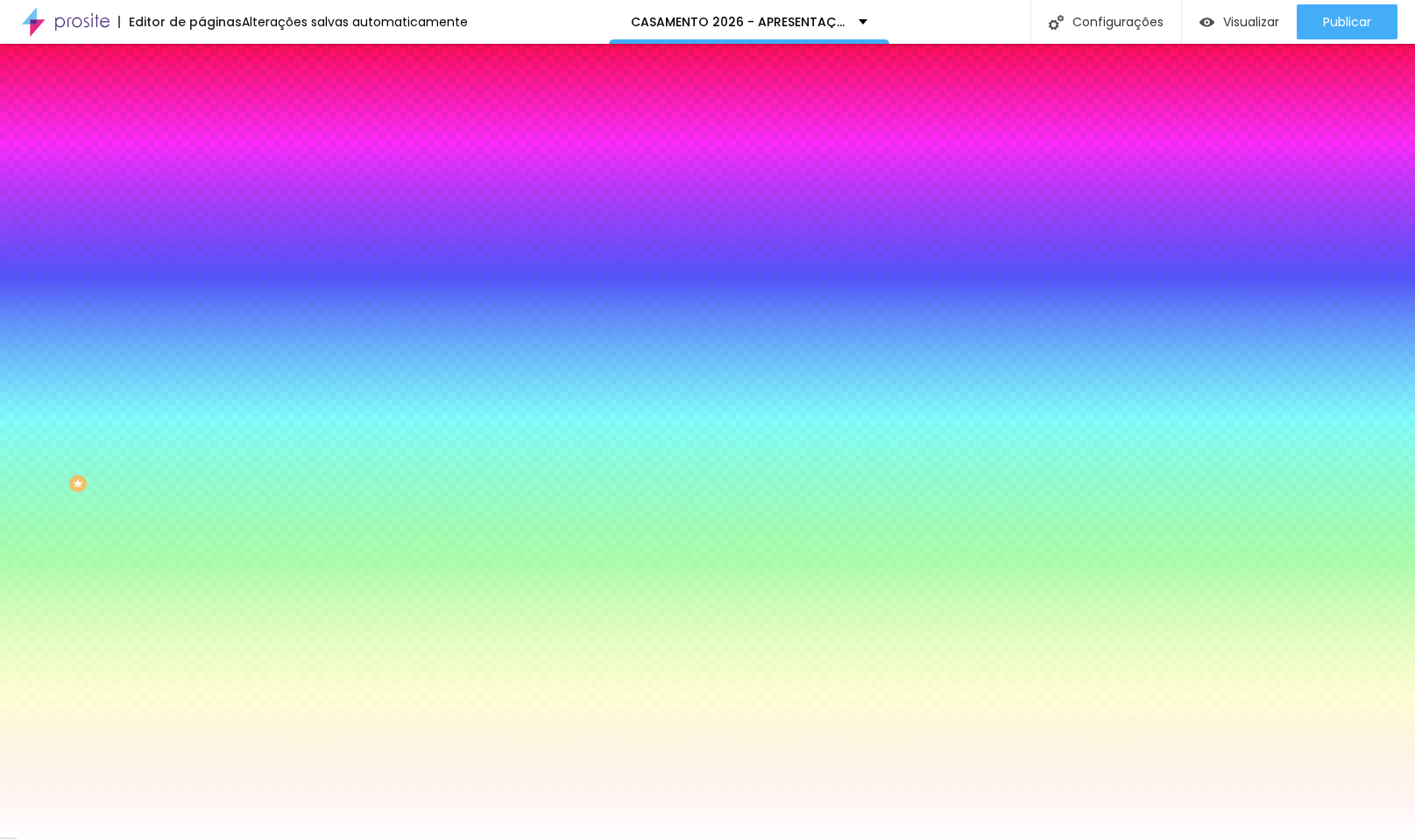
click at [202, 119] on img at bounding box center [210, 127] width 16 height 16
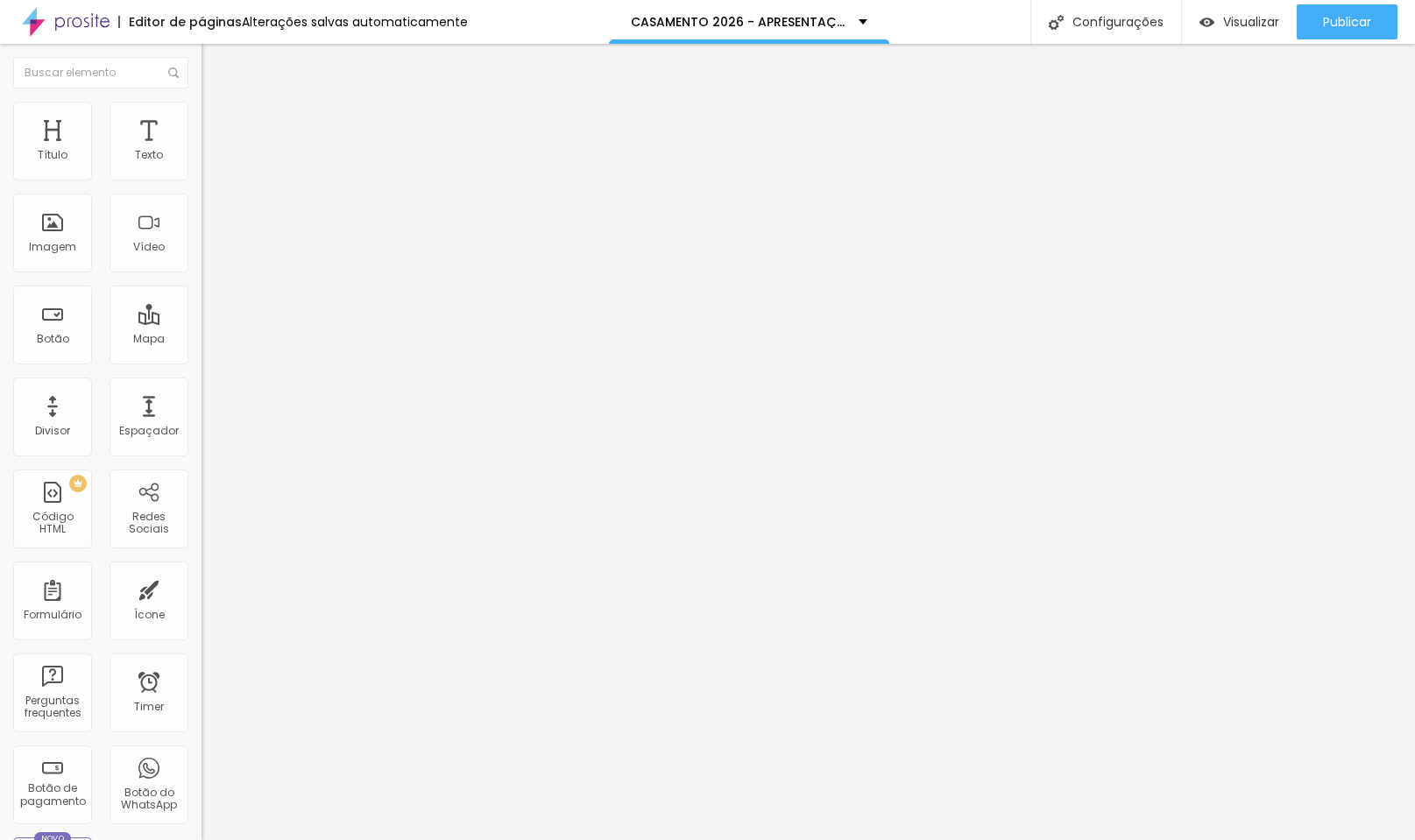
drag, startPoint x: 71, startPoint y: 175, endPoint x: -193, endPoint y: 182, distance: 264.1
click at [0, 182] on html "Editor de páginas Alterações salvas automaticamente CASAMENTO 2026 - APRESENTAÇ…" at bounding box center [707, 420] width 1415 height 840
click at [1334, 21] on span "Publicar" at bounding box center [1347, 23] width 49 height 14
click at [214, 63] on img "button" at bounding box center [222, 64] width 14 height 14
click at [214, 59] on img "button" at bounding box center [222, 64] width 14 height 14
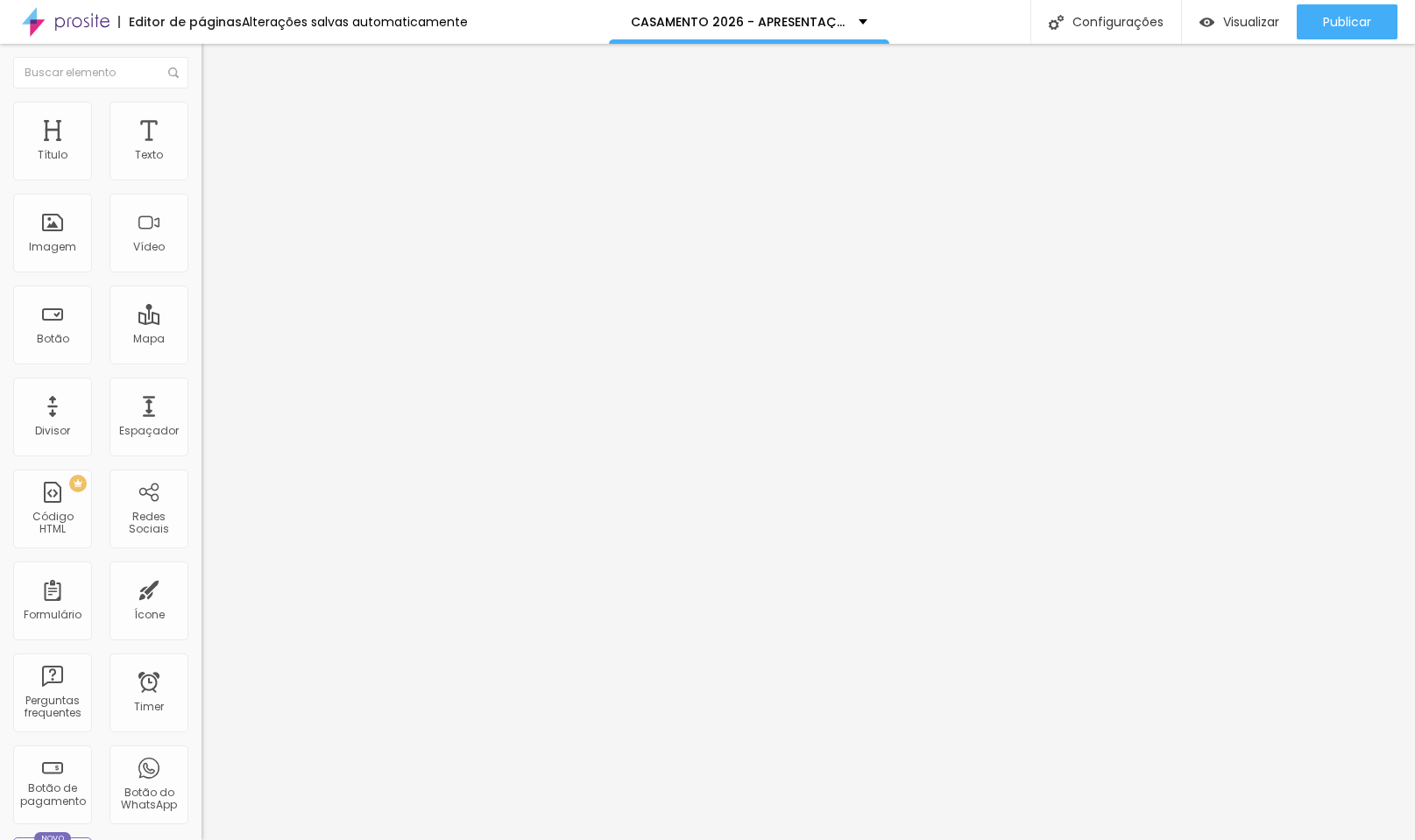
click at [214, 65] on img "button" at bounding box center [222, 64] width 14 height 14
click at [202, 259] on button "button" at bounding box center [213, 250] width 24 height 18
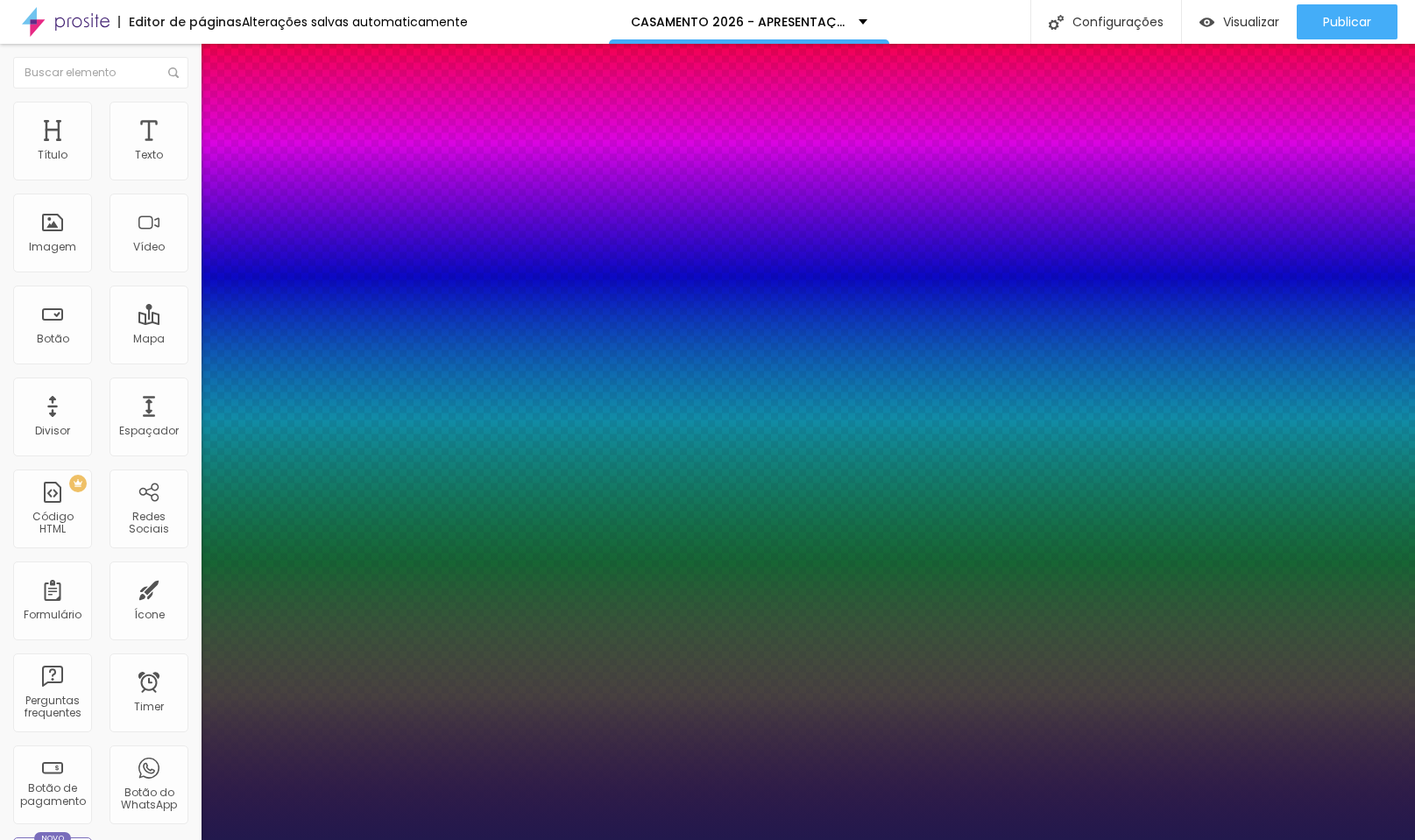
click at [1002, 839] on div at bounding box center [707, 840] width 1415 height 0
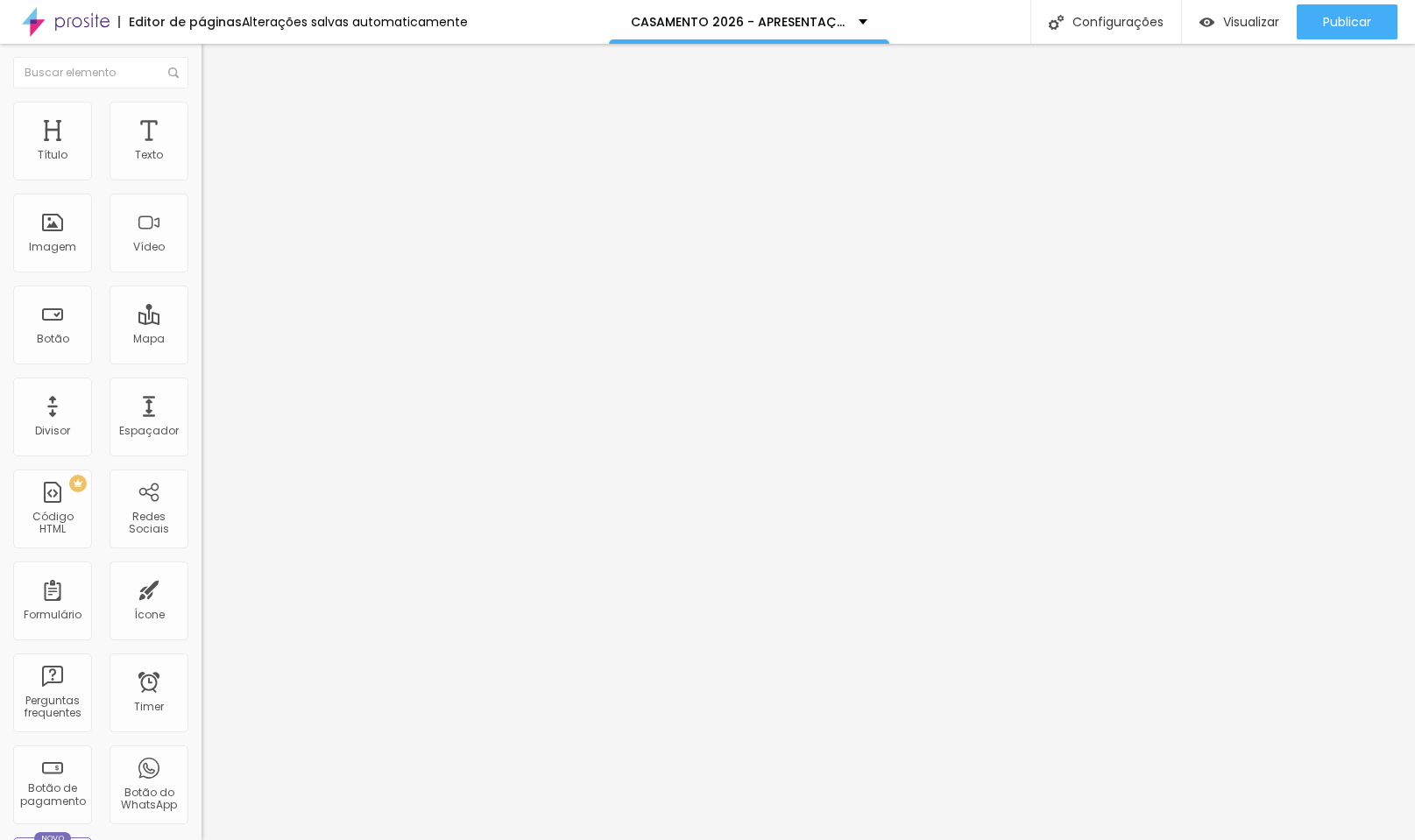
click at [202, 259] on button "button" at bounding box center [213, 250] width 24 height 18
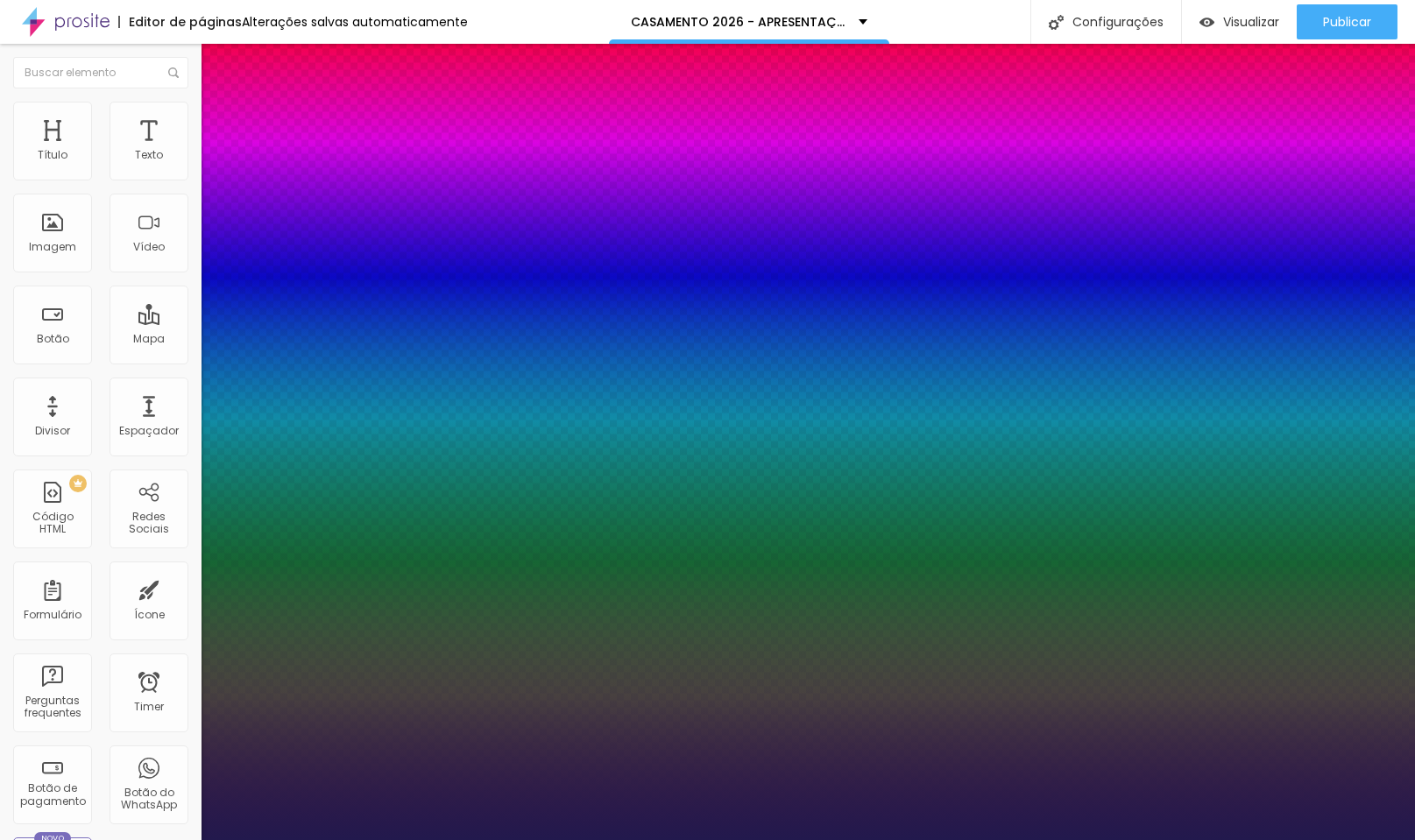
click at [1109, 839] on div at bounding box center [707, 840] width 1415 height 0
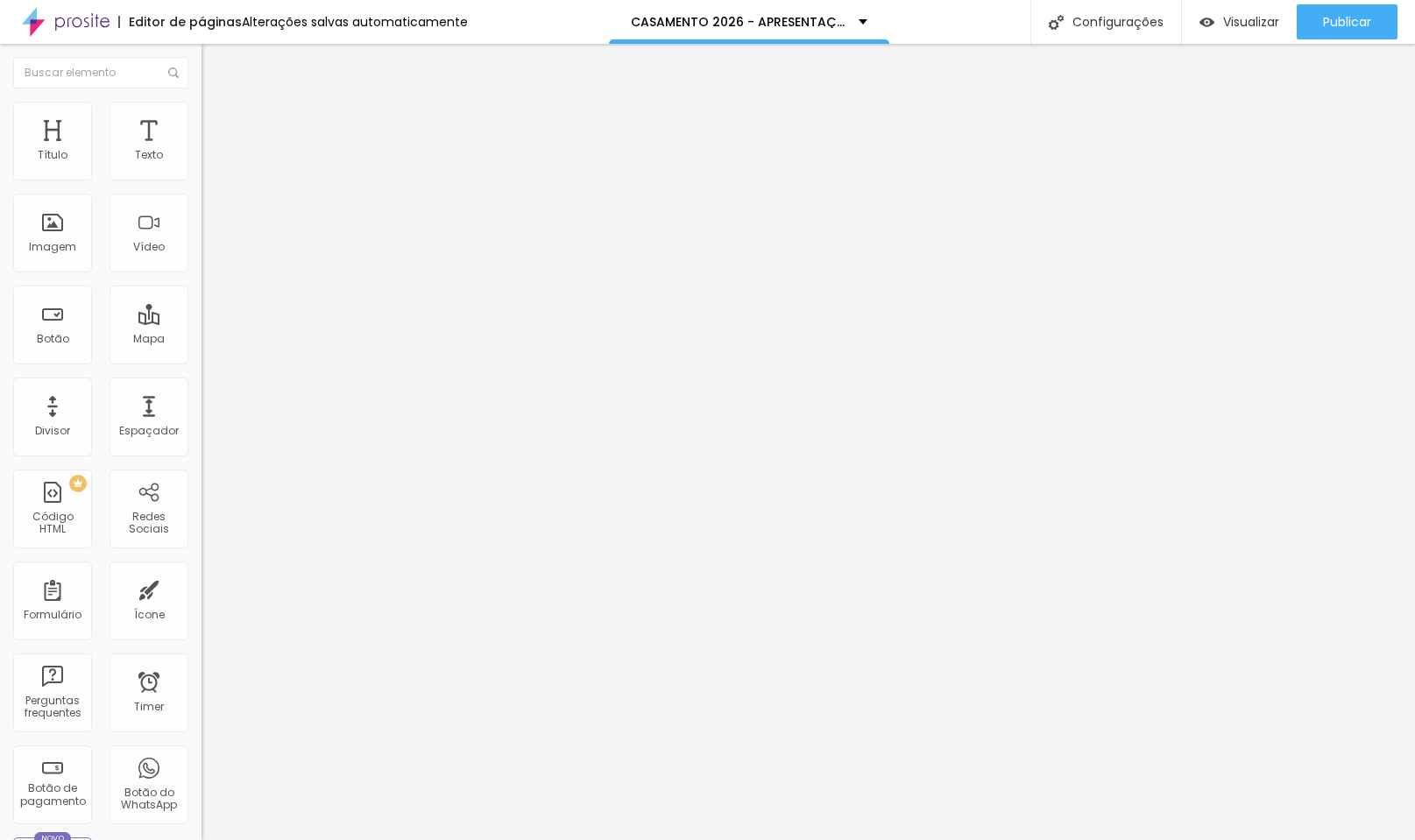
click at [209, 254] on icon "button" at bounding box center [214, 248] width 11 height 11
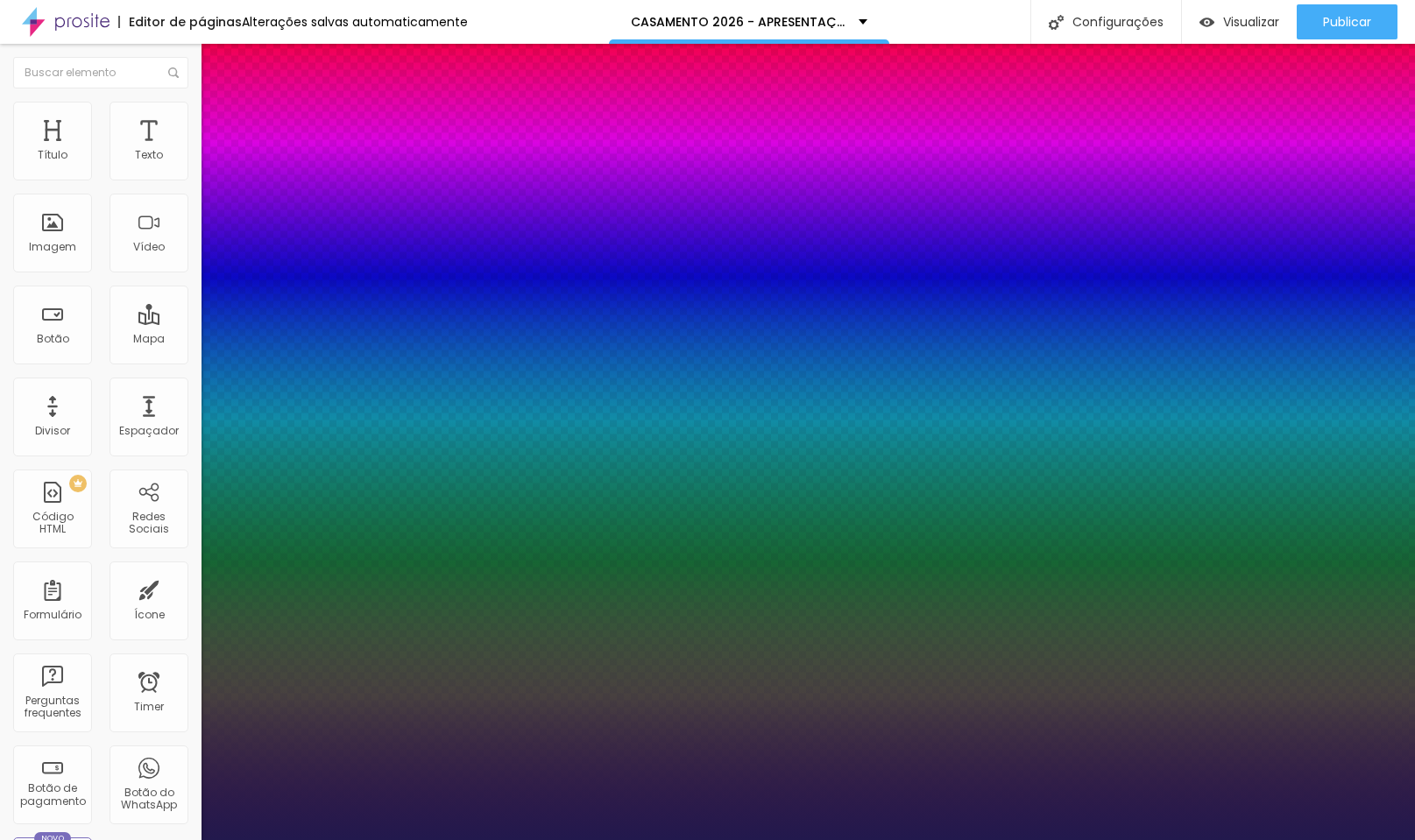
click at [603, 839] on div at bounding box center [707, 840] width 1415 height 0
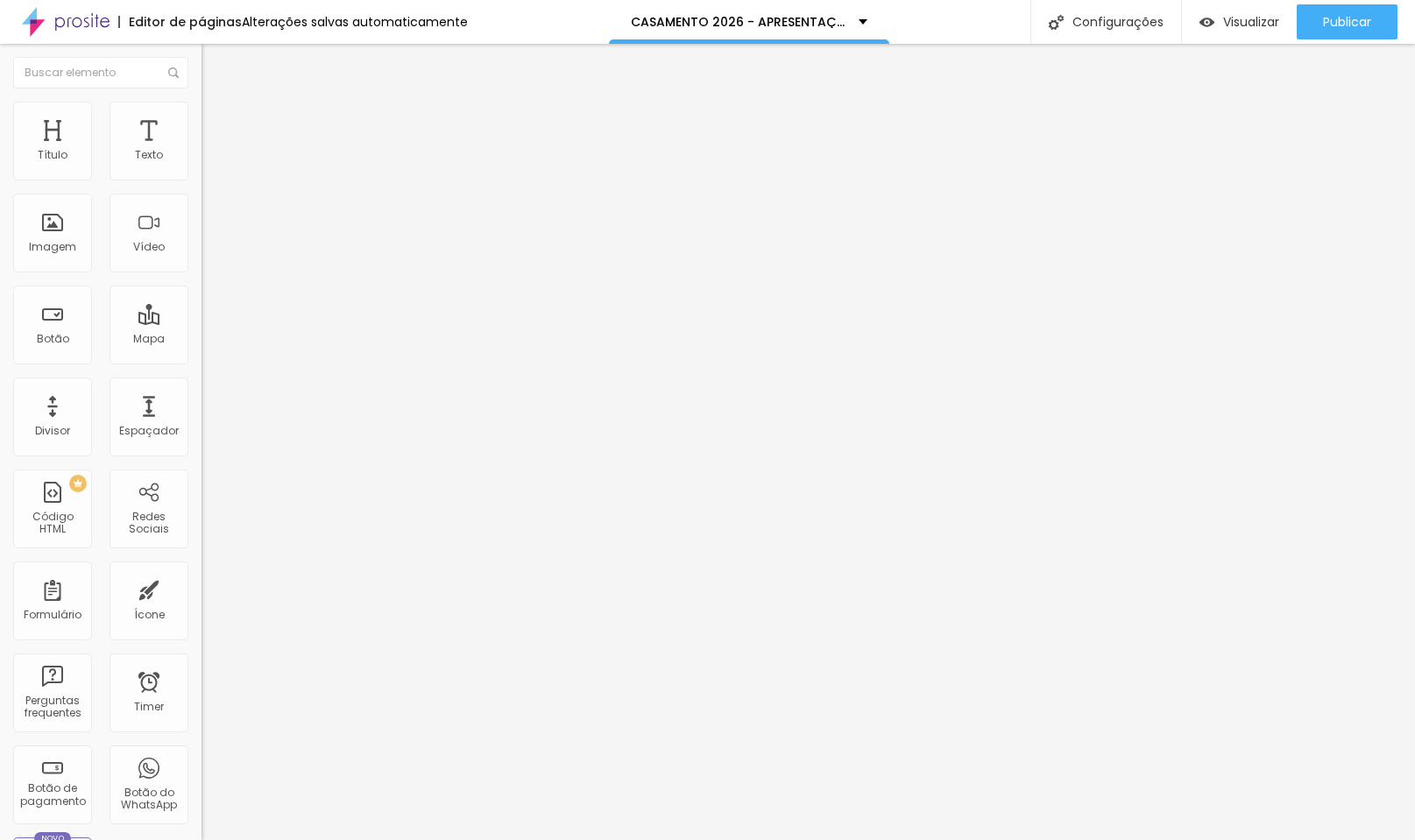
click at [209, 254] on icon "button" at bounding box center [214, 248] width 11 height 11
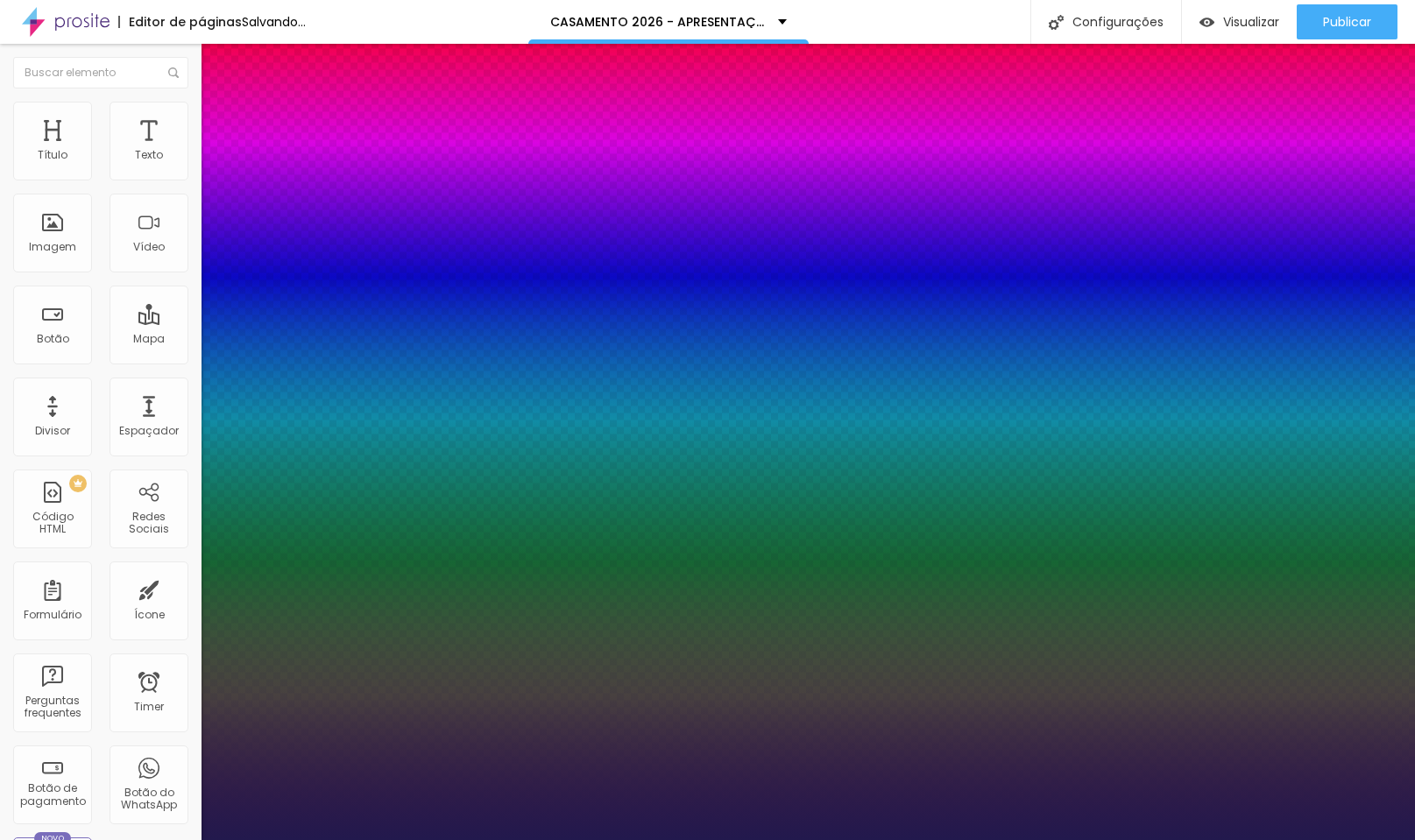
click at [905, 839] on div at bounding box center [707, 840] width 1415 height 0
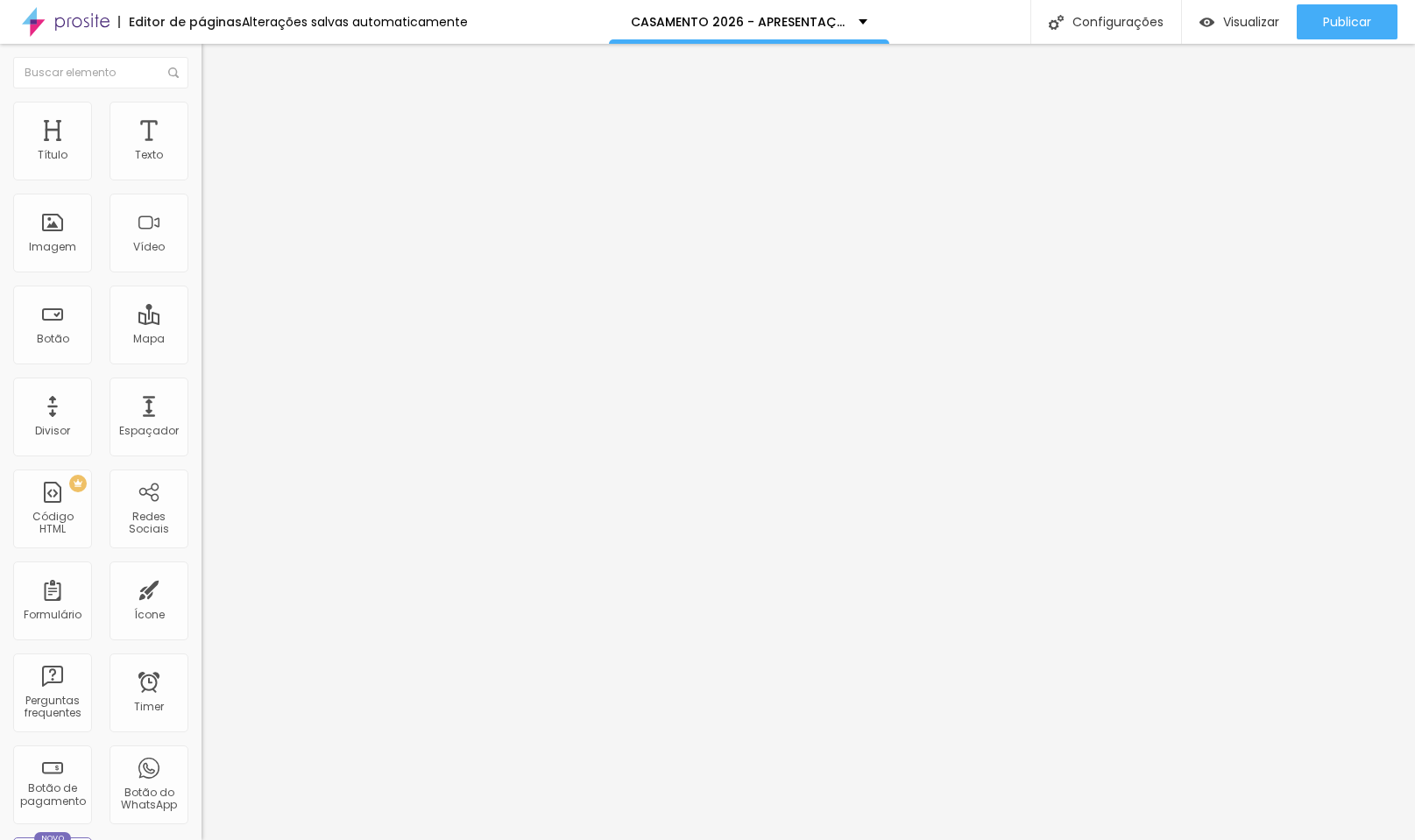
click at [202, 114] on li "Avançado" at bounding box center [303, 110] width 202 height 17
click at [202, 322] on input "range" at bounding box center [258, 330] width 113 height 14
click at [217, 104] on span "Estilo" at bounding box center [231, 95] width 27 height 15
click at [214, 67] on img "button" at bounding box center [222, 64] width 14 height 14
click at [202, 150] on span "Adicionar imagem" at bounding box center [258, 143] width 113 height 15
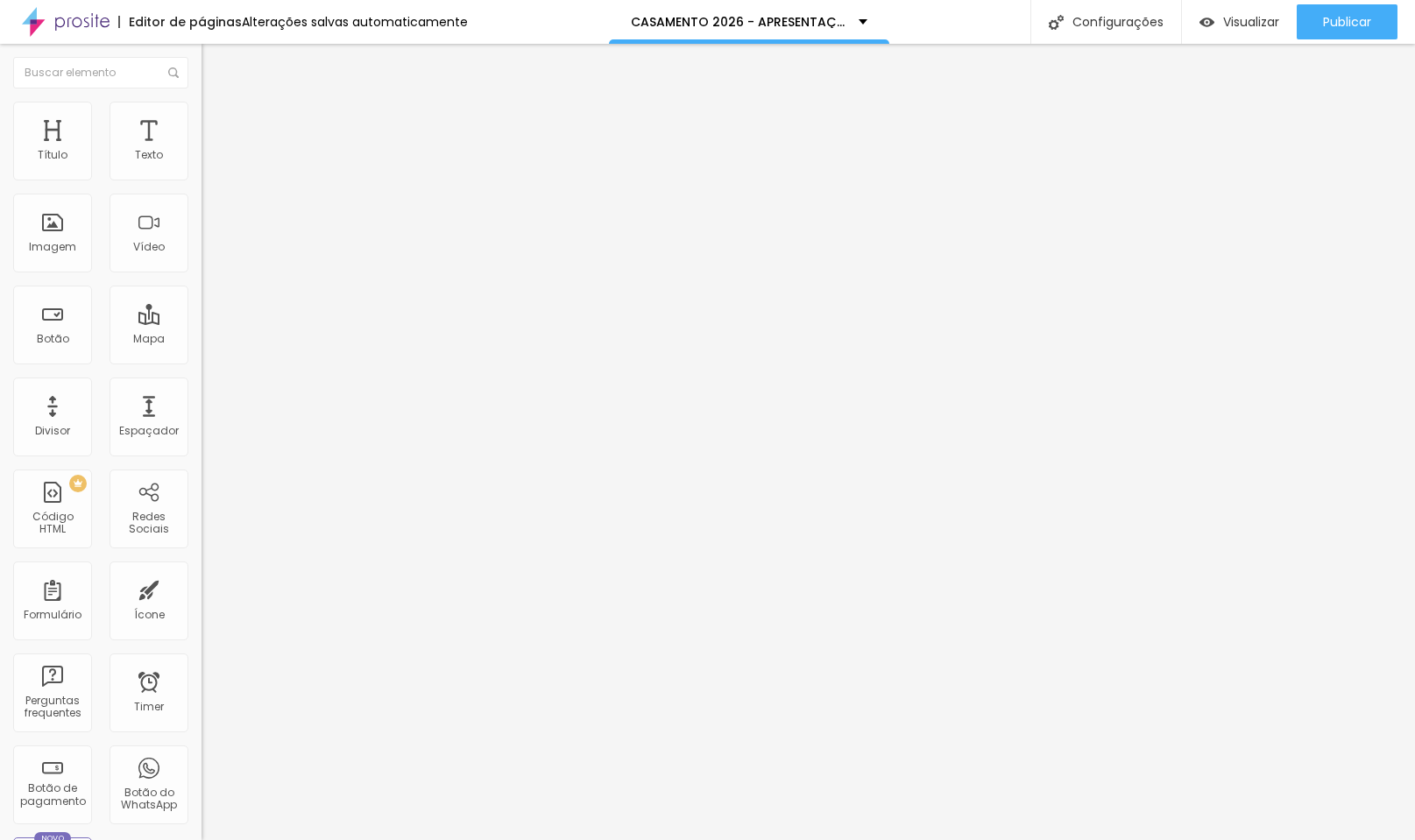
click at [202, 109] on li "Estilo" at bounding box center [303, 110] width 202 height 17
drag, startPoint x: 181, startPoint y: 194, endPoint x: 32, endPoint y: 192, distance: 149.0
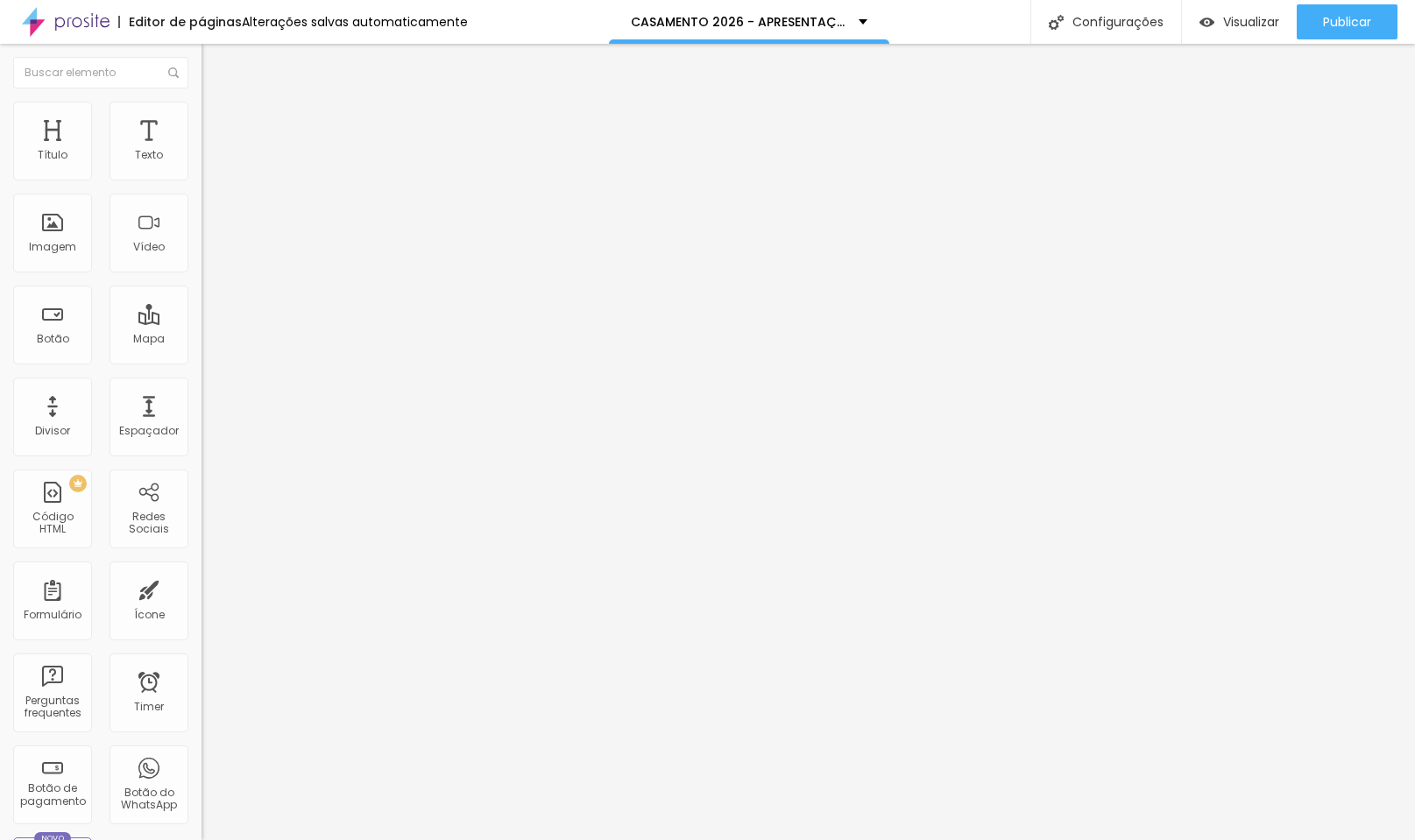
click at [202, 179] on input "range" at bounding box center [258, 173] width 113 height 14
click at [202, 359] on input "https://" at bounding box center [306, 349] width 210 height 17
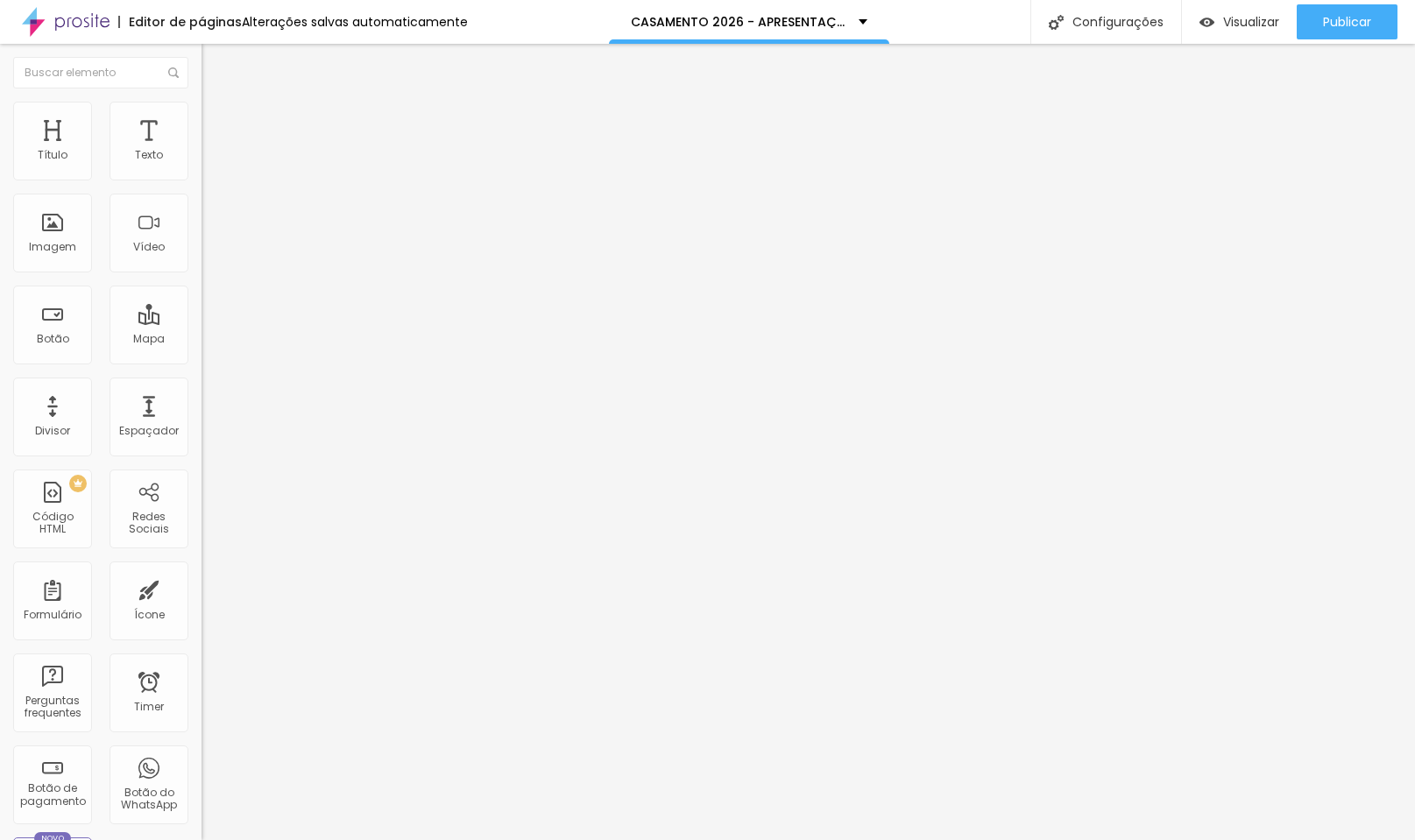
paste input "[DOMAIN_NAME]"
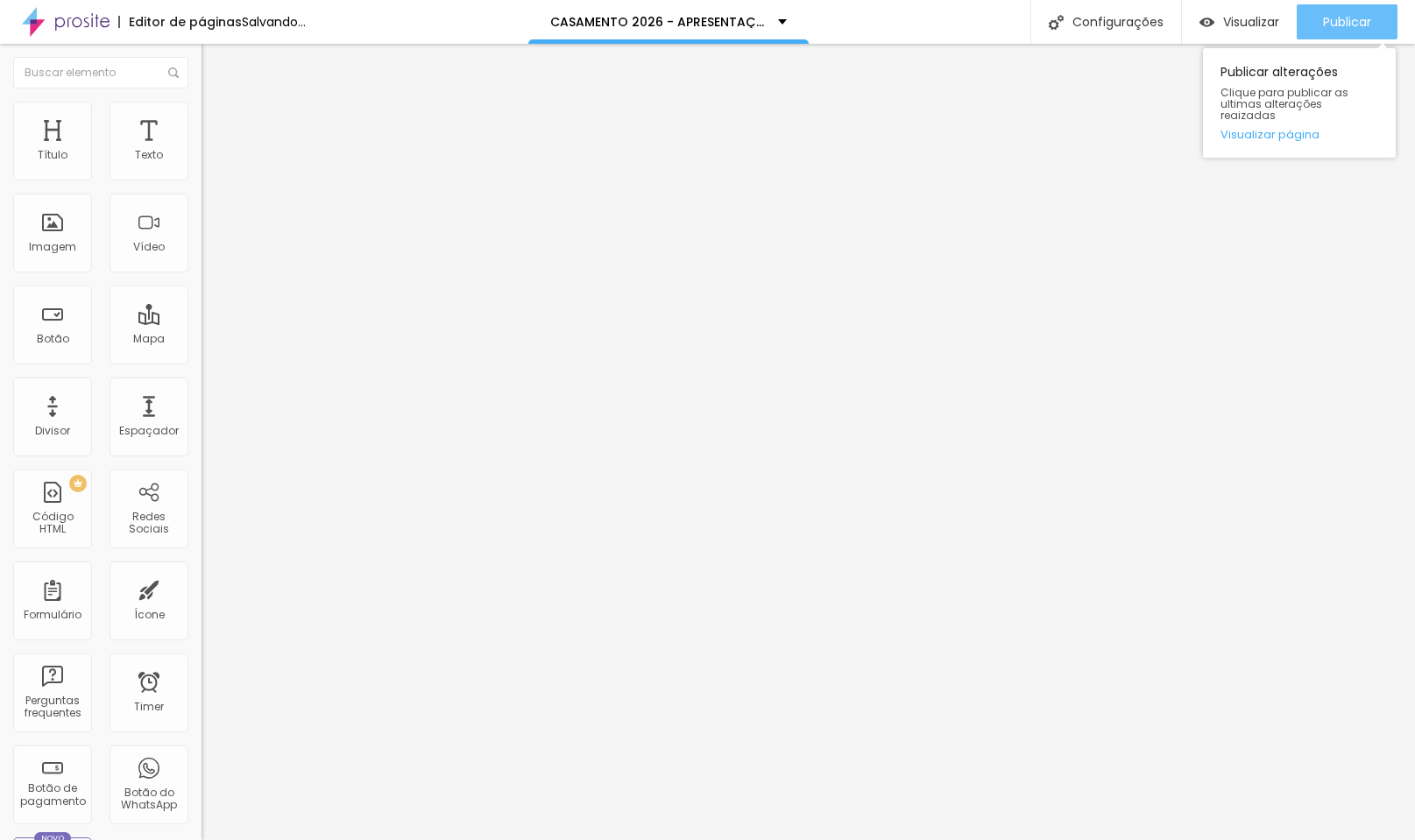
click at [1352, 27] on span "Publicar" at bounding box center [1347, 23] width 49 height 14
click at [1356, 32] on div "Publicar" at bounding box center [1347, 22] width 49 height 35
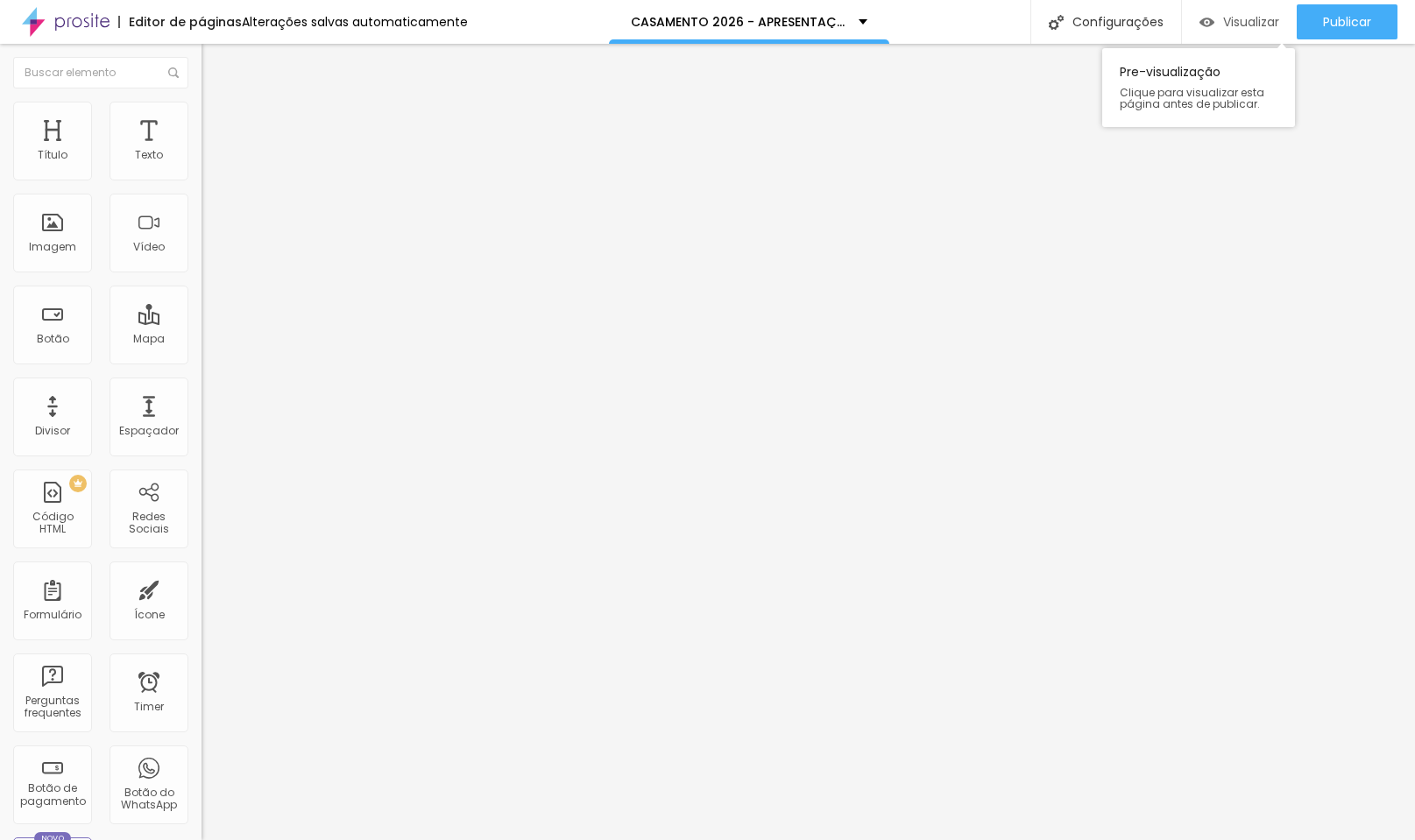
click at [1242, 23] on span "Visualizar" at bounding box center [1251, 23] width 56 height 14
click at [209, 254] on icon "button" at bounding box center [214, 248] width 11 height 11
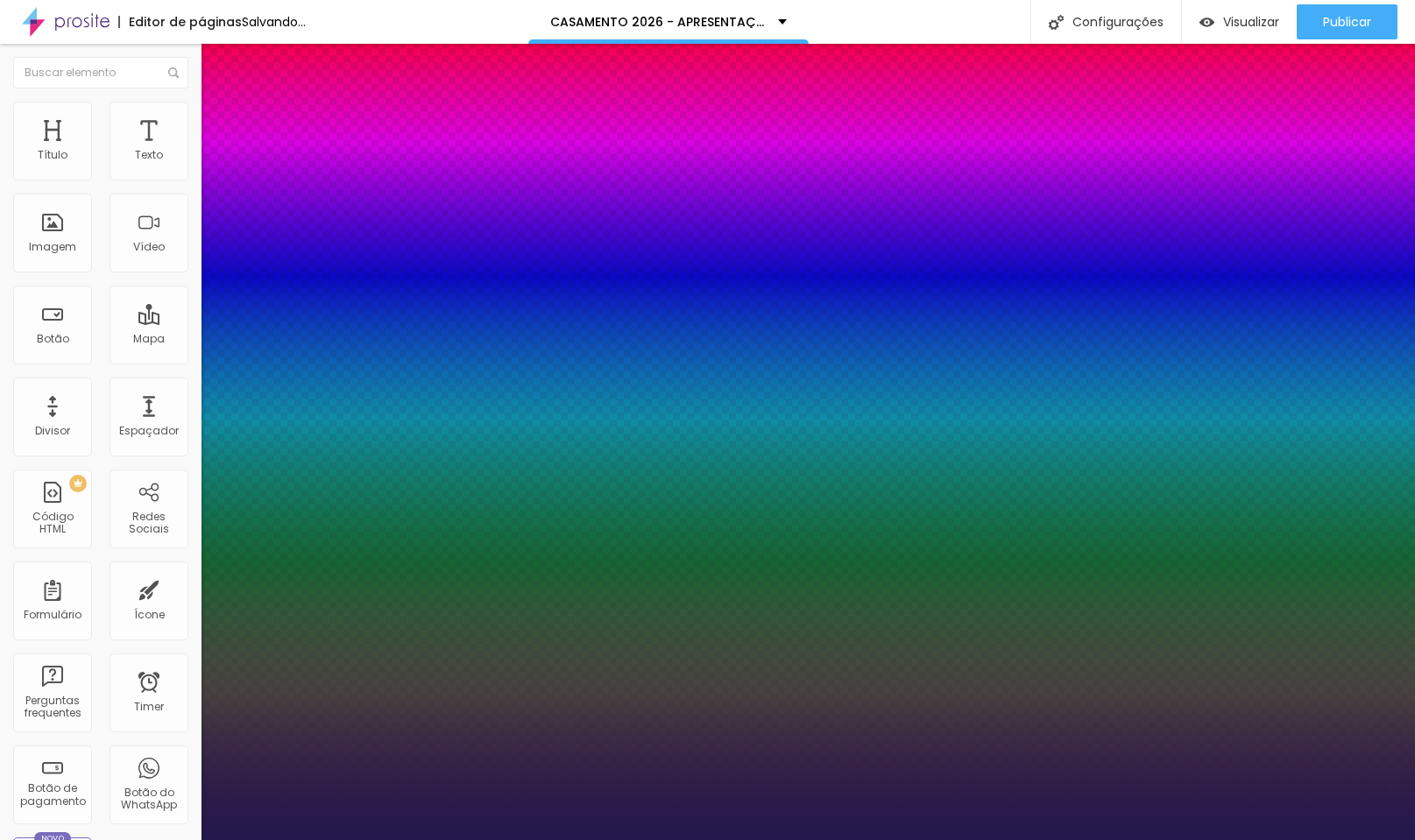
click at [1014, 839] on div at bounding box center [707, 840] width 1415 height 0
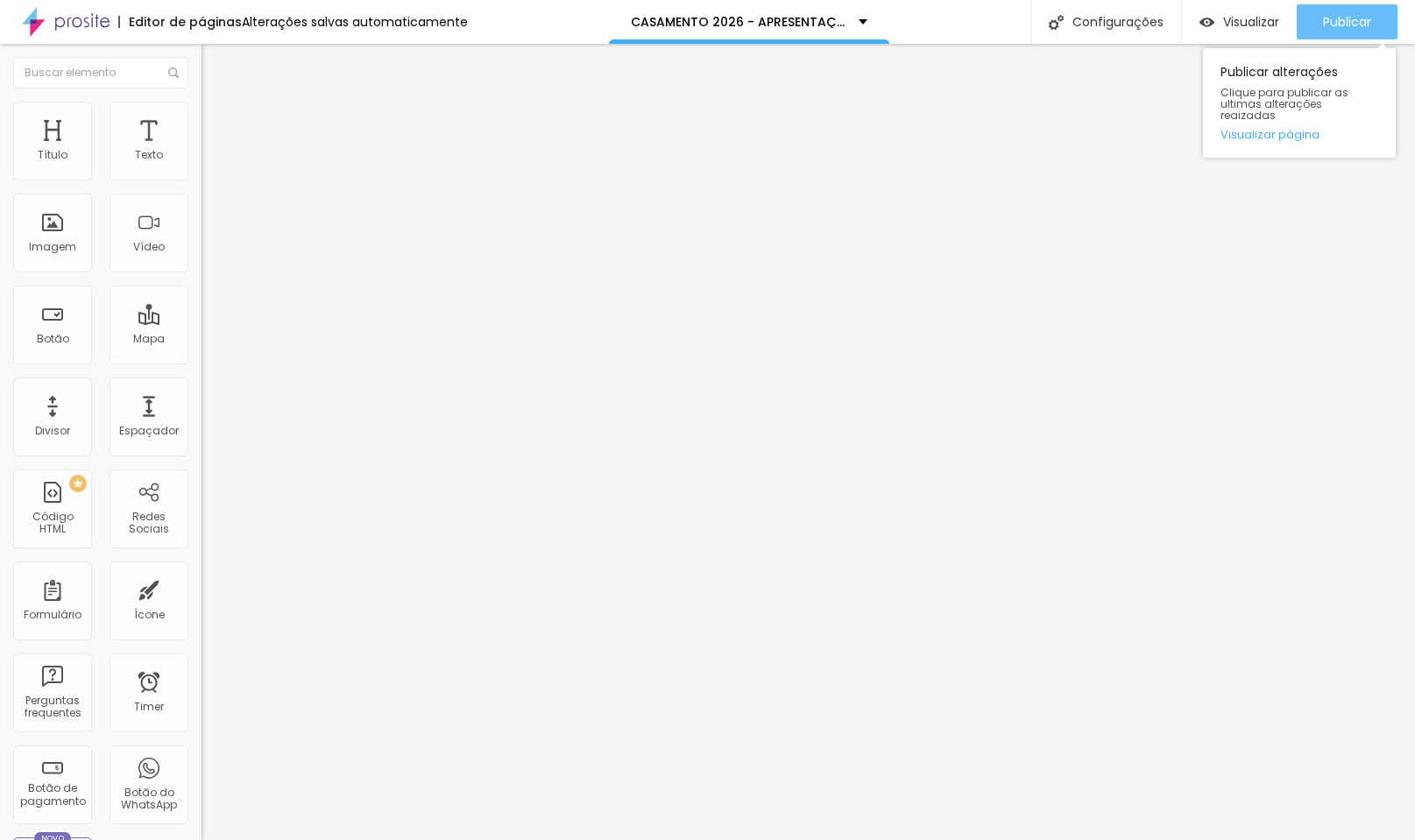
click at [1328, 12] on div "Publicar" at bounding box center [1347, 22] width 49 height 35
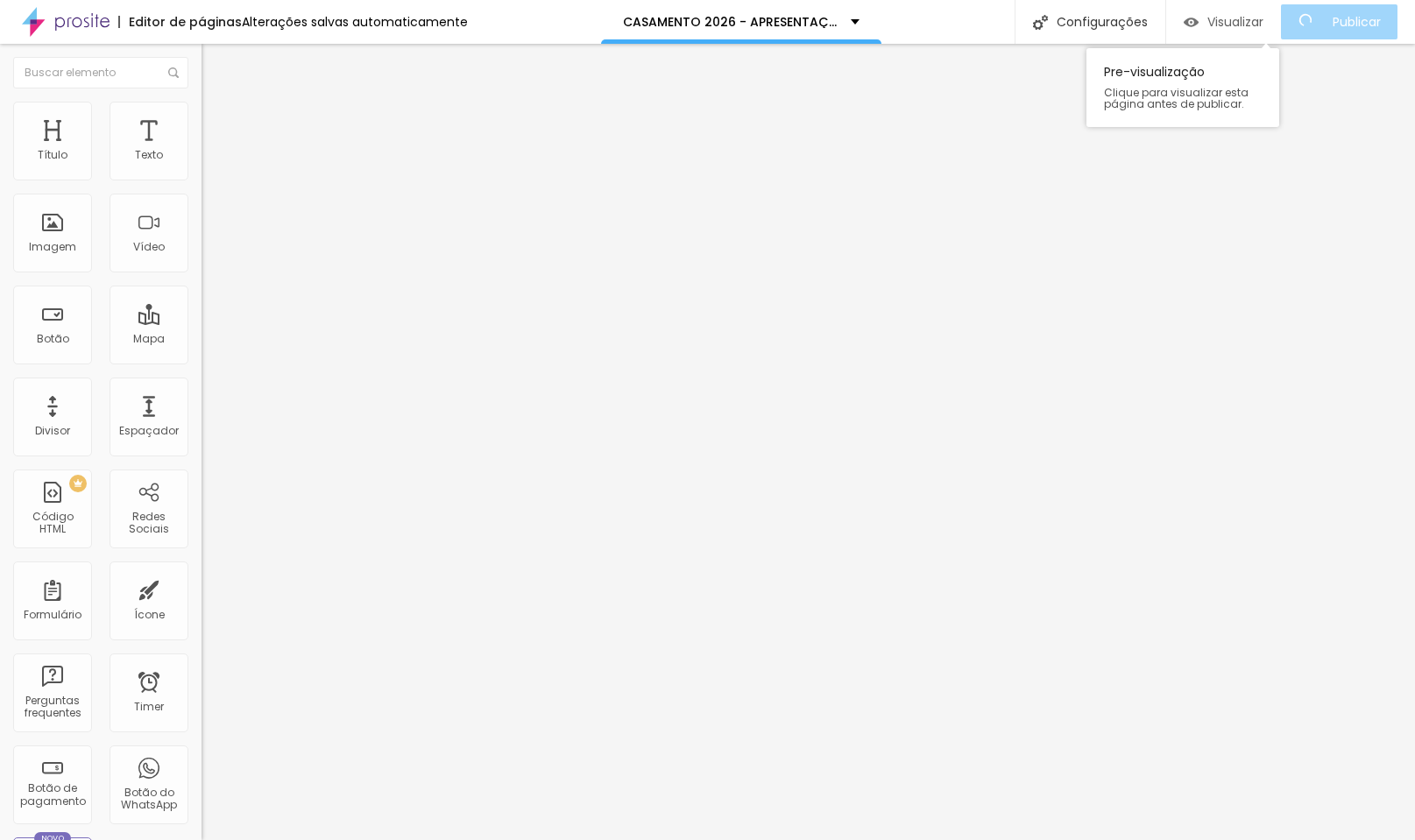
click at [1244, 21] on span "Visualizar" at bounding box center [1235, 23] width 56 height 14
click at [202, 111] on img at bounding box center [210, 110] width 16 height 16
drag, startPoint x: 62, startPoint y: 111, endPoint x: 49, endPoint y: 111, distance: 13.0
click at [202, 111] on ul "Estilo Avançado" at bounding box center [303, 101] width 202 height 35
click at [202, 100] on img at bounding box center [210, 92] width 16 height 16
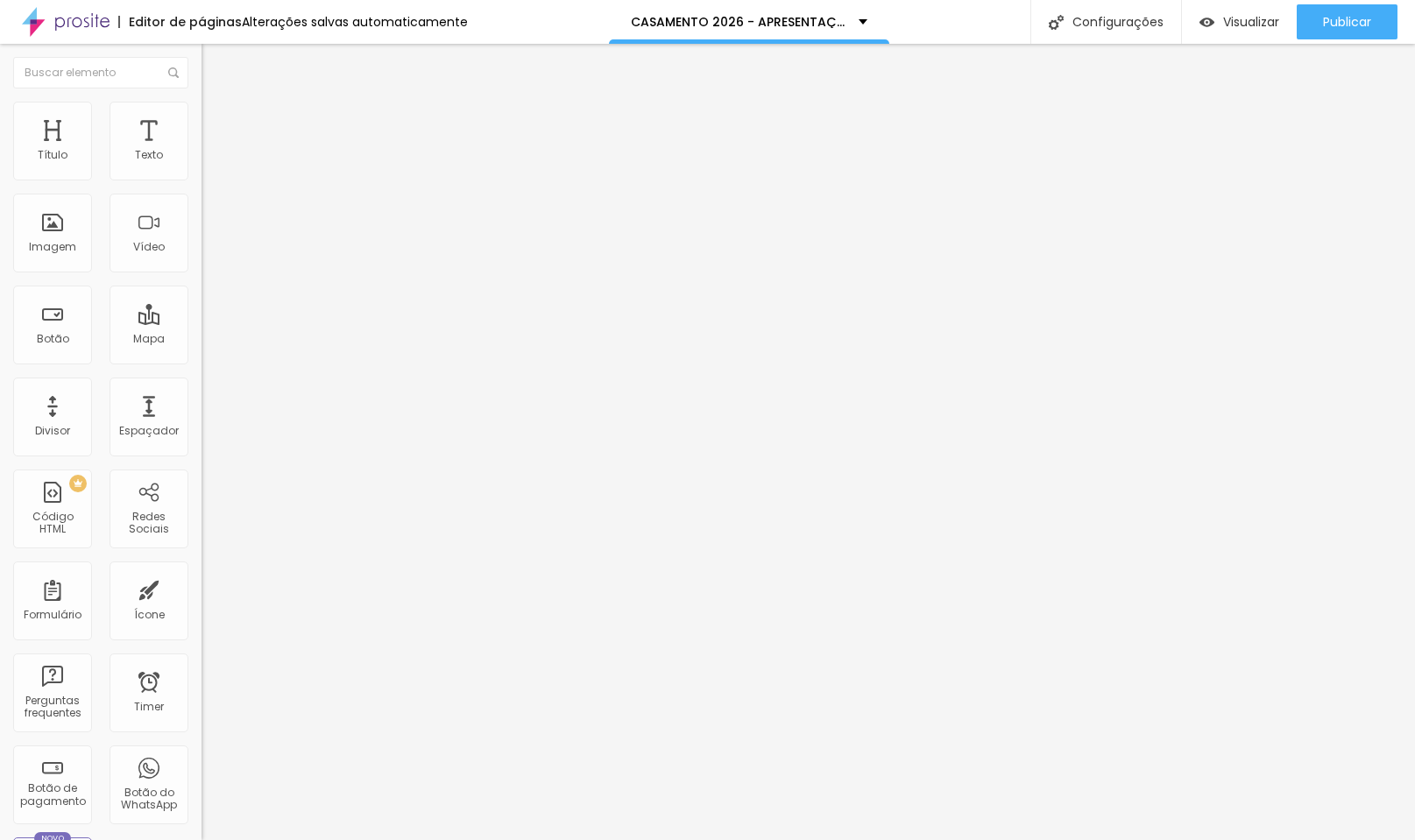
click at [217, 121] on span "Estilo" at bounding box center [231, 113] width 27 height 15
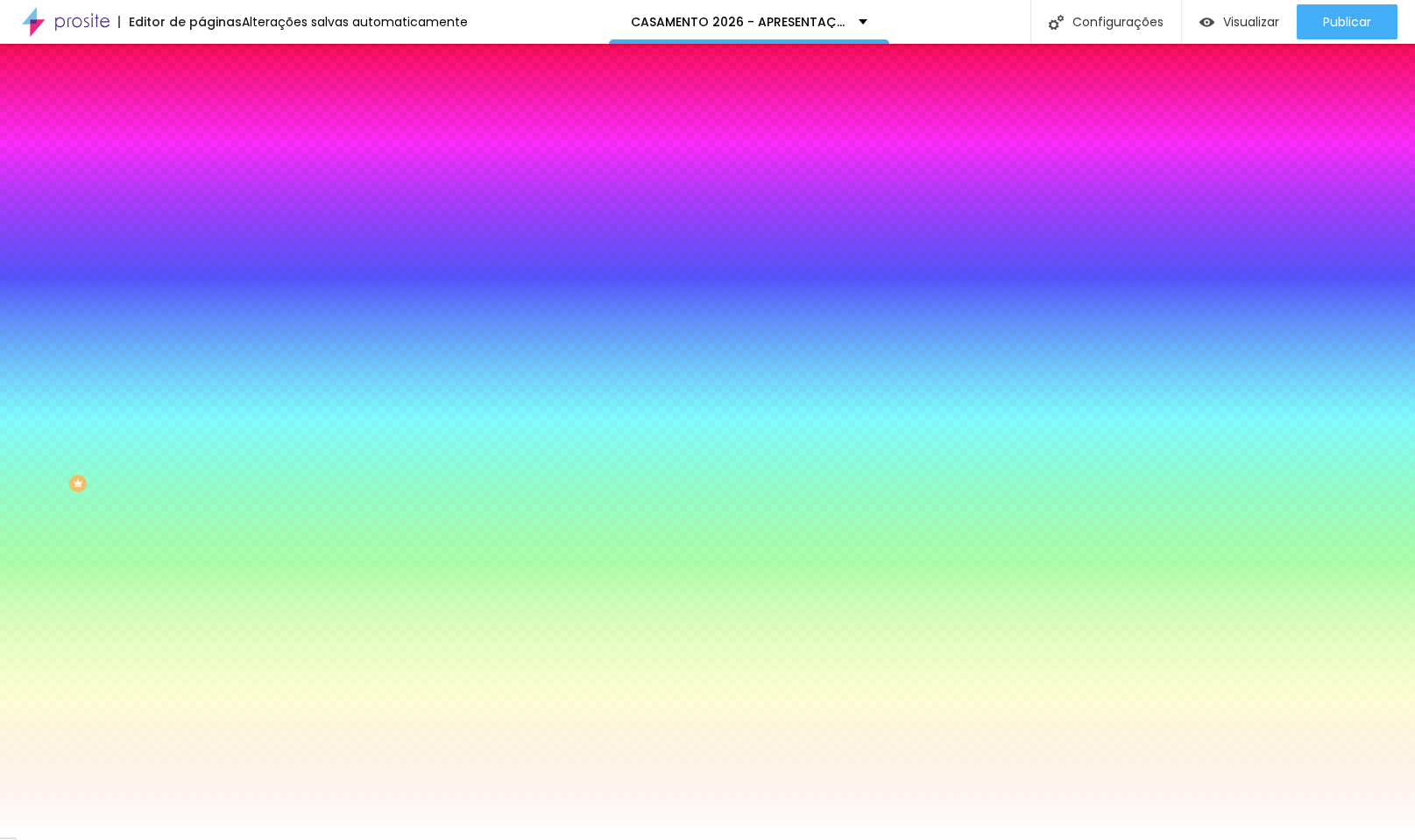
click at [202, 161] on span "Adicionar imagem" at bounding box center [258, 153] width 113 height 15
click at [202, 119] on li "Avançado" at bounding box center [303, 127] width 202 height 17
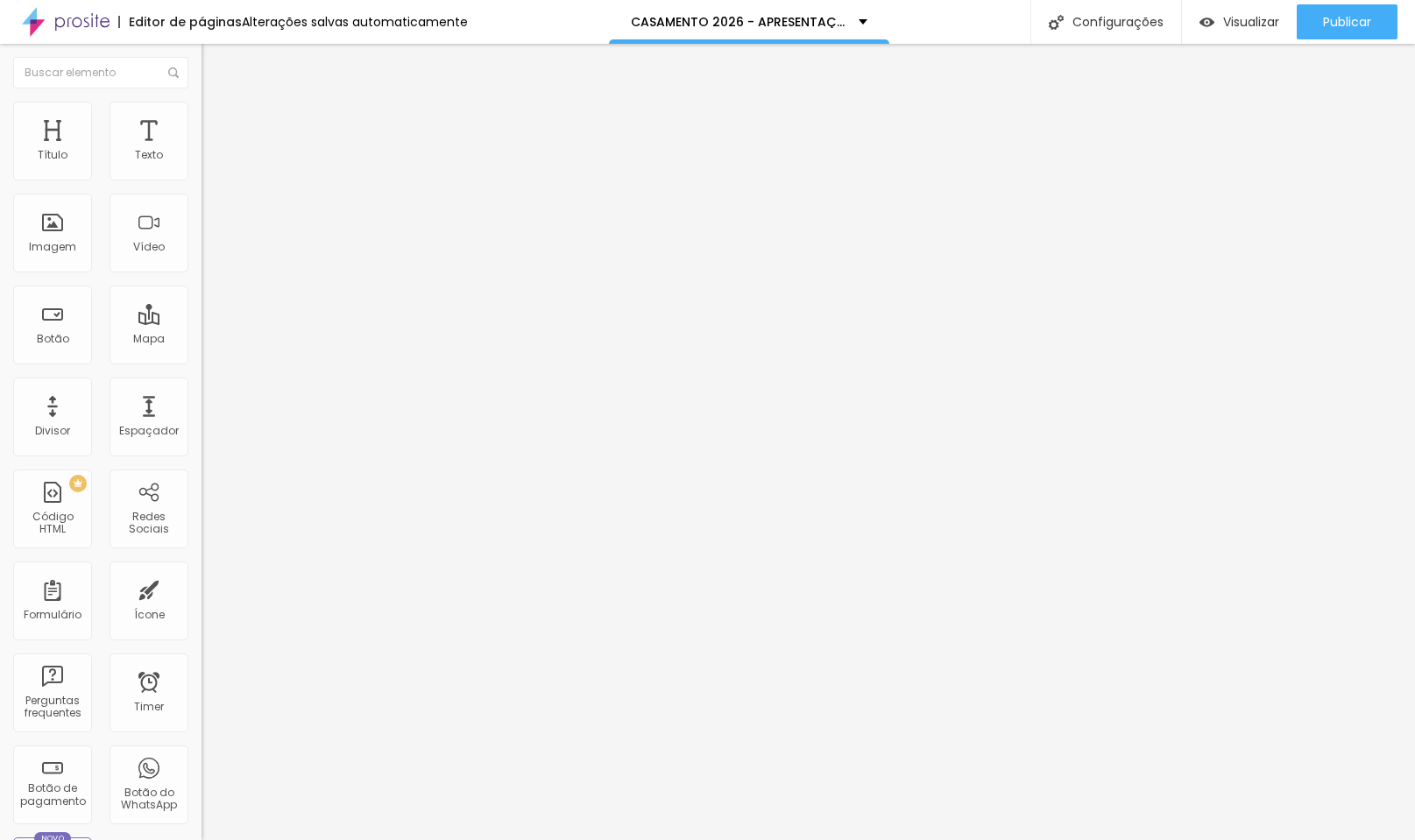
drag, startPoint x: 114, startPoint y: 173, endPoint x: 129, endPoint y: 175, distance: 15.1
click at [202, 339] on input "range" at bounding box center [258, 347] width 113 height 14
click at [202, 115] on li "Estilo" at bounding box center [303, 110] width 202 height 17
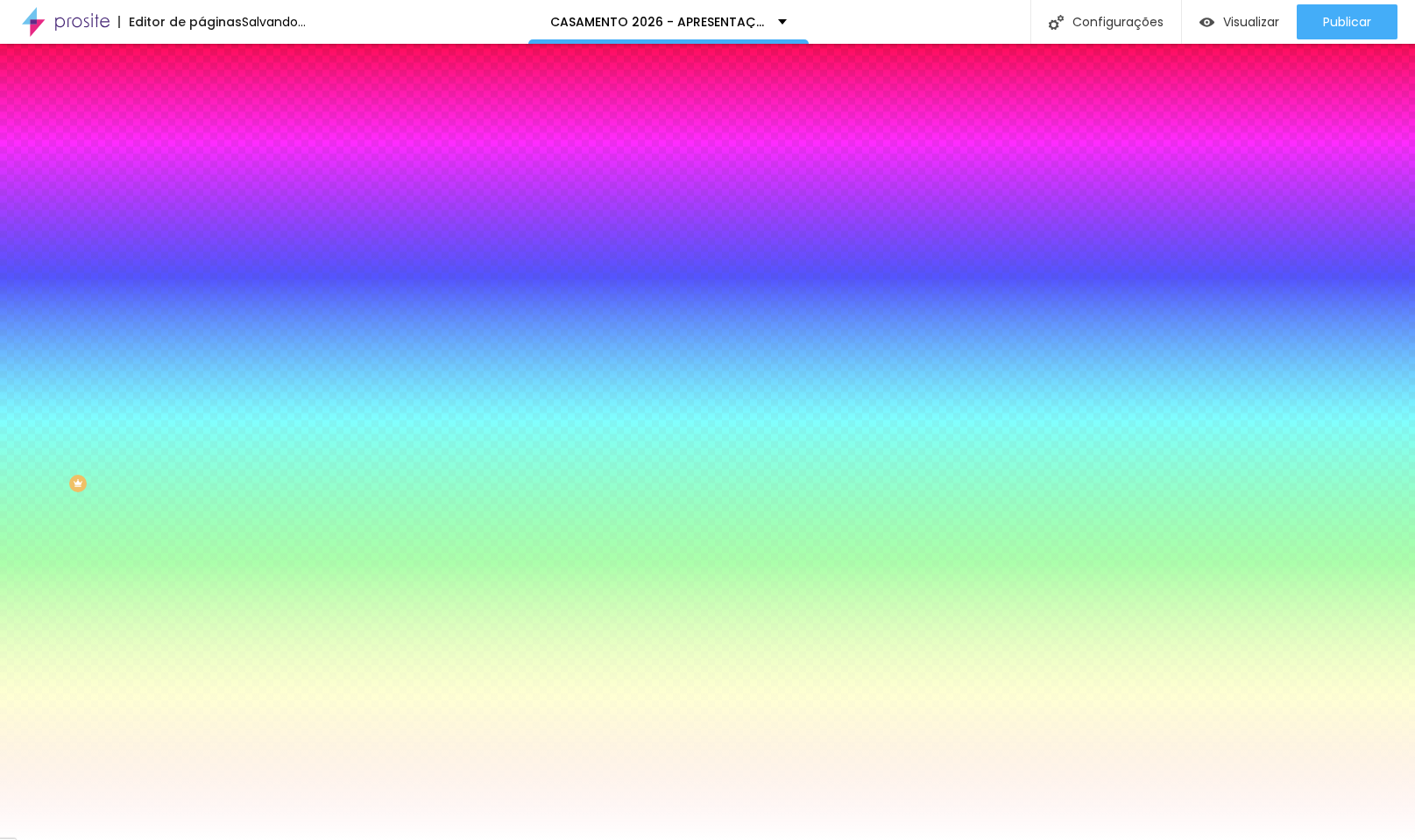
click at [202, 102] on li "Conteúdo" at bounding box center [303, 92] width 202 height 17
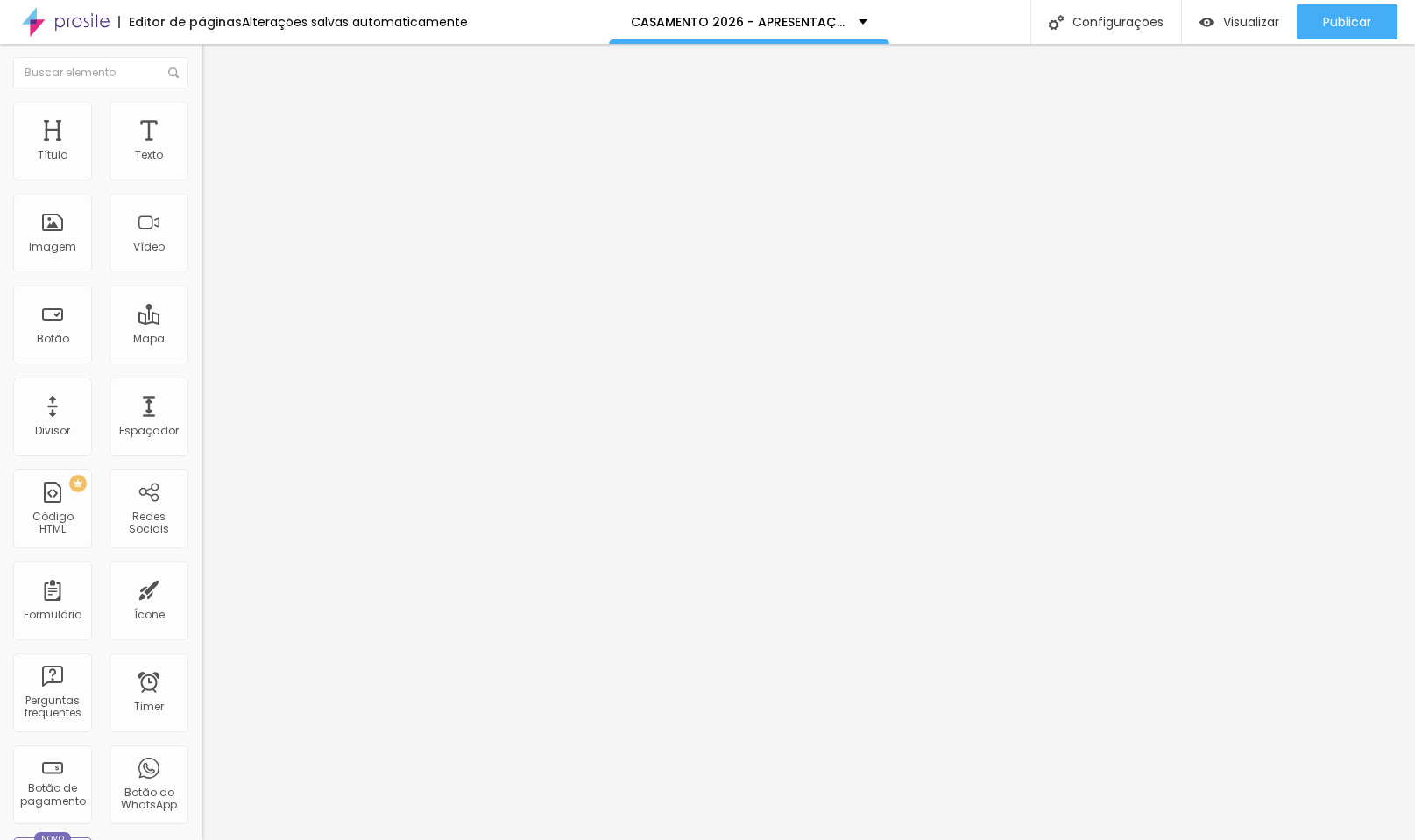
click at [202, 159] on span "Encaixotado" at bounding box center [236, 152] width 68 height 15
click at [202, 186] on span "Completo" at bounding box center [228, 179] width 53 height 15
click at [202, 170] on span "Encaixotado" at bounding box center [236, 162] width 68 height 15
click at [217, 121] on span "Estilo" at bounding box center [231, 113] width 27 height 15
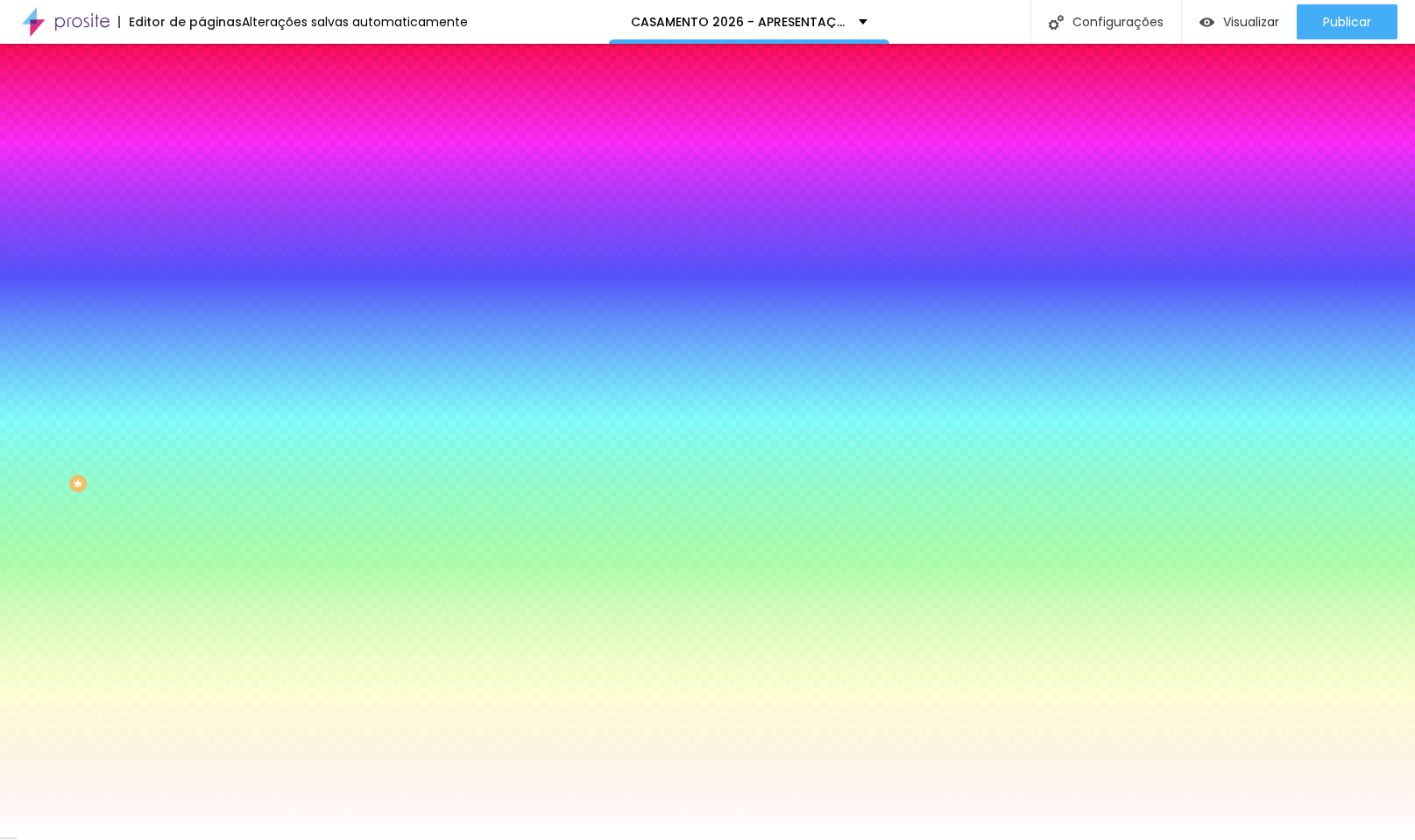
click at [202, 182] on span "Nenhum" at bounding box center [224, 175] width 46 height 15
click at [202, 209] on span "Parallax" at bounding box center [223, 202] width 43 height 15
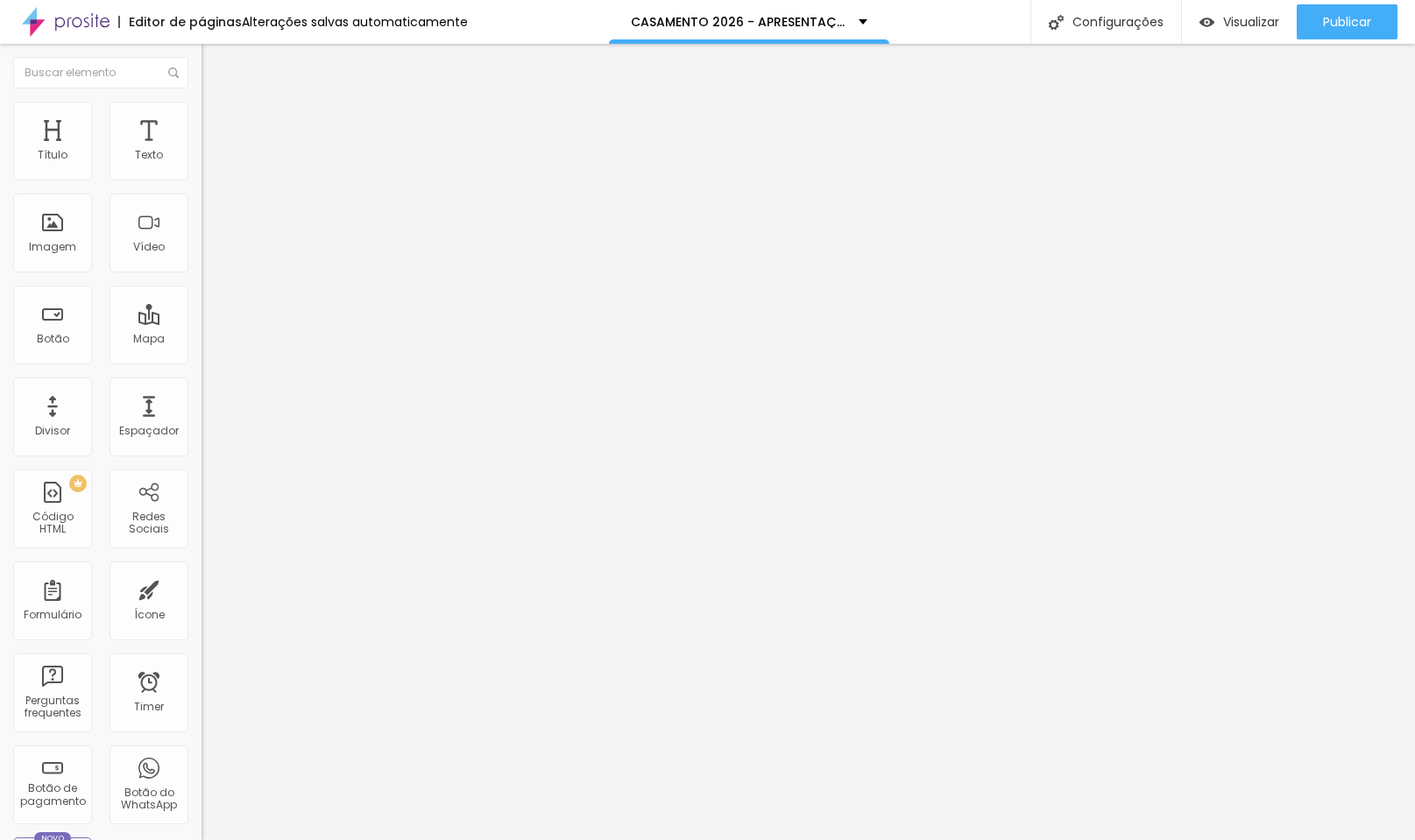
click at [202, 119] on li "Avançado" at bounding box center [303, 127] width 202 height 17
click at [202, 103] on li "Estilo" at bounding box center [303, 110] width 202 height 17
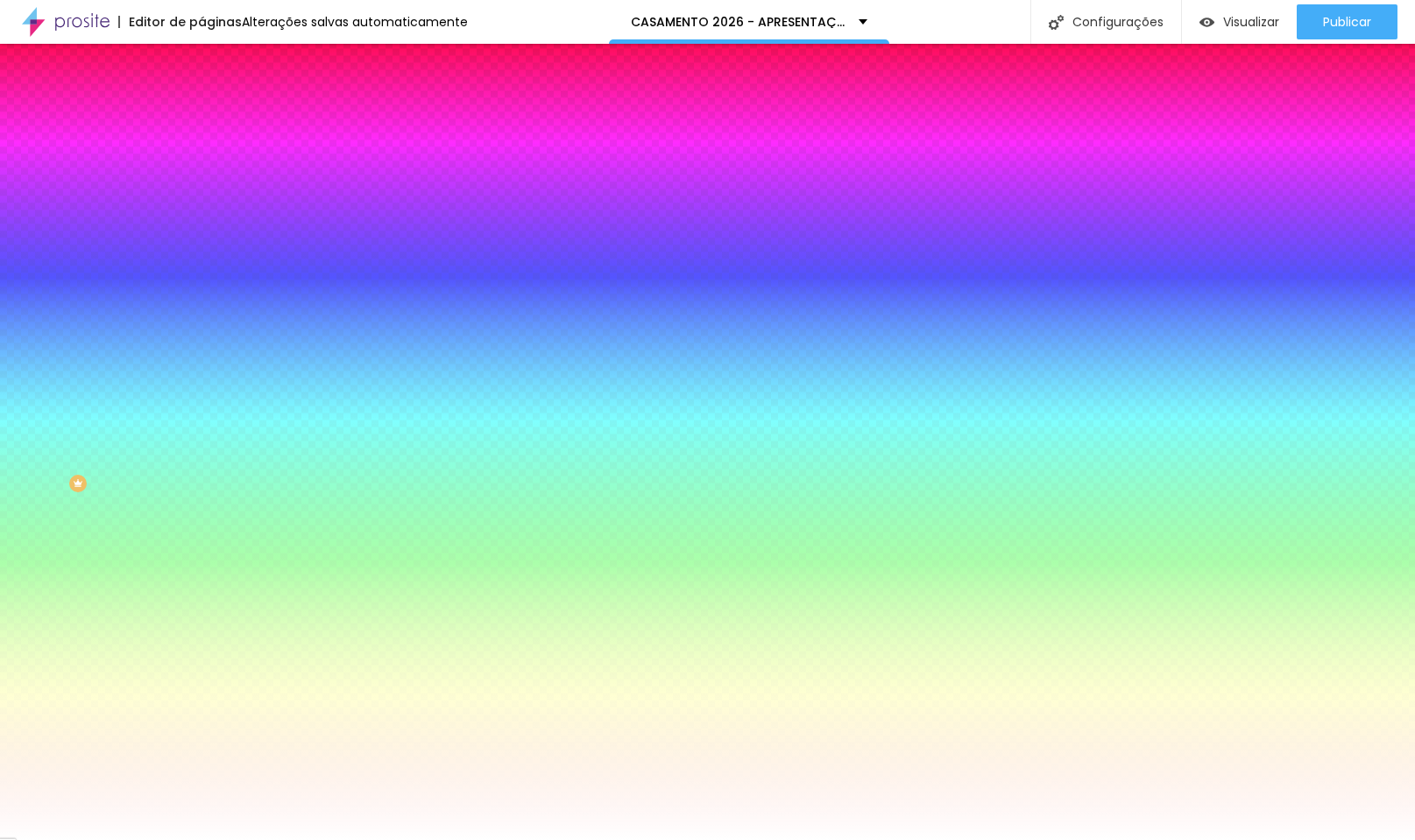
click at [202, 239] on div at bounding box center [303, 239] width 202 height 0
drag, startPoint x: 66, startPoint y: 380, endPoint x: -22, endPoint y: 307, distance: 114.3
click at [0, 307] on html "Editor de páginas Salvando... CASAMENTO 2026 - APRESENTAÇÃO Configurações Confi…" at bounding box center [707, 420] width 1415 height 840
click at [202, 239] on div at bounding box center [303, 239] width 202 height 0
drag, startPoint x: 86, startPoint y: 395, endPoint x: 16, endPoint y: 333, distance: 93.5
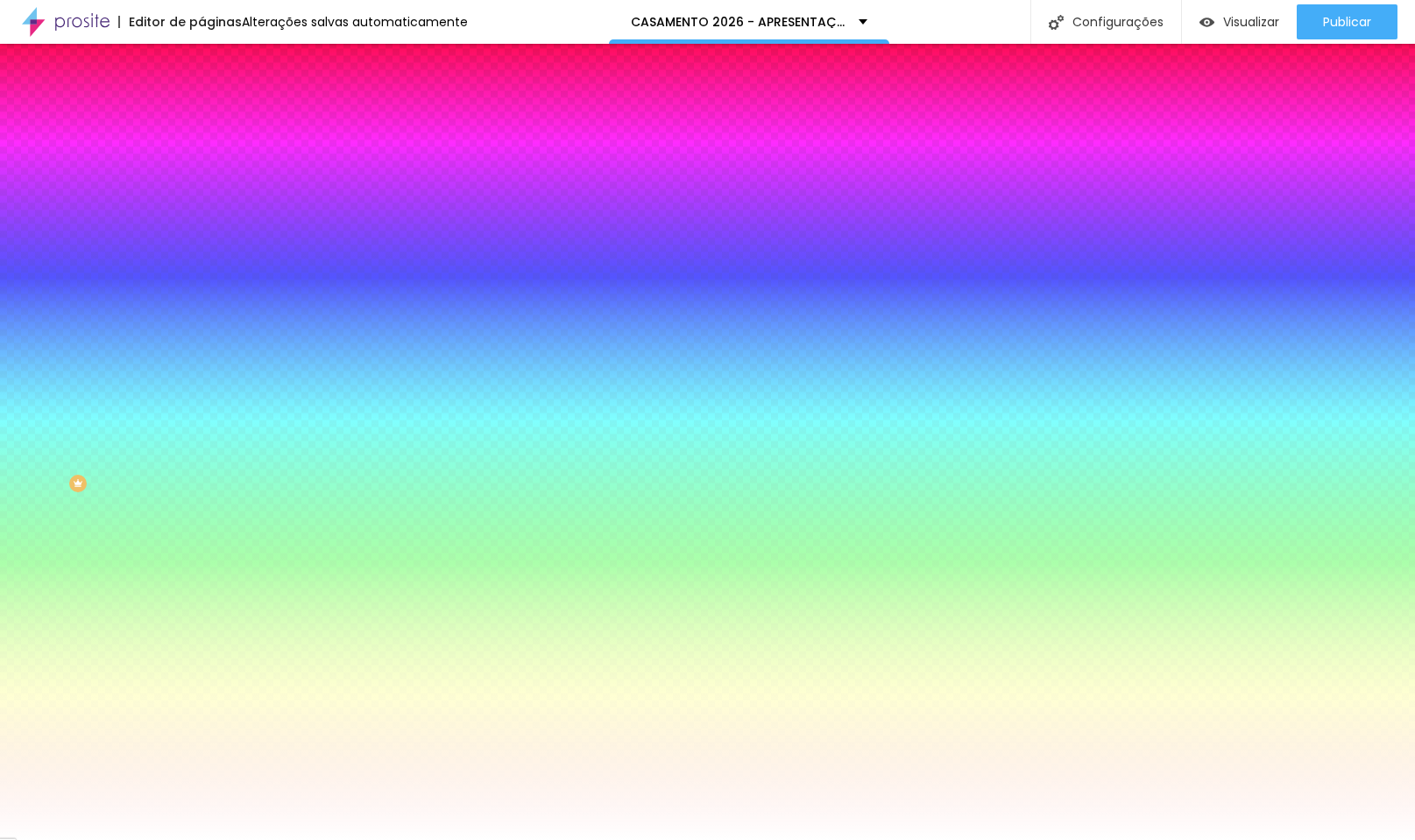
click at [202, 256] on div "Cor de fundo Voltar ao padrão #FFFFFF" at bounding box center [303, 232] width 202 height 49
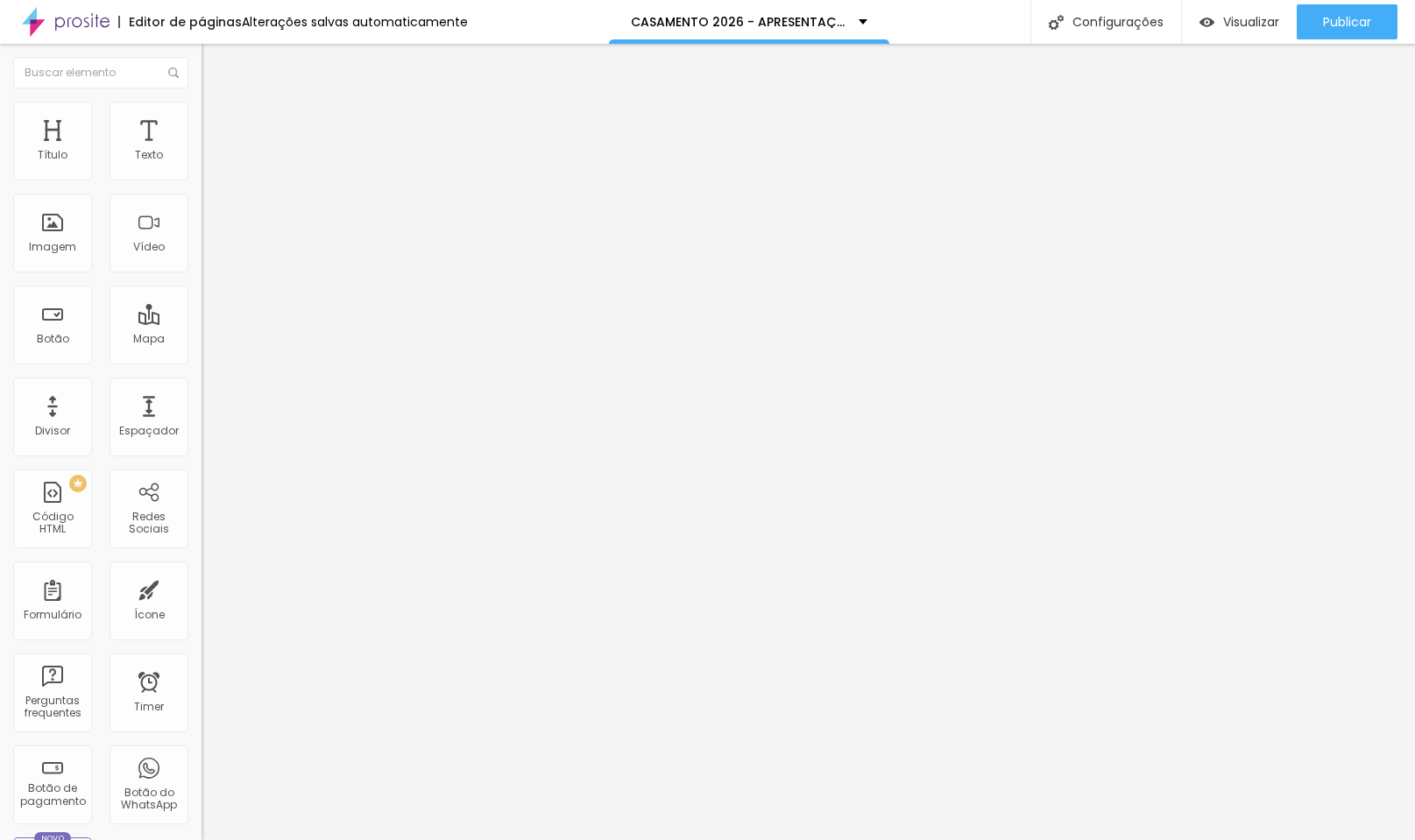
click at [217, 120] on span "Estilo" at bounding box center [231, 113] width 27 height 15
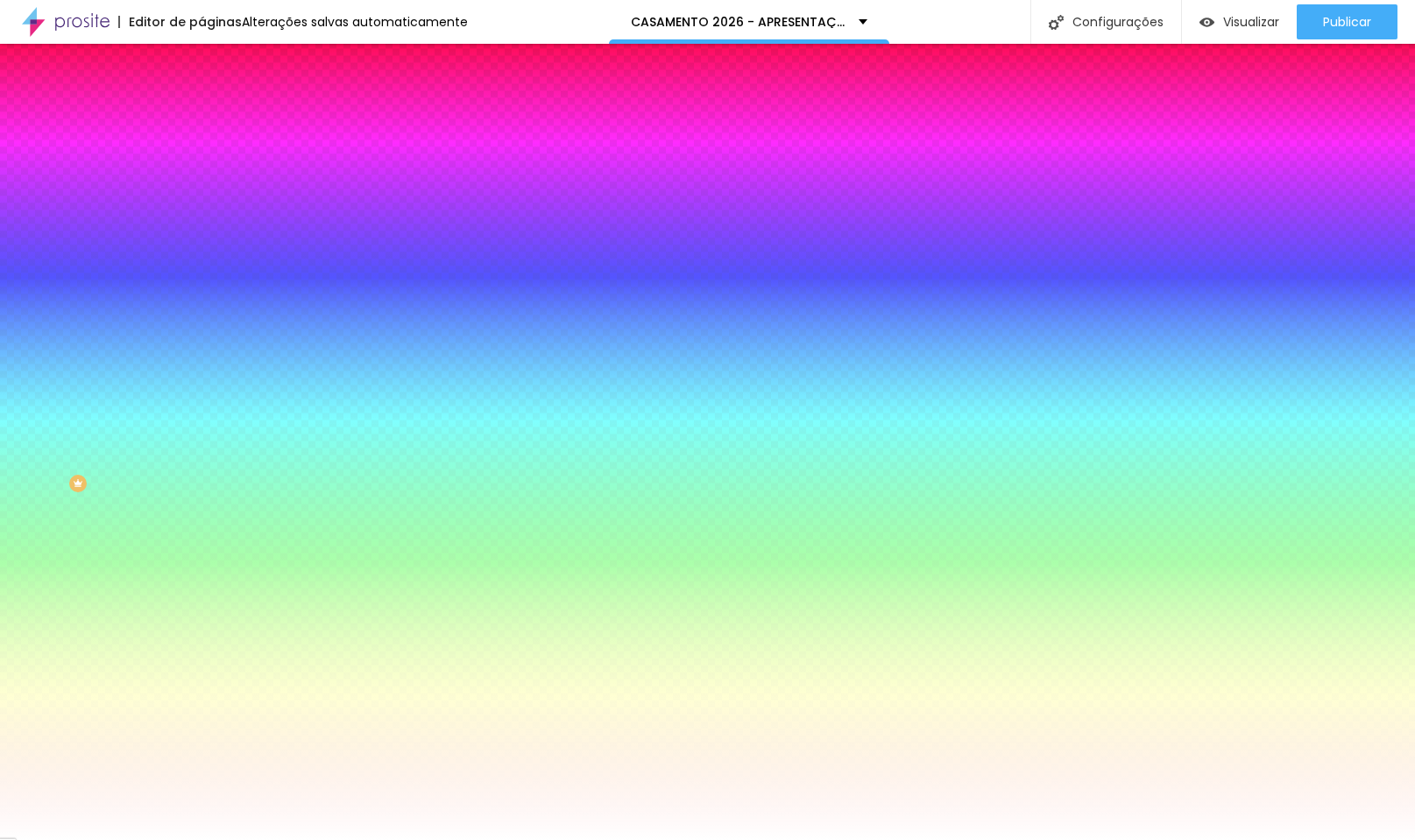
click at [202, 239] on div at bounding box center [303, 239] width 202 height 0
drag, startPoint x: 176, startPoint y: 351, endPoint x: 177, endPoint y: 445, distance: 94.0
click at [177, 445] on div at bounding box center [707, 420] width 1415 height 840
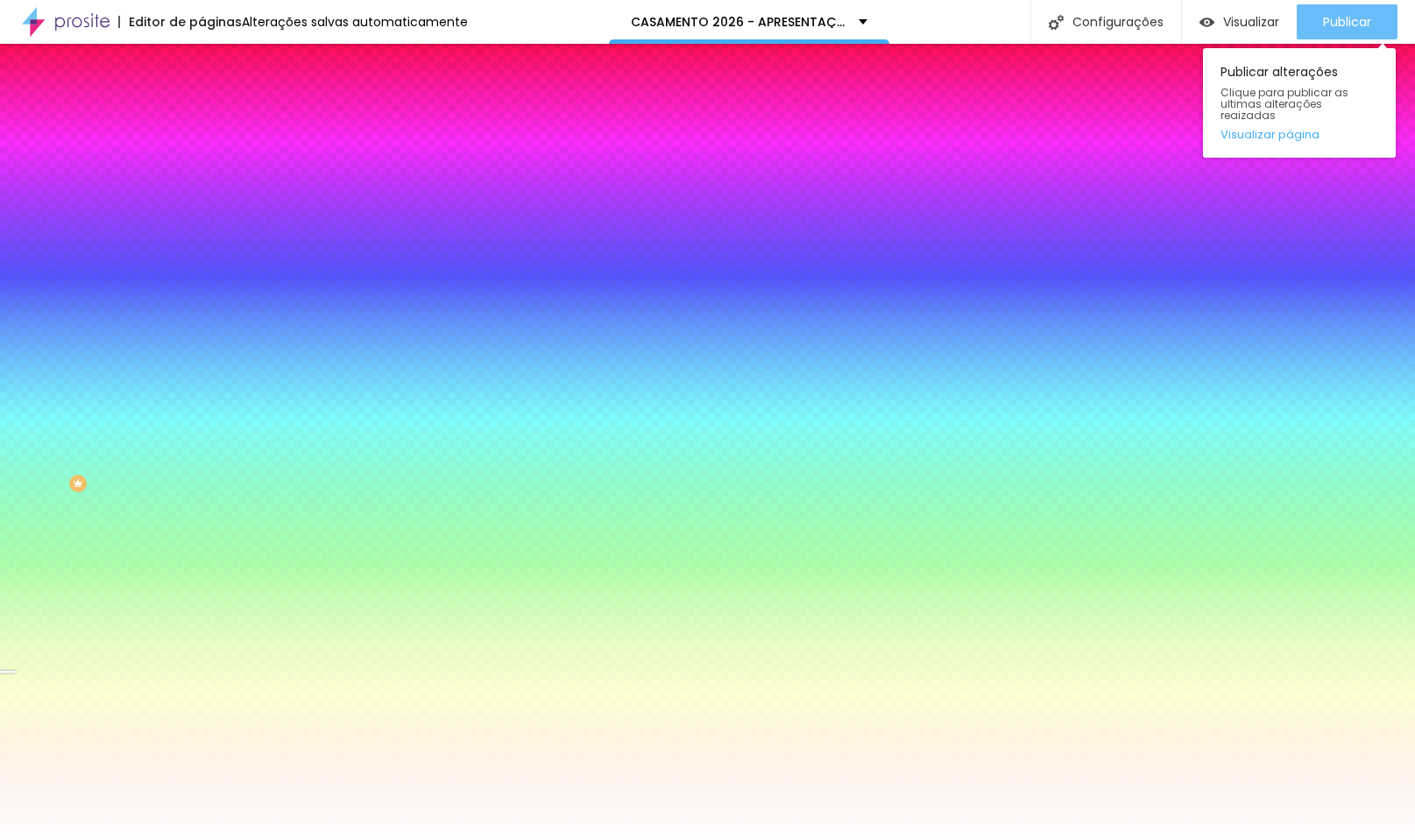
click at [1330, 24] on span "Publicar" at bounding box center [1347, 23] width 49 height 14
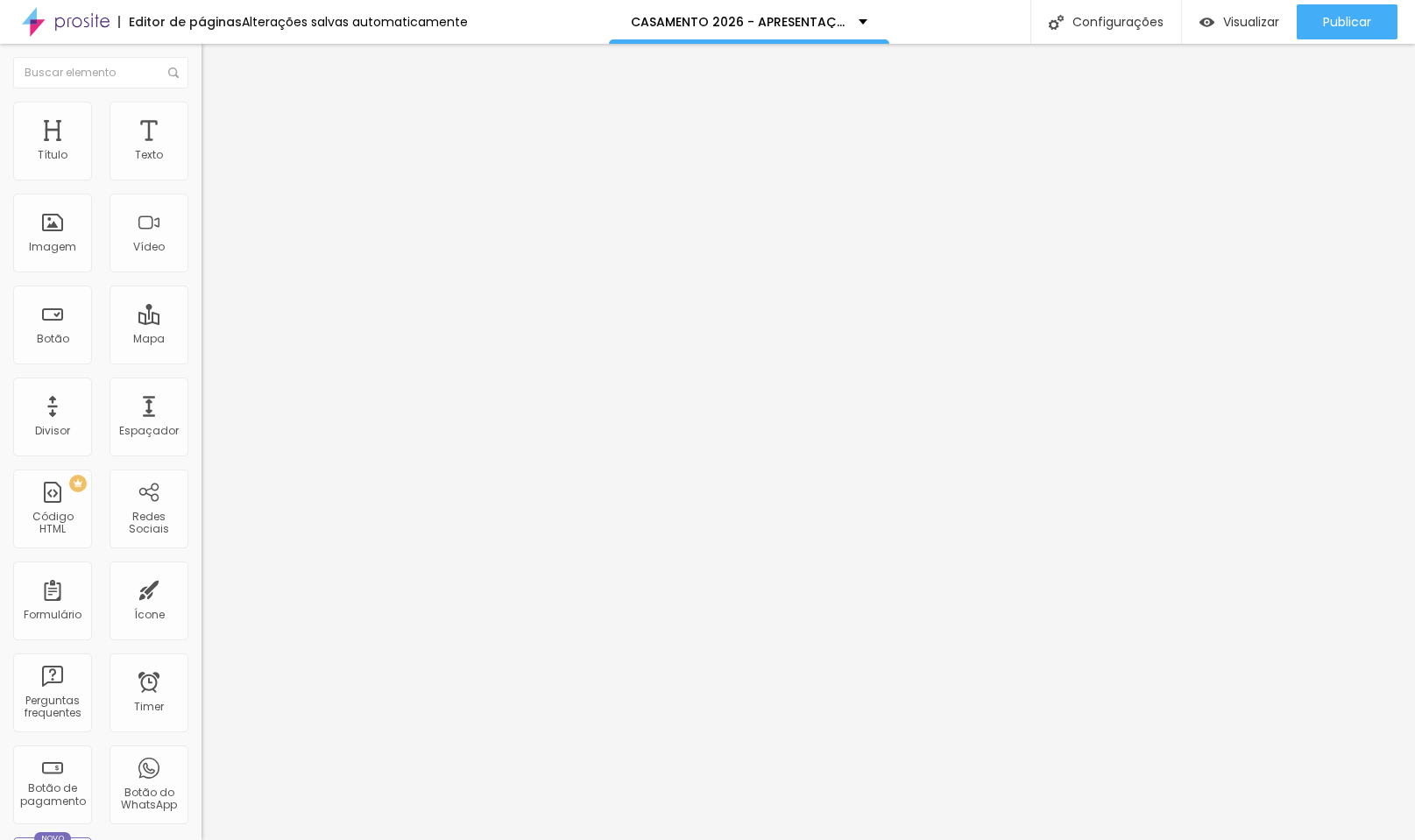
click at [202, 115] on li "Estilo" at bounding box center [303, 110] width 202 height 17
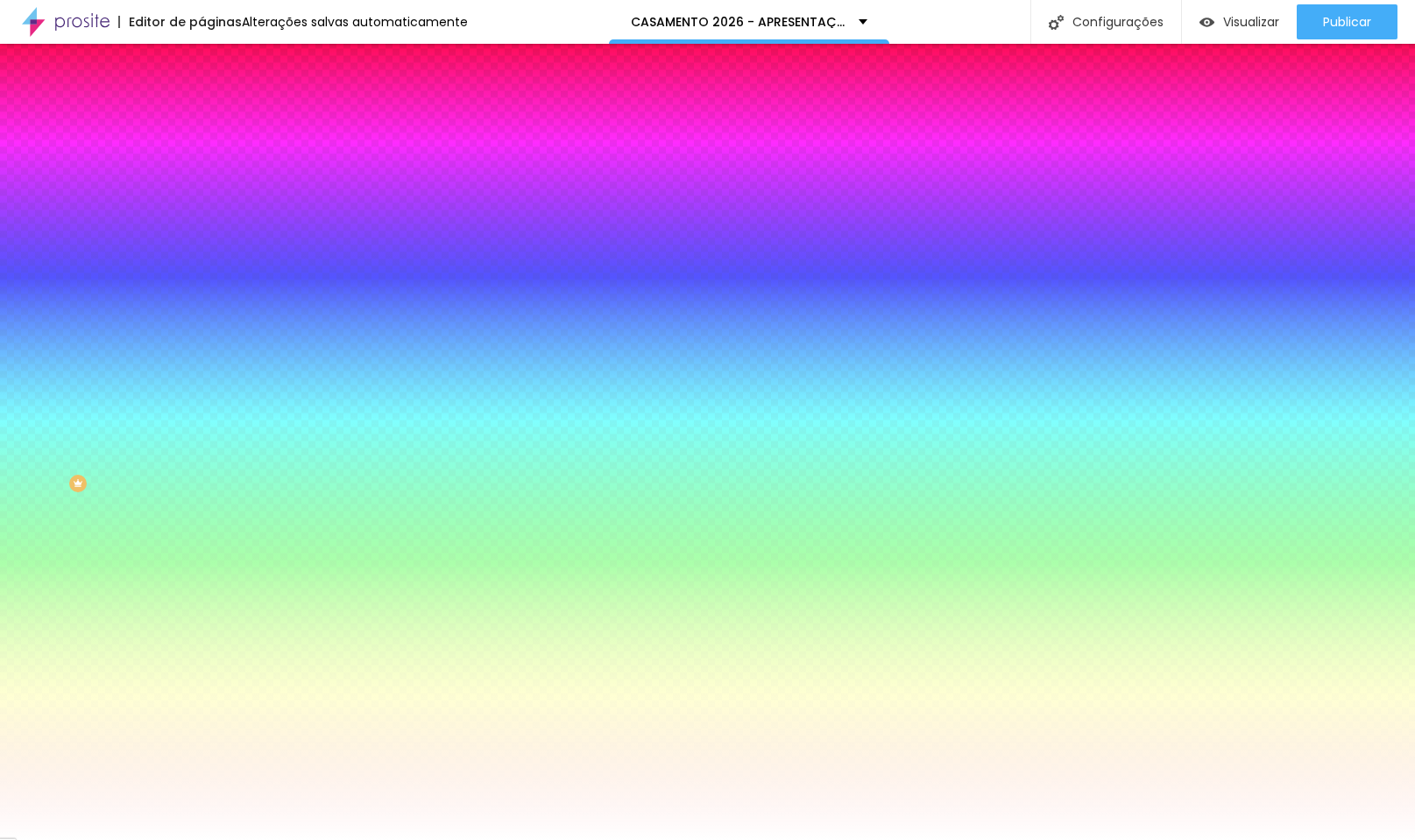
click at [202, 161] on span "Adicionar imagem" at bounding box center [258, 153] width 113 height 15
click at [202, 182] on span "Nenhum" at bounding box center [224, 175] width 46 height 15
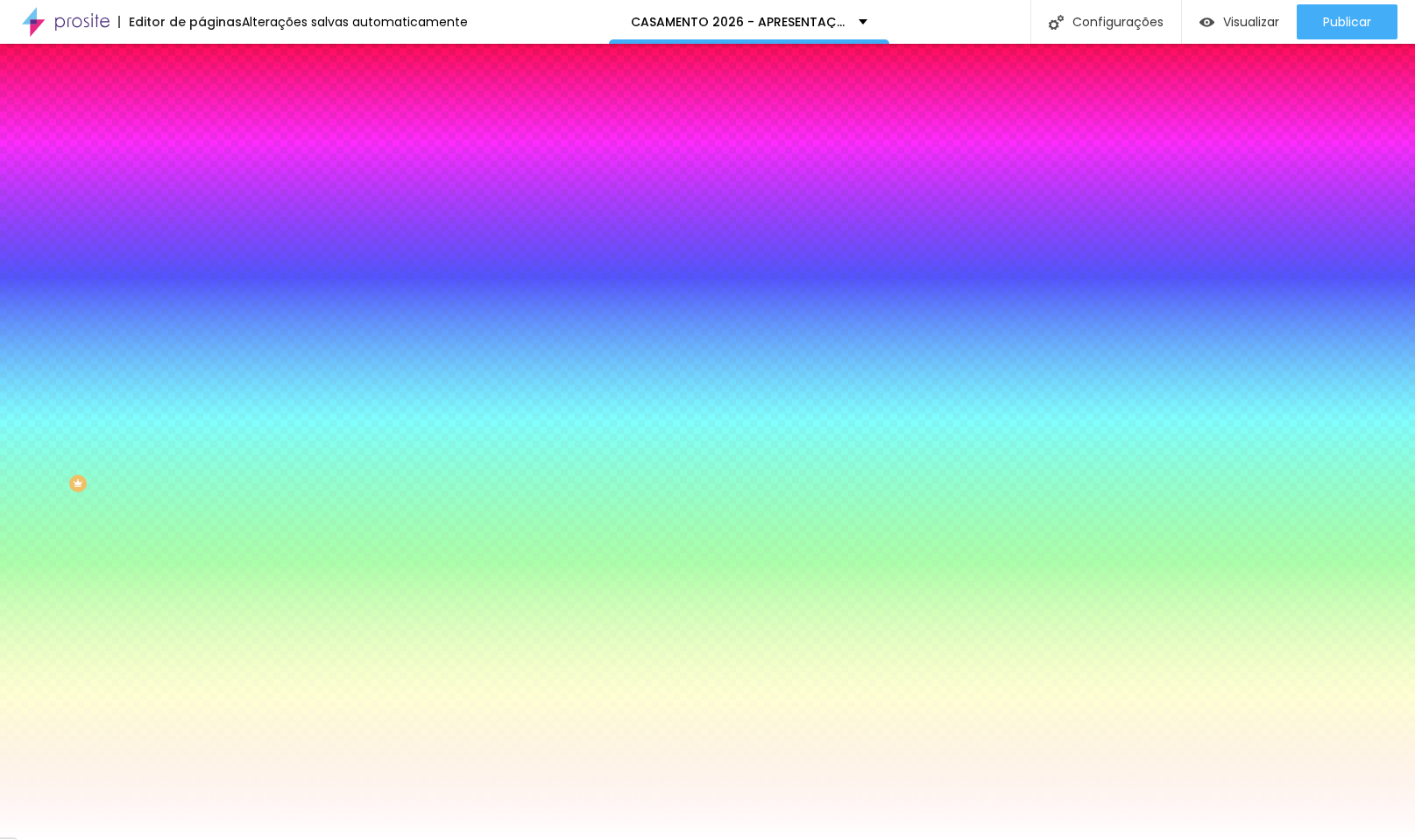
click at [202, 208] on div "Parallax" at bounding box center [303, 203] width 202 height 11
click at [202, 239] on div at bounding box center [303, 239] width 202 height 0
drag, startPoint x: 174, startPoint y: 410, endPoint x: 165, endPoint y: 540, distance: 130.3
click at [202, 540] on div "Editar Seção Conteúdo Estilo Avançado Imagem de fundo Trocar imagem Efeito da I…" at bounding box center [303, 442] width 202 height 796
click at [202, 239] on div at bounding box center [303, 239] width 202 height 0
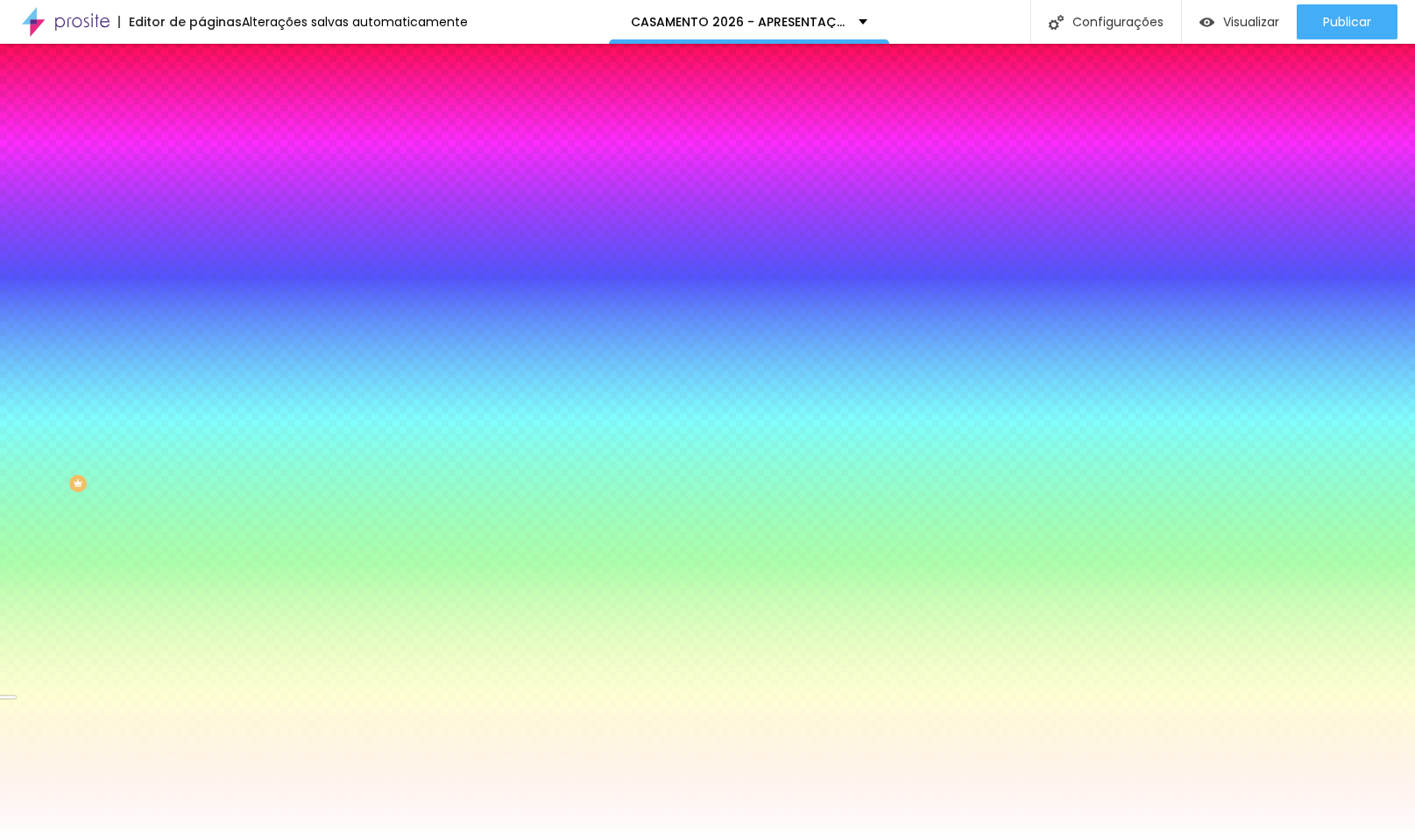
drag, startPoint x: 174, startPoint y: 526, endPoint x: 177, endPoint y: 505, distance: 21.2
click at [16, 695] on div at bounding box center [6, 696] width 17 height 3
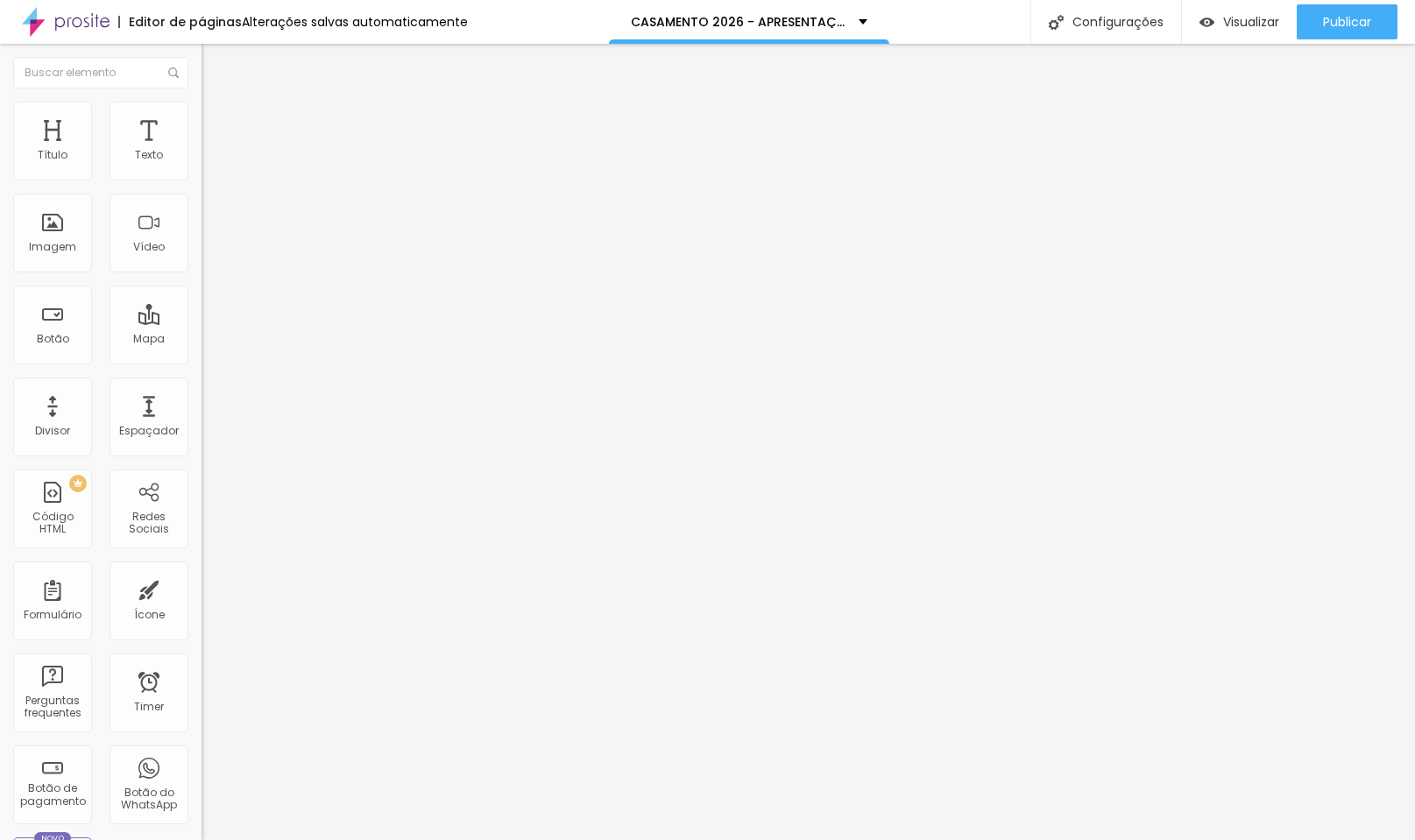
click at [217, 118] on span "Estilo" at bounding box center [231, 113] width 27 height 15
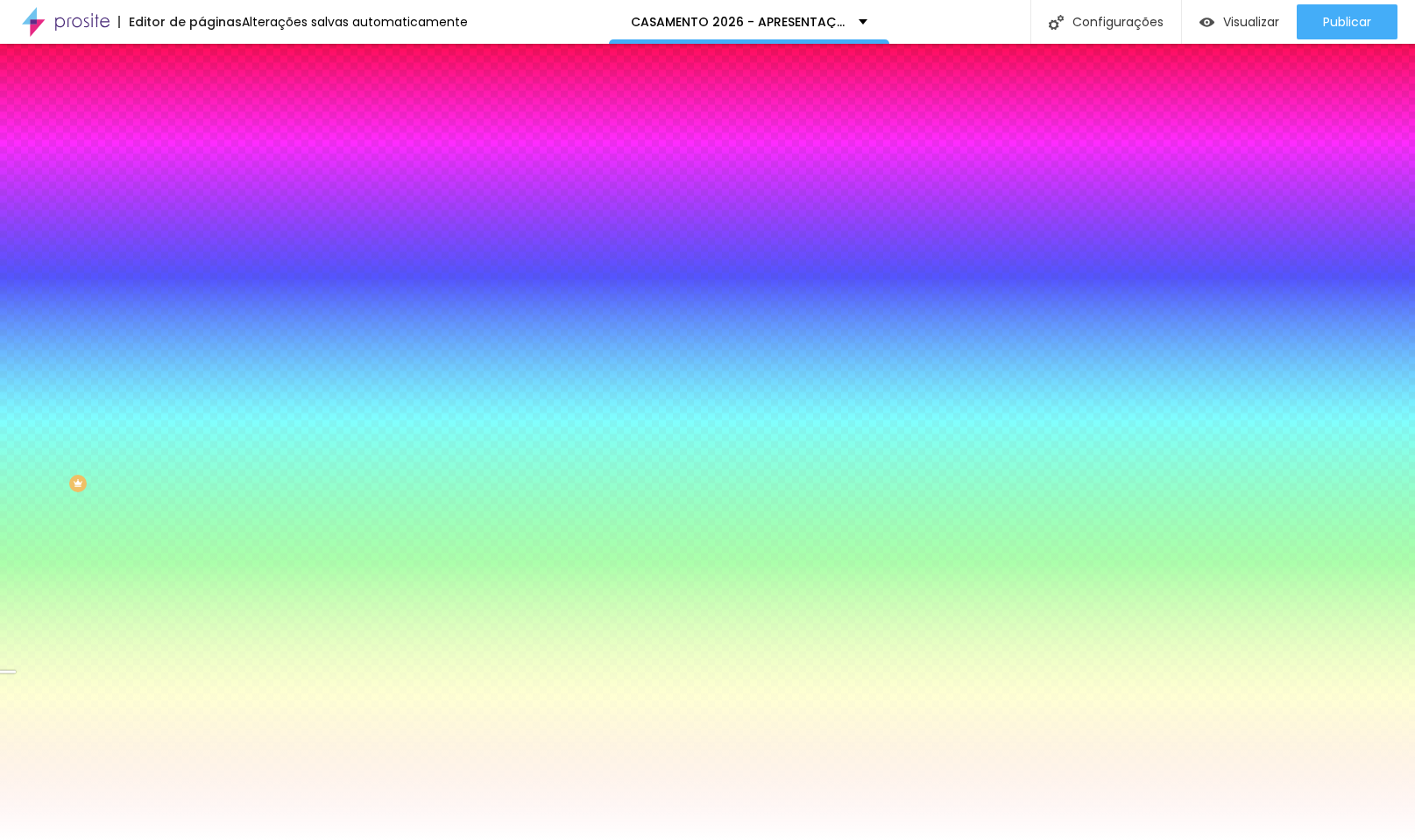
click at [202, 239] on div at bounding box center [303, 239] width 202 height 0
click at [16, 695] on div at bounding box center [6, 696] width 17 height 3
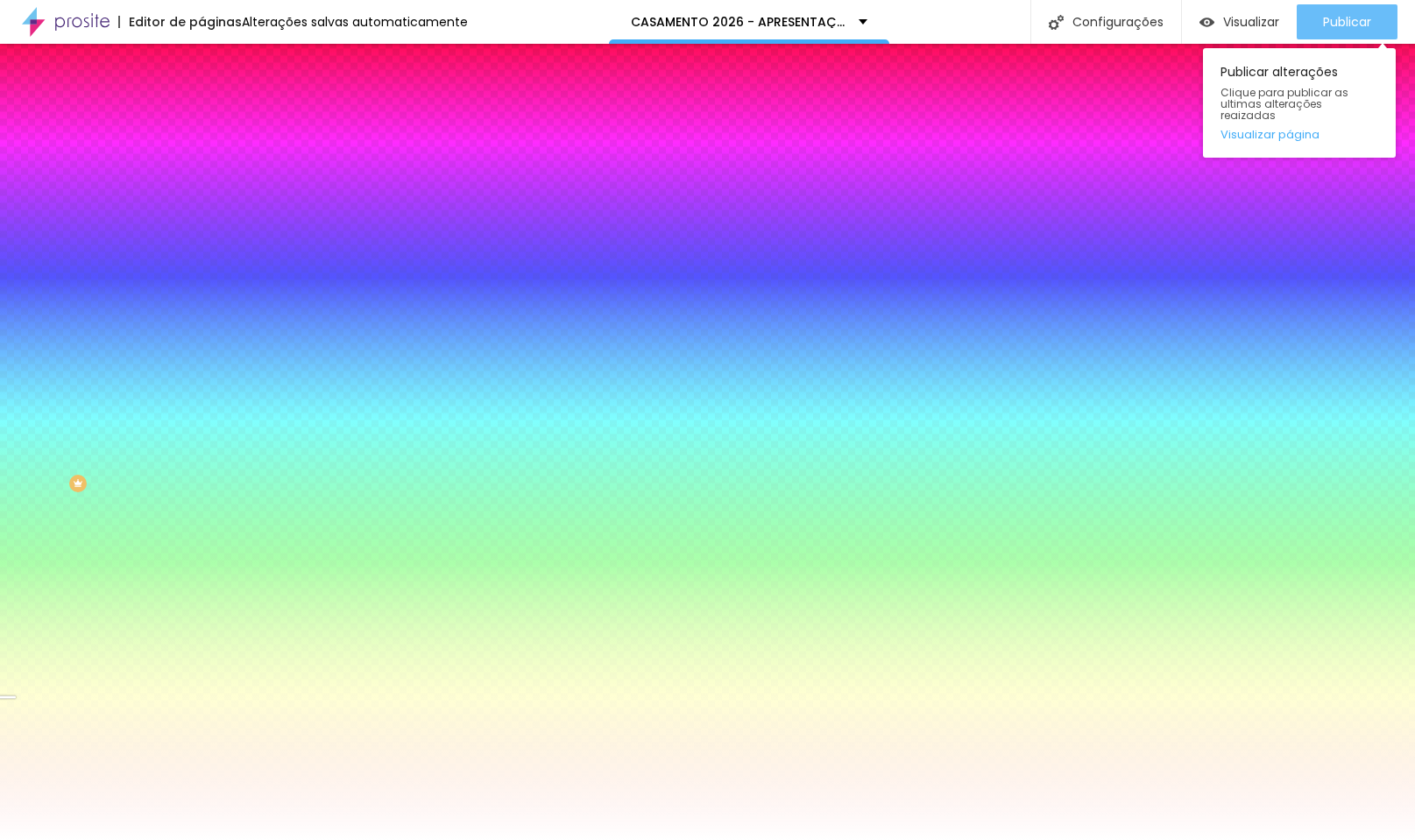
click at [1341, 26] on span "Publicar" at bounding box center [1347, 23] width 49 height 14
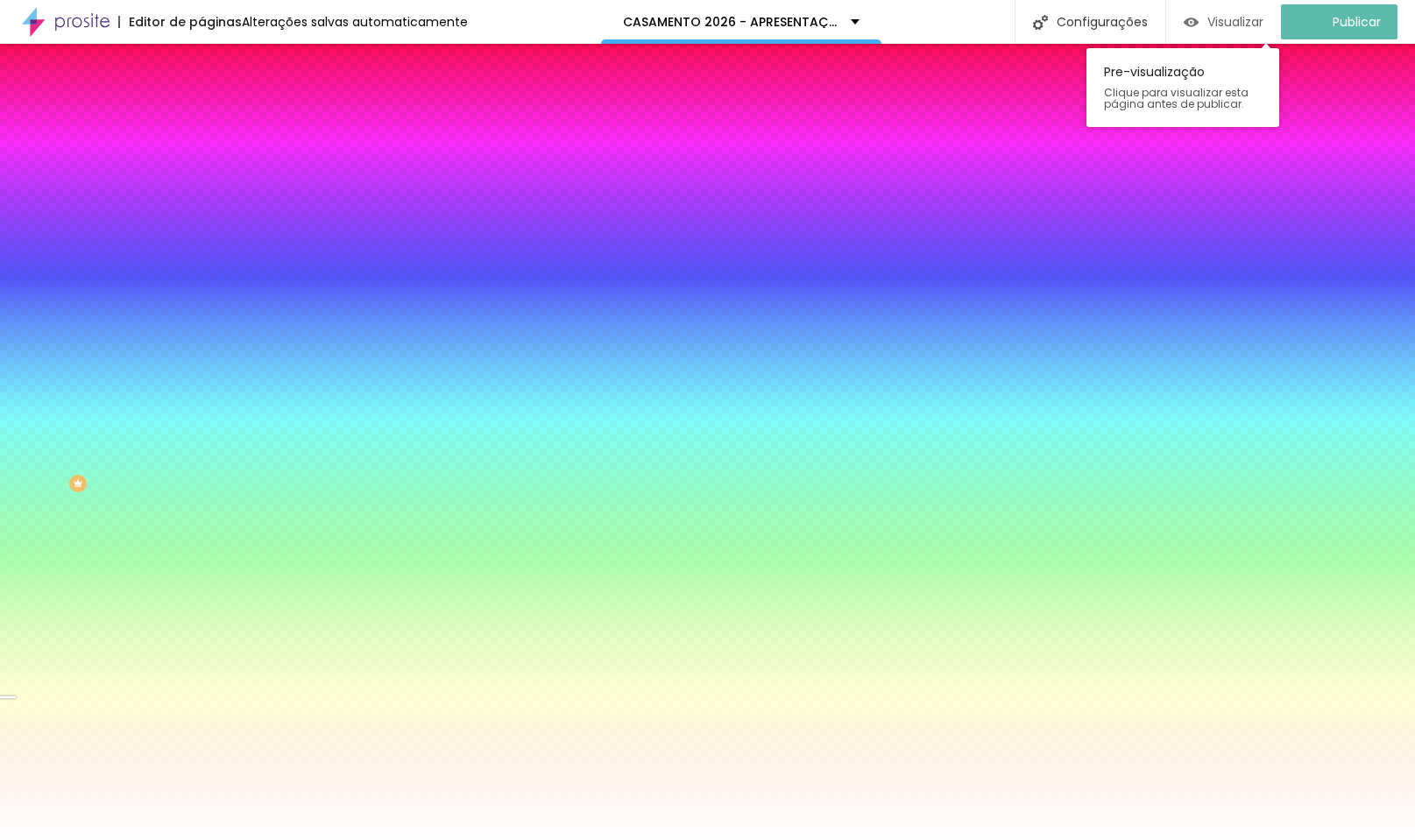
click at [1249, 15] on span "Visualizar" at bounding box center [1235, 23] width 56 height 14
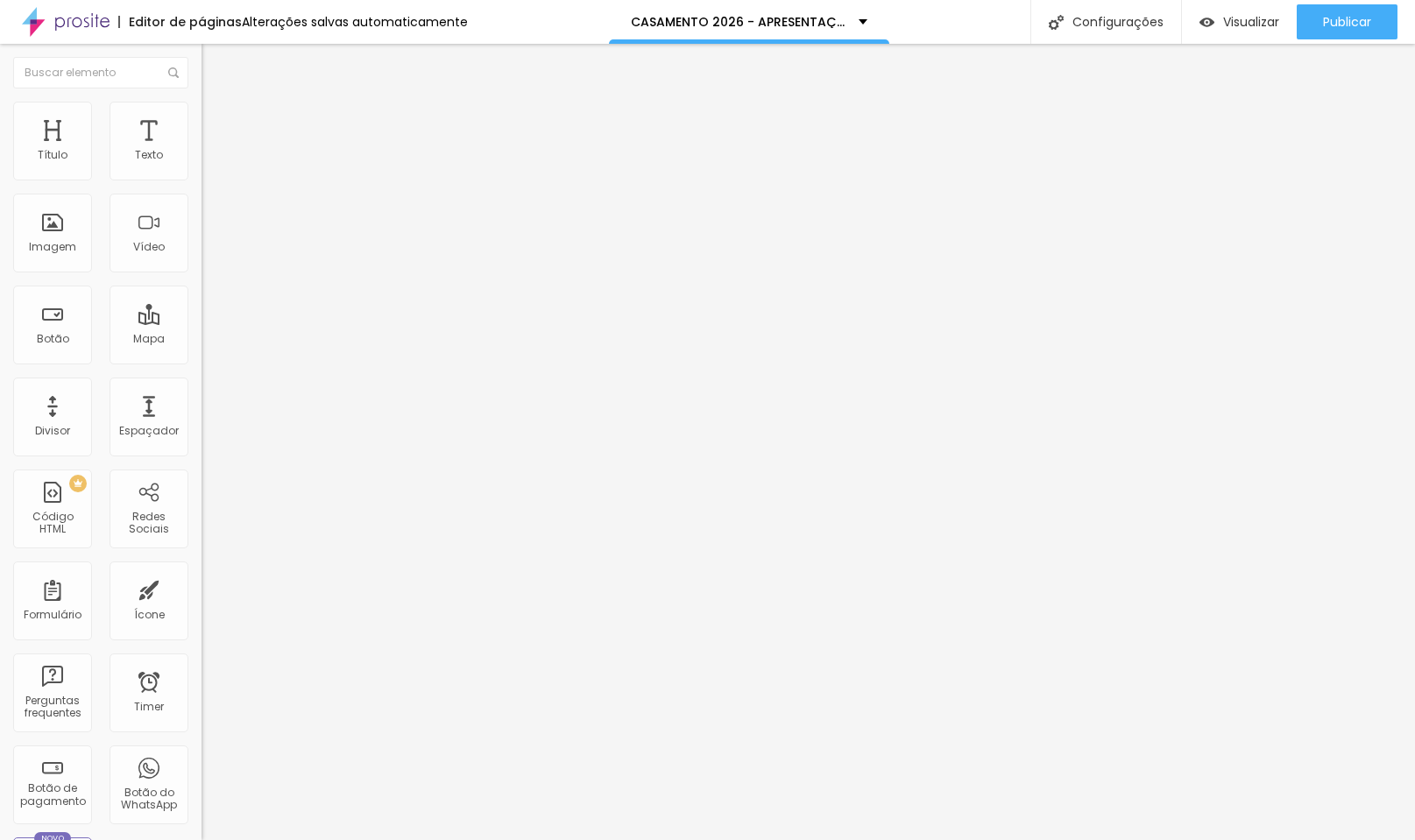
click at [217, 118] on span "Estilo" at bounding box center [231, 113] width 27 height 15
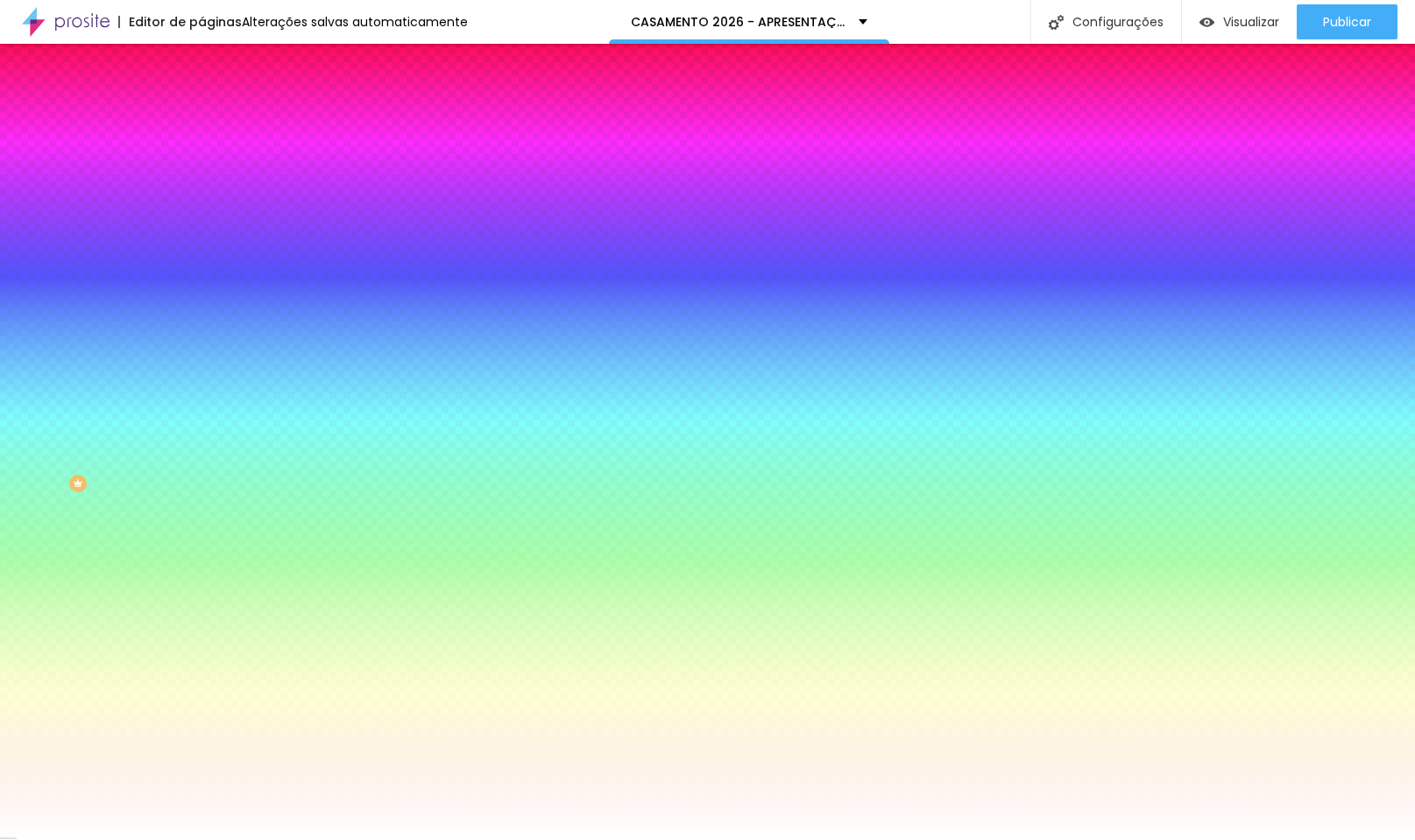
click at [202, 161] on span "Adicionar imagem" at bounding box center [258, 153] width 113 height 15
click at [202, 119] on li "Avançado" at bounding box center [303, 127] width 202 height 17
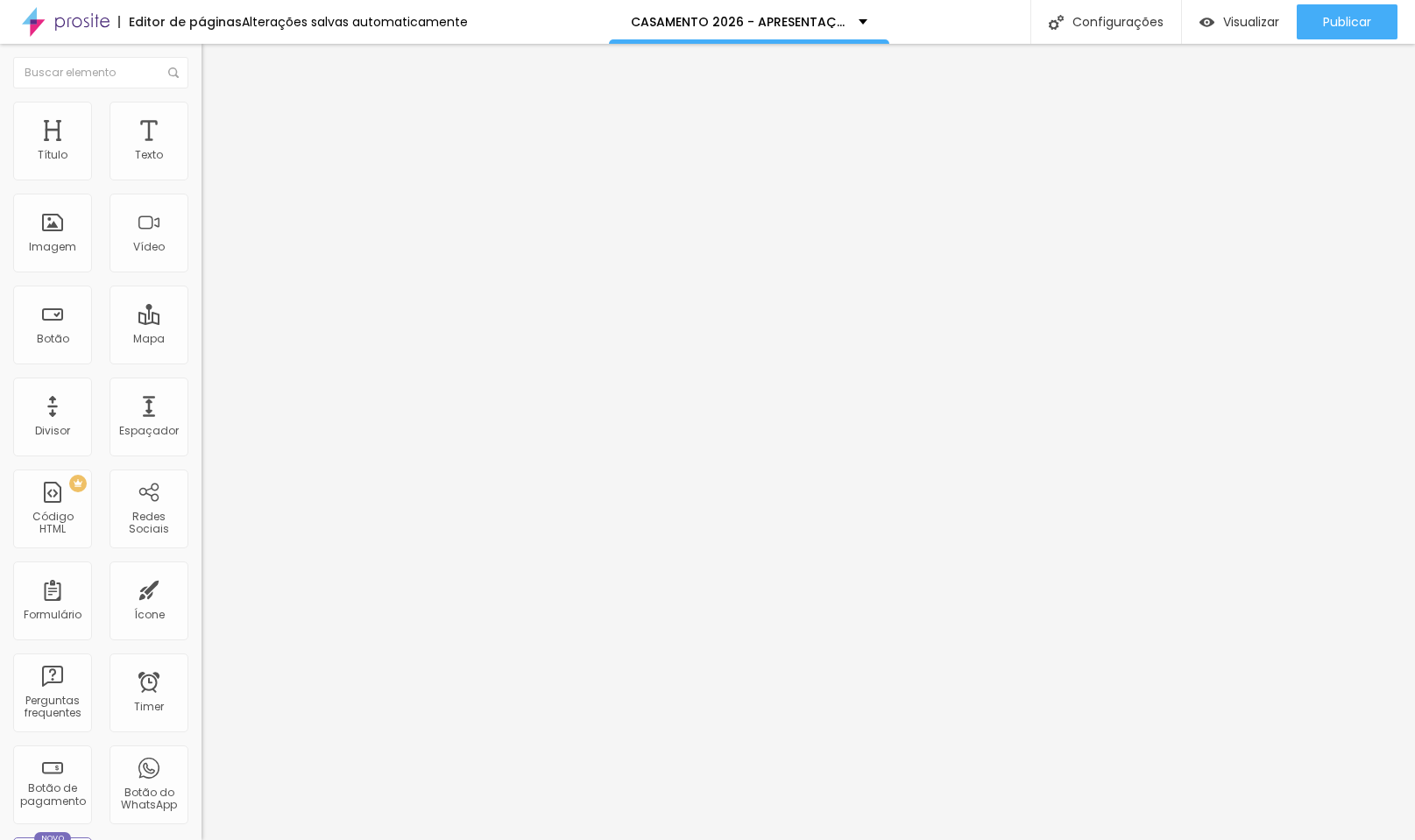
click at [202, 113] on li "Estilo" at bounding box center [303, 110] width 202 height 17
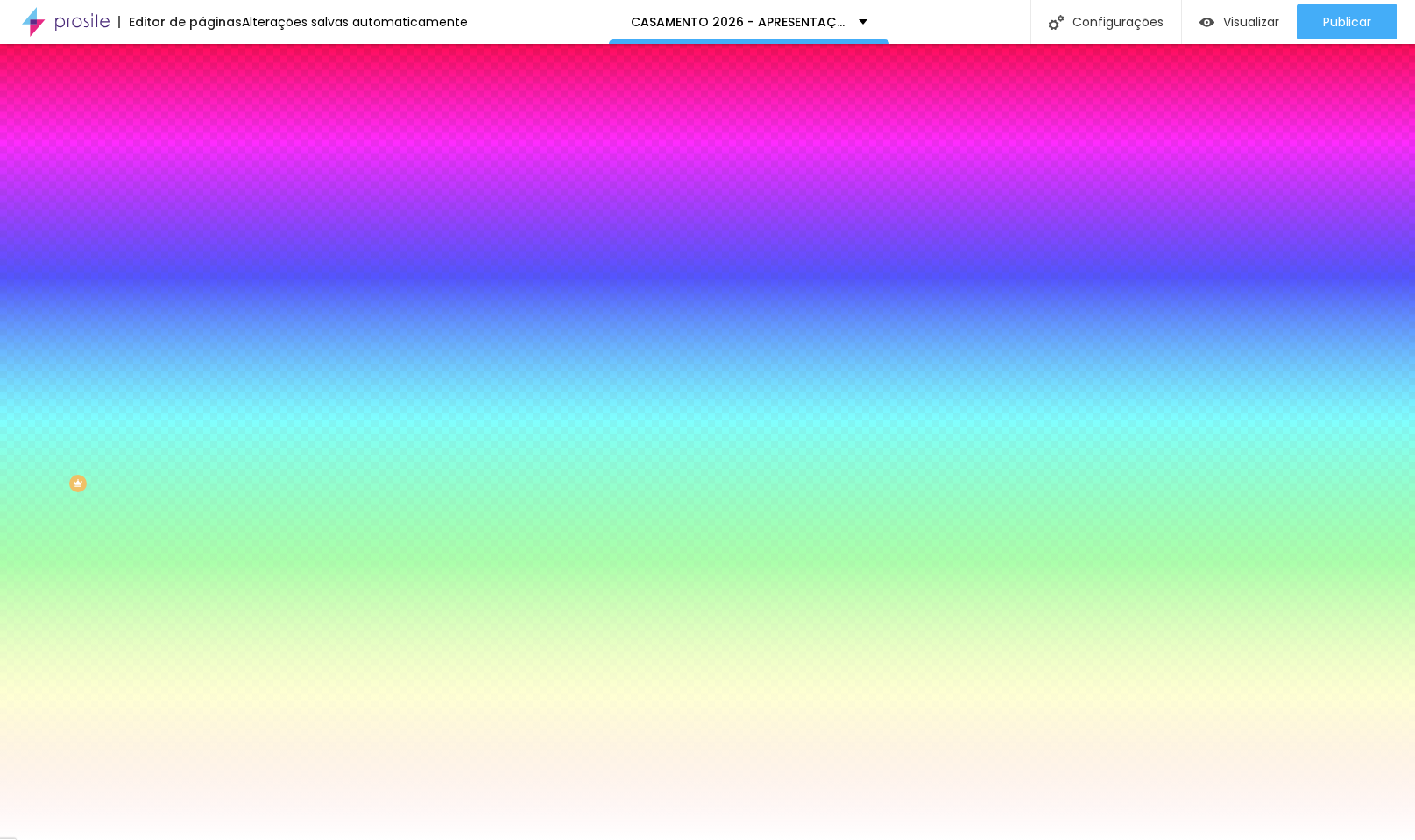
click at [202, 102] on li "Conteúdo" at bounding box center [303, 92] width 202 height 17
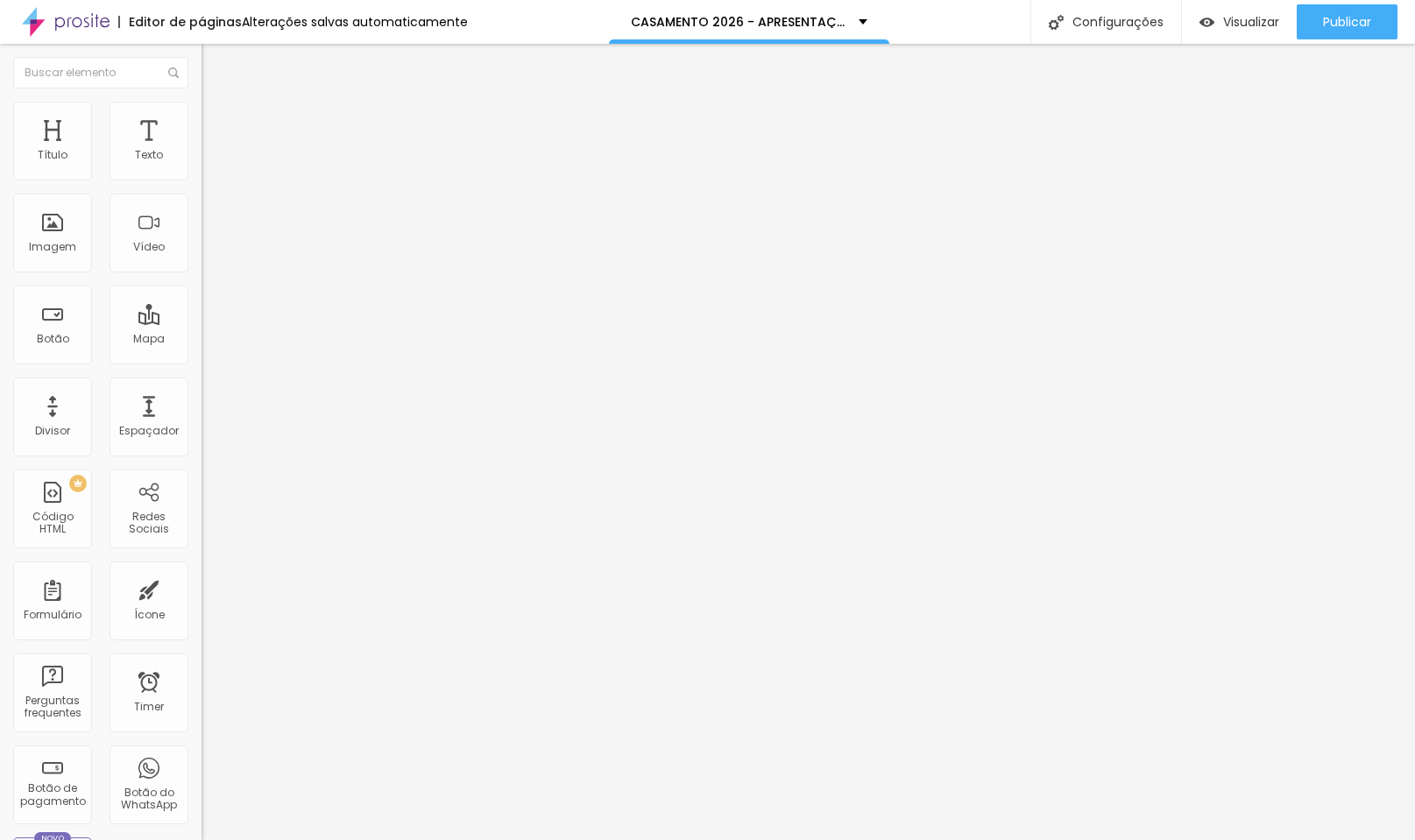
click at [202, 159] on span "Encaixotado" at bounding box center [236, 152] width 68 height 15
click at [202, 186] on span "Completo" at bounding box center [228, 179] width 53 height 15
click at [217, 123] on span "Avançado" at bounding box center [246, 131] width 58 height 15
click at [202, 121] on ul "Conteúdo Estilo Avançado" at bounding box center [303, 110] width 202 height 52
click at [217, 121] on span "Estilo" at bounding box center [231, 113] width 27 height 15
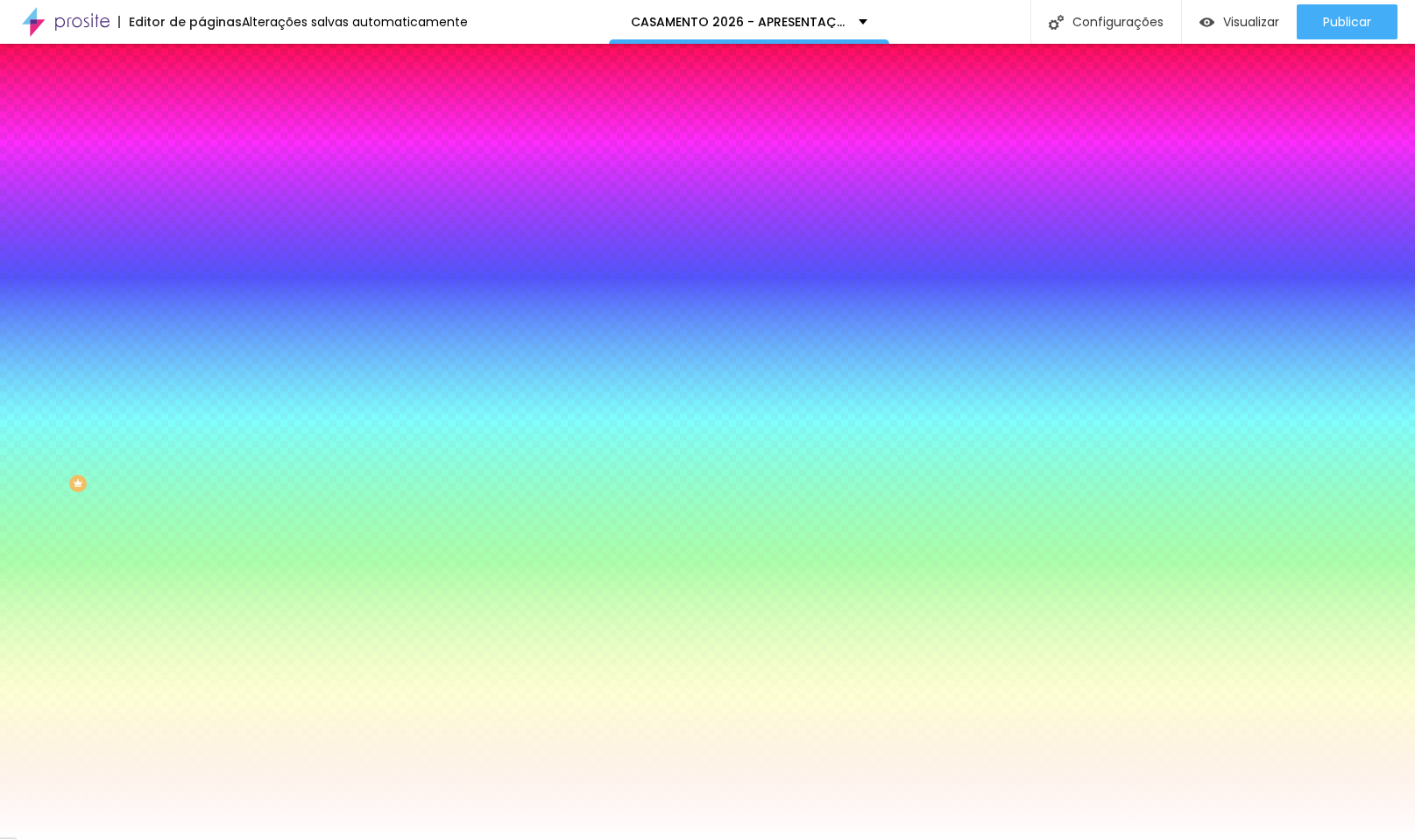
click at [202, 182] on span "Nenhum" at bounding box center [224, 175] width 46 height 15
click at [202, 209] on span "Parallax" at bounding box center [223, 202] width 43 height 15
click at [217, 123] on span "Avançado" at bounding box center [246, 131] width 58 height 15
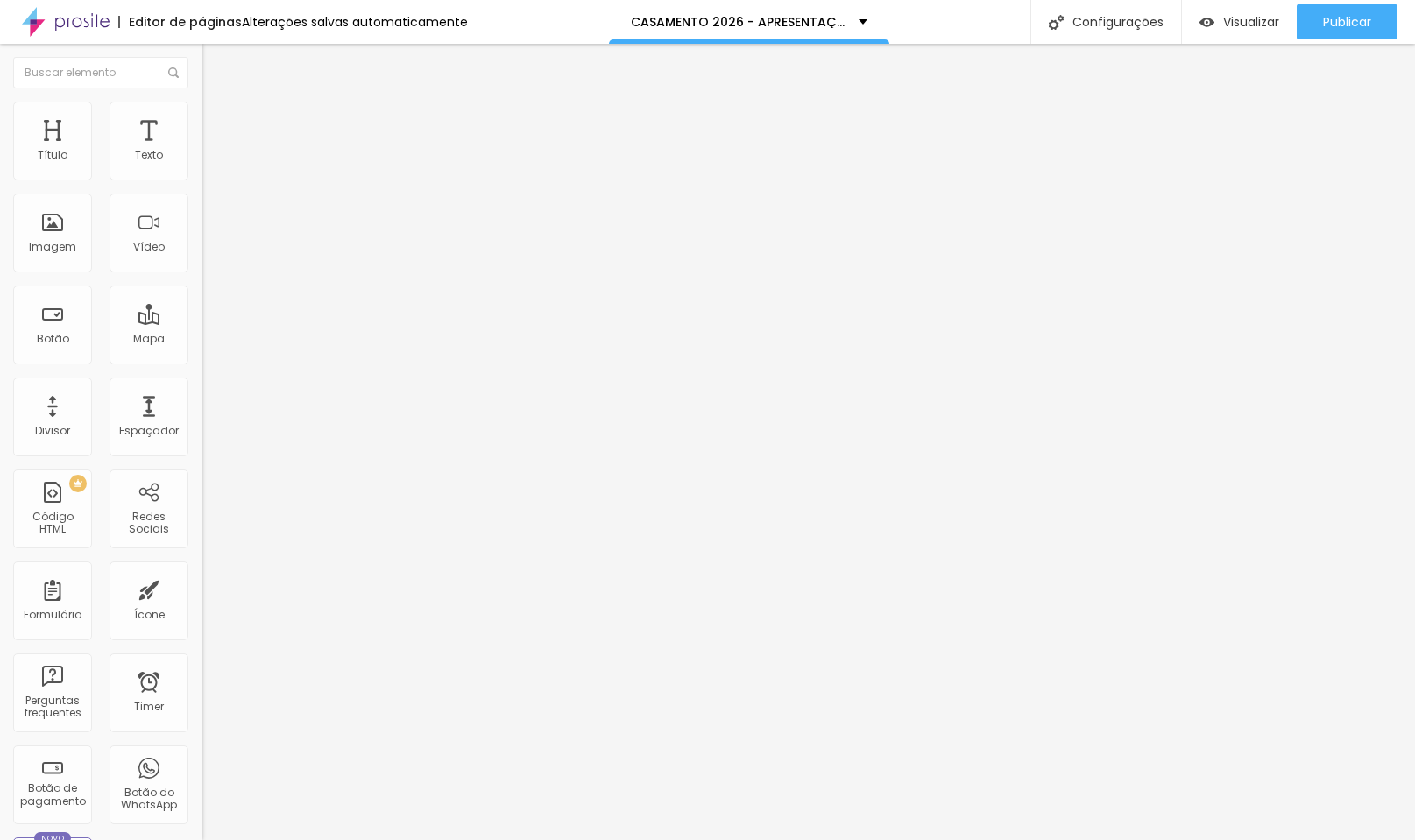
drag, startPoint x: 113, startPoint y: 172, endPoint x: 74, endPoint y: 184, distance: 40.8
click at [202, 184] on div "10 Espaçamento entre colunas" at bounding box center [303, 260] width 202 height 248
click at [202, 102] on li "Conteúdo" at bounding box center [303, 92] width 202 height 17
click at [202, 115] on li "Estilo" at bounding box center [303, 110] width 202 height 17
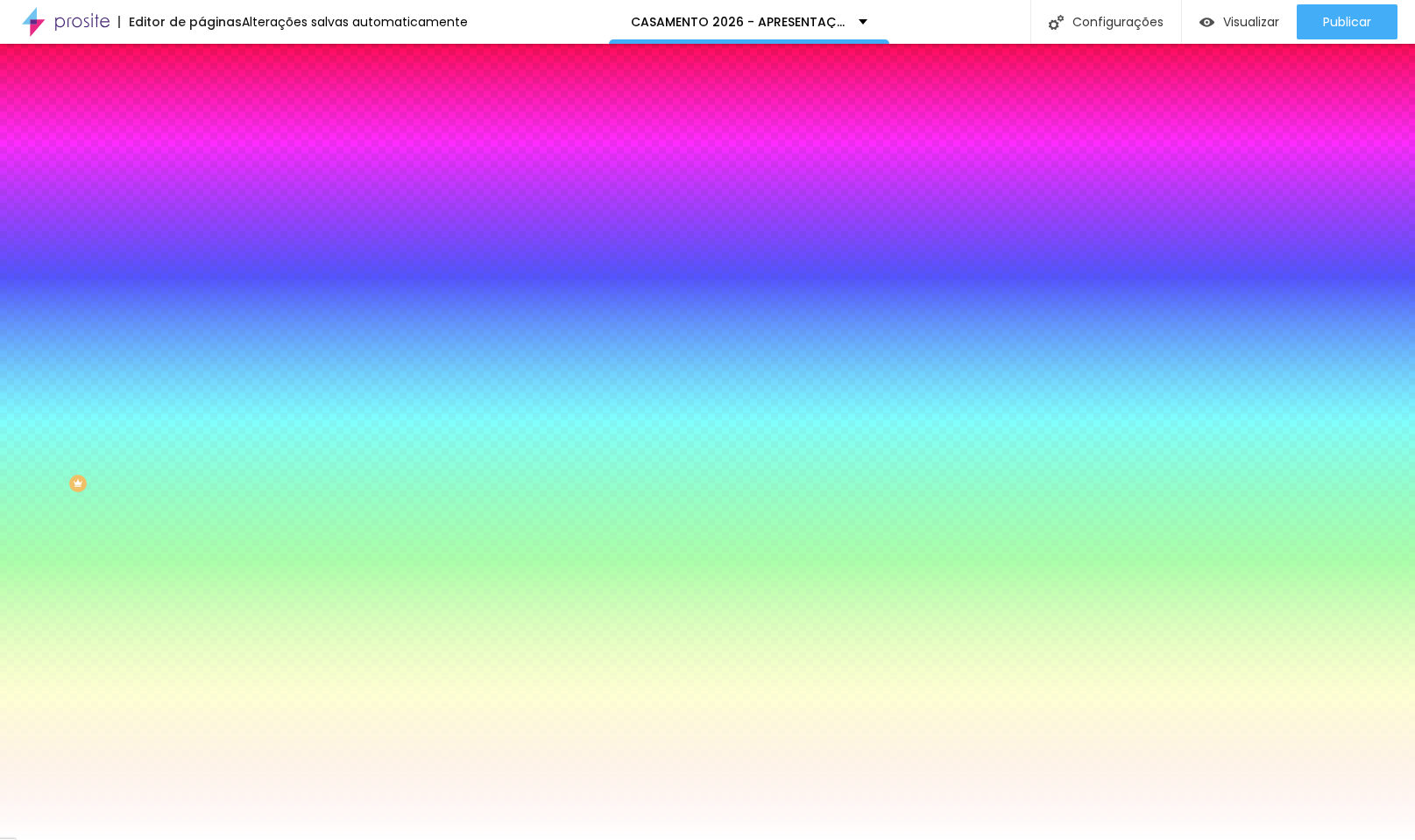
click at [202, 119] on li "Avançado" at bounding box center [303, 127] width 202 height 17
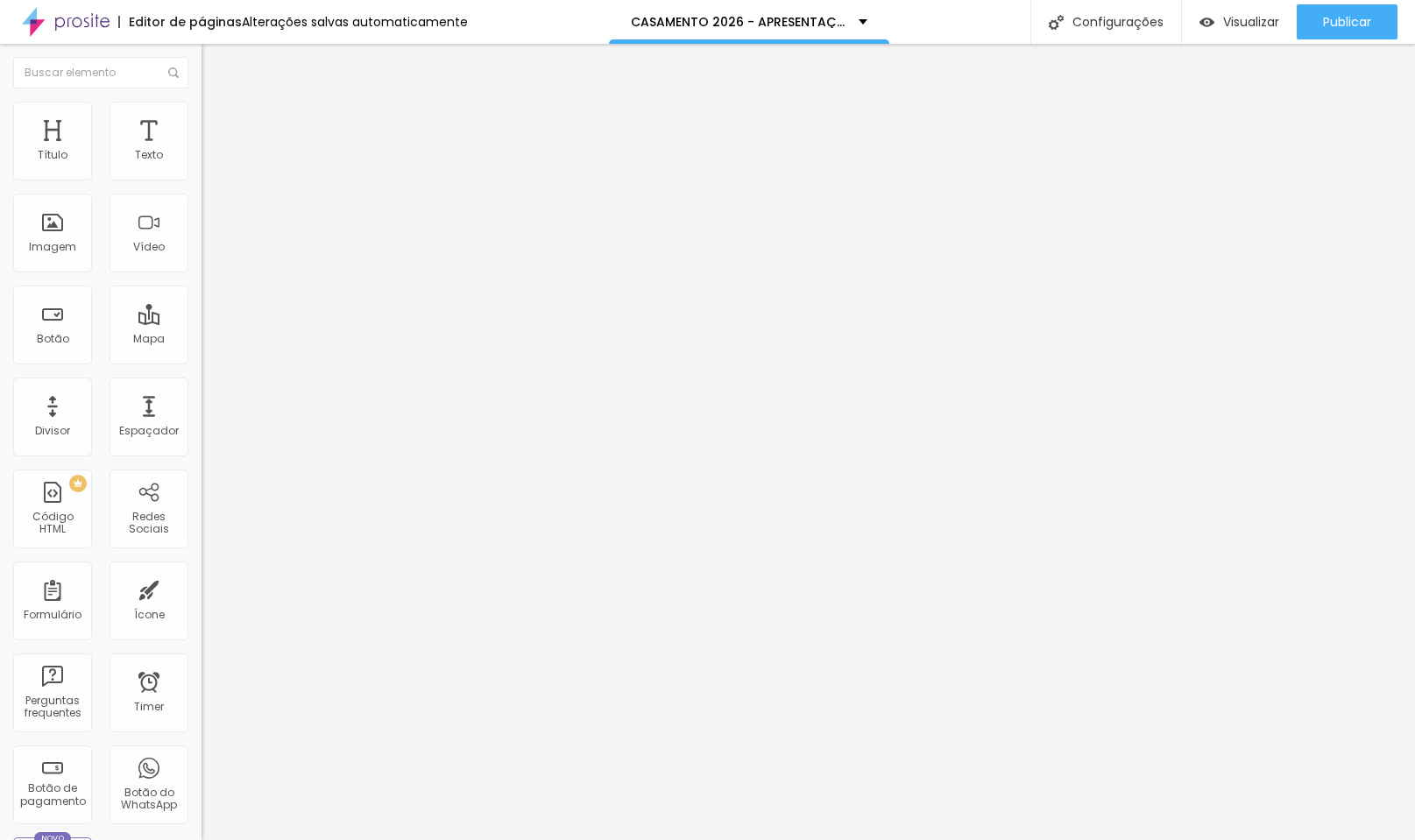
click at [202, 339] on input "range" at bounding box center [258, 347] width 113 height 14
drag, startPoint x: 41, startPoint y: 210, endPoint x: 189, endPoint y: 224, distance: 148.7
click at [202, 384] on div "500 px Espaçamento vertical" at bounding box center [303, 508] width 202 height 248
click at [214, 66] on img "button" at bounding box center [222, 64] width 14 height 14
click at [202, 115] on li "Estilo" at bounding box center [303, 110] width 202 height 17
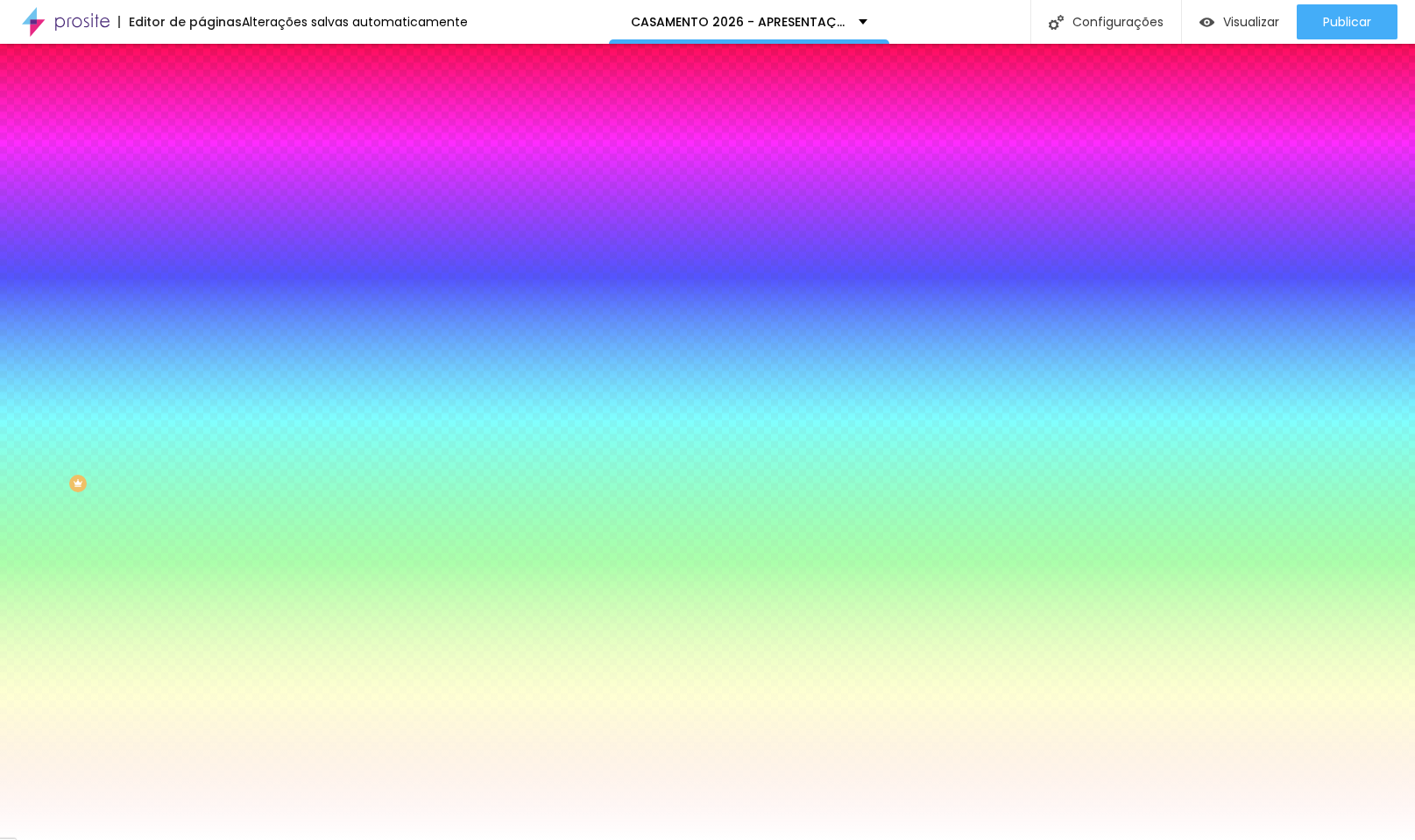
click at [202, 161] on span "Trocar imagem" at bounding box center [249, 153] width 95 height 15
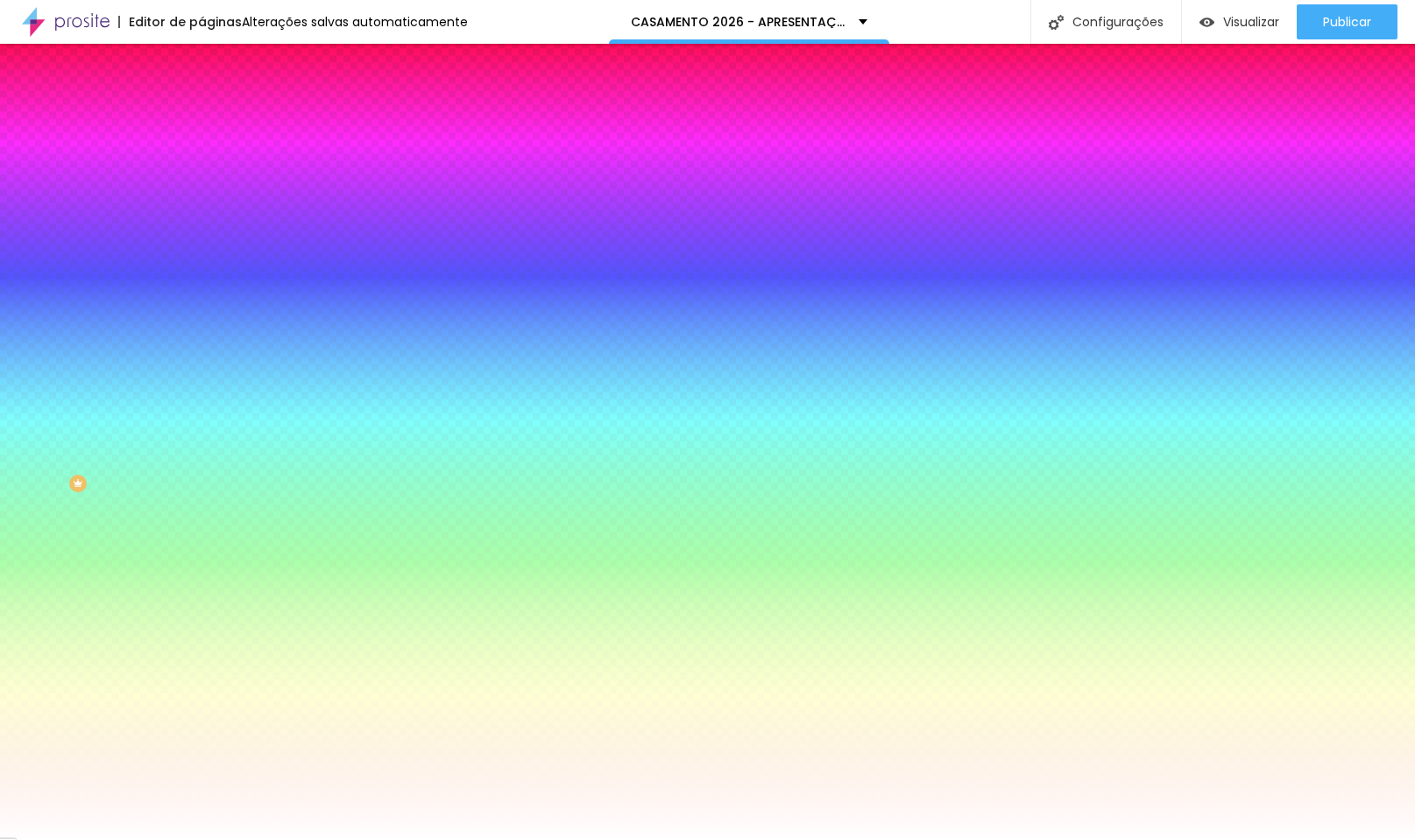
scroll to position [297, 0]
click at [214, 68] on img "button" at bounding box center [222, 64] width 14 height 14
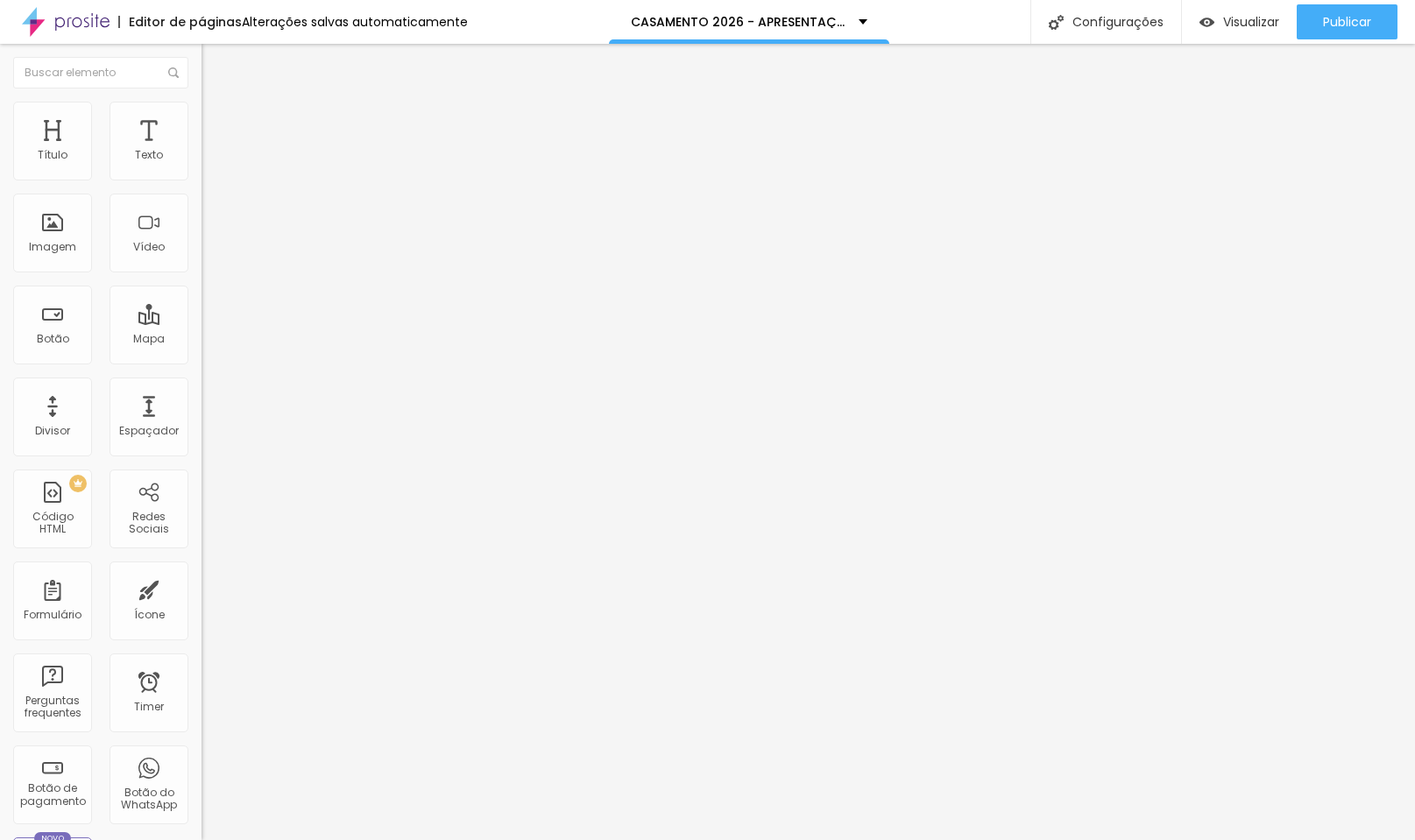
click at [202, 259] on button "button" at bounding box center [213, 250] width 24 height 18
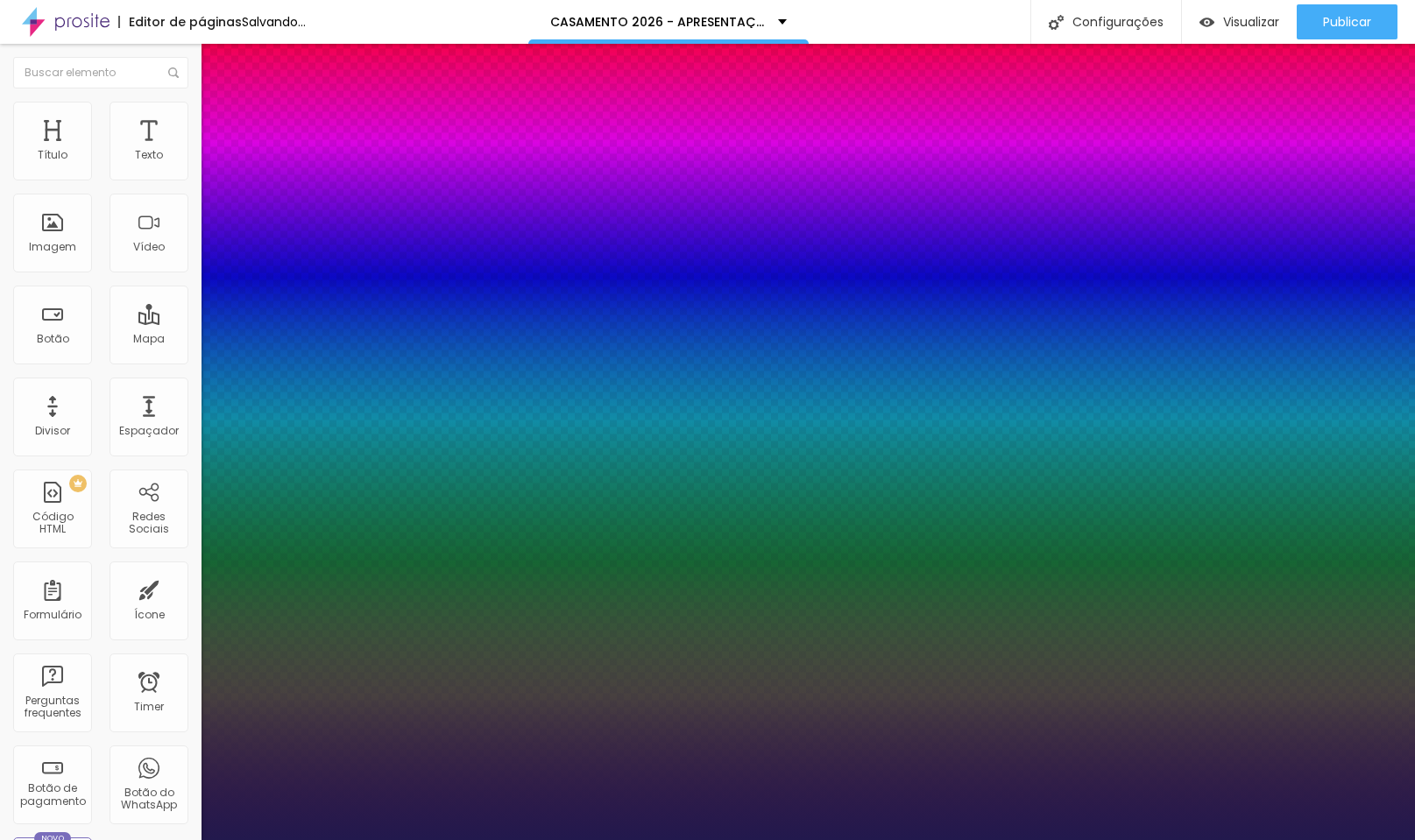
click at [639, 839] on div at bounding box center [707, 840] width 1415 height 0
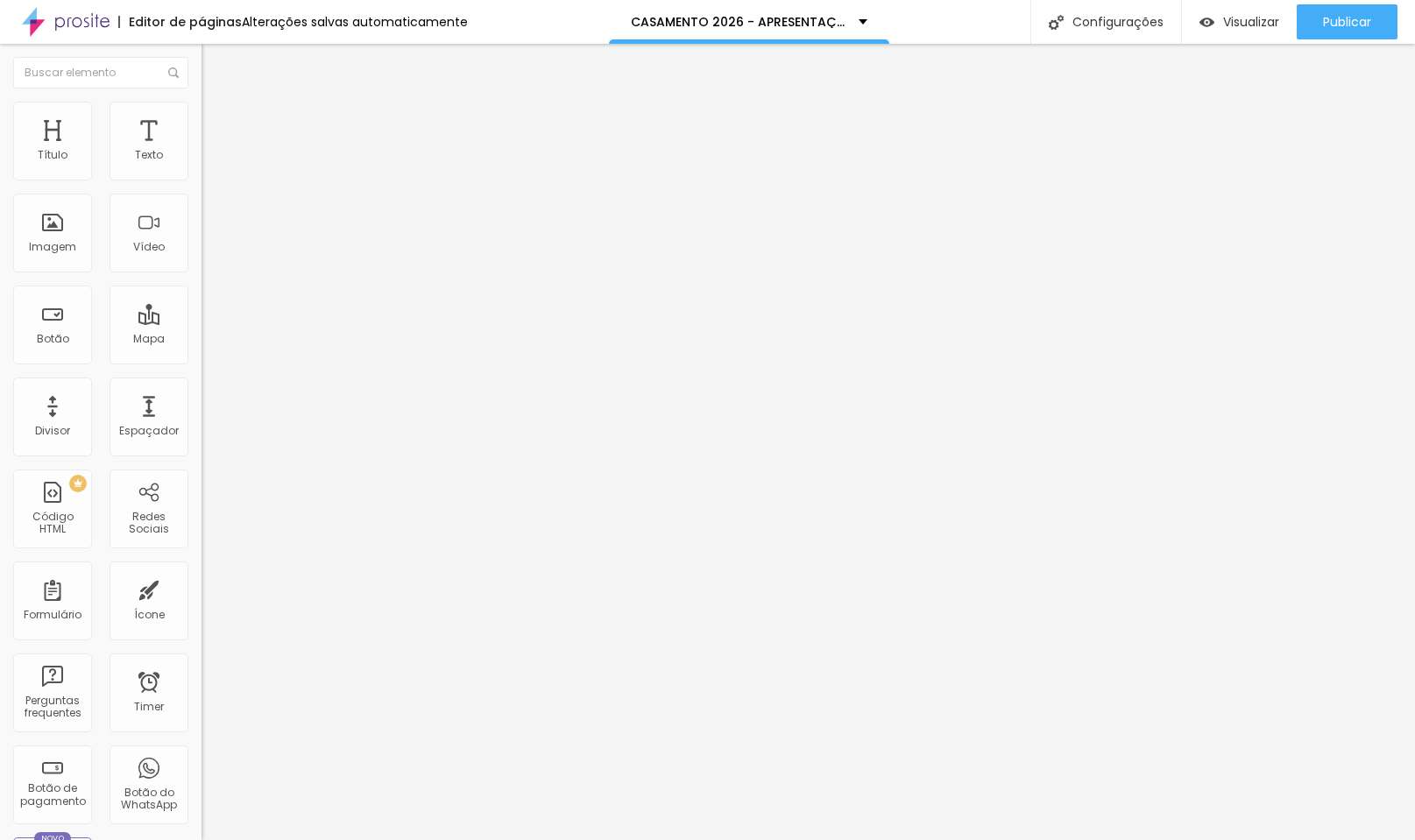
click at [217, 117] on span "Avançado" at bounding box center [246, 113] width 58 height 15
drag, startPoint x: 52, startPoint y: 171, endPoint x: -41, endPoint y: 176, distance: 93.1
click at [0, 176] on html "Editor de páginas Alterações salvas automaticamente CASAMENTO 2026 - APRESENTAÇ…" at bounding box center [707, 420] width 1415 height 840
drag, startPoint x: 51, startPoint y: 211, endPoint x: -69, endPoint y: 216, distance: 120.1
click at [0, 216] on html "Editor de páginas Alterações salvas automaticamente CASAMENTO 2026 - APRESENTAÇ…" at bounding box center [707, 420] width 1415 height 840
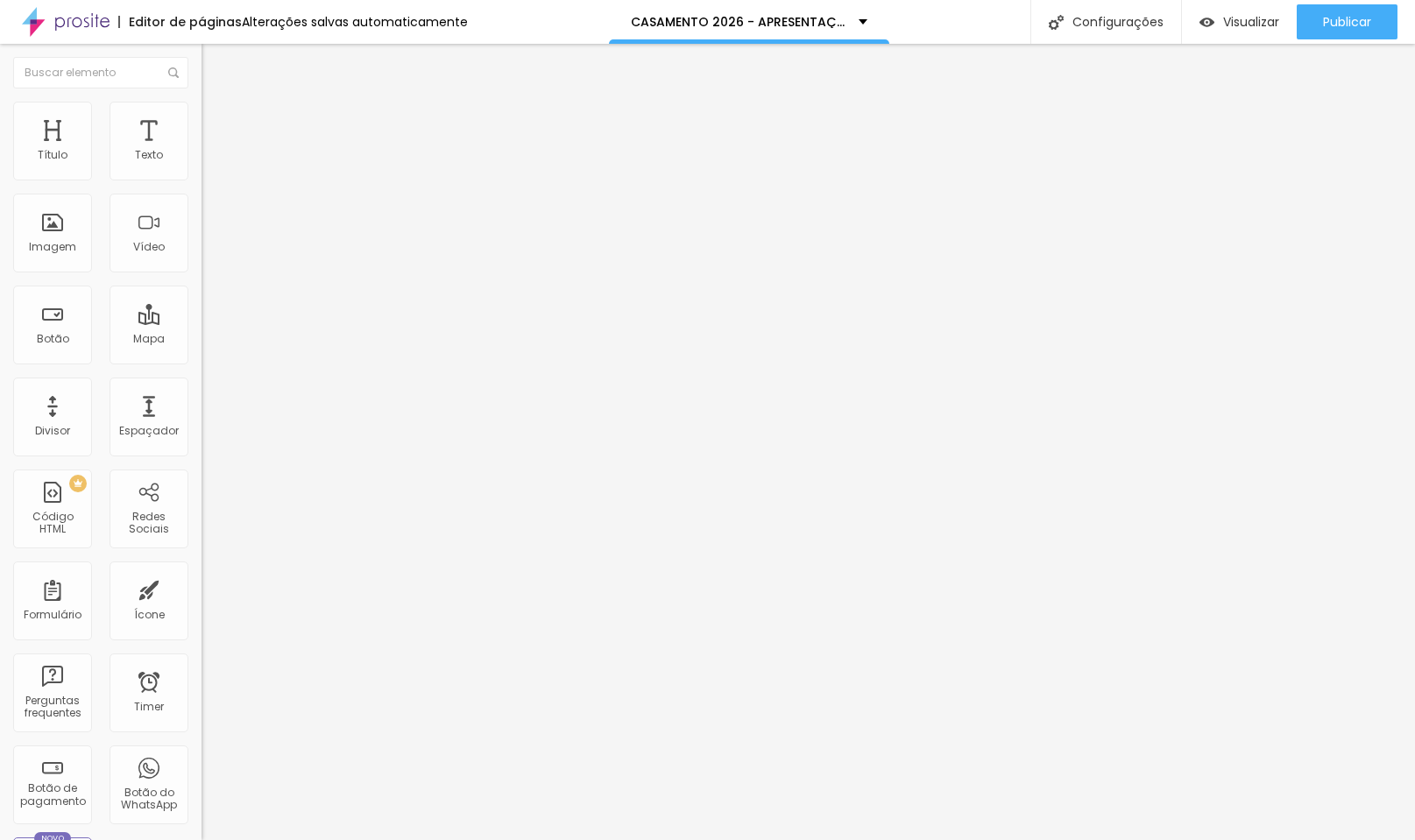
click at [202, 102] on li "Estilo" at bounding box center [303, 92] width 202 height 17
click at [209, 254] on icon "button" at bounding box center [214, 248] width 11 height 11
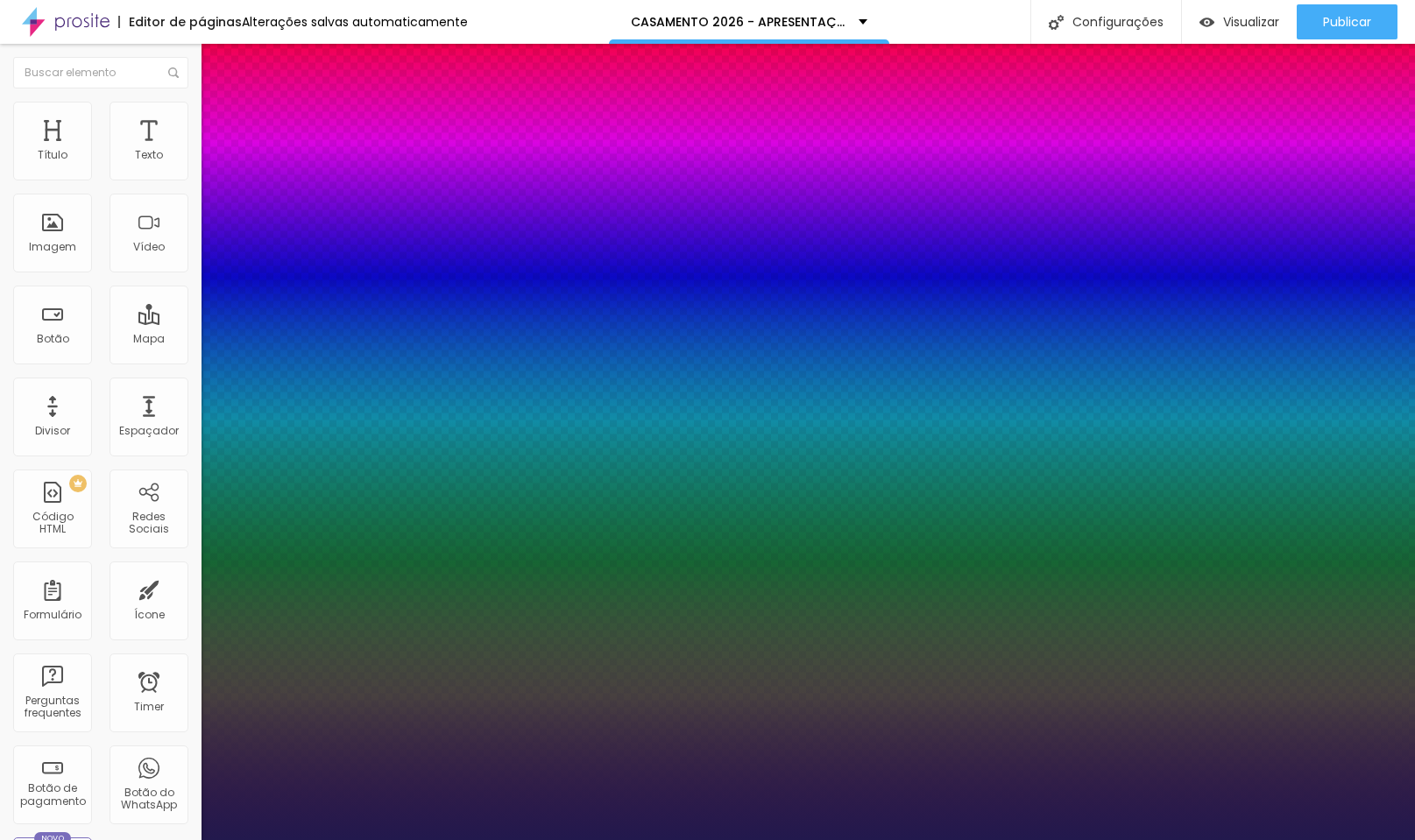
drag, startPoint x: 236, startPoint y: 492, endPoint x: 255, endPoint y: 490, distance: 19.1
click at [1004, 839] on div at bounding box center [707, 840] width 1415 height 0
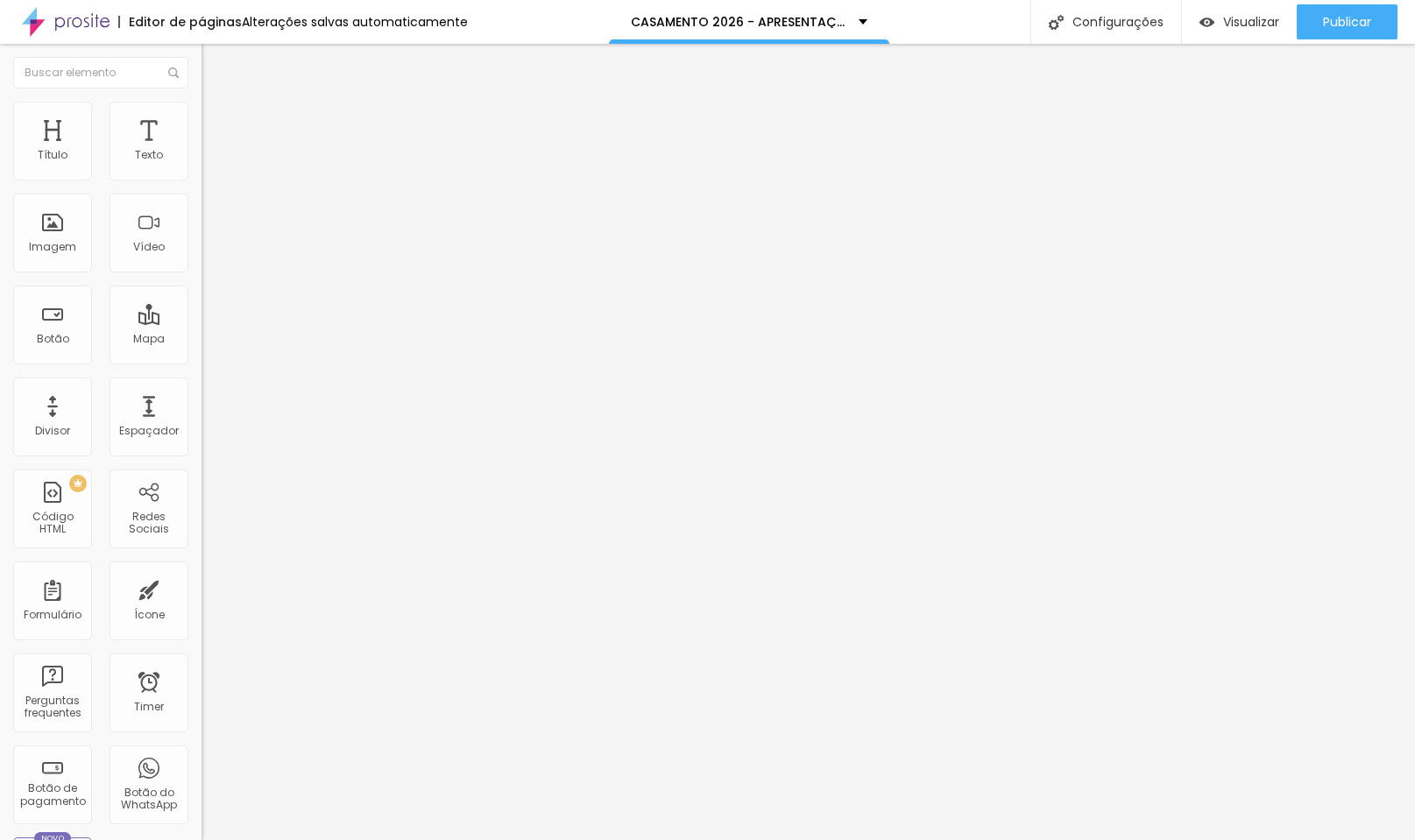
click at [217, 121] on span "Estilo" at bounding box center [231, 113] width 27 height 15
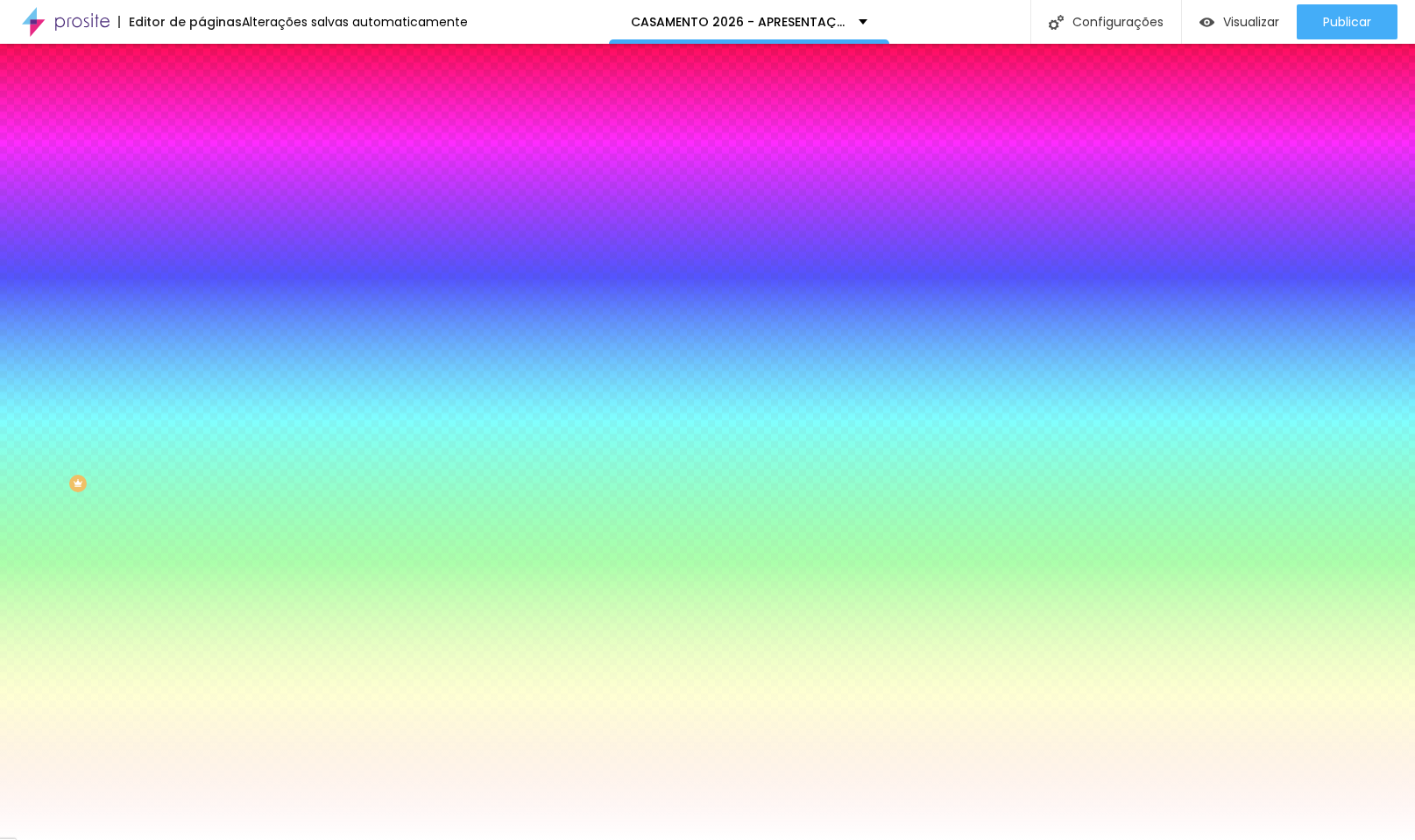
click at [202, 161] on span "Trocar imagem" at bounding box center [249, 153] width 95 height 15
click at [202, 239] on div at bounding box center [303, 239] width 202 height 0
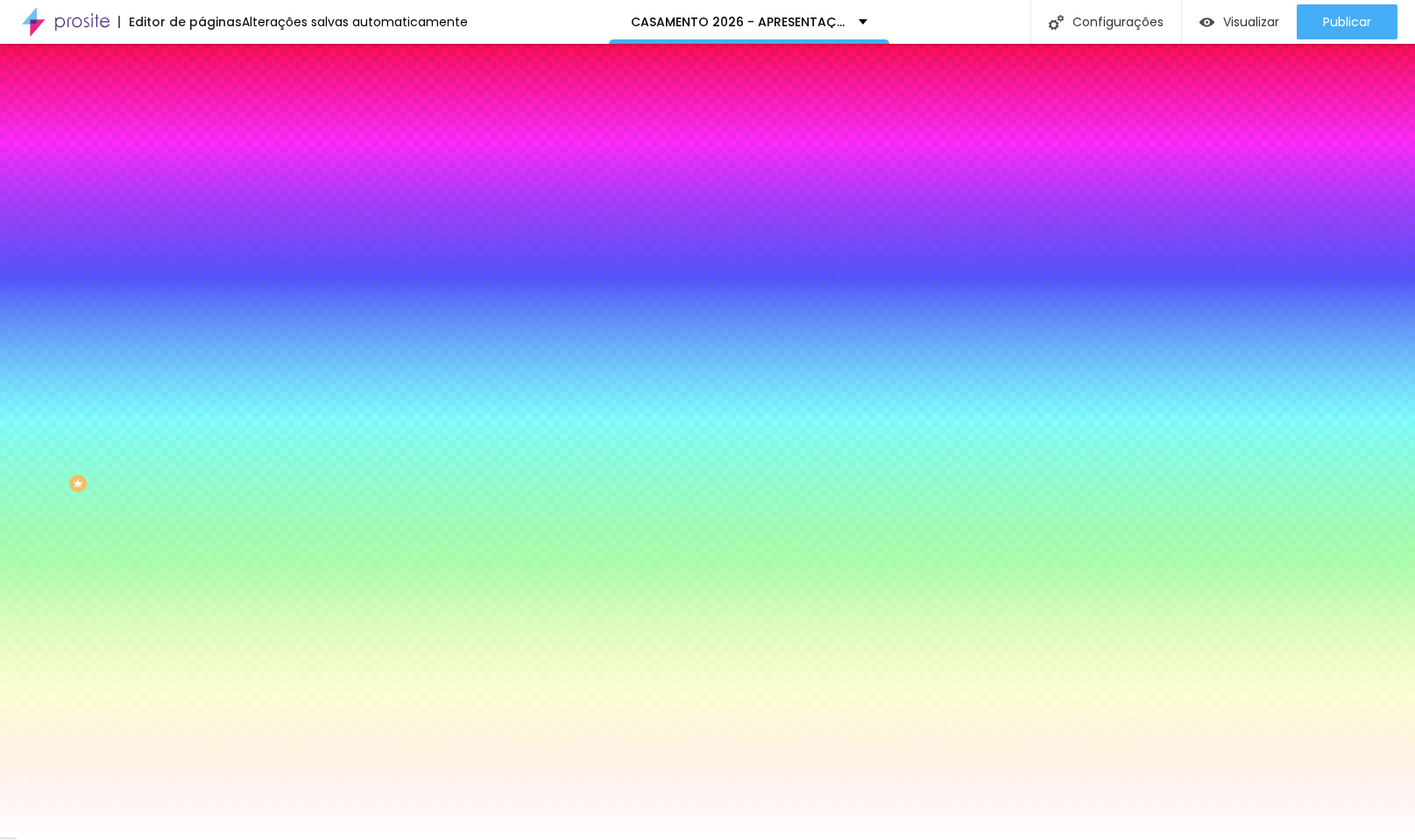
drag, startPoint x: 62, startPoint y: 366, endPoint x: -44, endPoint y: 317, distance: 116.8
click at [0, 317] on html "Editor de páginas Alterações salvas automaticamente CASAMENTO 2026 - APRESENTAÇ…" at bounding box center [707, 420] width 1415 height 840
click at [202, 239] on div at bounding box center [303, 239] width 202 height 0
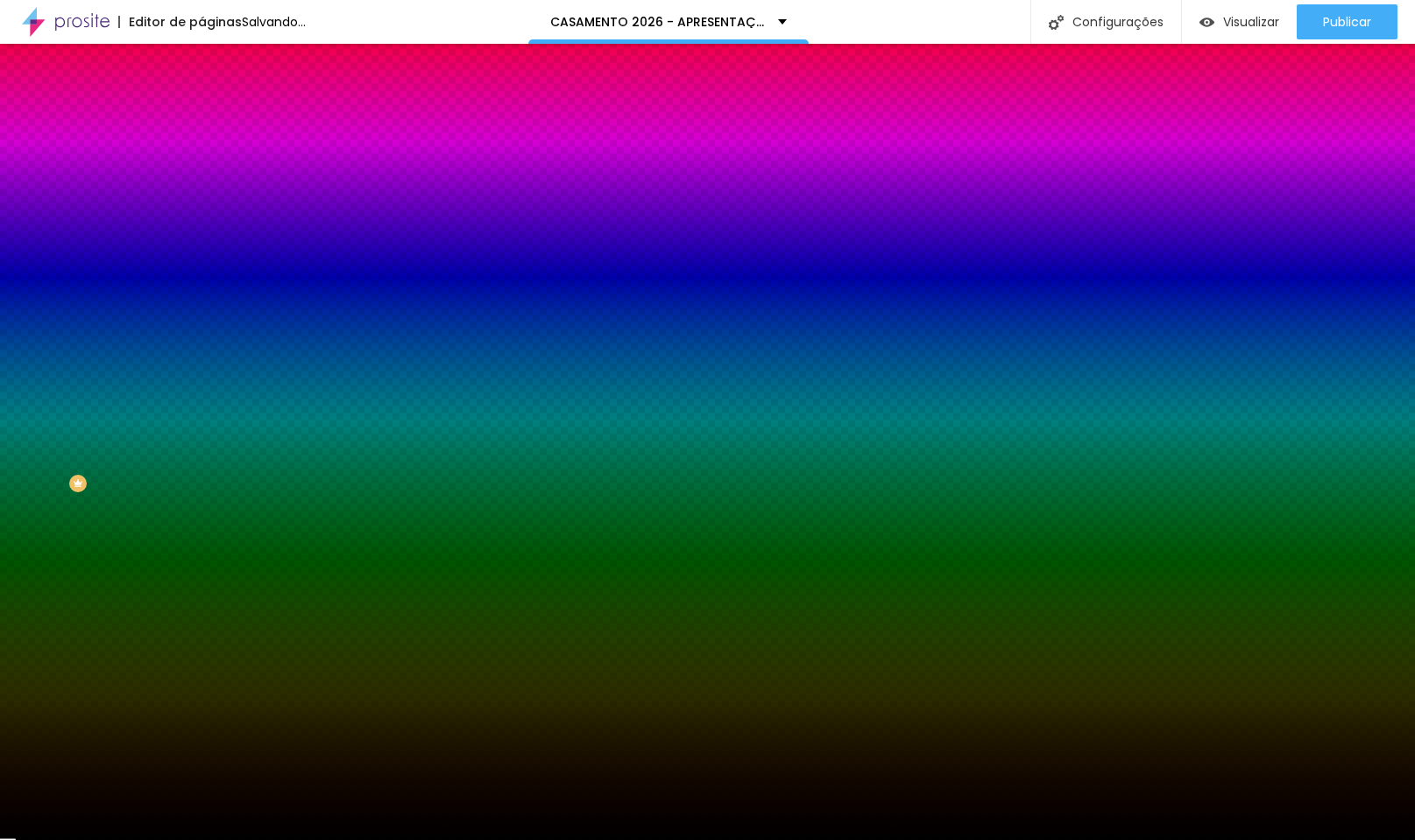
drag, startPoint x: 64, startPoint y: 408, endPoint x: 8, endPoint y: 481, distance: 92.0
click at [202, 481] on div "Editar Seção Conteúdo Estilo Avançado Imagem de fundo Trocar imagem Efeito da I…" at bounding box center [303, 442] width 202 height 796
click at [202, 239] on div at bounding box center [303, 239] width 202 height 0
drag, startPoint x: 178, startPoint y: 449, endPoint x: 182, endPoint y: 407, distance: 42.2
click at [182, 407] on div at bounding box center [707, 420] width 1415 height 840
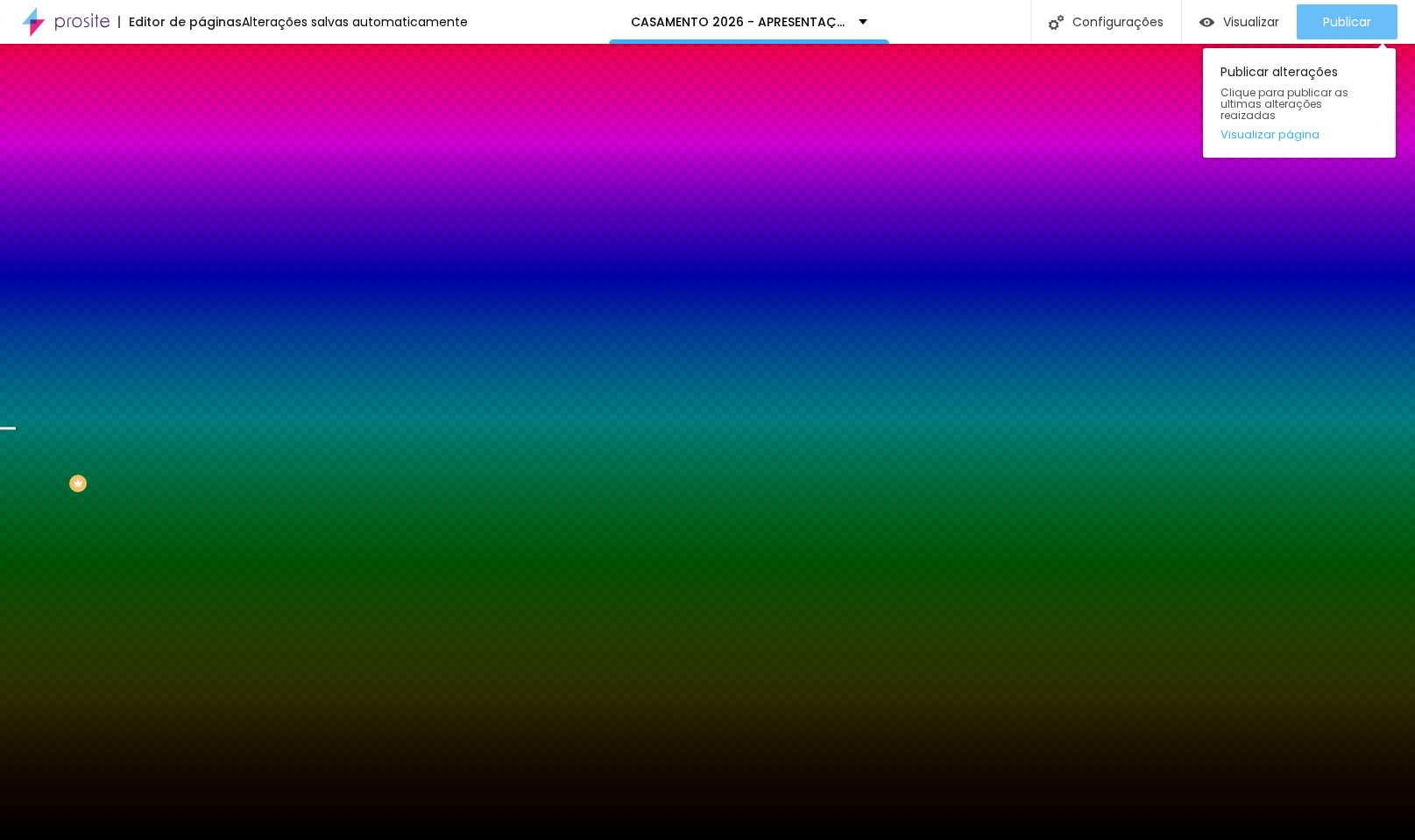
click at [1321, 24] on button "Publicar" at bounding box center [1347, 22] width 101 height 35
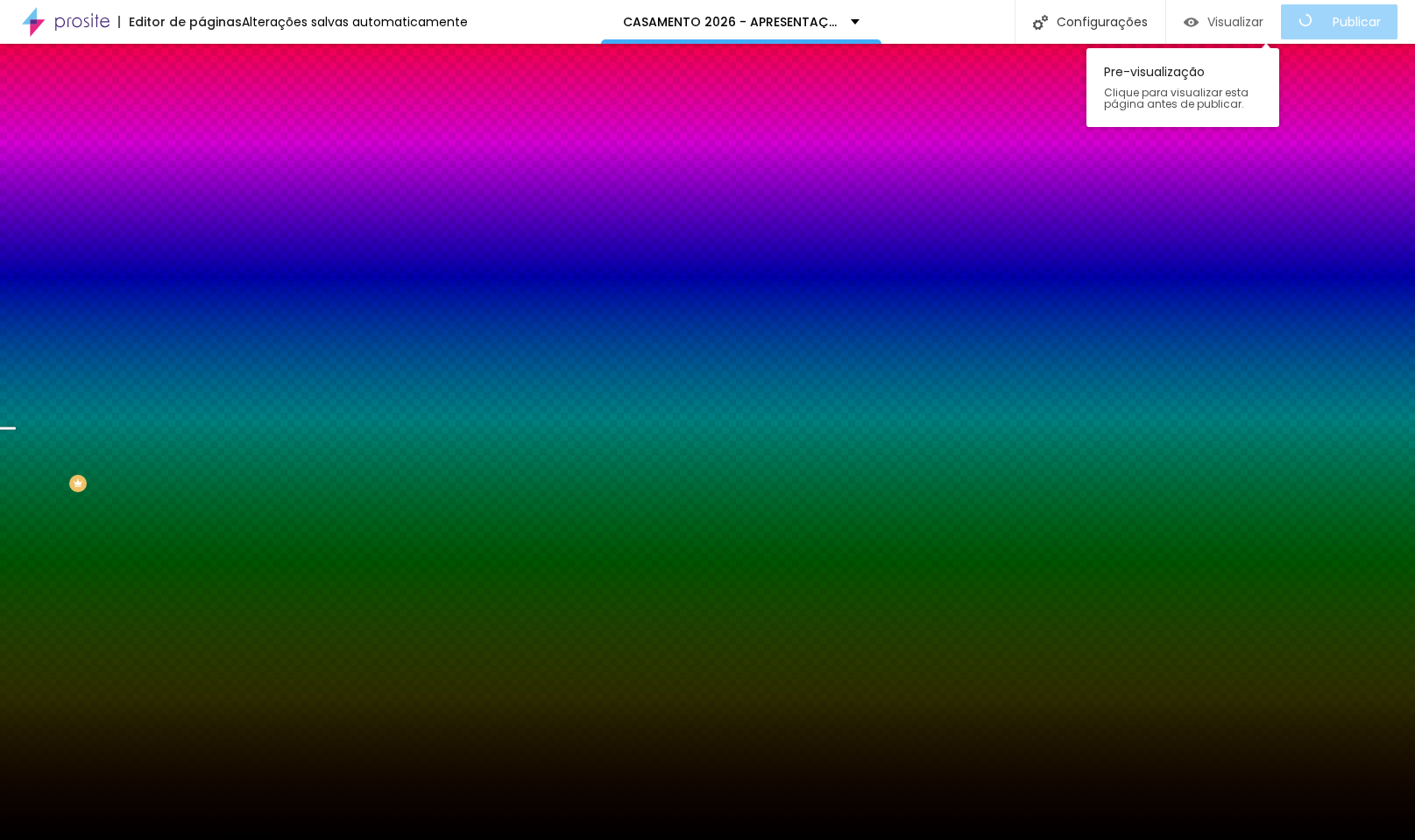
click at [1237, 26] on span "Visualizar" at bounding box center [1235, 23] width 56 height 14
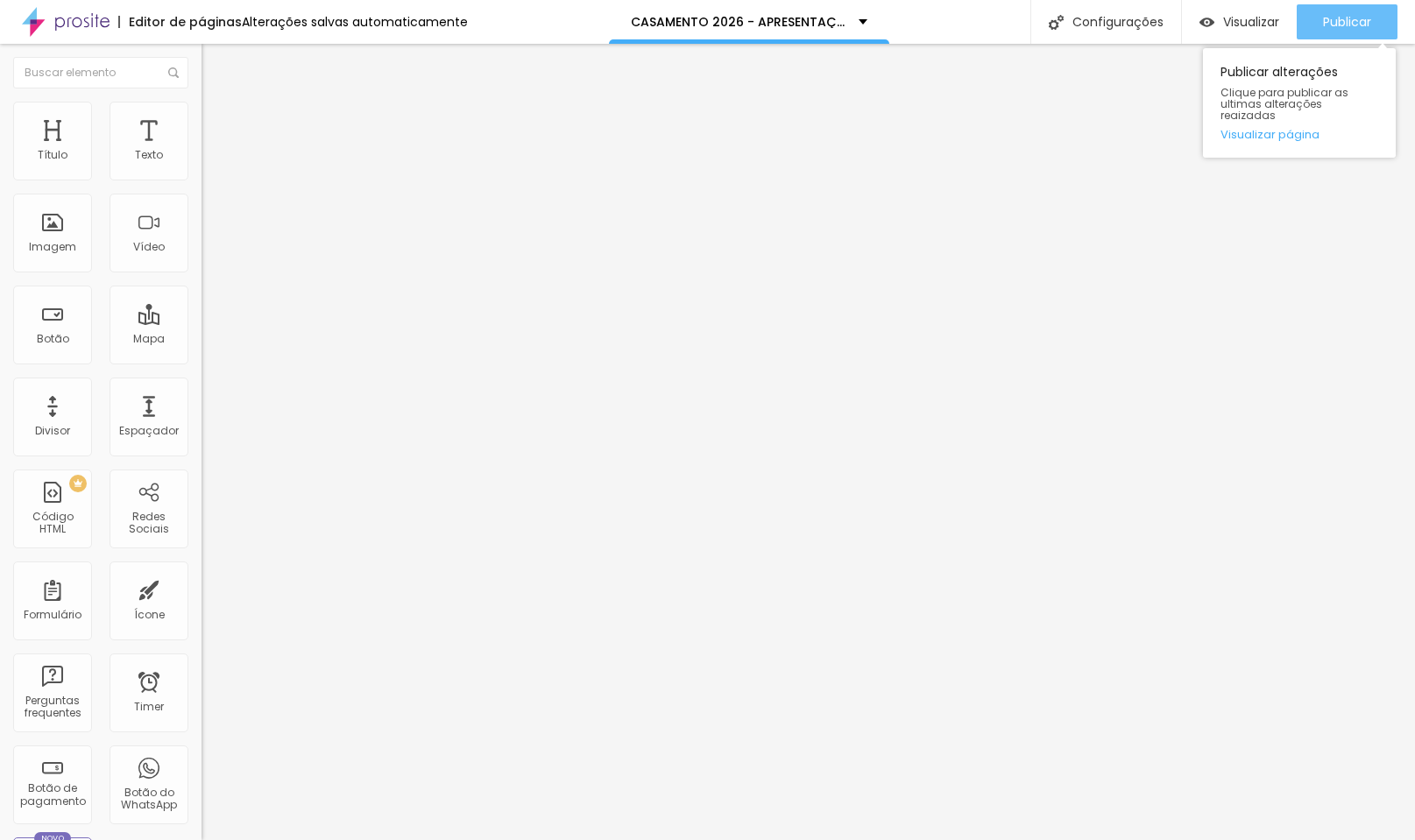
click at [1354, 21] on span "Publicar" at bounding box center [1347, 23] width 49 height 14
click at [1357, 19] on span "Publicar" at bounding box center [1347, 23] width 49 height 14
click at [217, 119] on span "Estilo" at bounding box center [231, 113] width 27 height 15
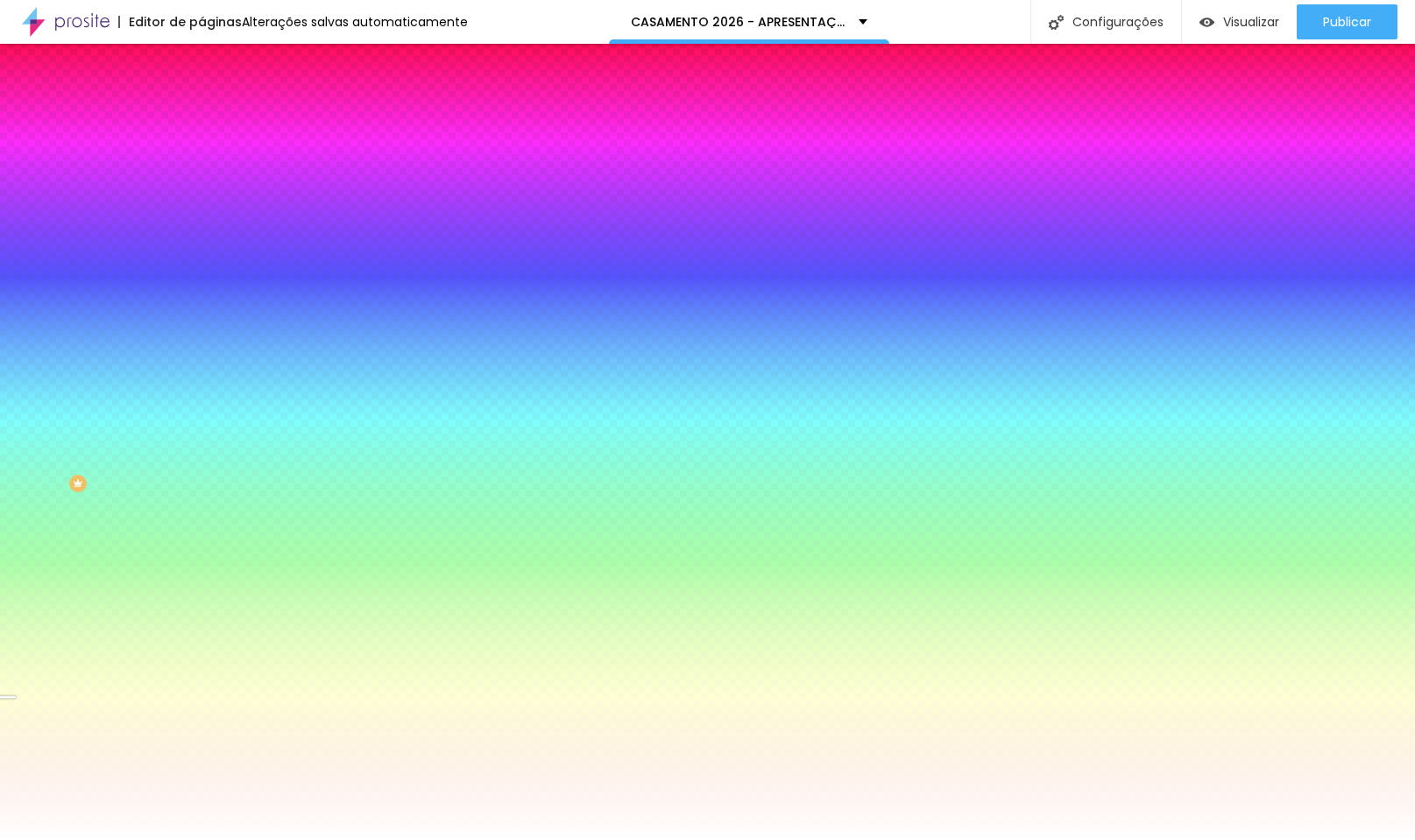
click at [297, 158] on img at bounding box center [303, 152] width 11 height 11
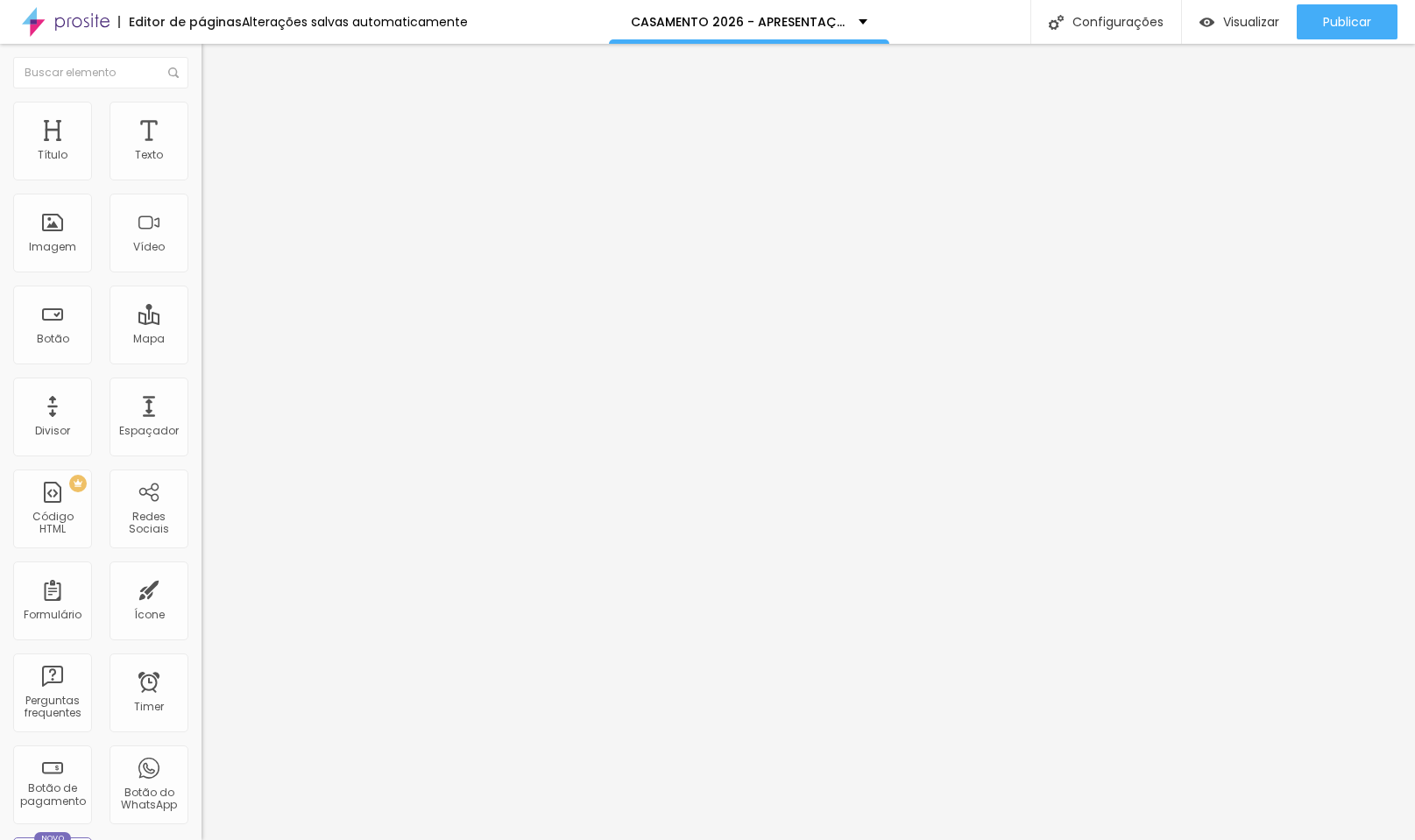
click at [297, 147] on img at bounding box center [303, 142] width 11 height 11
click at [1335, 5] on div "Publicar" at bounding box center [1347, 22] width 49 height 35
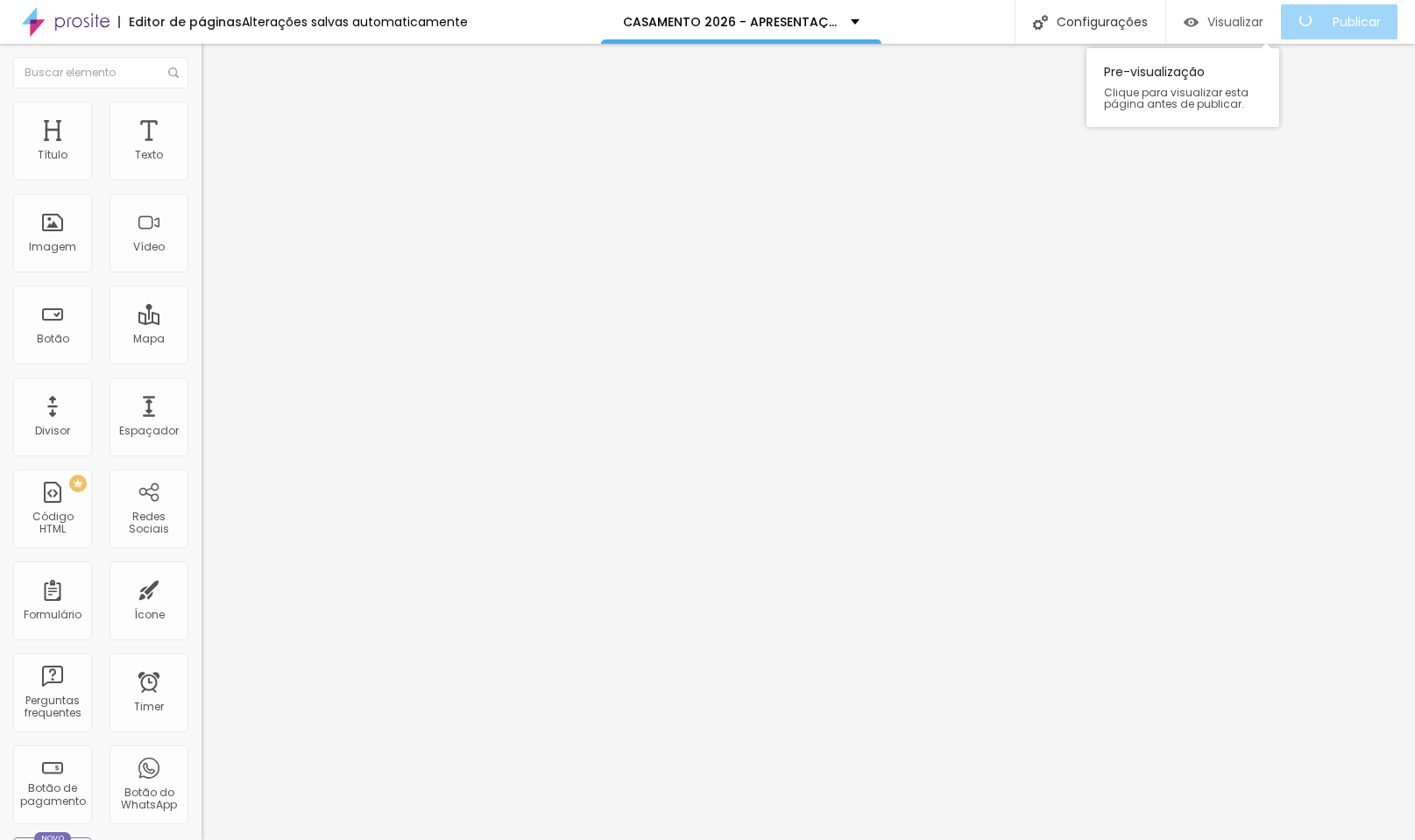
click at [1248, 23] on span "Visualizar" at bounding box center [1235, 23] width 56 height 14
